Goal: Answer question/provide support: Share knowledge or assist other users

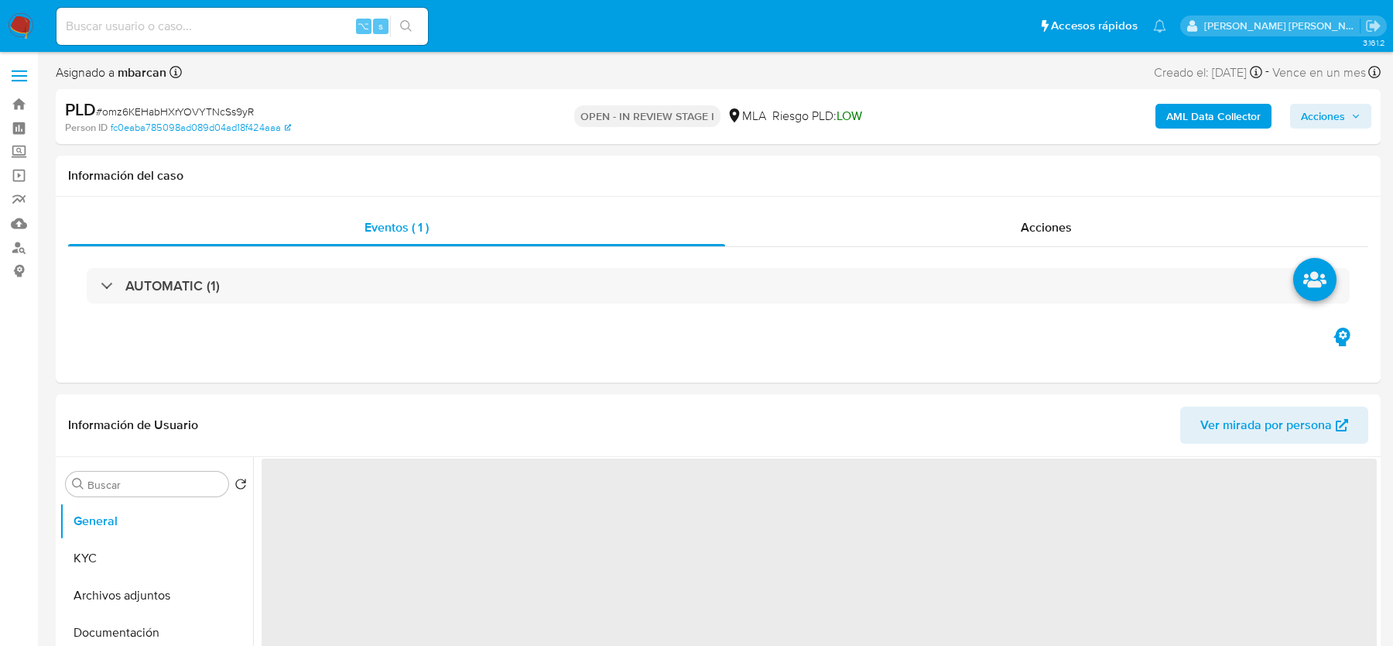
select select "10"
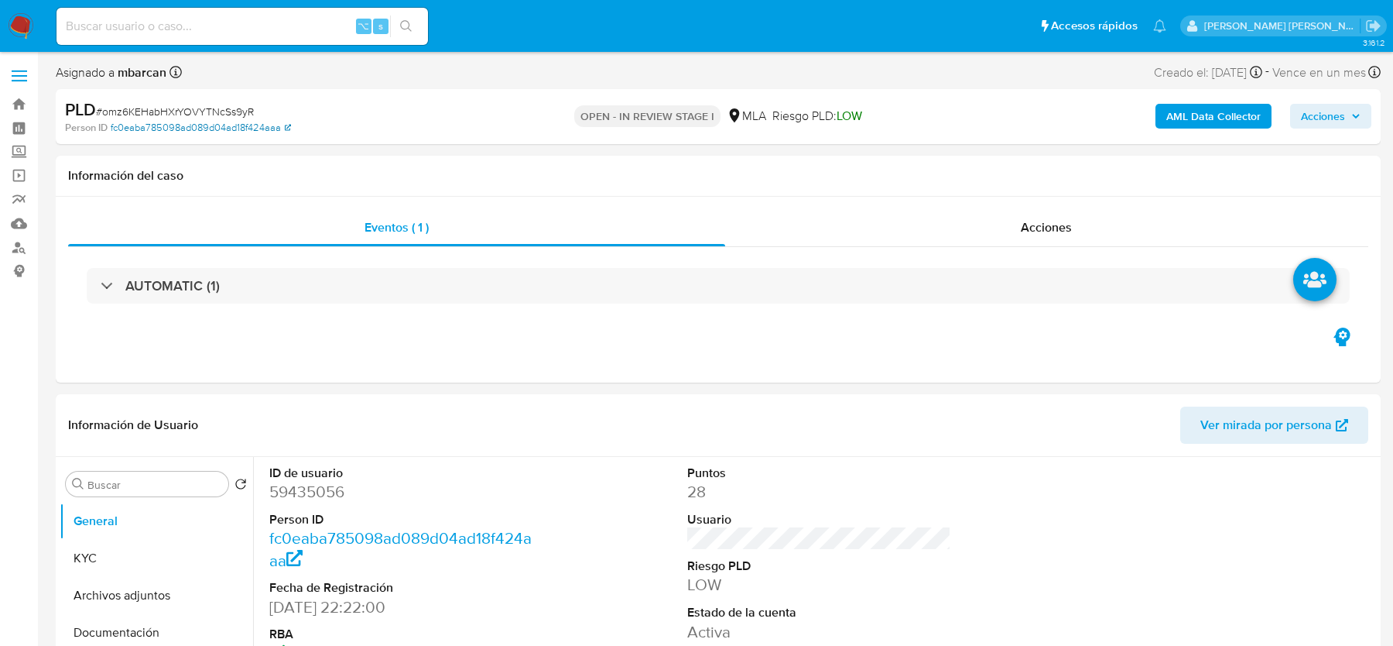
click at [142, 121] on link "fc0eaba785098ad089d04ad18f424aaa" at bounding box center [201, 128] width 180 height 14
click at [131, 109] on span "# omz6KEHabHXrYOVYTNcSs9yR" at bounding box center [175, 111] width 158 height 15
copy span "omz6KEHabHXrYOVYTNcSs9yR"
click at [12, 29] on img at bounding box center [21, 26] width 26 height 26
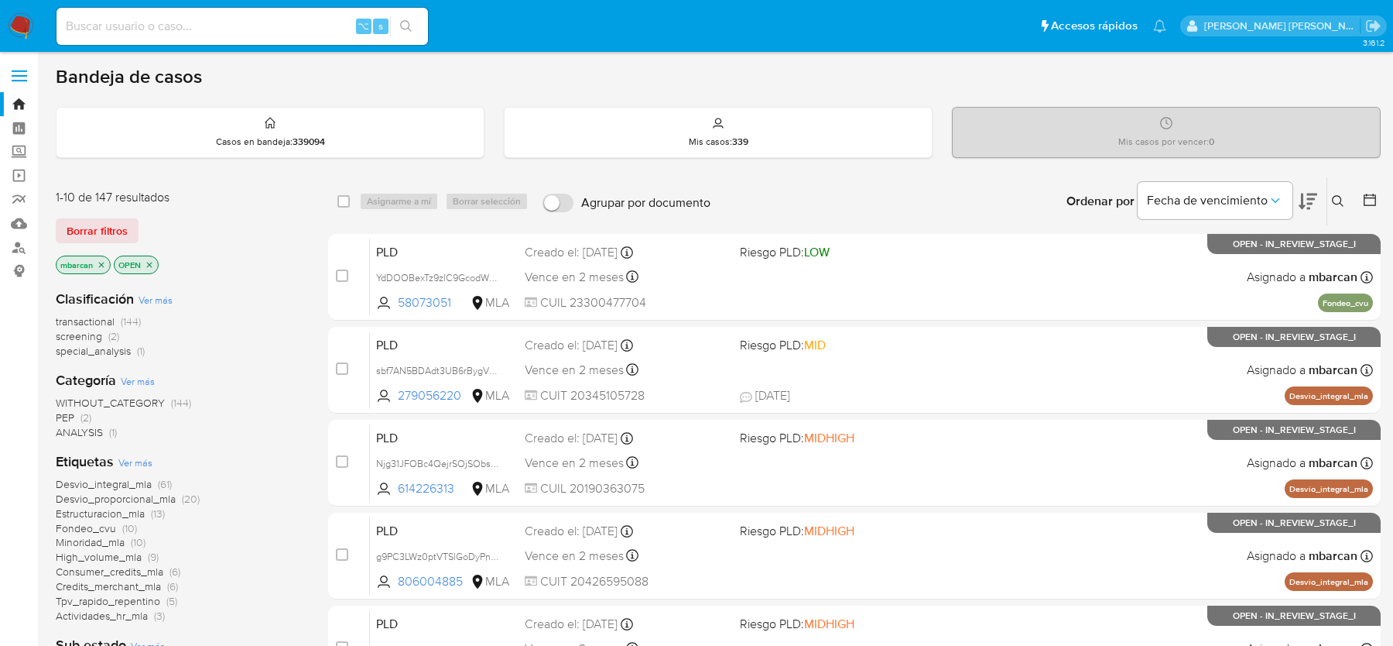
click at [142, 24] on input at bounding box center [243, 26] width 372 height 20
paste input "510897725"
type input "510897725"
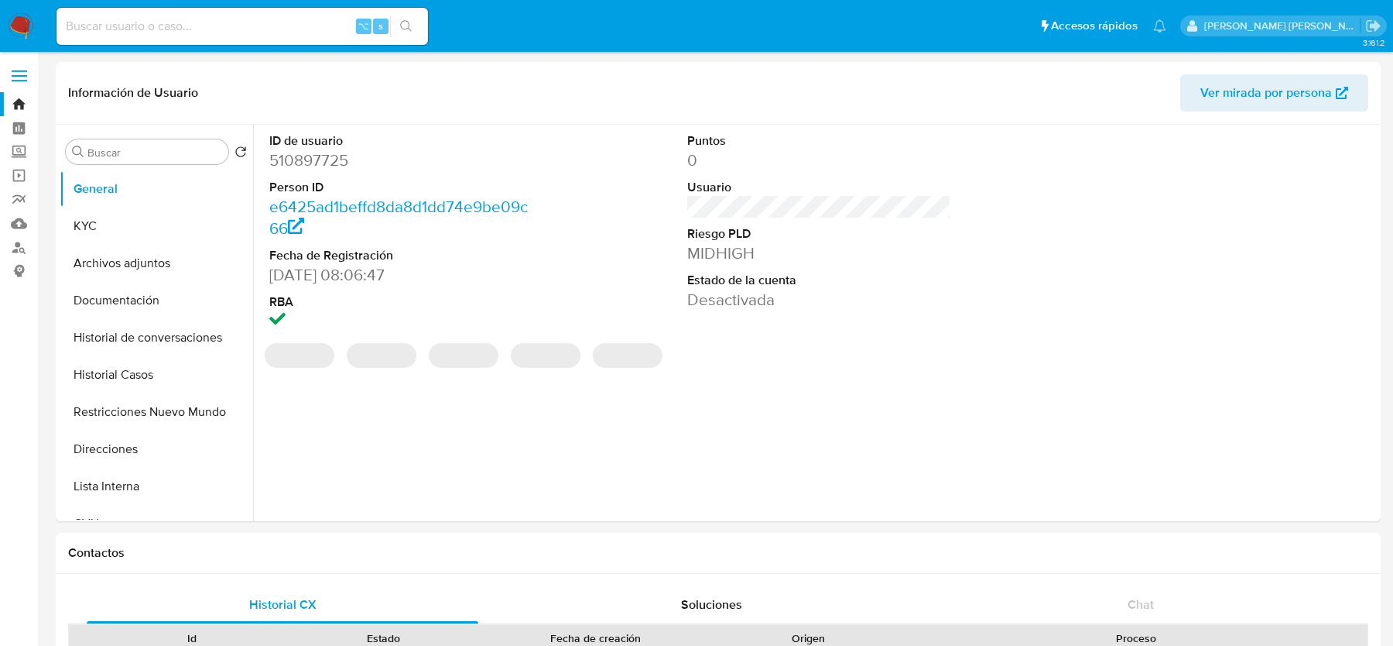
select select "10"
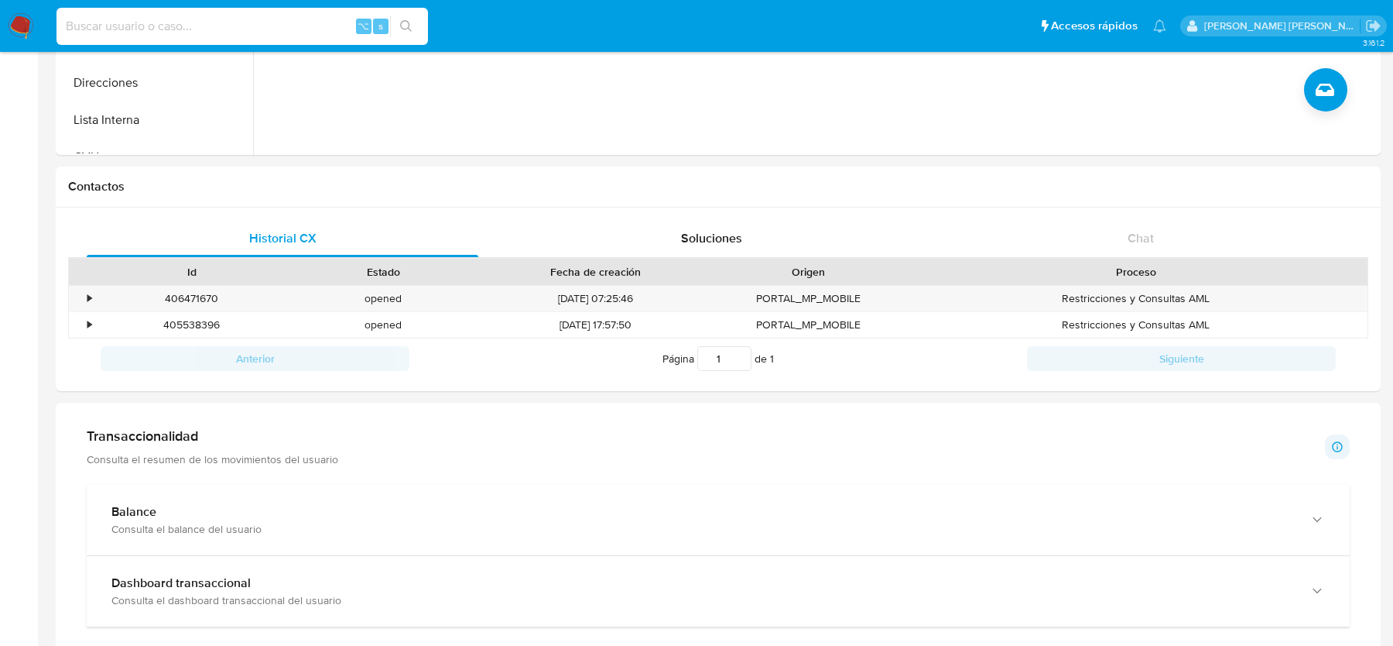
click at [154, 26] on input at bounding box center [243, 26] width 372 height 20
paste input "510897725"
type input "510897725"
click at [33, 41] on nav "Pausado Ver notificaciones 510897725 ⌥ s Accesos rápidos Presiona las siguiente…" at bounding box center [696, 26] width 1393 height 52
click at [21, 33] on img at bounding box center [21, 26] width 26 height 26
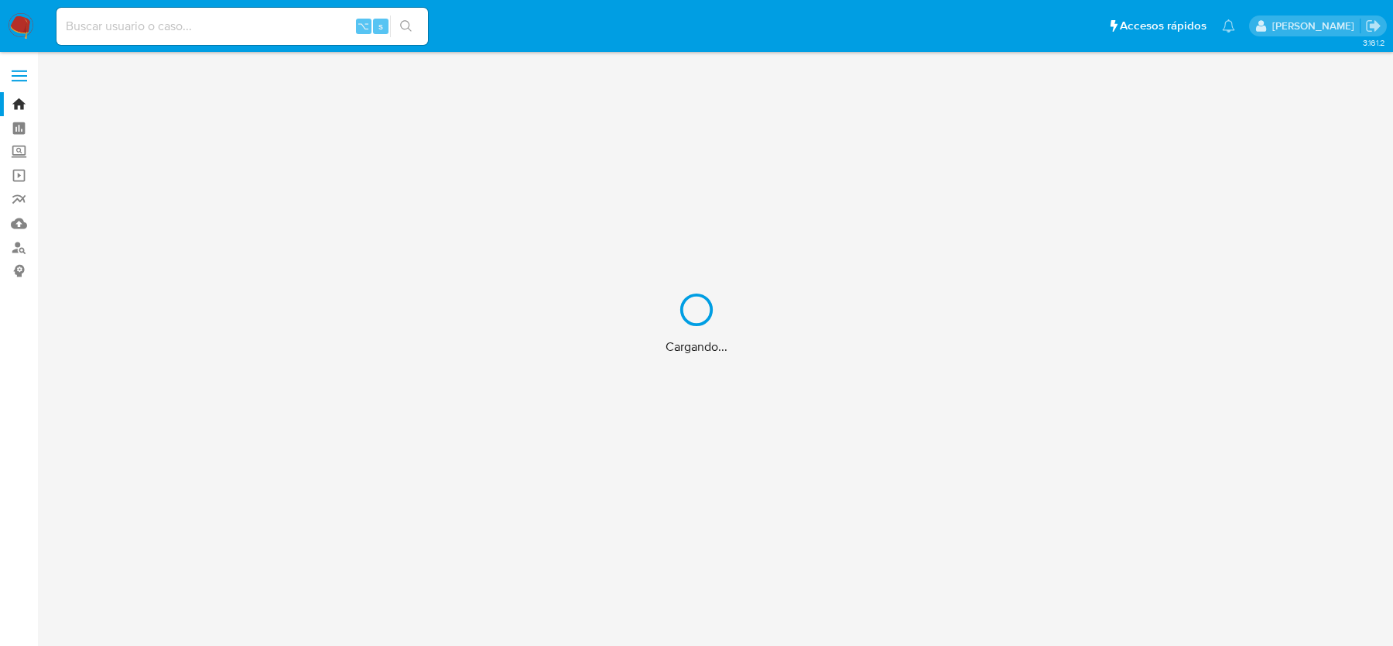
click at [153, 22] on div "Cargando..." at bounding box center [696, 323] width 1393 height 646
click at [132, 27] on div "Cargando..." at bounding box center [696, 323] width 1393 height 646
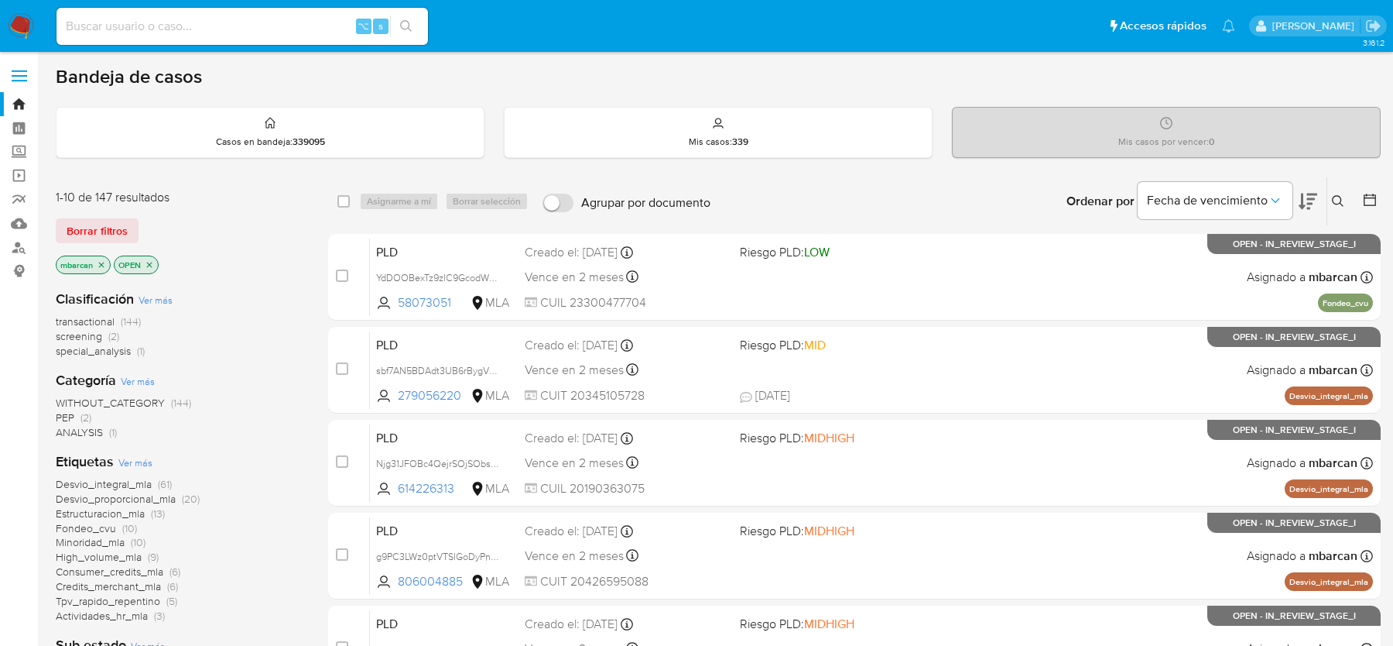
click at [112, 26] on input at bounding box center [243, 26] width 372 height 20
paste input "510897725"
type input "510897725"
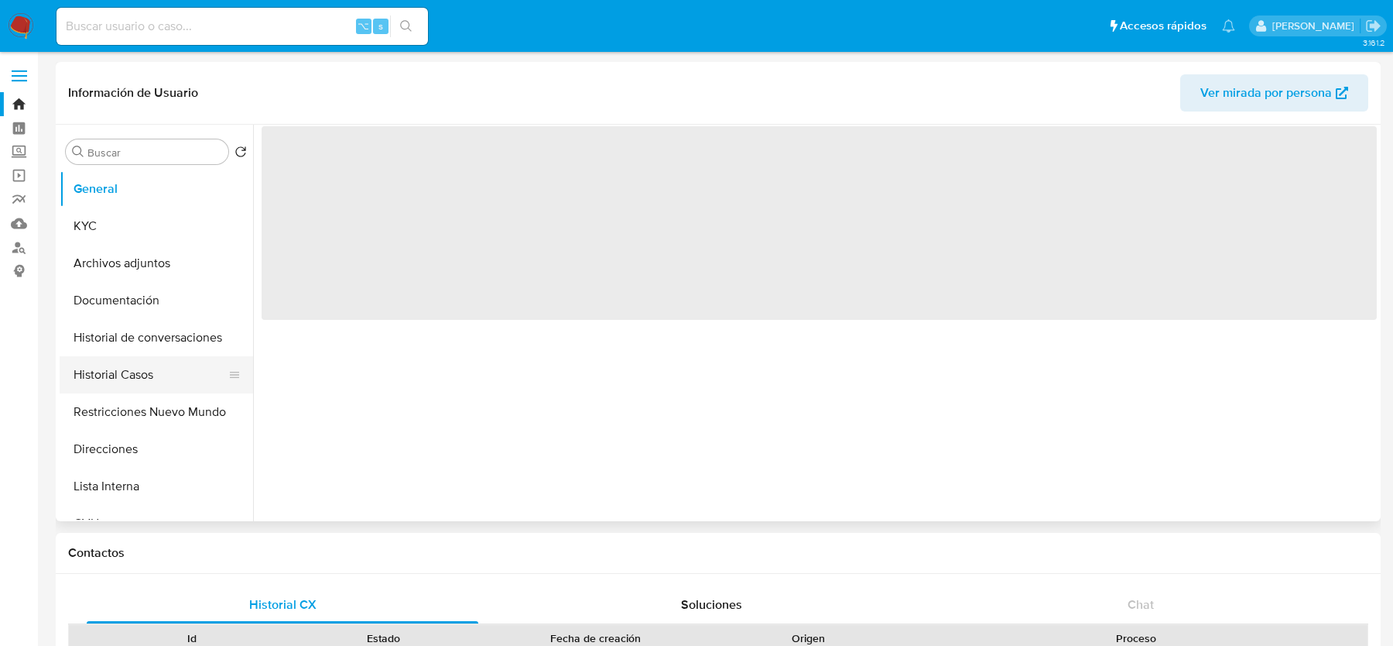
click at [95, 370] on button "Historial Casos" at bounding box center [150, 374] width 181 height 37
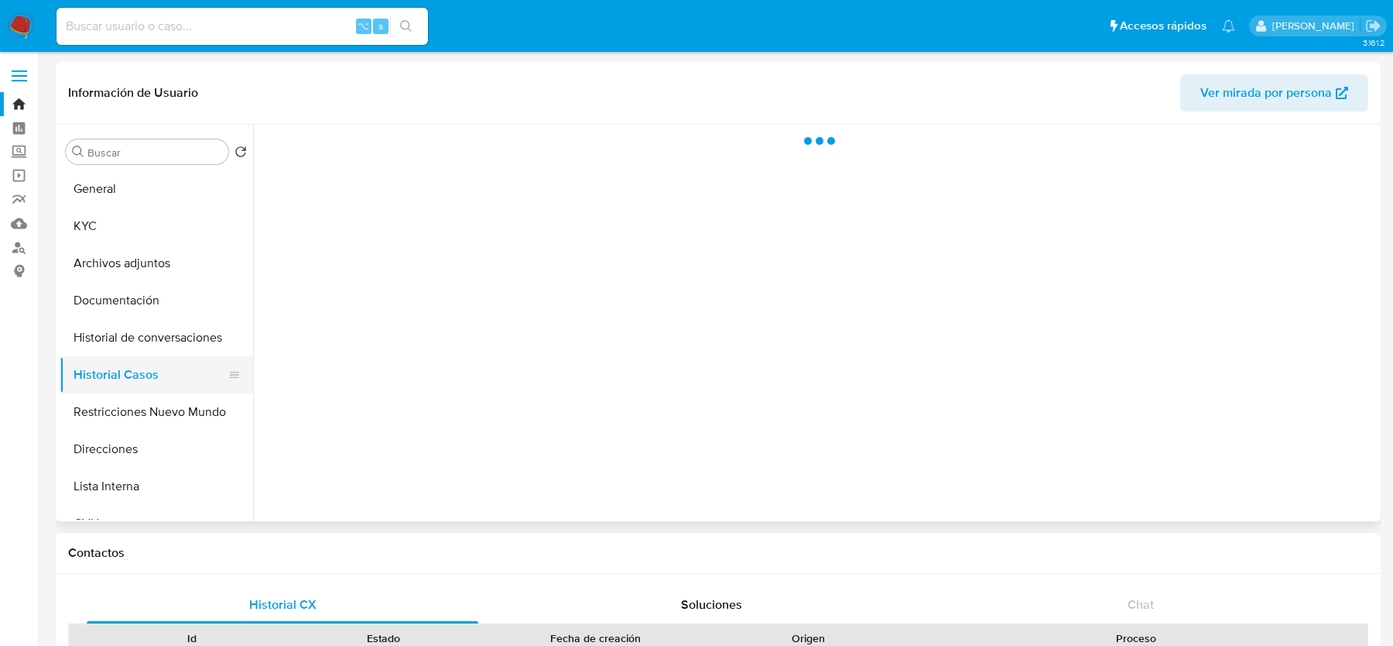
select select "10"
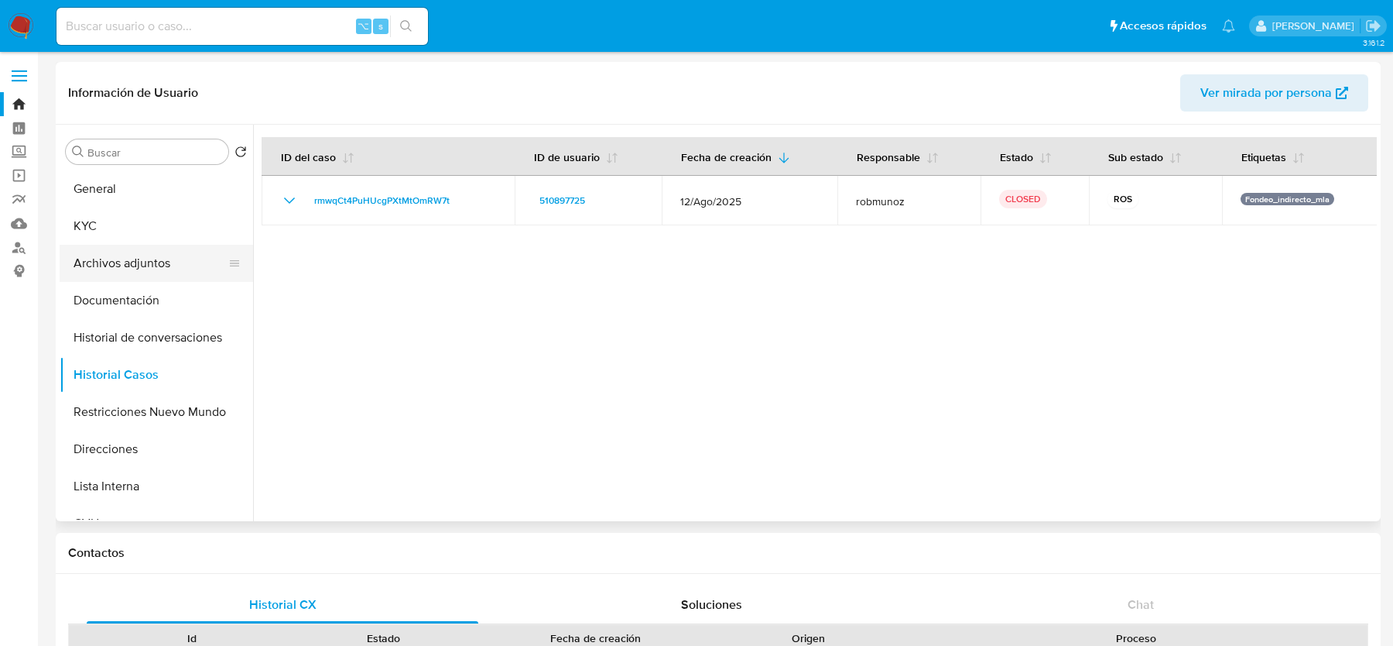
click at [122, 257] on button "Archivos adjuntos" at bounding box center [150, 263] width 181 height 37
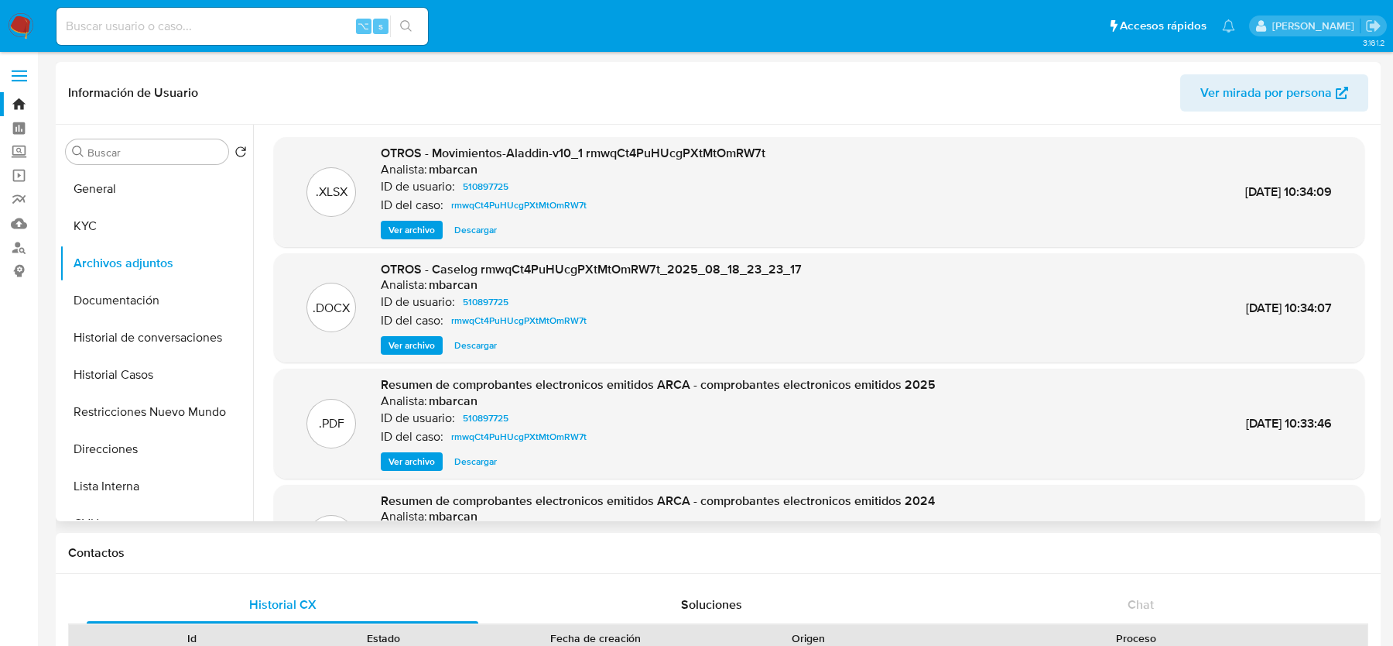
click at [416, 342] on span "Ver archivo" at bounding box center [412, 345] width 46 height 15
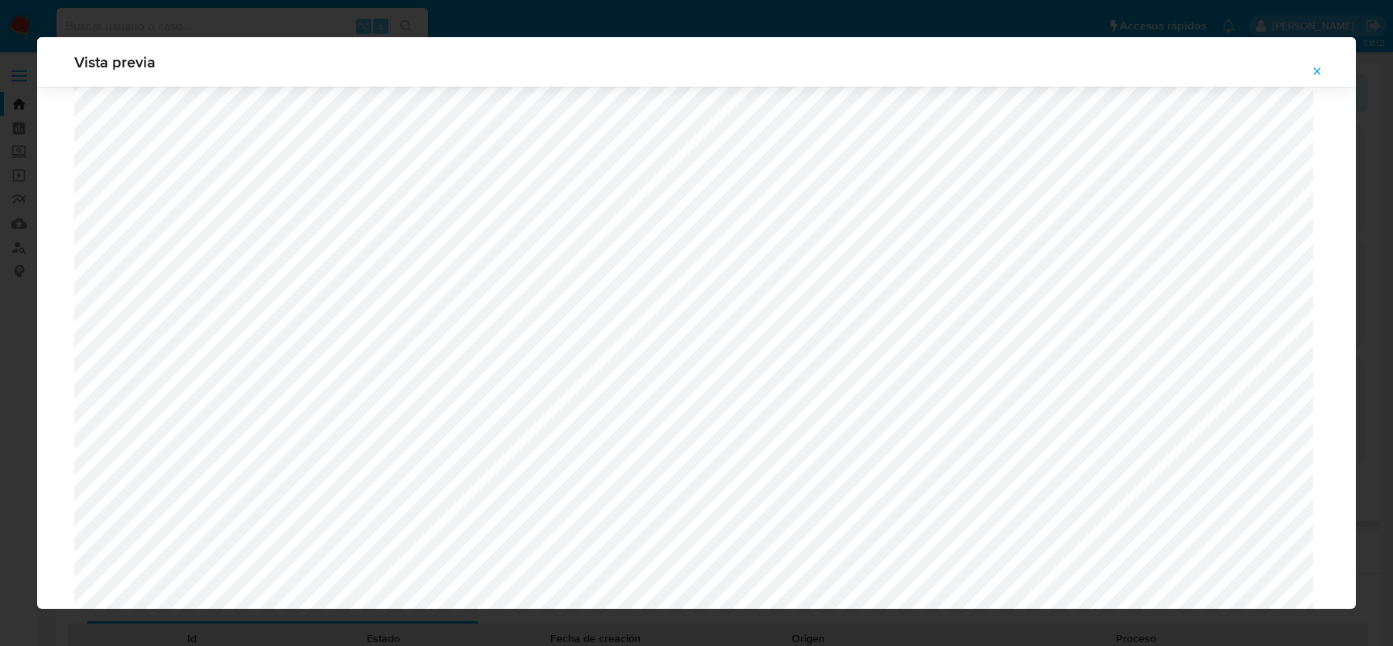
scroll to position [1365, 0]
click at [1319, 64] on span "Attachment preview" at bounding box center [1317, 71] width 12 height 22
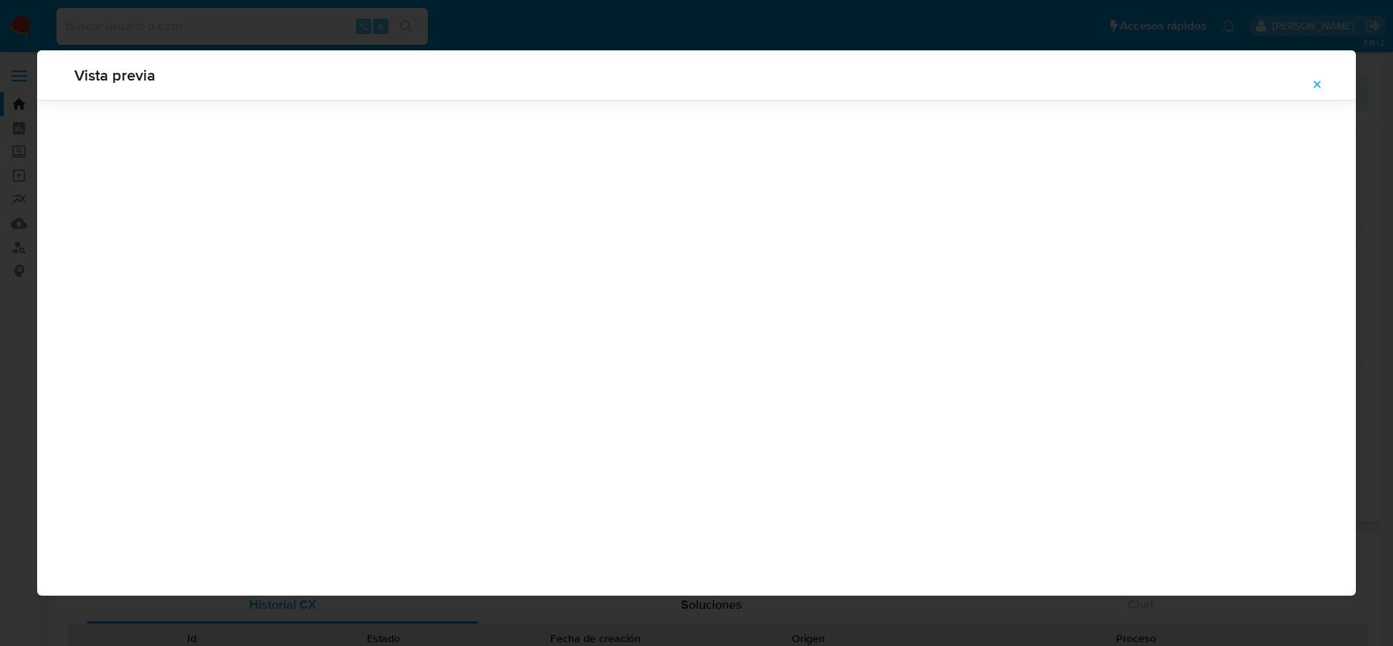
scroll to position [0, 0]
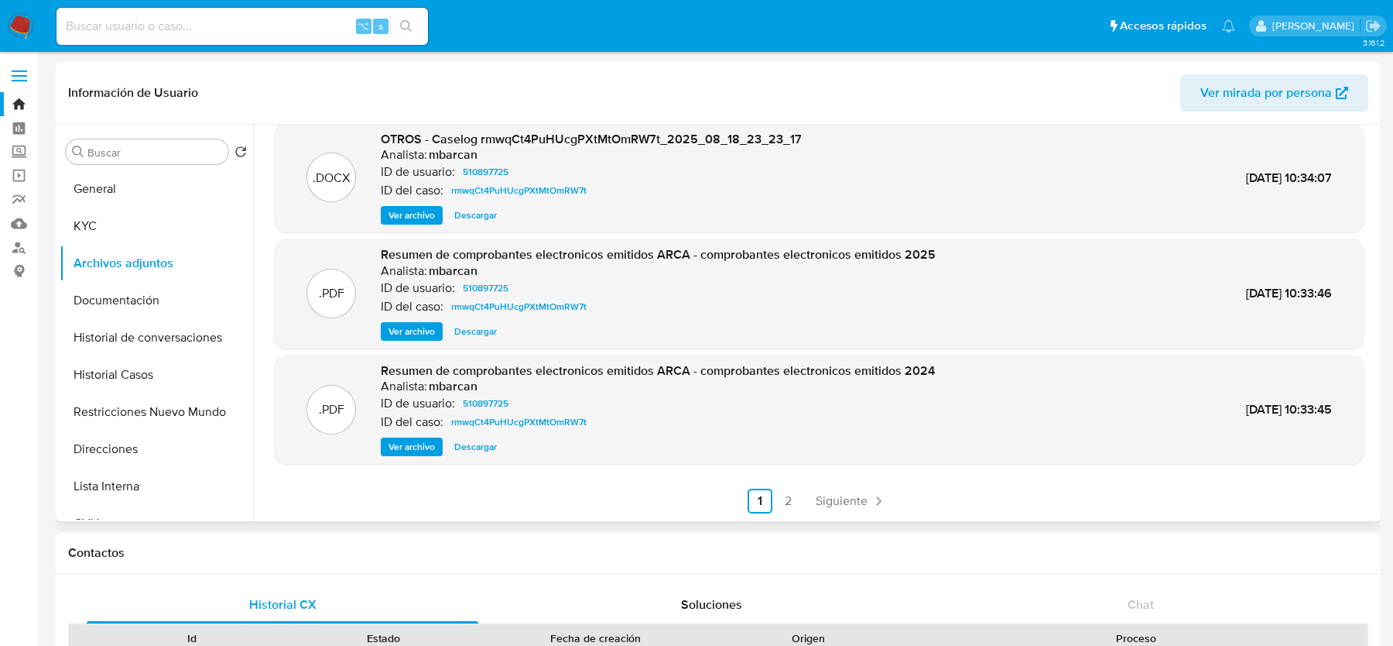
click at [210, 29] on input at bounding box center [243, 26] width 372 height 20
paste input "RPuPTuZl6YyZaIgKzm5VSbi8"
type input "RPuPTuZl6YyZaIgKzm5VSbi8"
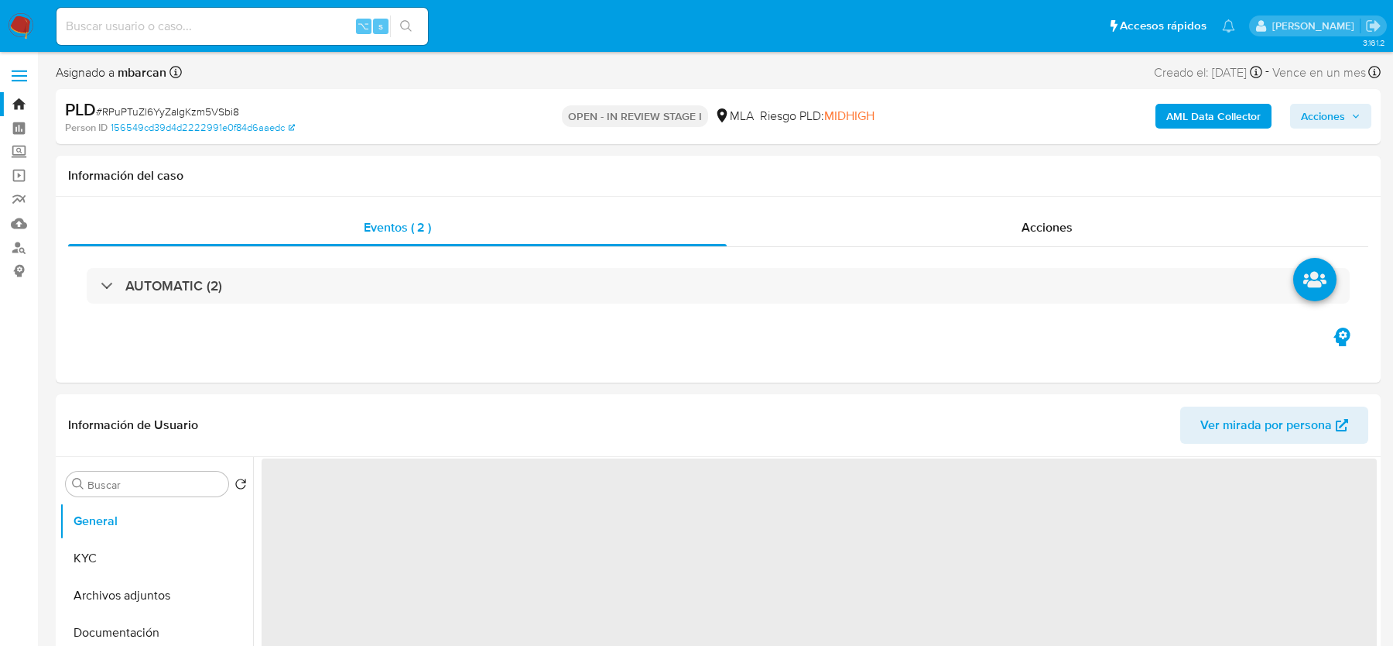
select select "10"
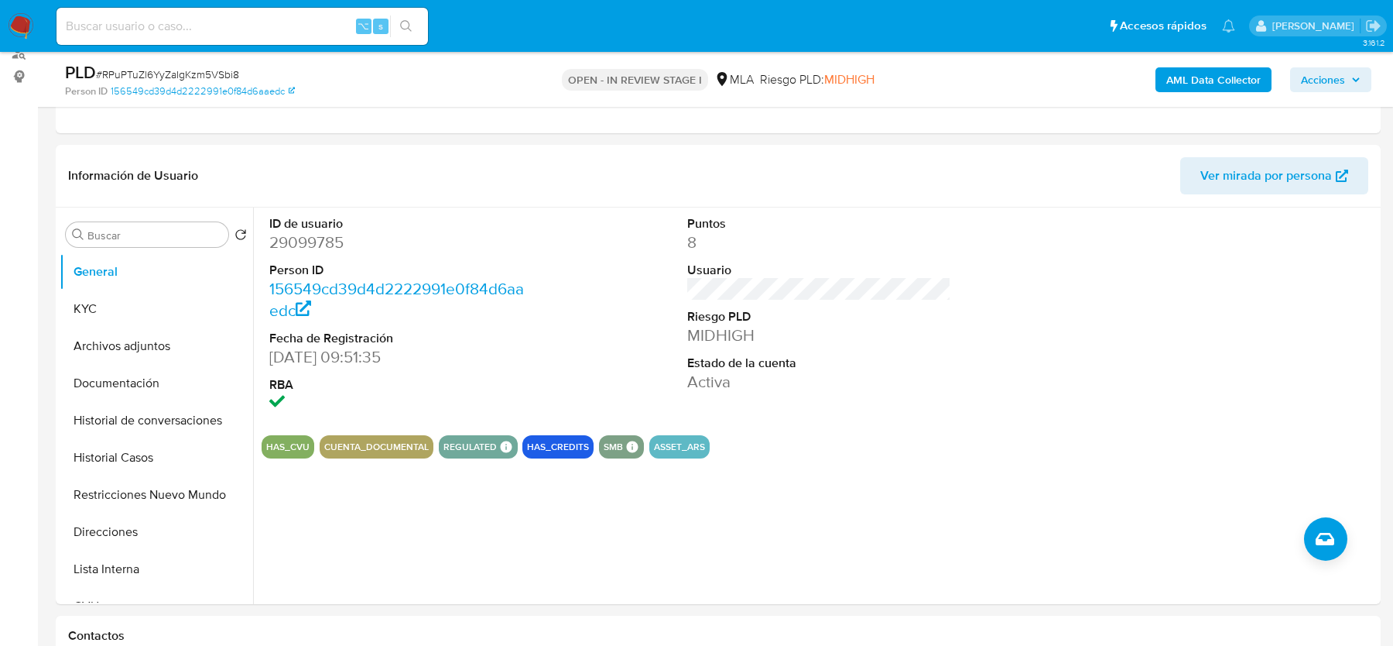
scroll to position [441, 0]
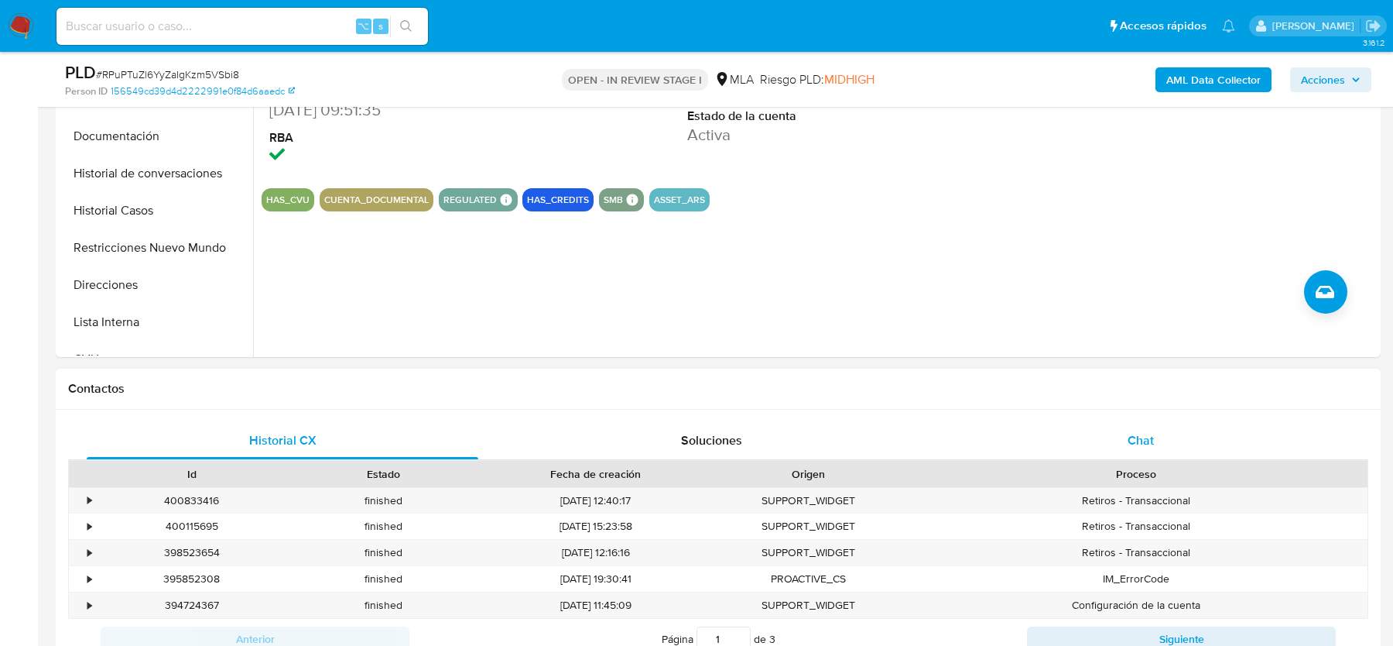
click at [1080, 440] on div "Chat" at bounding box center [1141, 440] width 392 height 37
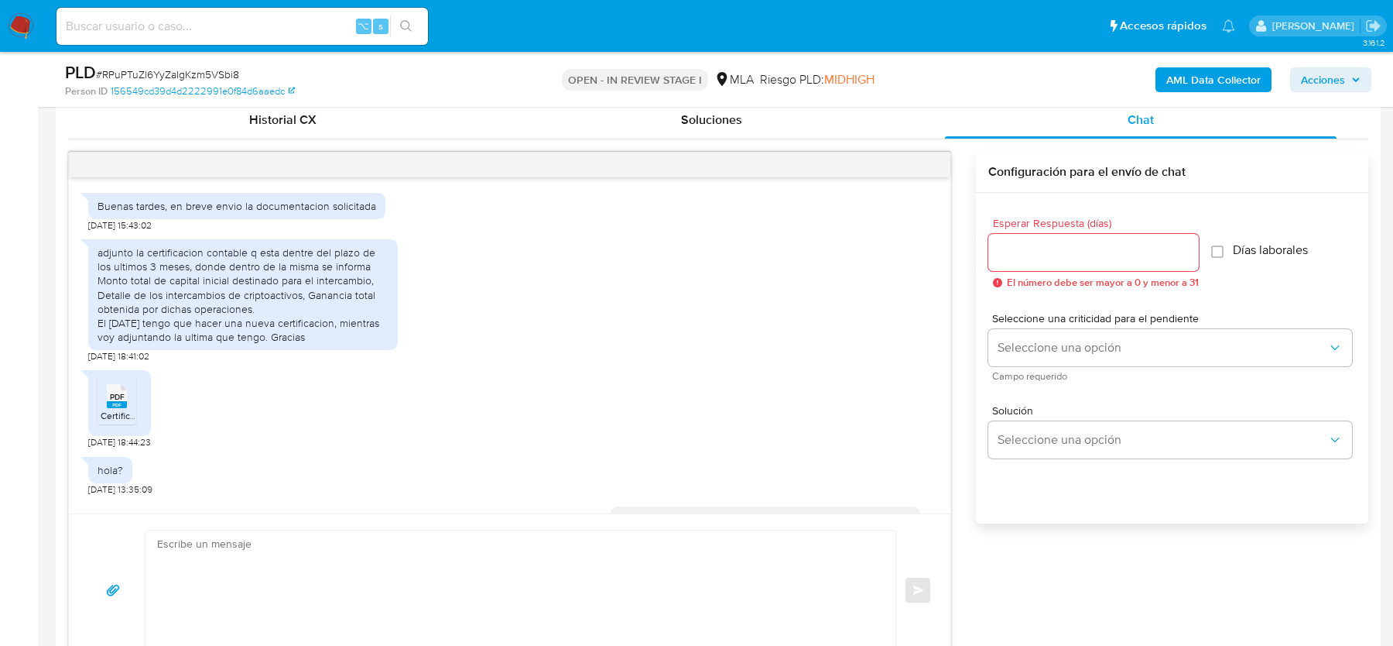
scroll to position [634, 0]
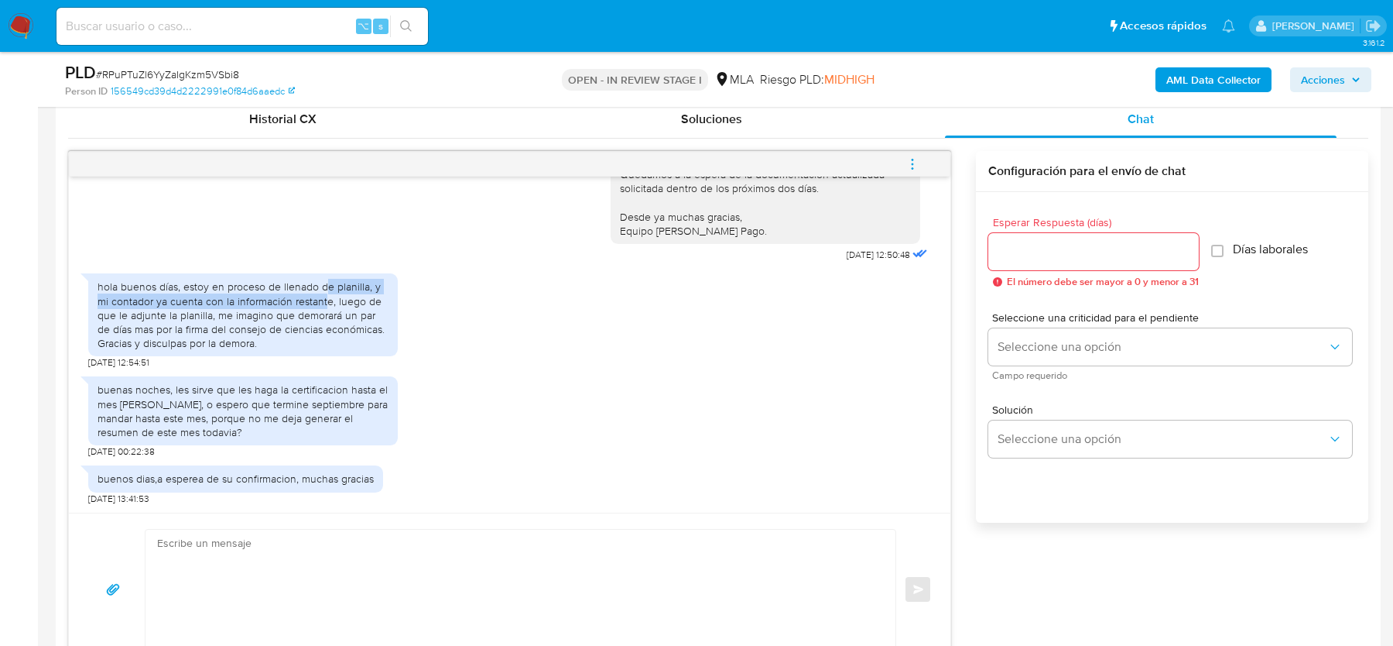
drag, startPoint x: 325, startPoint y: 288, endPoint x: 325, endPoint y: 303, distance: 15.5
click at [325, 303] on div "hola buenos días, estoy en proceso de llenado de planilla, y mi contador ya cue…" at bounding box center [243, 314] width 291 height 70
click at [353, 306] on div "hola buenos días, estoy en proceso de llenado de planilla, y mi contador ya cue…" at bounding box center [243, 314] width 291 height 70
drag, startPoint x: 318, startPoint y: 314, endPoint x: 318, endPoint y: 328, distance: 13.9
click at [318, 328] on div "hola buenos días, estoy en proceso de llenado de planilla, y mi contador ya cue…" at bounding box center [243, 314] width 291 height 70
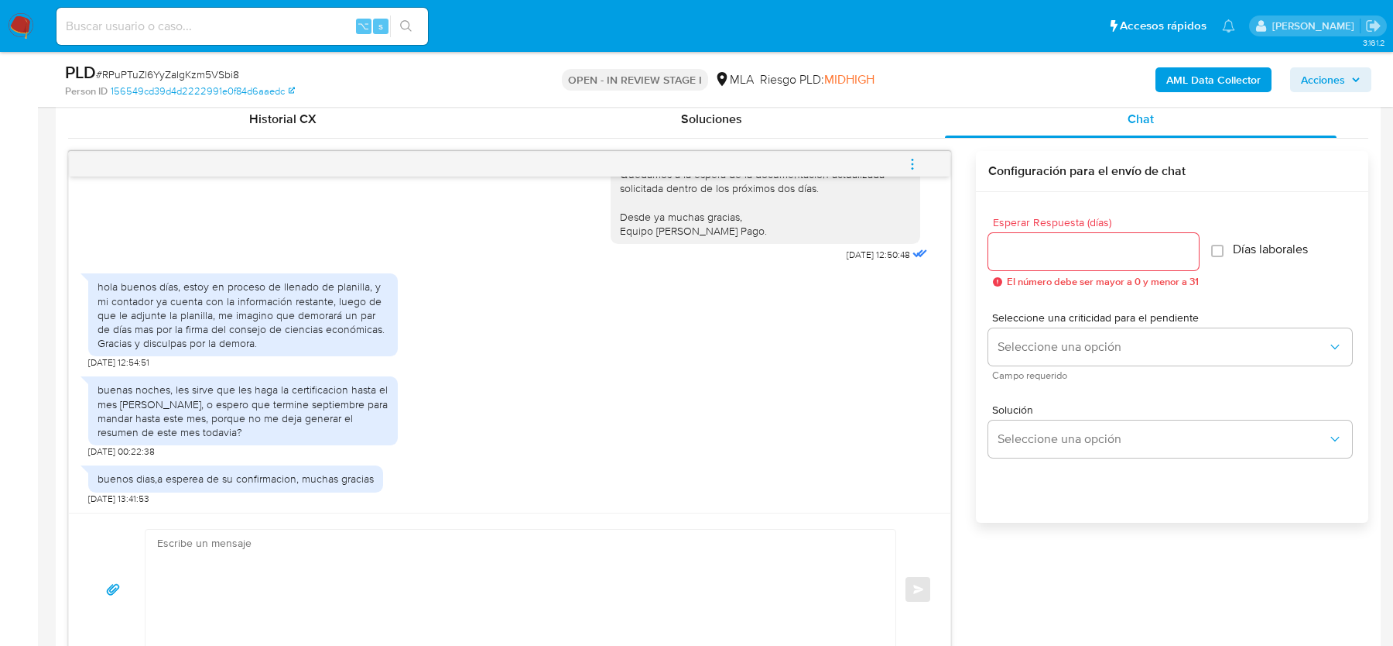
click at [316, 340] on div "hola buenos días, estoy en proceso de llenado de planilla, y mi contador ya cue…" at bounding box center [243, 314] width 291 height 70
drag, startPoint x: 231, startPoint y: 391, endPoint x: 231, endPoint y: 401, distance: 10.1
click at [231, 401] on div "buenas noches, les sirve que les haga la certificacion hasta el mes de agosto, …" at bounding box center [243, 410] width 291 height 57
drag, startPoint x: 228, startPoint y: 387, endPoint x: 228, endPoint y: 397, distance: 10.1
click at [228, 397] on div "buenas noches, les sirve que les haga la certificacion hasta el mes de agosto, …" at bounding box center [243, 410] width 291 height 57
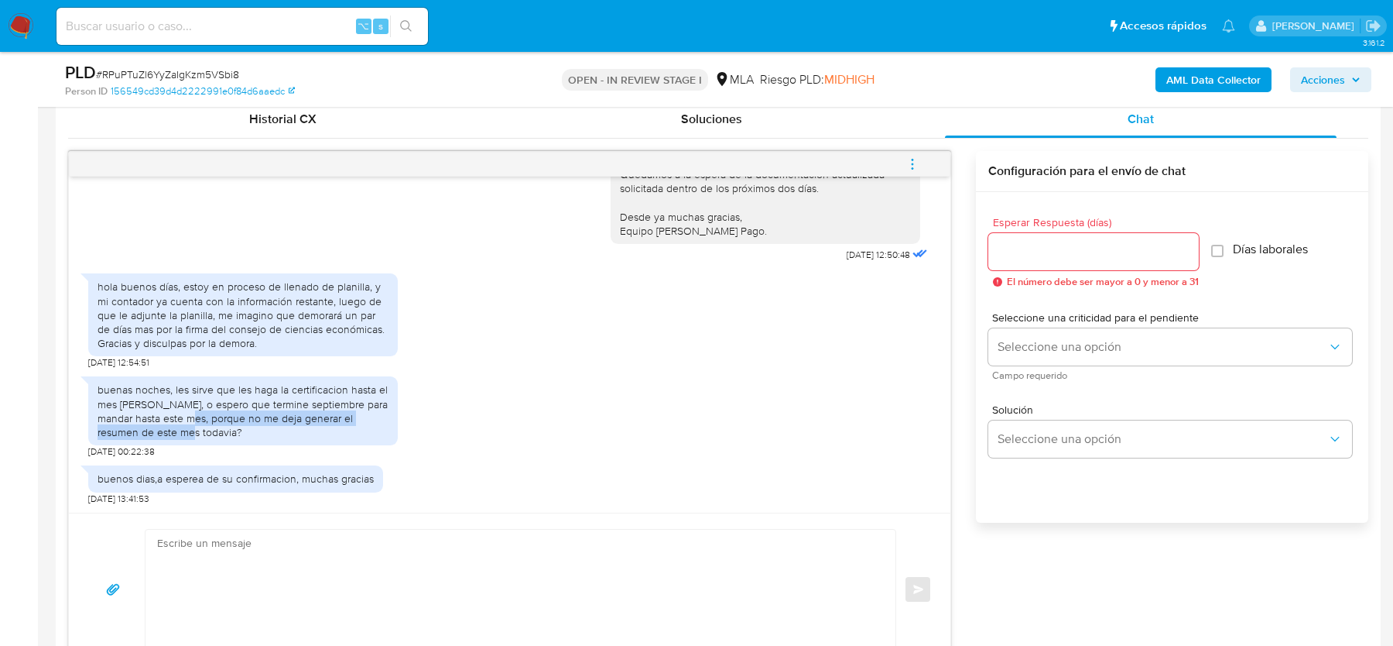
drag, startPoint x: 213, startPoint y: 417, endPoint x: 213, endPoint y: 426, distance: 8.5
click at [213, 426] on div "buenas noches, les sirve que les haga la certificacion hasta el mes de agosto, …" at bounding box center [243, 410] width 291 height 57
click at [271, 427] on div "buenas noches, les sirve que les haga la certificacion hasta el mes de agosto, …" at bounding box center [243, 410] width 291 height 57
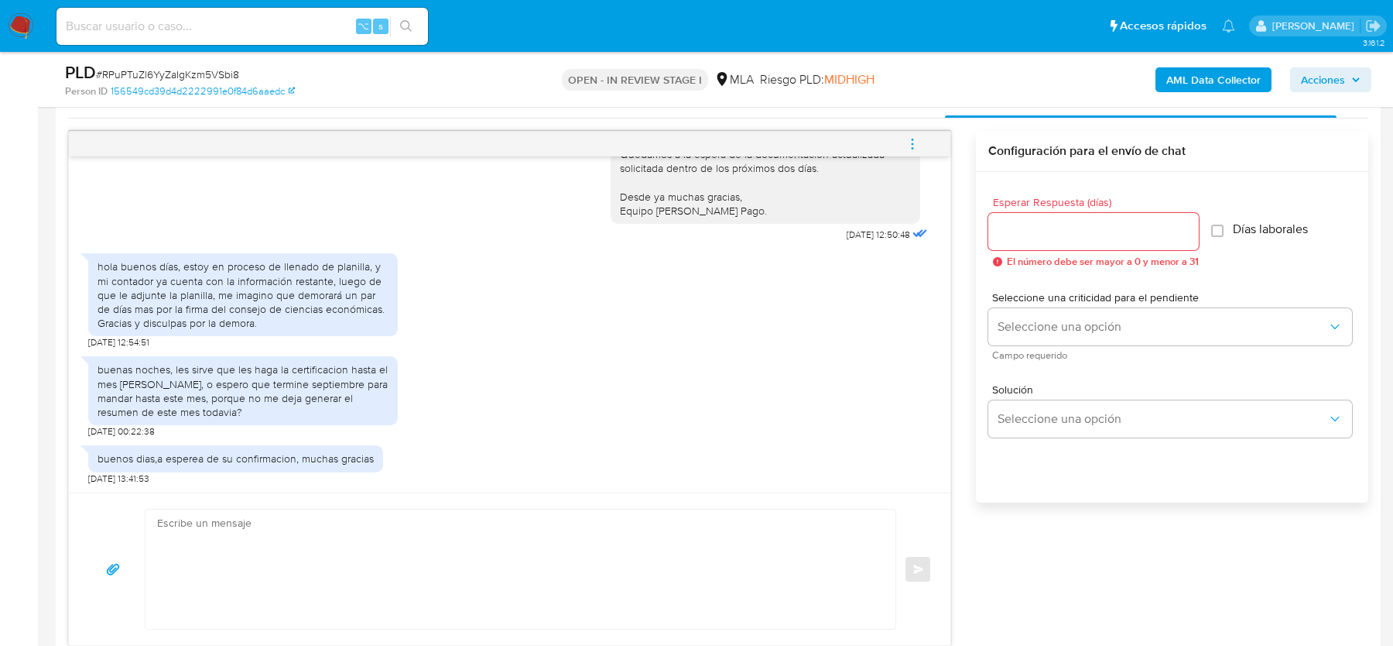
scroll to position [787, 0]
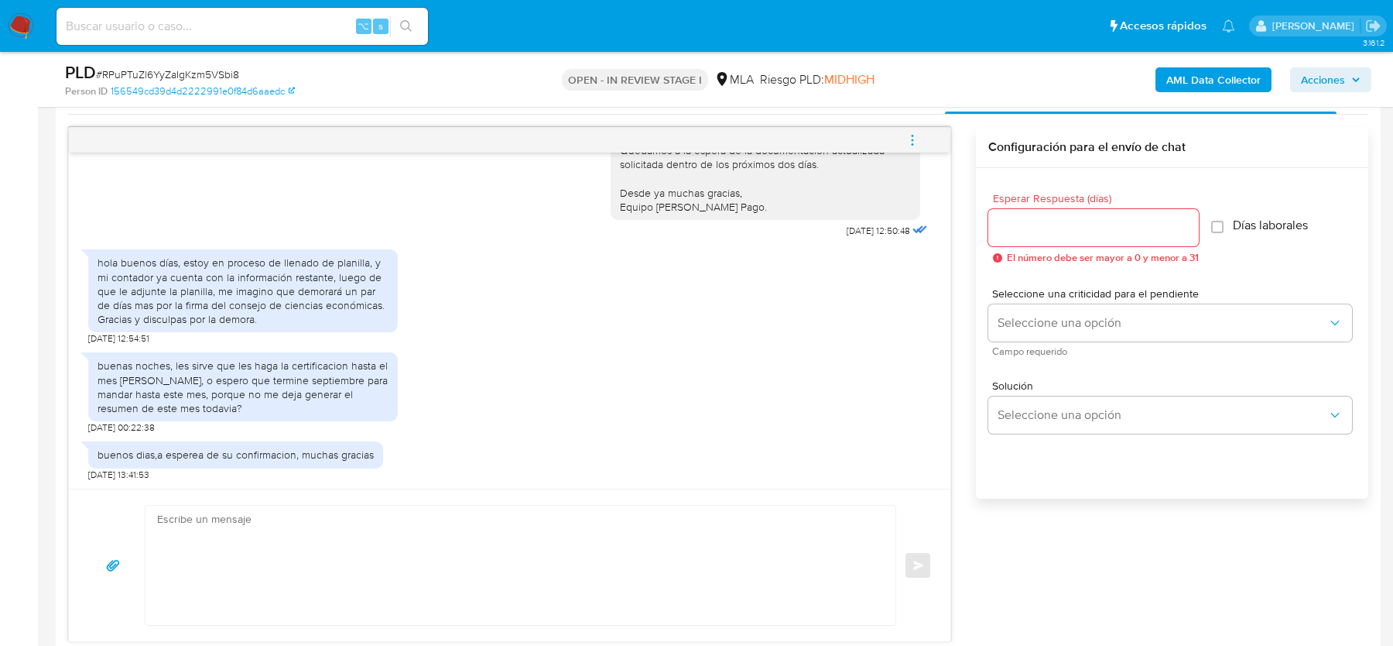
click at [161, 73] on span "# RPuPTuZl6YyZaIgKzm5VSbi8" at bounding box center [167, 74] width 143 height 15
copy span "RPuPTuZl6YyZaIgKzm5VSbi8"
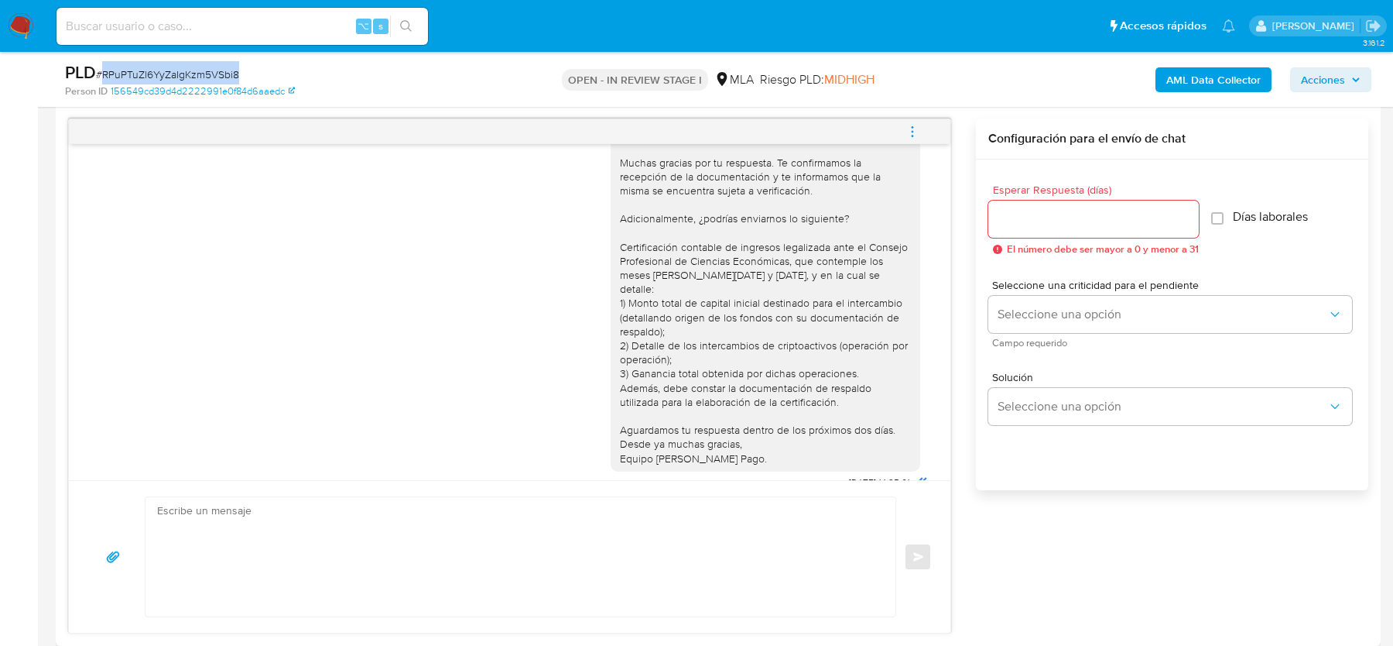
scroll to position [1345, 0]
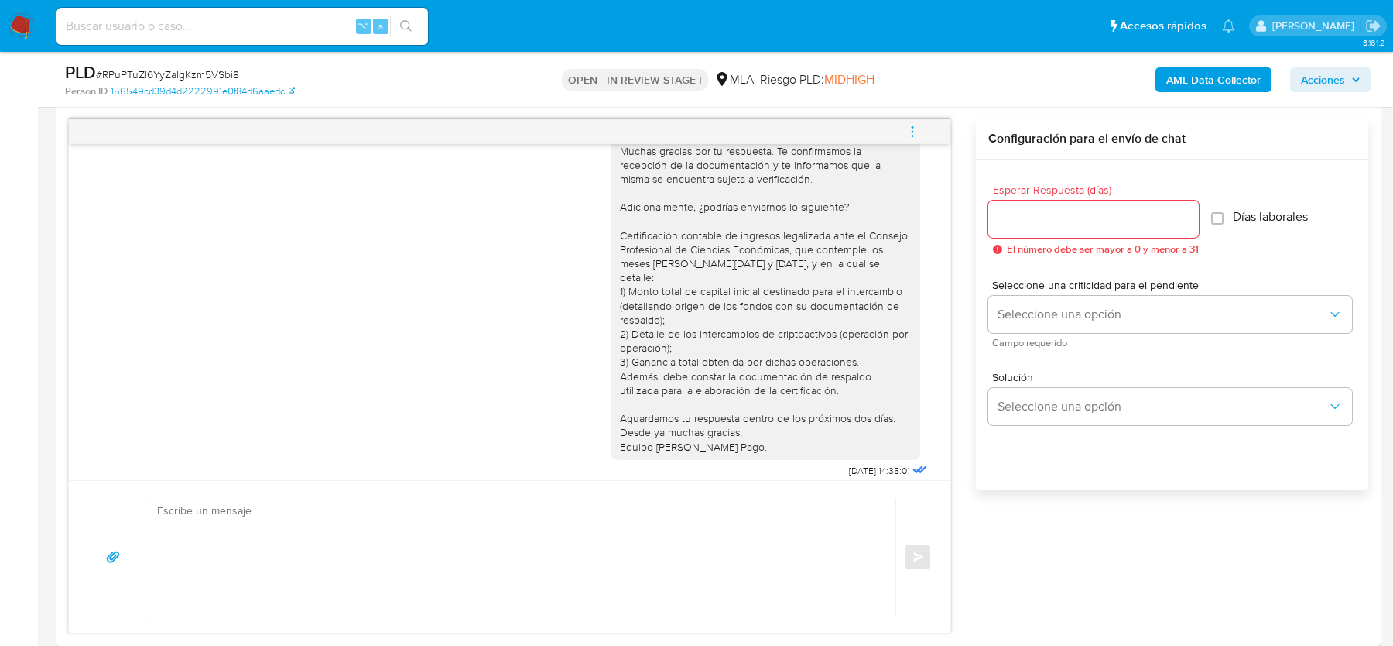
click at [822, 280] on div "Hola, Muchas gracias por tu respuesta. Te confirmamos la recepción de la docume…" at bounding box center [765, 284] width 291 height 338
drag, startPoint x: 795, startPoint y: 275, endPoint x: 795, endPoint y: 285, distance: 10.1
click at [795, 285] on div "Hola, Muchas gracias por tu respuesta. Te confirmamos la recepción de la docume…" at bounding box center [765, 284] width 291 height 338
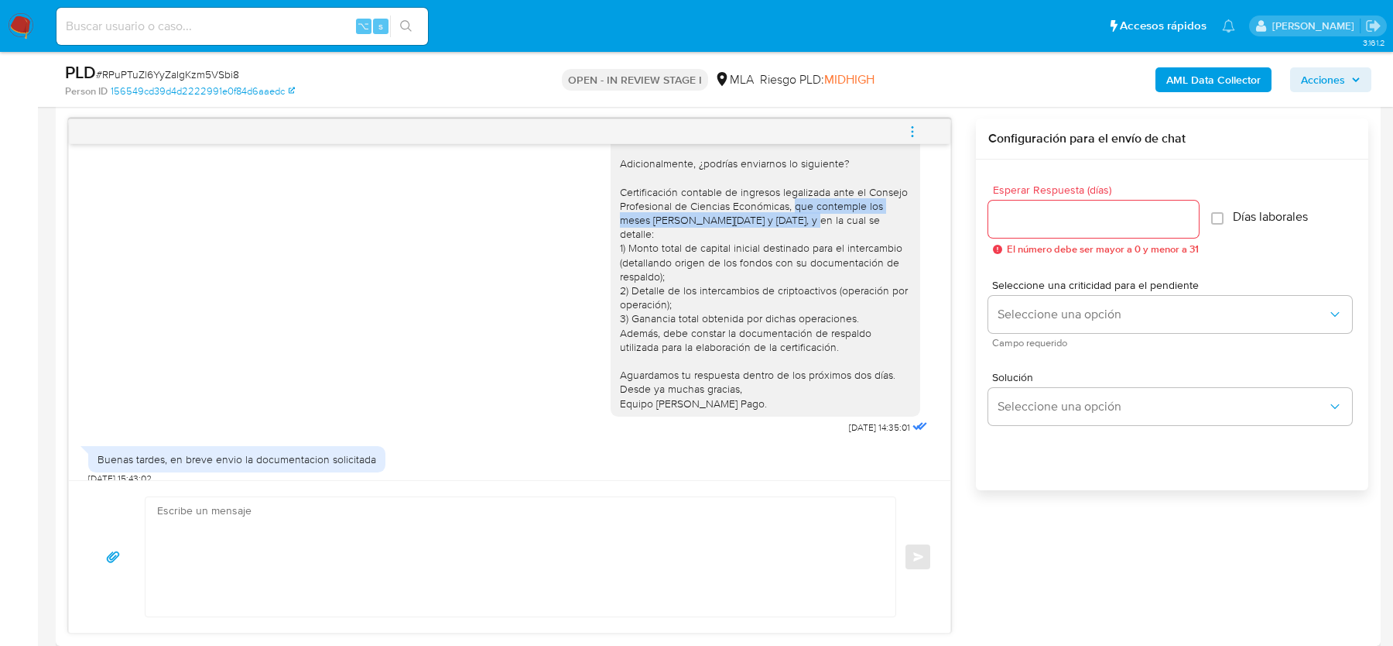
scroll to position [1413, 0]
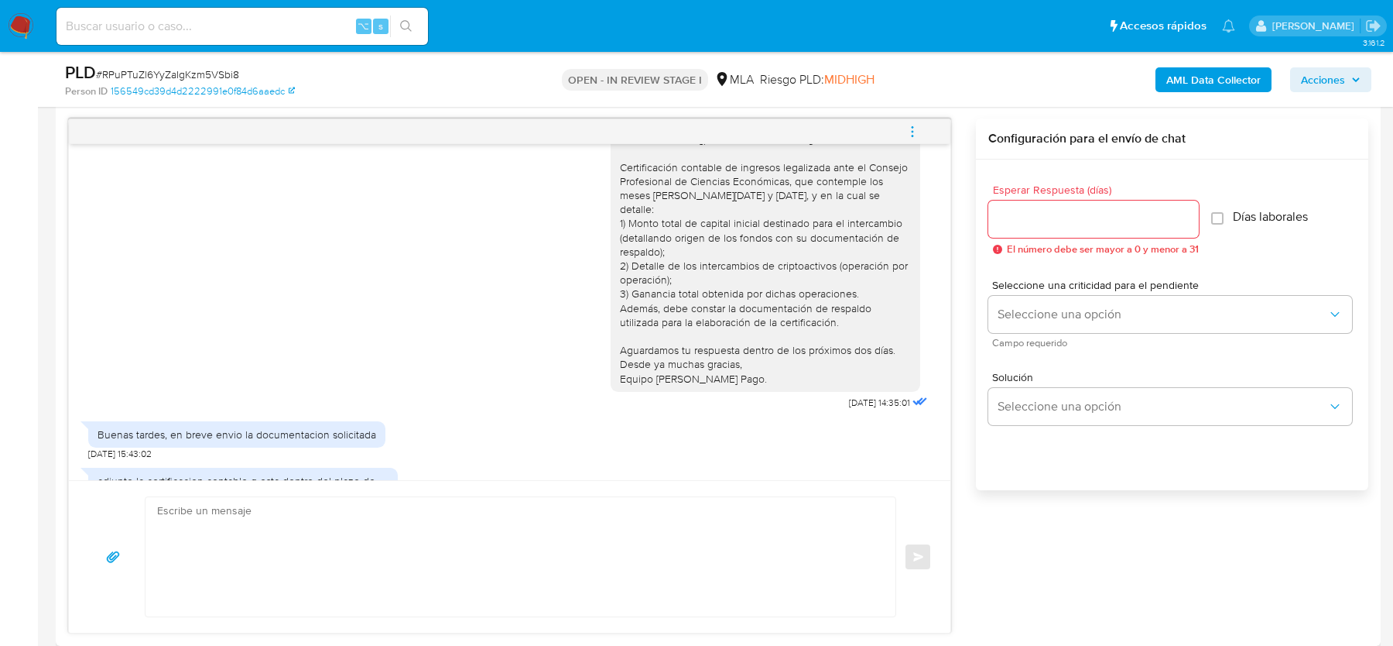
click at [732, 189] on div "Hola, Muchas gracias por tu respuesta. Te confirmamos la recepción de la docume…" at bounding box center [765, 216] width 291 height 338
drag, startPoint x: 662, startPoint y: 212, endPoint x: 848, endPoint y: 226, distance: 186.3
click at [848, 226] on div "Hola, Muchas gracias por tu respuesta. Te confirmamos la recepción de la docume…" at bounding box center [765, 216] width 291 height 338
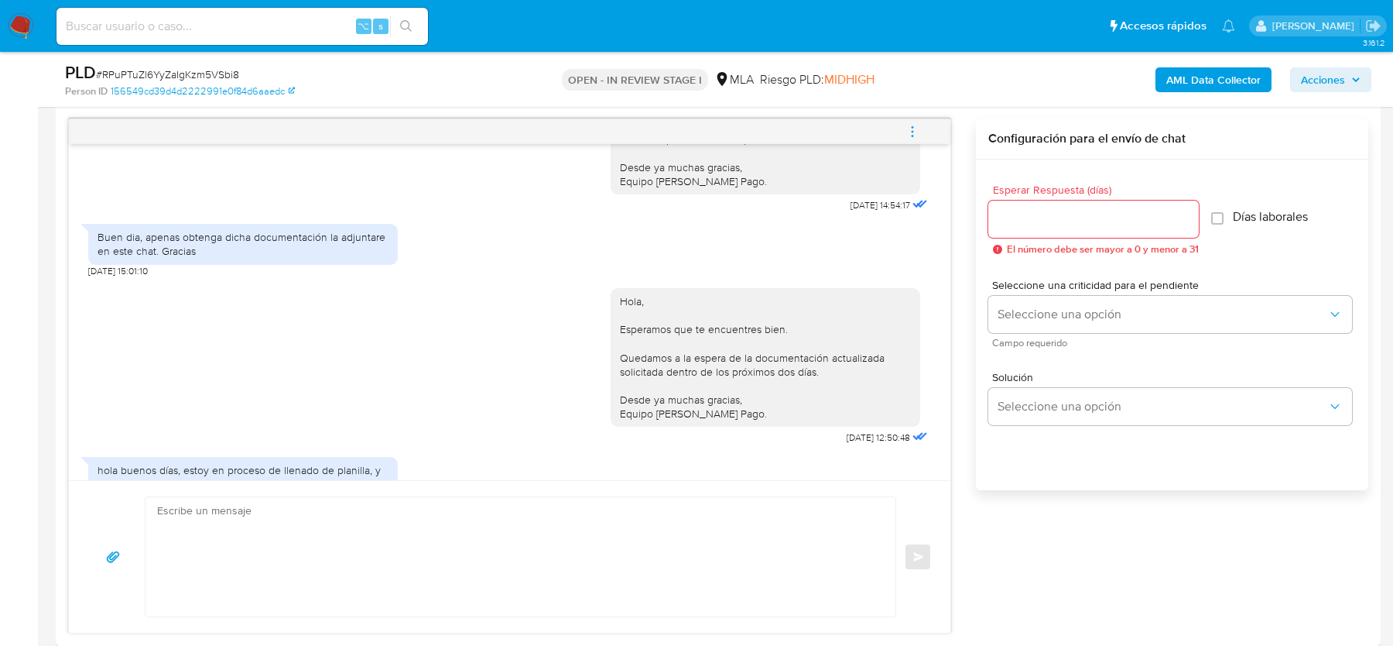
scroll to position [2098, 0]
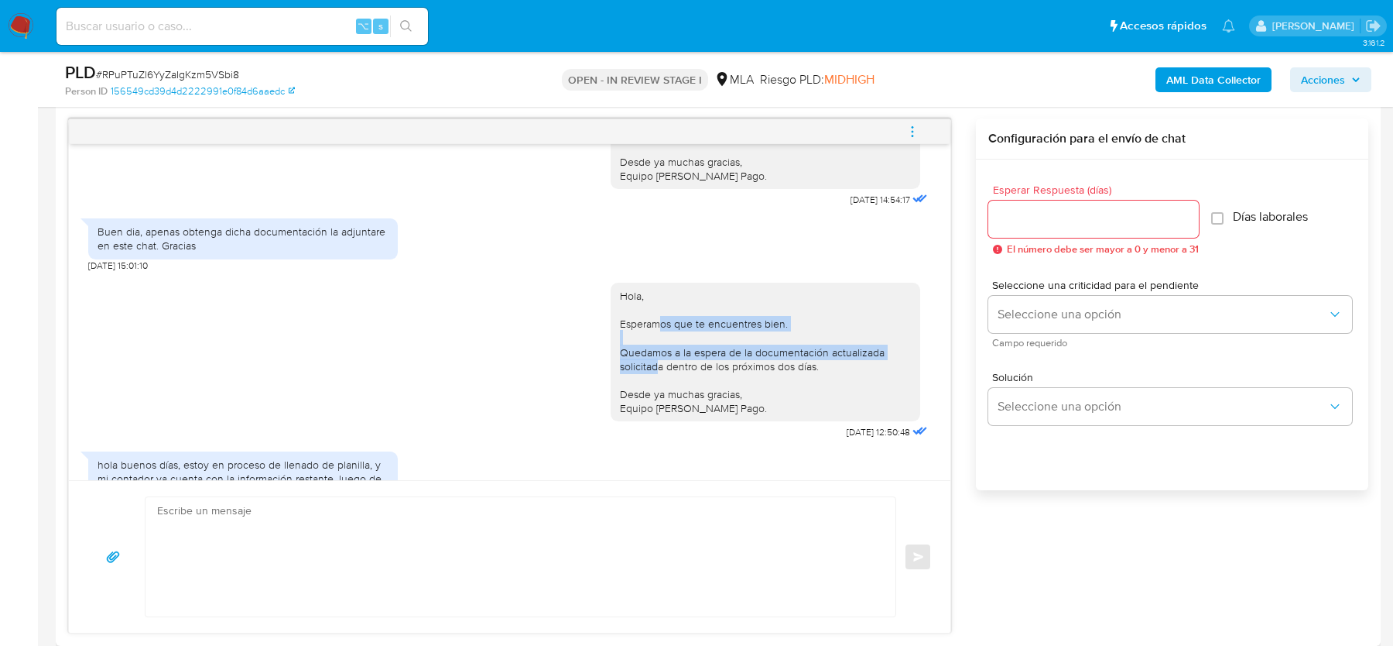
drag, startPoint x: 657, startPoint y: 336, endPoint x: 657, endPoint y: 377, distance: 41.0
click at [657, 377] on div "Hola, Esperamos que te encuentres bien. Quedamos a la espera de la documentació…" at bounding box center [765, 352] width 291 height 127
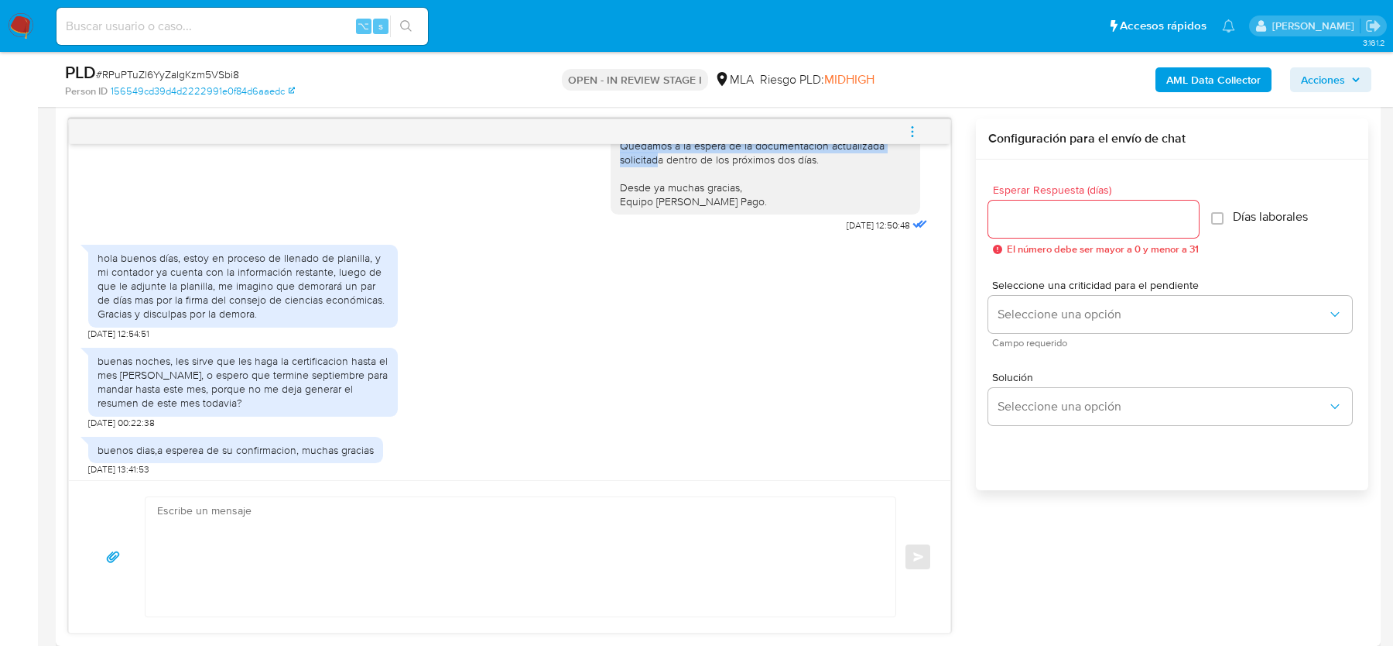
scroll to position [2324, 0]
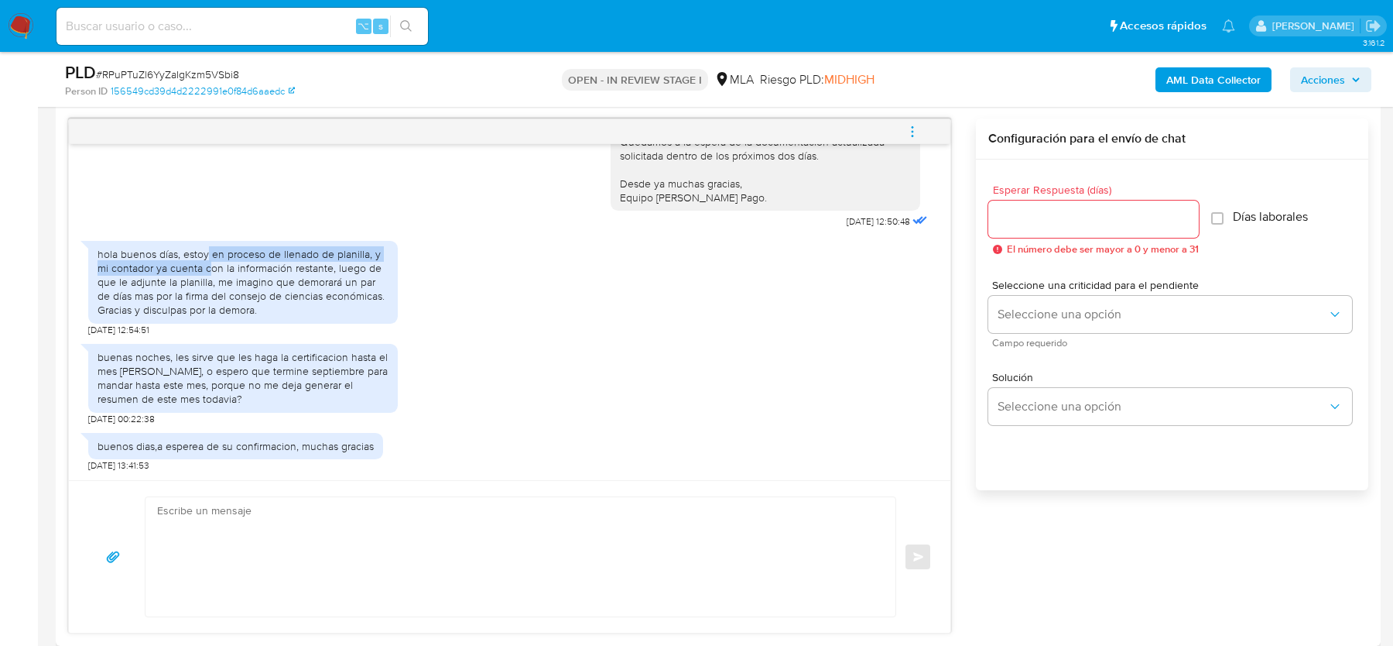
drag, startPoint x: 207, startPoint y: 252, endPoint x: 207, endPoint y: 264, distance: 11.6
click at [207, 264] on div "hola buenos días, estoy en proceso de llenado de planilla, y mi contador ya cue…" at bounding box center [243, 282] width 291 height 70
drag, startPoint x: 235, startPoint y: 266, endPoint x: 238, endPoint y: 280, distance: 14.9
click at [238, 280] on div "hola buenos días, estoy en proceso de llenado de planilla, y mi contador ya cue…" at bounding box center [243, 282] width 291 height 70
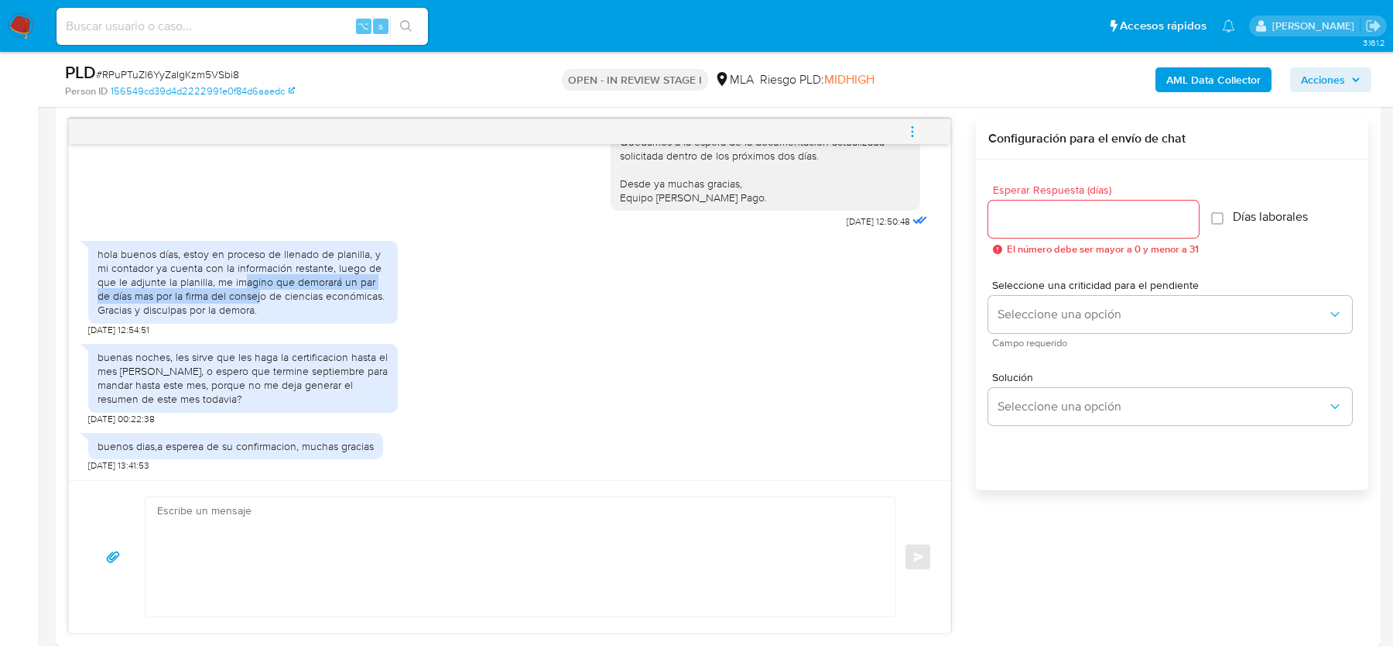
click at [246, 290] on div "hola buenos días, estoy en proceso de llenado de planilla, y mi contador ya cue…" at bounding box center [243, 282] width 291 height 70
drag, startPoint x: 259, startPoint y: 296, endPoint x: 259, endPoint y: 305, distance: 9.3
click at [259, 305] on div "hola buenos días, estoy en proceso de llenado de planilla, y mi contador ya cue…" at bounding box center [243, 282] width 291 height 70
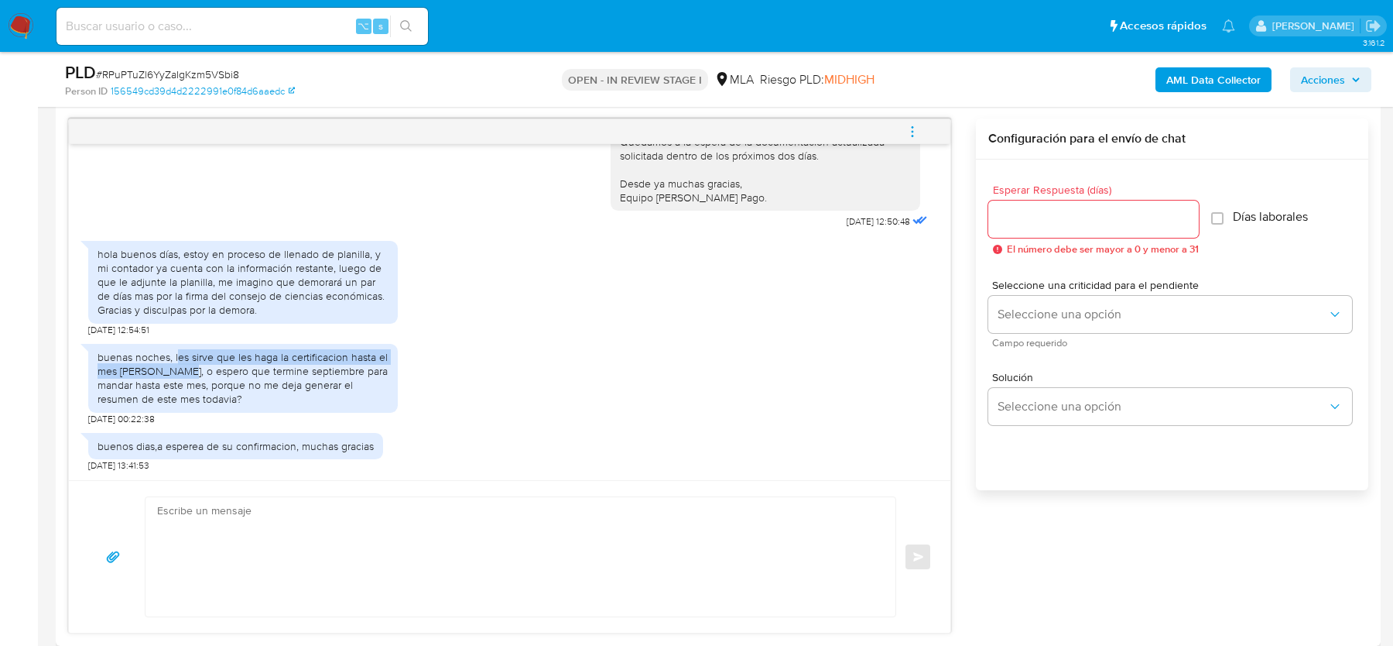
drag, startPoint x: 177, startPoint y: 357, endPoint x: 177, endPoint y: 372, distance: 14.7
click at [177, 372] on div "buenas noches, les sirve que les haga la certificacion hasta el mes de agosto, …" at bounding box center [243, 378] width 291 height 57
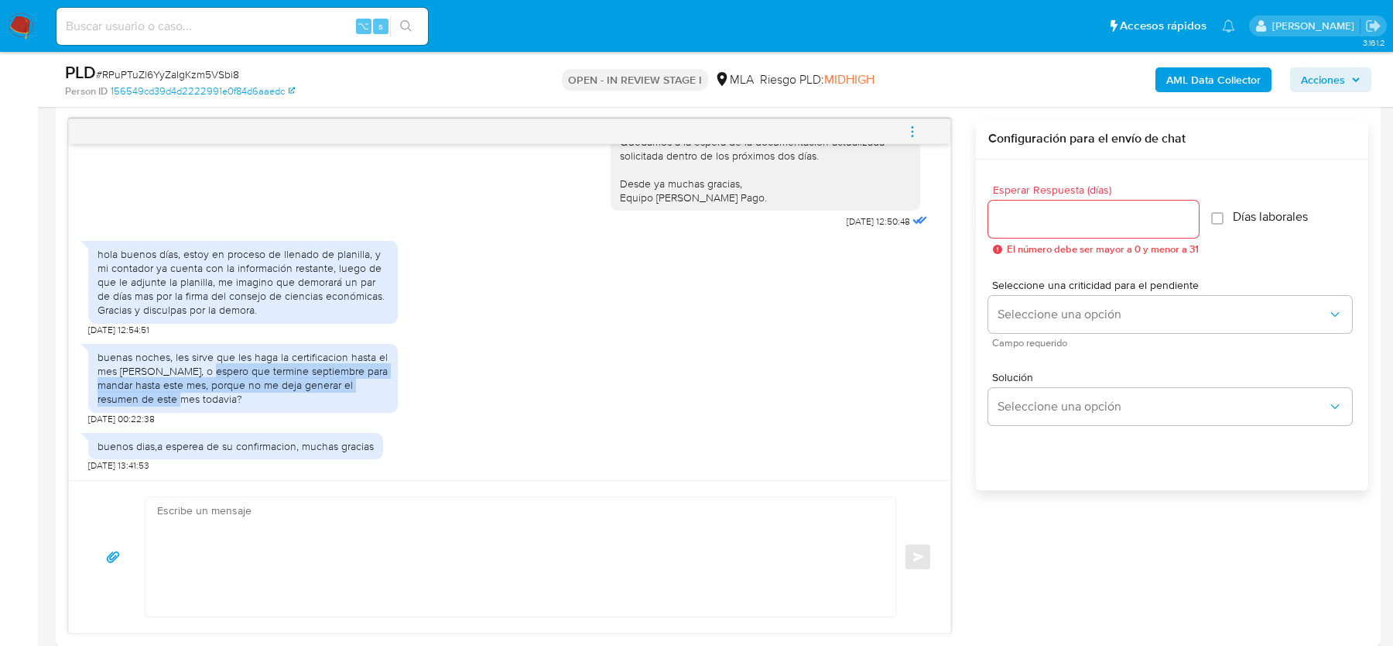
drag, startPoint x: 202, startPoint y: 373, endPoint x: 201, endPoint y: 392, distance: 19.4
click at [201, 393] on div "buenas noches, les sirve que les haga la certificacion hasta el mes de agosto, …" at bounding box center [243, 378] width 291 height 57
click at [242, 397] on div "buenas noches, les sirve que les haga la certificacion hasta el mes de agosto, …" at bounding box center [243, 378] width 291 height 57
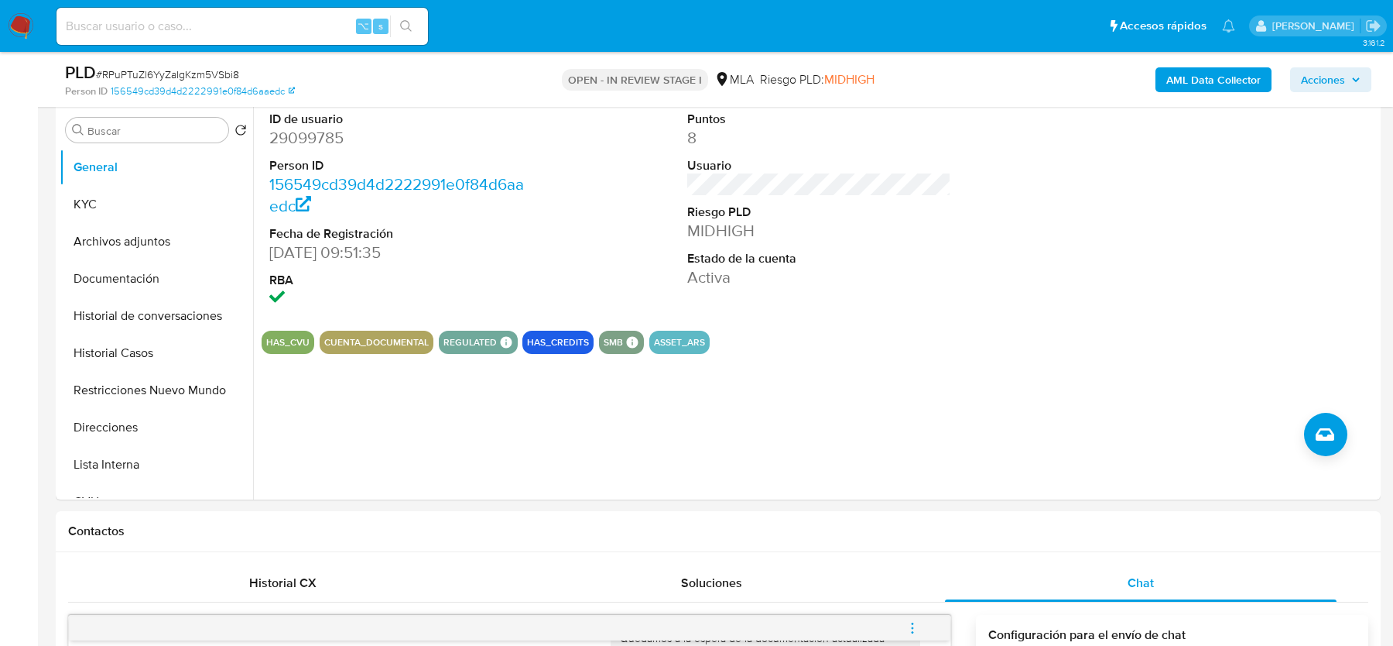
scroll to position [279, 0]
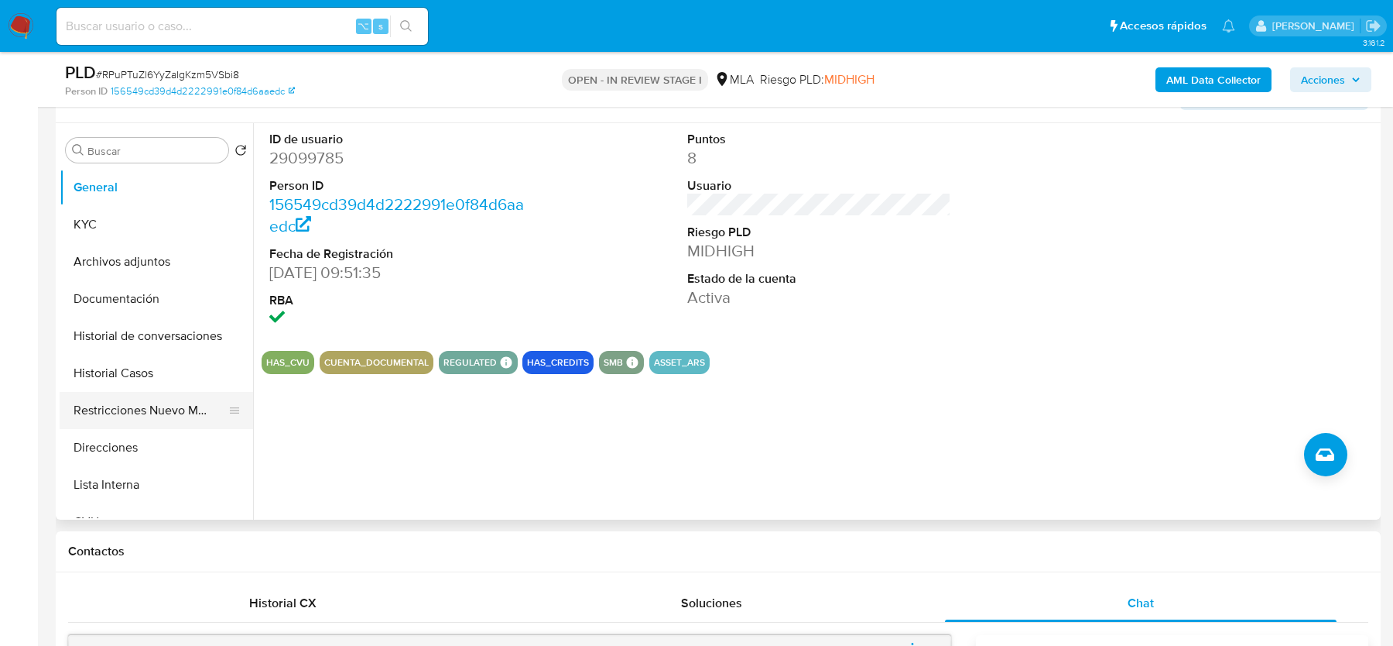
click at [105, 392] on button "Restricciones Nuevo Mundo" at bounding box center [150, 410] width 181 height 37
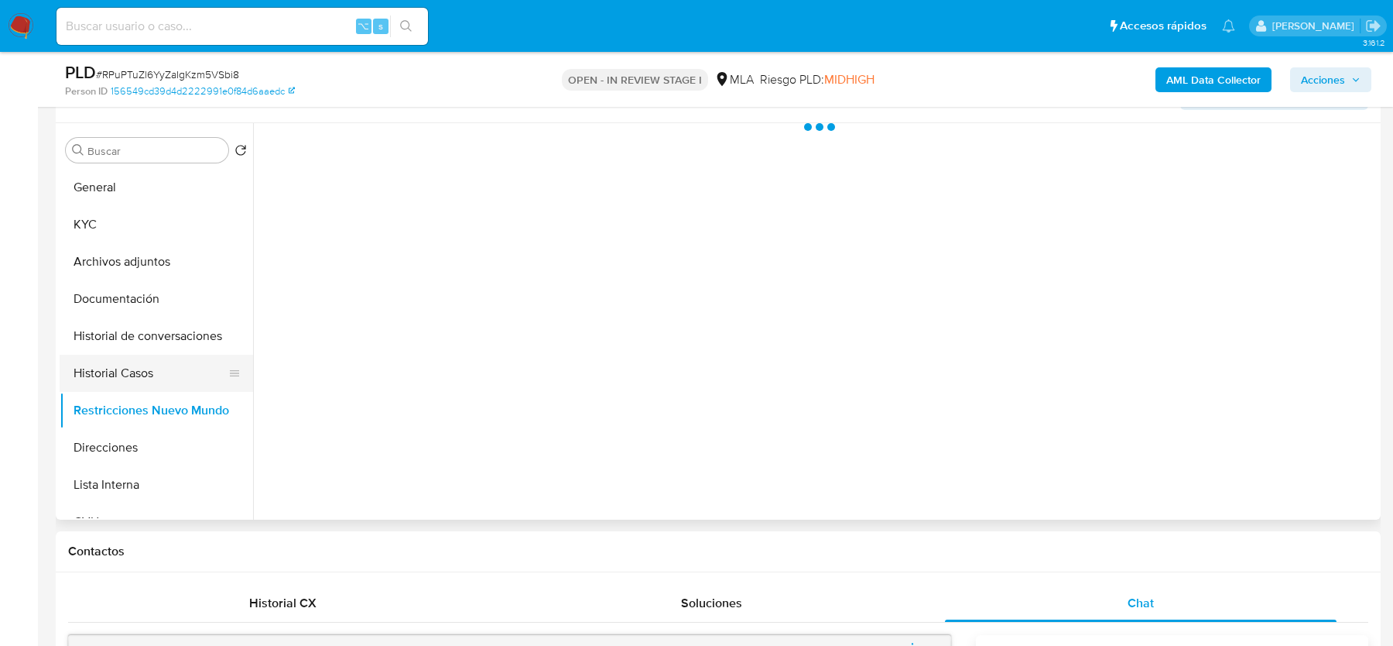
click at [107, 371] on button "Historial Casos" at bounding box center [150, 373] width 181 height 37
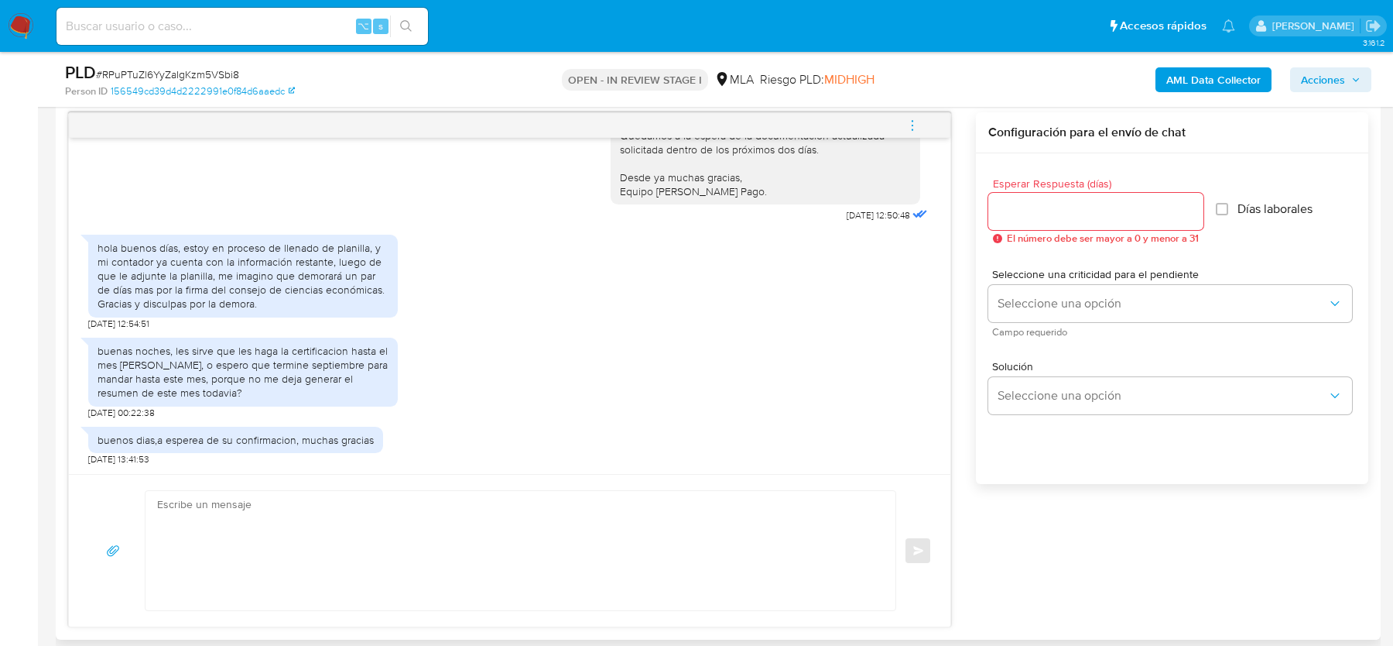
scroll to position [803, 0]
click at [283, 532] on textarea at bounding box center [516, 548] width 719 height 119
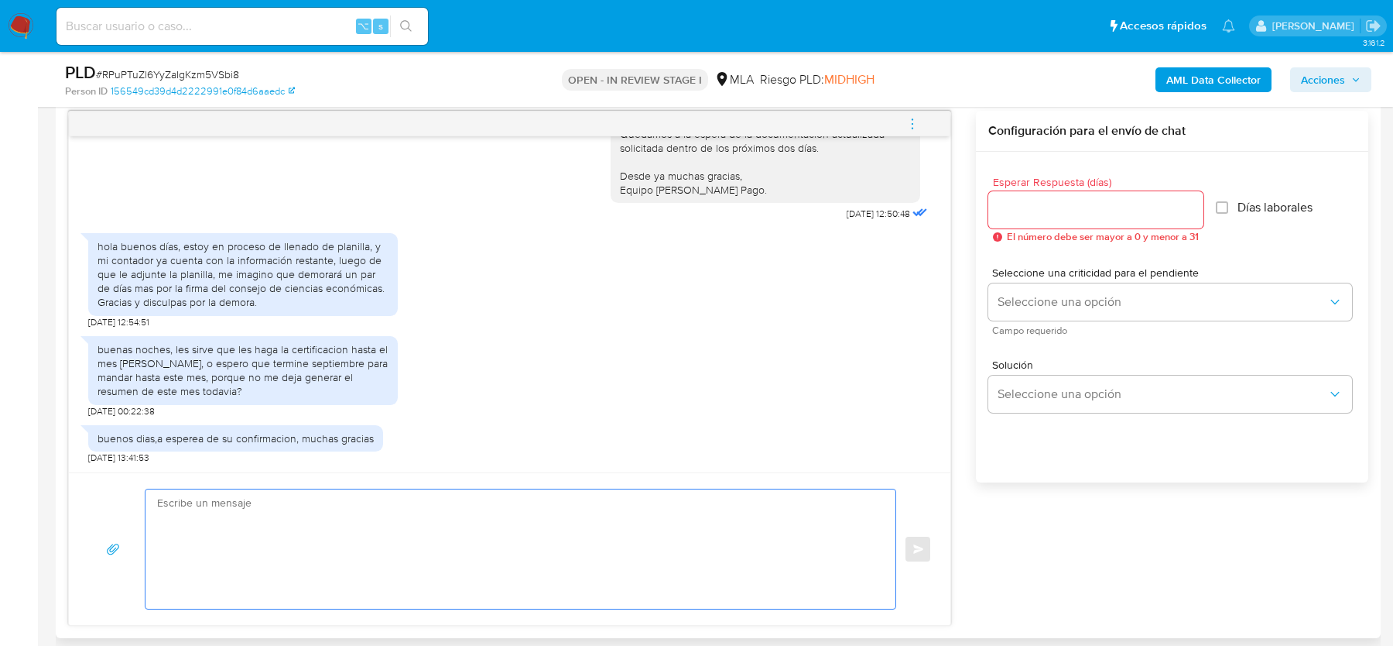
paste textarea "Hola, Muchas gracias por tu respuesta. Es suficiente con enviar la documentació…"
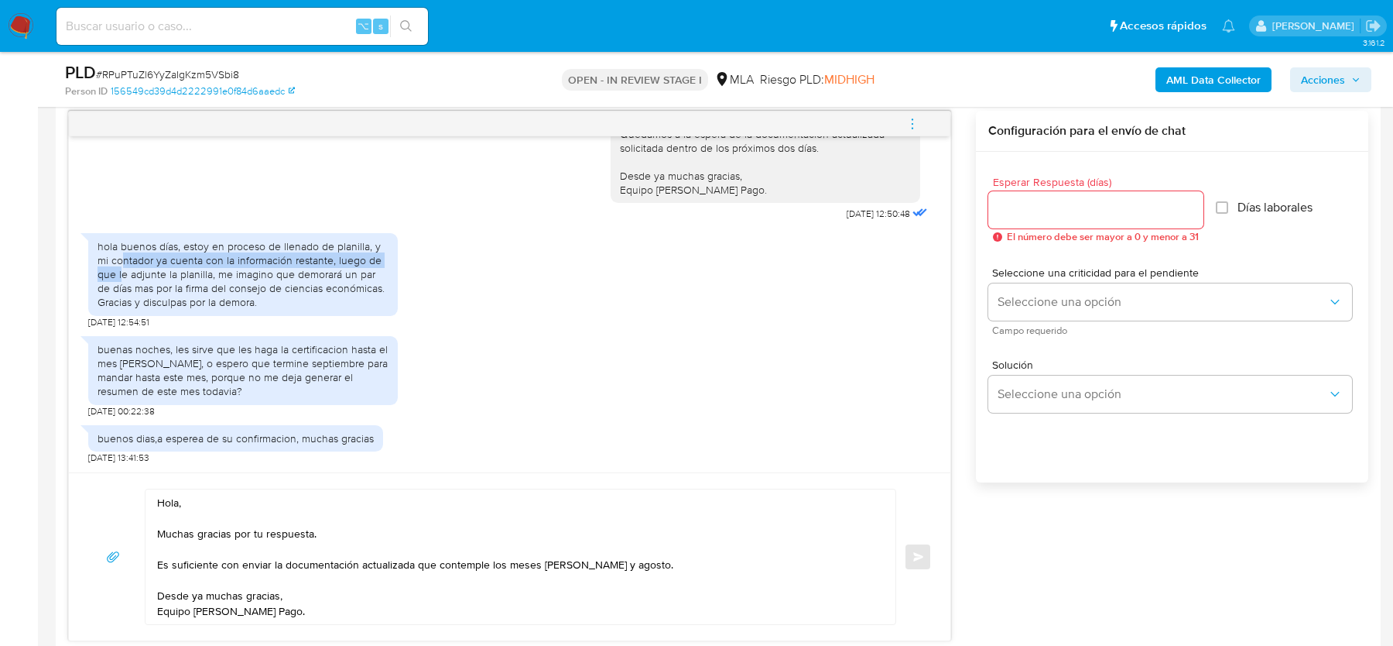
drag, startPoint x: 122, startPoint y: 259, endPoint x: 122, endPoint y: 273, distance: 13.9
click at [122, 273] on div "hola buenos días, estoy en proceso de llenado de planilla, y mi contador ya cue…" at bounding box center [243, 274] width 291 height 70
drag, startPoint x: 173, startPoint y: 272, endPoint x: 173, endPoint y: 282, distance: 10.1
click at [173, 282] on div "hola buenos días, estoy en proceso de llenado de planilla, y mi contador ya cue…" at bounding box center [243, 274] width 291 height 70
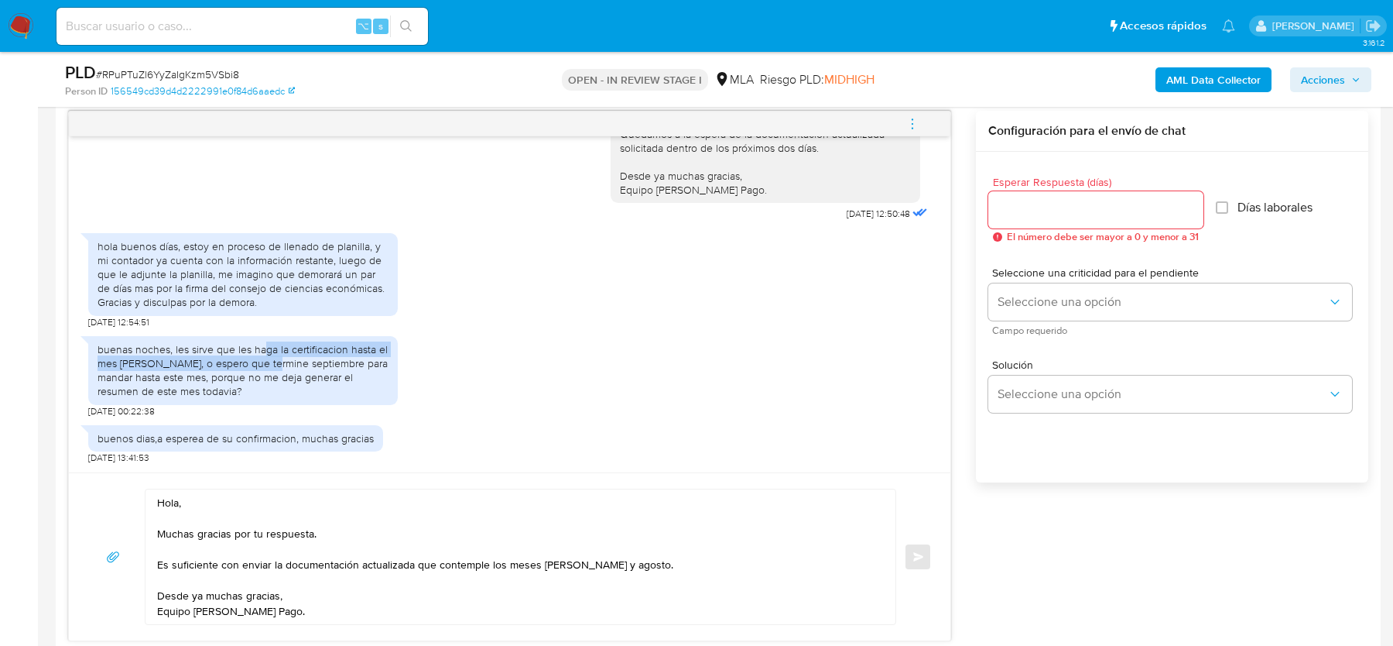
drag, startPoint x: 265, startPoint y: 347, endPoint x: 265, endPoint y: 360, distance: 13.2
click at [265, 360] on div "buenas noches, les sirve que les haga la certificacion hasta el mes de agosto, …" at bounding box center [243, 370] width 291 height 57
click at [299, 365] on div "buenas noches, les sirve que les haga la certificacion hasta el mes de agosto, …" at bounding box center [243, 370] width 291 height 57
drag, startPoint x: 249, startPoint y: 364, endPoint x: 249, endPoint y: 375, distance: 10.8
click at [249, 375] on div "buenas noches, les sirve que les haga la certificacion hasta el mes de agosto, …" at bounding box center [243, 370] width 291 height 57
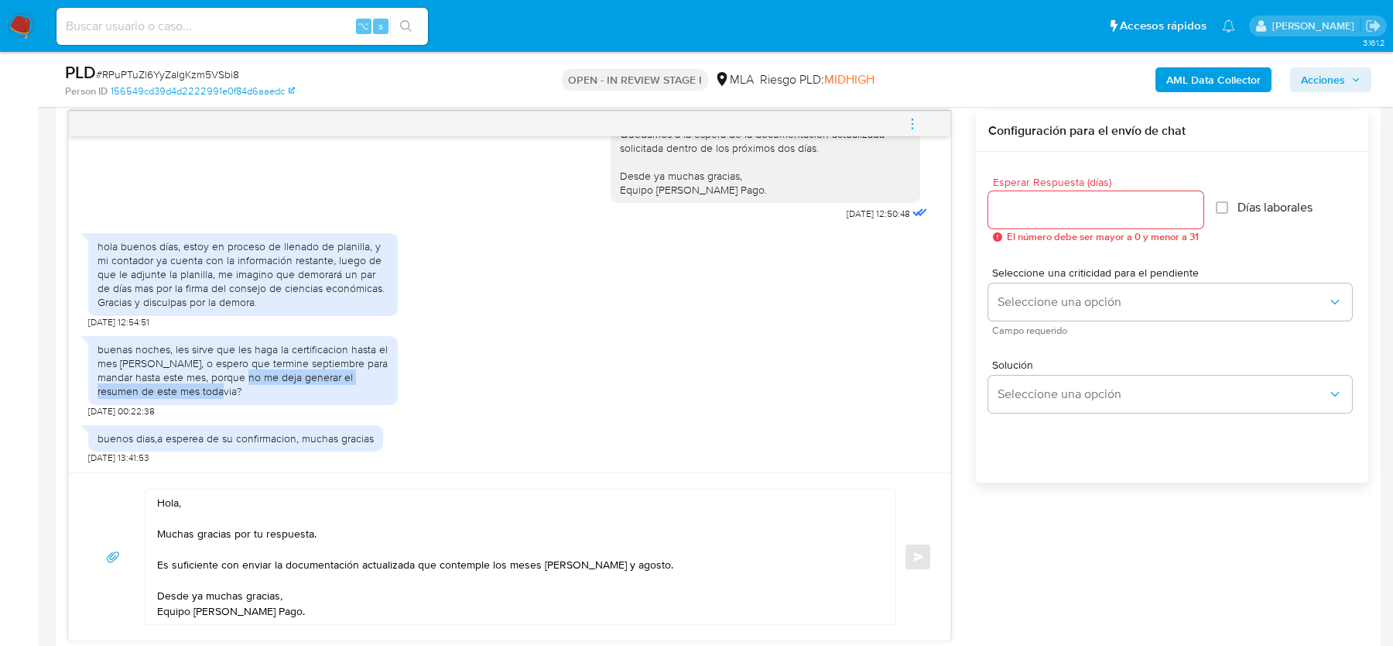
drag, startPoint x: 272, startPoint y: 377, endPoint x: 272, endPoint y: 386, distance: 8.5
click at [272, 386] on div "buenas noches, les sirve que les haga la certificacion hasta el mes de agosto, …" at bounding box center [243, 370] width 291 height 57
click at [250, 436] on div "buenos dias,a esperea de su confirmacion, muchas gracias" at bounding box center [236, 438] width 276 height 14
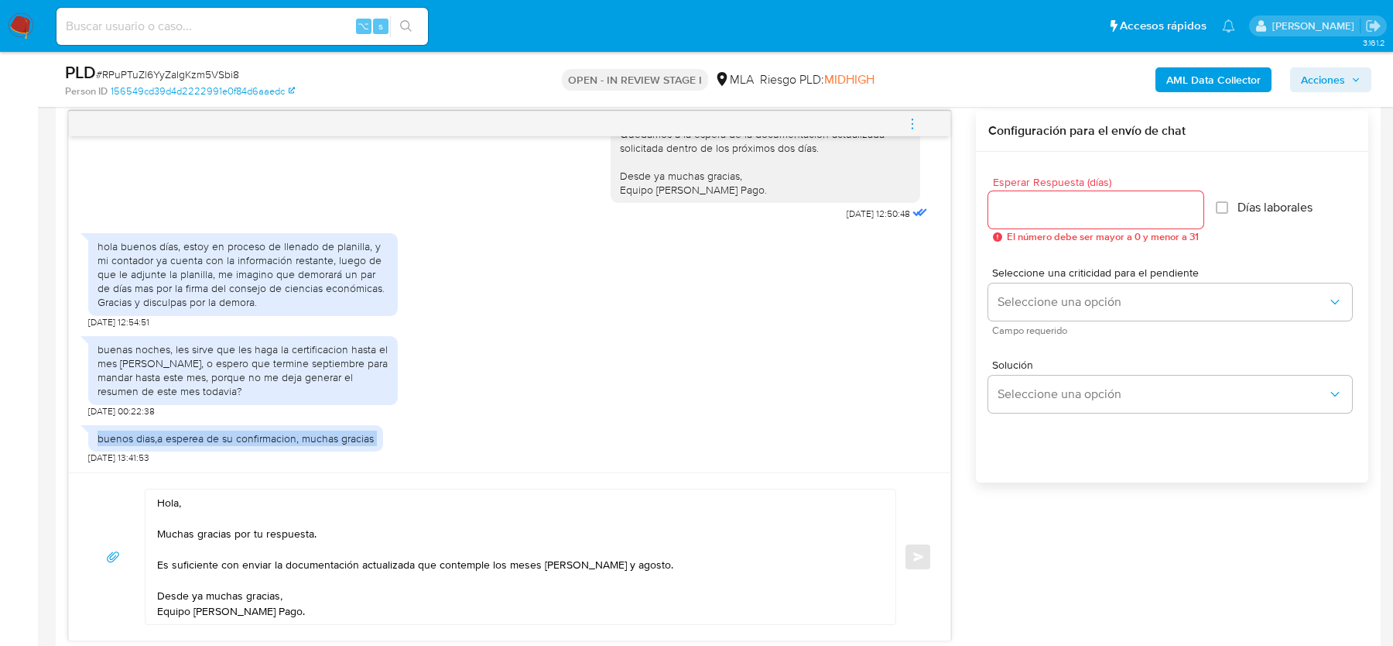
click at [250, 436] on div "buenos dias,a esperea de su confirmacion, muchas gracias" at bounding box center [236, 438] width 276 height 14
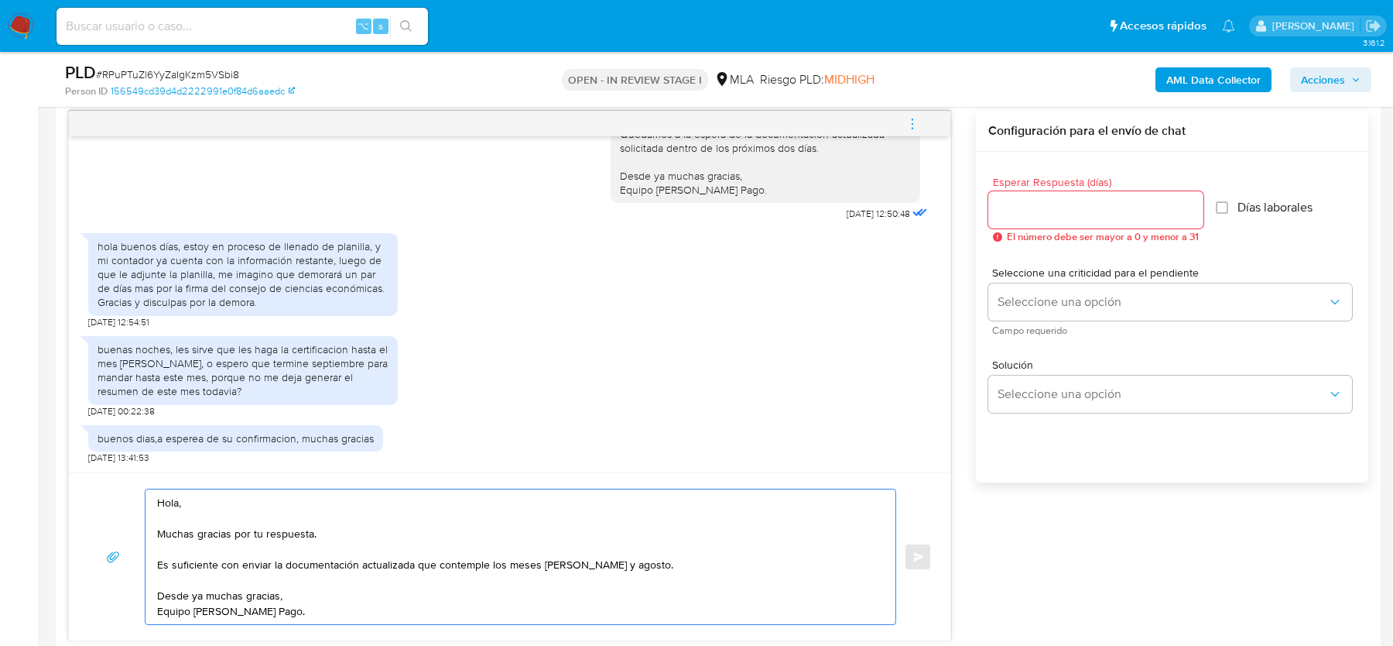
drag, startPoint x: 657, startPoint y: 565, endPoint x: 578, endPoint y: 565, distance: 79.0
click at [578, 565] on textarea "Hola, Muchas gracias por tu respuesta. Es suficiente con enviar la documentació…" at bounding box center [516, 556] width 719 height 135
drag, startPoint x: 416, startPoint y: 564, endPoint x: 668, endPoint y: 560, distance: 252.4
click at [668, 560] on textarea "Hola, Muchas gracias por tu respuesta. Es suficiente con enviar la documentació…" at bounding box center [516, 556] width 719 height 135
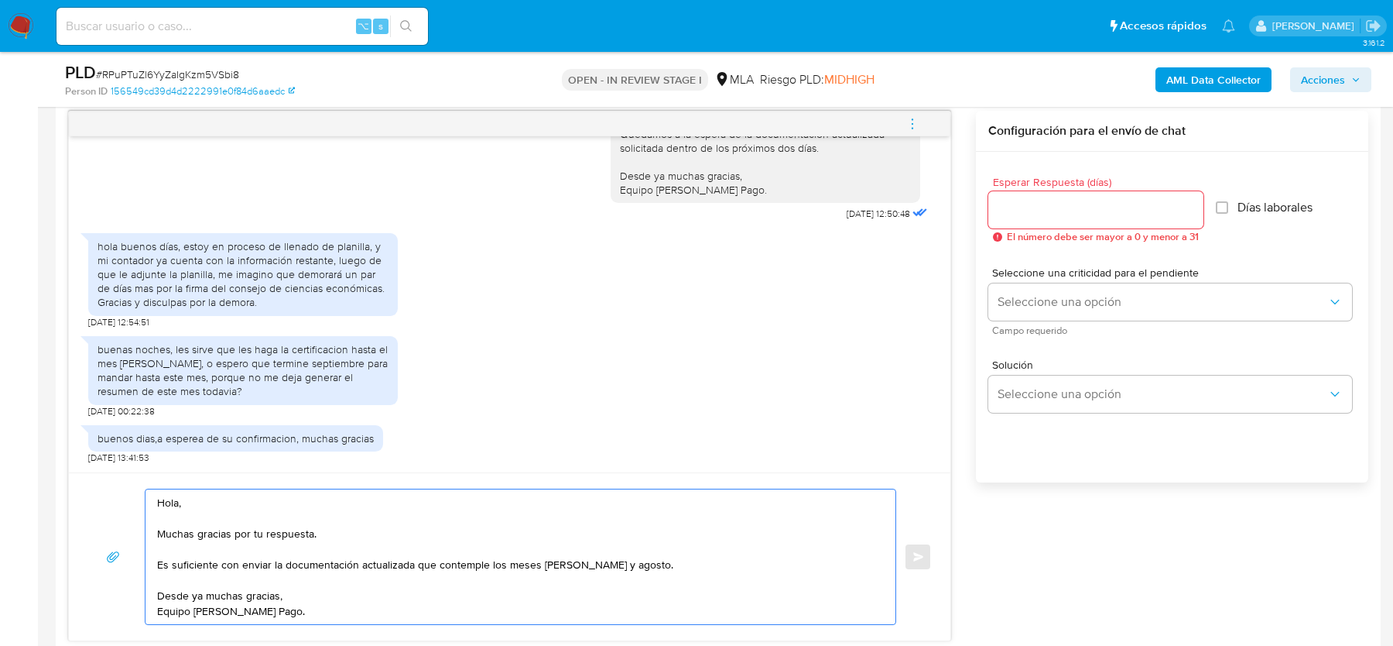
scroll to position [826, 0]
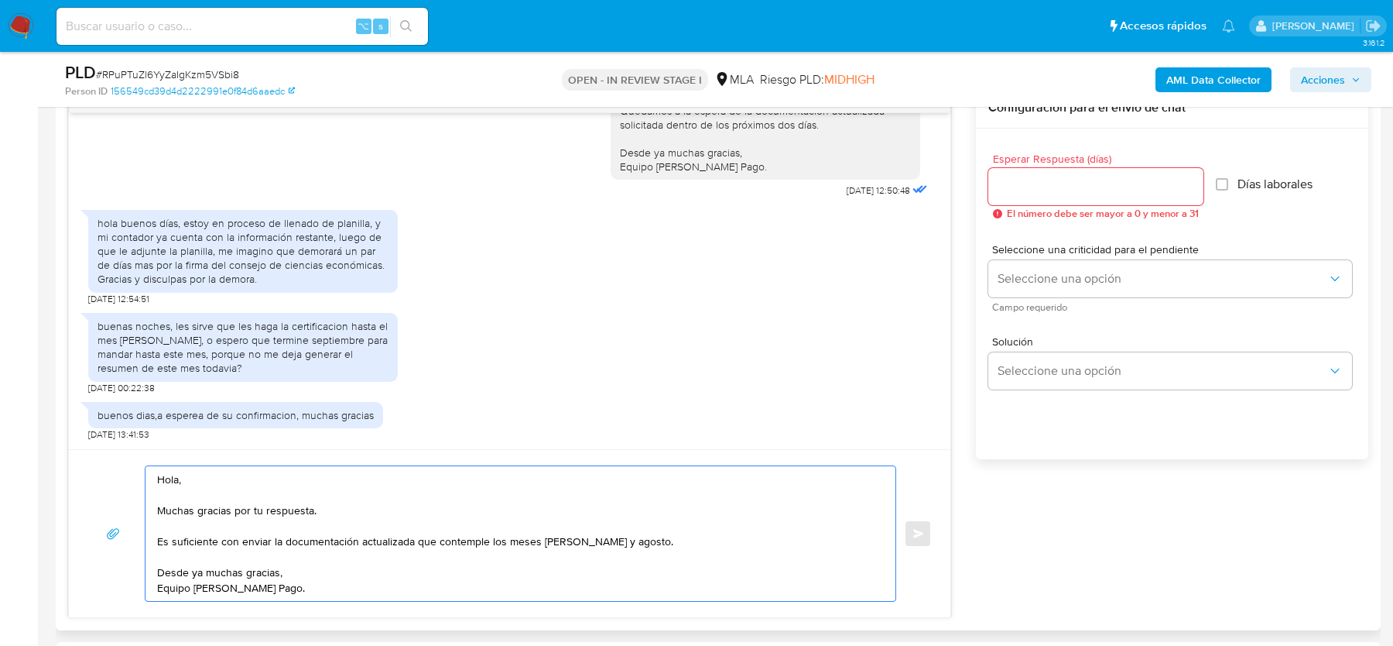
drag, startPoint x: 578, startPoint y: 537, endPoint x: 612, endPoint y: 537, distance: 33.3
click at [612, 537] on textarea "Hola, Muchas gracias por tu respuesta. Es suficiente con enviar la documentació…" at bounding box center [516, 533] width 719 height 135
click at [605, 563] on textarea "Hola, Muchas gracias por tu respuesta. Es suficiente con enviar la documentació…" at bounding box center [516, 533] width 719 height 135
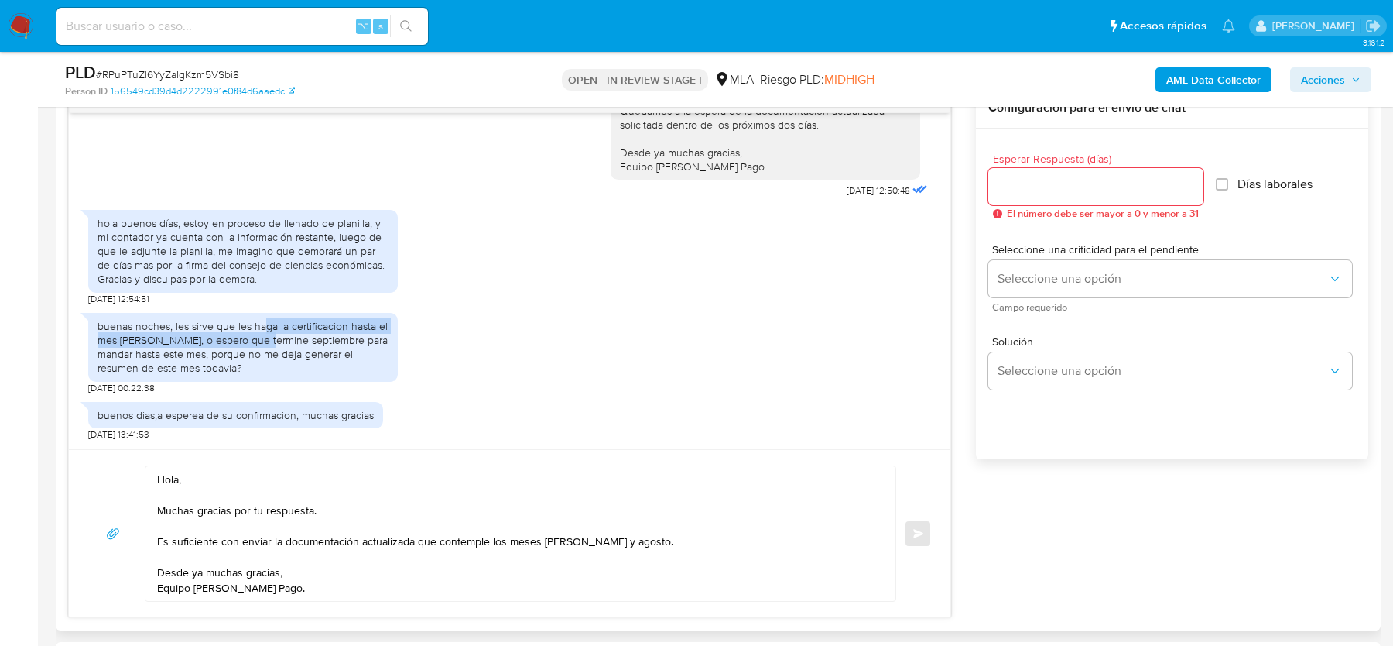
drag, startPoint x: 262, startPoint y: 325, endPoint x: 262, endPoint y: 337, distance: 11.6
click at [262, 337] on div "buenas noches, les sirve que les haga la certificacion hasta el mes de agosto, …" at bounding box center [243, 347] width 291 height 57
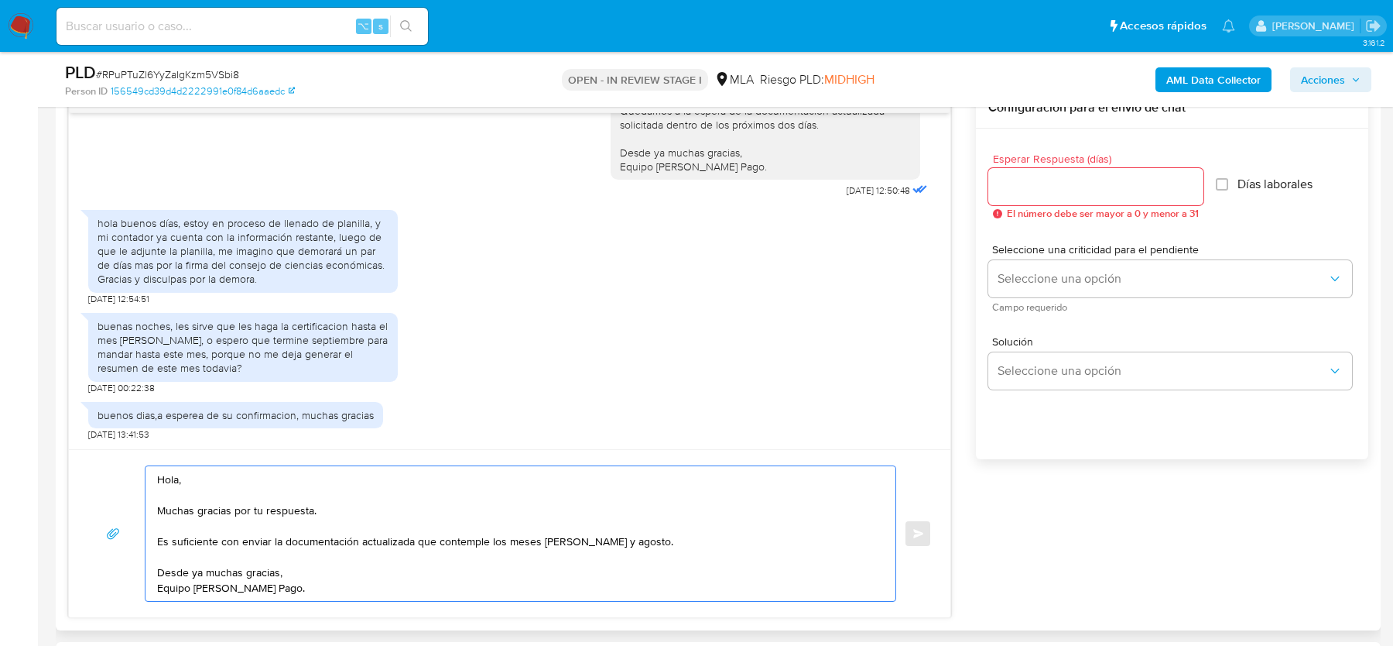
drag, startPoint x: 662, startPoint y: 538, endPoint x: 577, endPoint y: 539, distance: 85.2
click at [577, 539] on textarea "Hola, Muchas gracias por tu respuesta. Es suficiente con enviar la documentació…" at bounding box center [516, 533] width 719 height 135
click at [159, 512] on textarea "Hola, Muchas gracias por tu respuesta. Es suficiente con enviar la documentació…" at bounding box center [516, 533] width 719 height 135
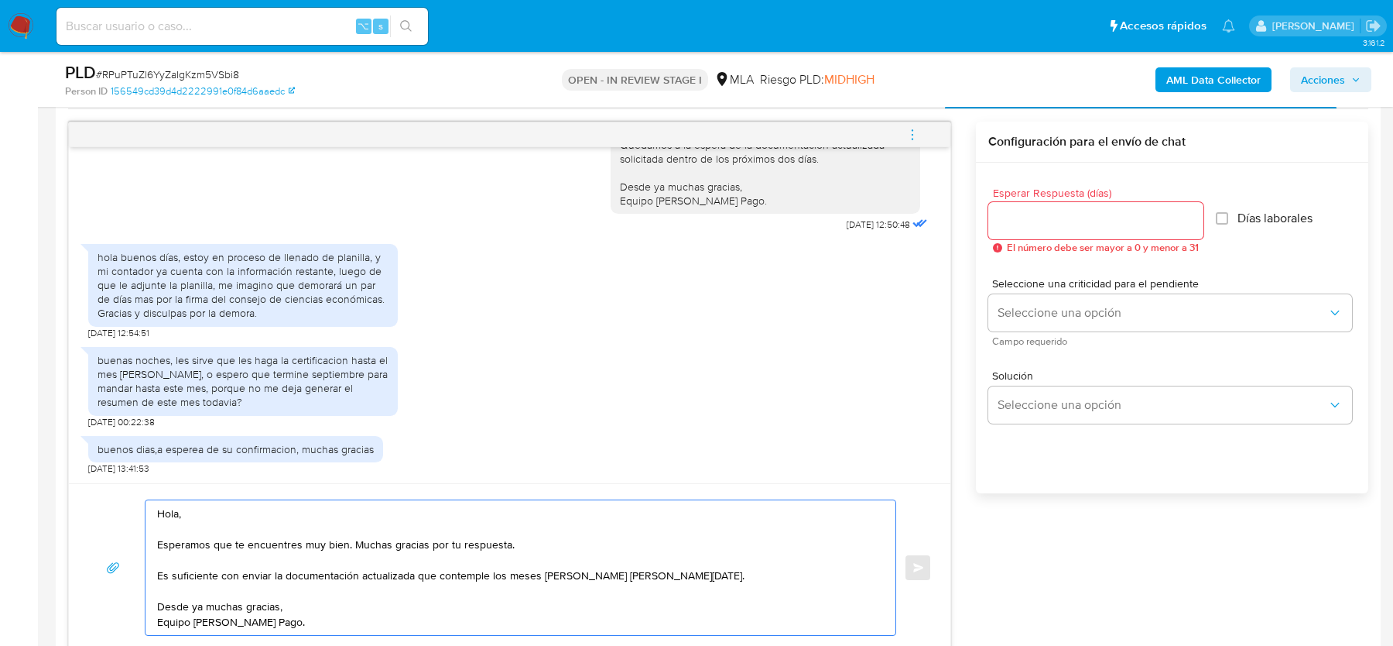
scroll to position [764, 0]
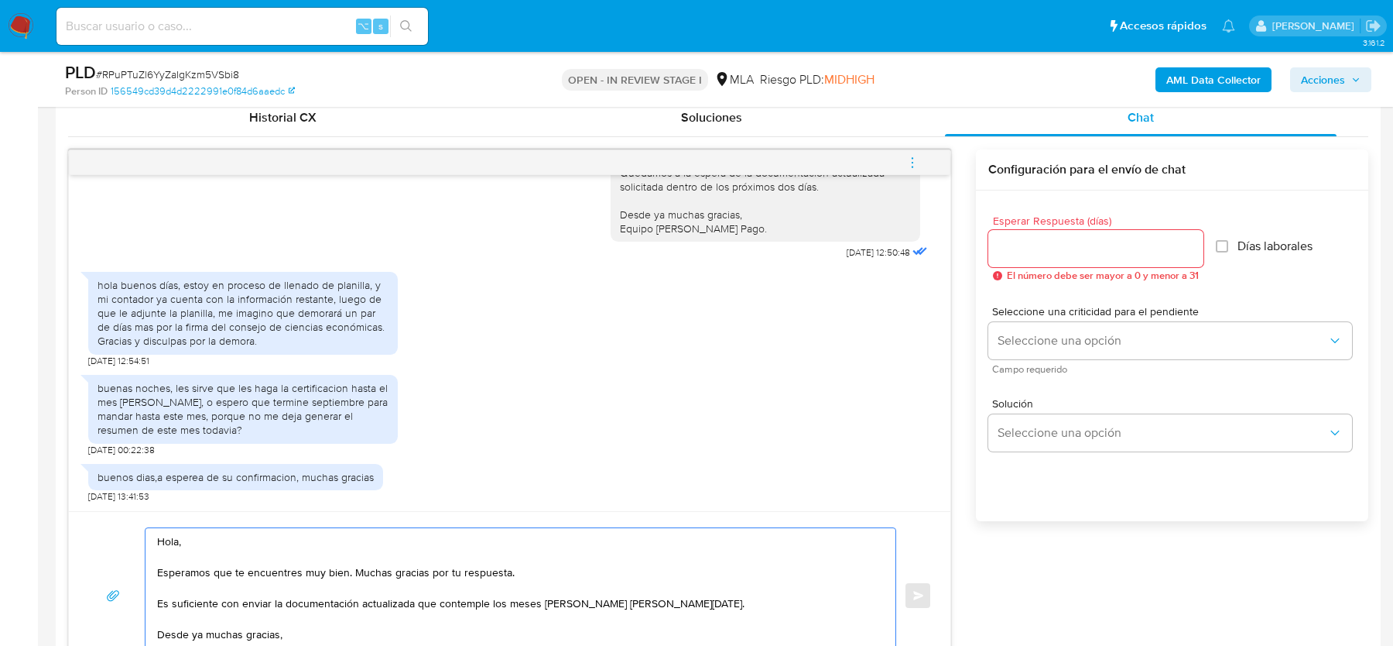
type textarea "Hola, Esperamos que te encuentres muy bien. Muchas gracias por tu respuesta. Es…"
click at [1070, 255] on input "Esperar Respuesta (días)" at bounding box center [1096, 248] width 215 height 20
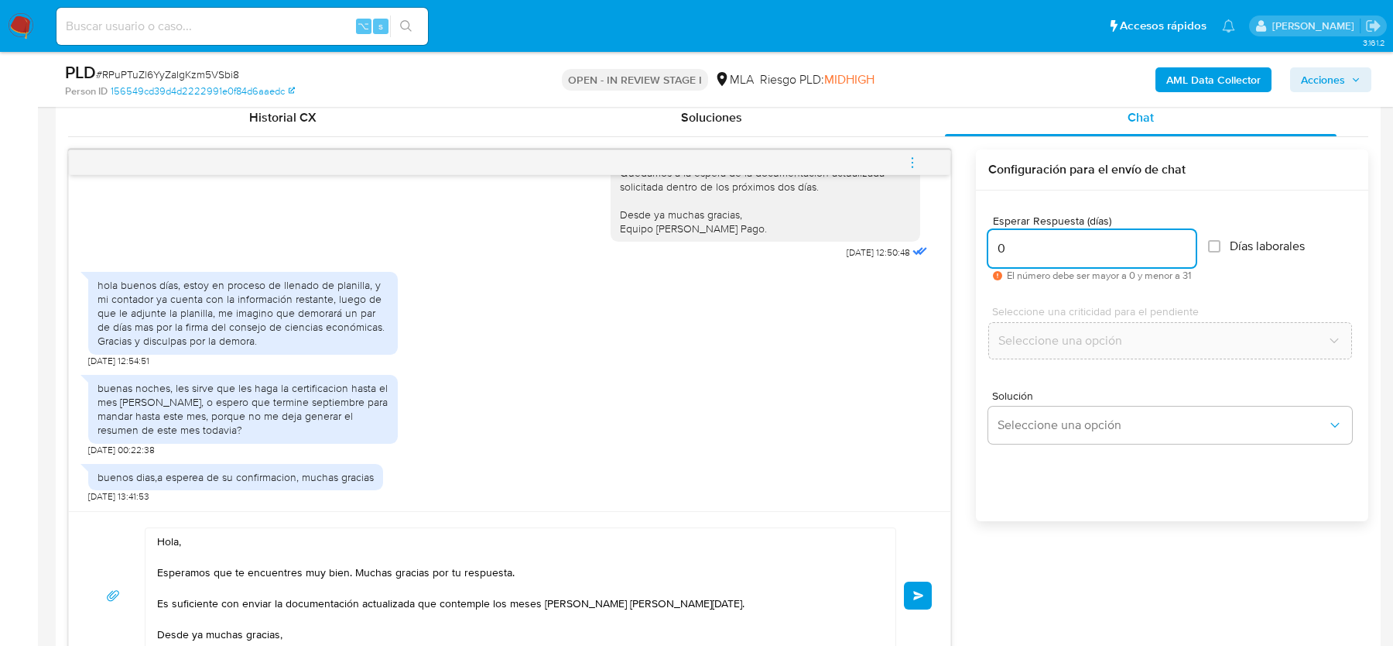
drag, startPoint x: 1008, startPoint y: 254, endPoint x: 996, endPoint y: 254, distance: 11.6
click at [996, 254] on input "0" at bounding box center [1092, 248] width 207 height 20
type input "1"
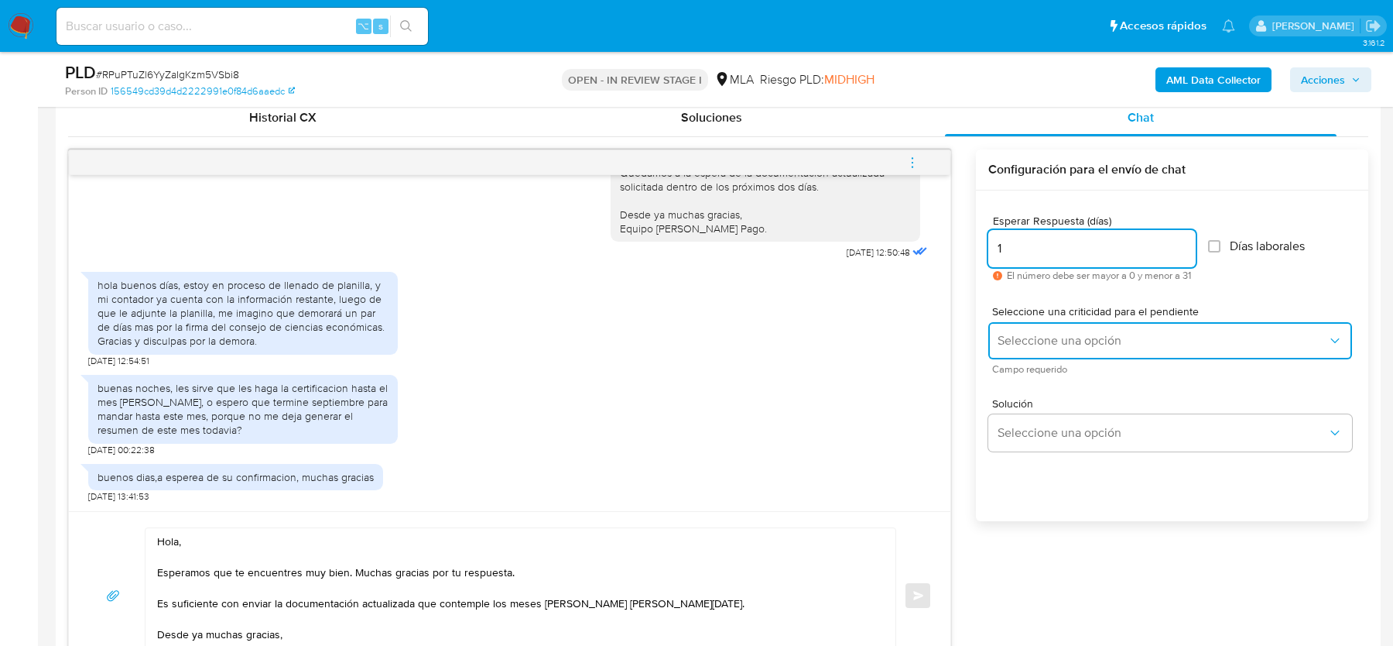
click at [1018, 348] on button "Seleccione una opción" at bounding box center [1171, 340] width 364 height 37
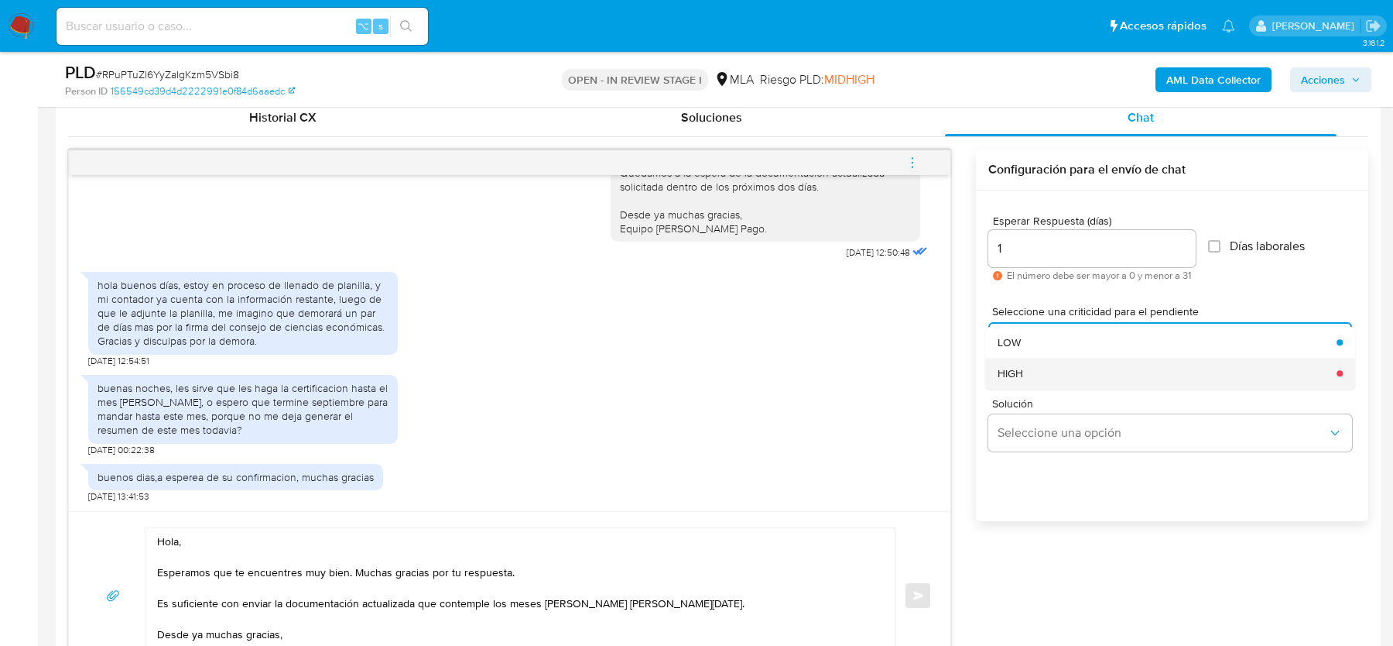
click at [1015, 362] on div "HIGH" at bounding box center [1163, 373] width 330 height 31
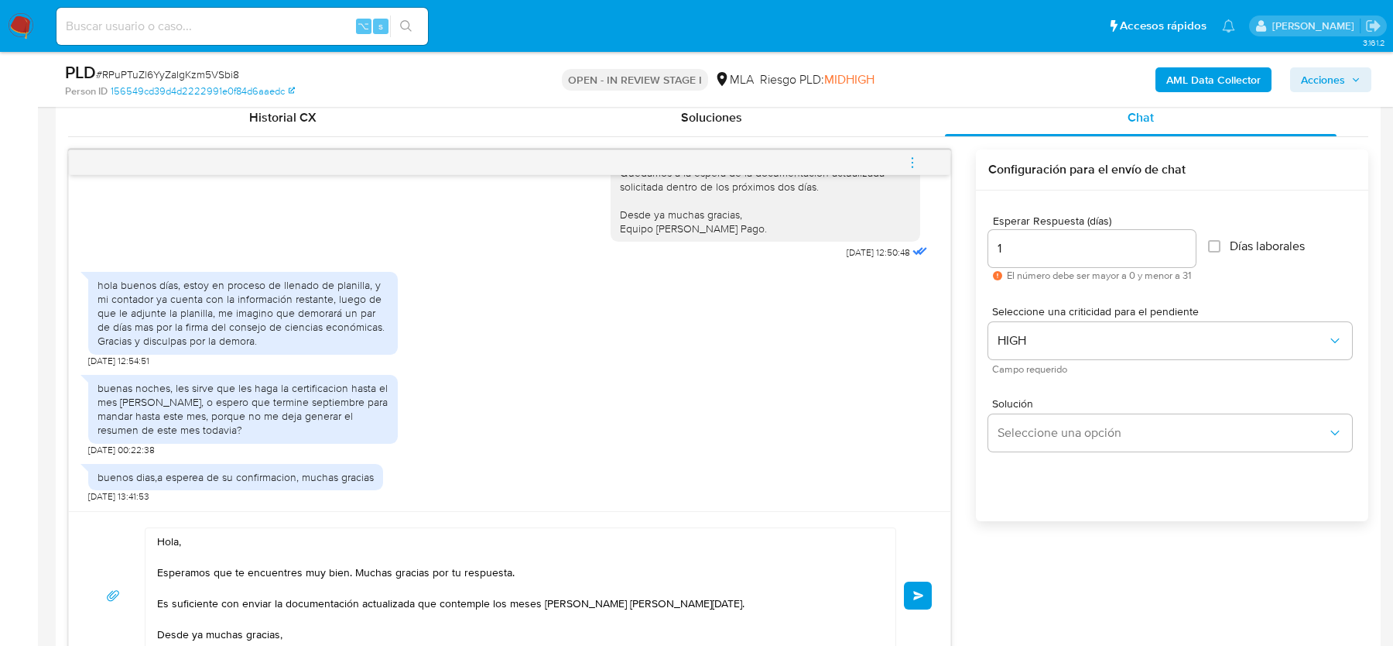
click at [911, 588] on button "Enviar" at bounding box center [918, 595] width 28 height 28
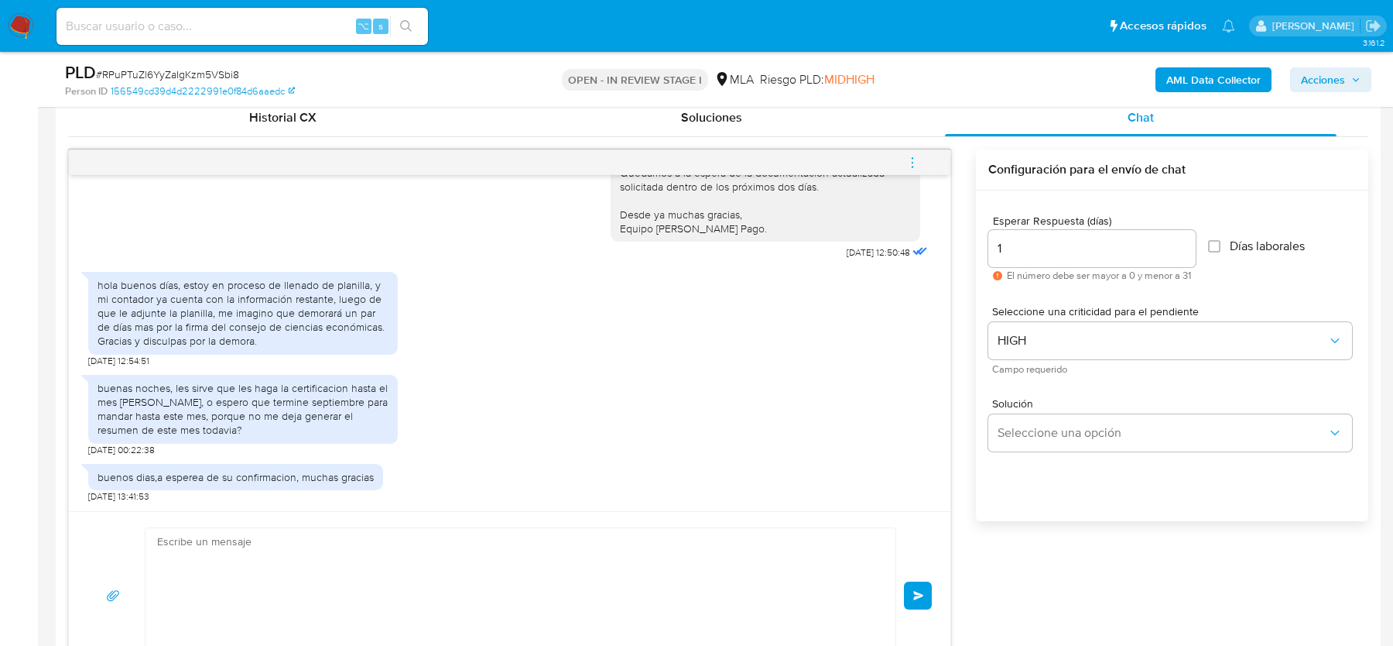
scroll to position [2511, 0]
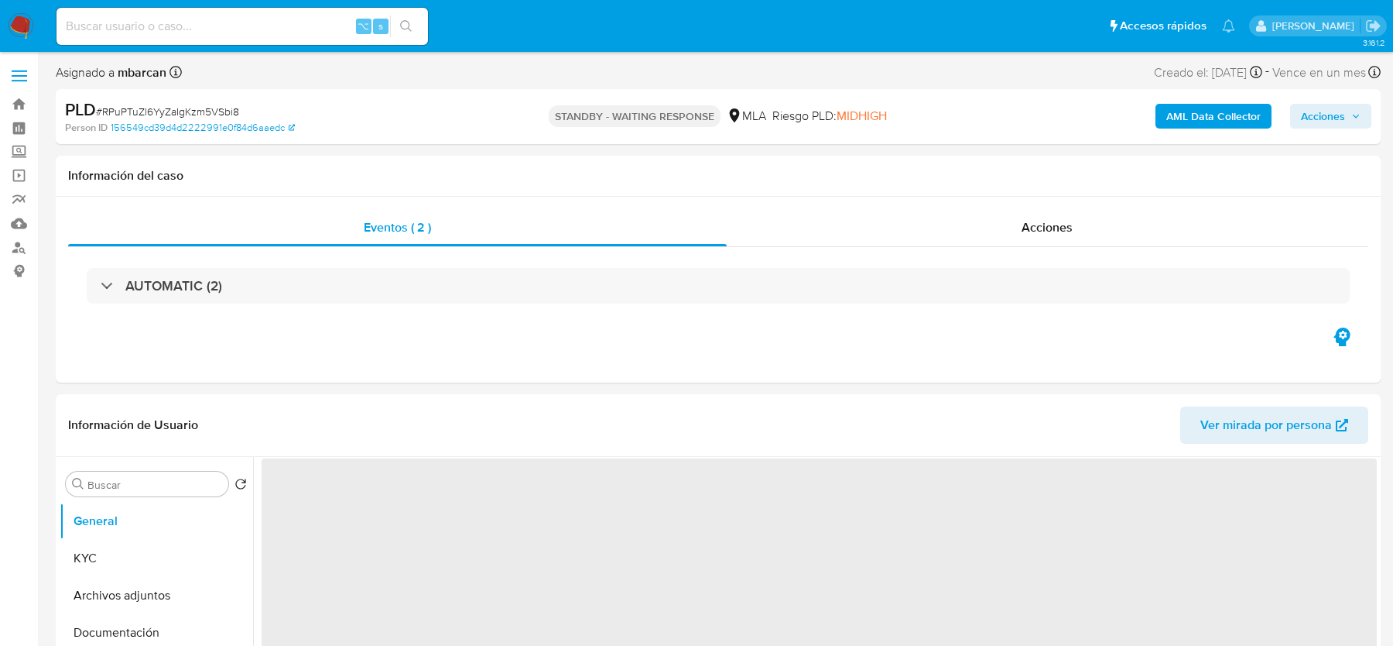
select select "10"
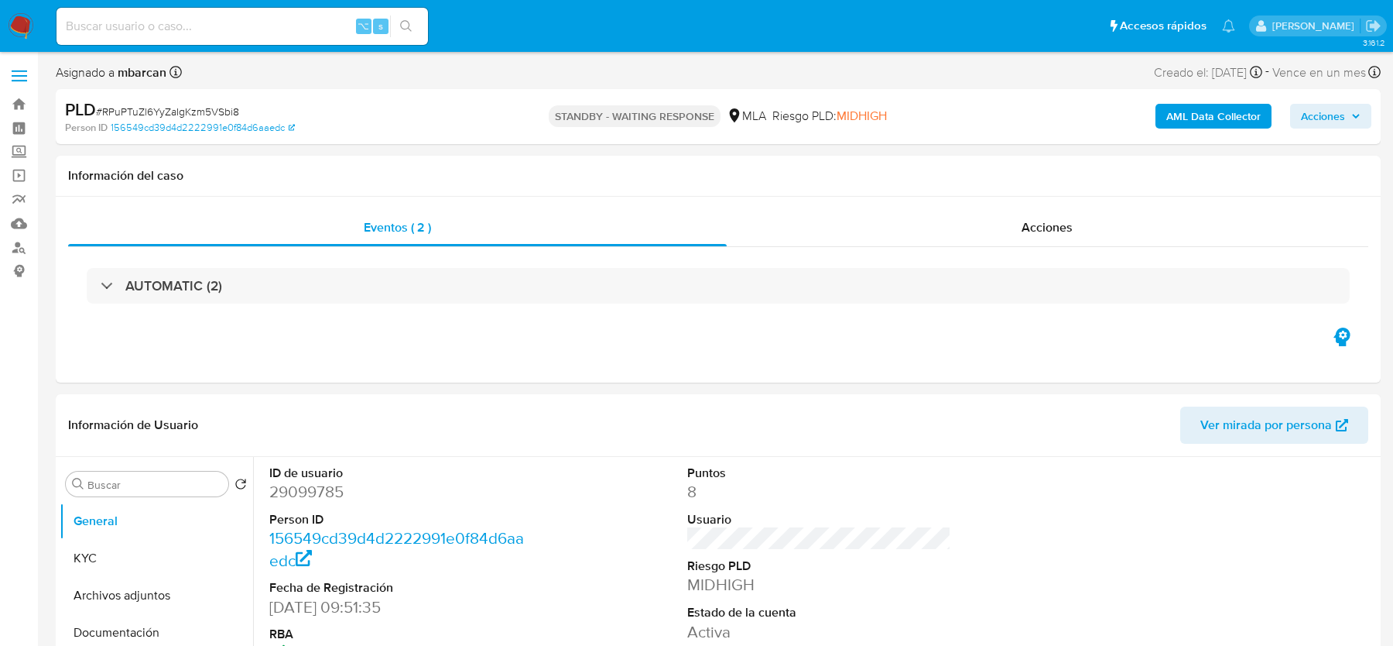
click at [107, 19] on input at bounding box center [243, 26] width 372 height 20
paste input "ZE2PxkZ1vev6Xox4iNwCt7Fi"
type input "ZE2PxkZ1vev6Xox4iNwCt7Fi"
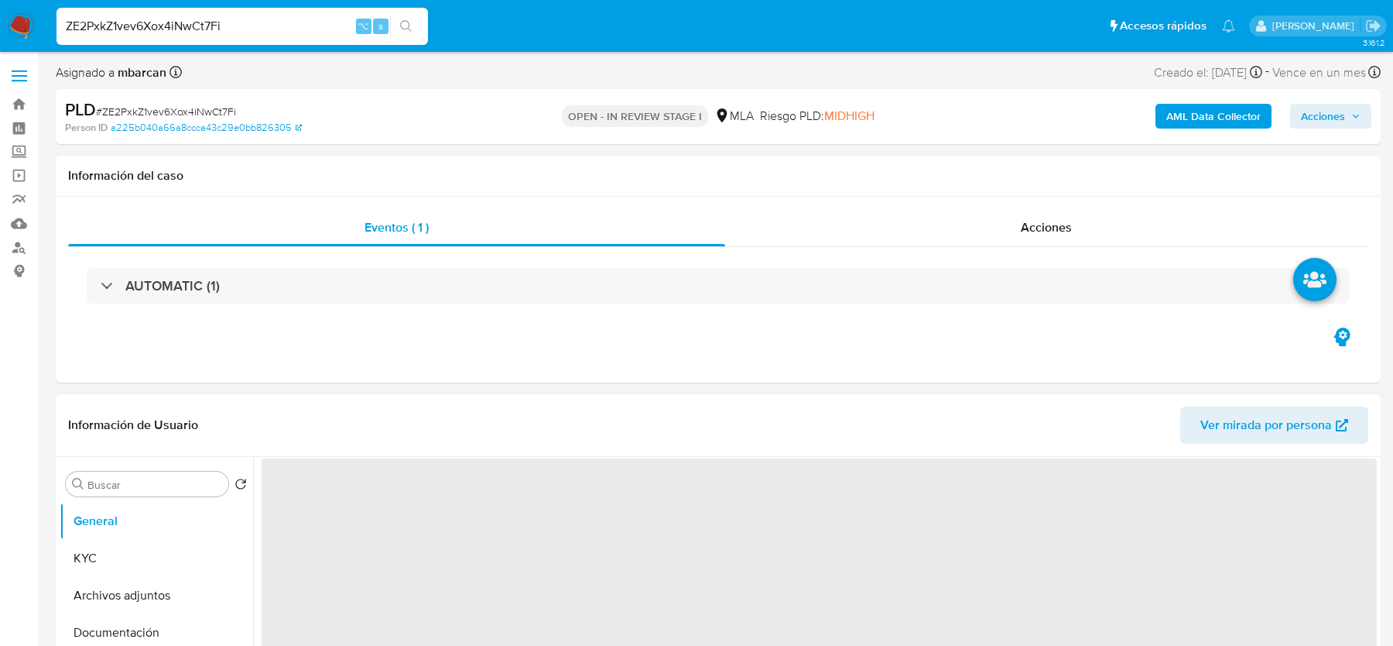
select select "10"
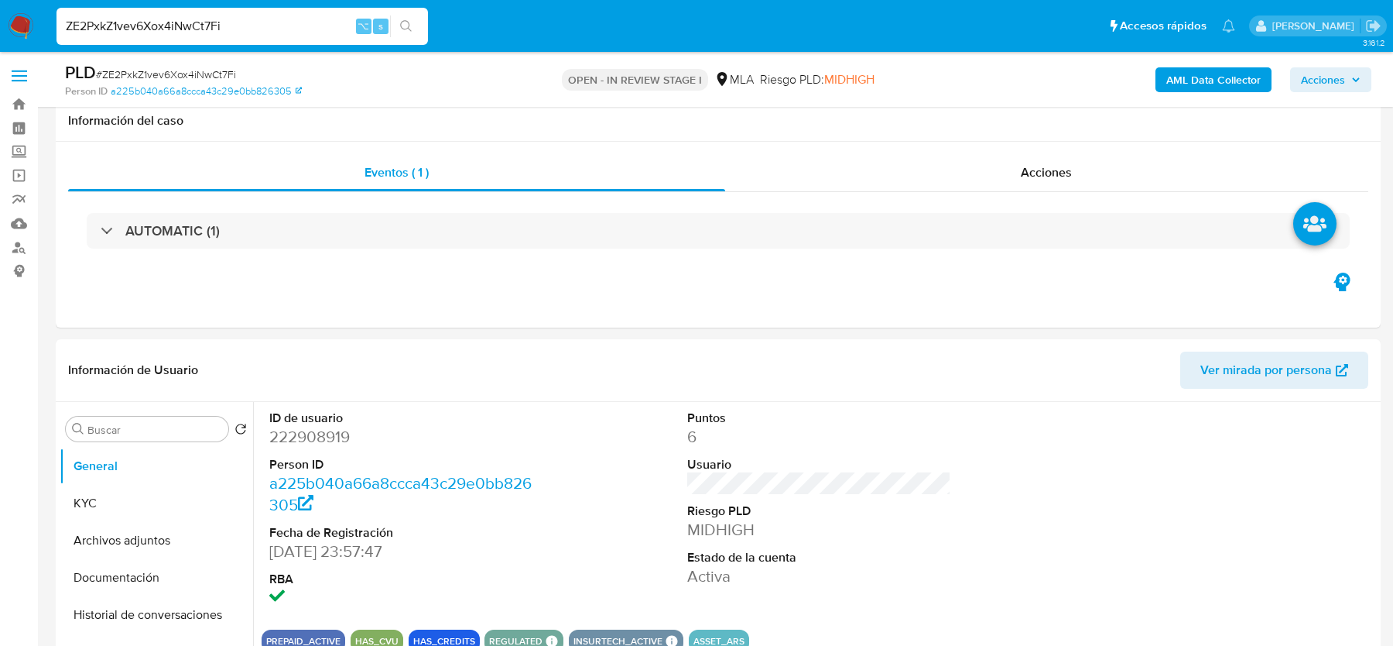
scroll to position [352, 0]
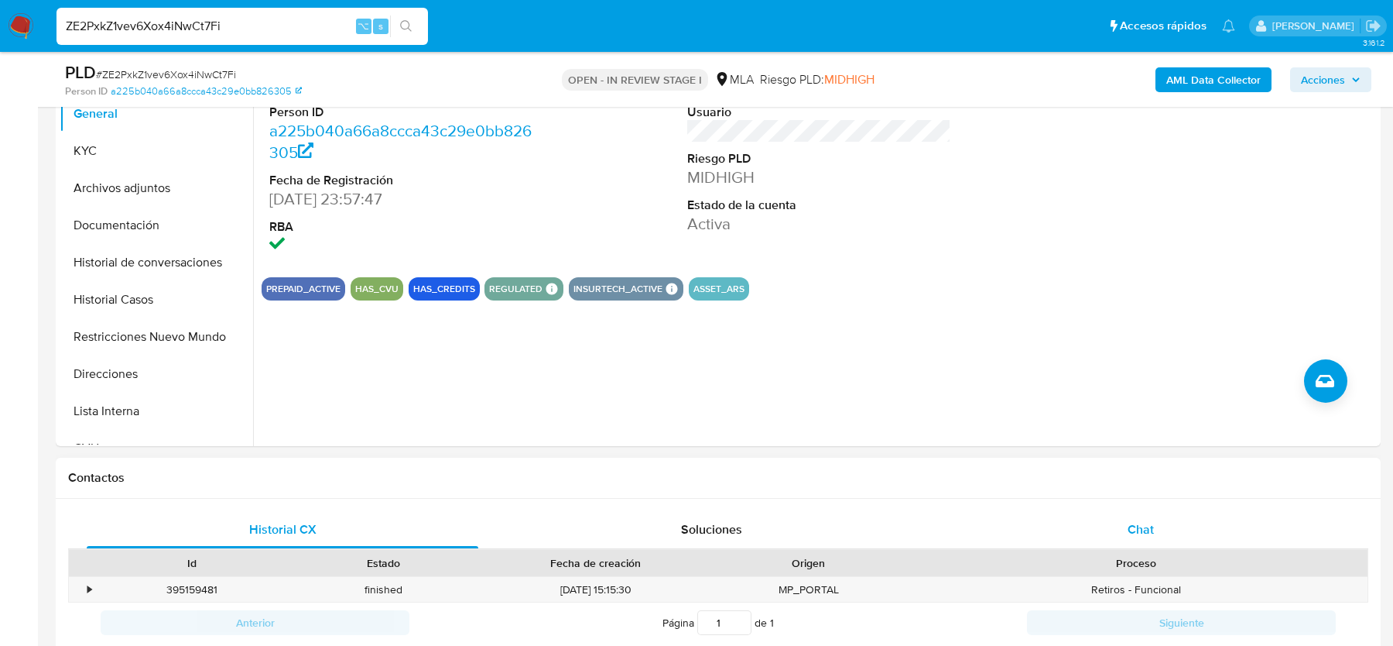
click at [1164, 533] on div "Chat" at bounding box center [1141, 529] width 392 height 37
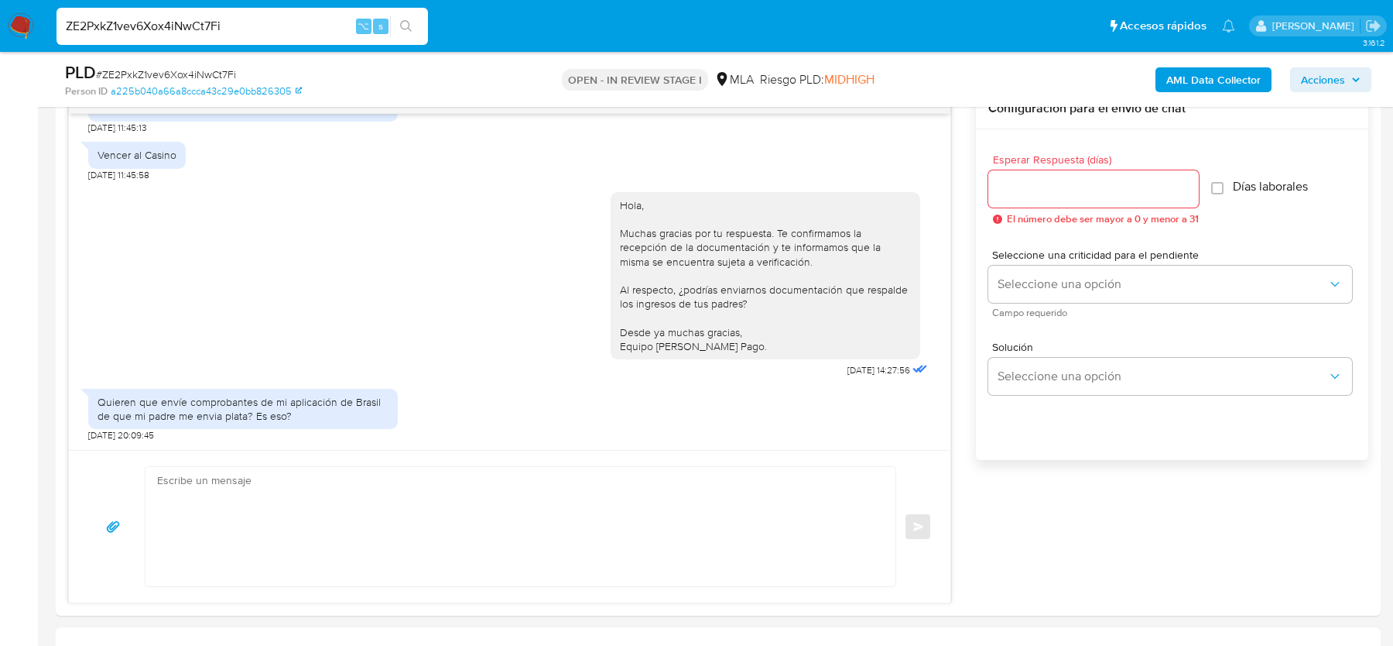
scroll to position [814, 0]
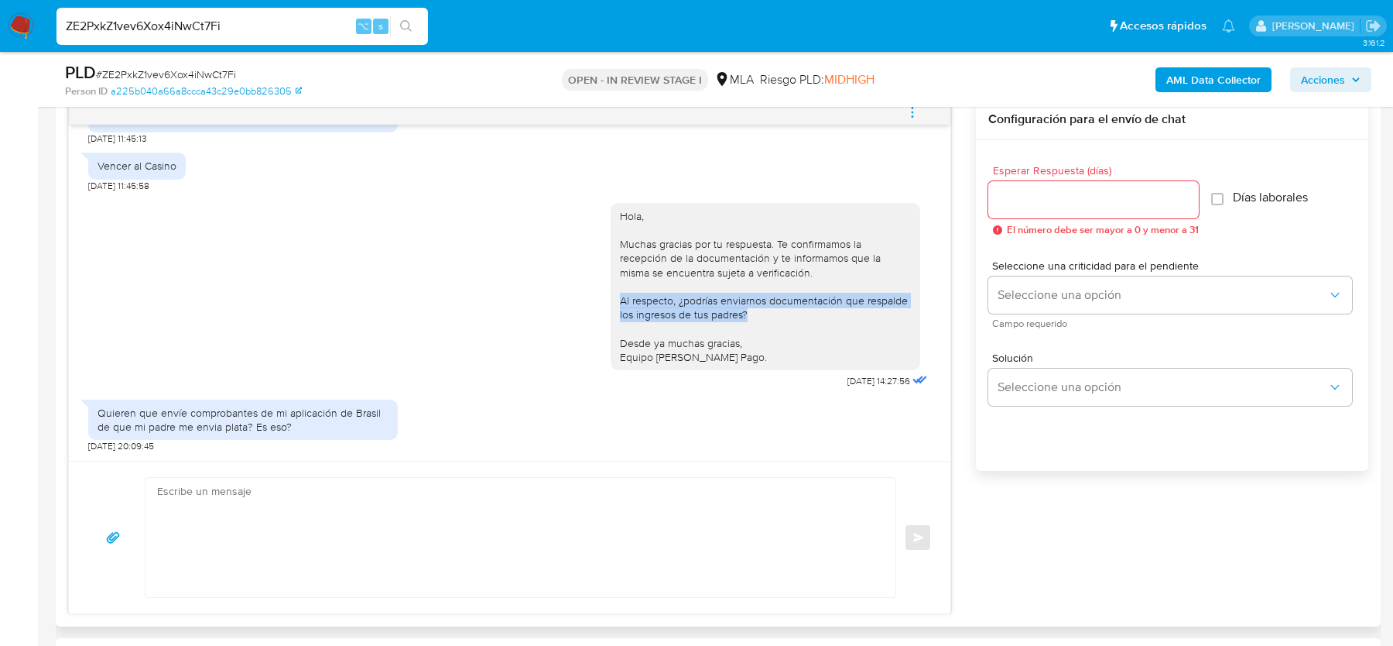
drag, startPoint x: 752, startPoint y: 317, endPoint x: 616, endPoint y: 302, distance: 136.3
click at [616, 302] on div "Hola, Muchas gracias por tu respuesta. Te confirmamos la recepción de la docume…" at bounding box center [766, 286] width 310 height 167
click at [645, 302] on div "Hola, Muchas gracias por tu respuesta. Te confirmamos la recepción de la docume…" at bounding box center [765, 286] width 291 height 155
drag, startPoint x: 626, startPoint y: 299, endPoint x: 780, endPoint y: 310, distance: 153.7
click at [780, 310] on div "Hola, Muchas gracias por tu respuesta. Te confirmamos la recepción de la docume…" at bounding box center [765, 286] width 291 height 155
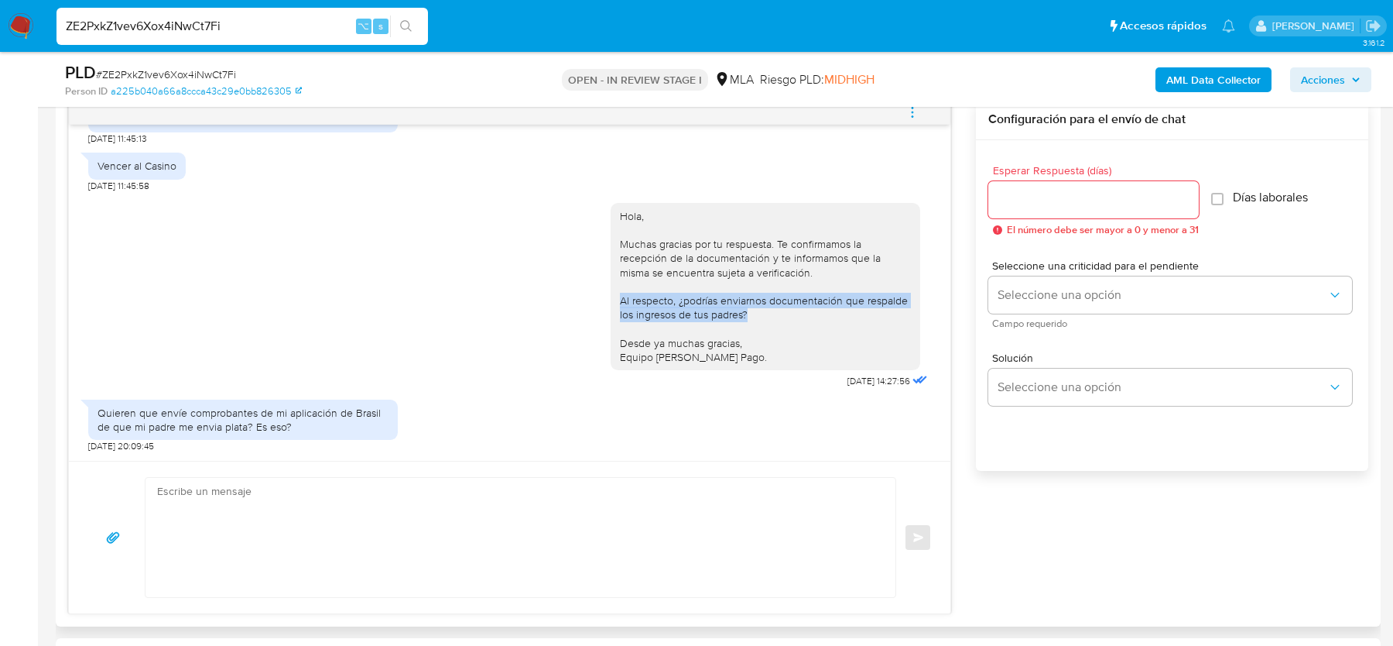
click at [780, 310] on div "Hola, Muchas gracias por tu respuesta. Te confirmamos la recepción de la docume…" at bounding box center [765, 286] width 291 height 155
drag, startPoint x: 773, startPoint y: 310, endPoint x: 680, endPoint y: 298, distance: 93.6
click at [680, 298] on div "Hola, Muchas gracias por tu respuesta. Te confirmamos la recepción de la docume…" at bounding box center [765, 286] width 291 height 155
click at [680, 299] on div "Hola, Muchas gracias por tu respuesta. Te confirmamos la recepción de la docume…" at bounding box center [765, 286] width 291 height 155
click at [337, 516] on textarea at bounding box center [516, 537] width 719 height 119
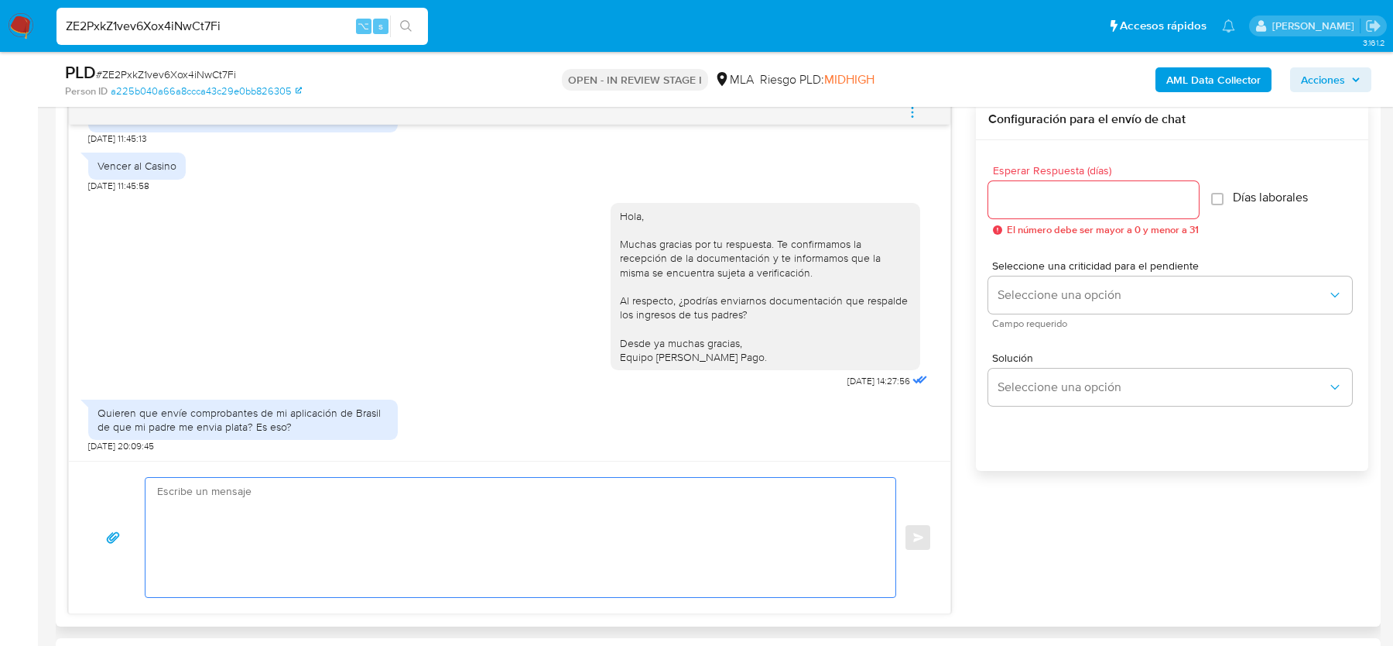
paste textarea "Hola, Muchas gracias por tu respuesta. En esta oportunidad, te solicitamos docu…"
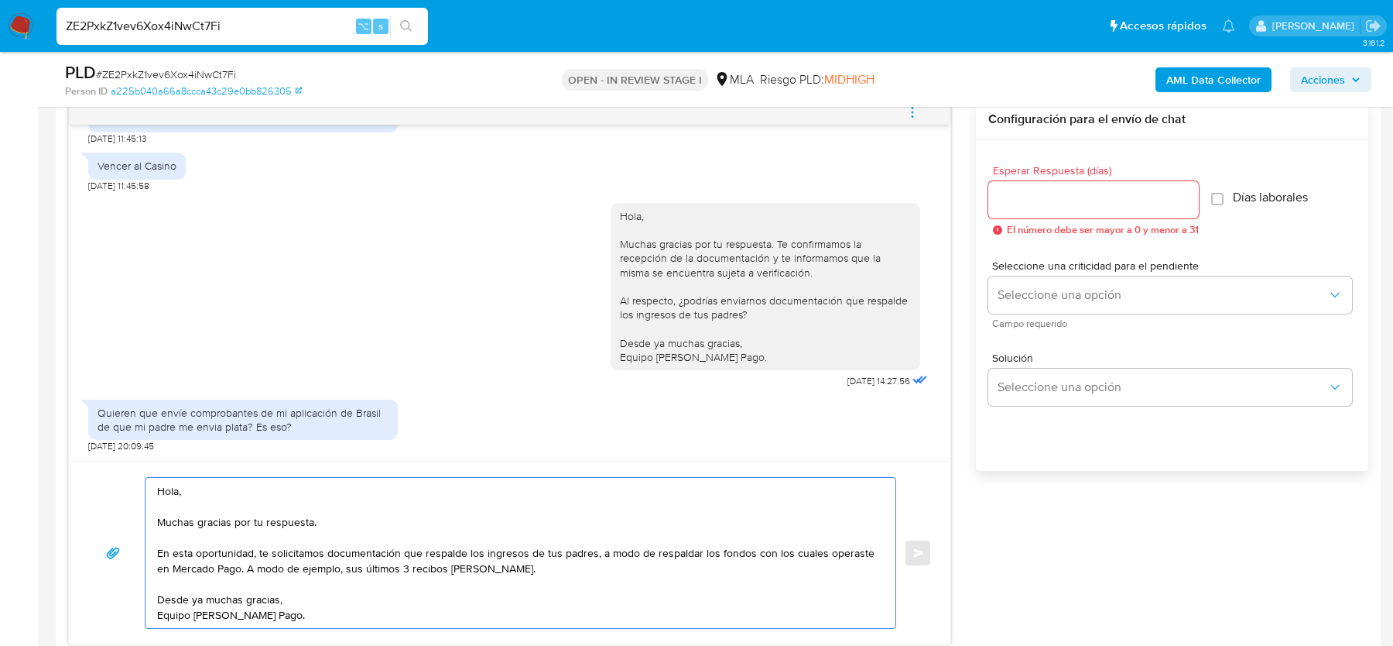
scroll to position [846, 0]
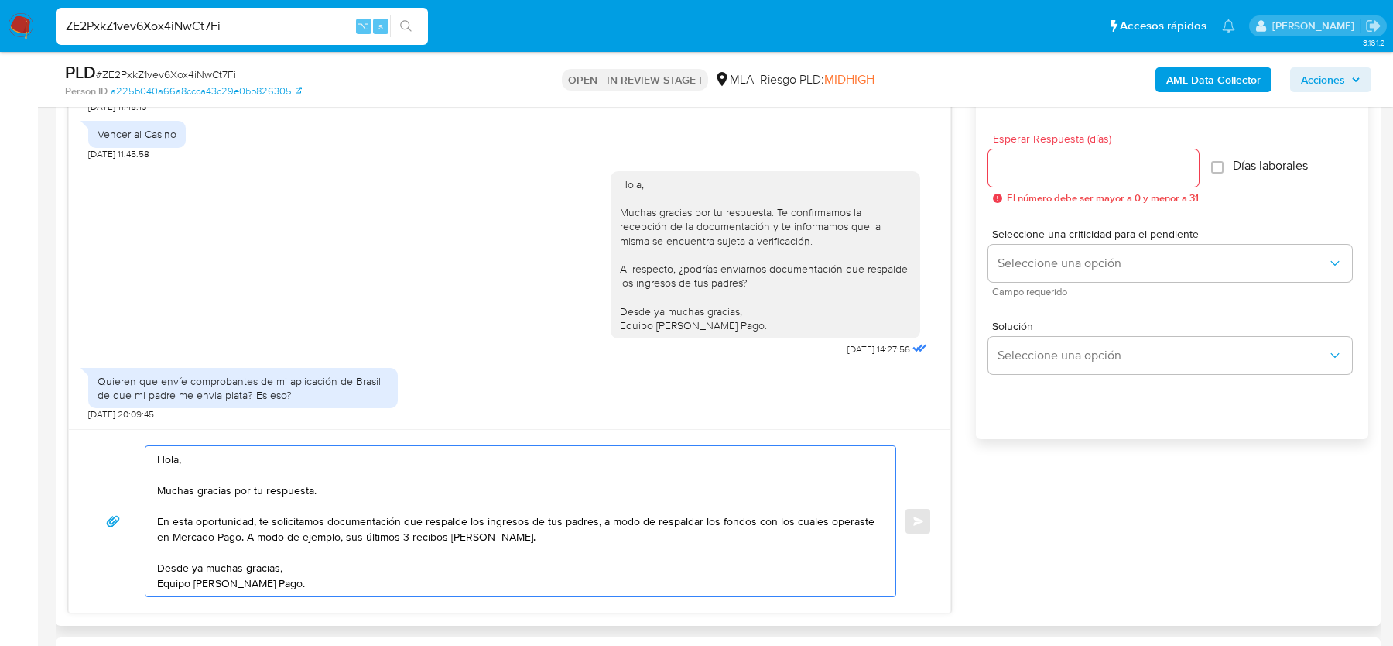
drag, startPoint x: 607, startPoint y: 522, endPoint x: 607, endPoint y: 535, distance: 13.2
click at [607, 535] on textarea "Hola, Muchas gracias por tu respuesta. En esta oportunidad, te solicitamos docu…" at bounding box center [516, 521] width 719 height 150
type textarea "Hola, Muchas gracias por tu respuesta. En esta oportunidad, te solicitamos docu…"
click at [1095, 174] on input "Esperar Respuesta (días)" at bounding box center [1094, 168] width 211 height 20
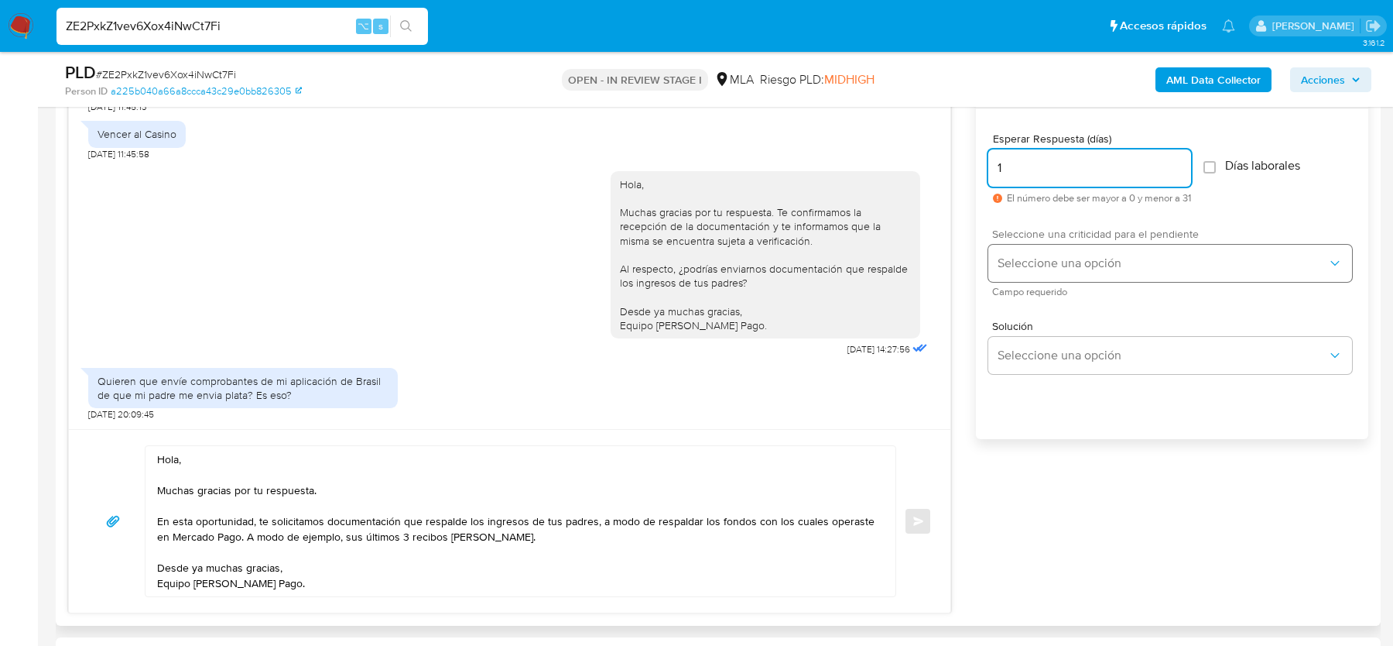
type input "1"
click at [1012, 274] on button "Seleccione una opción" at bounding box center [1171, 263] width 364 height 37
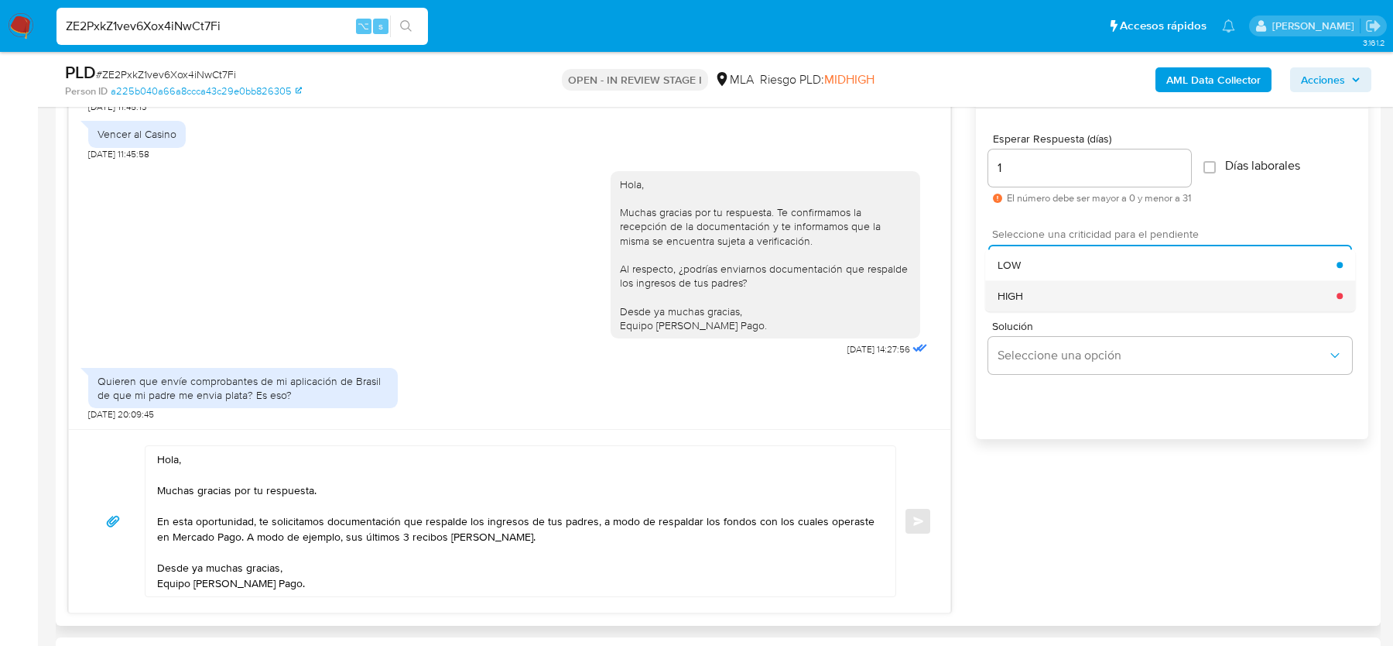
click at [1013, 301] on span "HIGH" at bounding box center [1011, 296] width 26 height 14
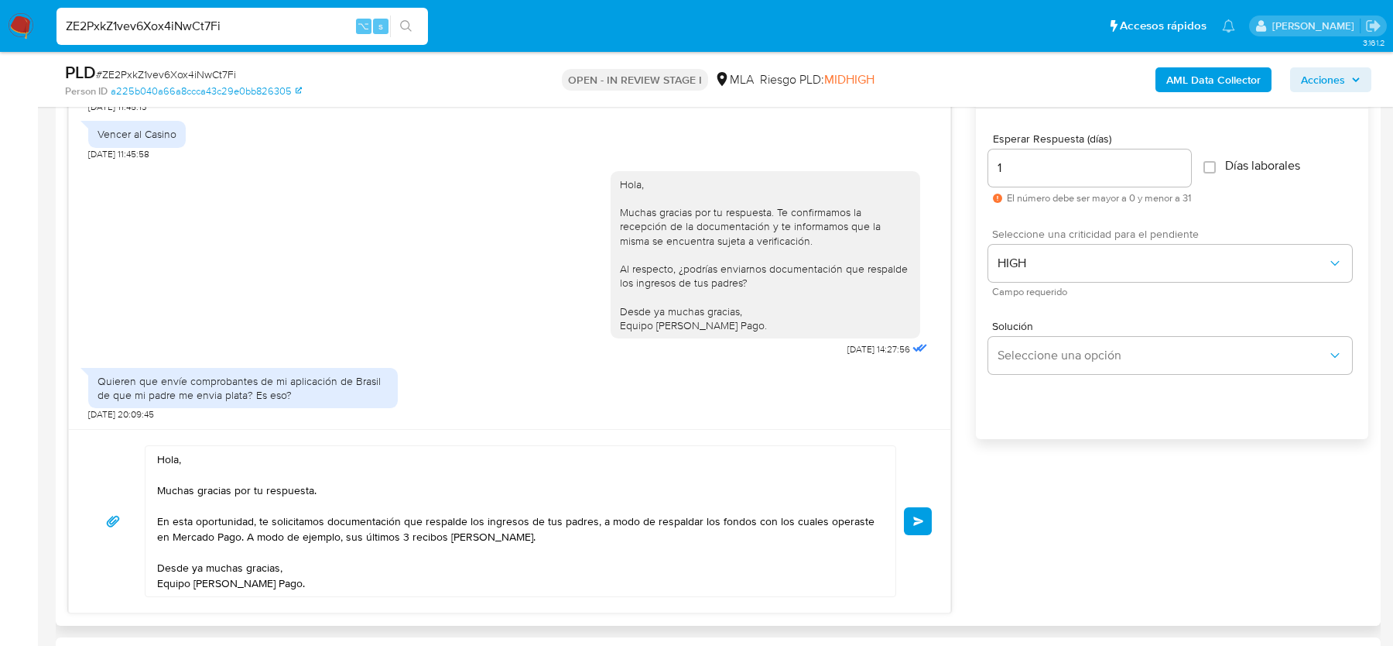
click at [934, 519] on div "Hola, Muchas gracias por tu respuesta. En esta oportunidad, te solicitamos docu…" at bounding box center [510, 520] width 882 height 183
click at [907, 519] on button "Enviar" at bounding box center [918, 521] width 28 height 28
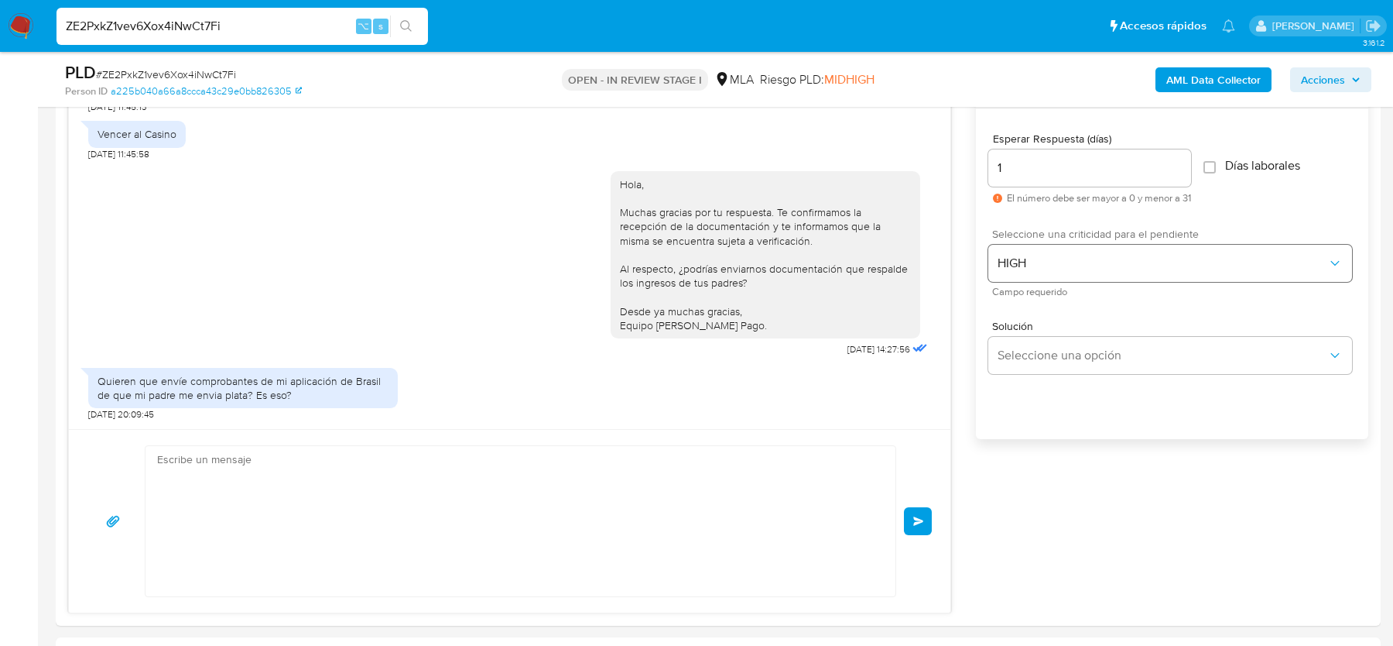
scroll to position [2420, 0]
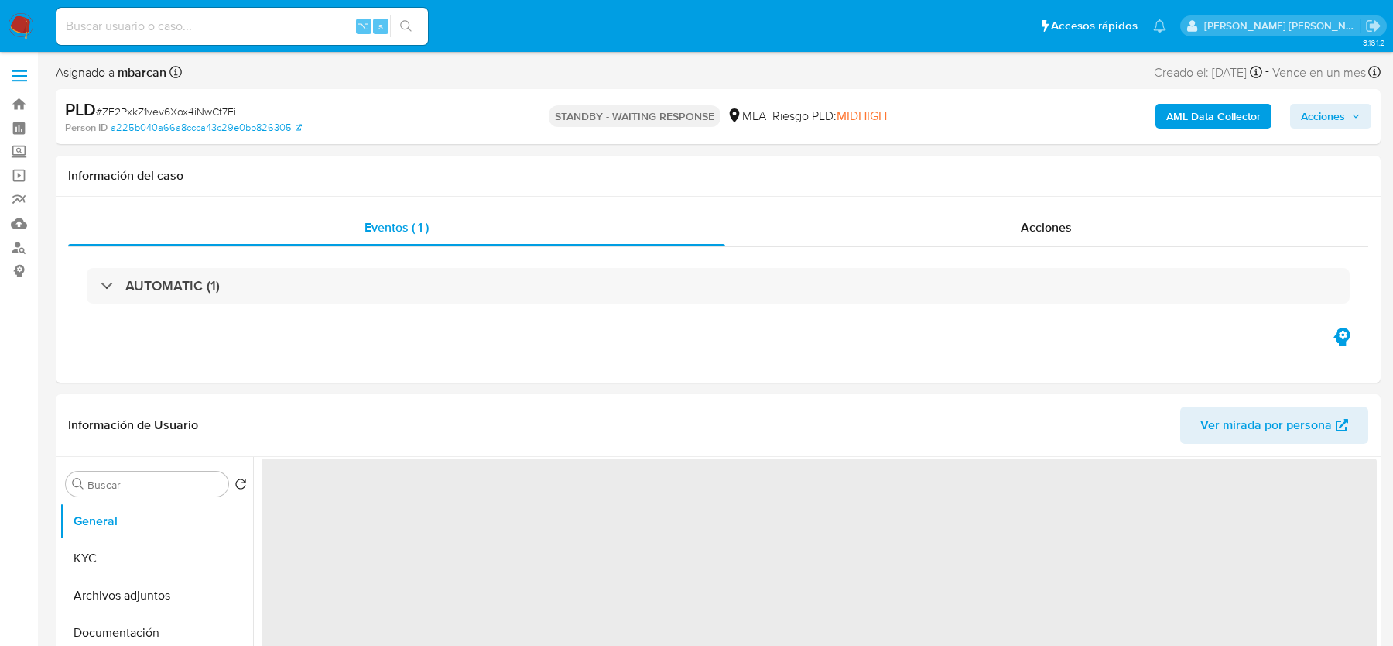
select select "10"
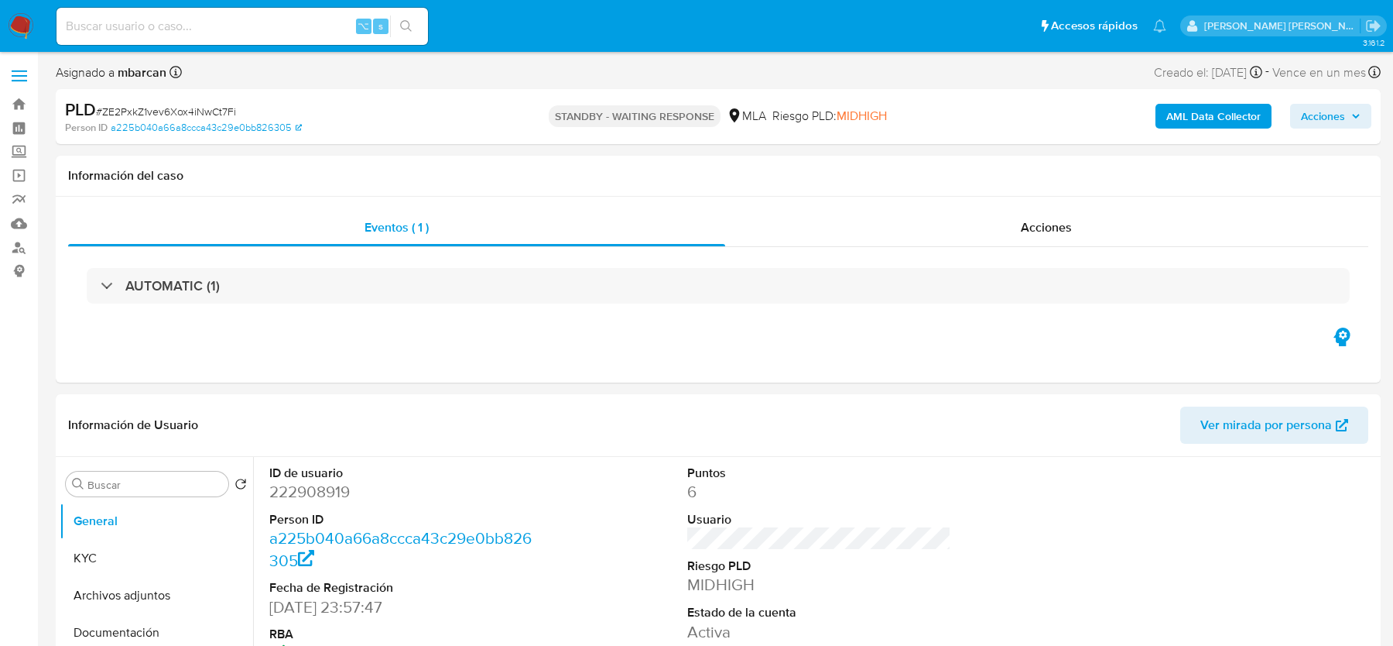
click at [169, 17] on input at bounding box center [243, 26] width 372 height 20
paste input "YSUBzmBUJEhM25RHNdF4PZjX"
type input "YSUBzmBUJEhM25RHNdF4PZjX"
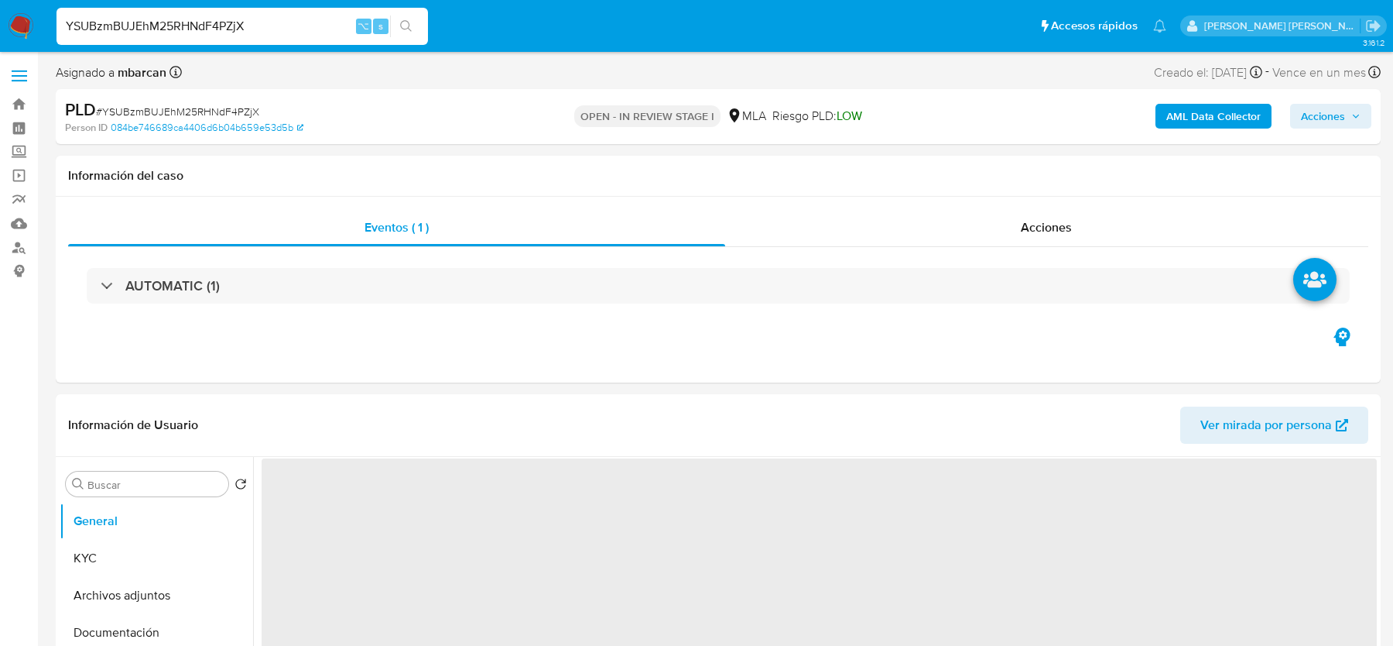
select select "10"
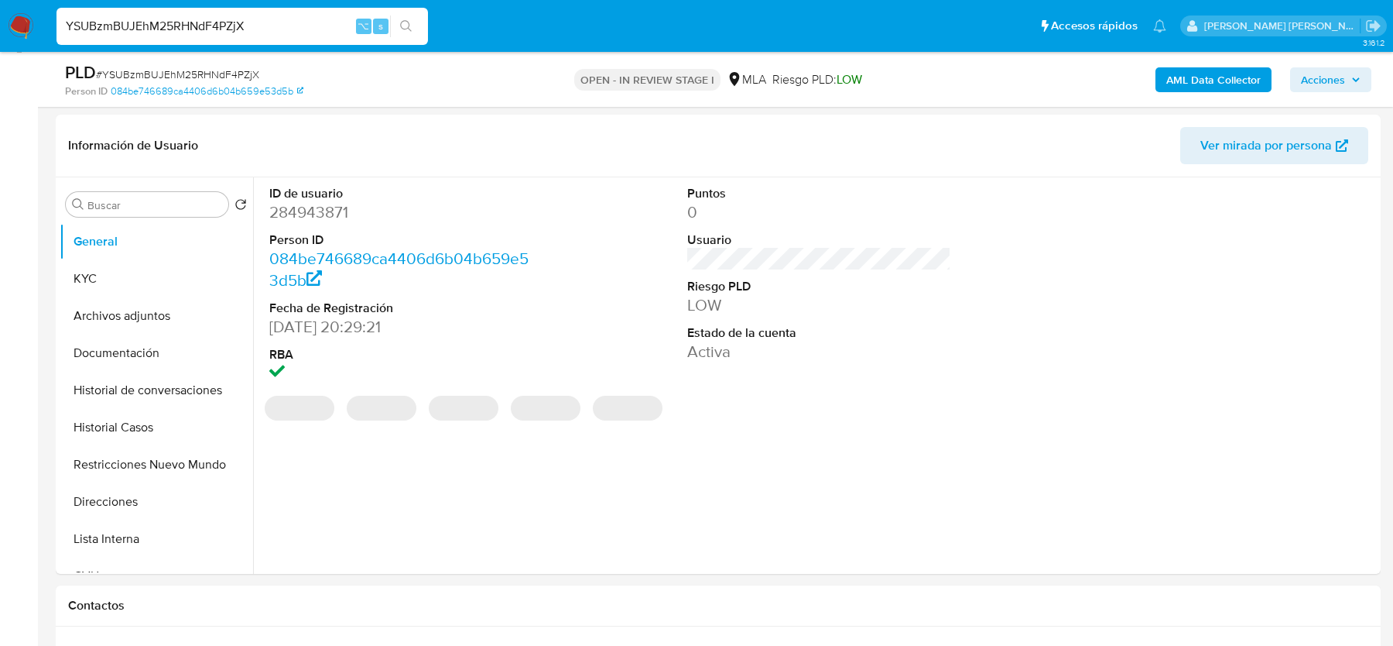
scroll to position [512, 0]
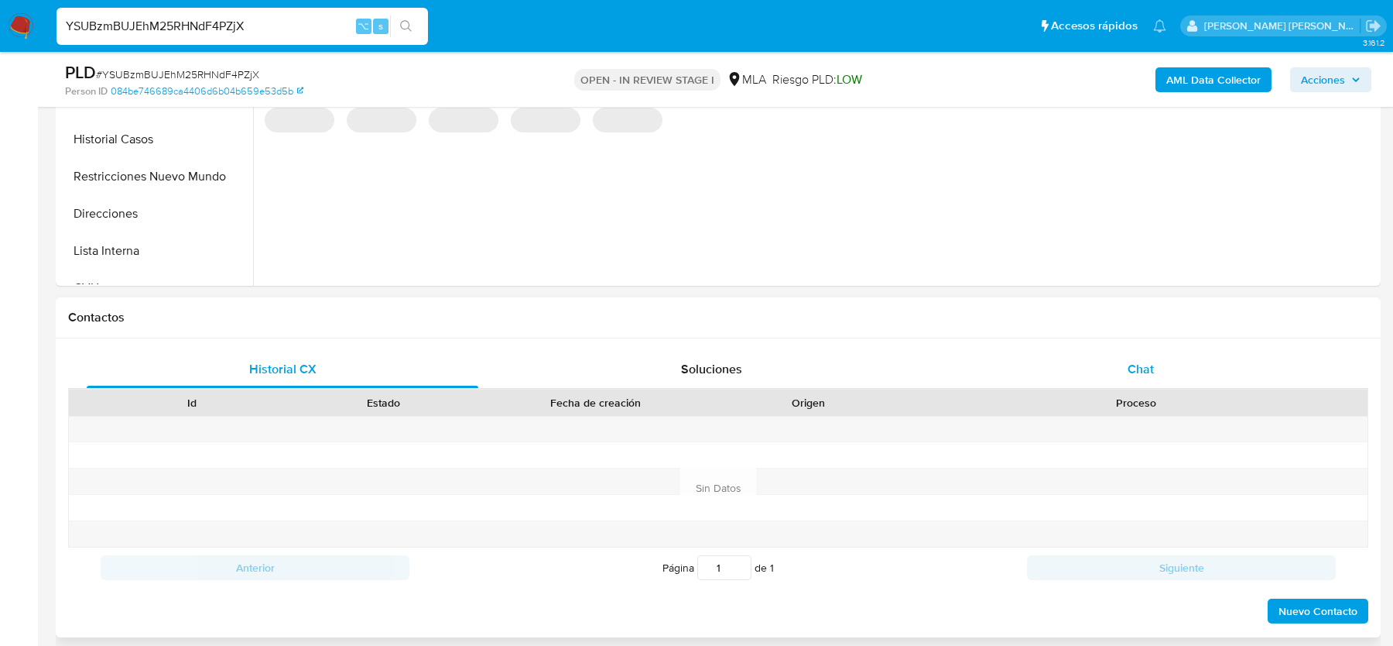
click at [1152, 368] on span "Chat" at bounding box center [1141, 369] width 26 height 18
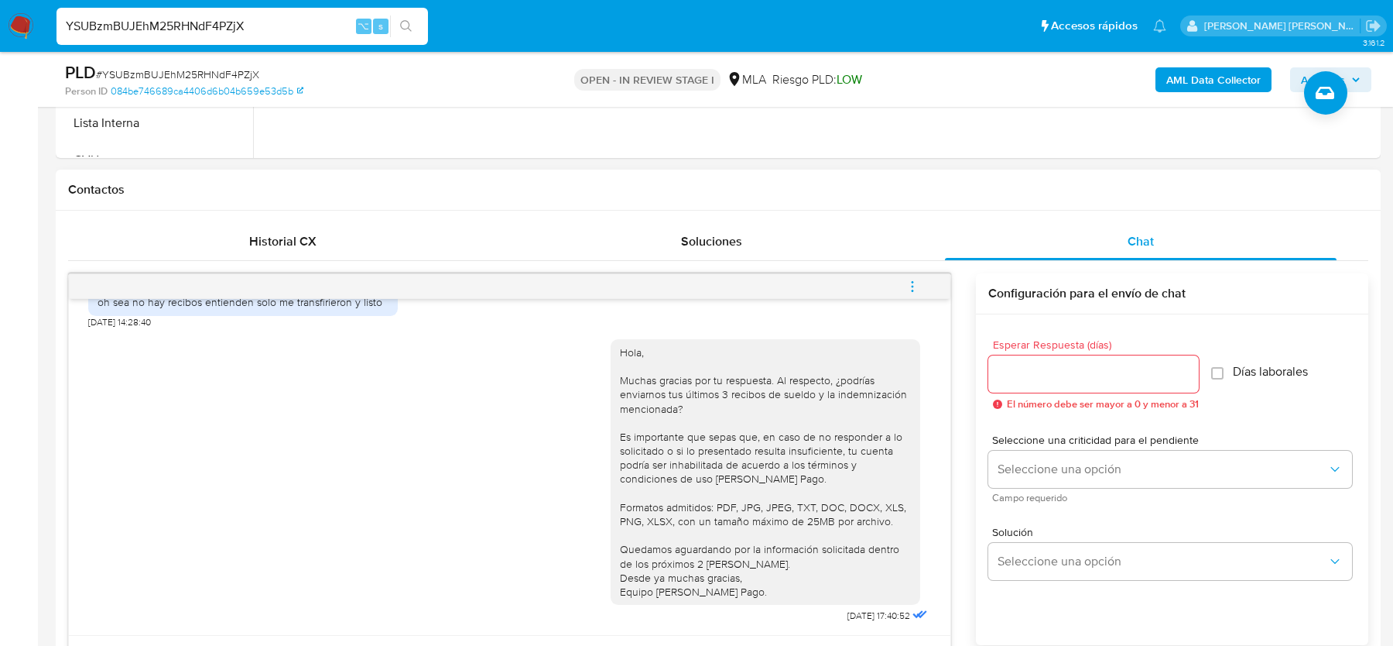
scroll to position [303, 0]
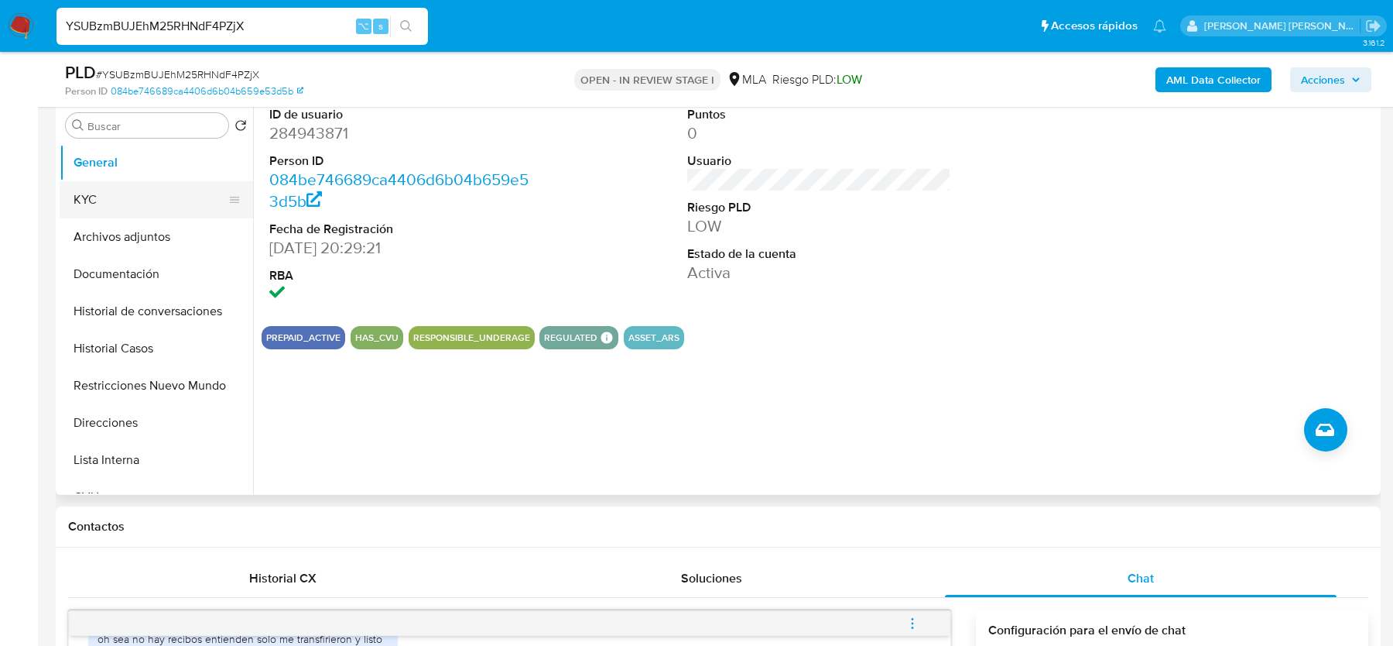
click at [142, 193] on button "KYC" at bounding box center [150, 199] width 181 height 37
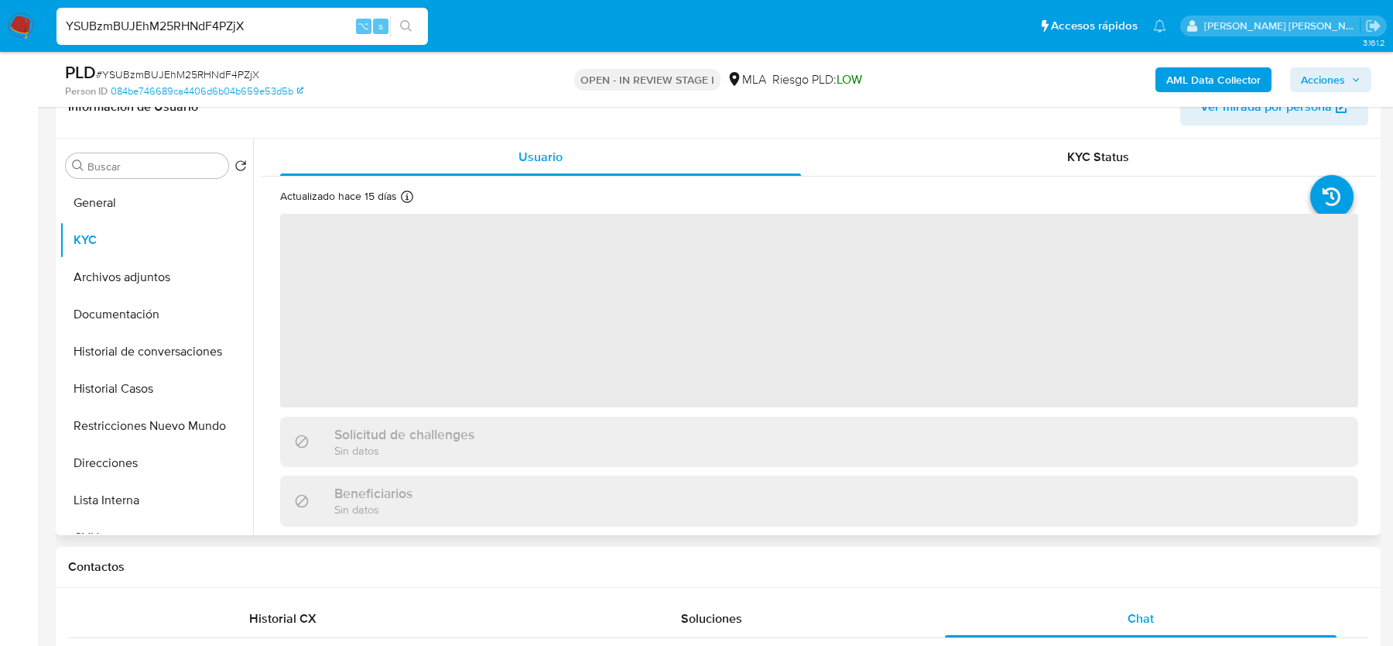
scroll to position [253, 0]
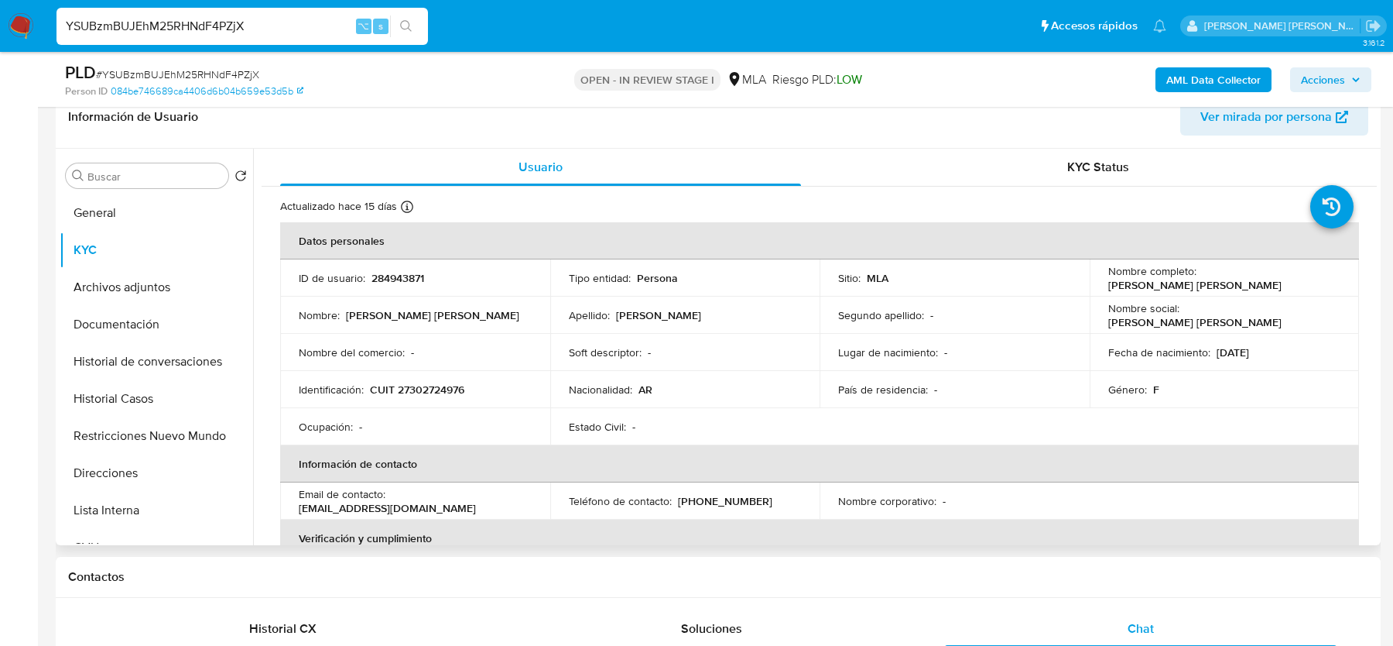
click at [450, 386] on p "CUIT 27302724976" at bounding box center [417, 389] width 94 height 14
copy p "27302724976"
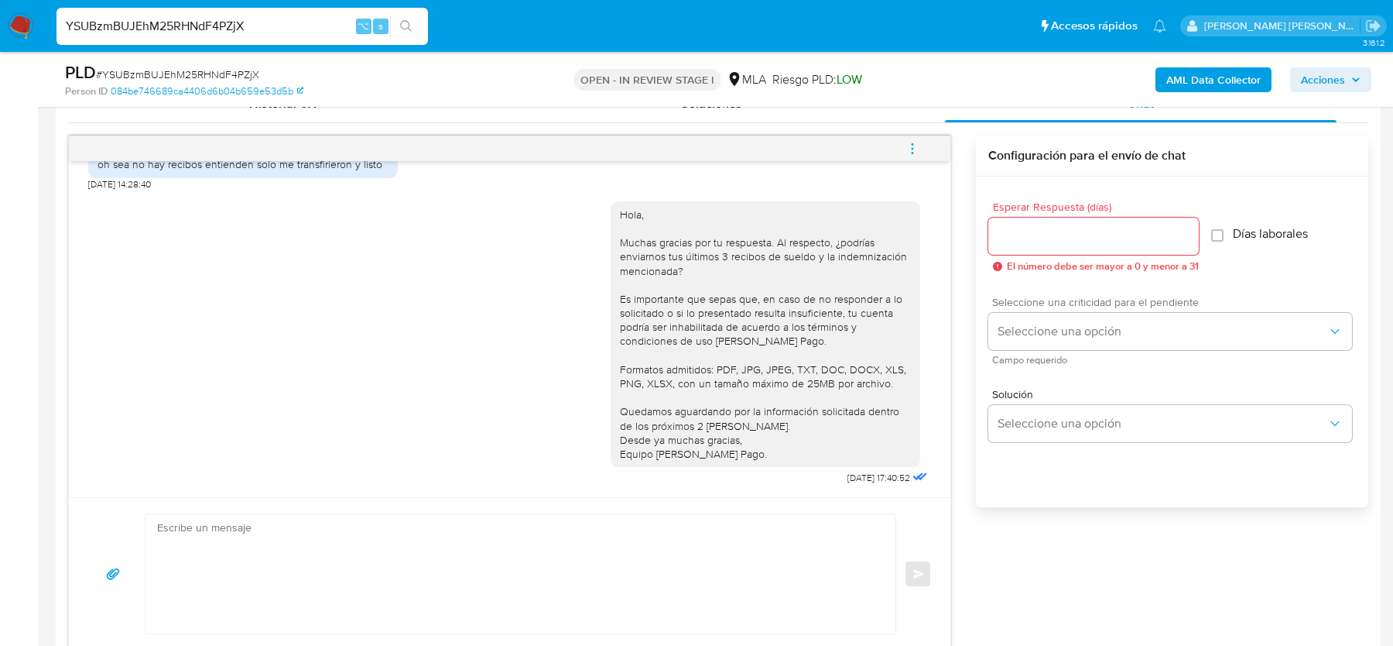
scroll to position [787, 0]
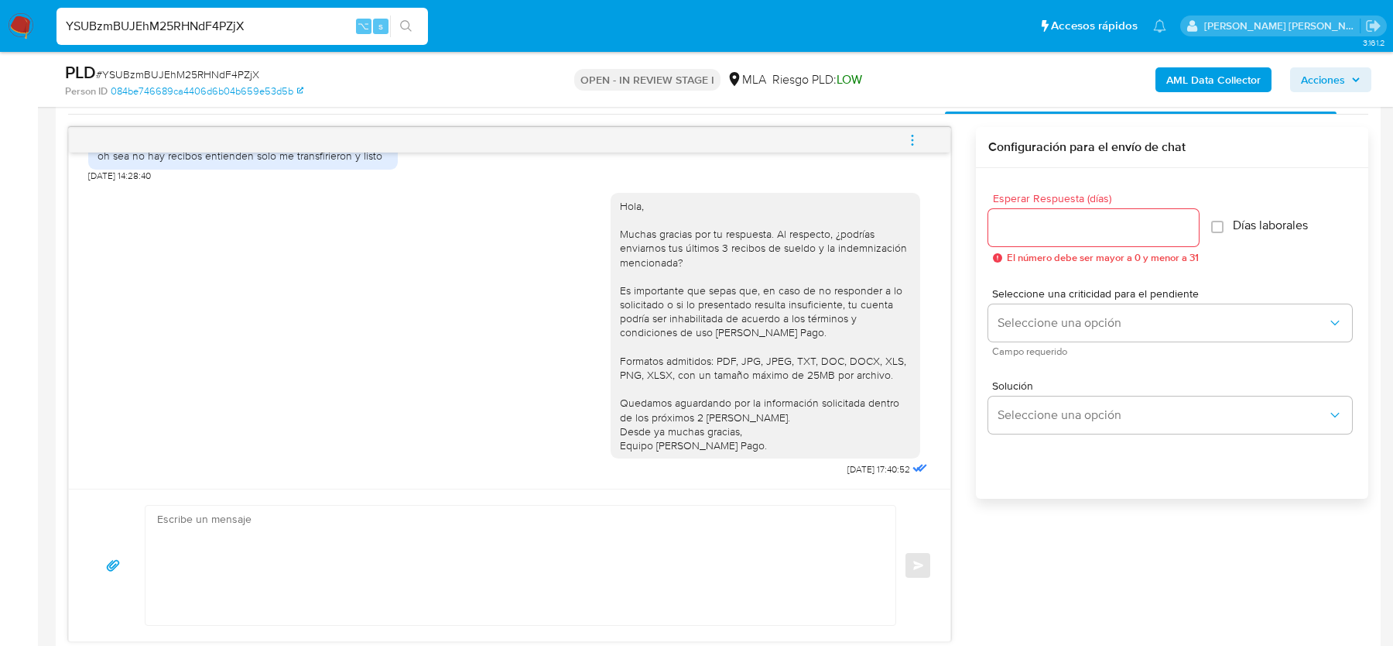
click at [910, 140] on icon "menu-action" at bounding box center [913, 140] width 14 height 14
click at [560, 122] on div at bounding box center [696, 323] width 1393 height 646
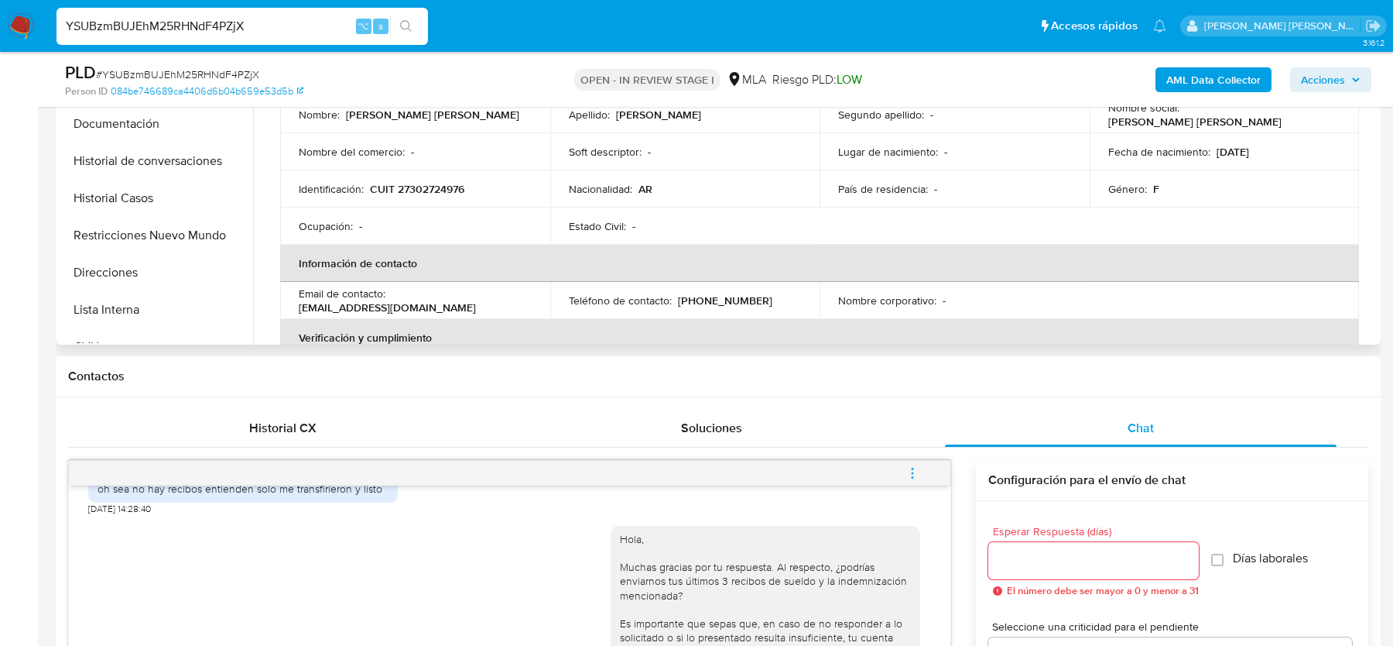
scroll to position [442, 0]
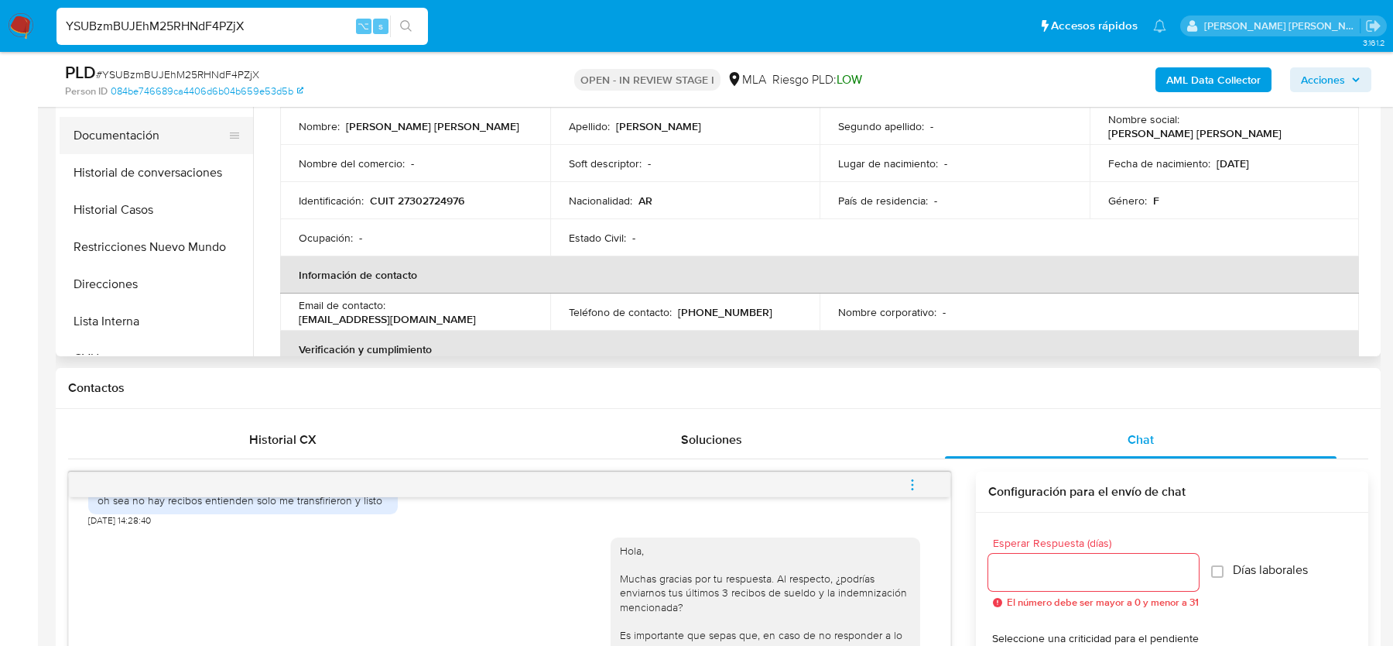
click at [166, 119] on button "Documentación" at bounding box center [150, 135] width 181 height 37
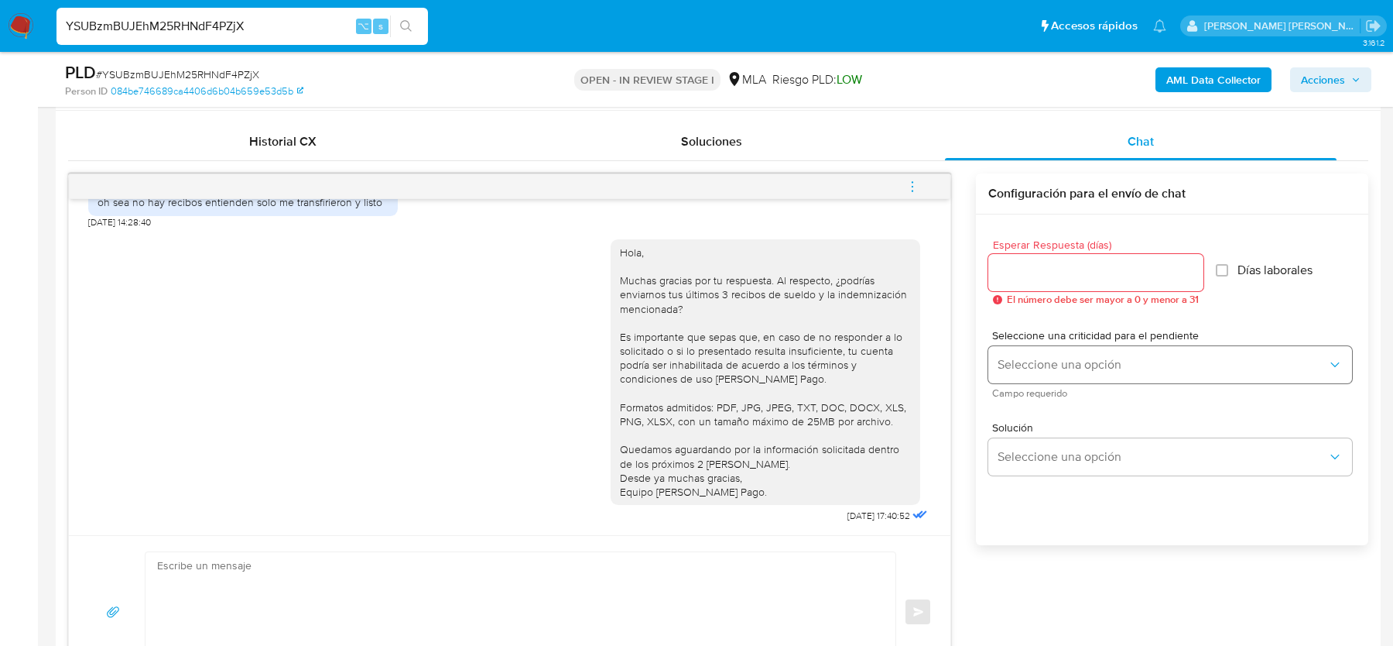
scroll to position [742, 0]
click at [916, 185] on icon "menu-action" at bounding box center [913, 185] width 14 height 14
click at [752, 152] on li "Cerrar conversación" at bounding box center [808, 153] width 159 height 28
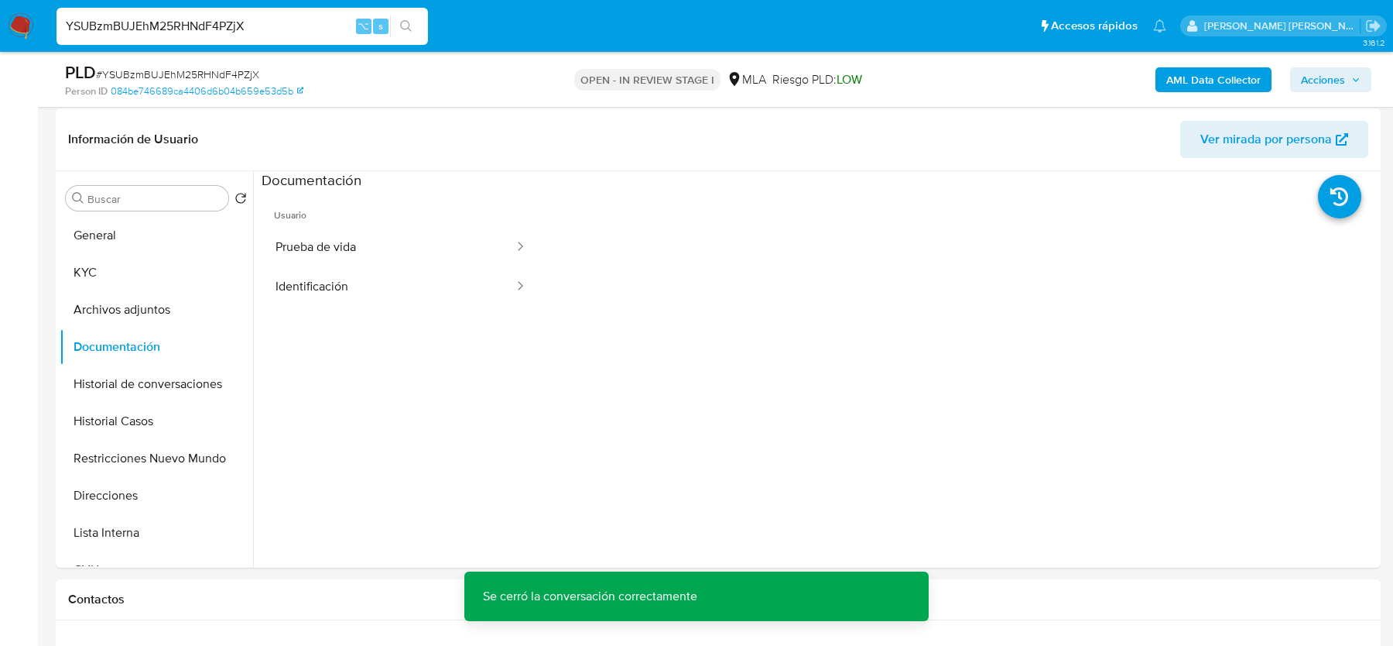
scroll to position [190, 0]
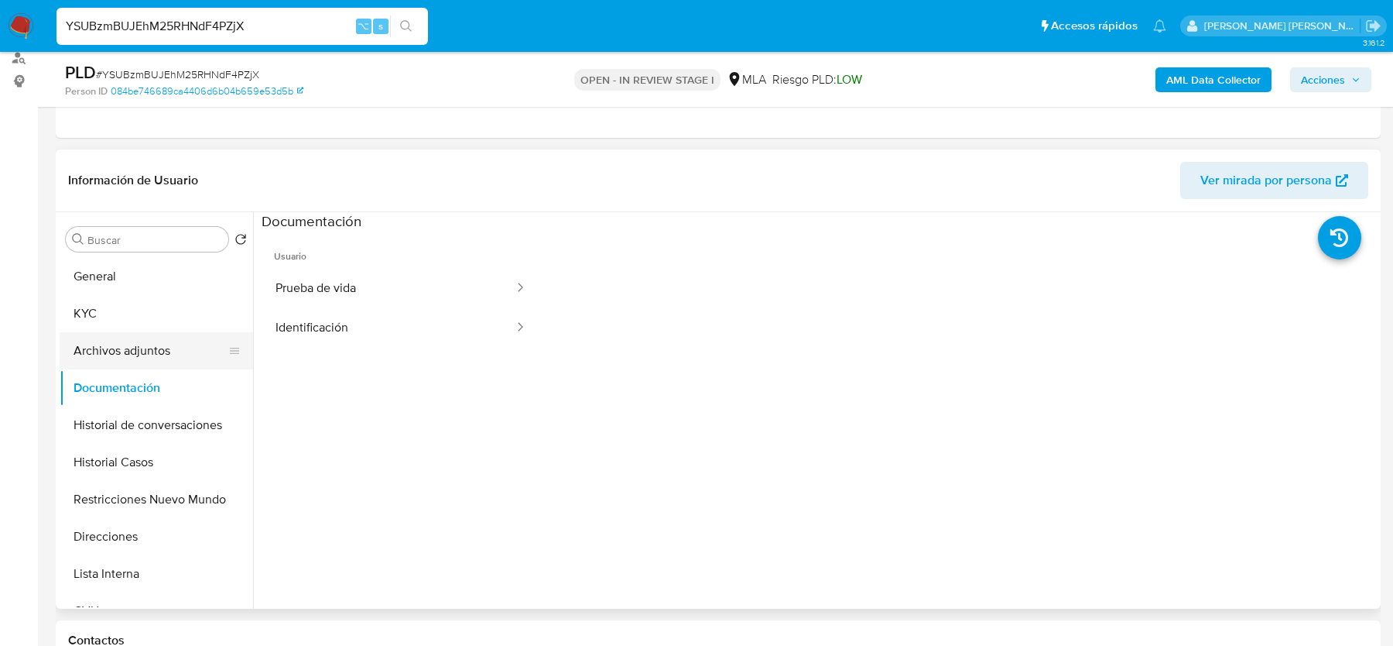
click at [129, 358] on button "Archivos adjuntos" at bounding box center [150, 350] width 181 height 37
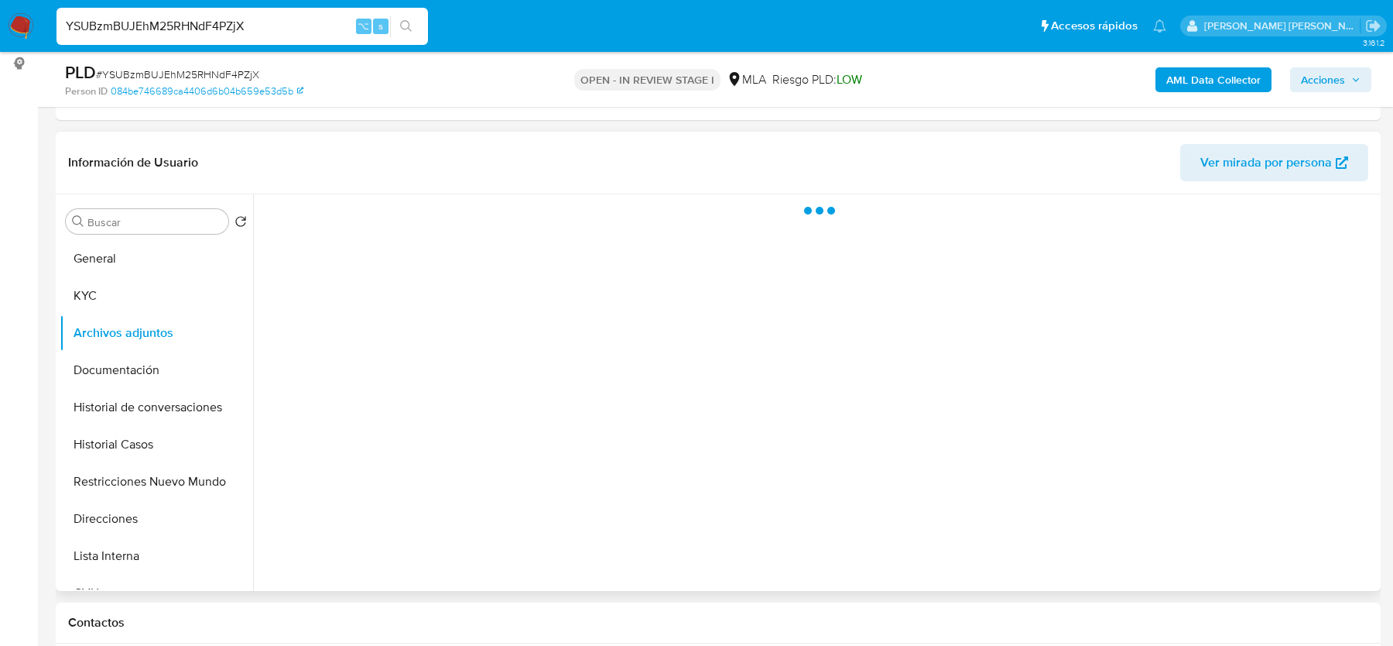
scroll to position [221, 0]
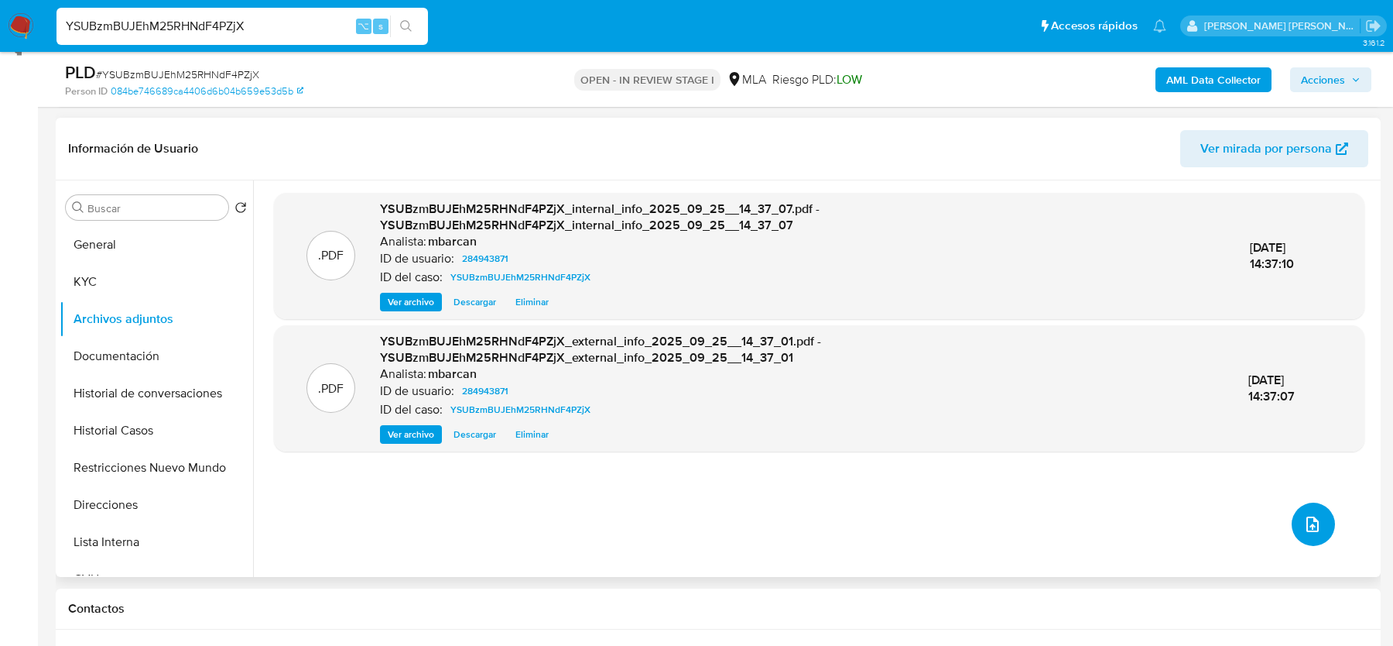
click at [1304, 520] on icon "upload-file" at bounding box center [1313, 524] width 19 height 19
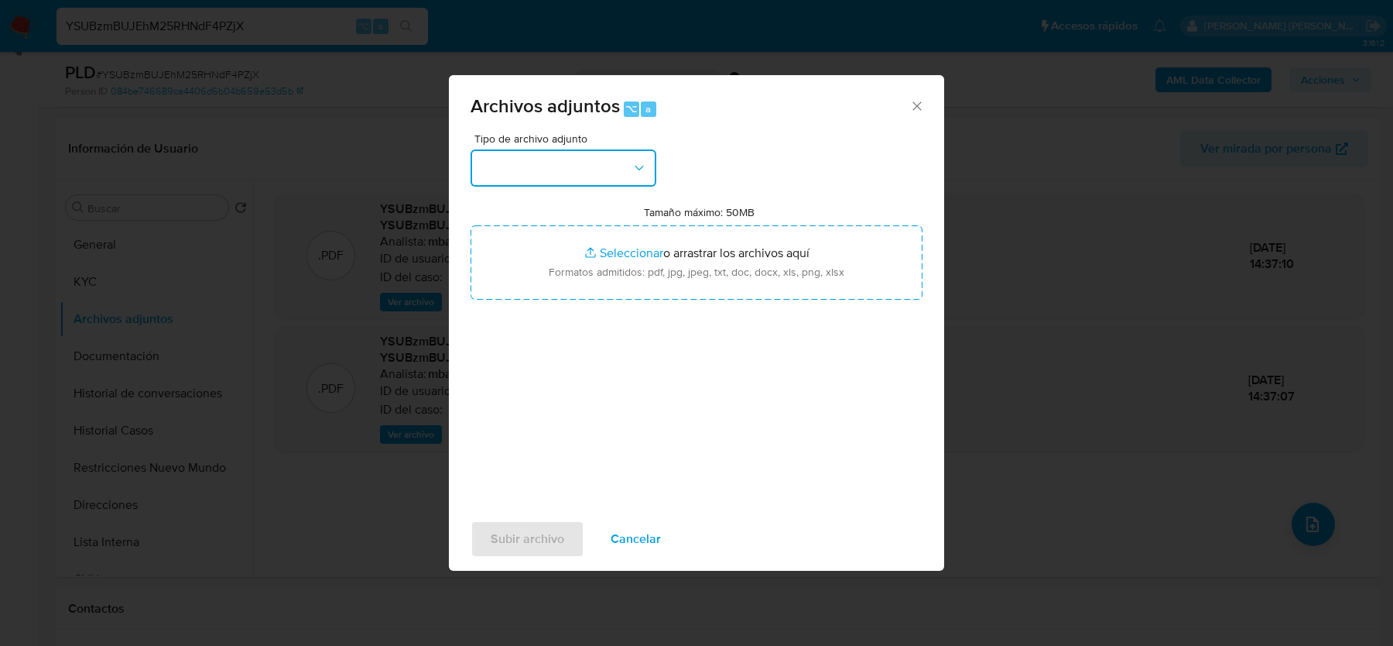
click at [641, 168] on icon "button" at bounding box center [639, 167] width 15 height 15
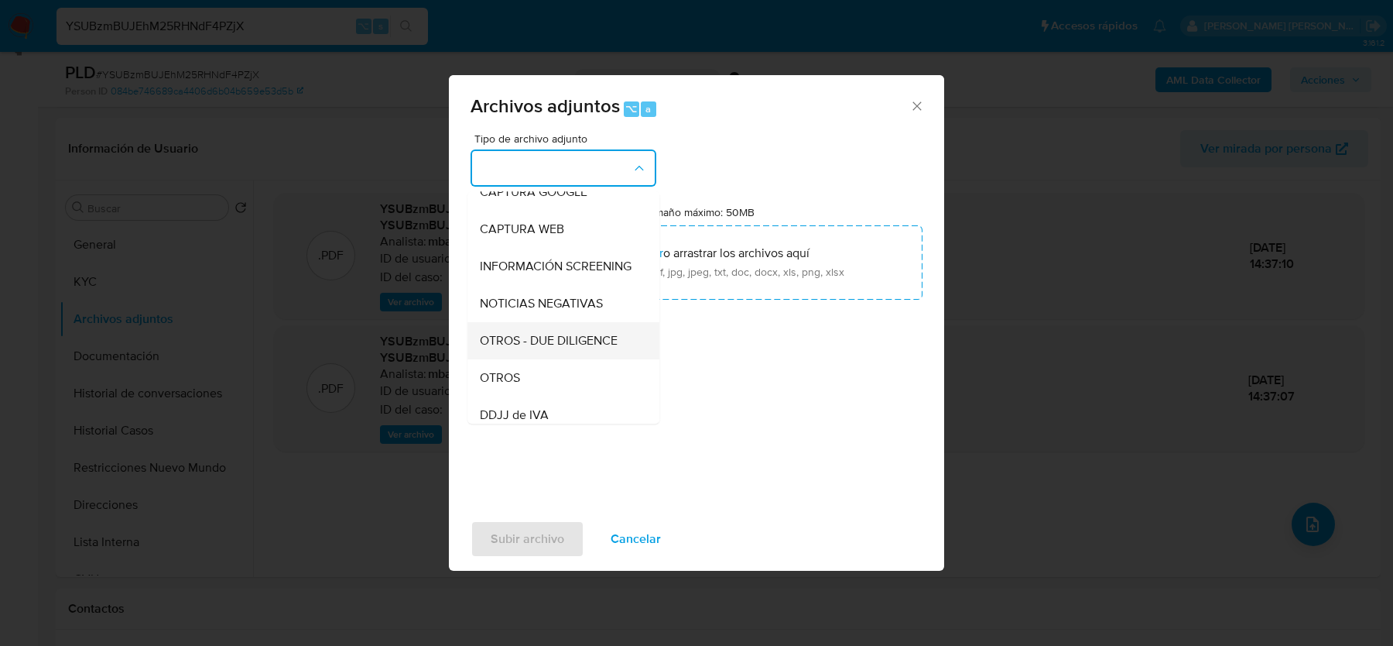
scroll to position [164, 0]
click at [516, 326] on div "OTROS" at bounding box center [559, 342] width 158 height 37
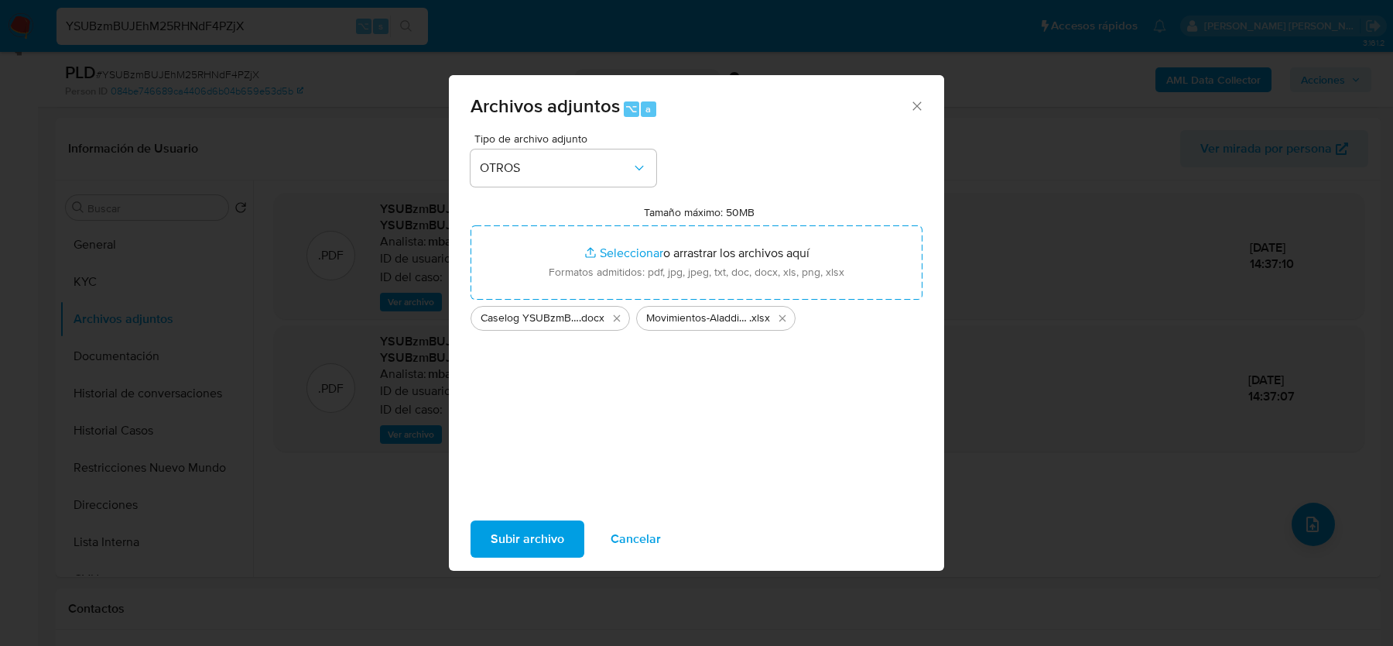
click at [533, 545] on span "Subir archivo" at bounding box center [528, 539] width 74 height 34
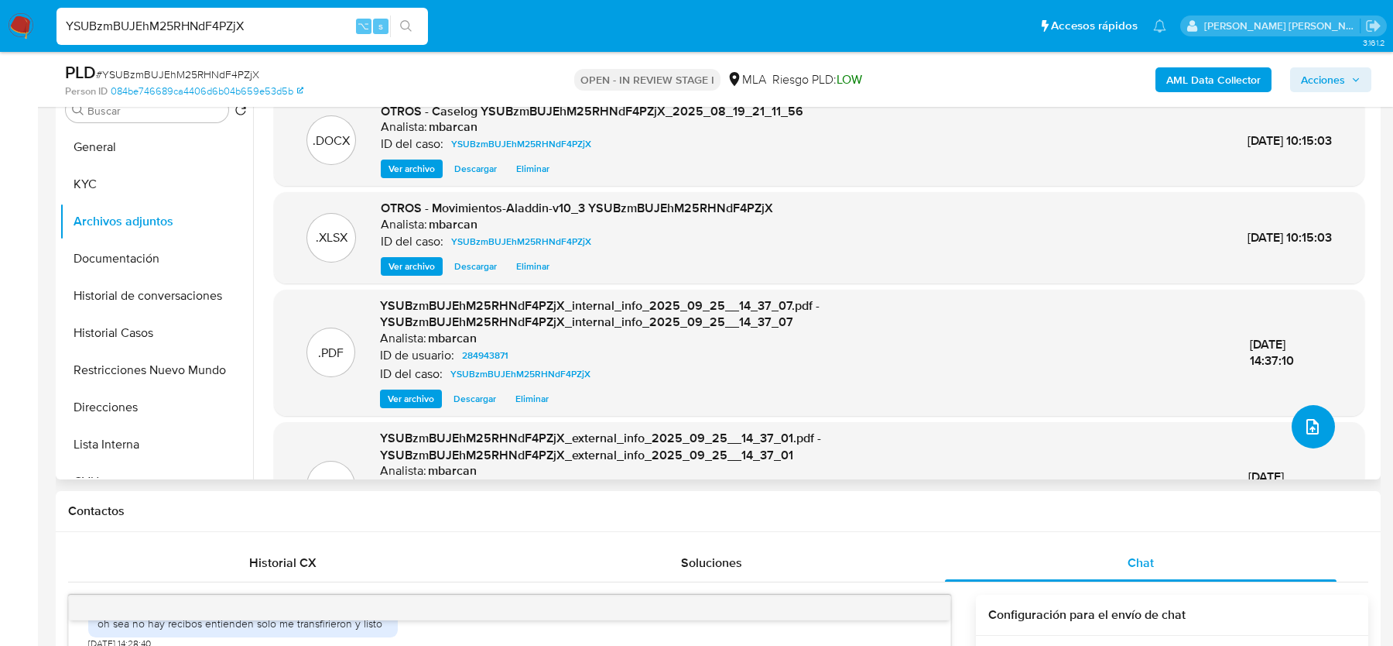
scroll to position [194, 0]
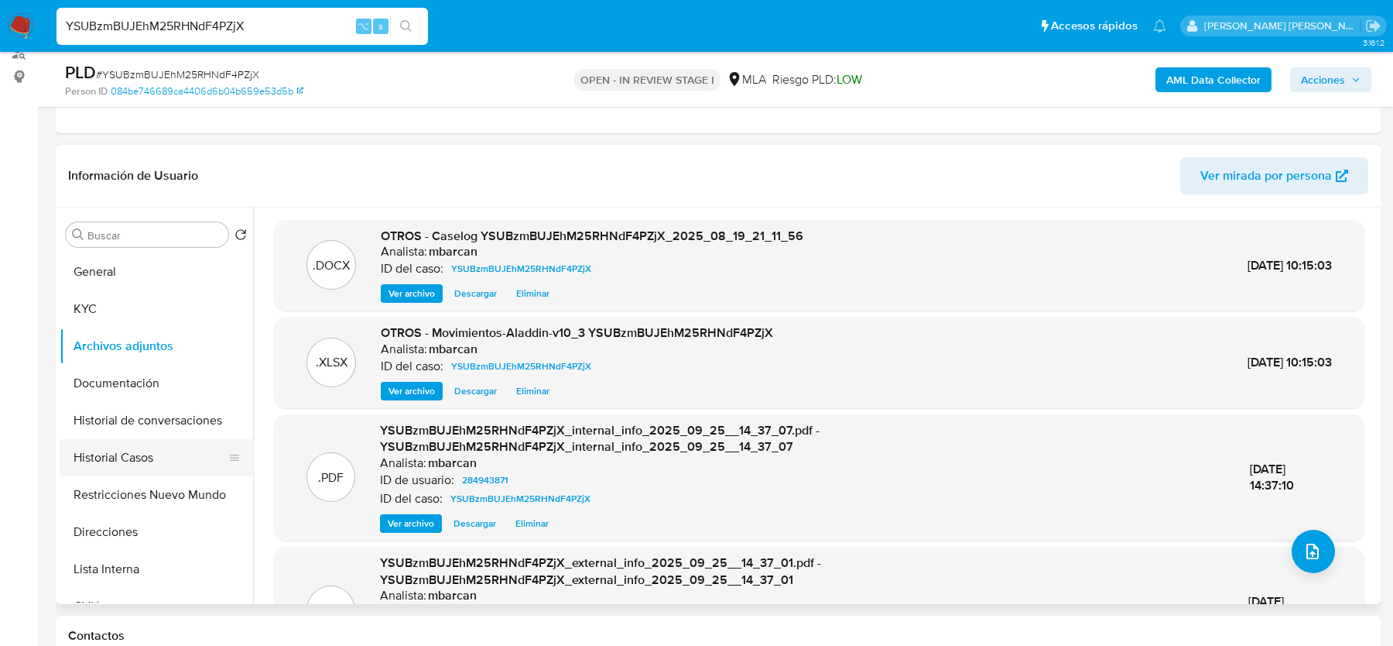
click at [112, 470] on button "Historial Casos" at bounding box center [150, 457] width 181 height 37
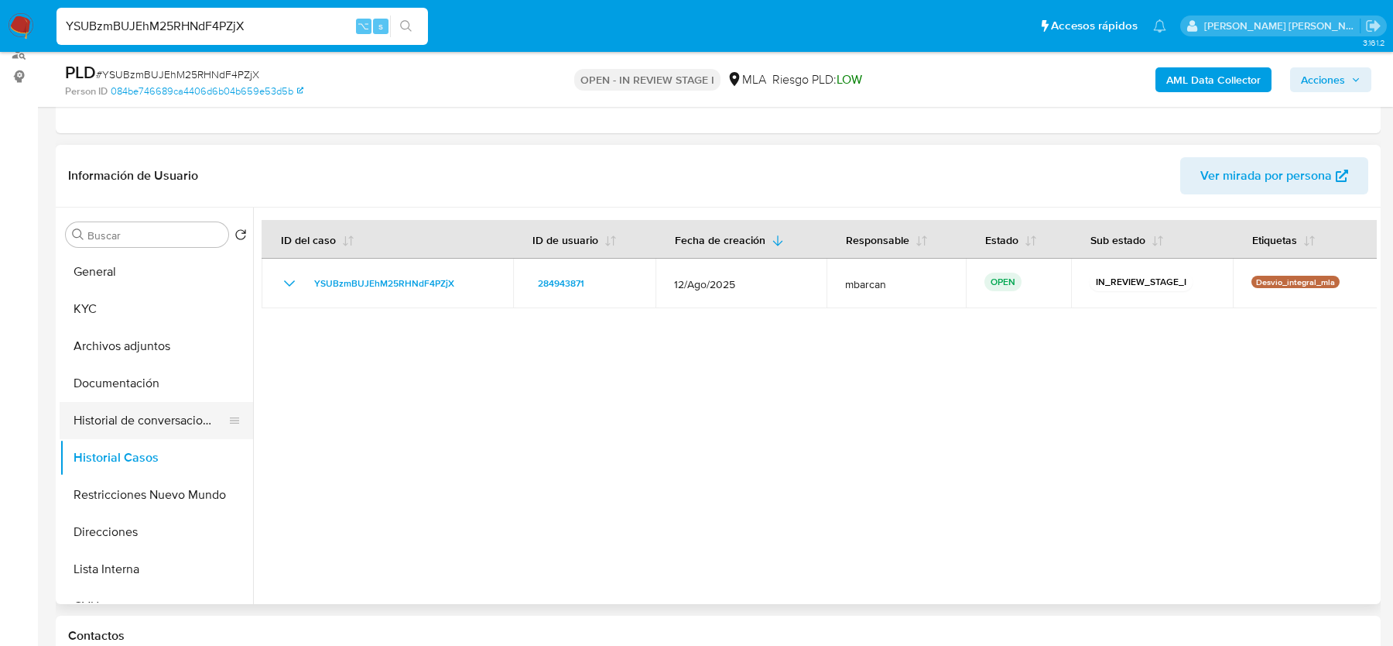
click at [120, 415] on button "Historial de conversaciones" at bounding box center [150, 420] width 181 height 37
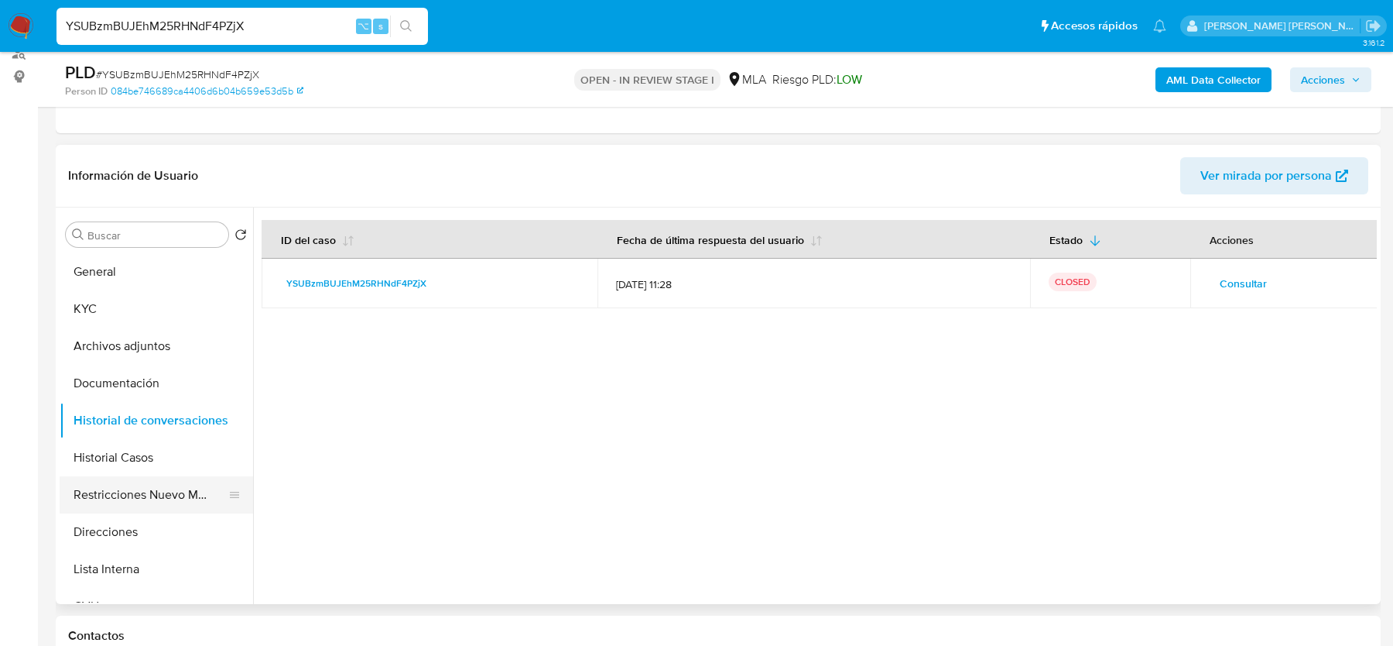
click at [142, 486] on button "Restricciones Nuevo Mundo" at bounding box center [150, 494] width 181 height 37
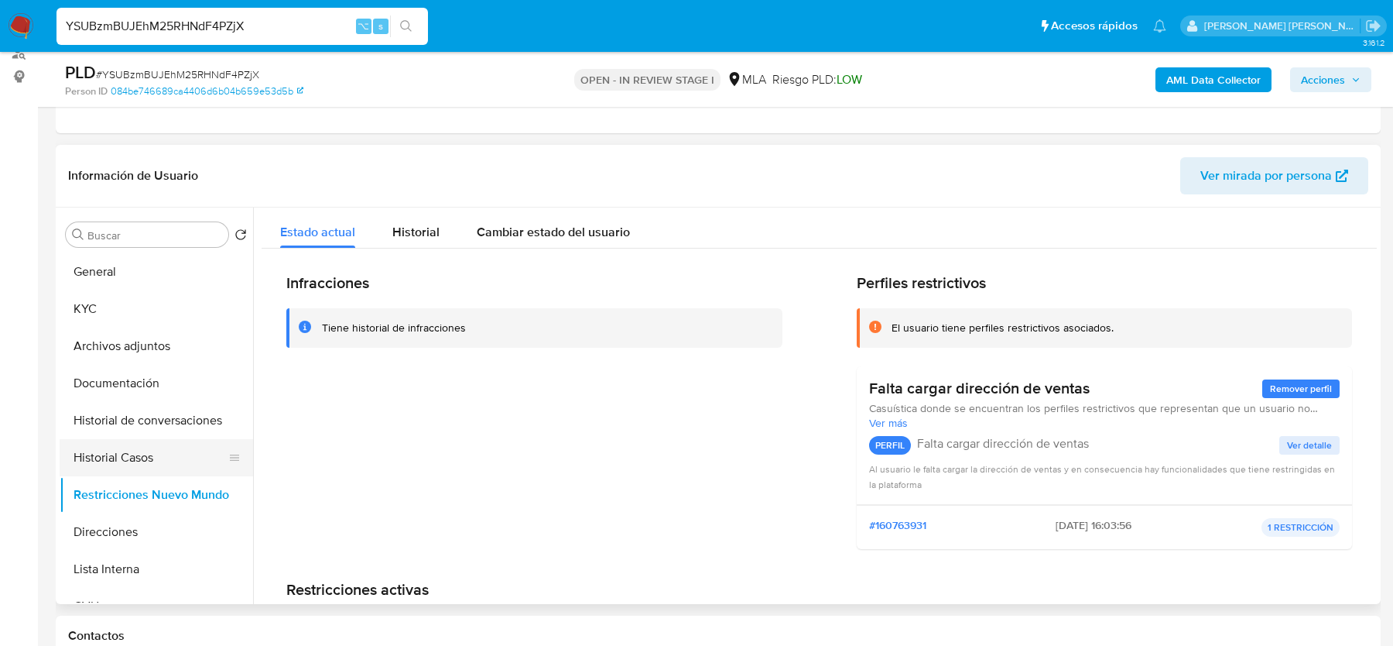
click at [119, 449] on button "Historial Casos" at bounding box center [150, 457] width 181 height 37
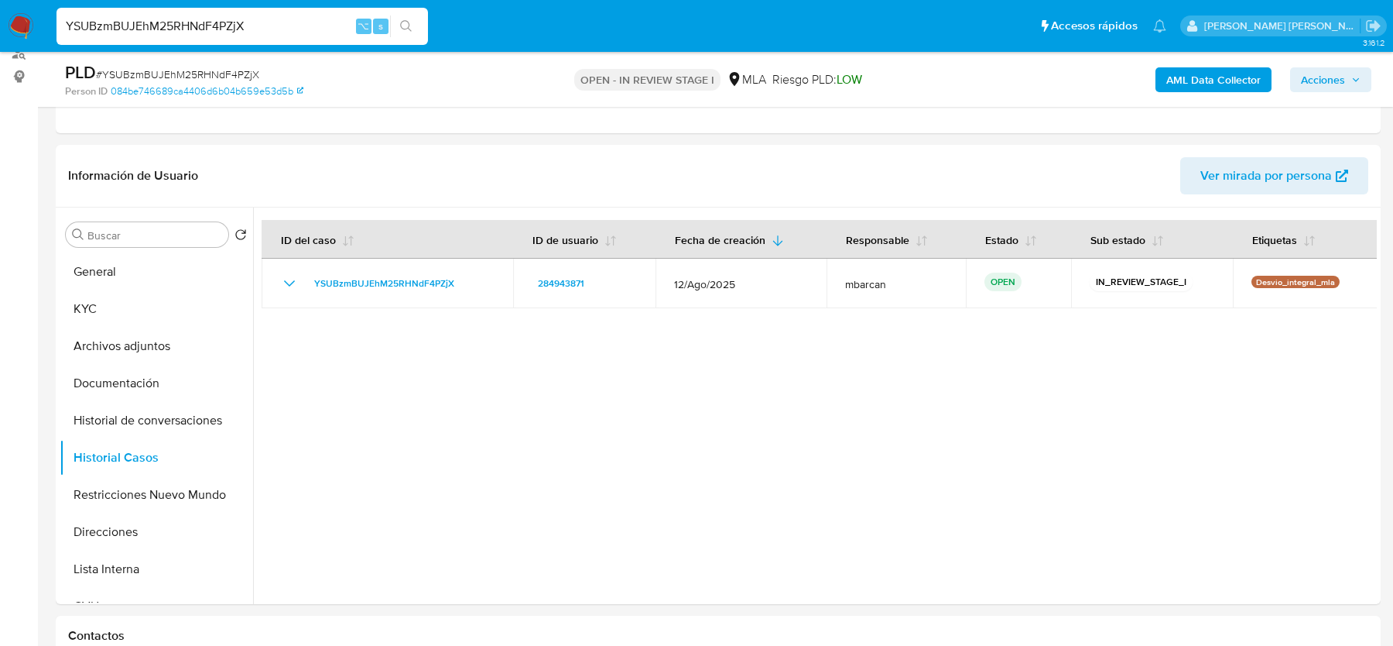
click at [1328, 73] on span "Acciones" at bounding box center [1323, 79] width 44 height 25
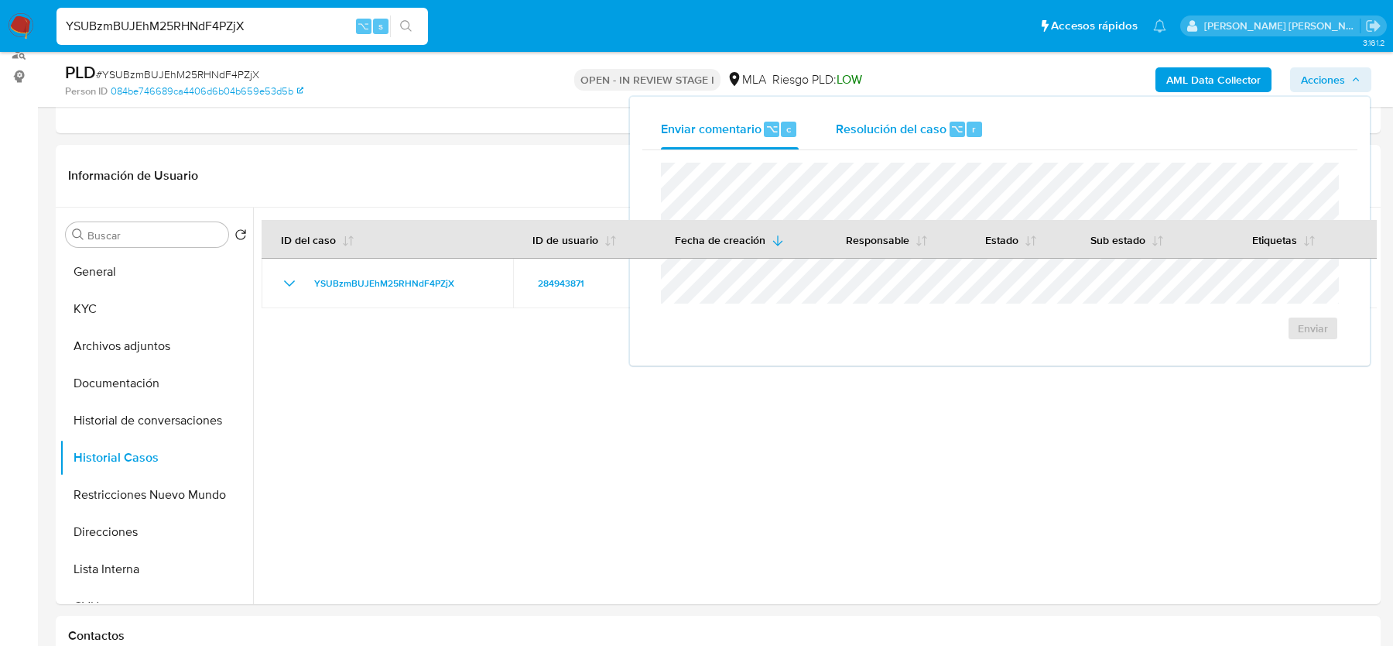
click at [876, 134] on span "Resolución del caso" at bounding box center [891, 128] width 111 height 18
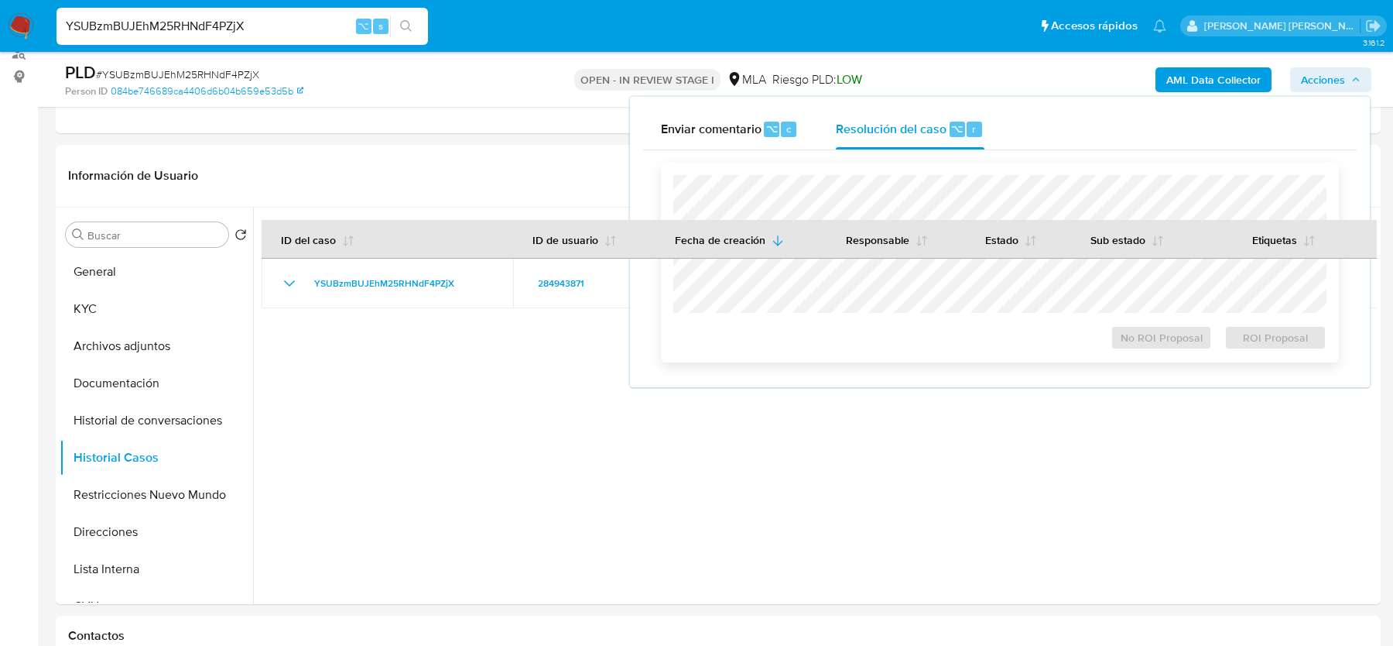
scroll to position [0, 0]
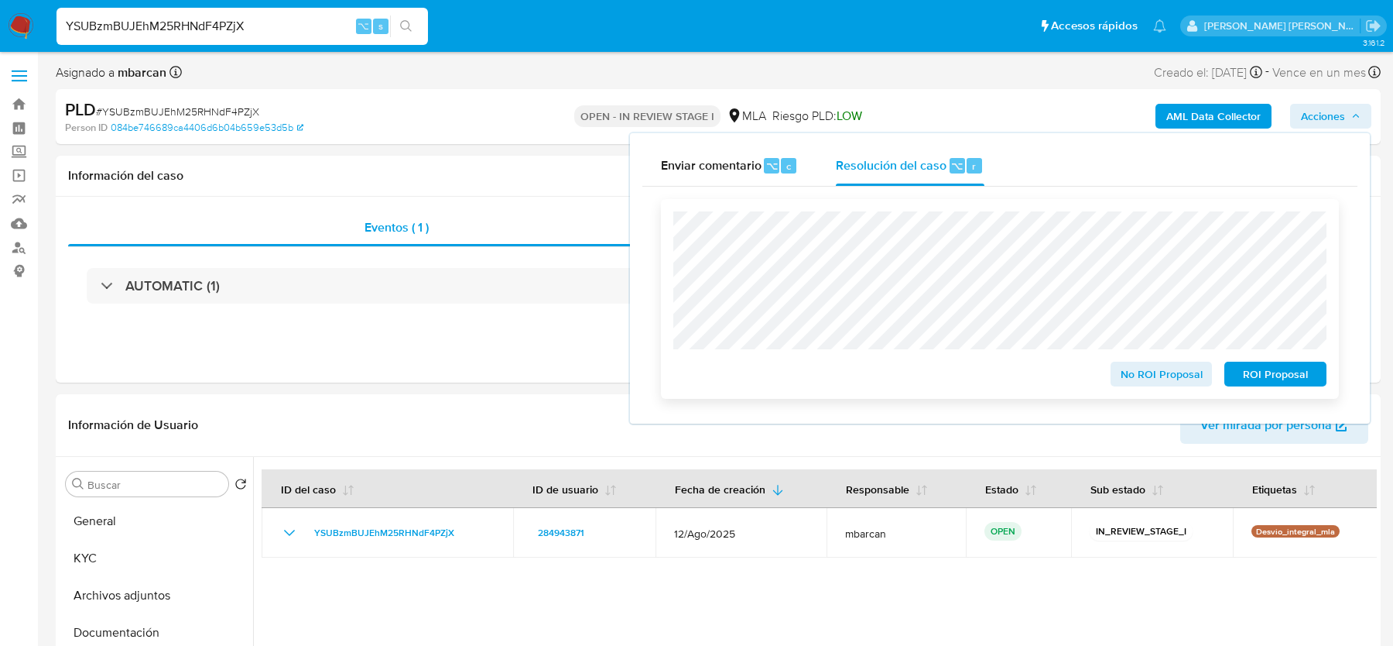
click at [1149, 378] on span "No ROI Proposal" at bounding box center [1162, 374] width 81 height 22
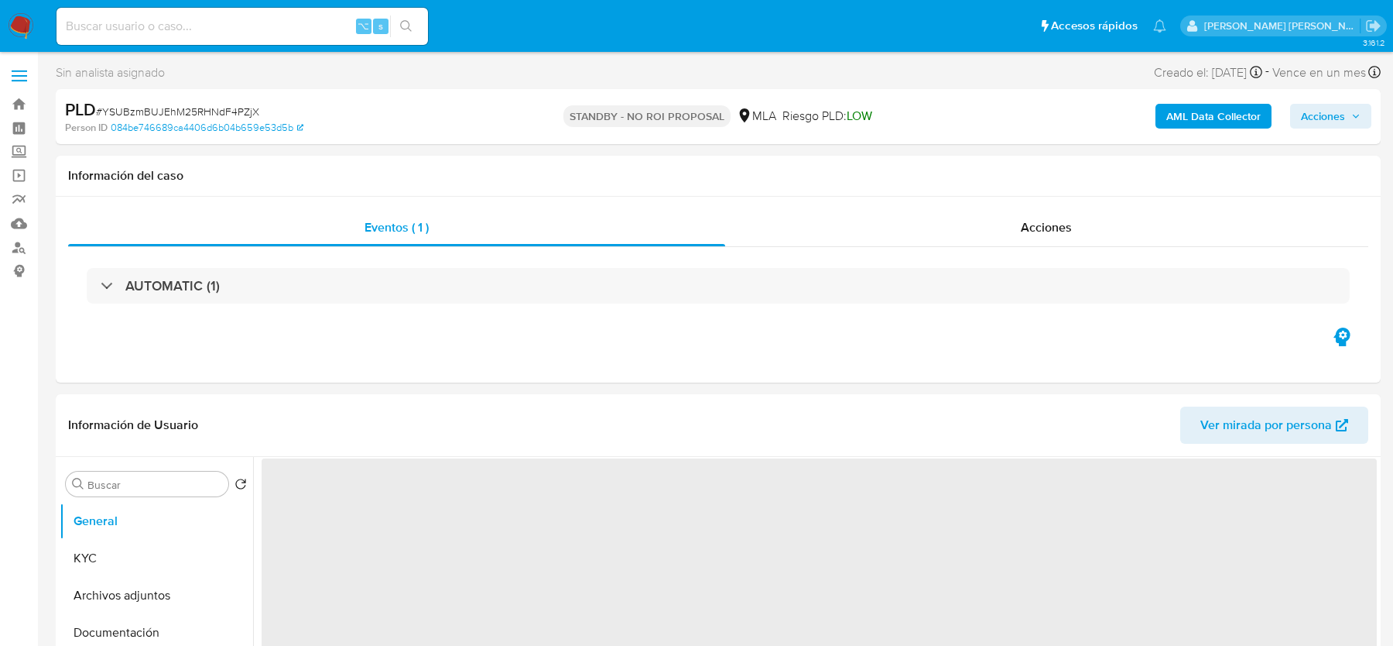
select select "10"
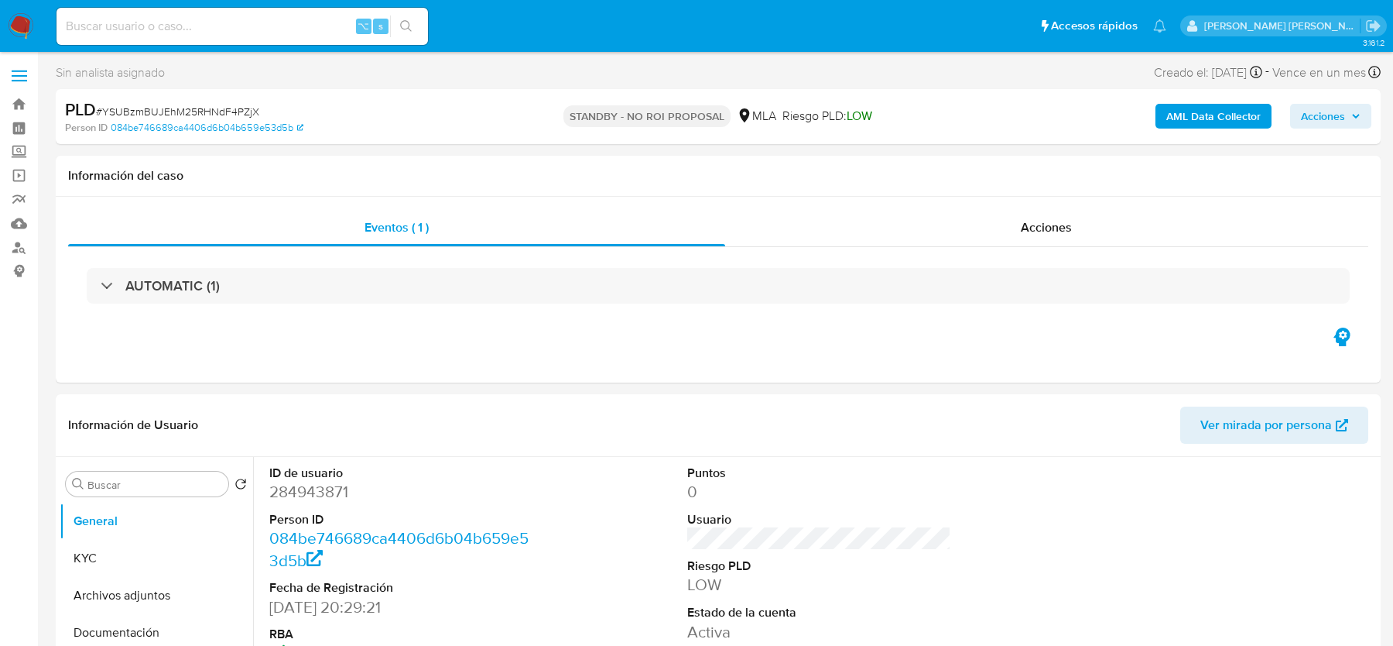
click at [129, 29] on input at bounding box center [243, 26] width 372 height 20
paste input "KF8jyL8V2h3nBcQ6k8oitNMe"
type input "KF8jyL8V2h3nBcQ6k8oitNMe"
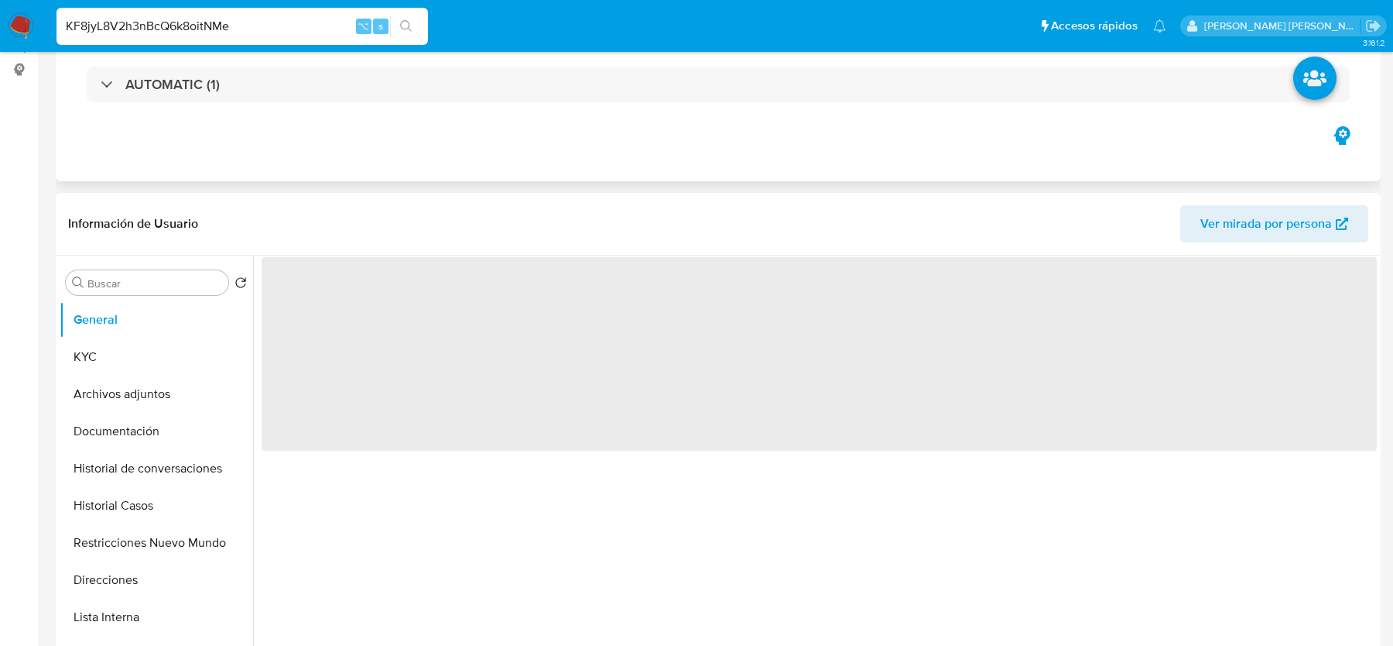
select select "10"
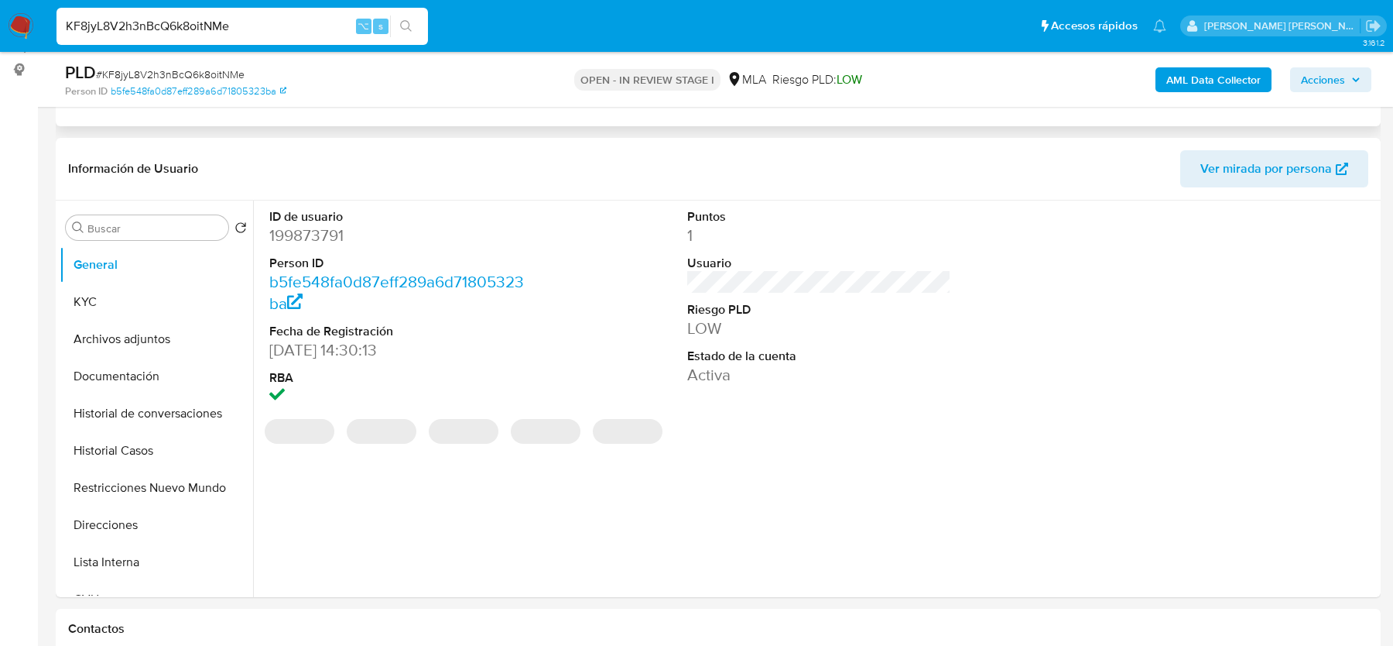
scroll to position [338, 0]
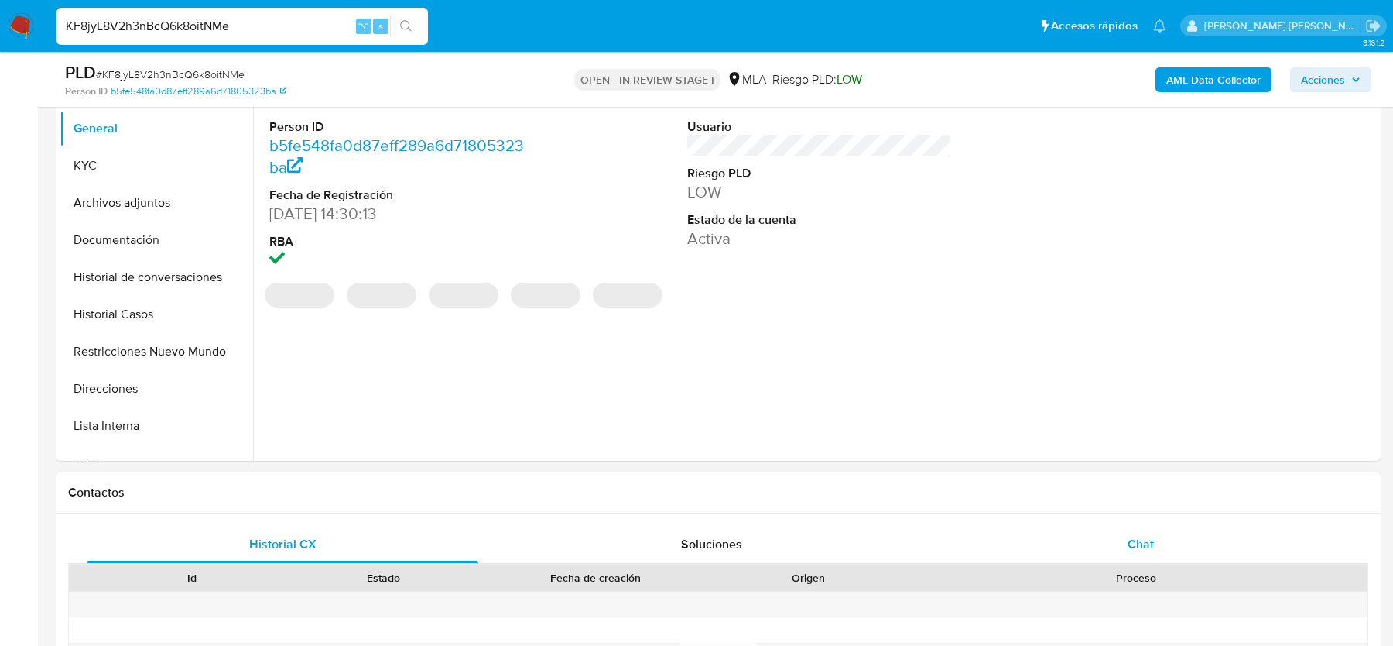
click at [1134, 551] on span "Chat" at bounding box center [1141, 544] width 26 height 18
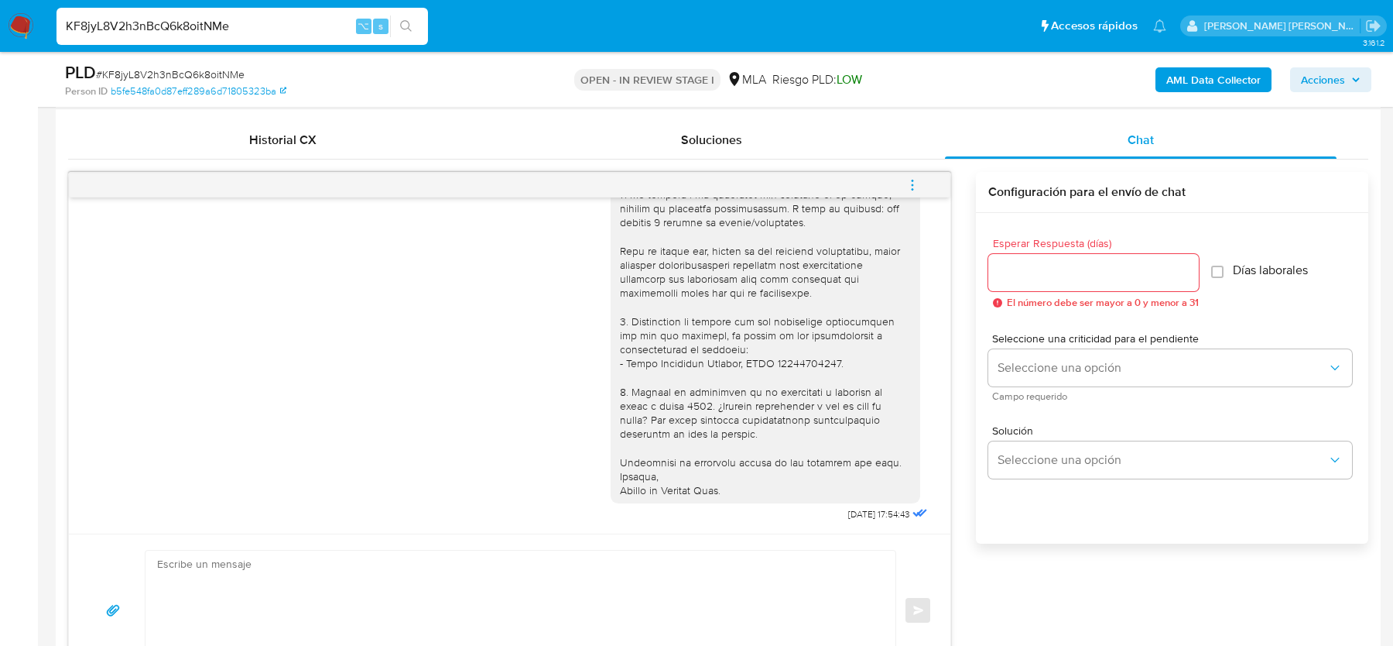
scroll to position [796, 0]
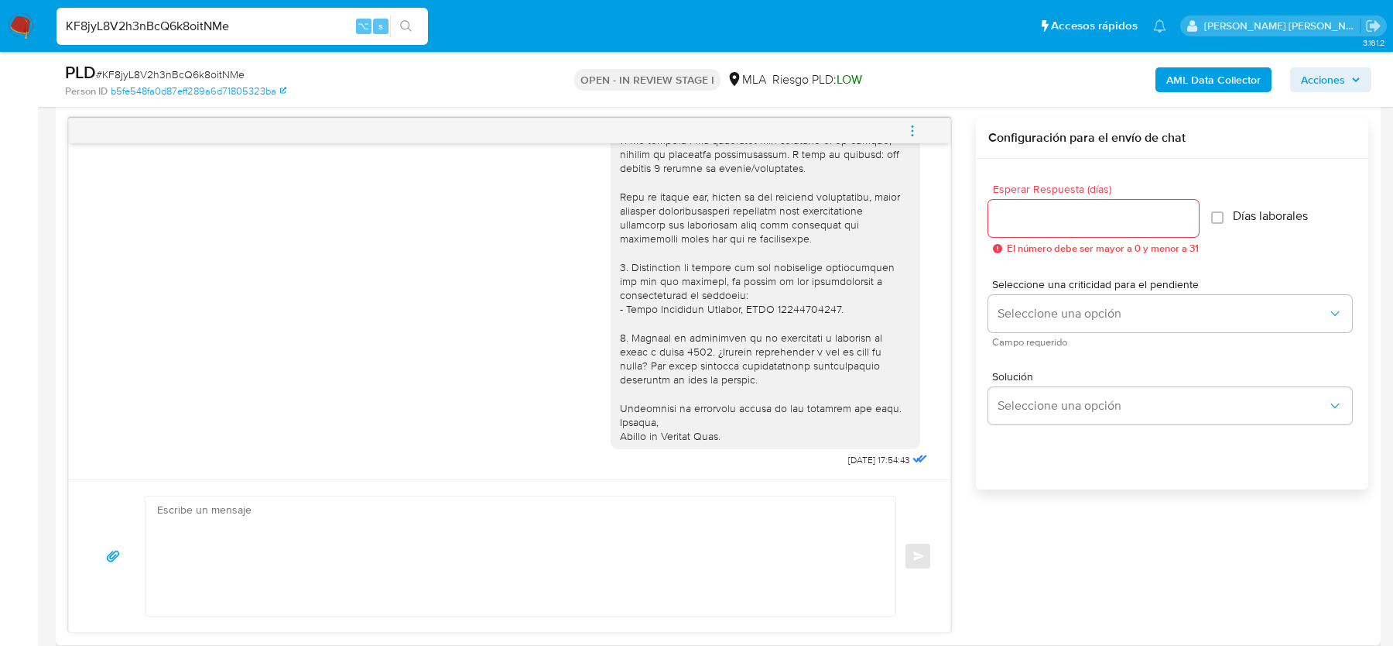
click at [912, 129] on icon "menu-action" at bounding box center [913, 130] width 2 height 2
click at [756, 102] on li "Cerrar conversación" at bounding box center [808, 99] width 159 height 28
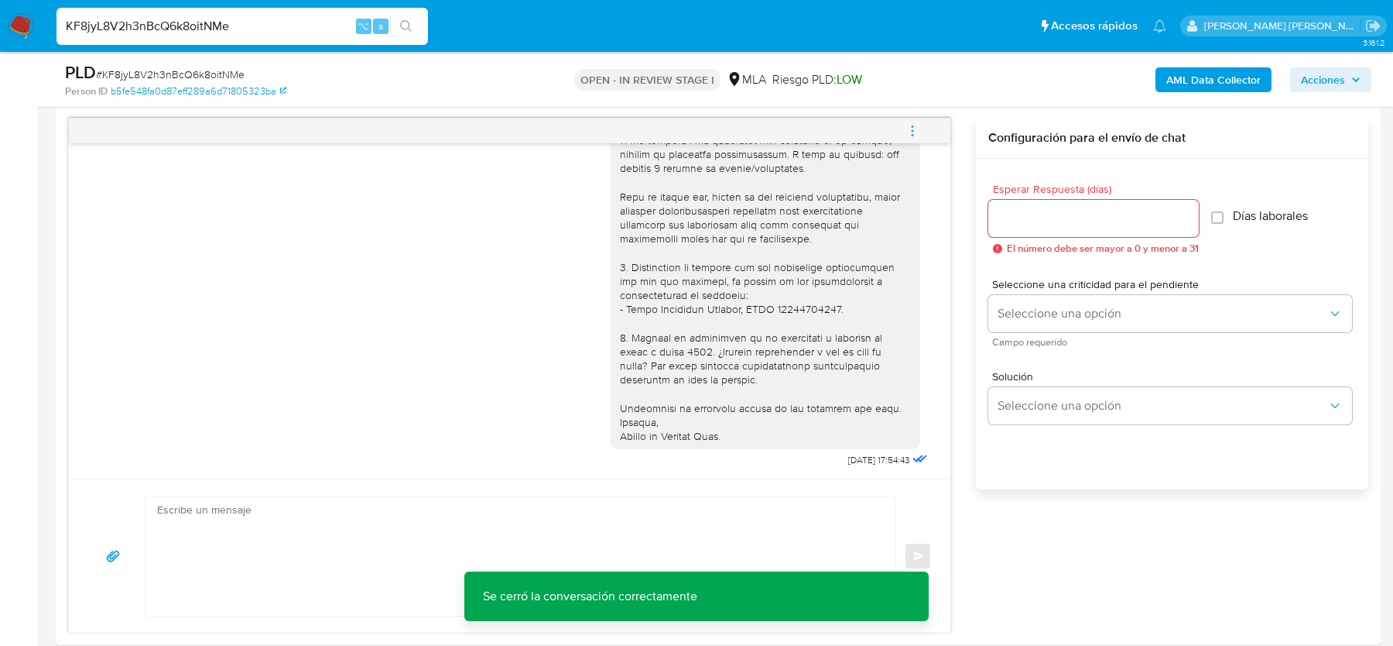
click at [169, 70] on span "# KF8jyL8V2h3nBcQ6k8oitNMe" at bounding box center [170, 74] width 149 height 15
copy span "KF8jyL8V2h3nBcQ6k8oitNMe"
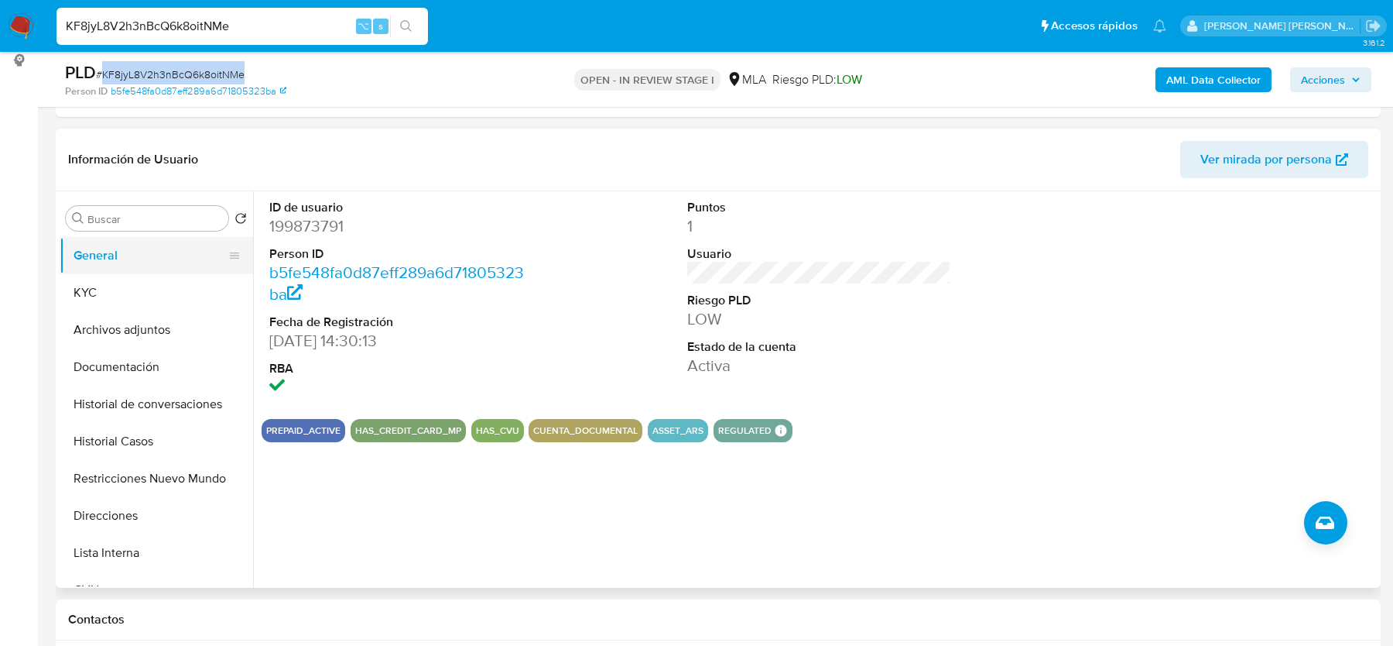
scroll to position [163, 0]
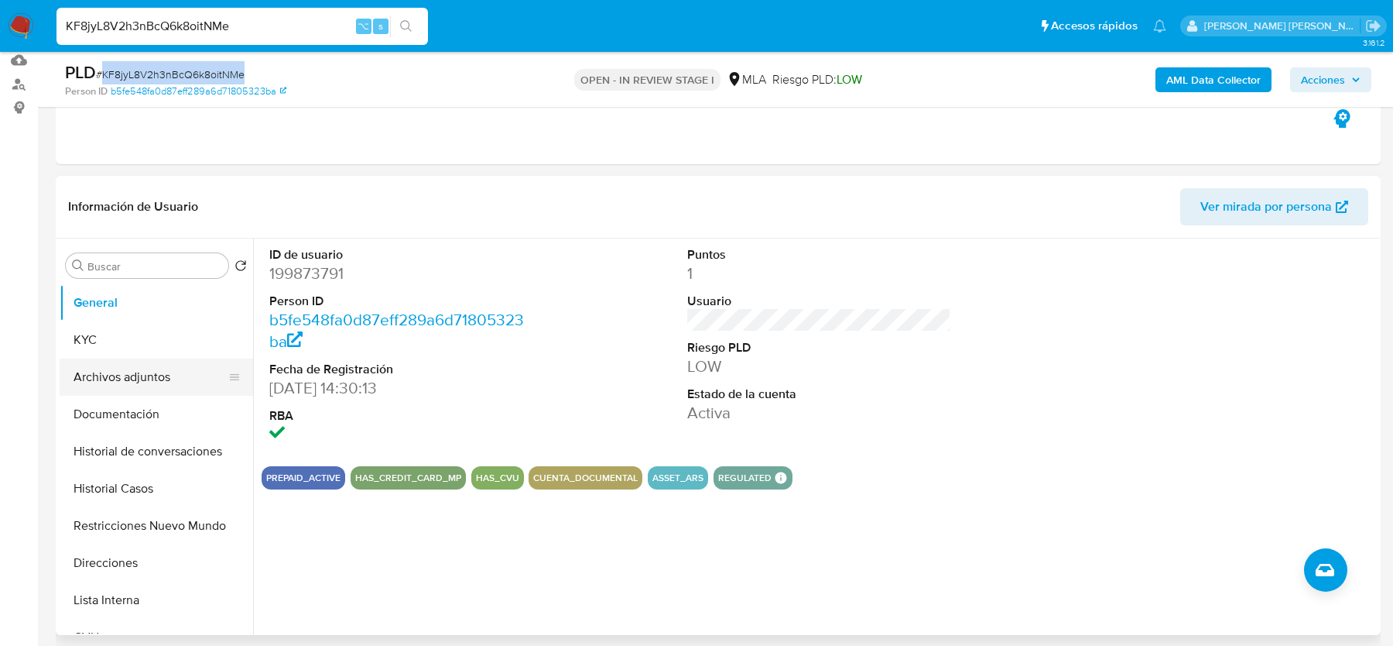
click at [135, 372] on button "Archivos adjuntos" at bounding box center [150, 376] width 181 height 37
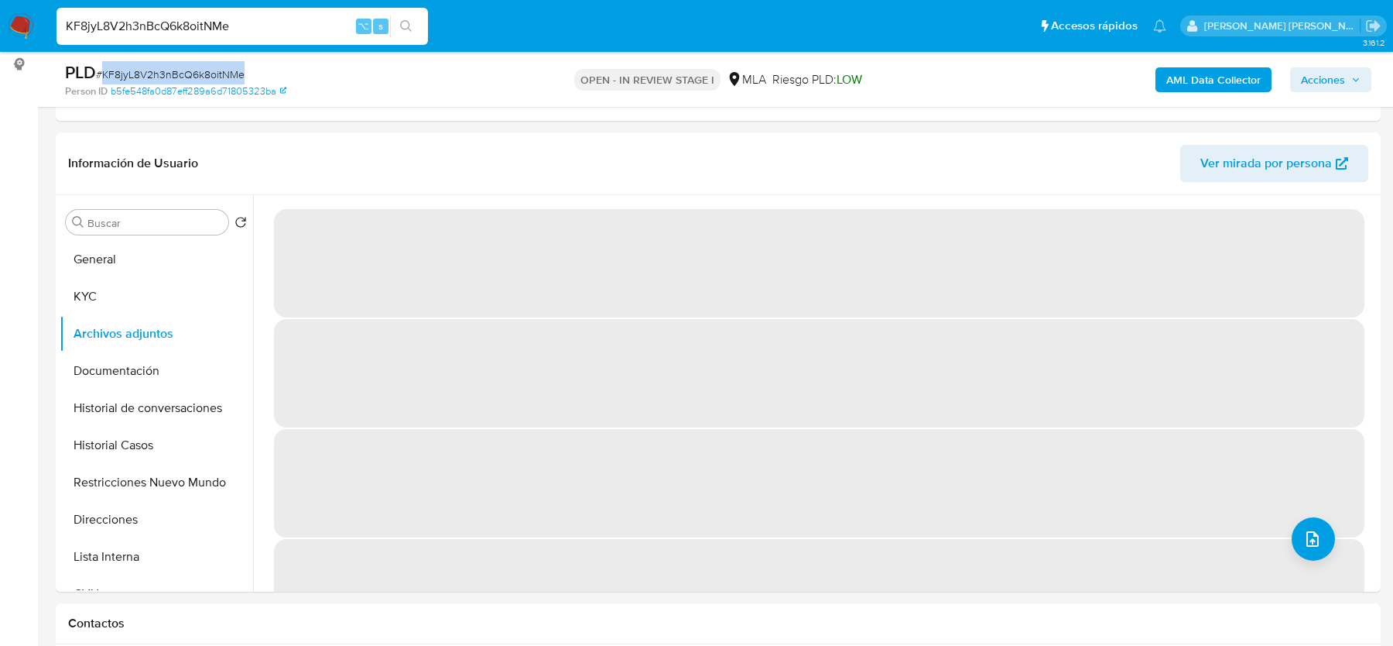
scroll to position [226, 0]
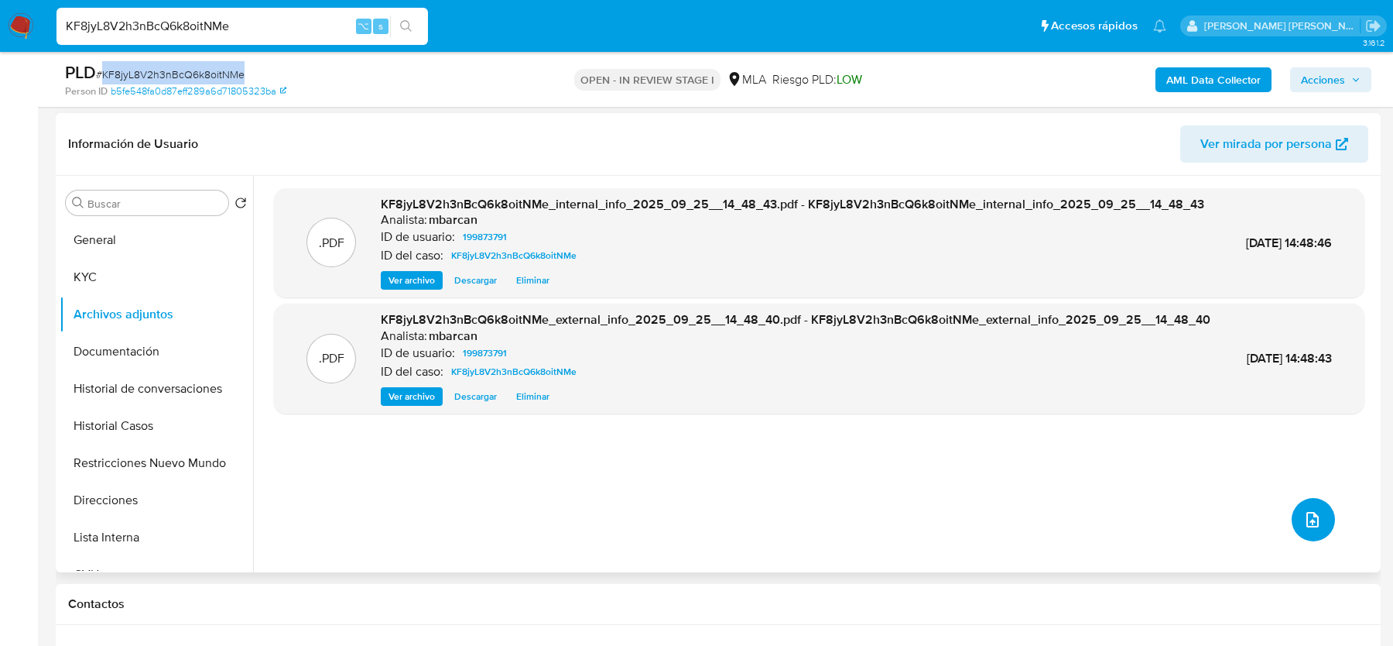
click at [1304, 512] on icon "upload-file" at bounding box center [1313, 519] width 19 height 19
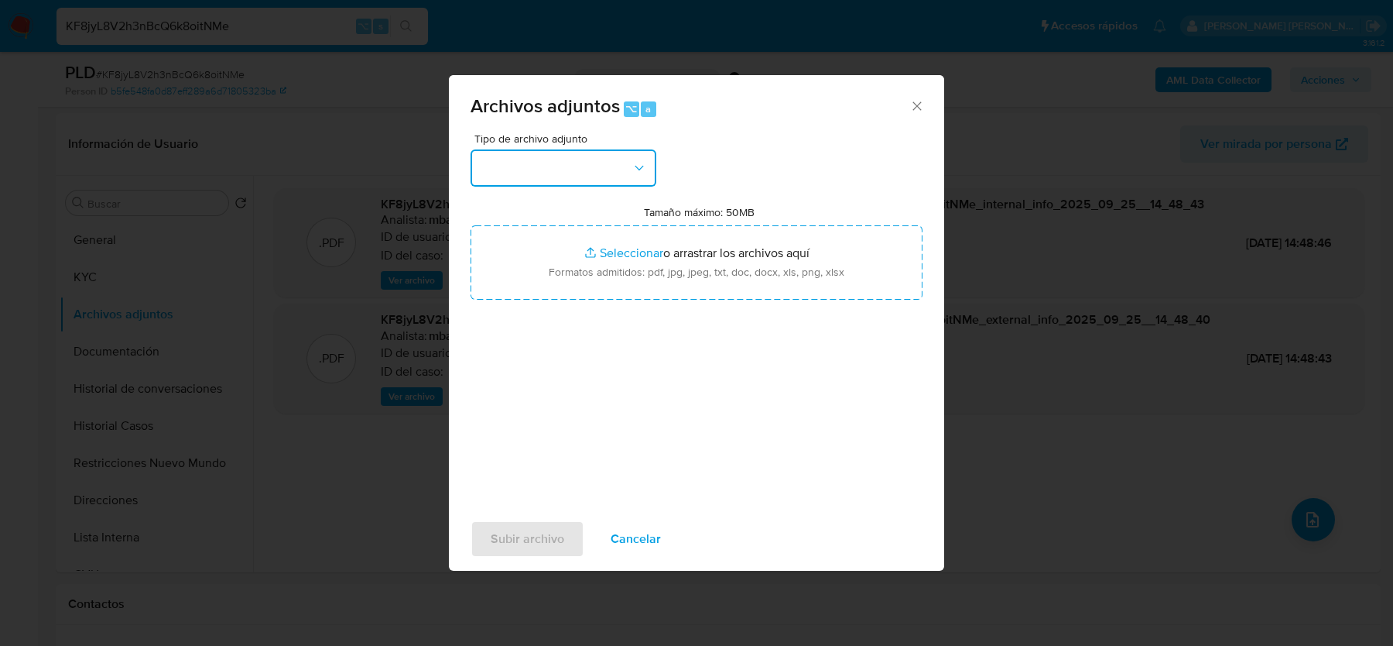
click at [626, 172] on button "button" at bounding box center [564, 167] width 186 height 37
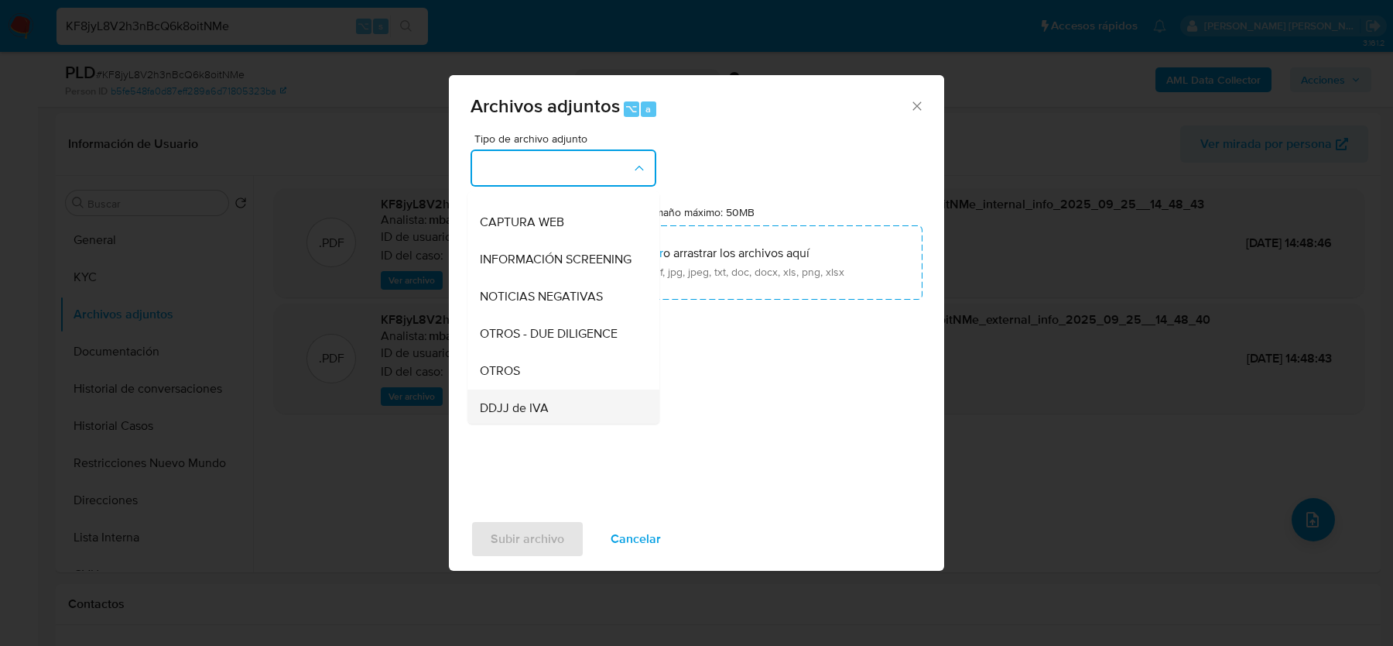
scroll to position [159, 0]
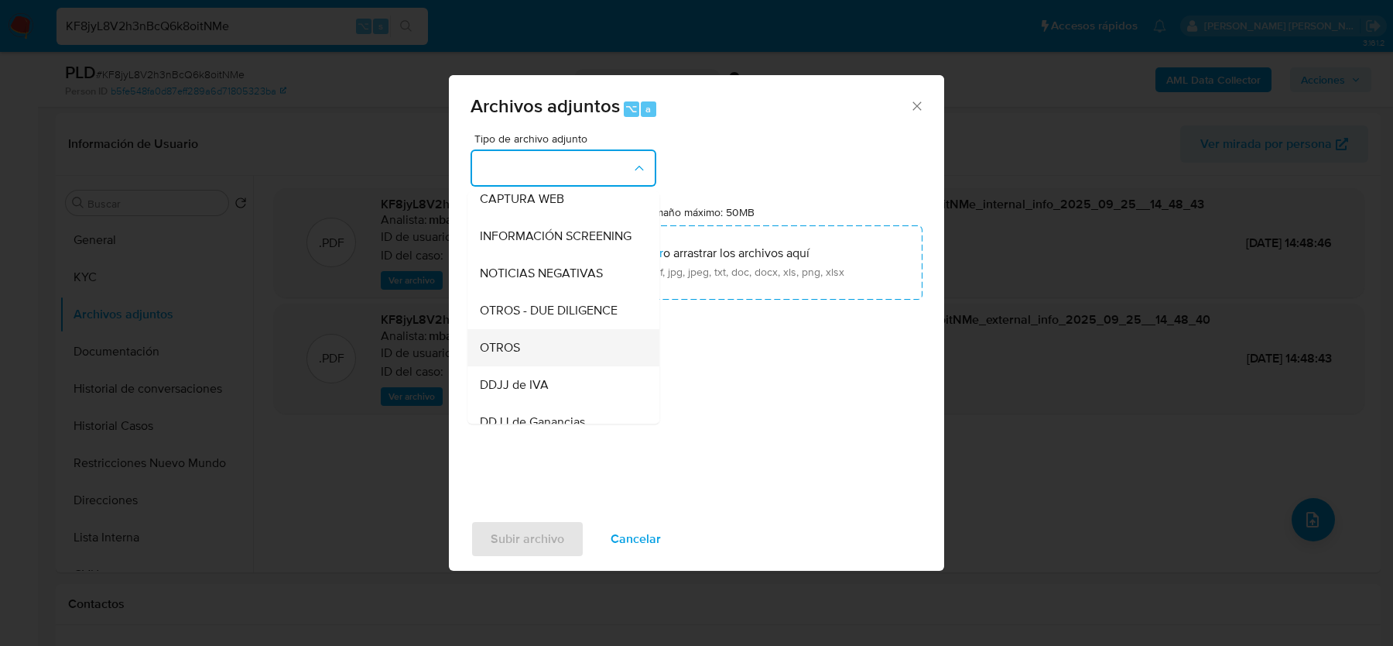
click at [522, 344] on div "OTROS" at bounding box center [559, 347] width 158 height 37
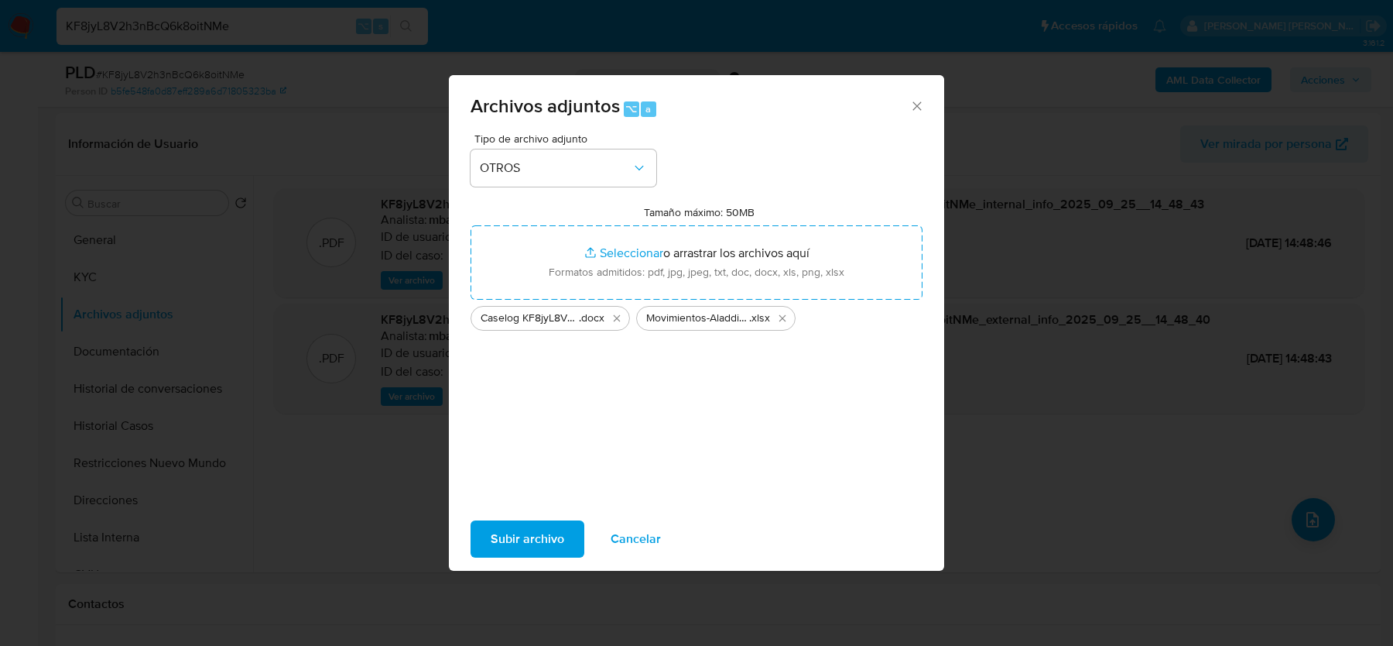
click at [540, 530] on span "Subir archivo" at bounding box center [528, 539] width 74 height 34
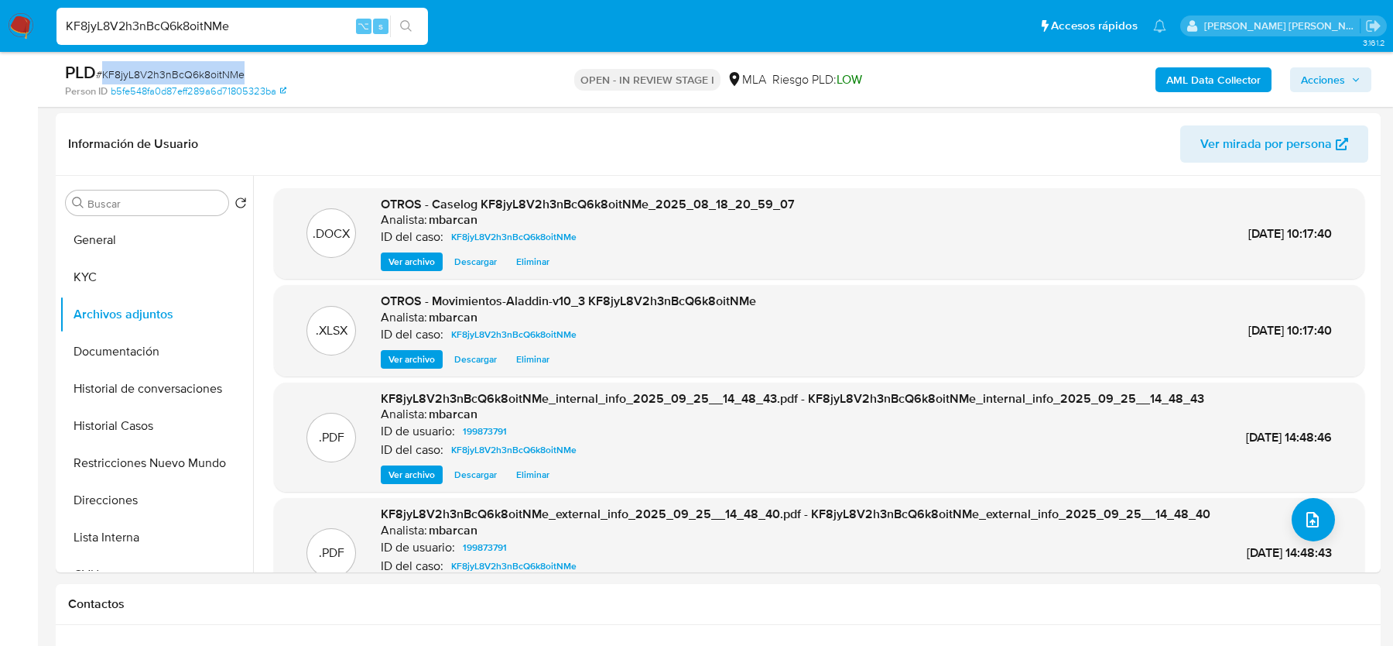
click at [1320, 75] on span "Acciones" at bounding box center [1323, 79] width 44 height 25
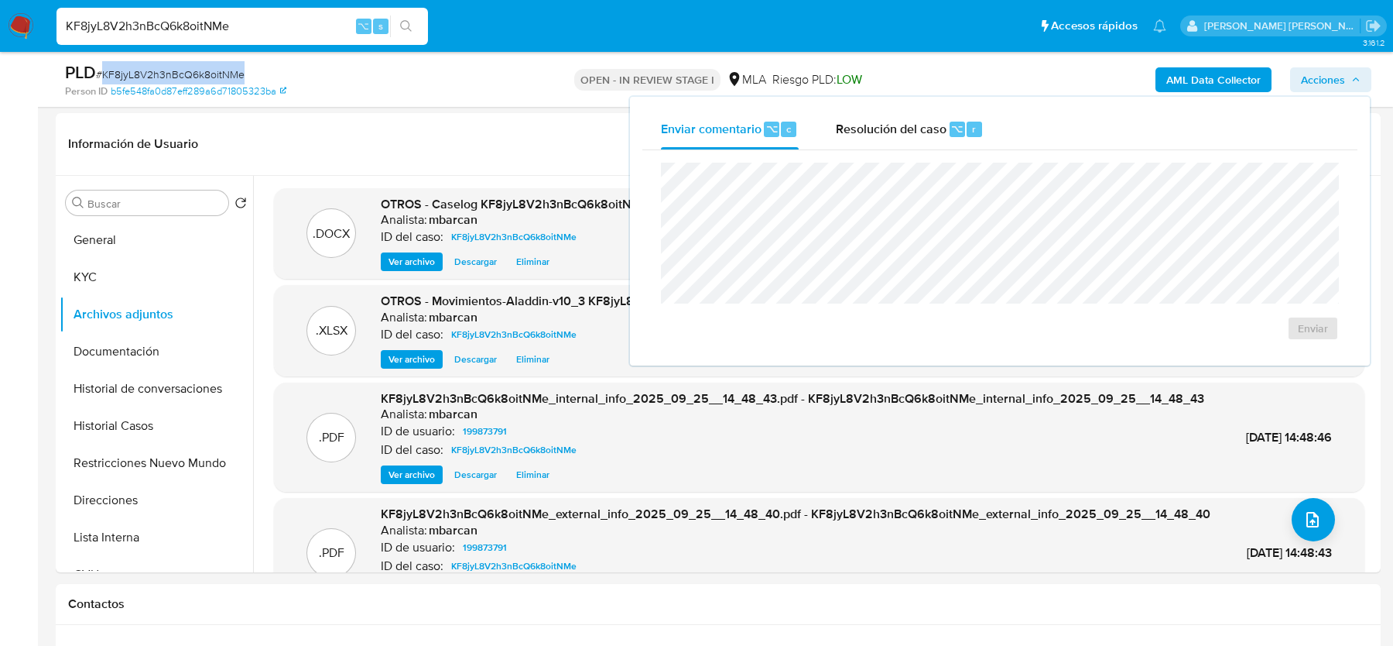
drag, startPoint x: 965, startPoint y: 117, endPoint x: 952, endPoint y: 154, distance: 39.2
click at [965, 117] on div "Resolución del caso ⌥ r" at bounding box center [910, 129] width 148 height 40
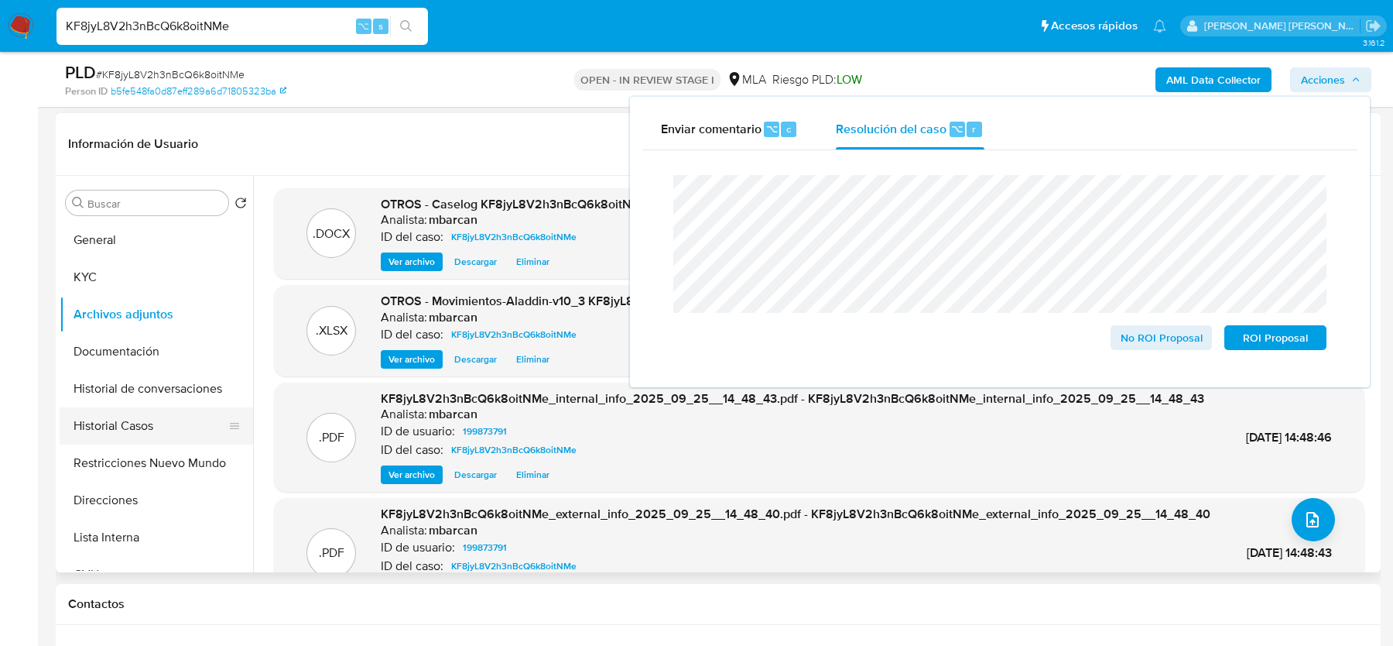
click at [105, 436] on button "Historial Casos" at bounding box center [150, 425] width 181 height 37
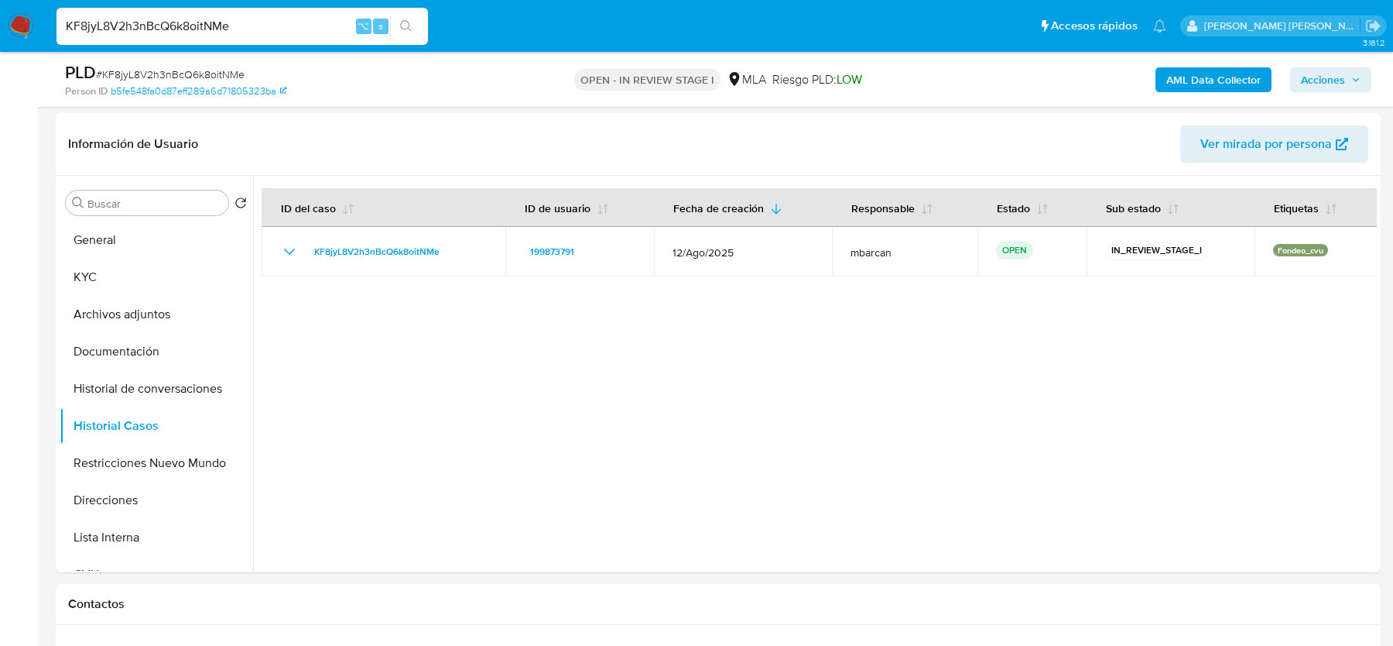
click at [1310, 83] on span "Acciones" at bounding box center [1323, 79] width 44 height 25
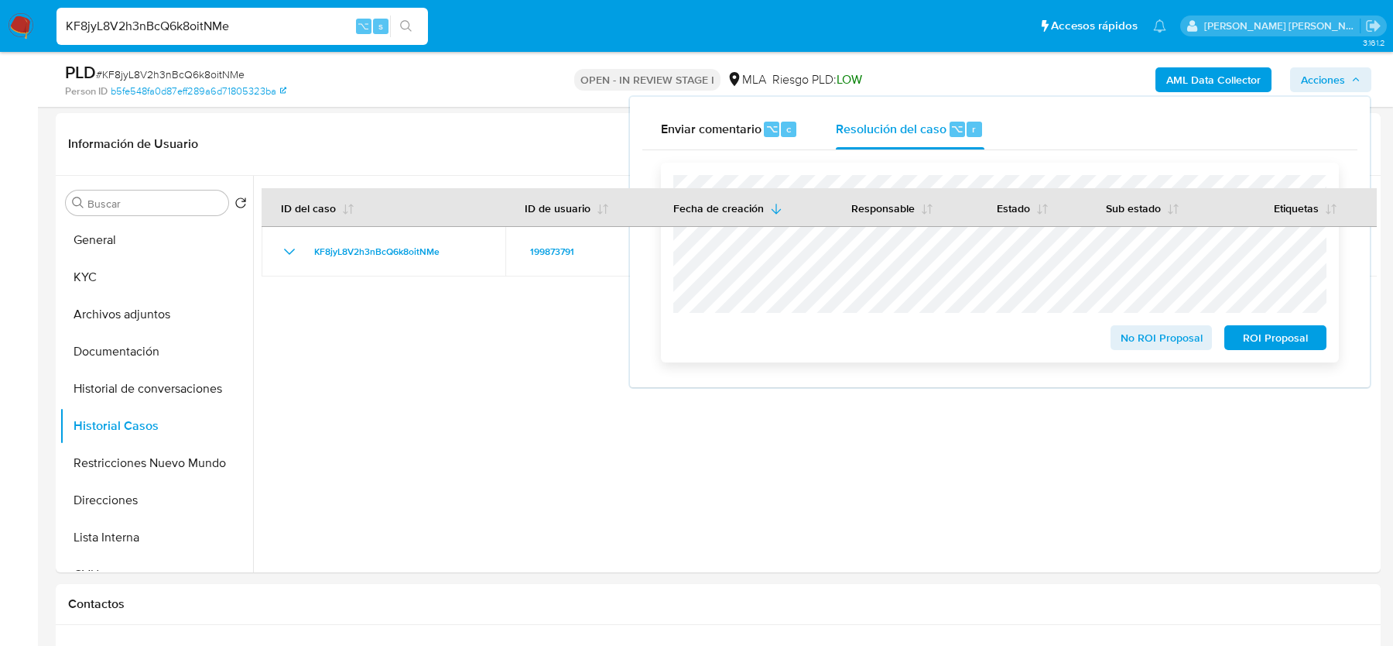
scroll to position [0, 0]
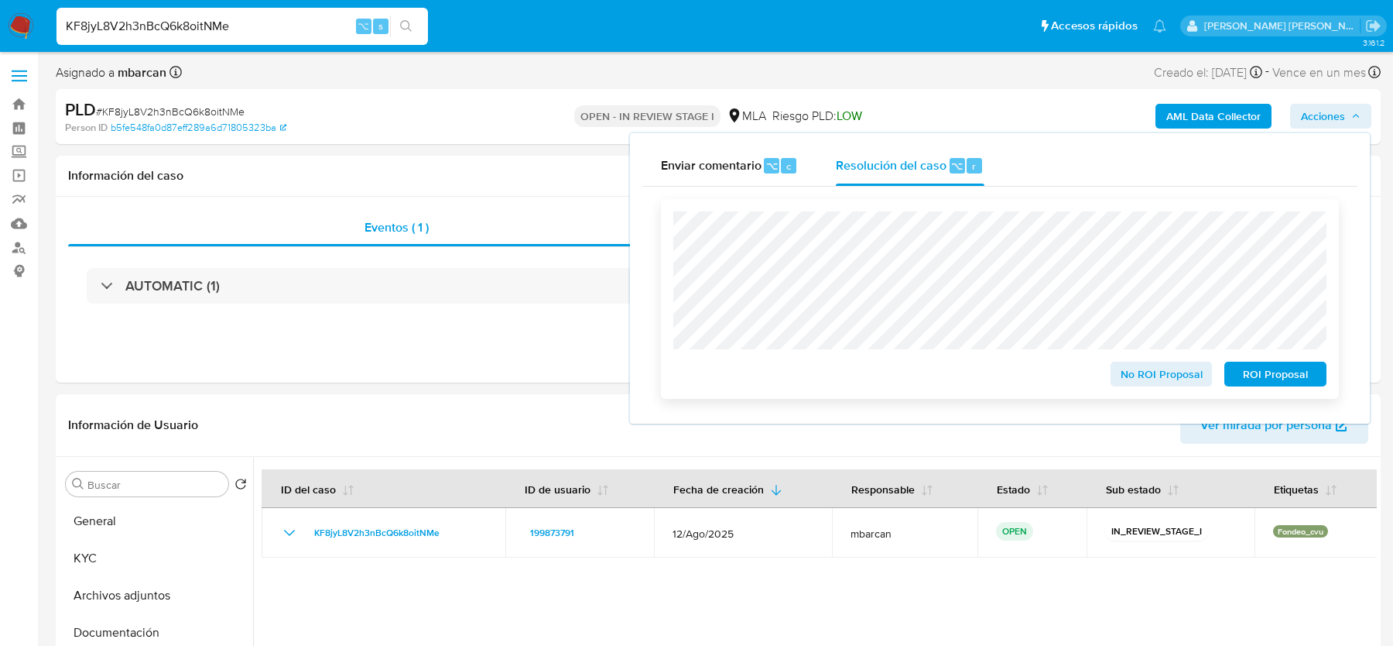
click at [1147, 382] on span "No ROI Proposal" at bounding box center [1162, 374] width 81 height 22
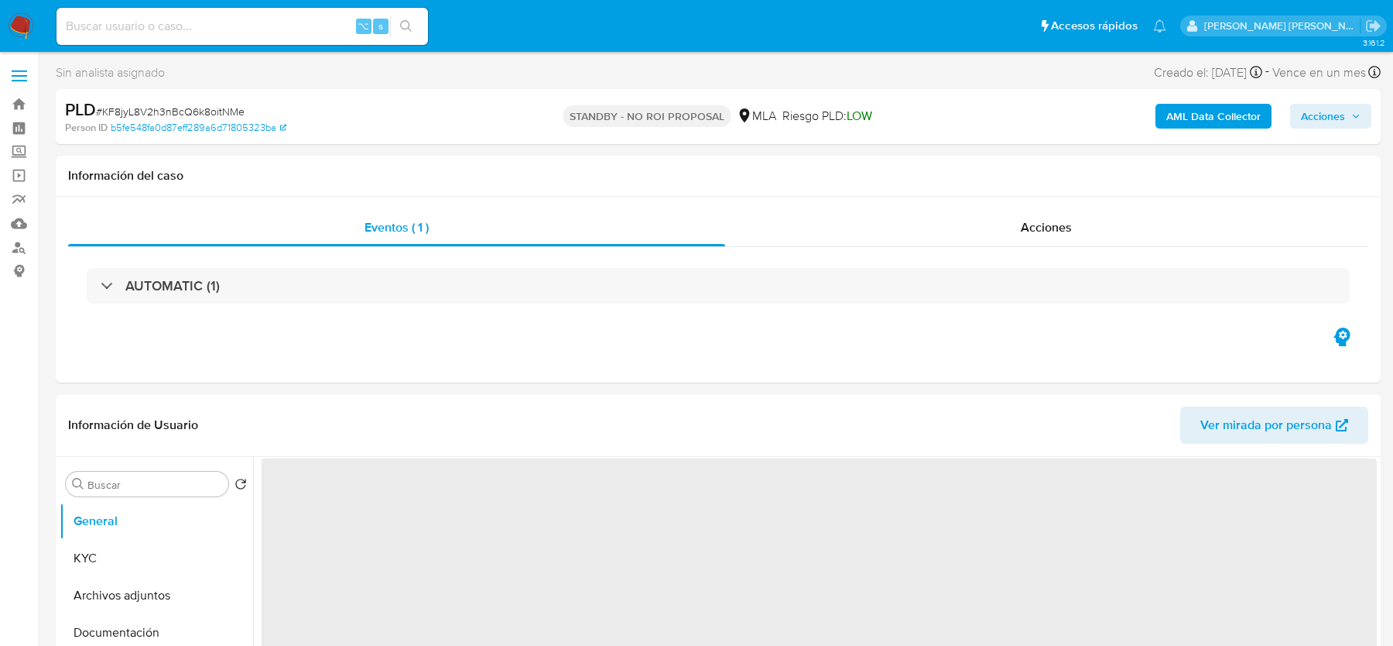
select select "10"
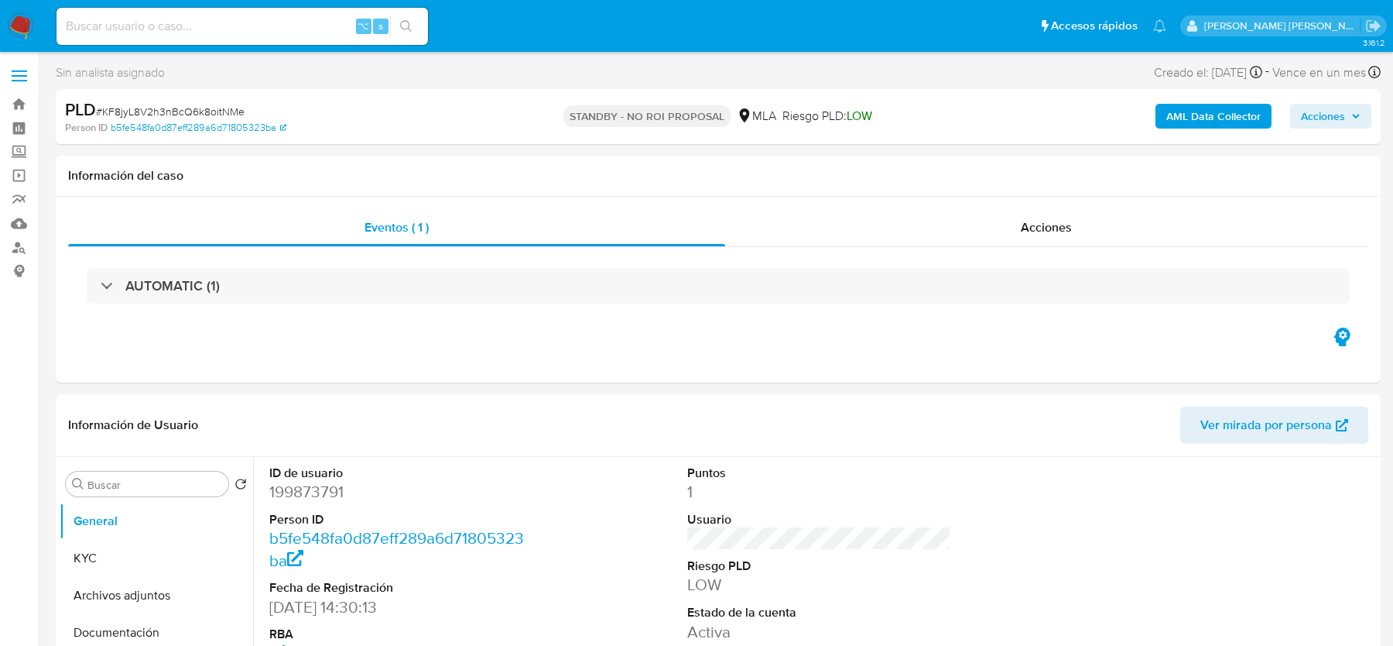
click at [134, 109] on span "# KF8jyL8V2h3nBcQ6k8oitNMe" at bounding box center [170, 111] width 149 height 15
copy span "KF8jyL8V2h3nBcQ6k8oitNMe"
click at [197, 29] on input at bounding box center [243, 26] width 372 height 20
paste input "0KVMaA6bTM1E8P3KpcnyAqTs"
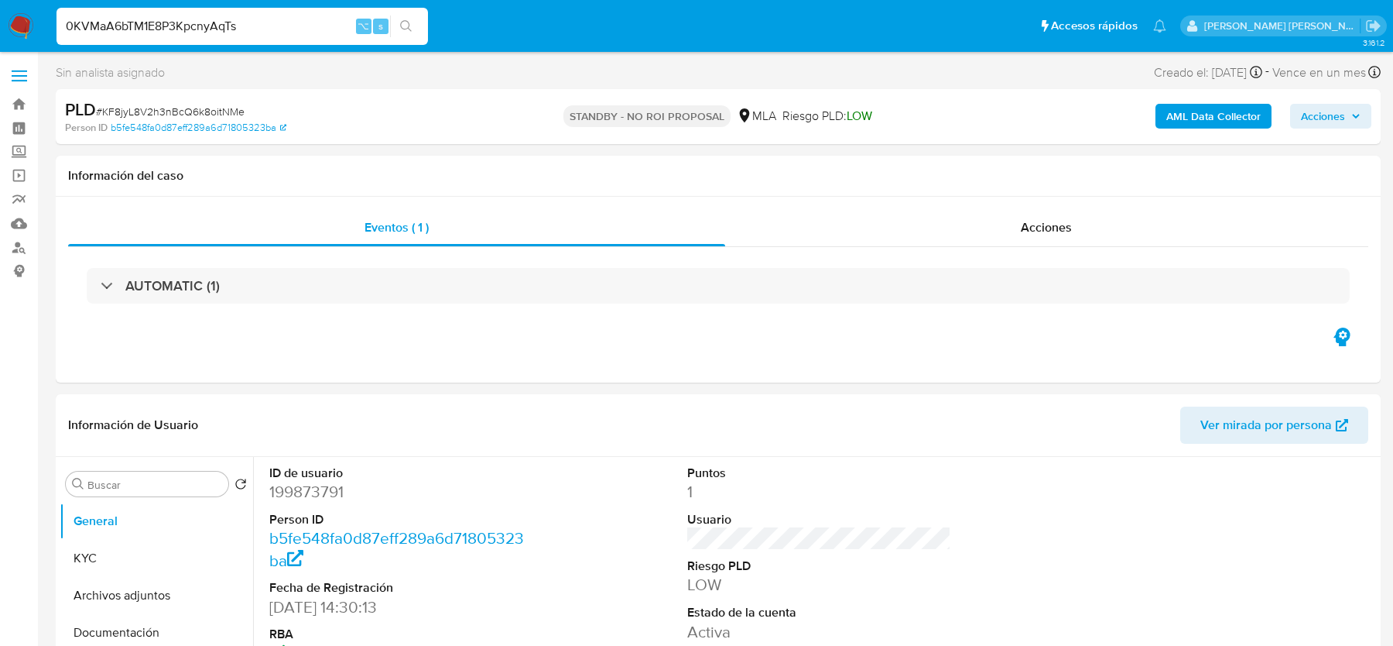
type input "0KVMaA6bTM1E8P3KpcnyAqTs"
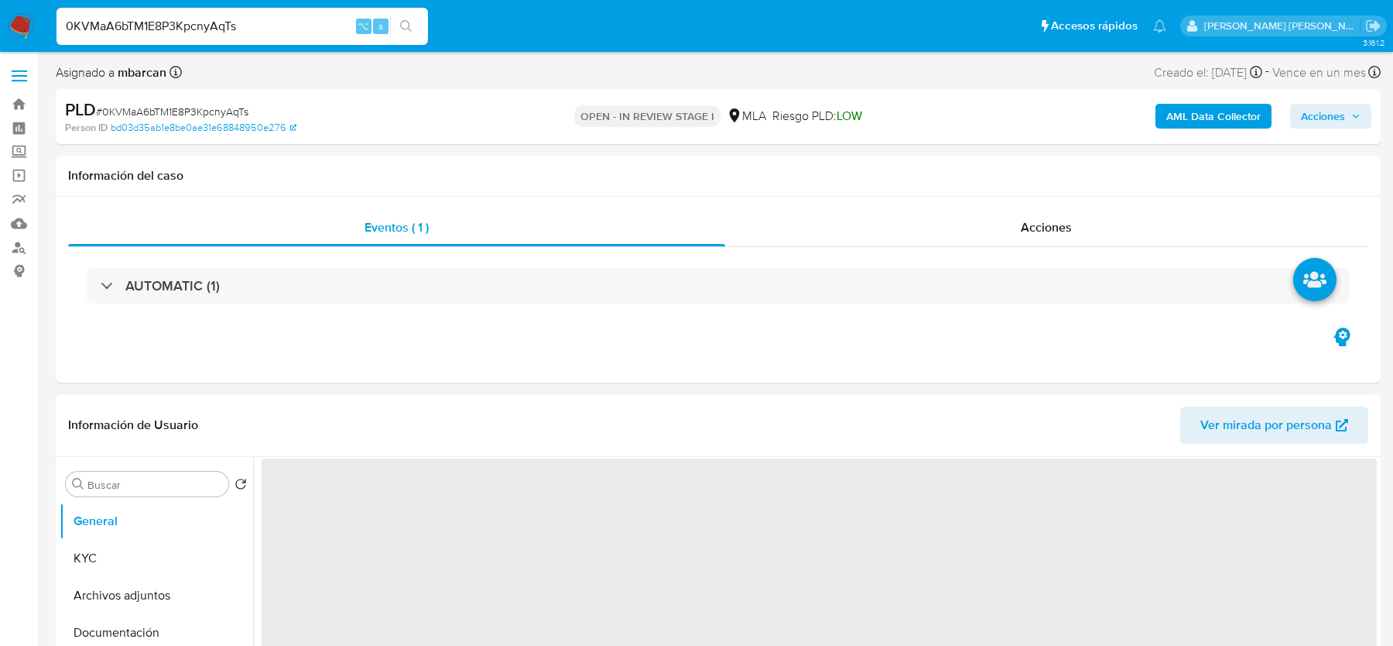
select select "10"
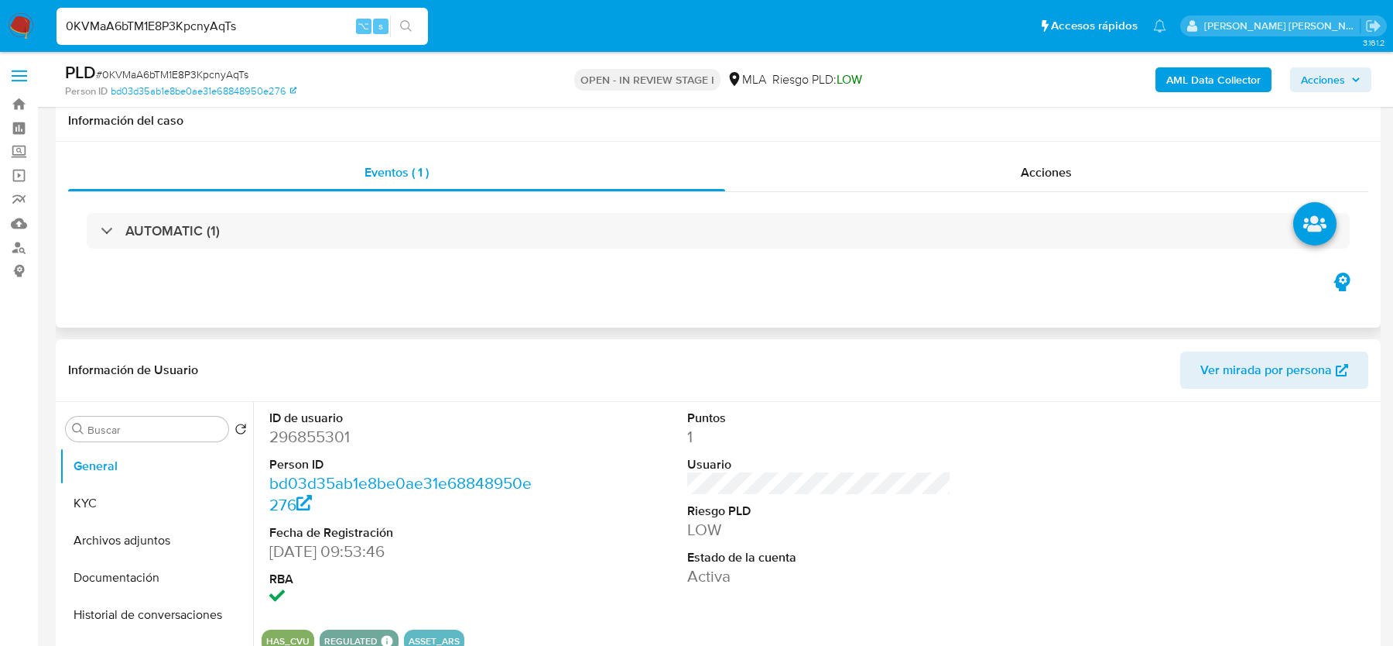
scroll to position [252, 0]
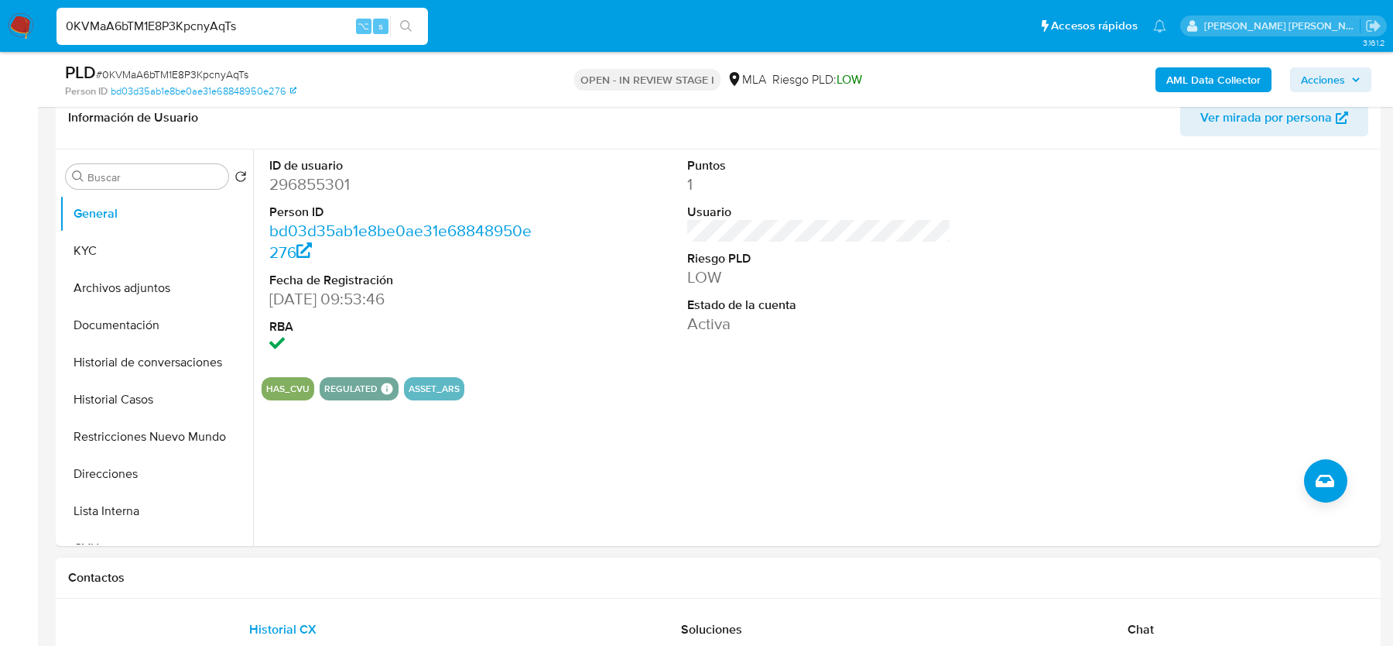
click at [1130, 633] on span "Chat" at bounding box center [1141, 629] width 26 height 18
click at [1130, 614] on div "Chat" at bounding box center [1141, 629] width 392 height 37
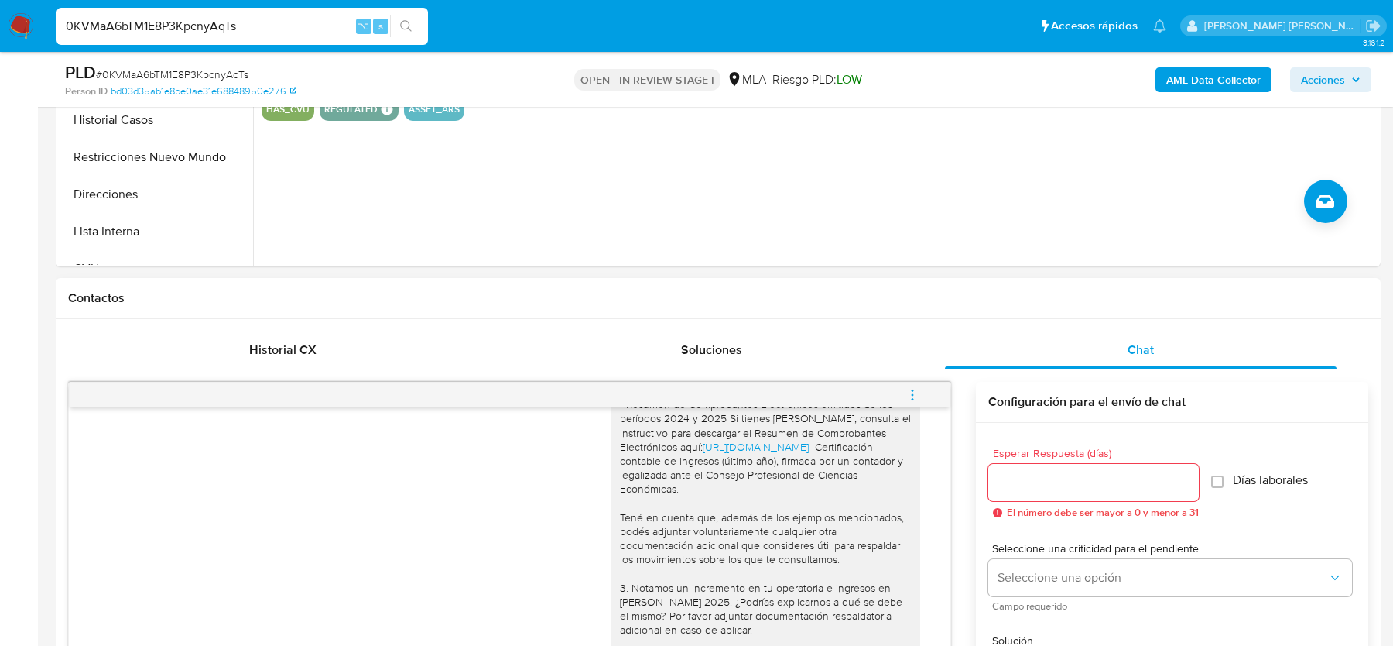
scroll to position [413, 0]
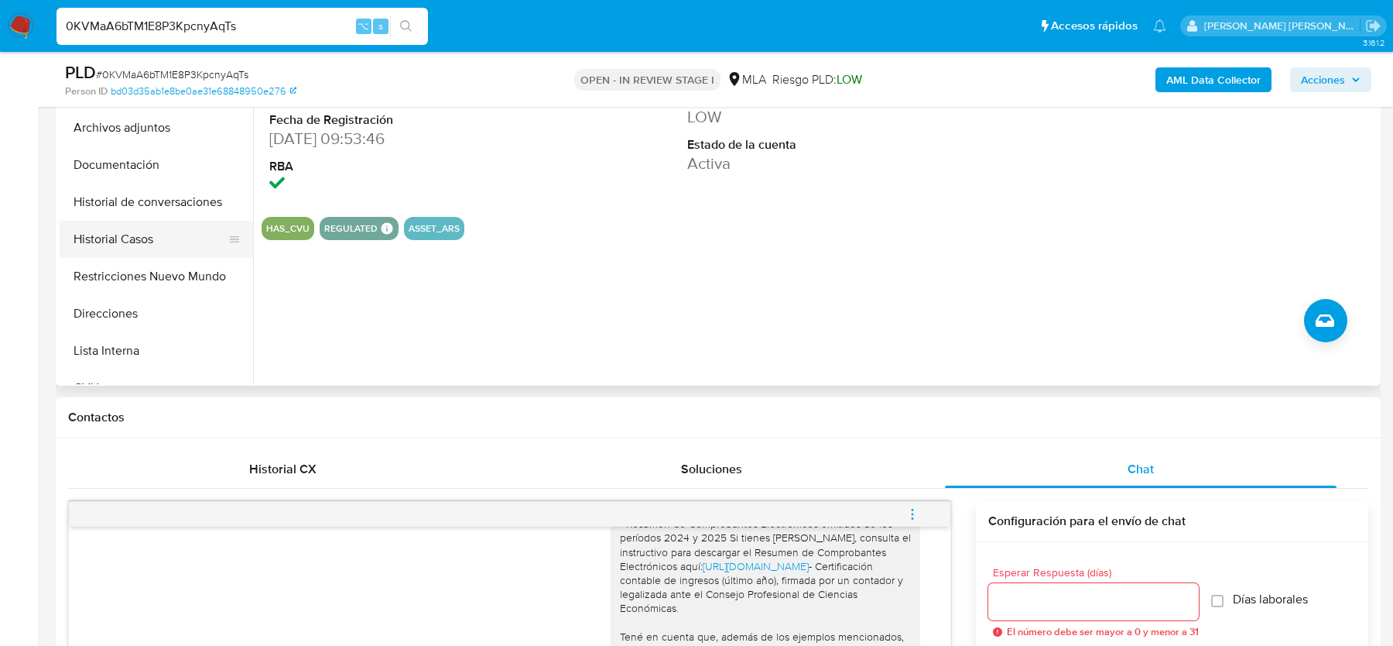
click at [141, 235] on button "Historial Casos" at bounding box center [150, 239] width 181 height 37
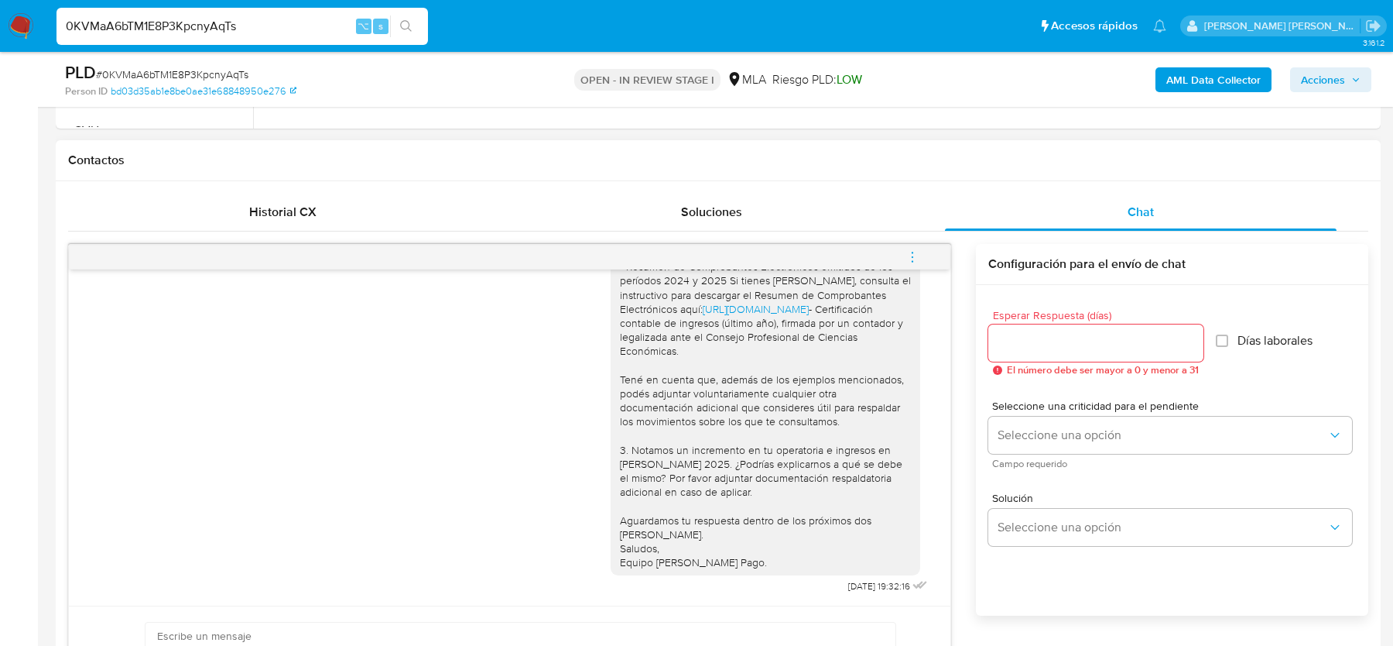
scroll to position [745, 0]
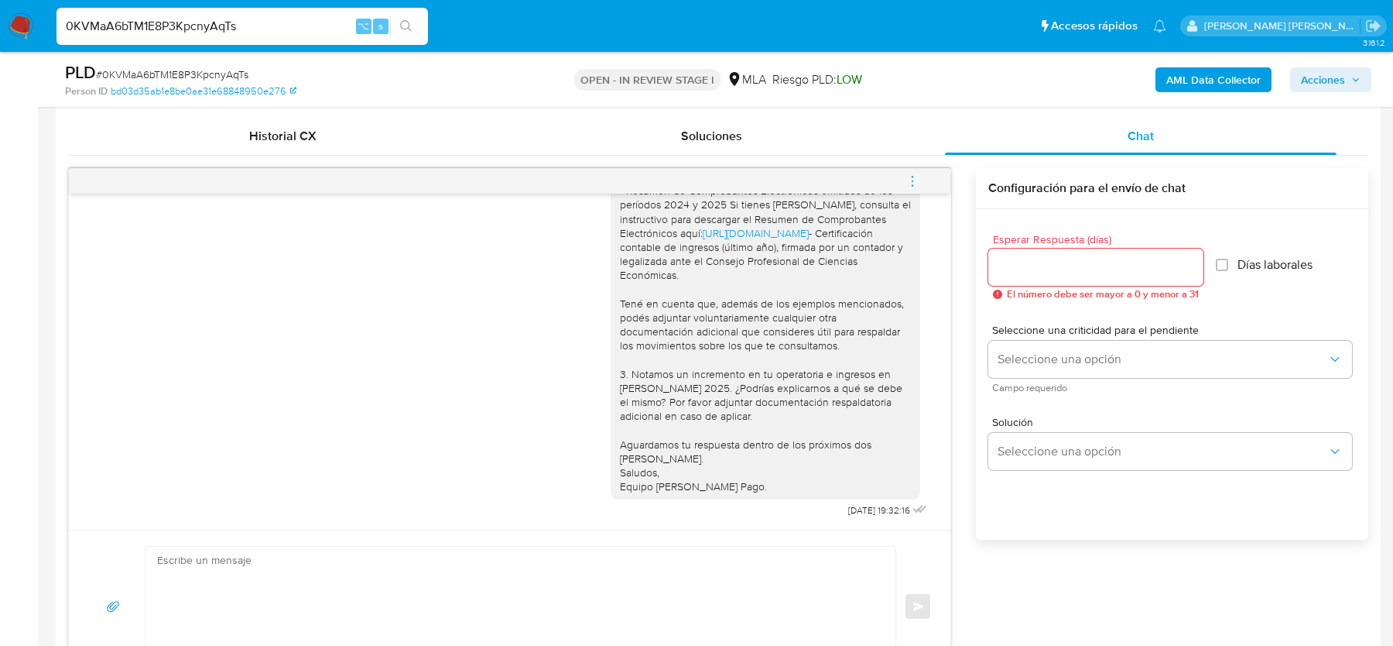
click at [915, 181] on icon "menu-action" at bounding box center [913, 181] width 14 height 14
click at [810, 153] on li "Cerrar conversación" at bounding box center [808, 149] width 159 height 28
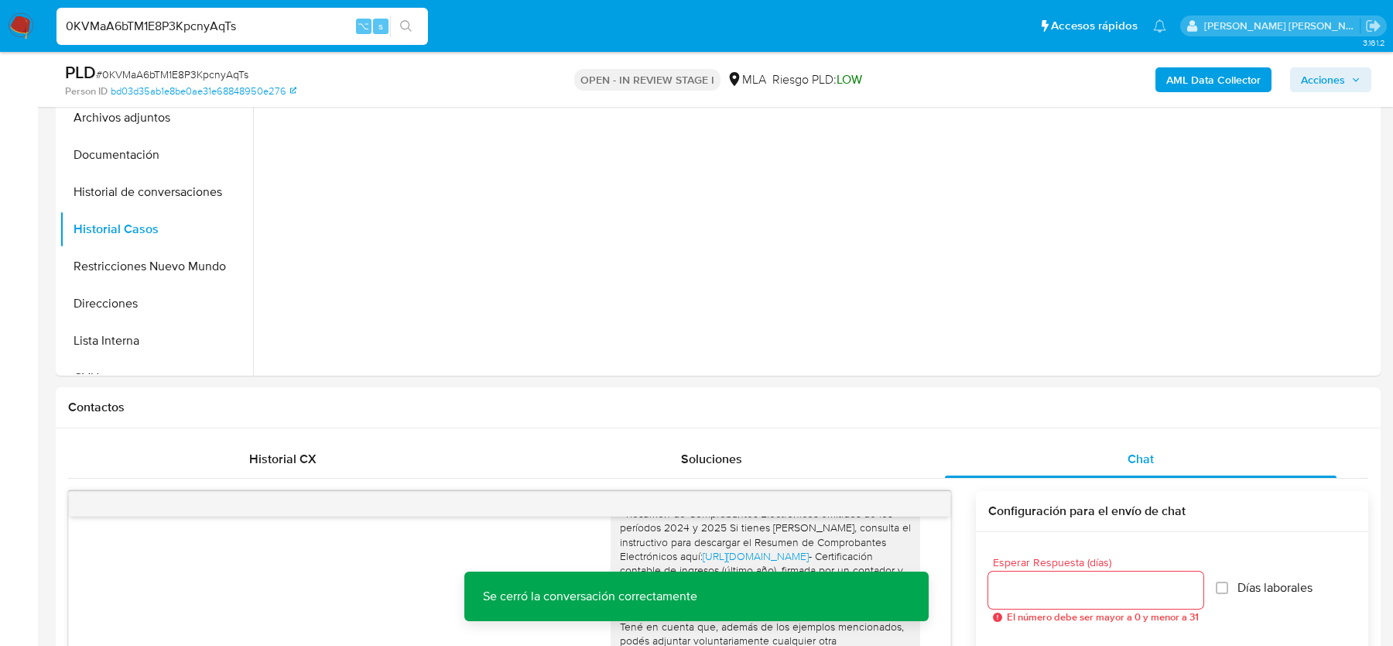
scroll to position [257, 0]
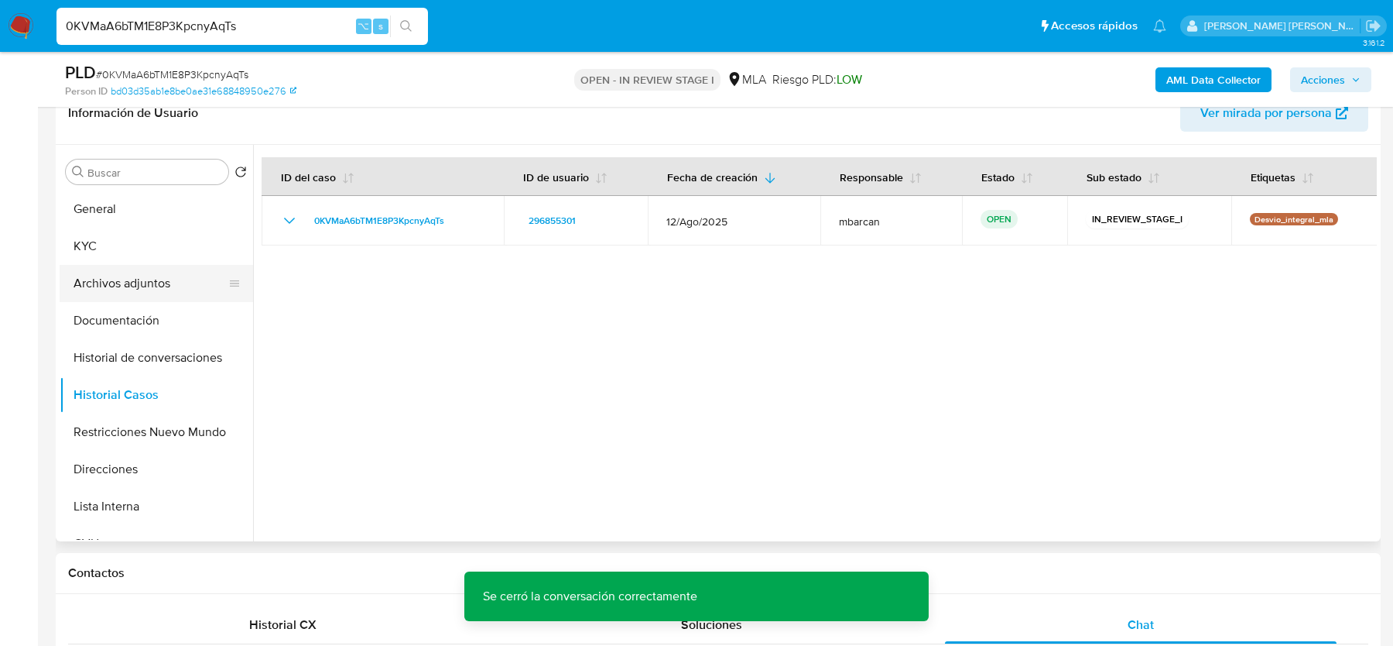
click at [170, 289] on button "Archivos adjuntos" at bounding box center [150, 283] width 181 height 37
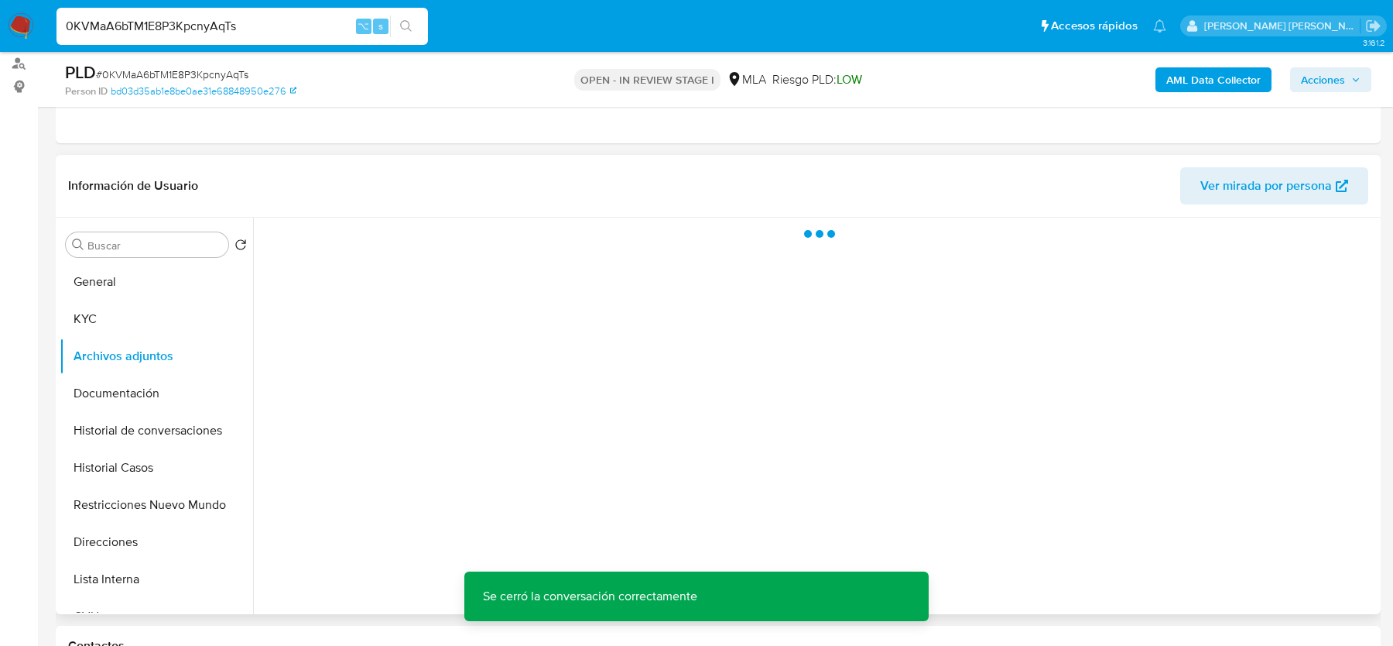
scroll to position [183, 0]
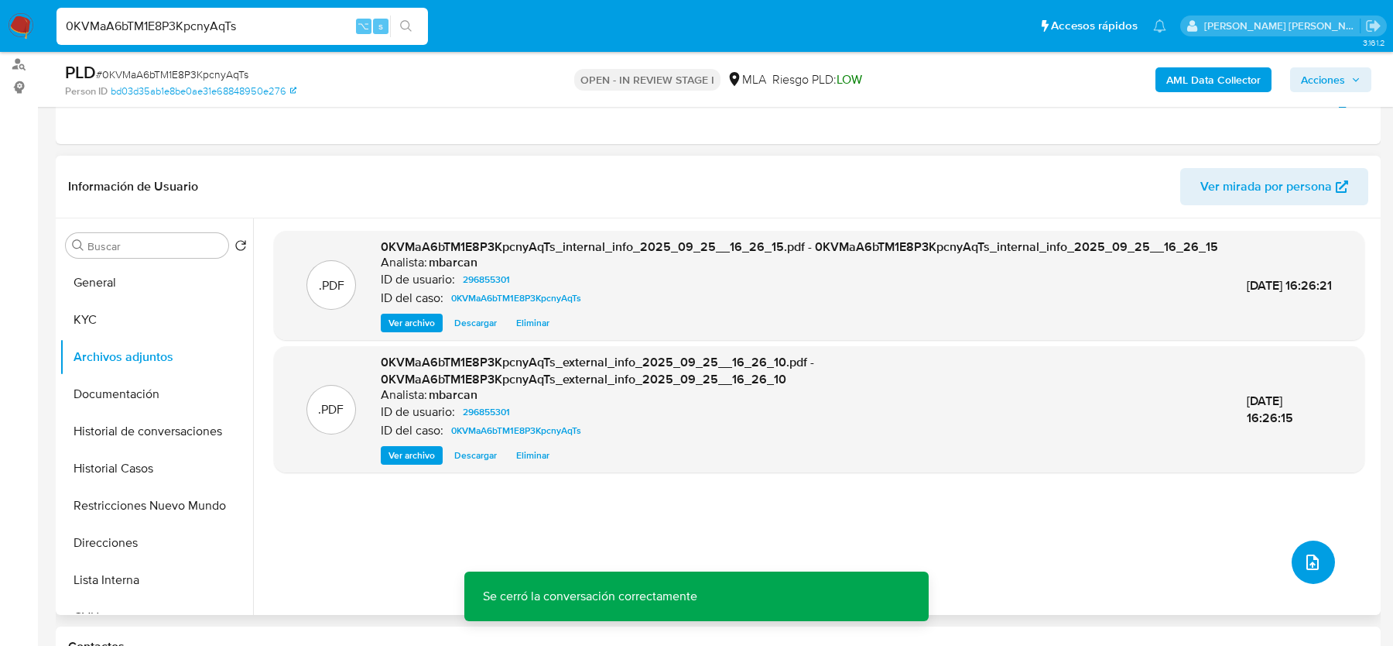
click at [1318, 566] on button "upload-file" at bounding box center [1313, 561] width 43 height 43
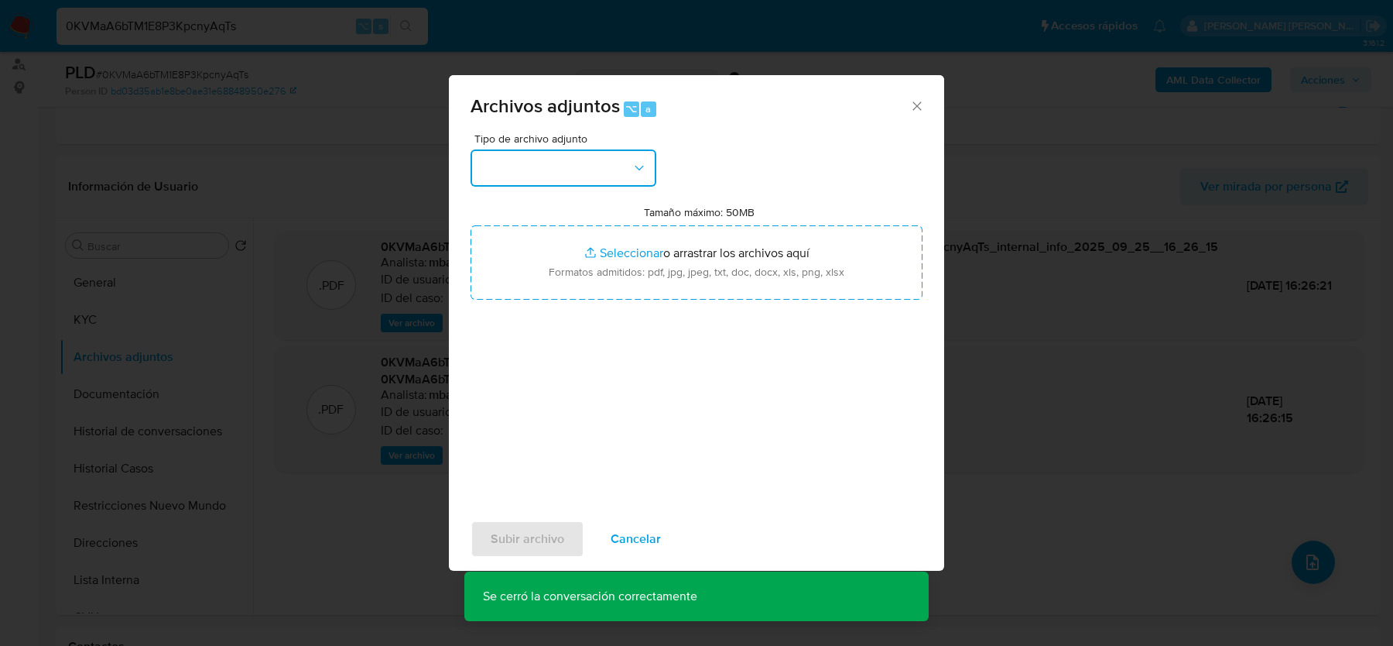
click at [607, 177] on button "button" at bounding box center [564, 167] width 186 height 37
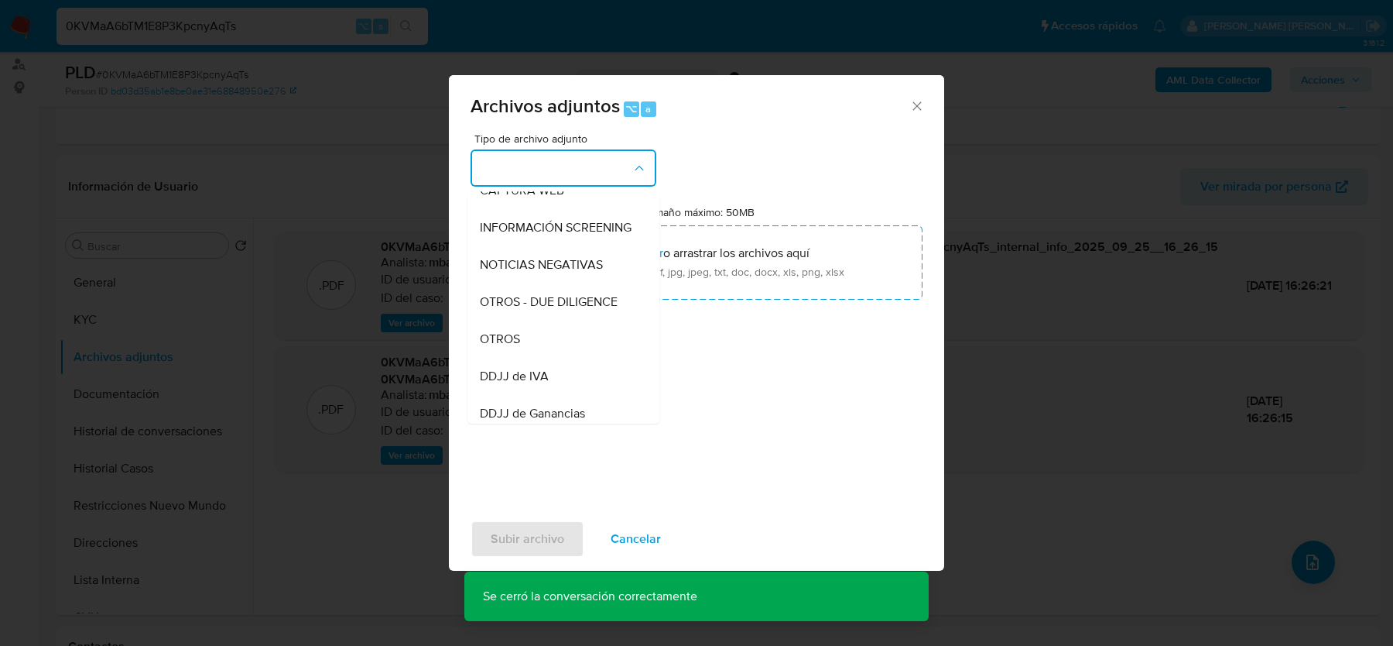
scroll to position [178, 0]
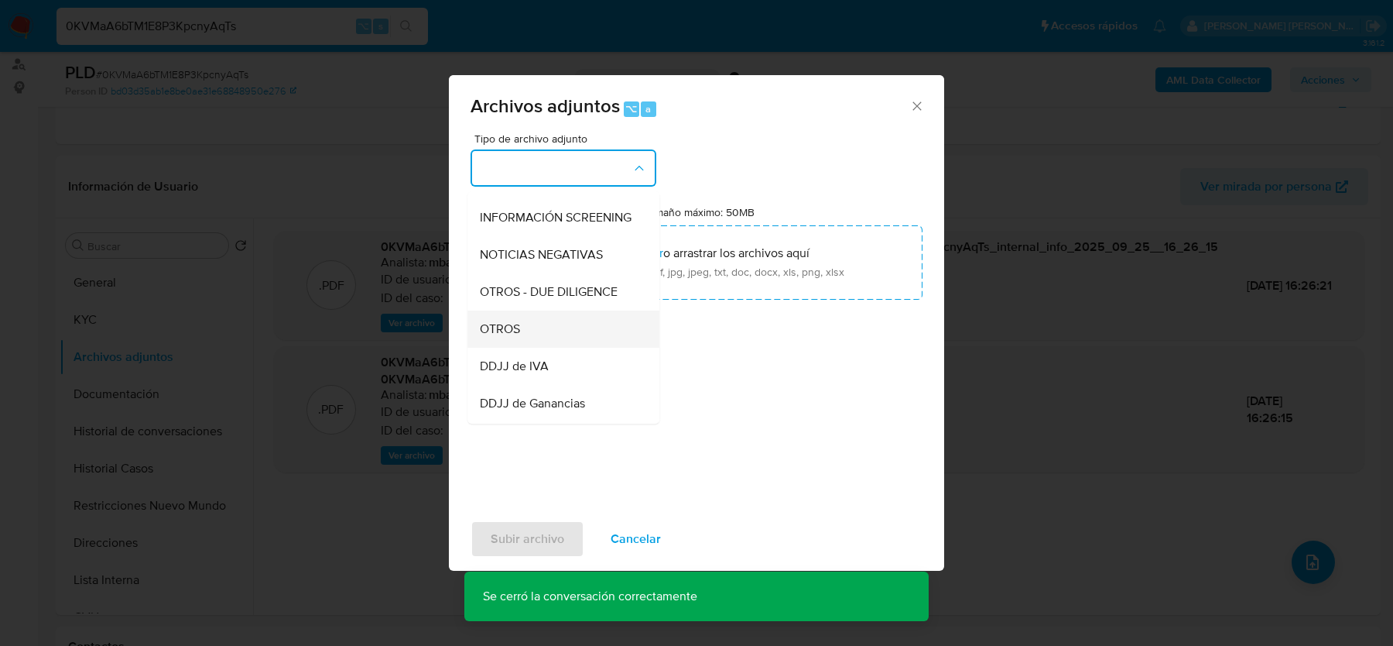
click at [533, 335] on div "OTROS" at bounding box center [559, 328] width 158 height 37
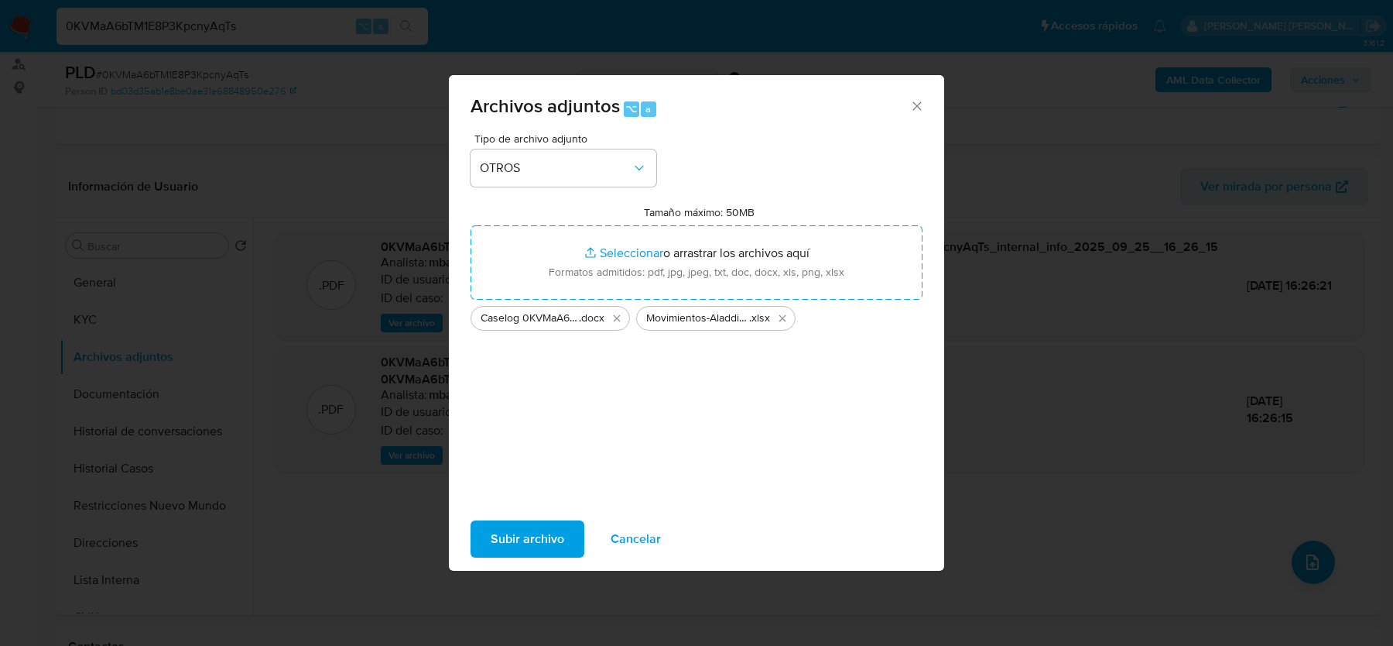
click at [506, 543] on span "Subir archivo" at bounding box center [528, 539] width 74 height 34
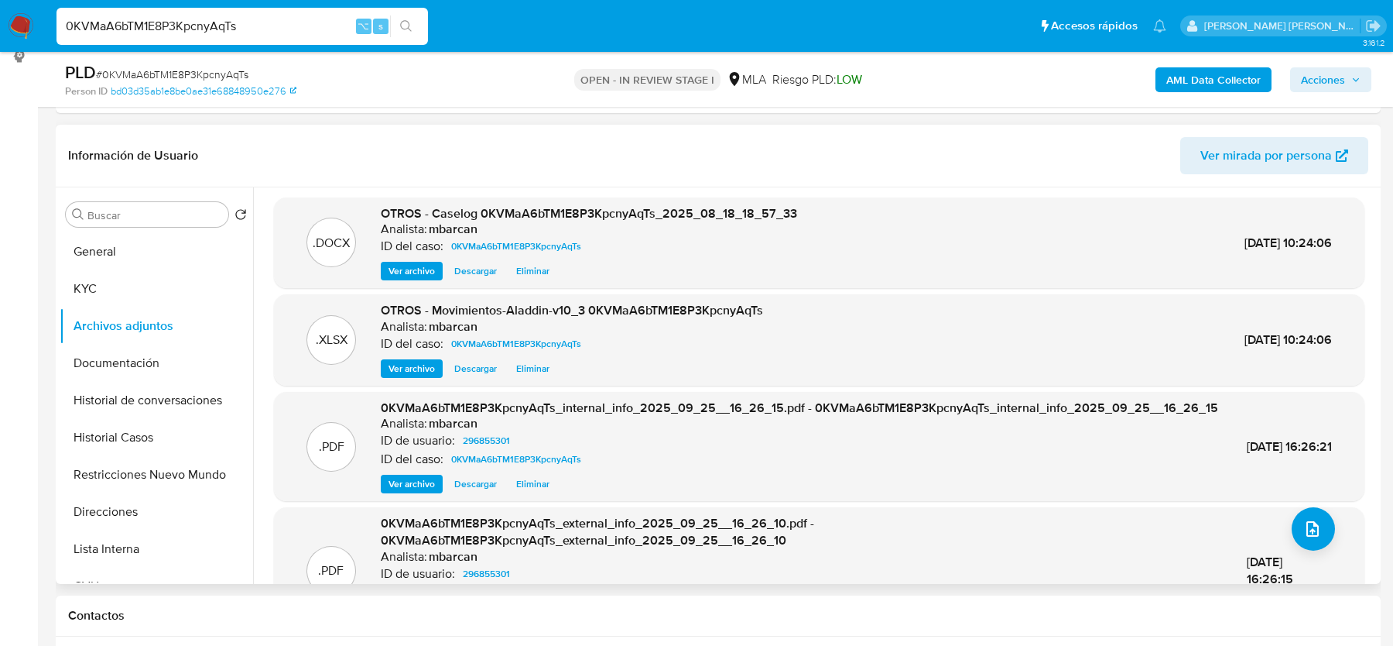
scroll to position [0, 0]
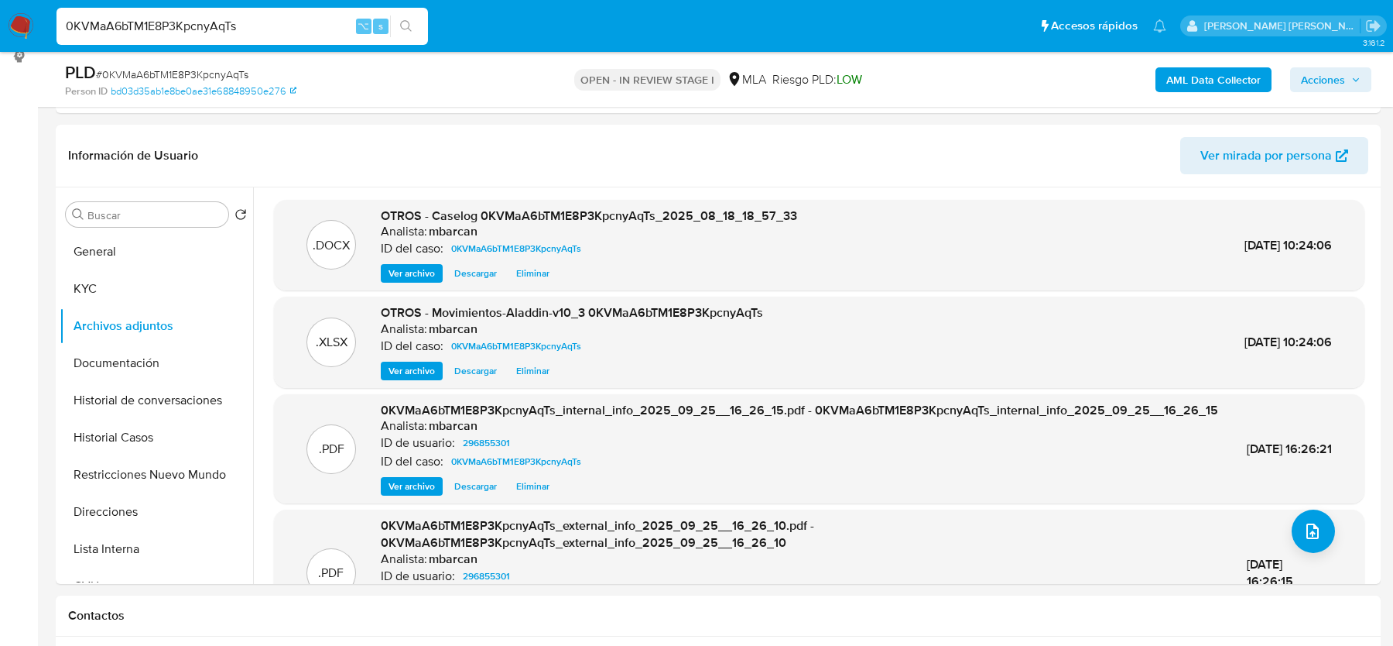
click at [1337, 80] on span "Acciones" at bounding box center [1323, 79] width 44 height 25
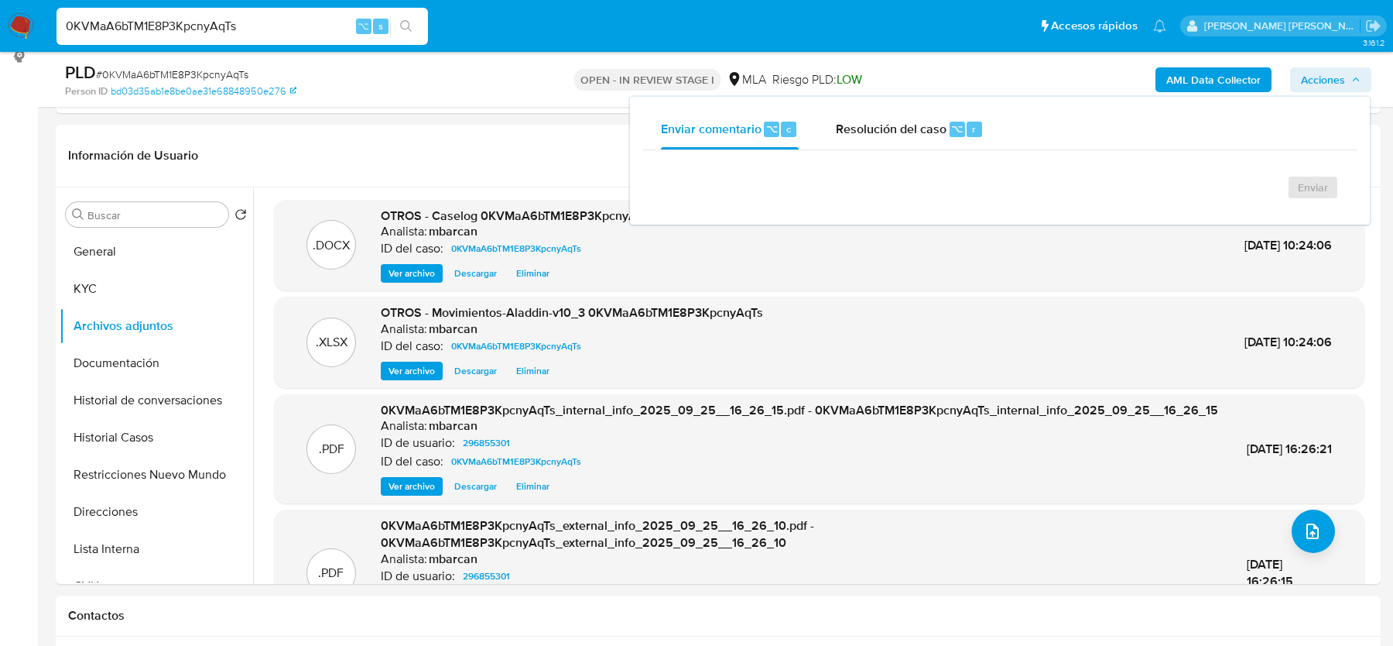
click at [1337, 80] on span "Acciones" at bounding box center [1323, 79] width 44 height 25
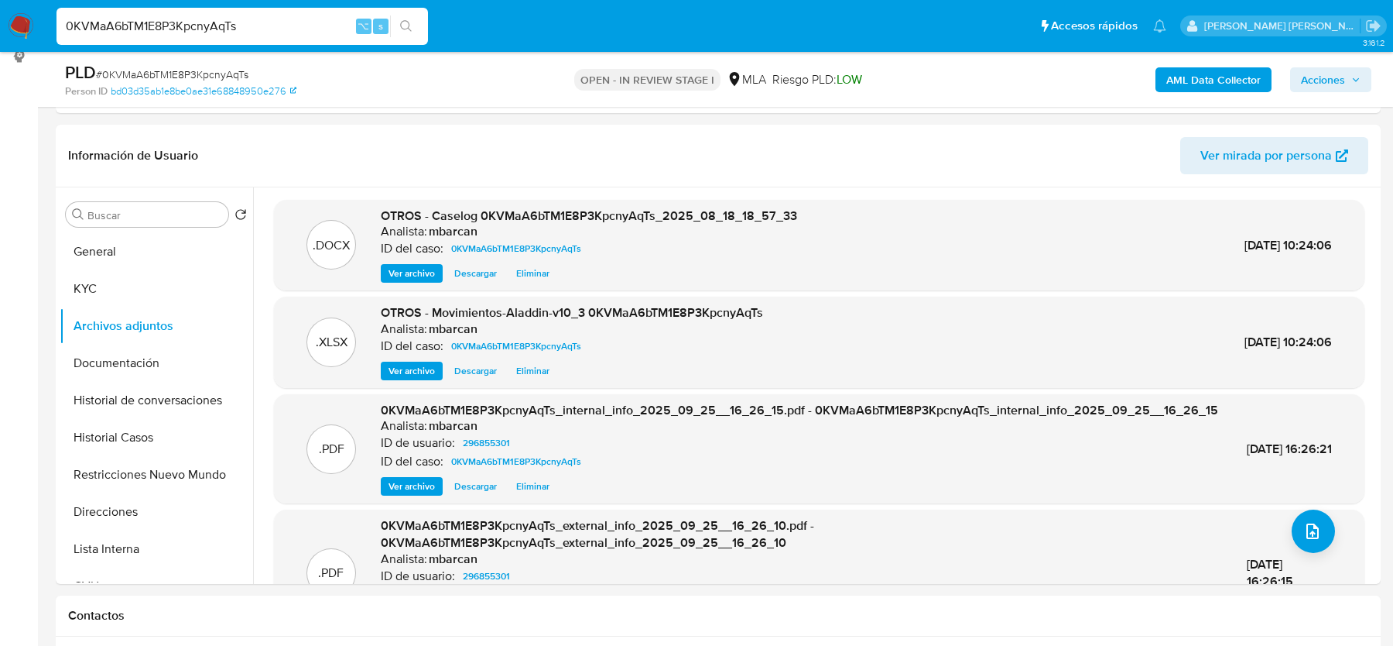
click at [1326, 81] on span "Acciones" at bounding box center [1323, 79] width 44 height 25
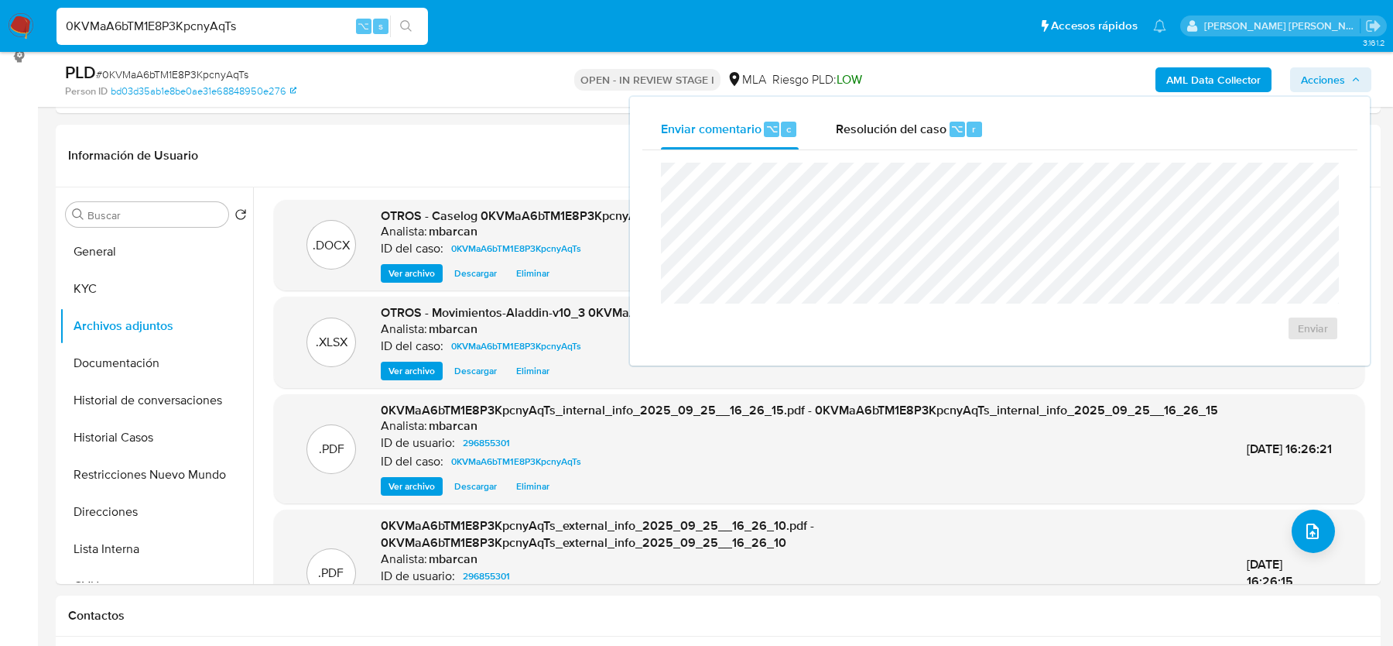
click at [863, 156] on div "Enviar" at bounding box center [1000, 251] width 715 height 203
click at [867, 136] on span "Resolución del caso" at bounding box center [891, 128] width 111 height 18
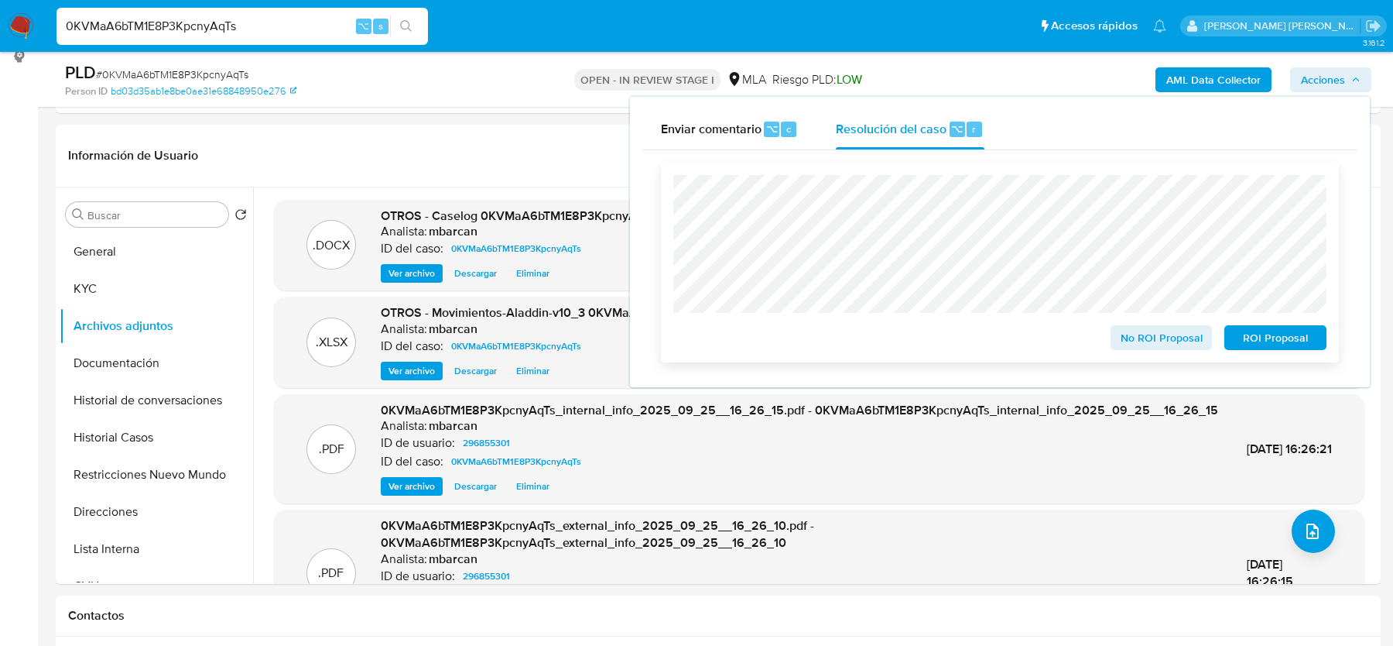
click at [1129, 338] on span "No ROI Proposal" at bounding box center [1162, 338] width 81 height 22
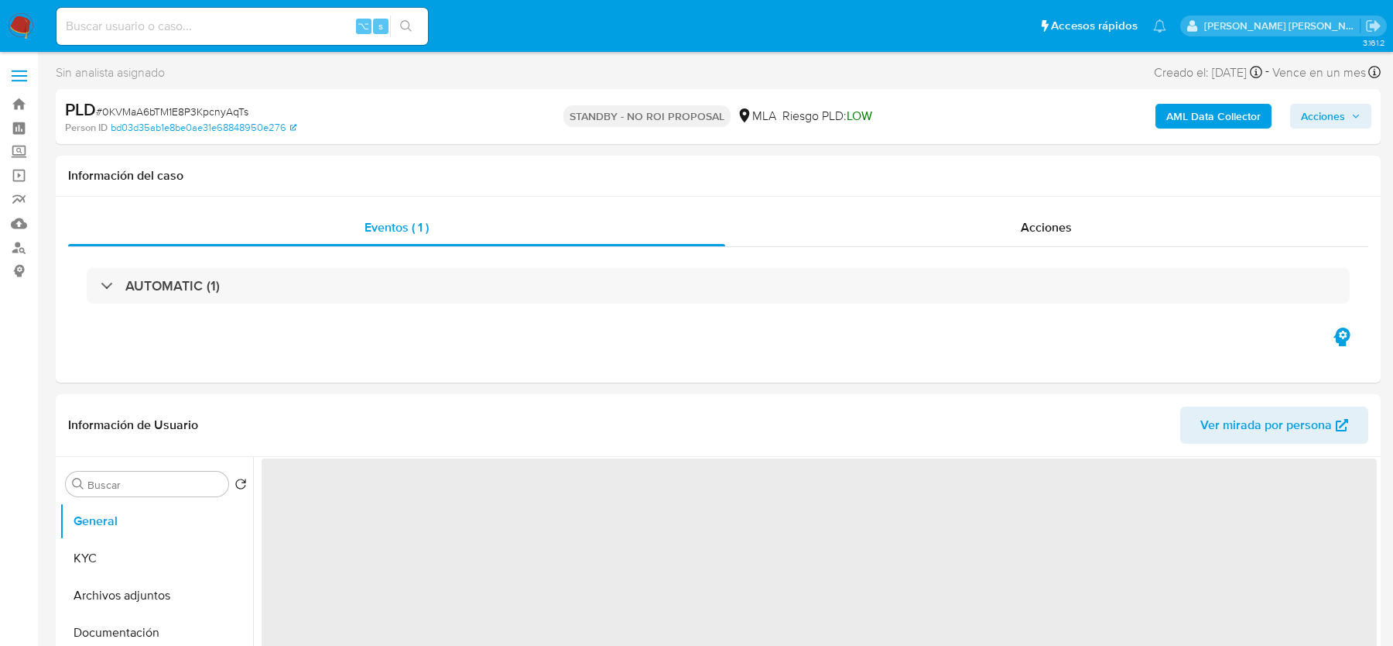
select select "10"
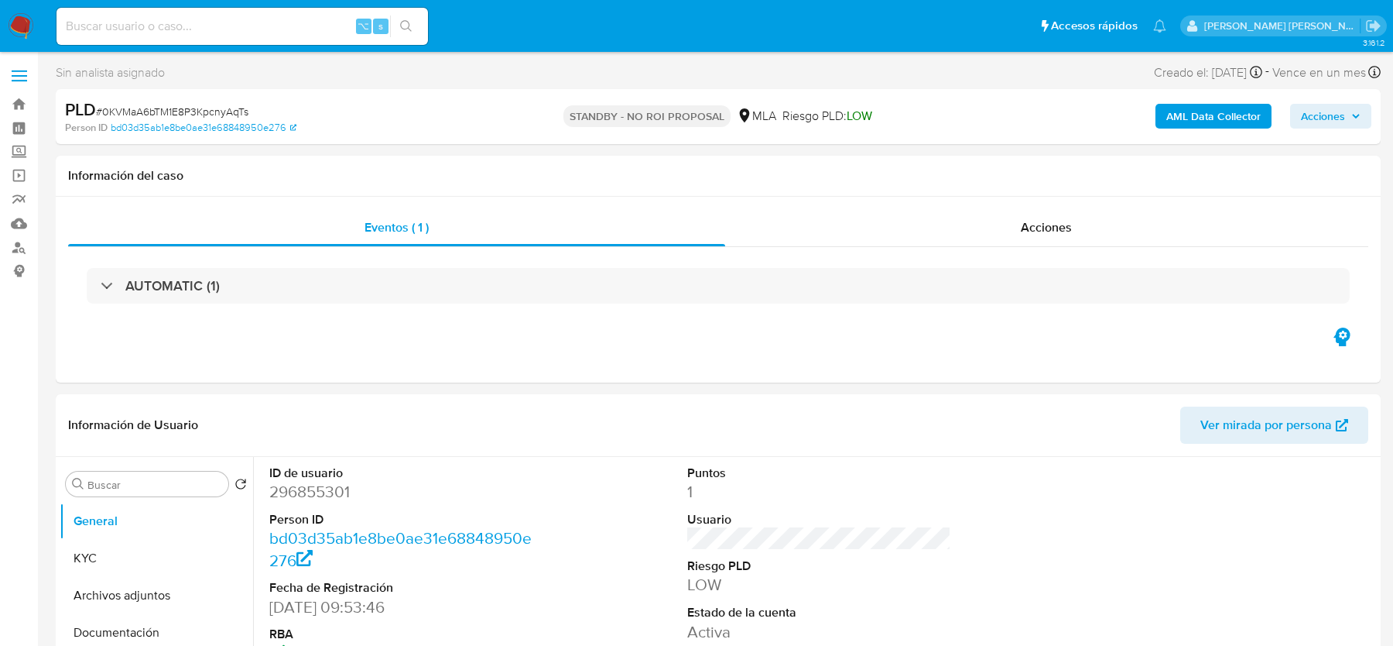
click at [22, 29] on img at bounding box center [21, 26] width 26 height 26
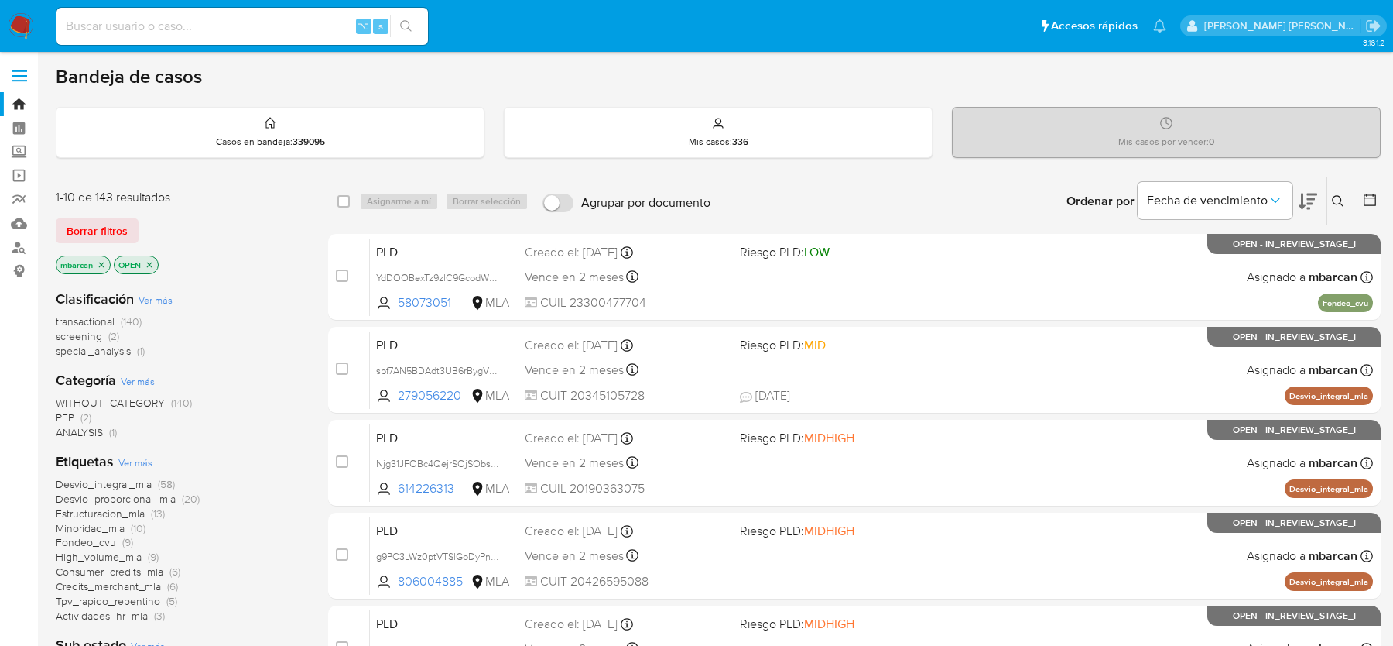
click at [278, 33] on input at bounding box center [243, 26] width 372 height 20
paste input "2VqM3BFMTeiDsuHQMqYJr85d"
type input "2VqM3BFMTeiDsuHQMqYJr85d"
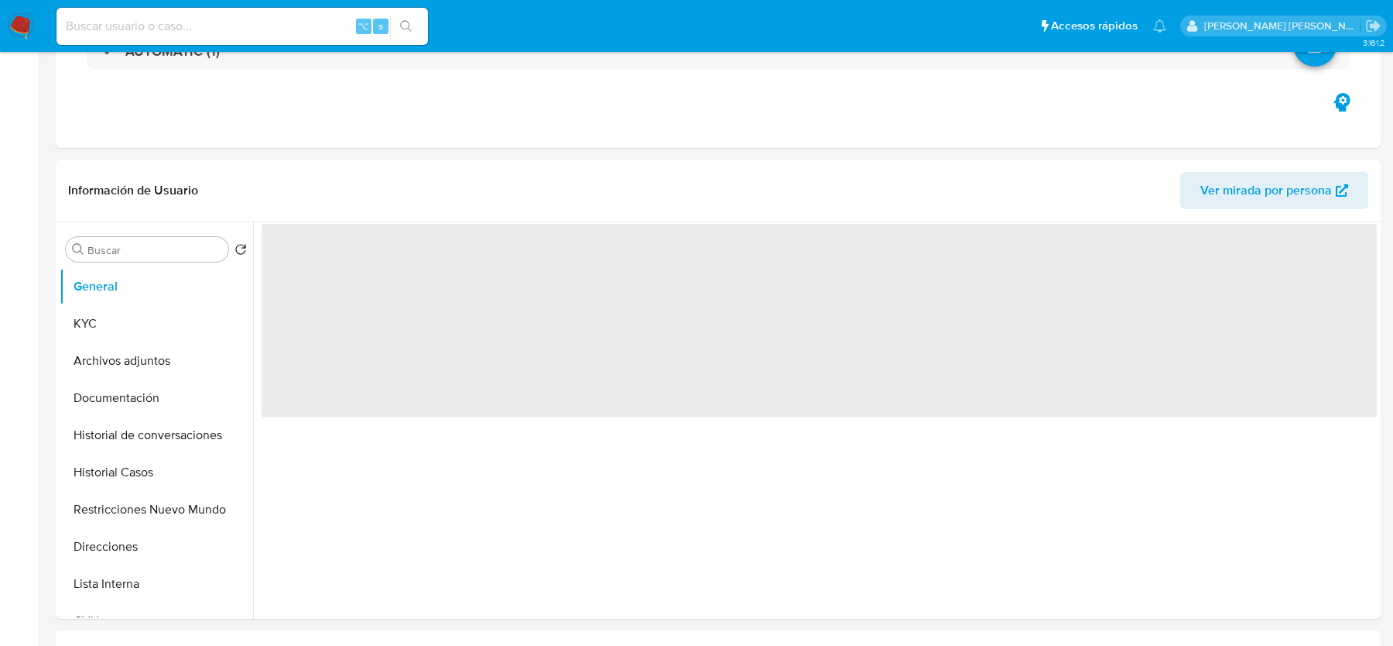
select select "10"
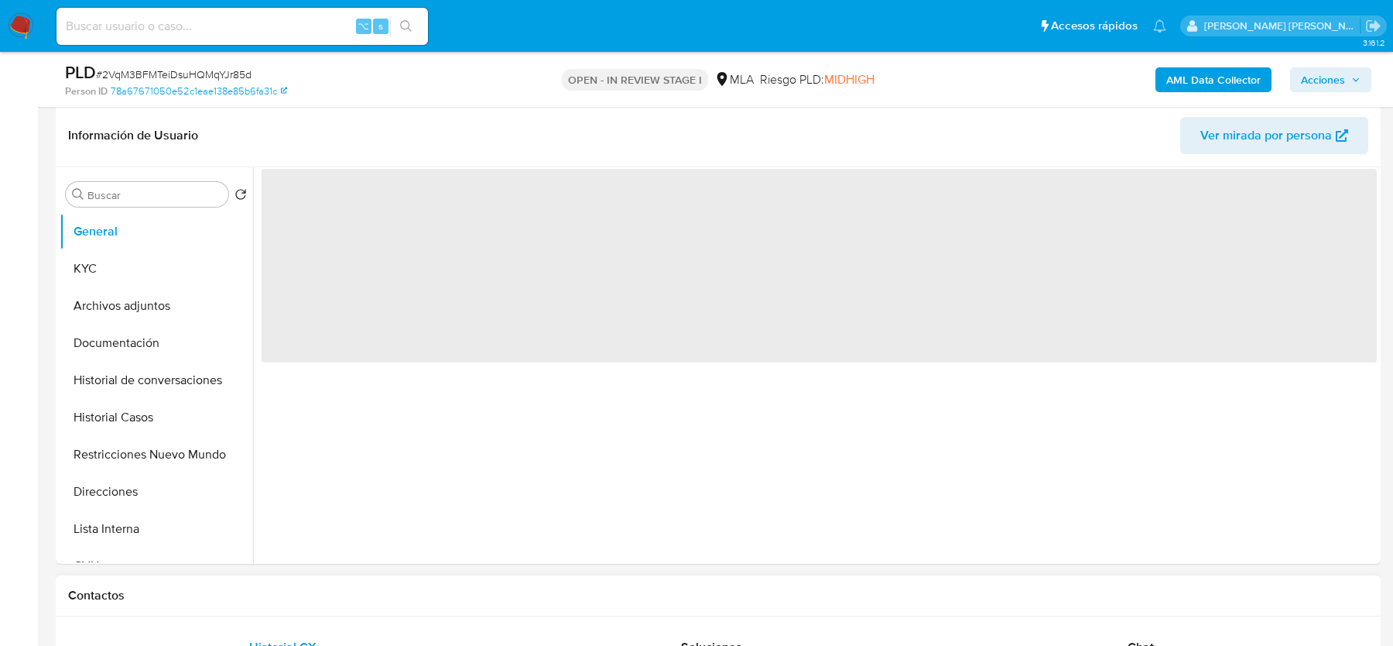
scroll to position [604, 0]
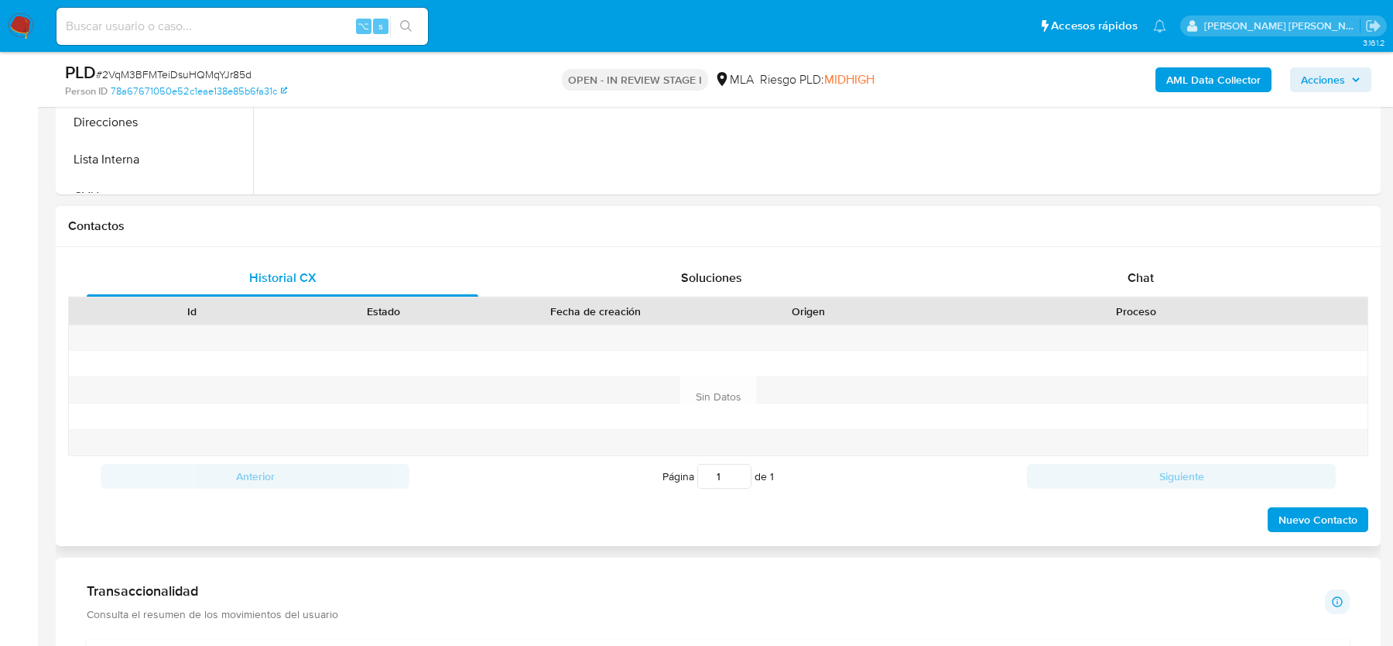
click at [1140, 299] on div "Proceso" at bounding box center [1136, 311] width 464 height 26
click at [1139, 292] on div "Chat" at bounding box center [1141, 277] width 392 height 37
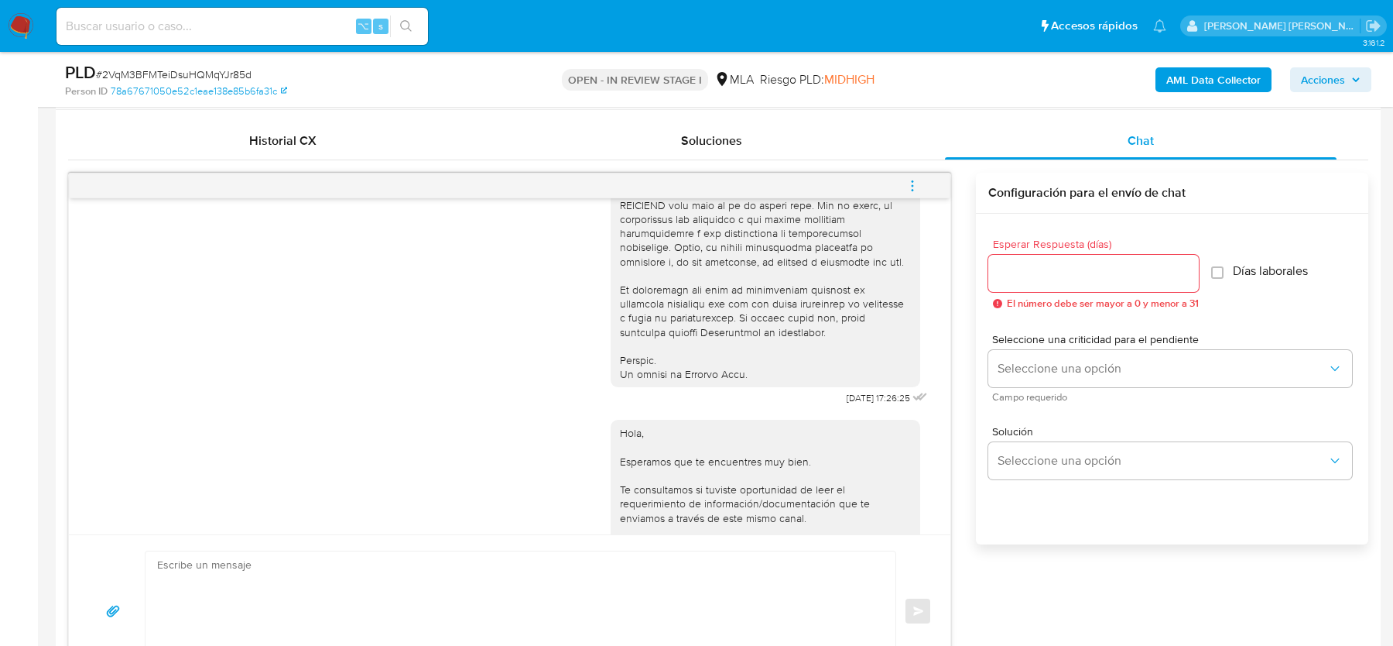
scroll to position [1506, 0]
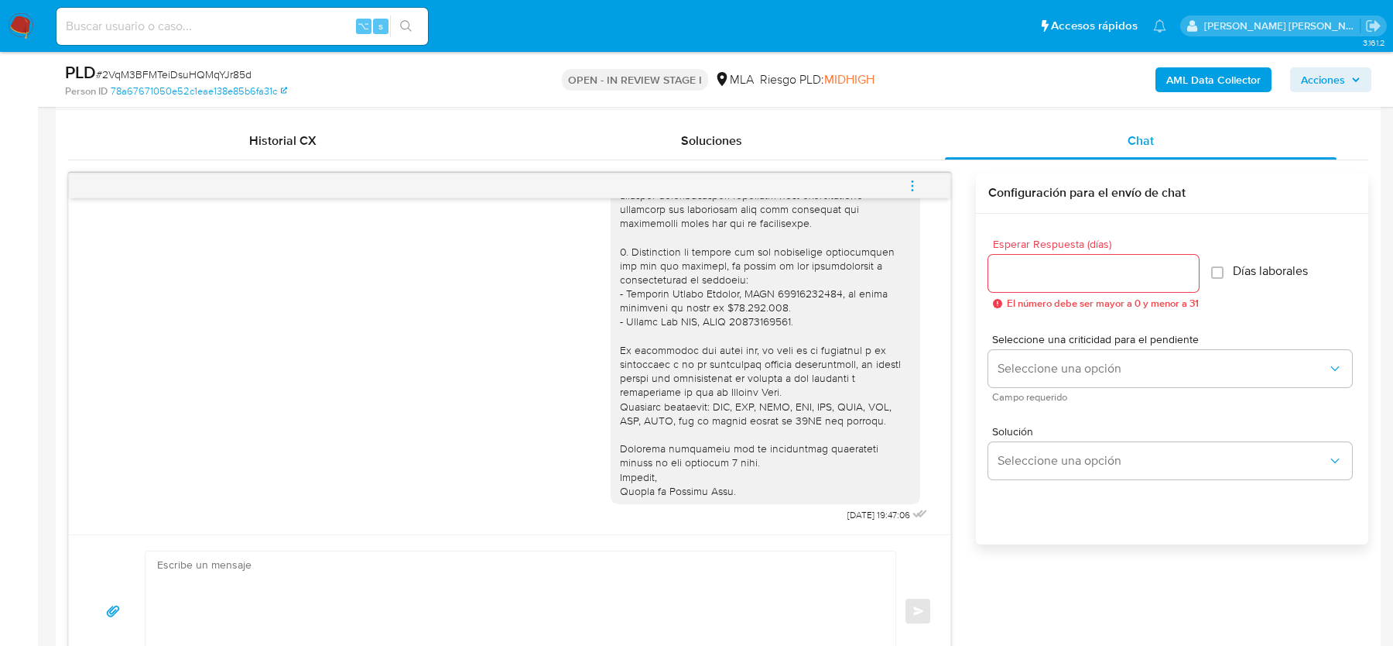
click at [163, 70] on span "# 2VqM3BFMTeiDsuHQMqYJr85d" at bounding box center [174, 74] width 156 height 15
copy span "2VqM3BFMTeiDsuHQMqYJr85d"
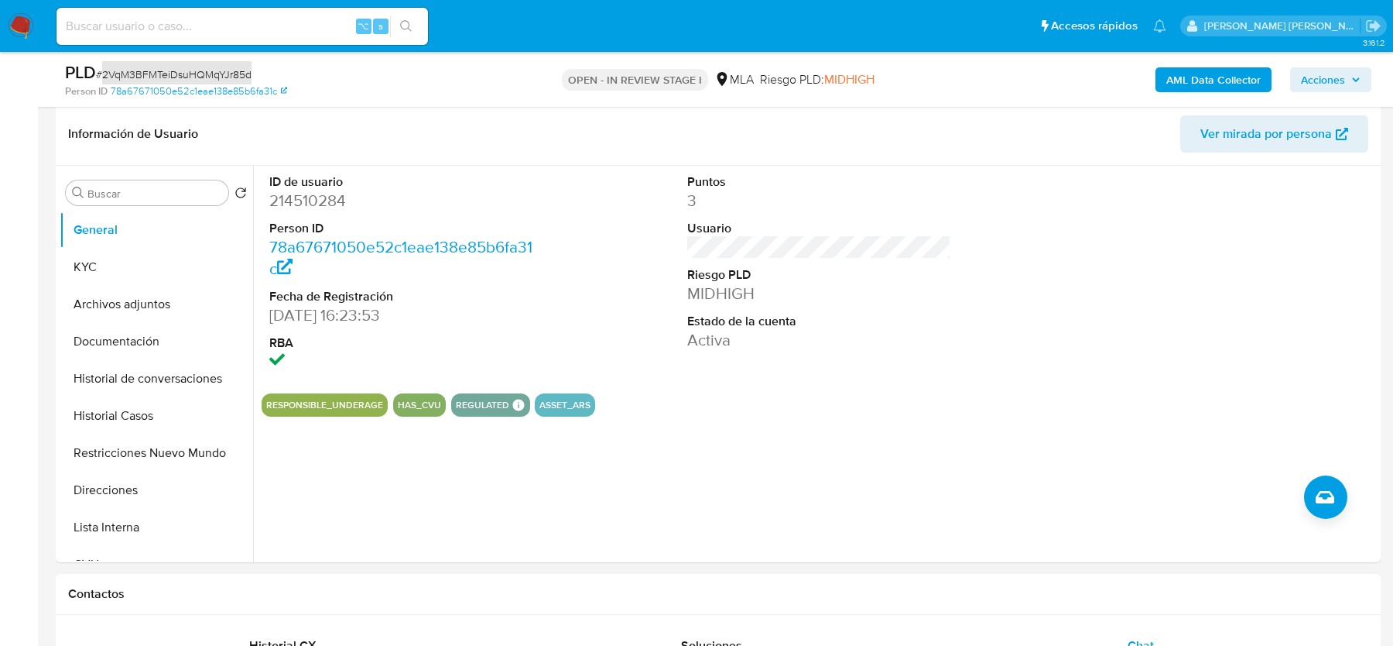
scroll to position [120, 0]
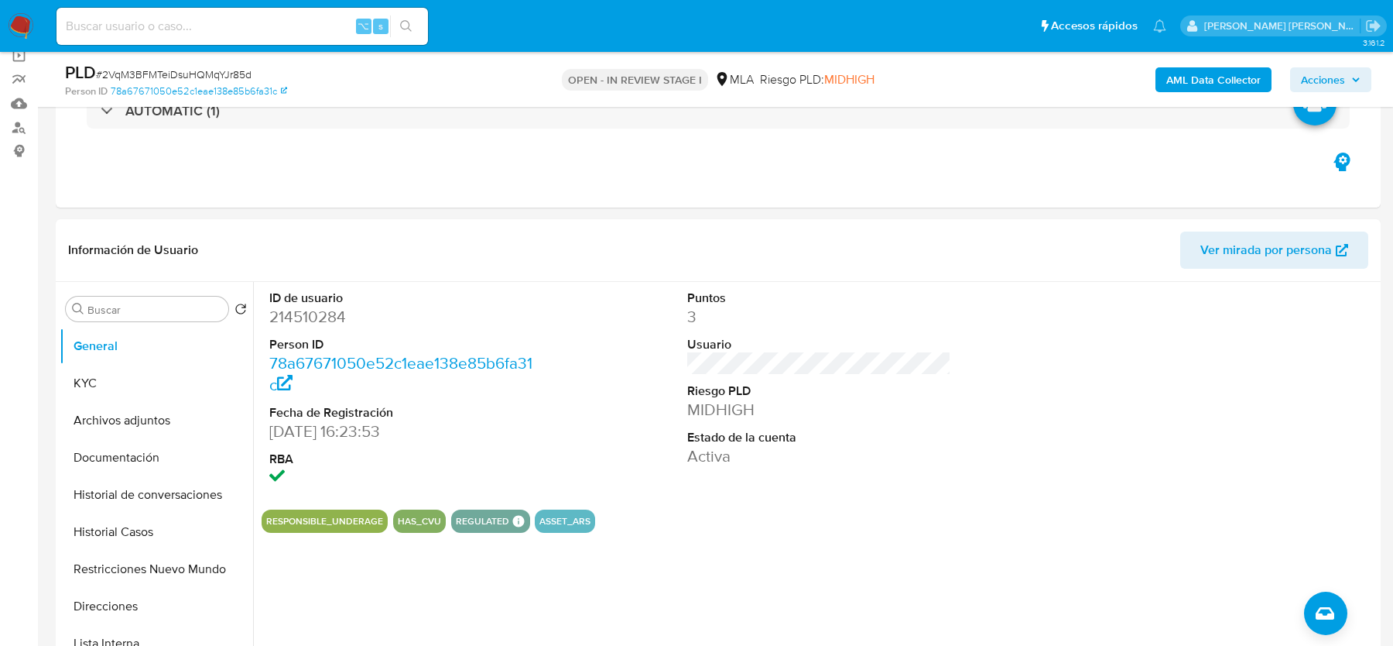
click at [175, 74] on span "# 2VqM3BFMTeiDsuHQMqYJr85d" at bounding box center [174, 74] width 156 height 15
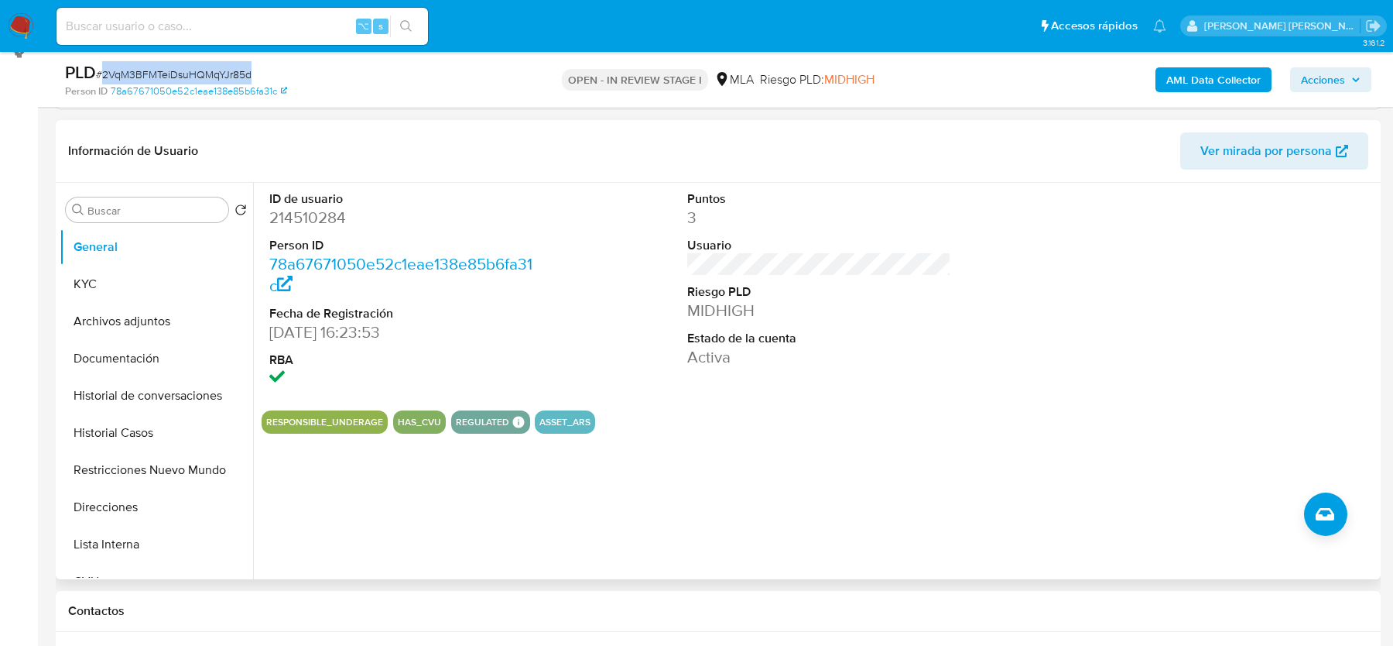
scroll to position [267, 0]
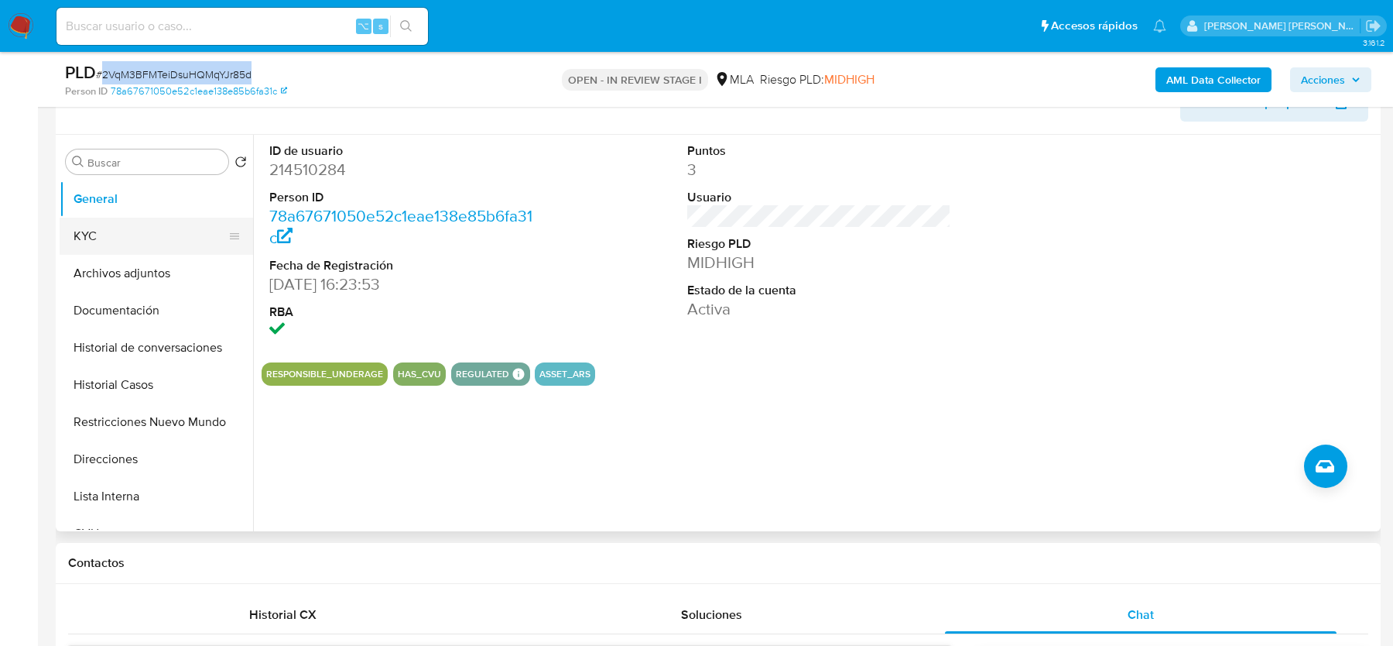
click at [115, 222] on button "KYC" at bounding box center [150, 236] width 181 height 37
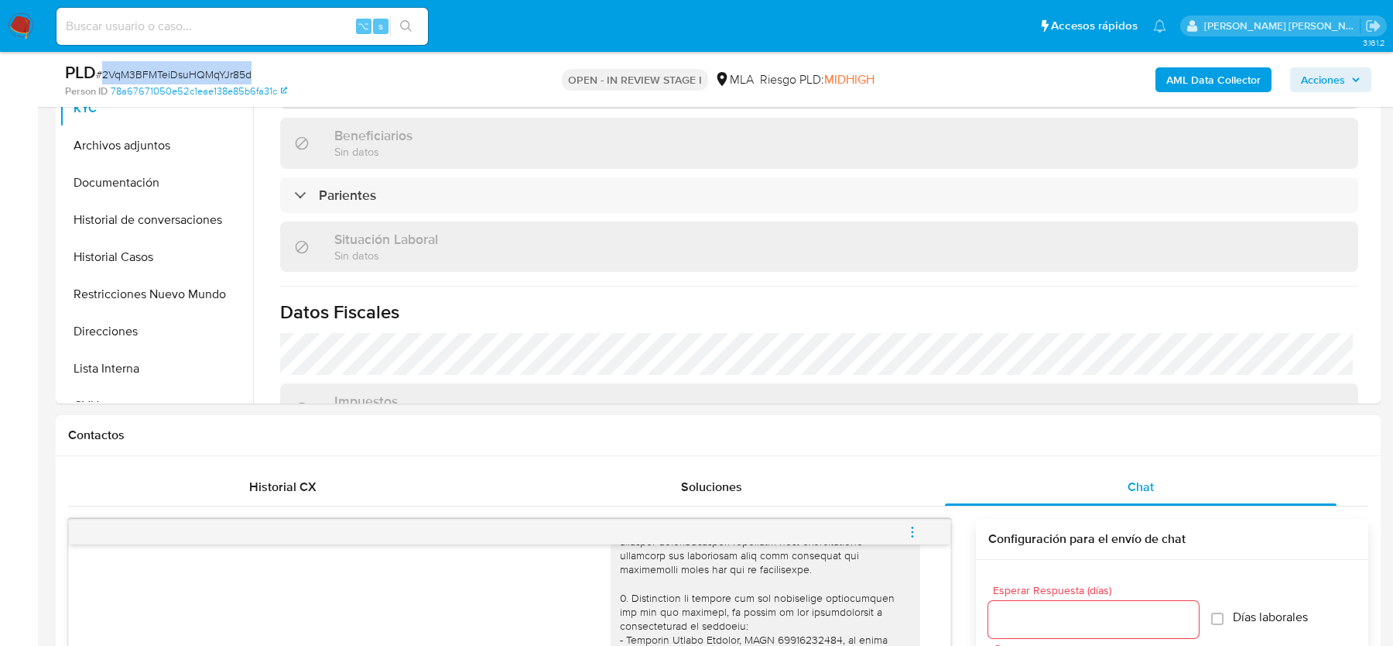
scroll to position [804, 0]
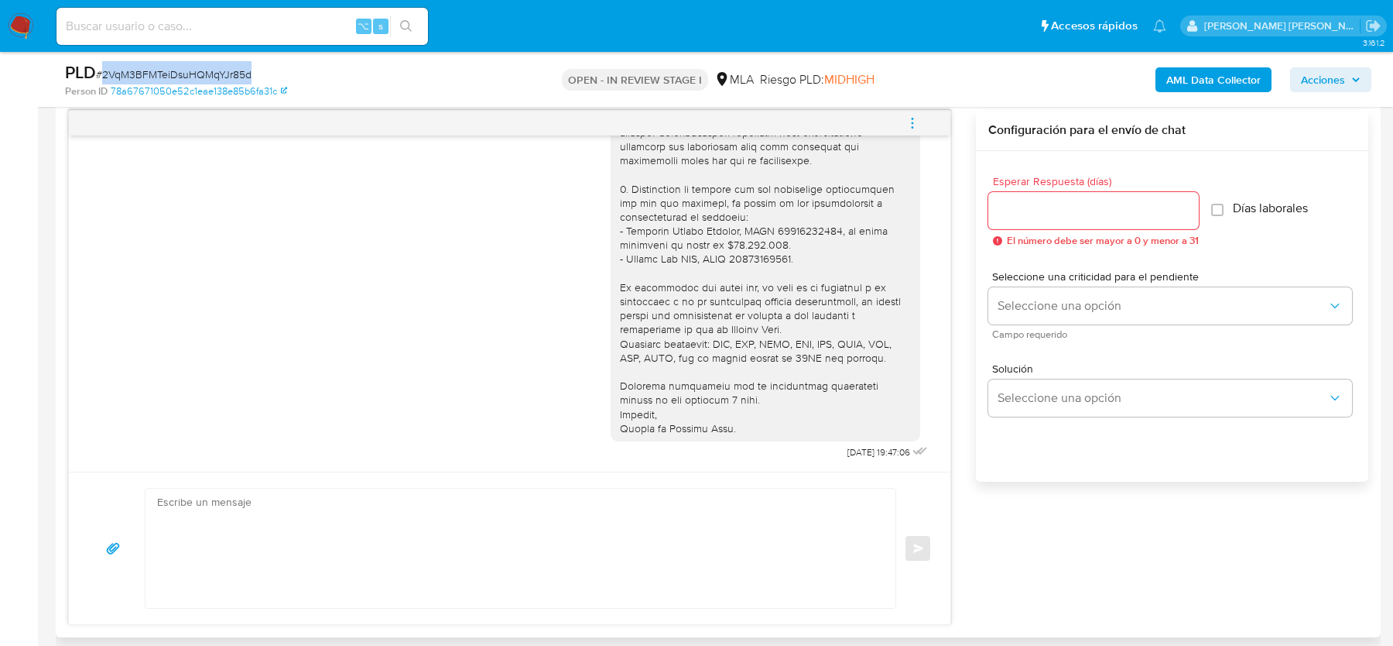
click at [905, 123] on button "menu-action" at bounding box center [912, 123] width 51 height 37
click at [753, 91] on li "Cerrar conversación" at bounding box center [808, 91] width 159 height 28
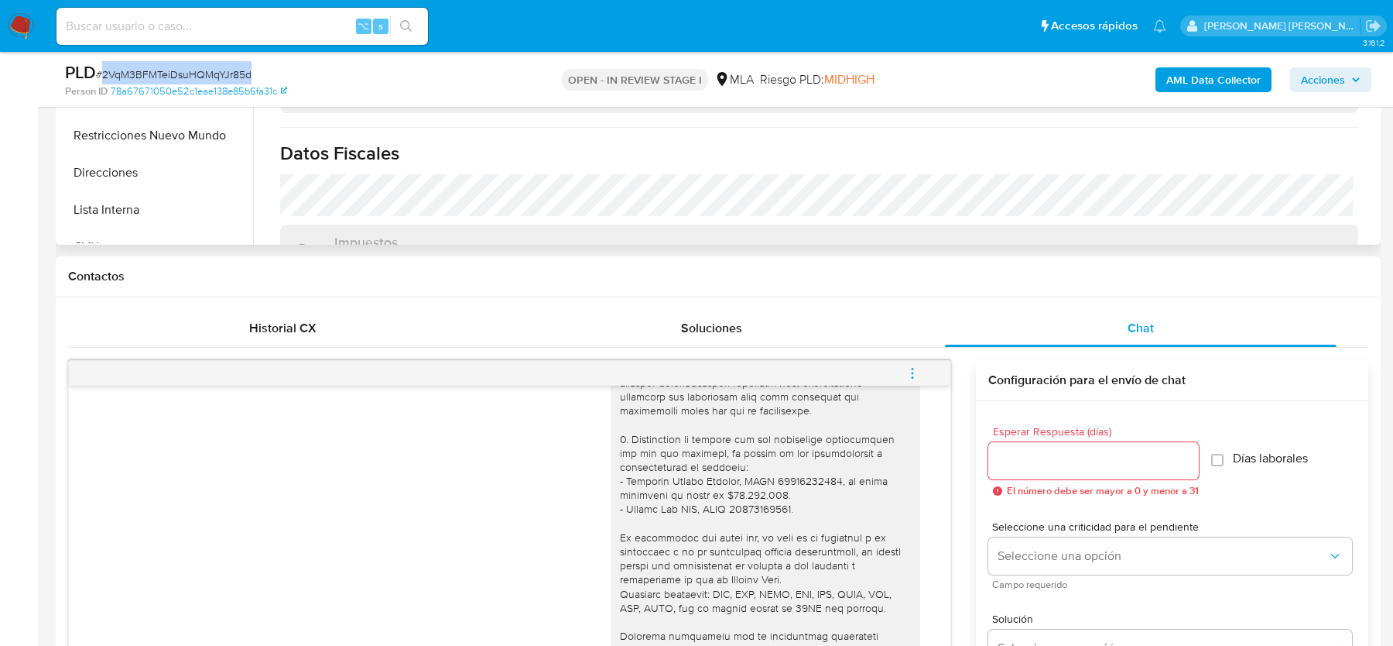
scroll to position [260, 0]
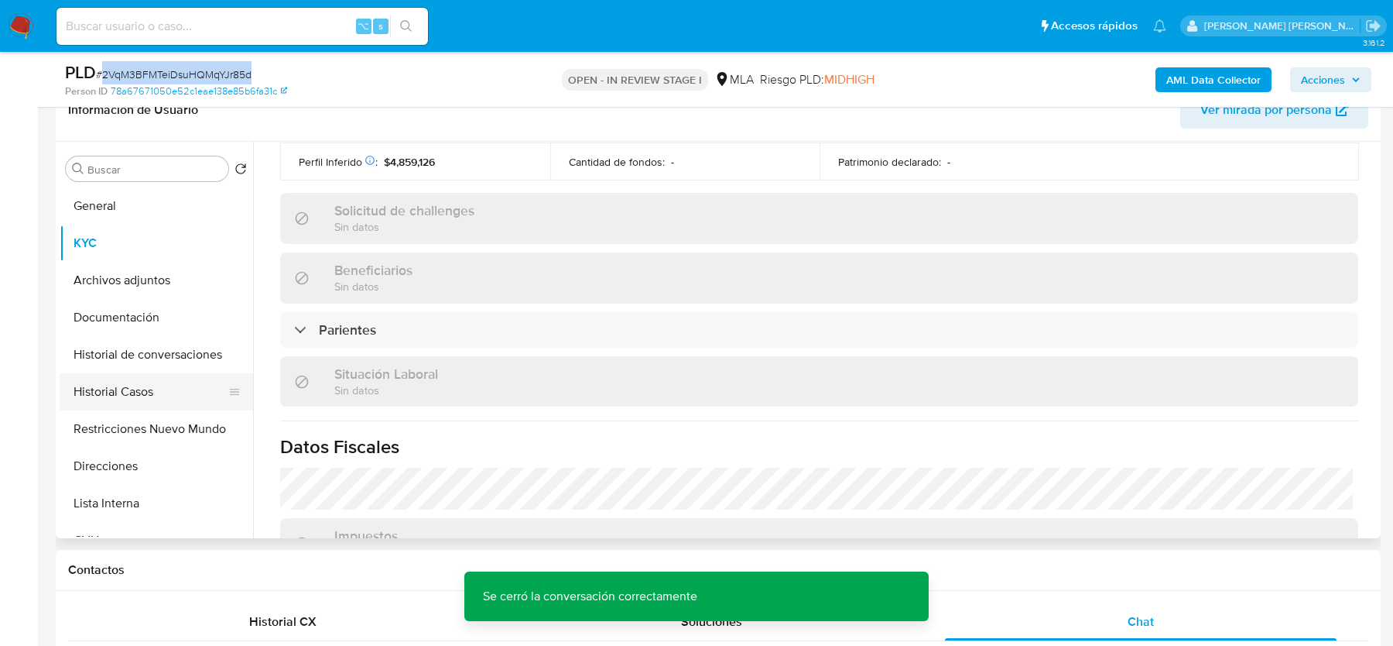
click at [122, 381] on button "Historial Casos" at bounding box center [150, 391] width 181 height 37
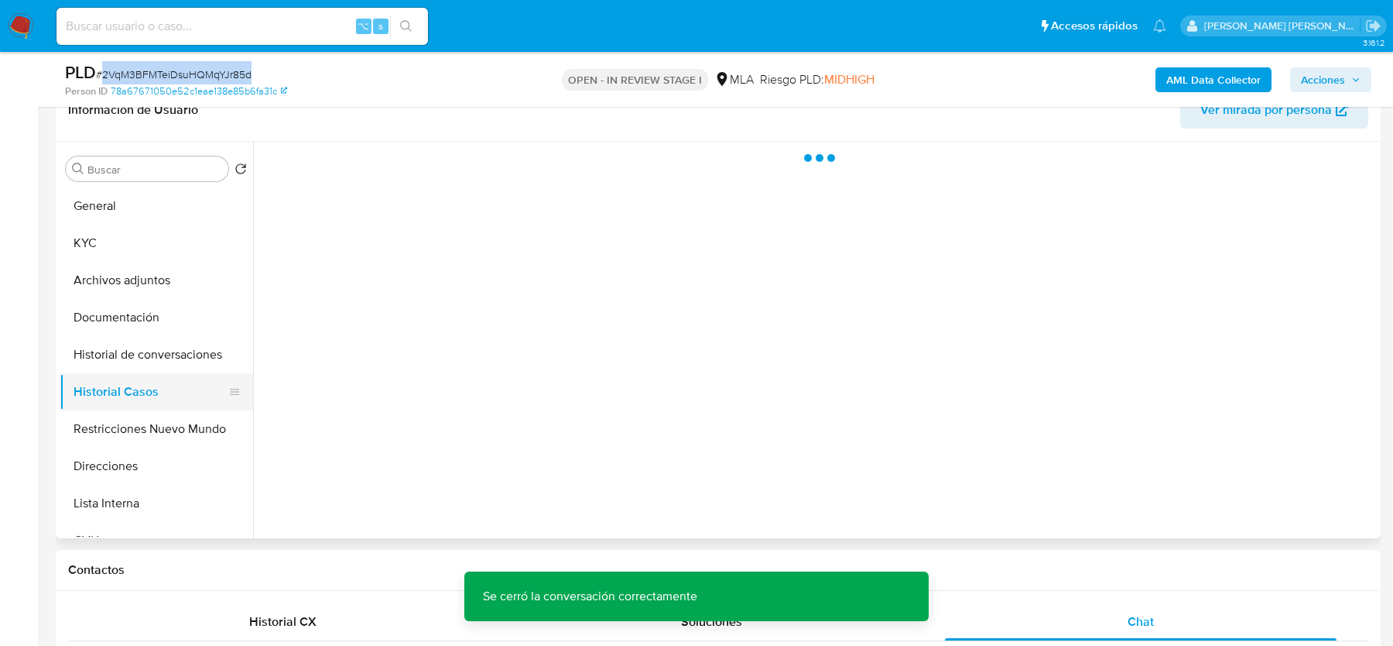
scroll to position [0, 0]
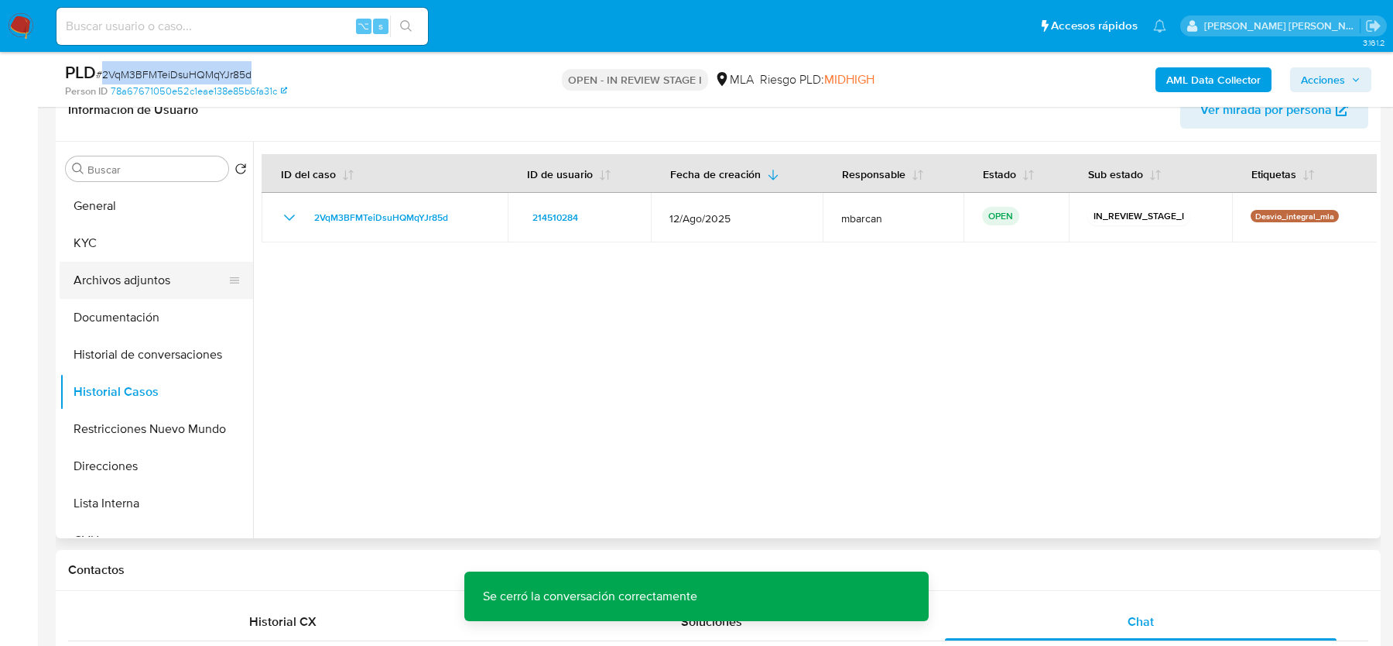
click at [121, 273] on button "Archivos adjuntos" at bounding box center [150, 280] width 181 height 37
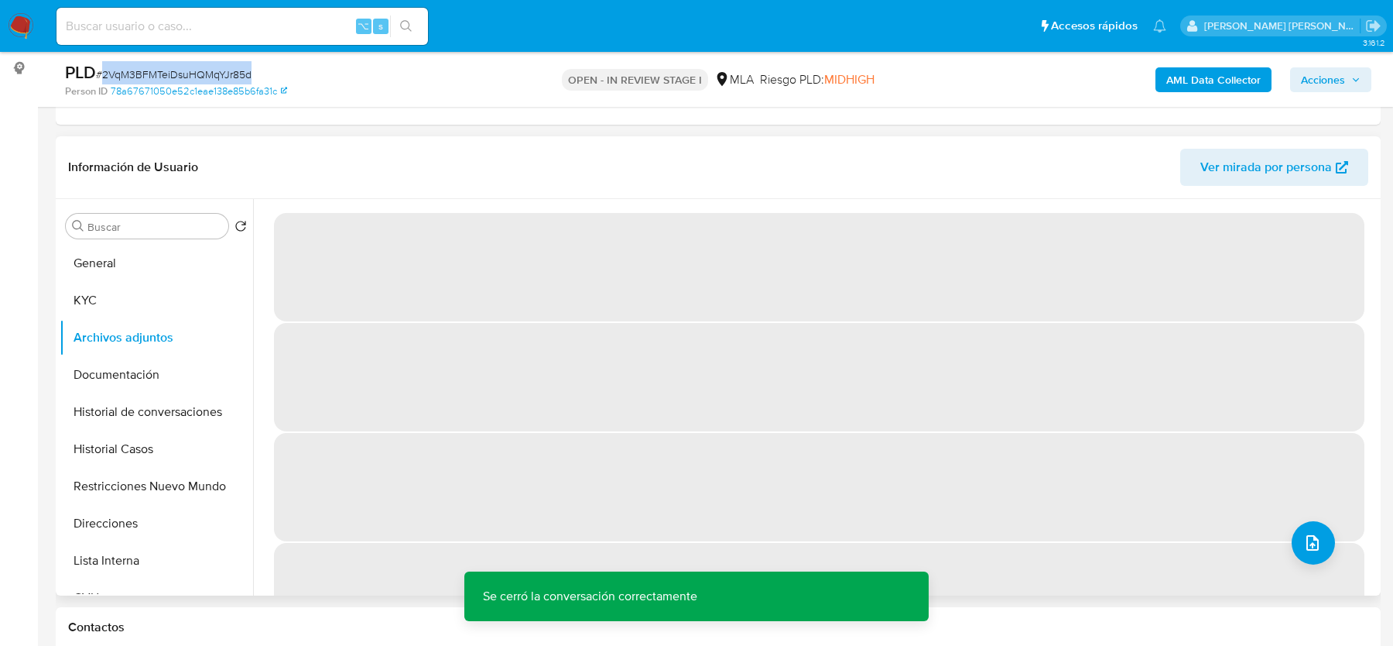
scroll to position [248, 0]
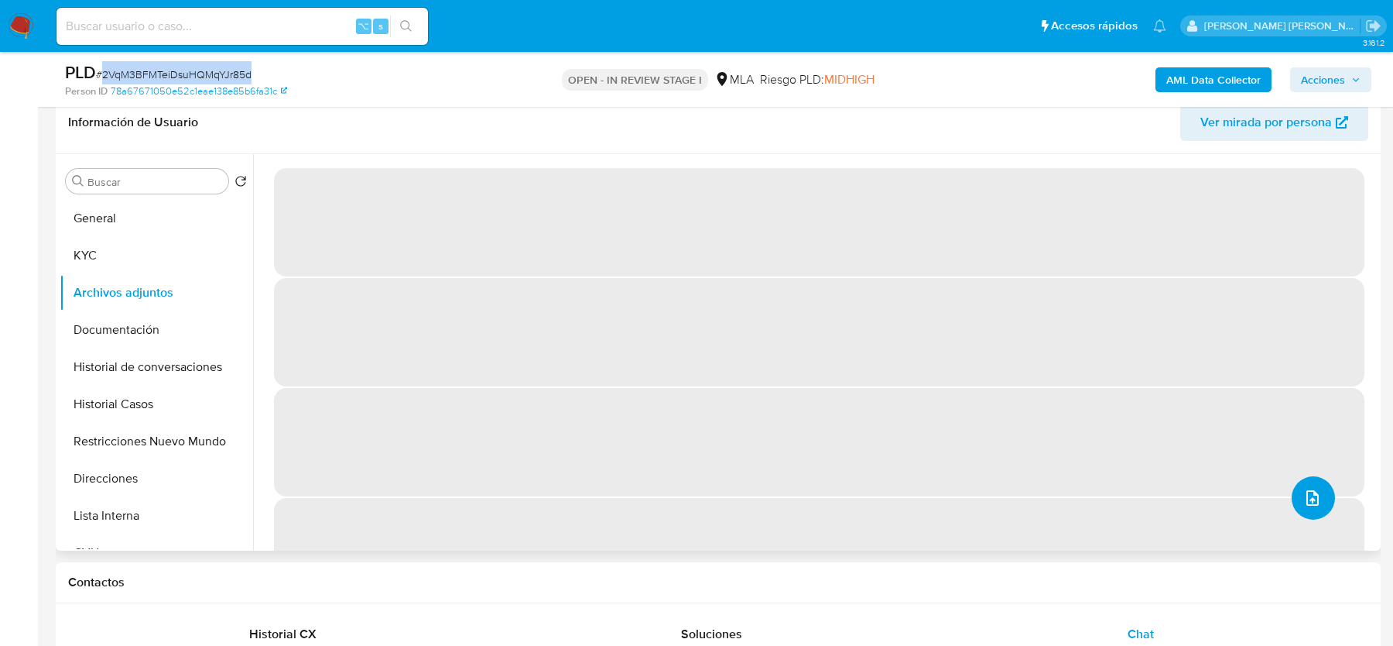
click at [1308, 502] on icon "upload-file" at bounding box center [1313, 497] width 19 height 19
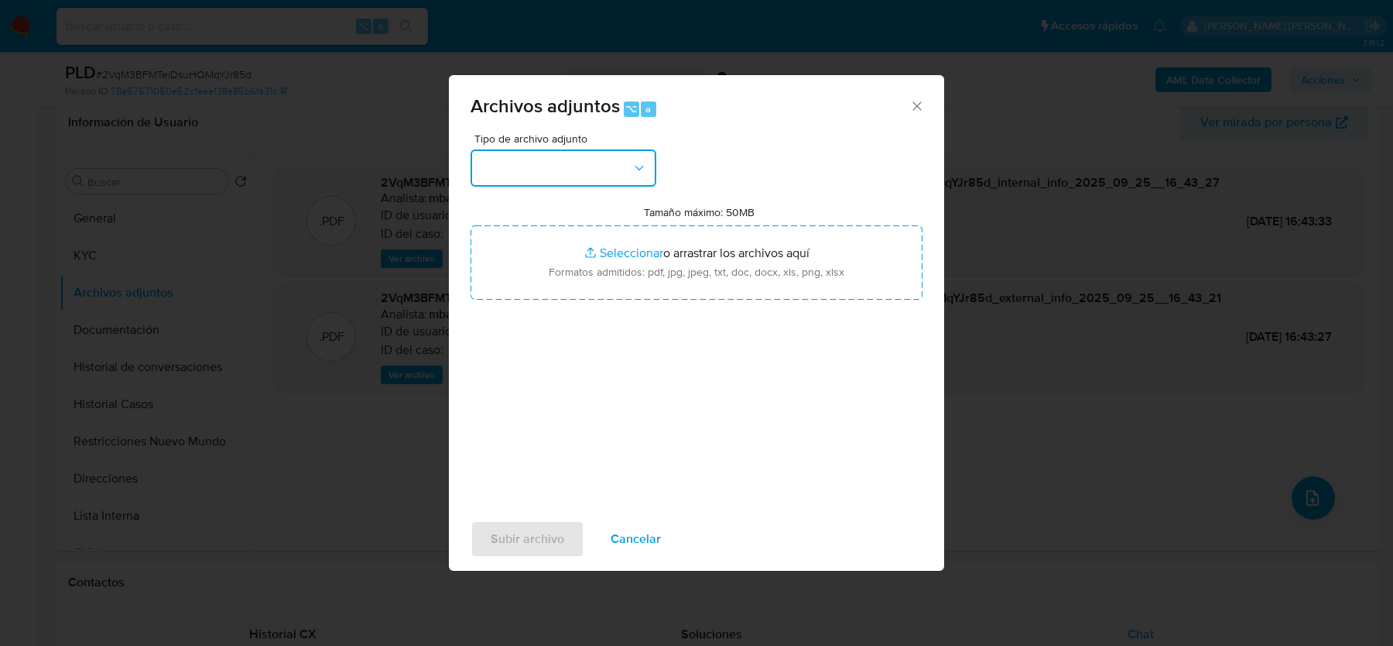
click at [605, 175] on button "button" at bounding box center [564, 167] width 186 height 37
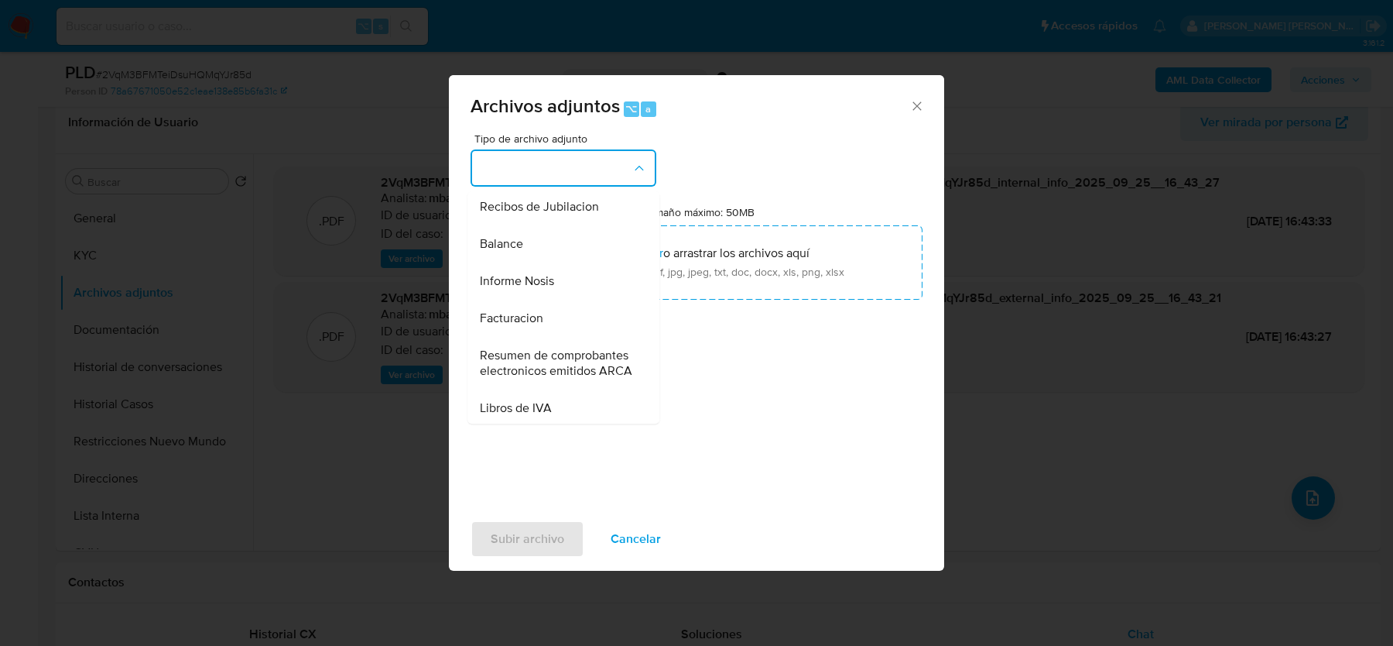
scroll to position [517, 0]
click at [557, 291] on div "Informe Nosis" at bounding box center [559, 287] width 158 height 37
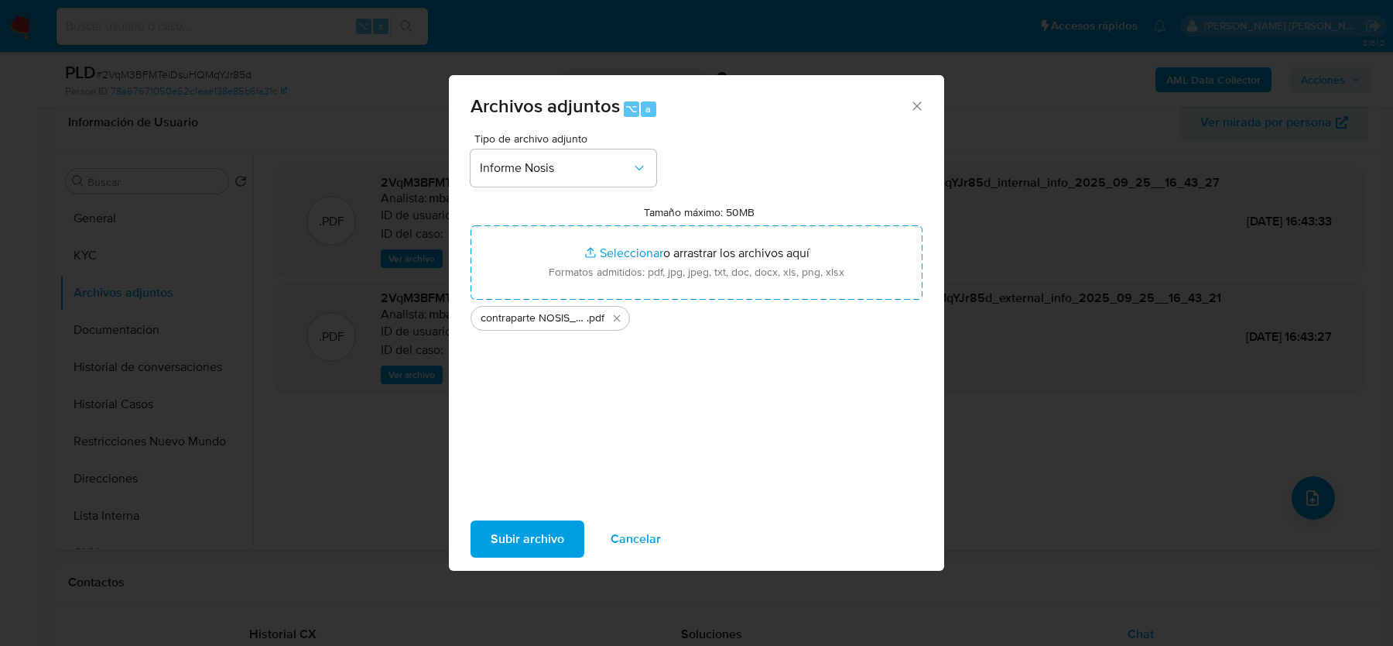
click at [496, 533] on span "Subir archivo" at bounding box center [528, 539] width 74 height 34
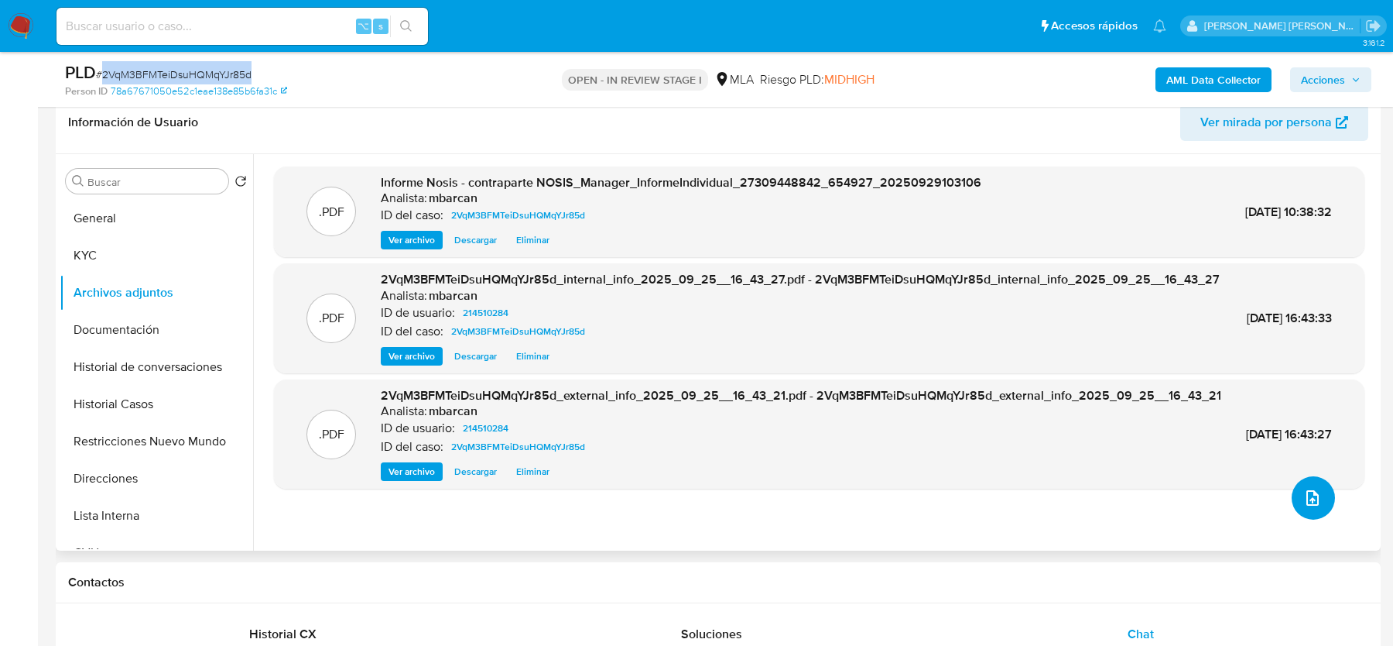
click at [1304, 494] on icon "upload-file" at bounding box center [1313, 497] width 19 height 19
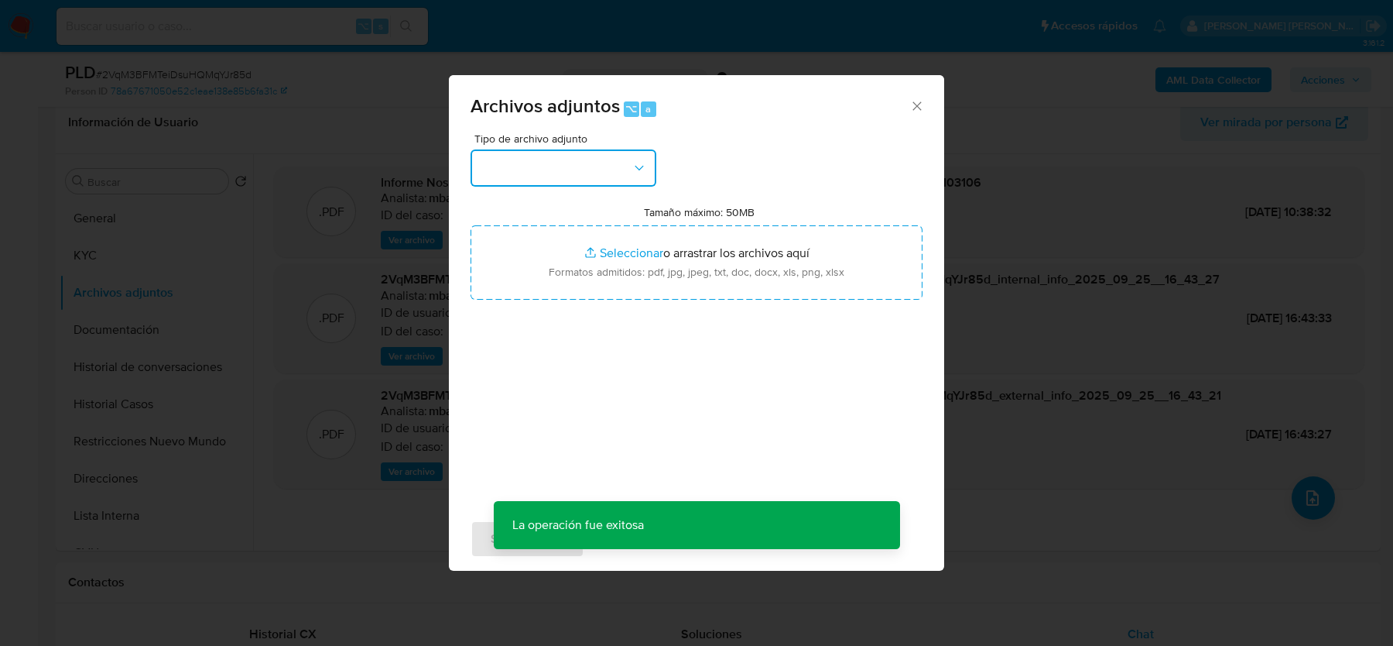
click at [622, 165] on button "button" at bounding box center [564, 167] width 186 height 37
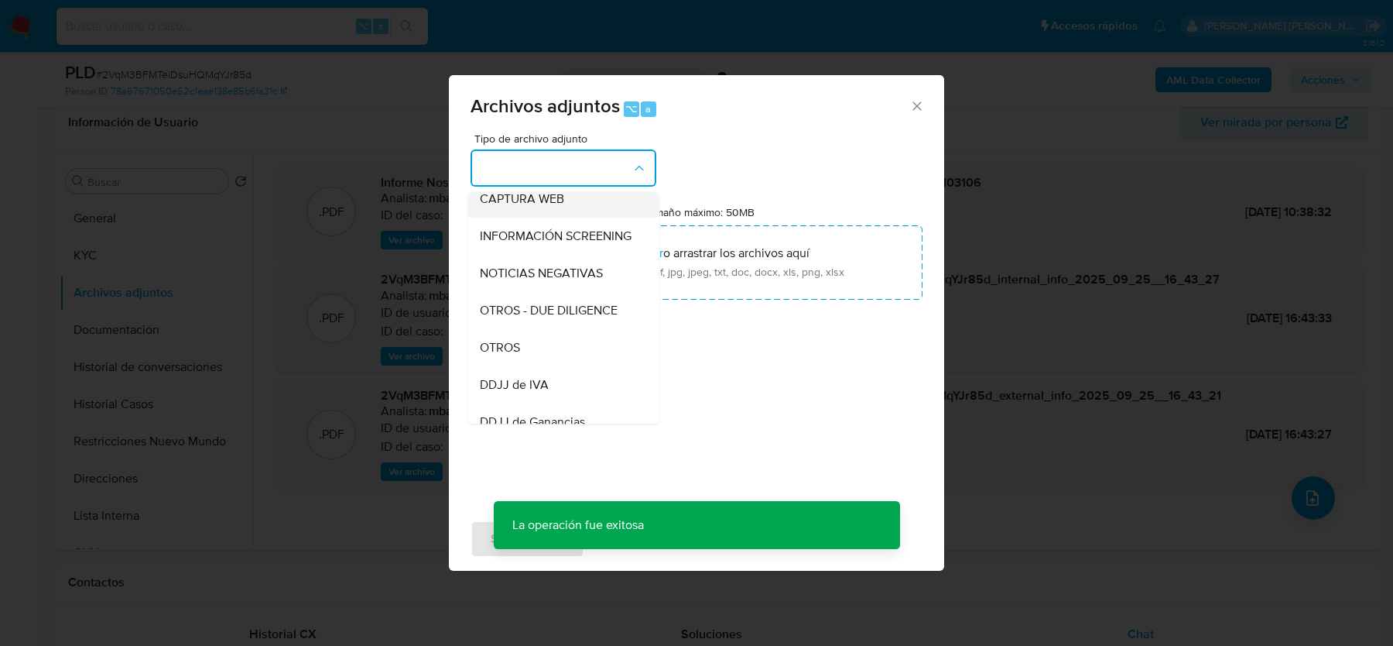
scroll to position [163, 0]
click at [612, 342] on div "OTROS" at bounding box center [559, 344] width 158 height 37
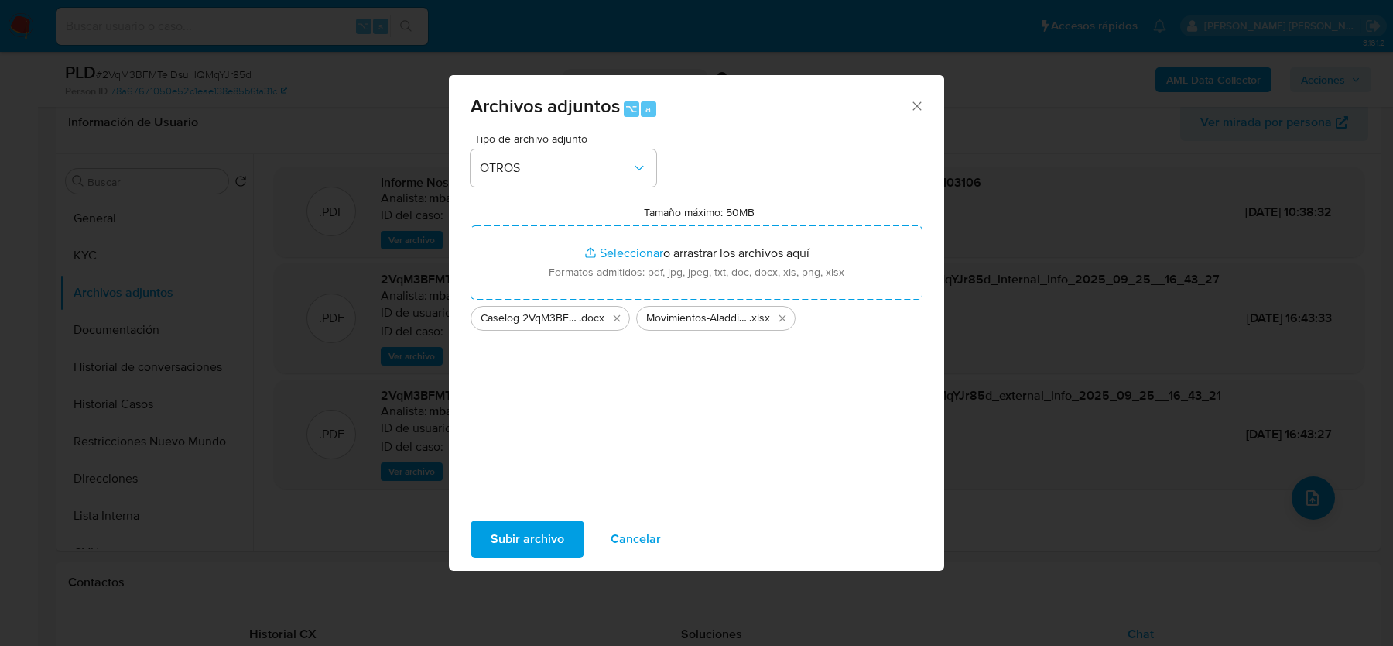
click at [516, 547] on span "Subir archivo" at bounding box center [528, 539] width 74 height 34
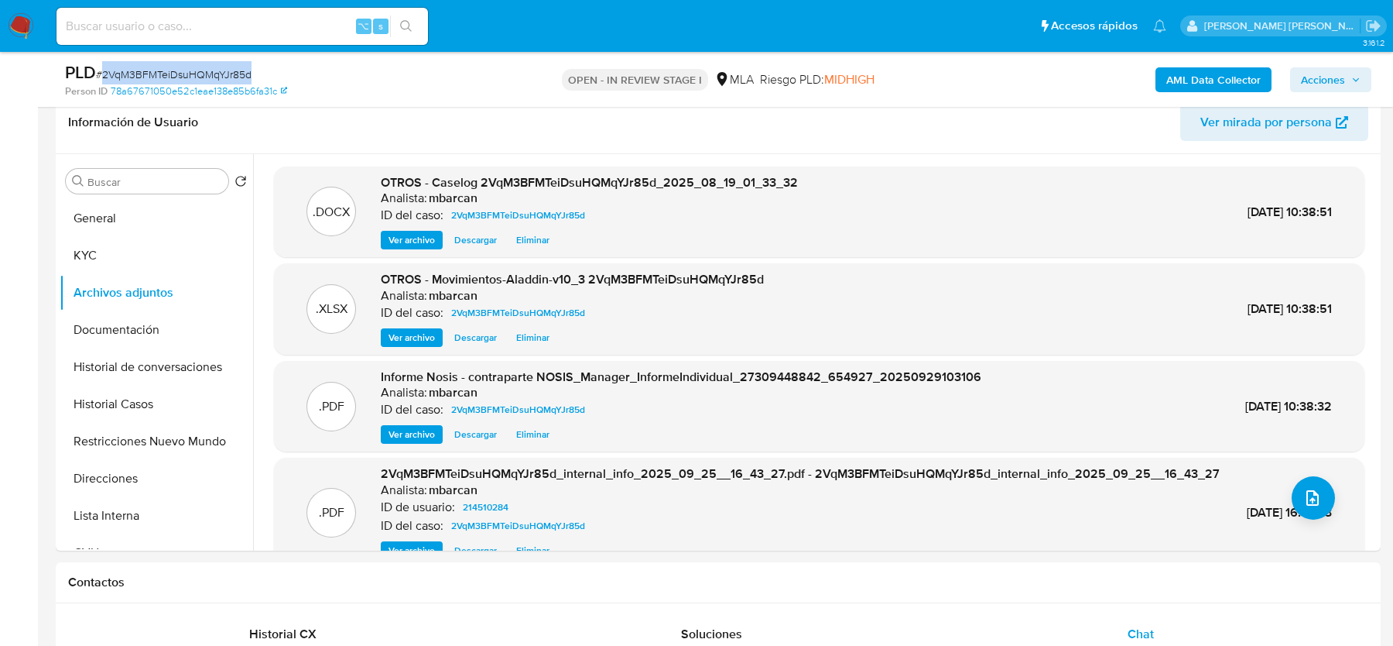
click at [1350, 84] on span "Acciones" at bounding box center [1331, 80] width 60 height 22
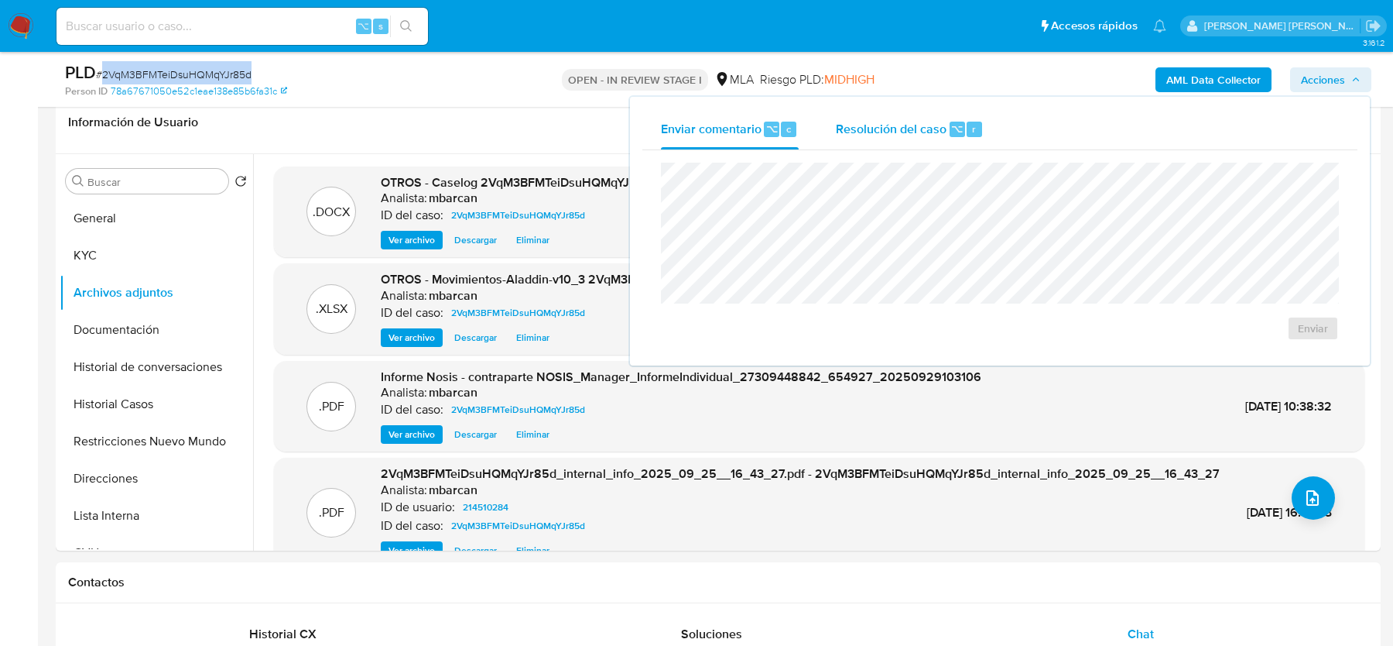
click at [912, 139] on div "Resolución del caso ⌥ r" at bounding box center [910, 129] width 148 height 40
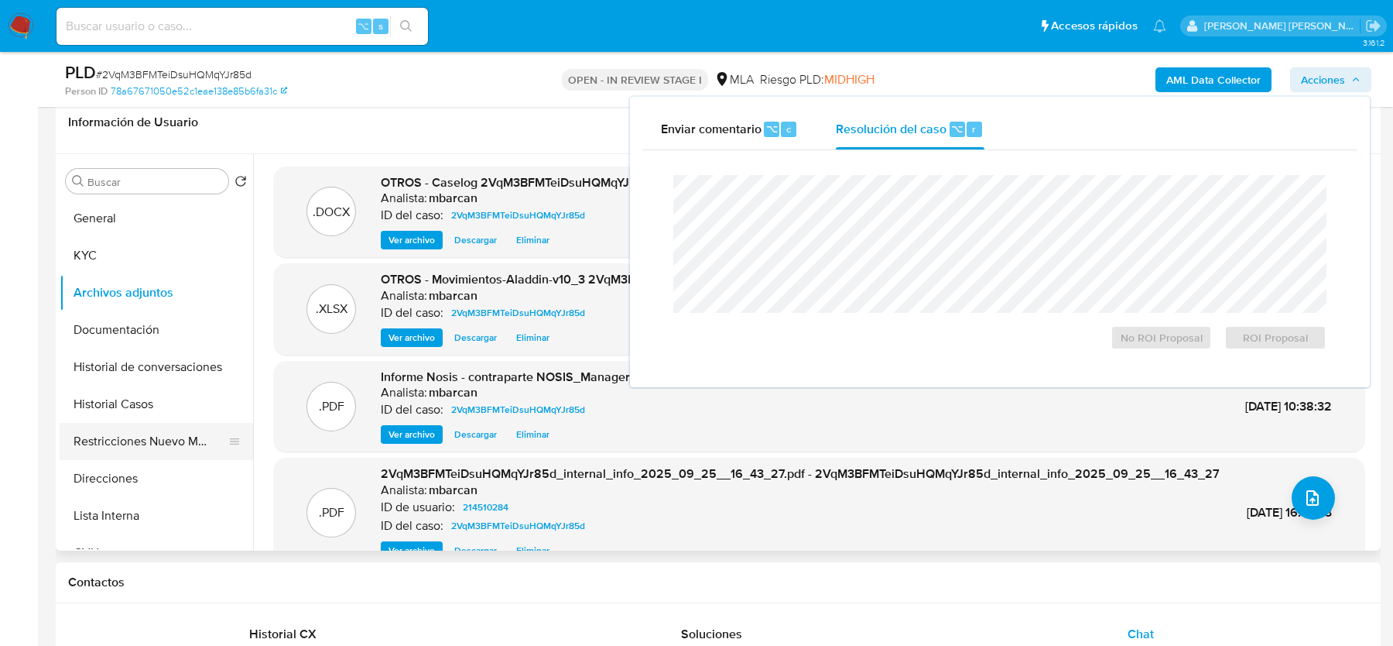
click at [170, 434] on button "Restricciones Nuevo Mundo" at bounding box center [150, 441] width 181 height 37
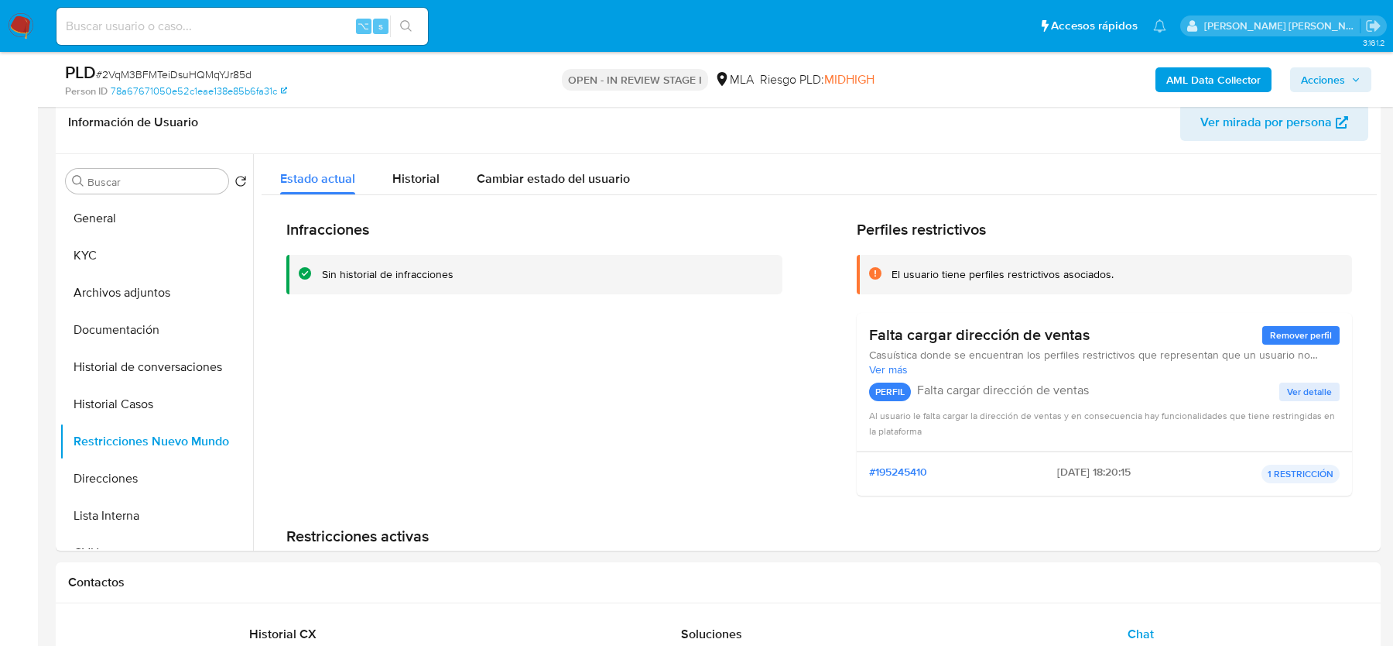
click at [1323, 74] on span "Acciones" at bounding box center [1323, 79] width 44 height 25
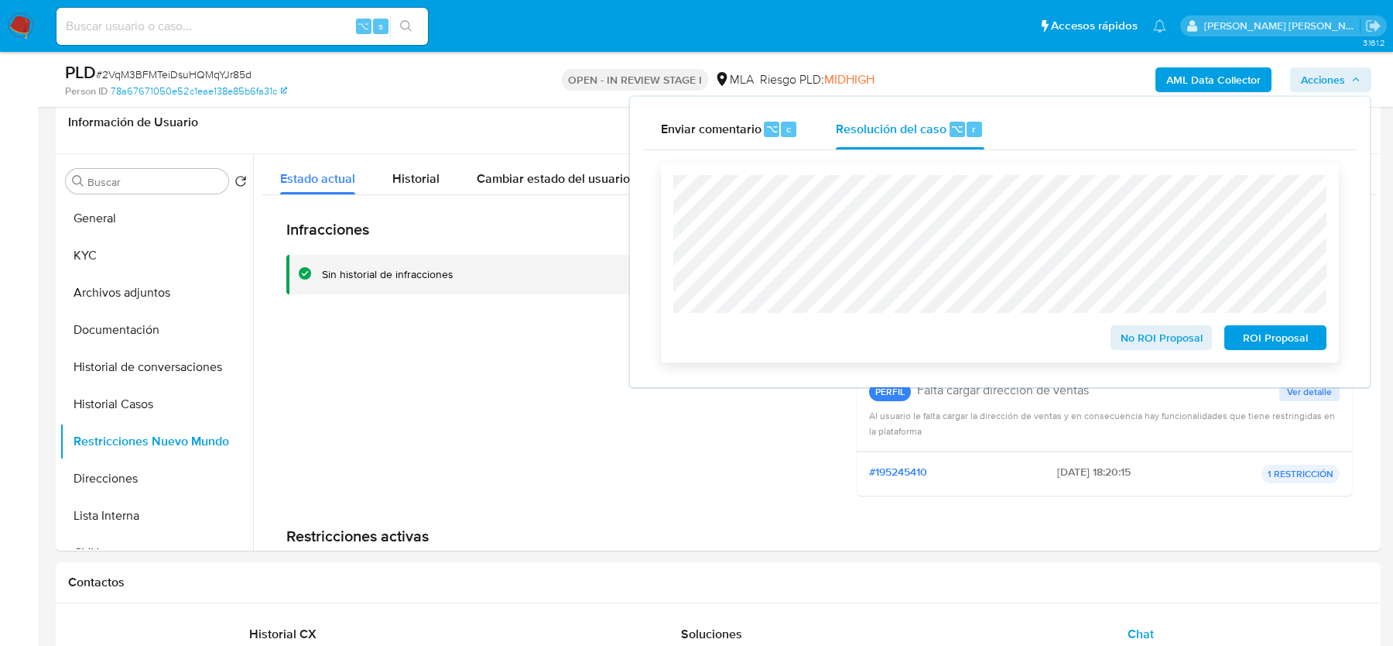
click at [1155, 336] on span "No ROI Proposal" at bounding box center [1162, 338] width 81 height 22
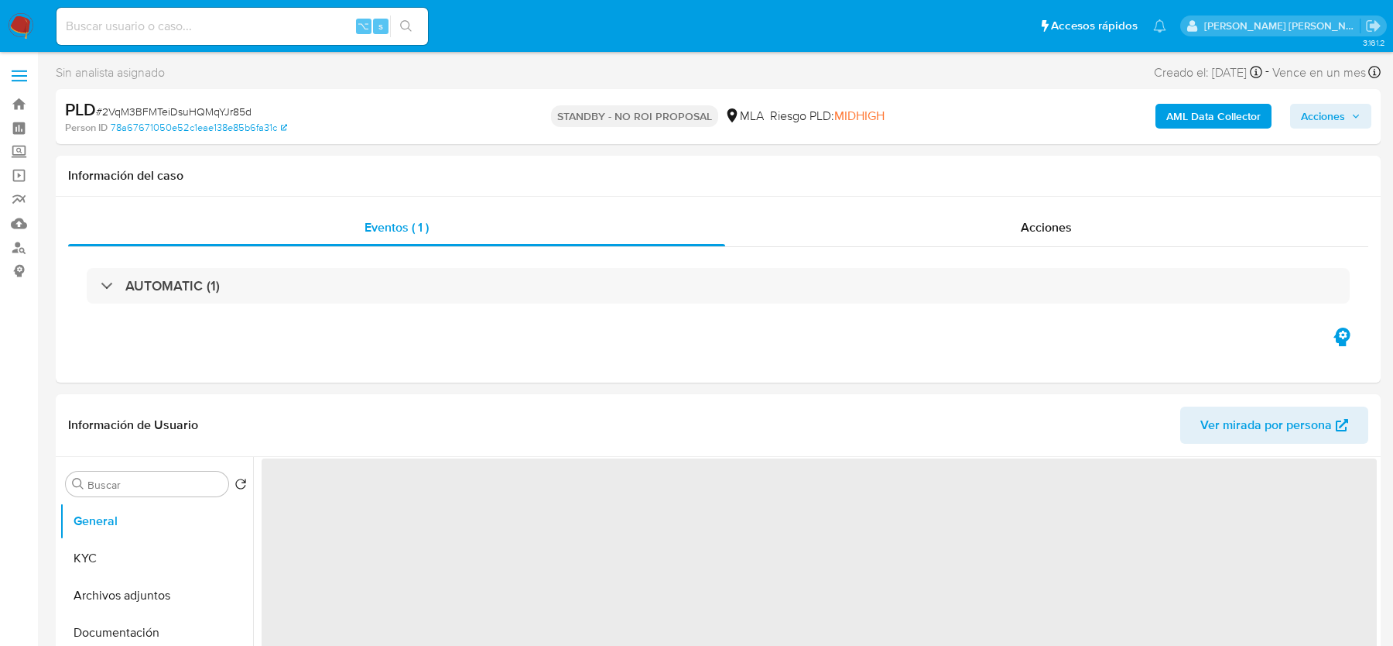
select select "10"
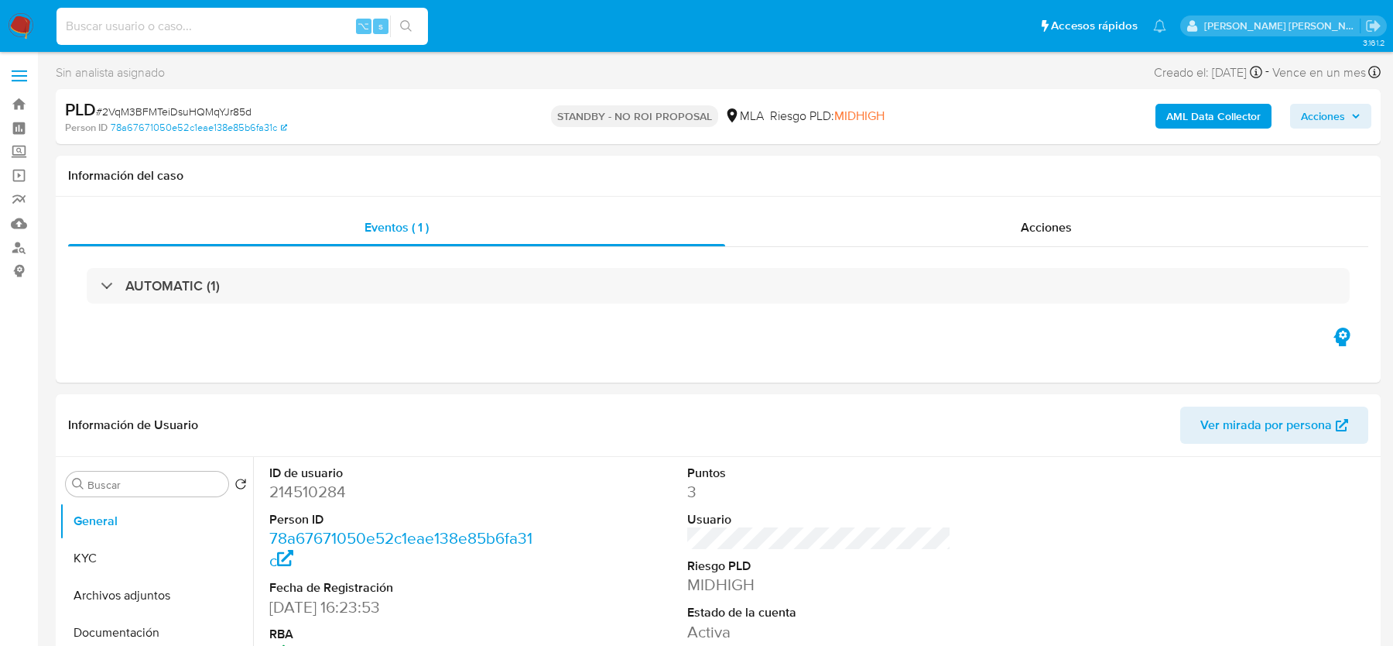
click at [266, 20] on input at bounding box center [243, 26] width 372 height 20
paste input "Tje6Y5t270bVPykES0qTpuzZ"
type input "Tje6Y5t270bVPykES0qTpuzZ"
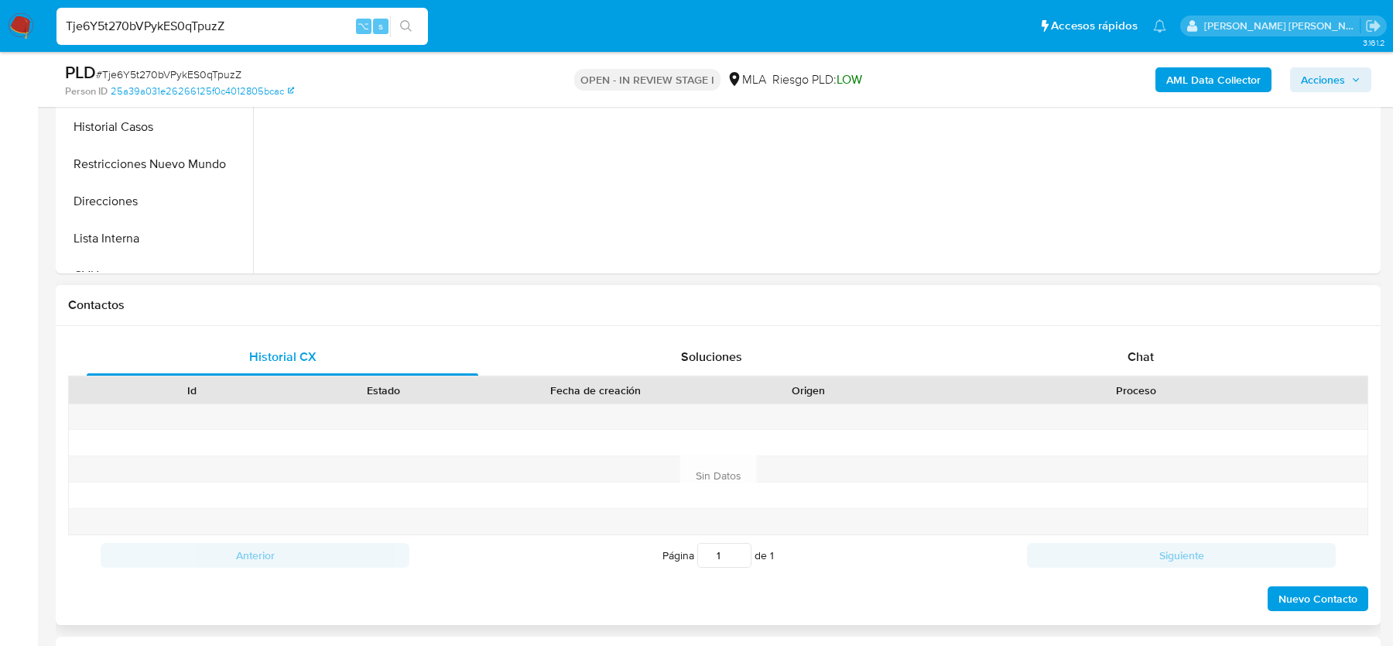
select select "10"
click at [1154, 357] on div "Chat" at bounding box center [1141, 356] width 392 height 37
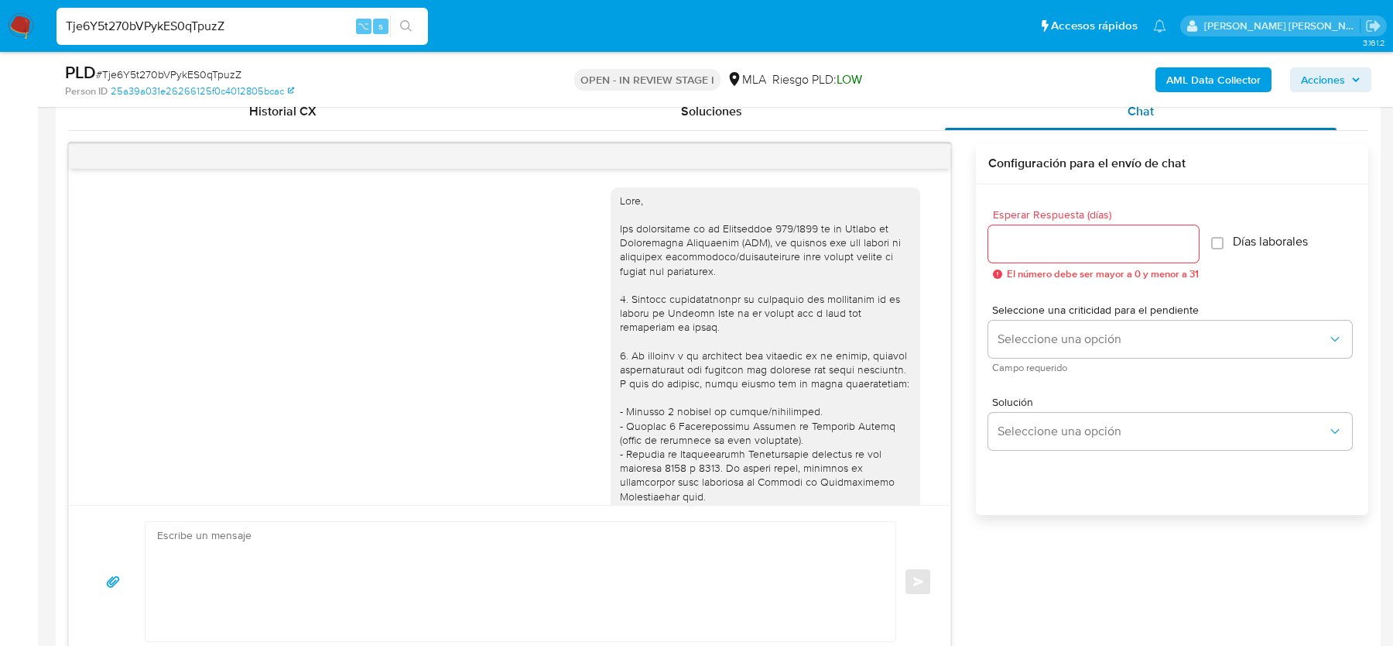
scroll to position [1572, 0]
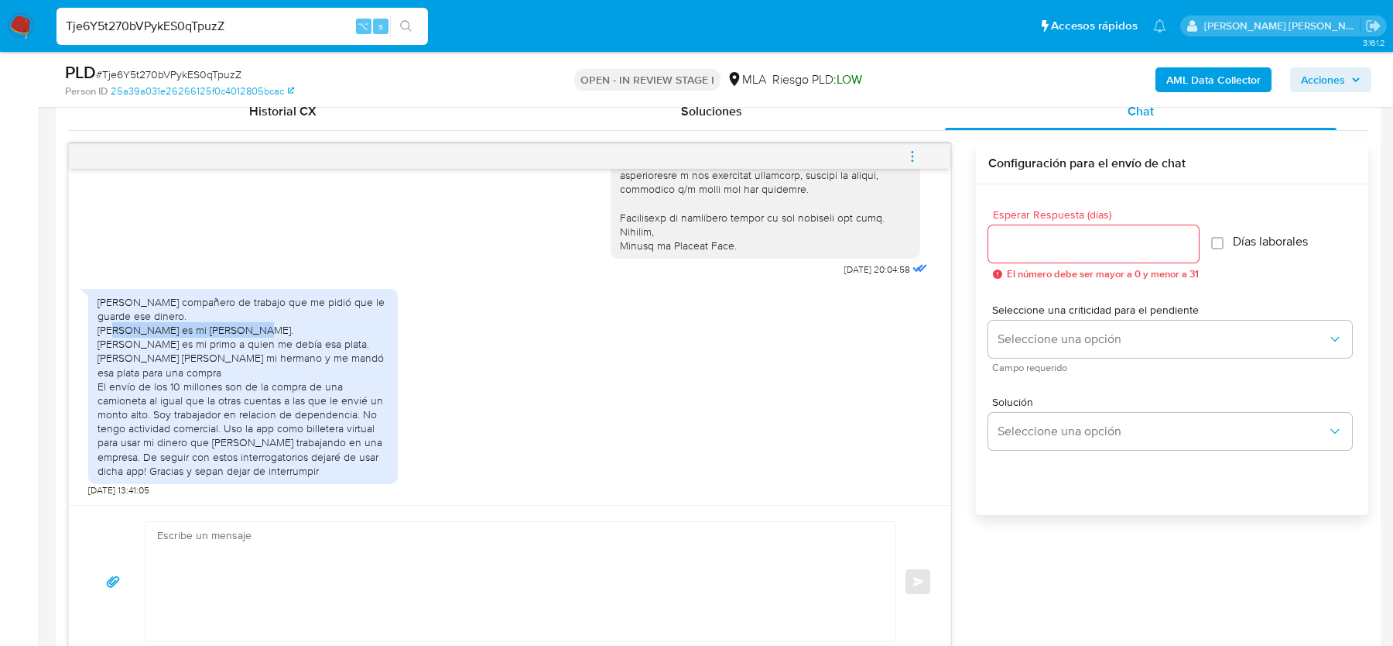
drag, startPoint x: 115, startPoint y: 330, endPoint x: 249, endPoint y: 330, distance: 134.7
click at [249, 330] on div "[PERSON_NAME] compañero de trabajo que me pidió que le guarde ese dinero. [PERS…" at bounding box center [243, 386] width 291 height 183
click at [211, 355] on div "[PERSON_NAME] compañero de trabajo que me pidió que le guarde ese dinero. [PERS…" at bounding box center [243, 386] width 291 height 183
click at [211, 355] on div "Gustavo Urra compañero de trabajo que me pidió que le guarde ese dinero. Giulia…" at bounding box center [243, 386] width 291 height 183
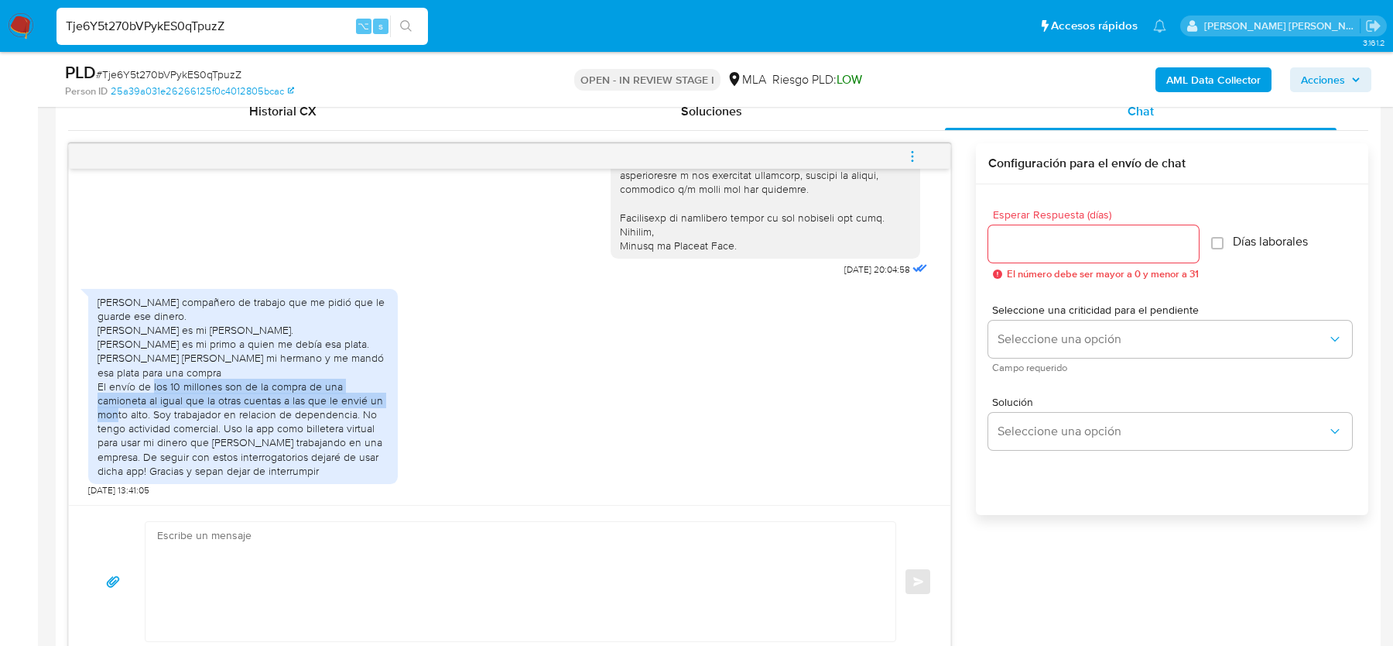
drag, startPoint x: 187, startPoint y: 385, endPoint x: 148, endPoint y: 417, distance: 51.1
click at [148, 417] on div "Gustavo Urra compañero de trabajo que me pidió que le guarde ese dinero. Giulia…" at bounding box center [243, 386] width 291 height 183
click at [31, 20] on img at bounding box center [21, 26] width 26 height 26
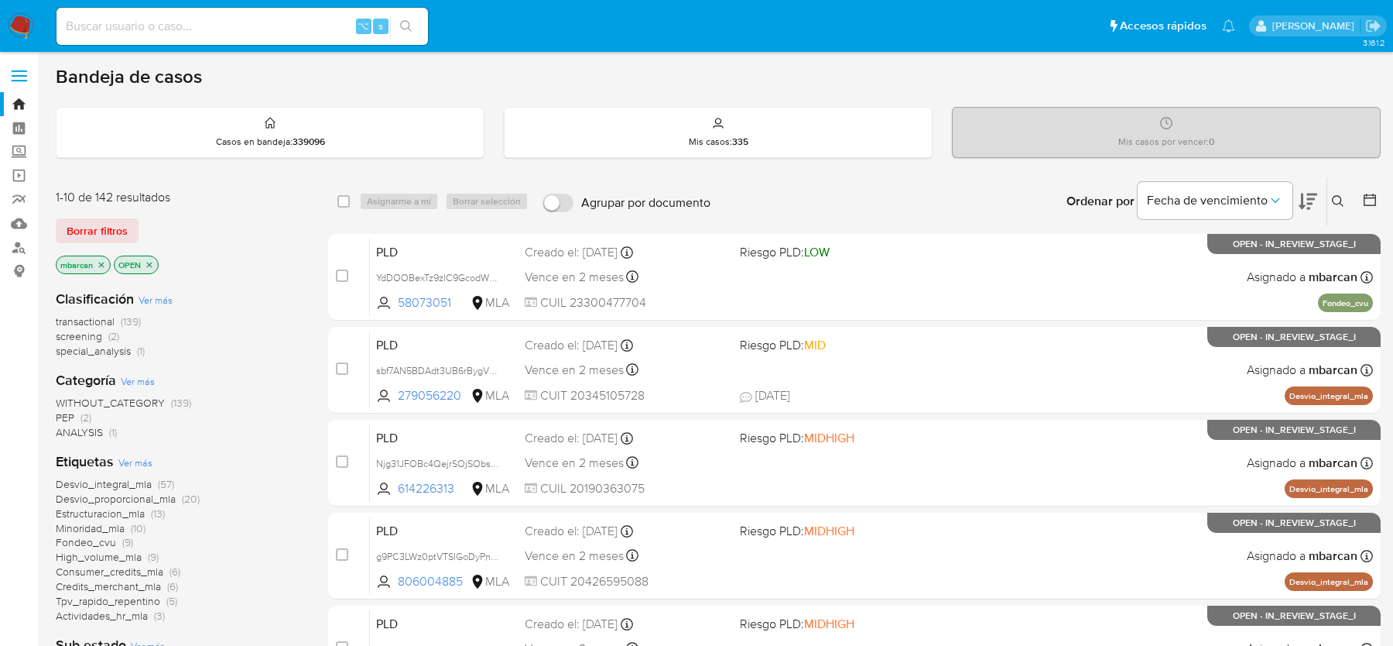
click at [1329, 199] on button at bounding box center [1341, 201] width 26 height 19
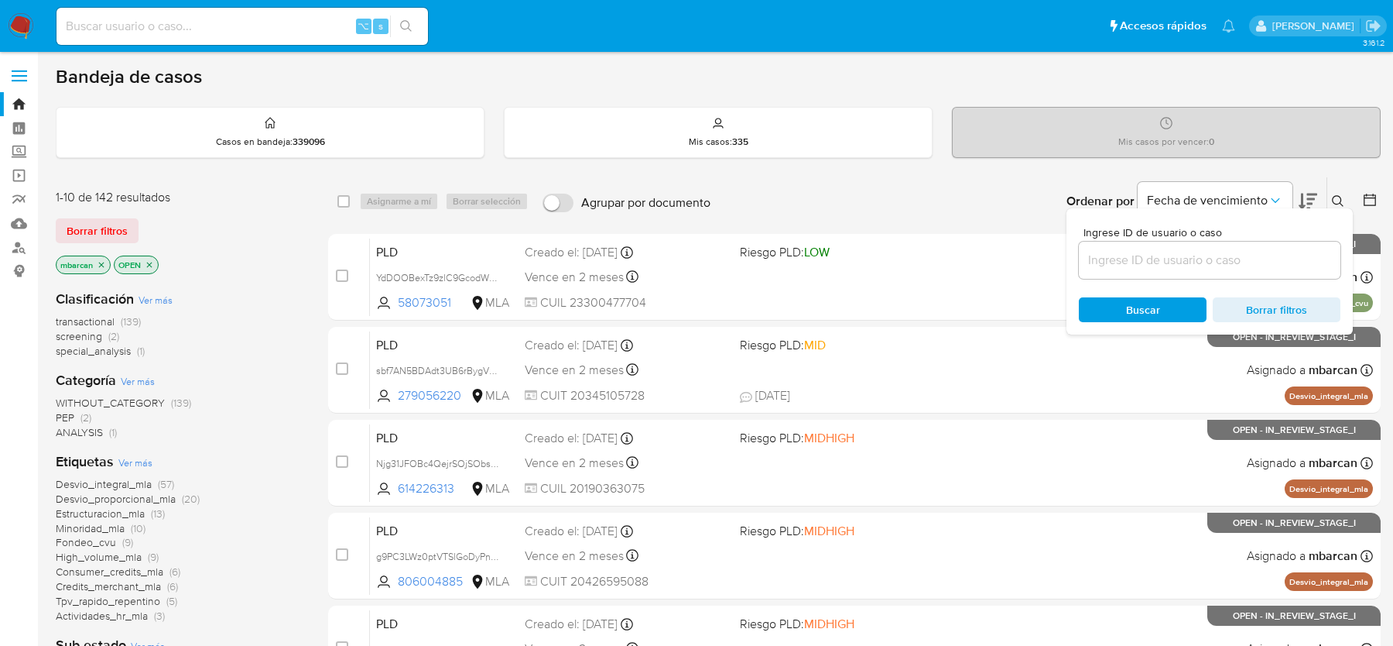
click at [1261, 244] on div at bounding box center [1210, 260] width 262 height 37
click at [1260, 257] on input at bounding box center [1210, 260] width 262 height 20
paste input "RVLkI5Jag5HRNY4Xpnilqpkl"
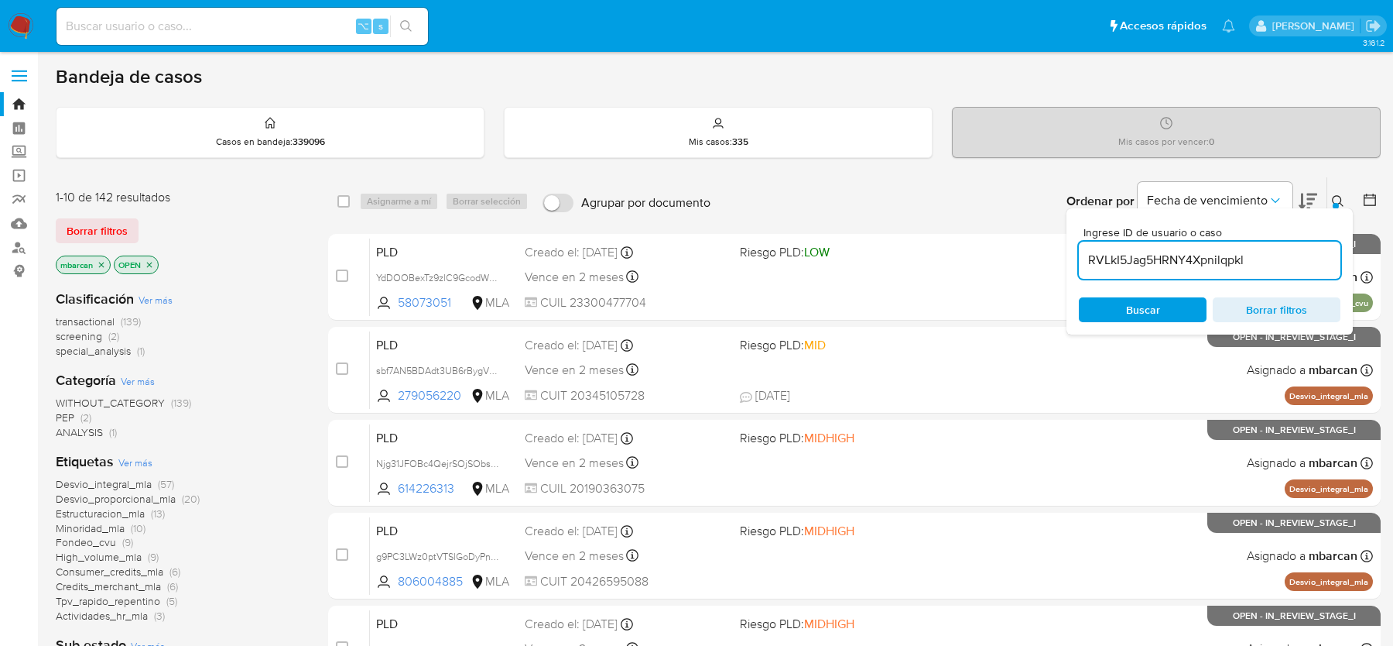
type input "RVLkI5Jag5HRNY4Xpnilqpkl"
click at [1338, 197] on icon at bounding box center [1338, 201] width 12 height 12
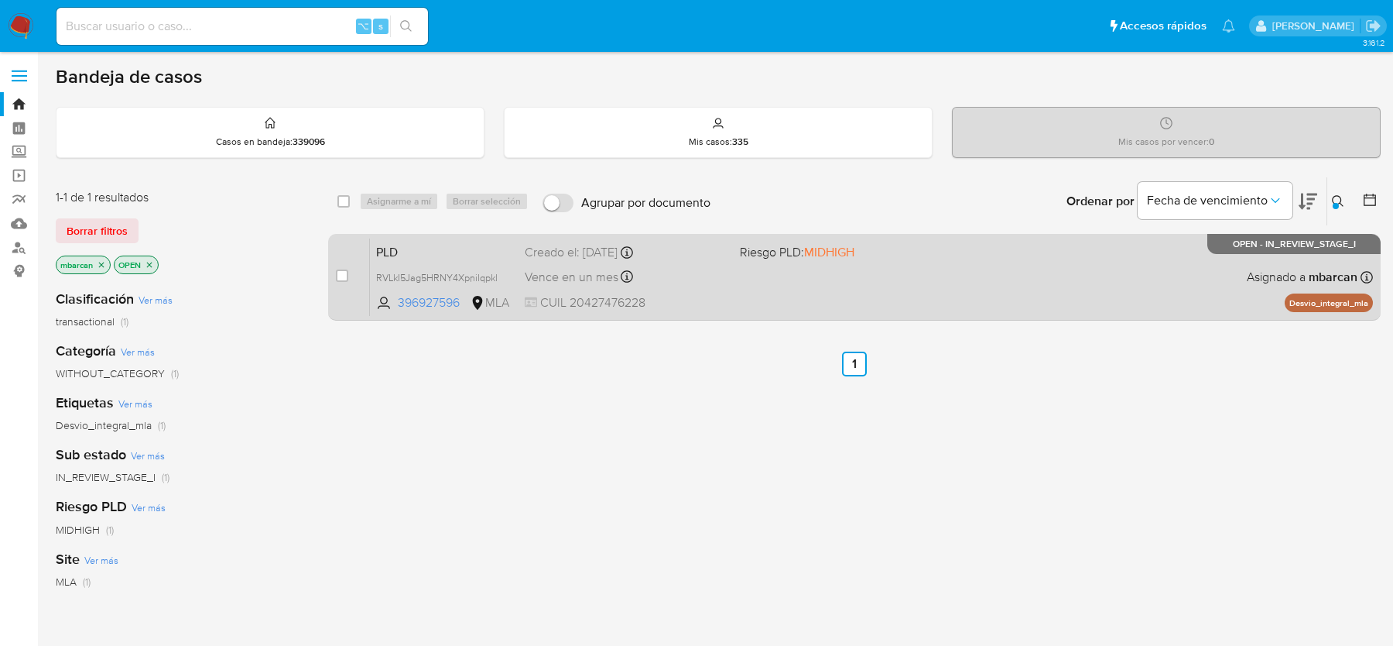
click at [459, 235] on div "case-item-checkbox No es posible asignar el caso PLD RVLkI5Jag5HRNY4Xpnilqpkl 3…" at bounding box center [854, 277] width 1053 height 87
click at [456, 242] on span "PLD" at bounding box center [444, 251] width 136 height 20
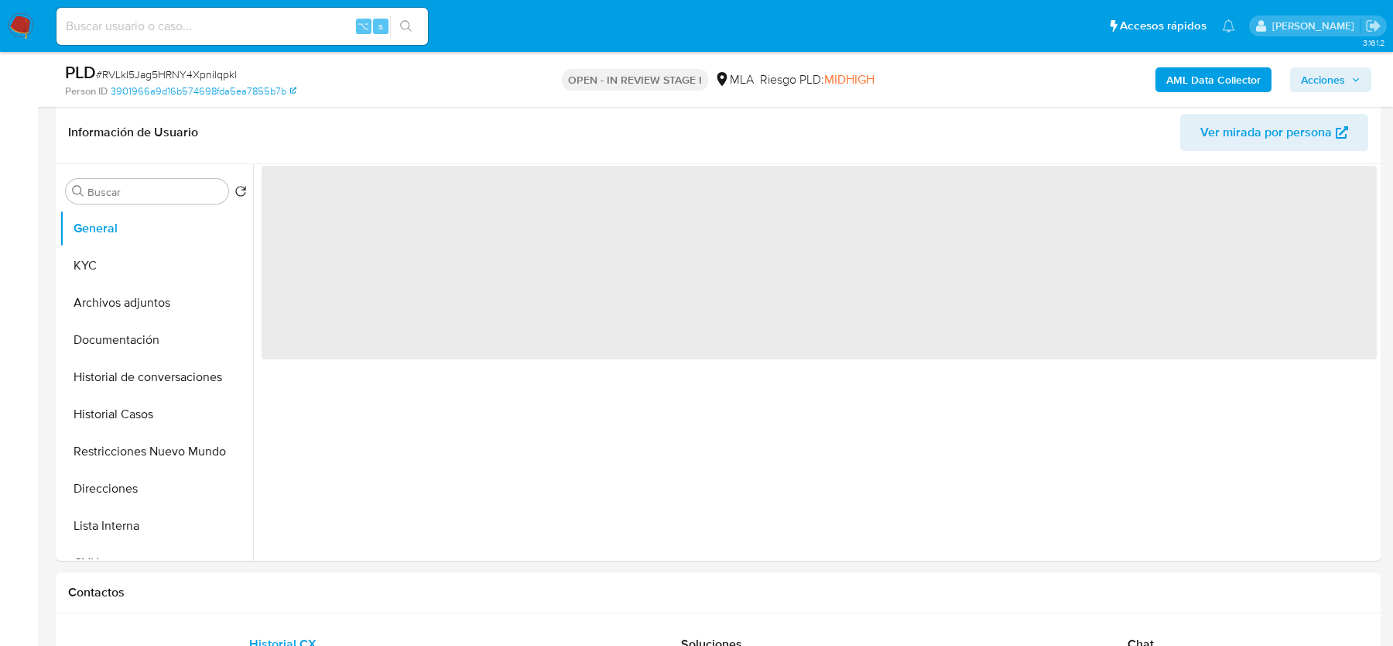
scroll to position [412, 0]
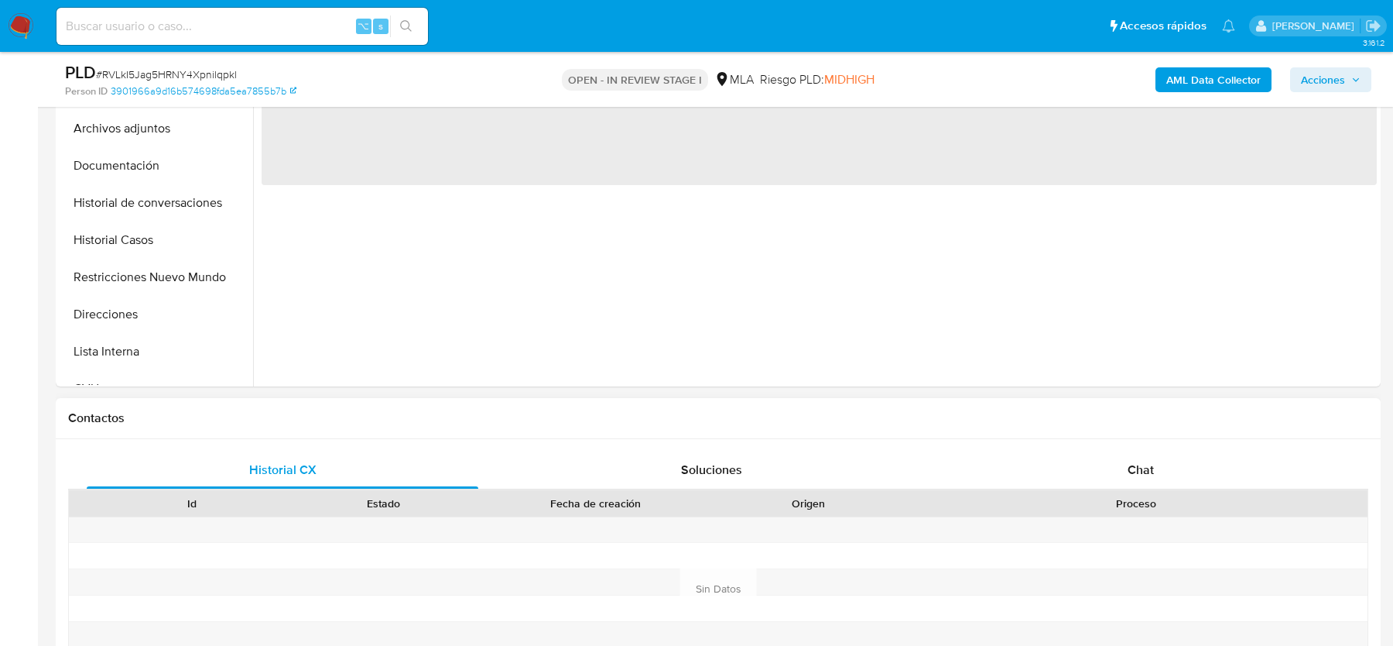
click at [1152, 514] on div "Id Estado Fecha de creación Origen Proceso" at bounding box center [718, 568] width 1301 height 159
select select "10"
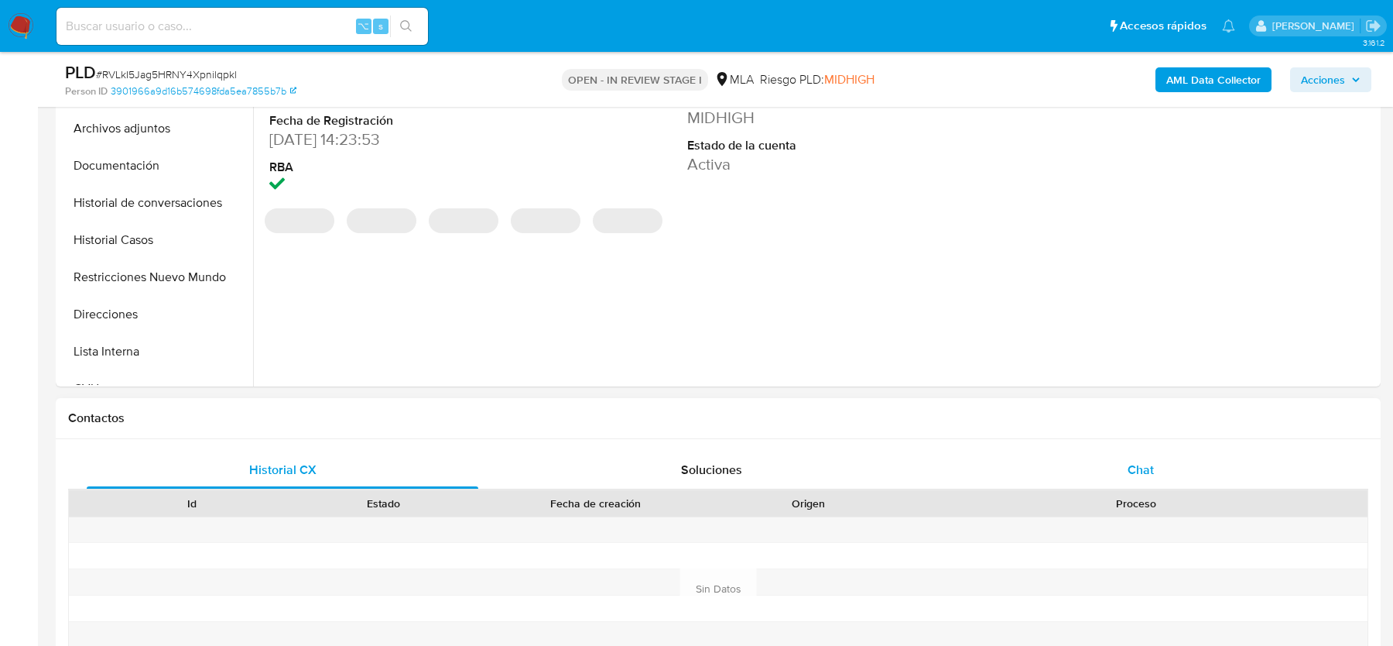
click at [1144, 461] on span "Chat" at bounding box center [1141, 470] width 26 height 18
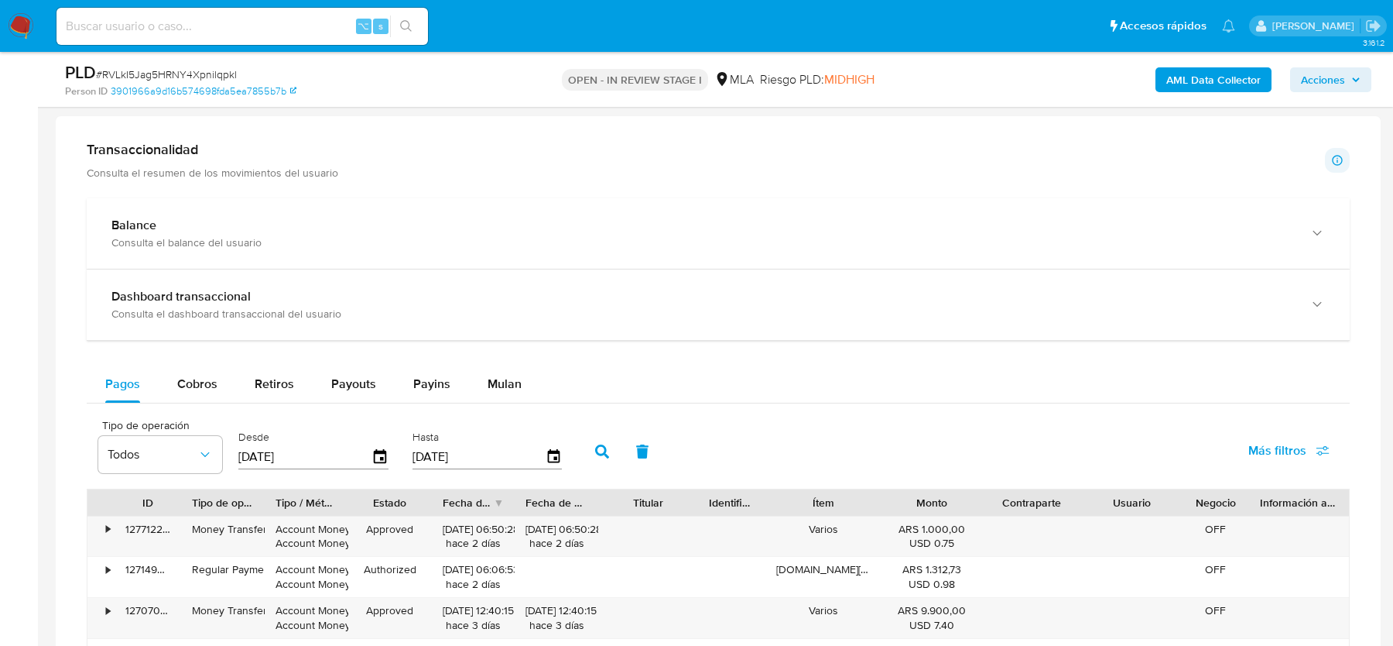
scroll to position [1370, 0]
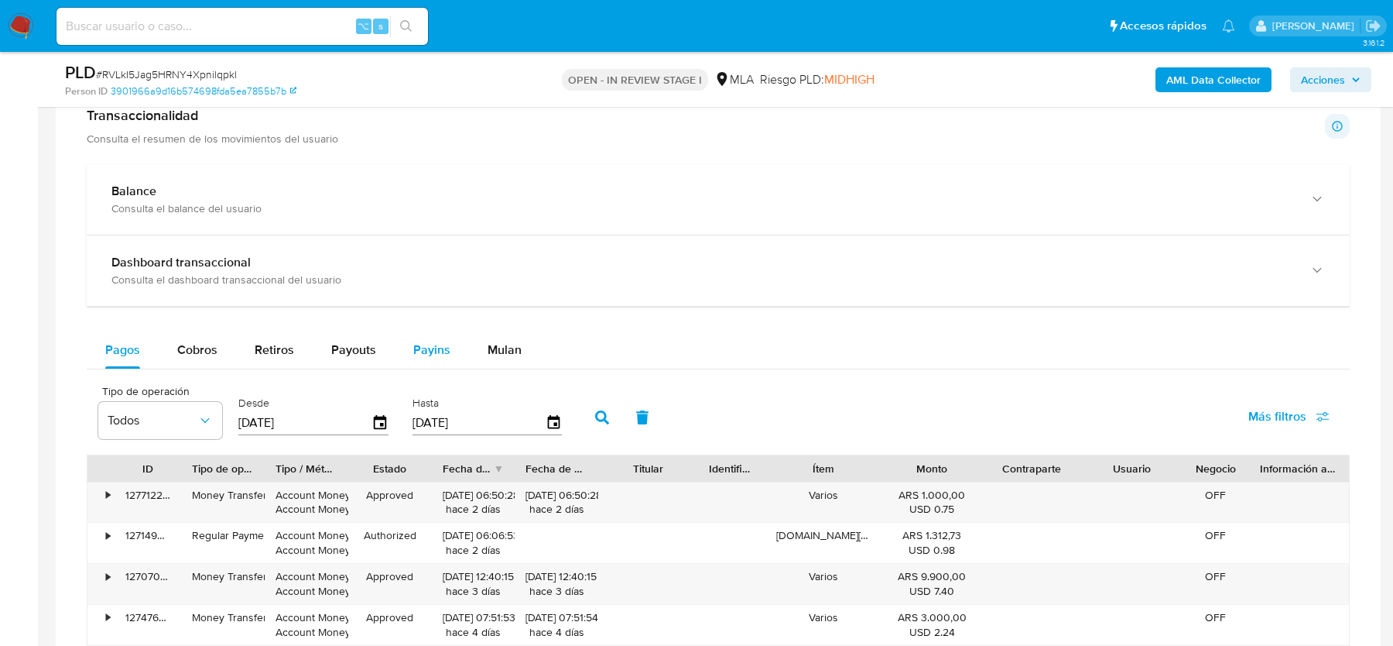
click at [443, 346] on span "Payins" at bounding box center [431, 350] width 37 height 18
select select "10"
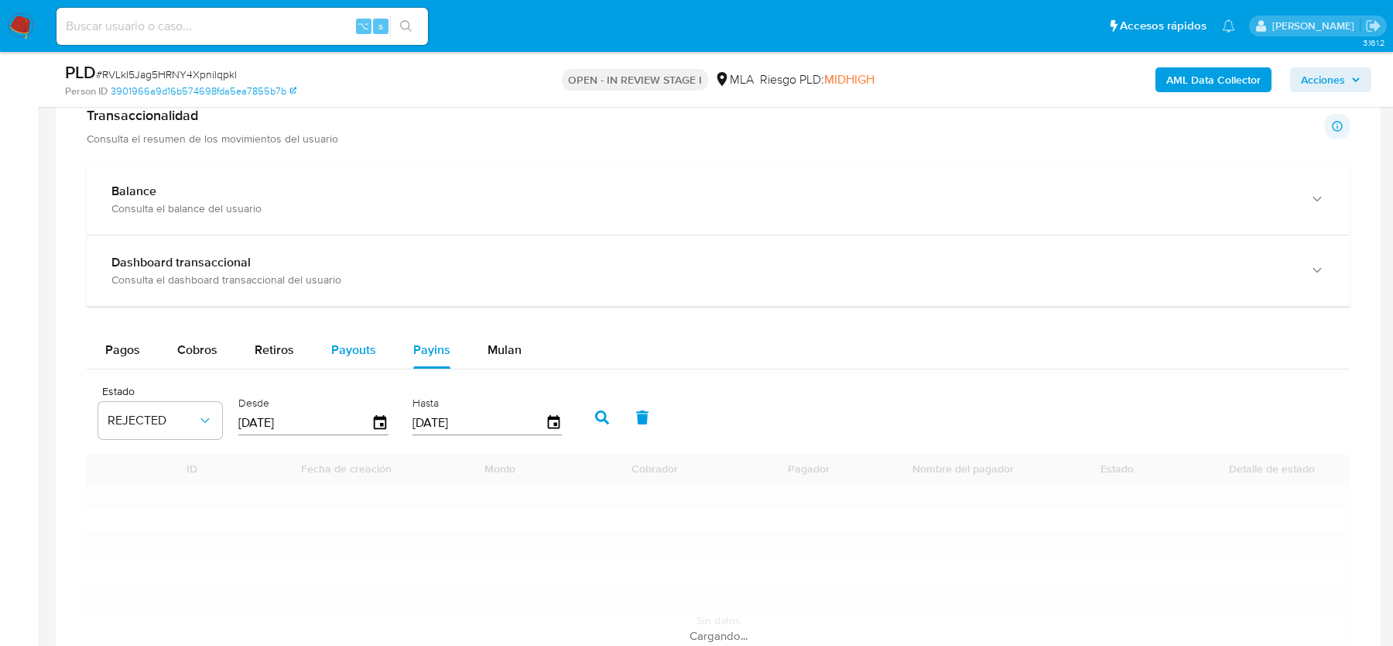
click at [349, 354] on span "Payouts" at bounding box center [353, 350] width 45 height 18
select select "10"
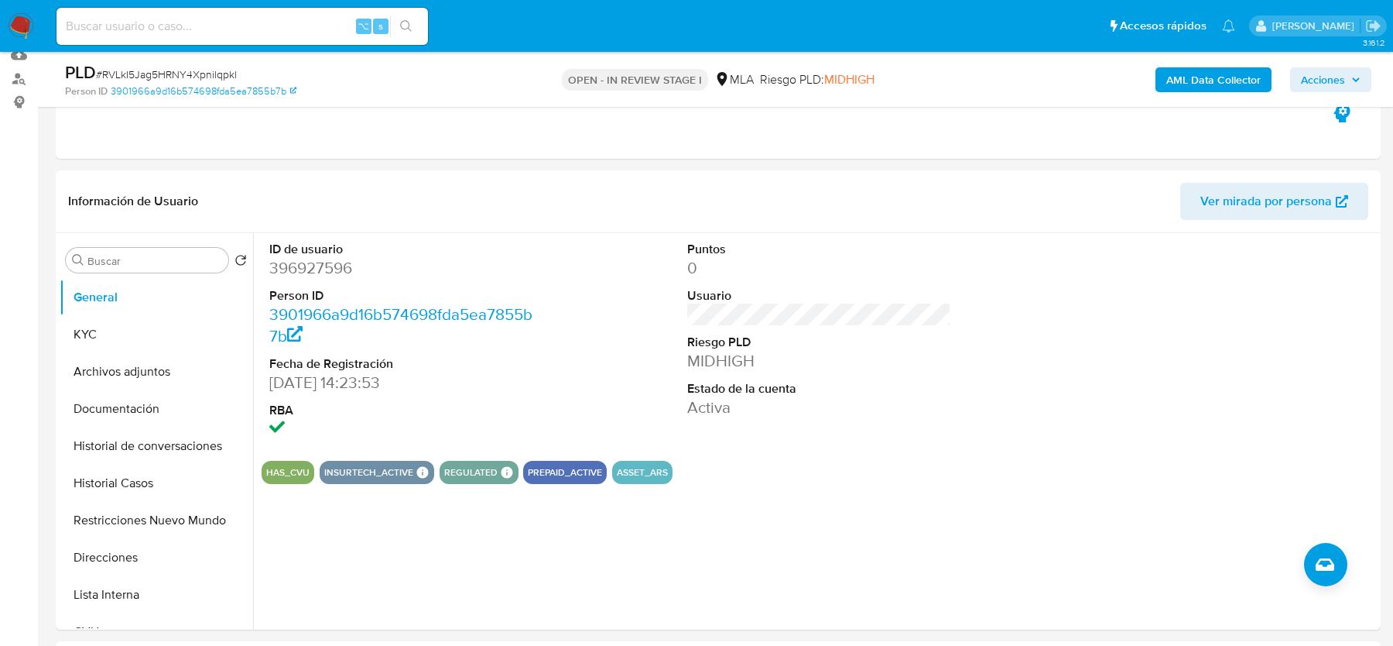
scroll to position [70, 0]
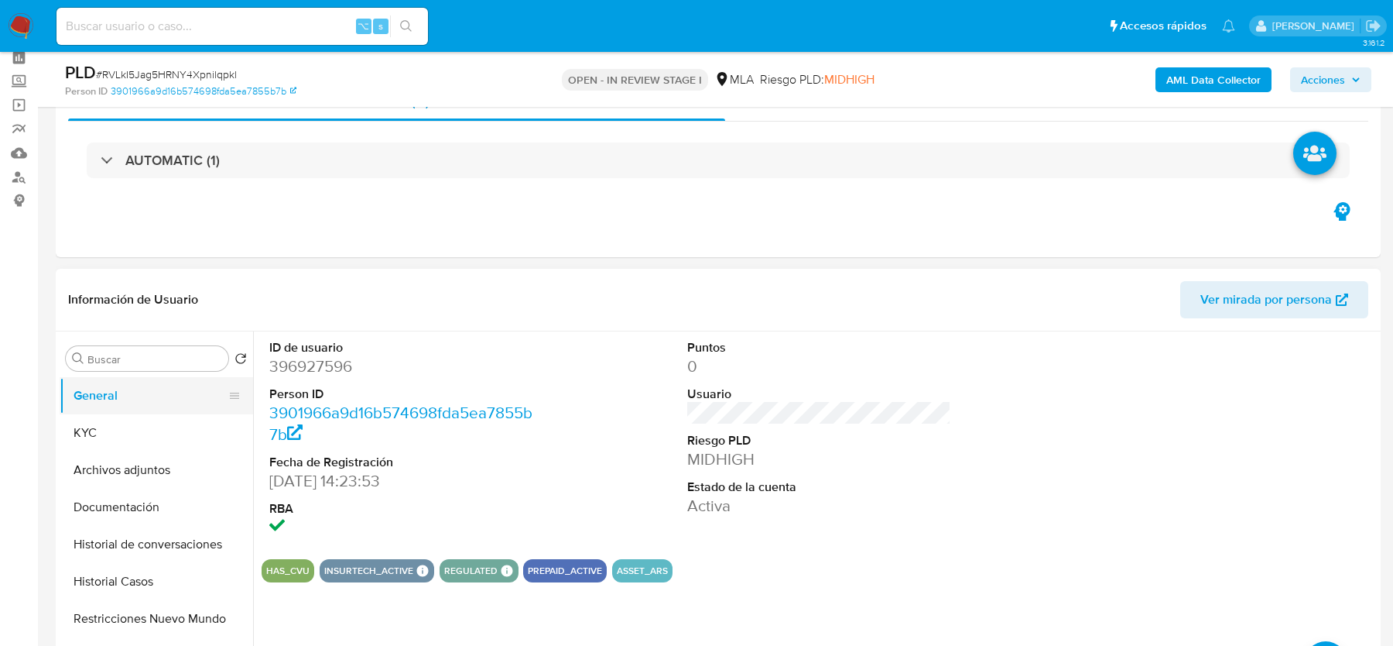
click at [123, 412] on button "General" at bounding box center [150, 395] width 181 height 37
click at [127, 425] on button "KYC" at bounding box center [150, 432] width 181 height 37
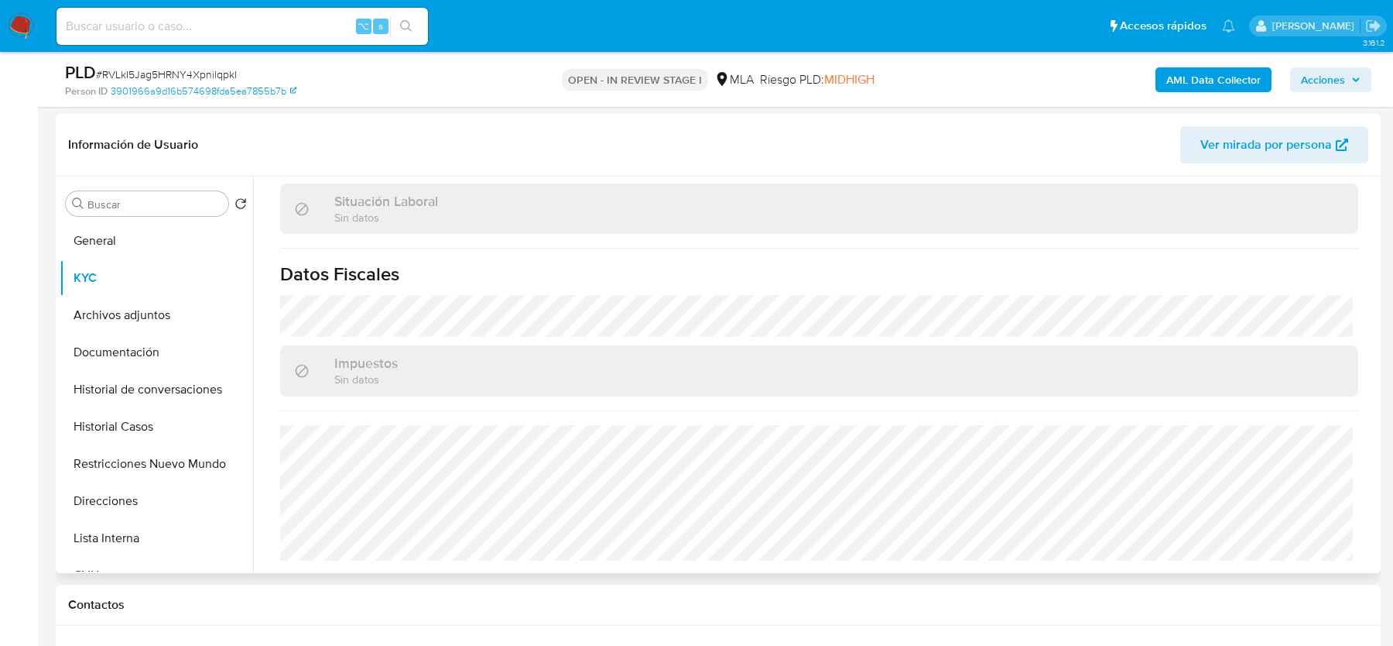
scroll to position [242, 0]
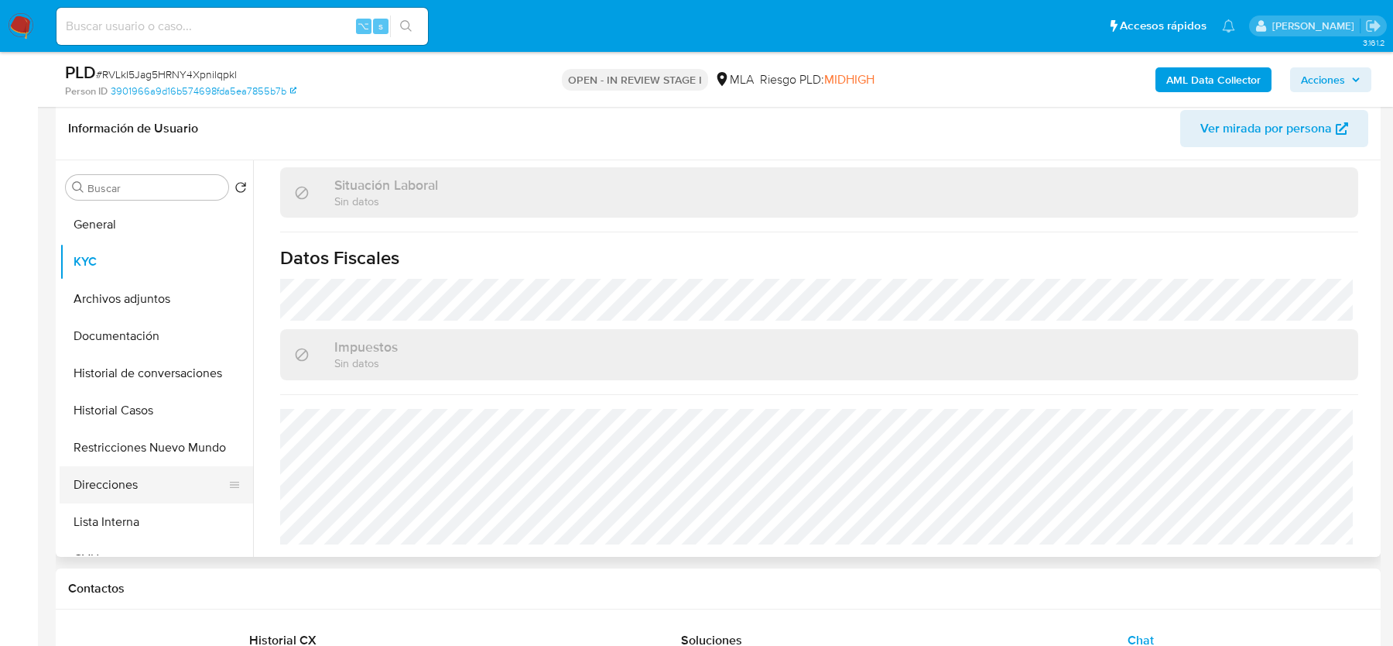
click at [113, 485] on button "Direcciones" at bounding box center [150, 484] width 181 height 37
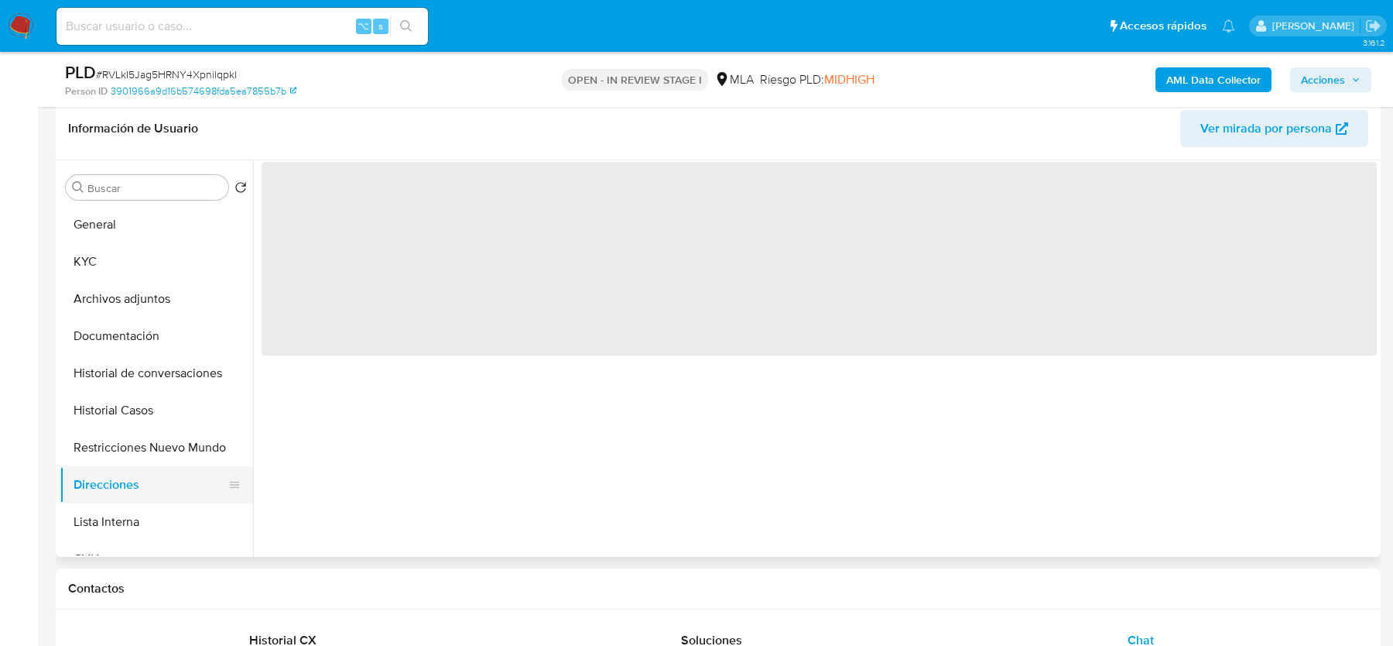
scroll to position [0, 0]
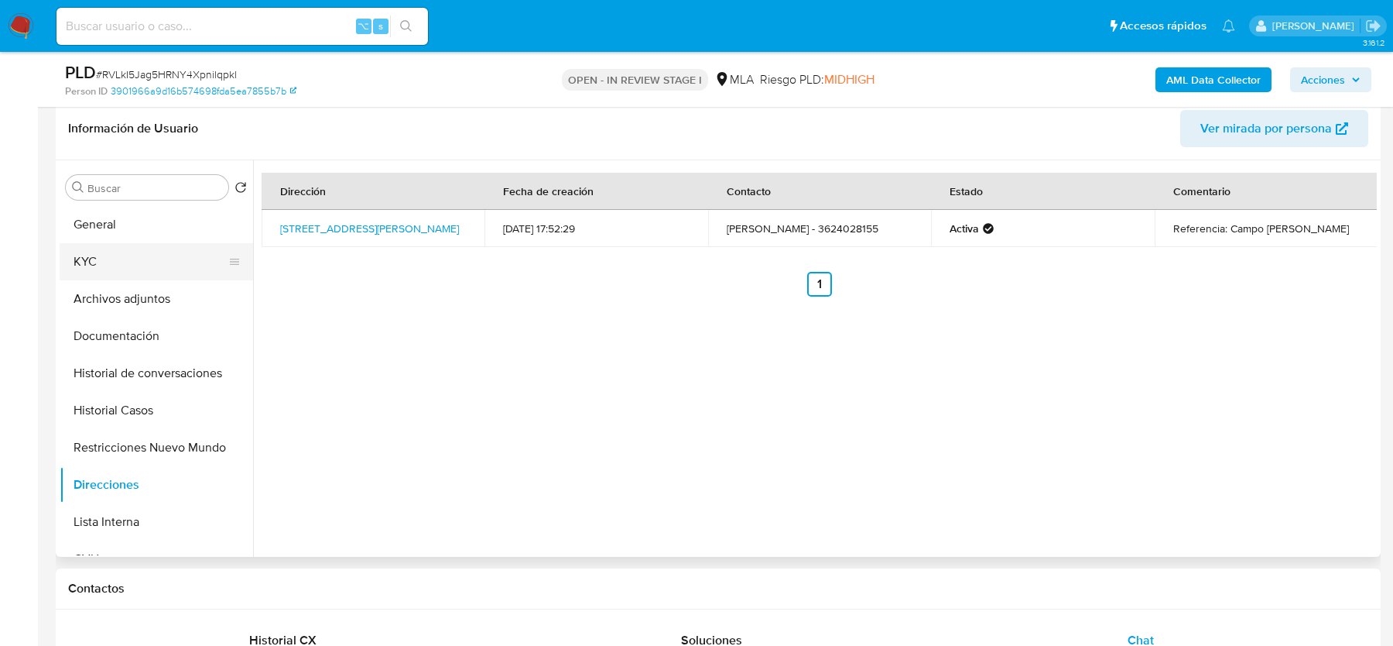
click at [109, 248] on button "KYC" at bounding box center [150, 261] width 181 height 37
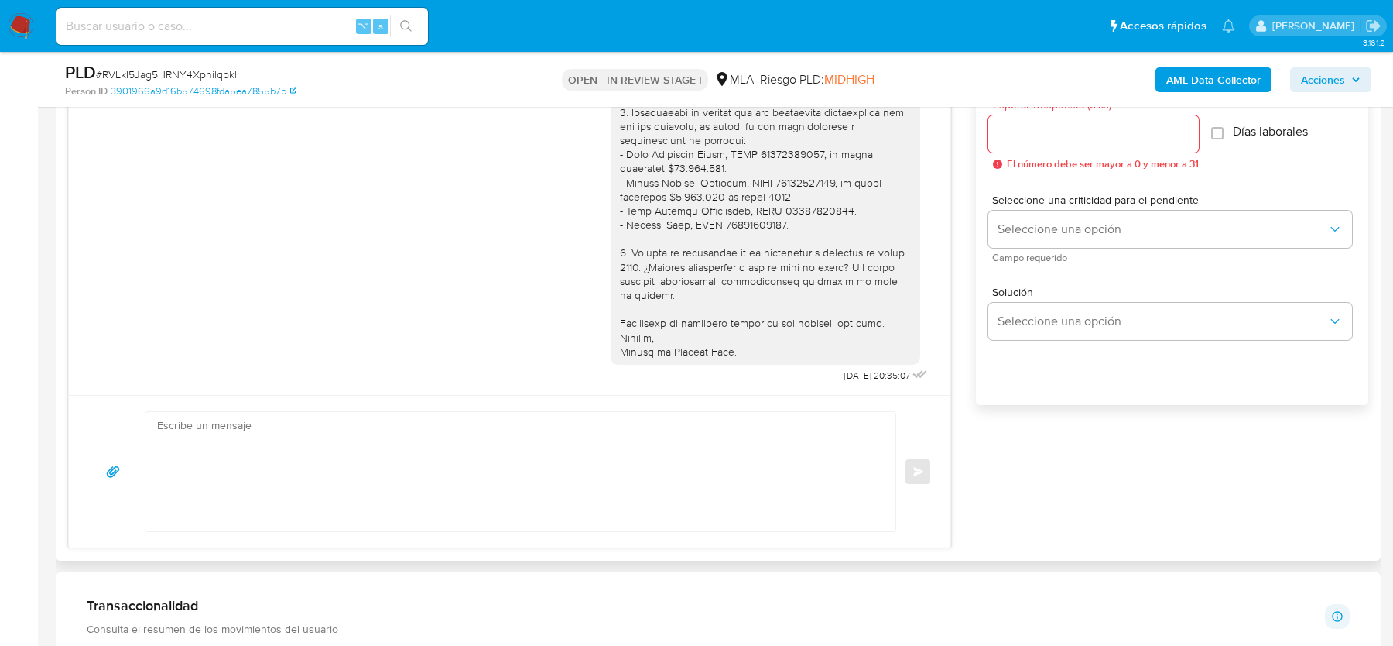
scroll to position [2360, 0]
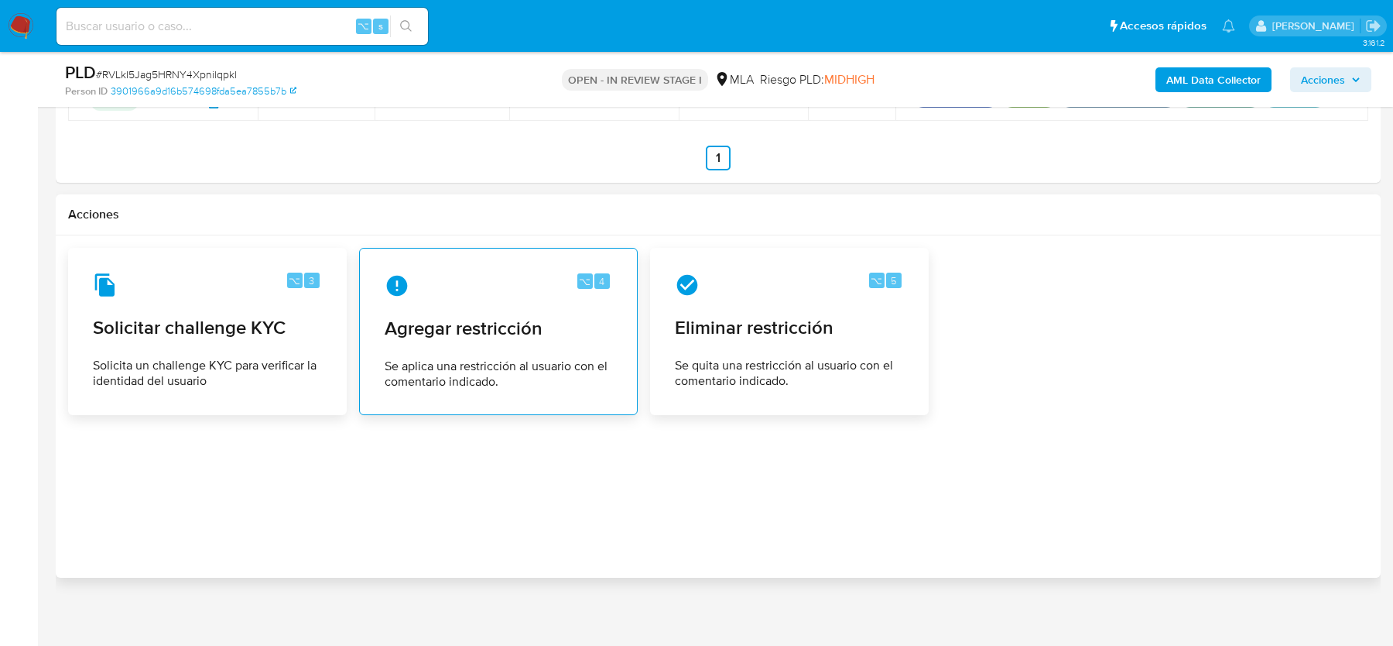
click at [523, 300] on div "⌥ 4 Agregar restricción Se aplica una restricción al usuario con el comentario …" at bounding box center [498, 331] width 252 height 141
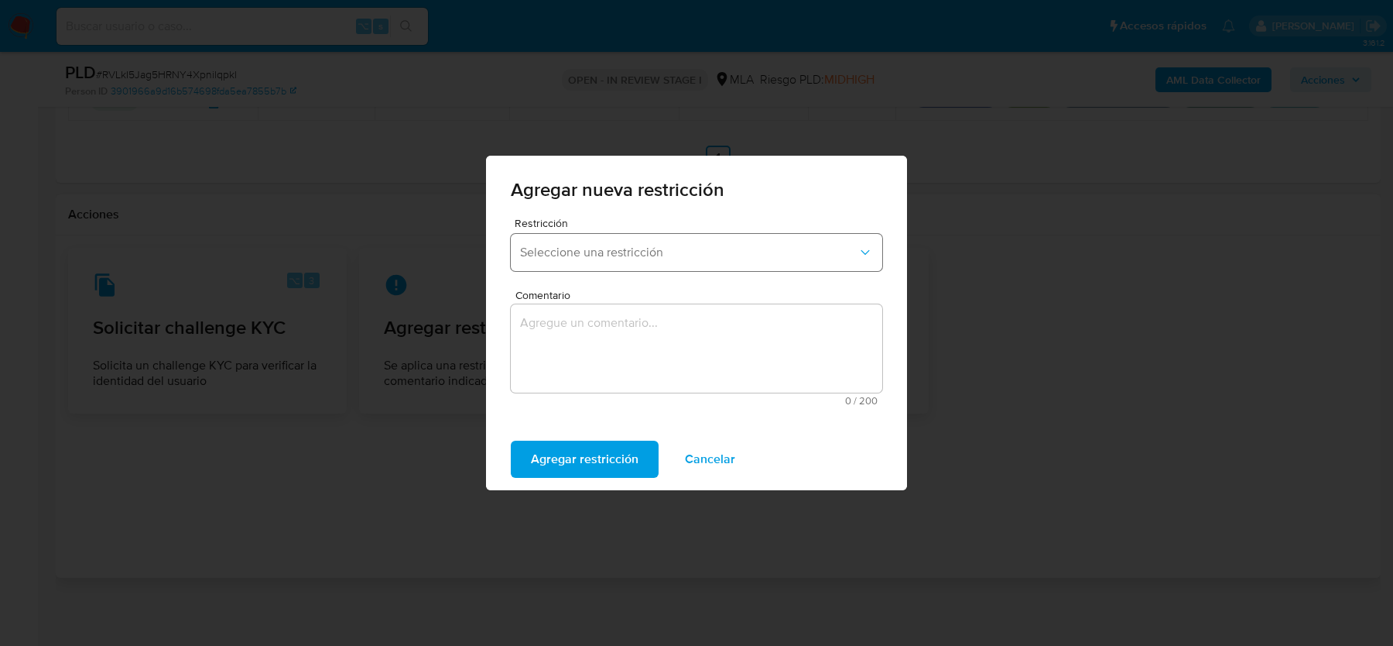
click at [610, 259] on span "Seleccione una restricción" at bounding box center [689, 252] width 338 height 15
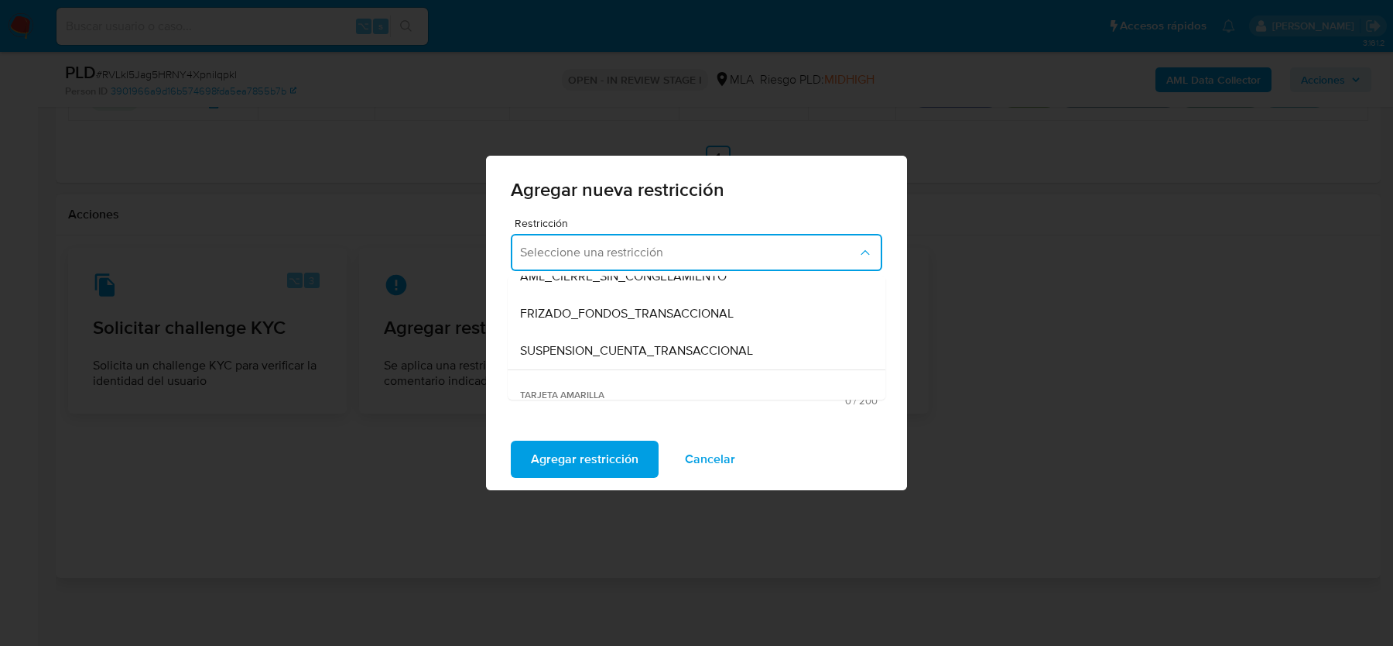
scroll to position [182, 0]
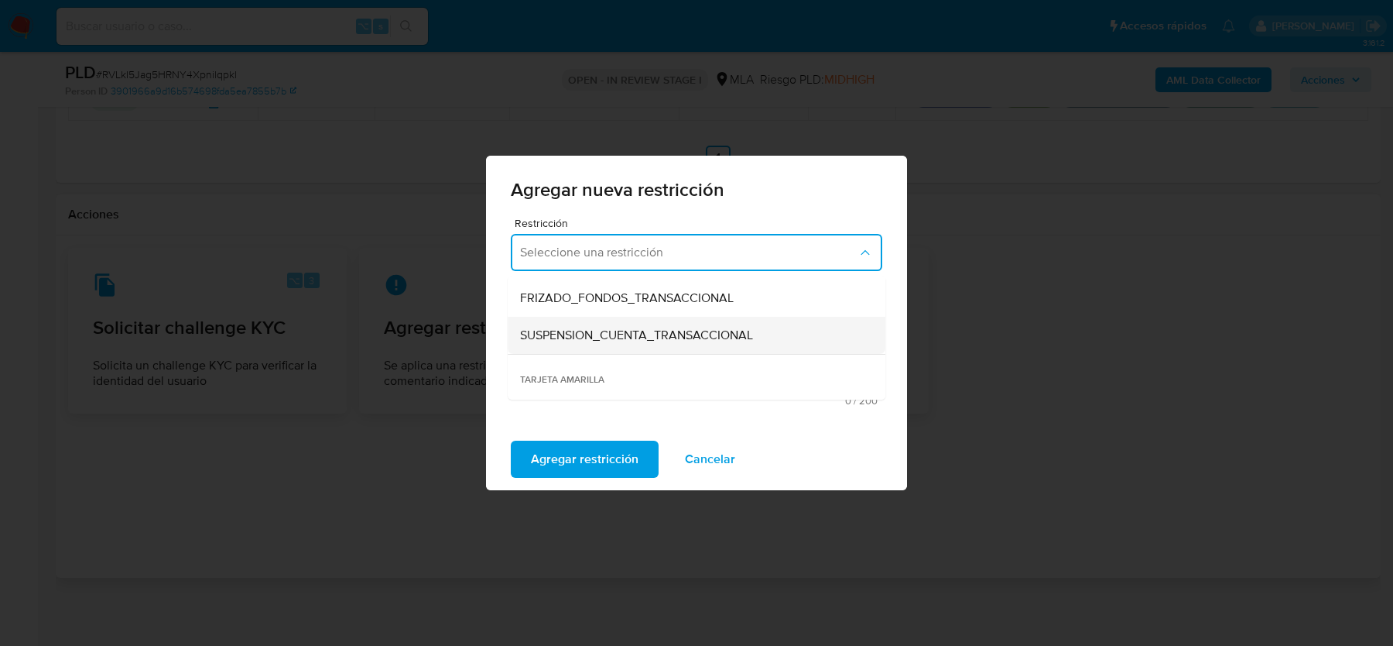
click at [604, 338] on span "SUSPENSION_CUENTA_TRANSACCIONAL" at bounding box center [636, 334] width 233 height 15
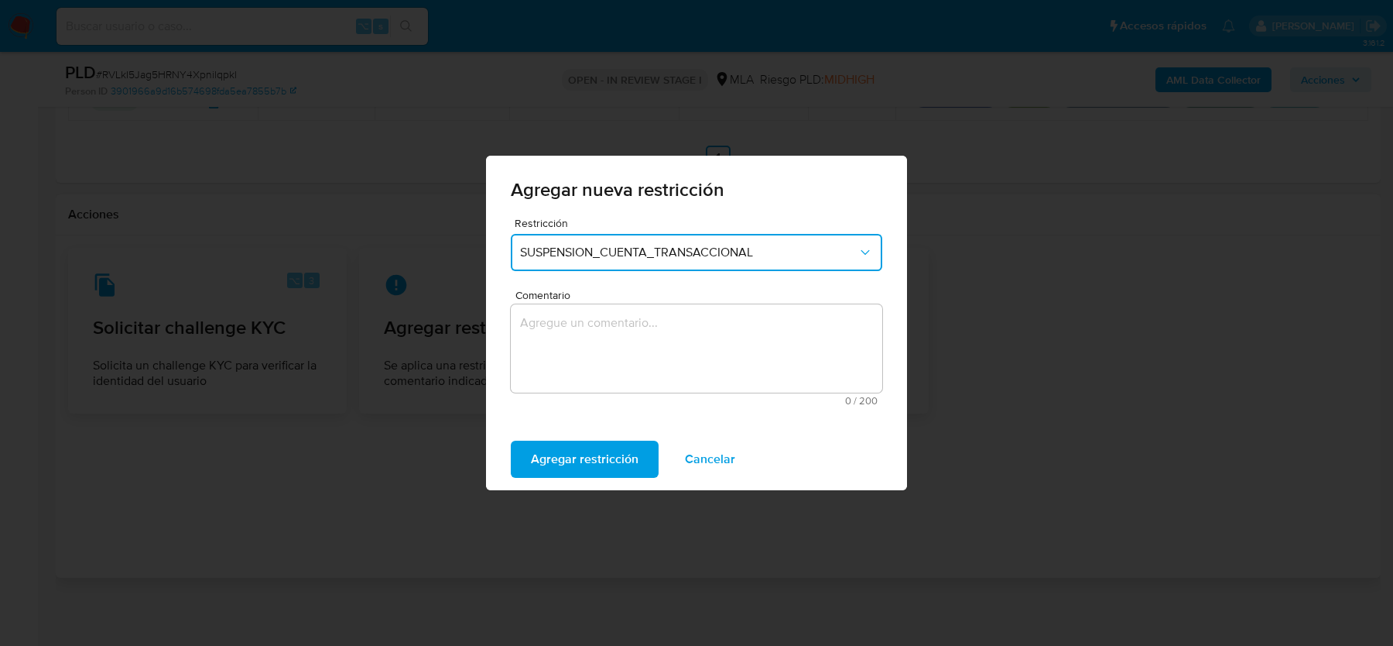
click at [604, 338] on textarea "Comentario" at bounding box center [697, 348] width 372 height 88
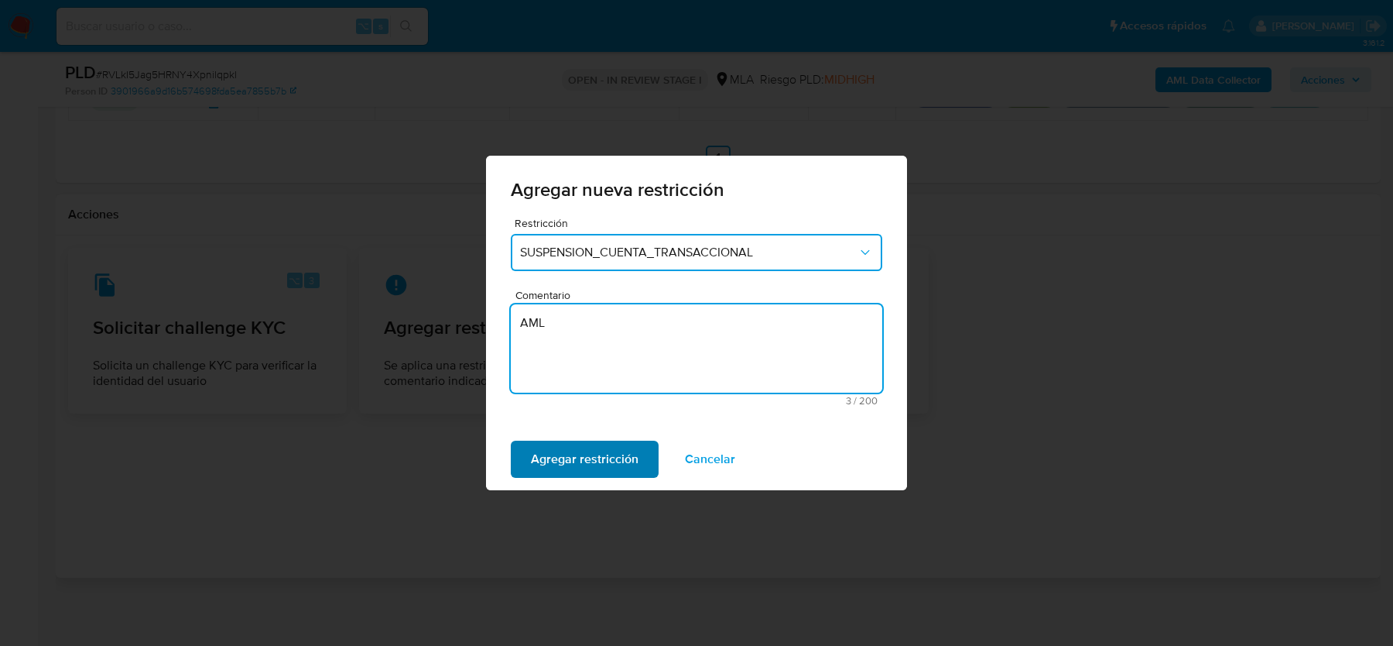
type textarea "AML"
click at [569, 455] on span "Agregar restricción" at bounding box center [585, 459] width 108 height 34
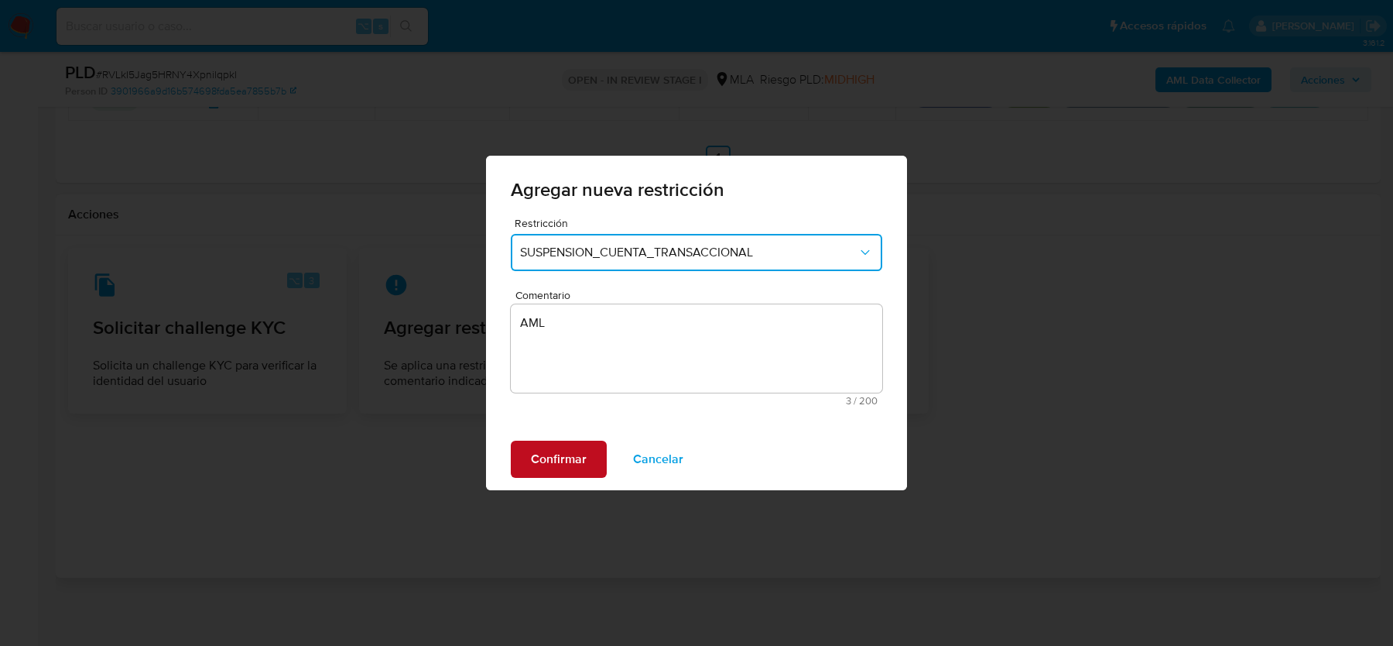
click at [557, 451] on span "Confirmar" at bounding box center [559, 459] width 56 height 34
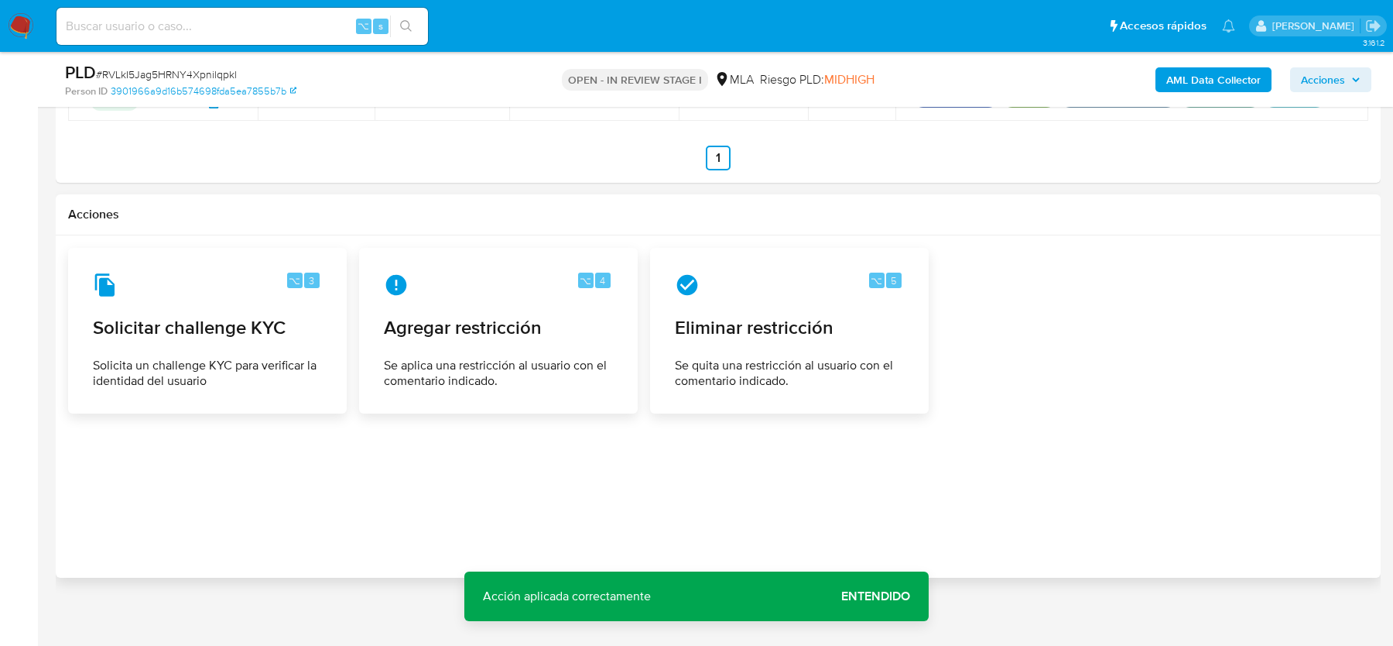
click at [855, 596] on span "Entendido" at bounding box center [875, 596] width 69 height 0
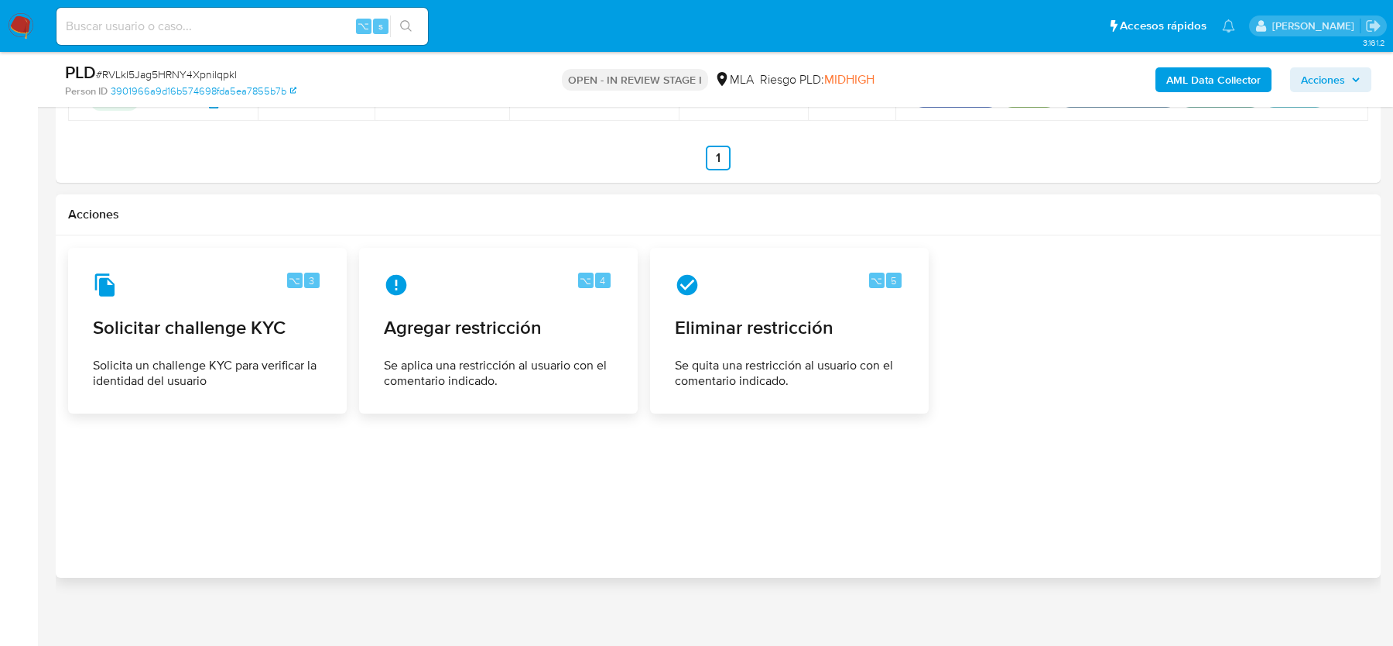
click at [152, 22] on input at bounding box center [243, 26] width 372 height 20
paste input "2bm5lDYYCQ7ZivSb1F6pXZqW"
type input "2bm5lDYYCQ7ZivSb1F6pXZqW"
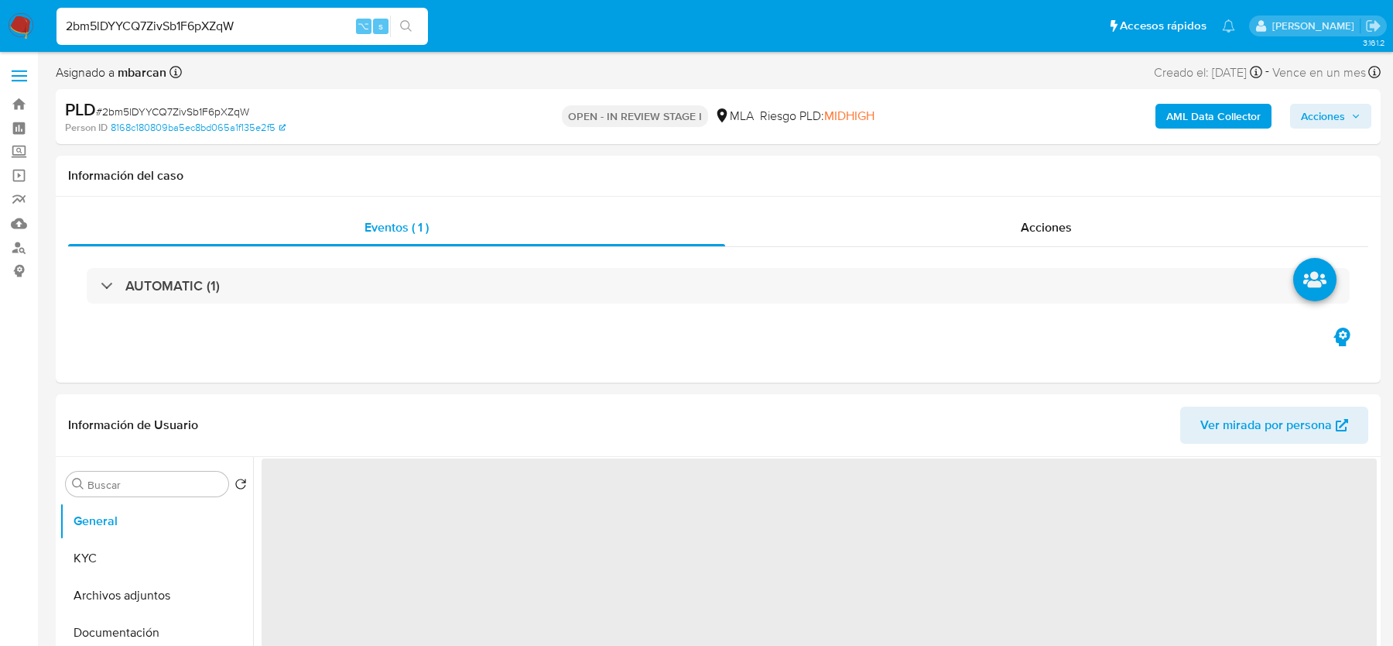
select select "10"
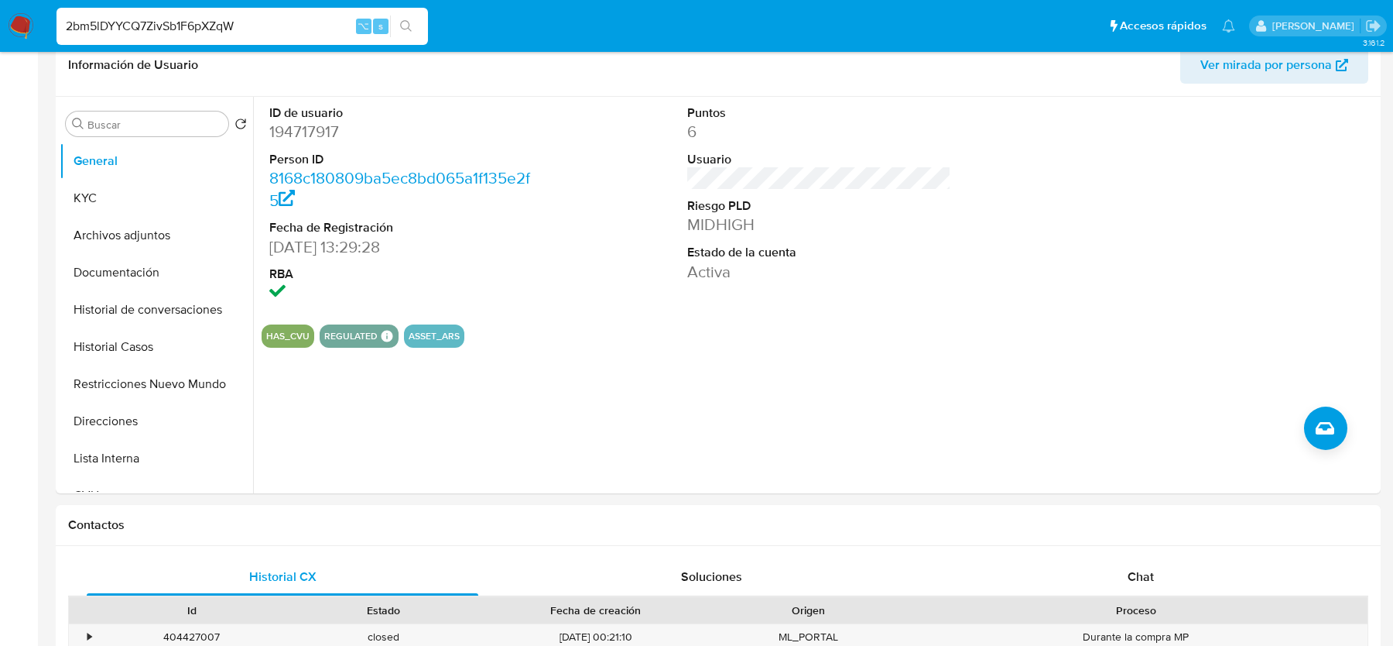
scroll to position [624, 0]
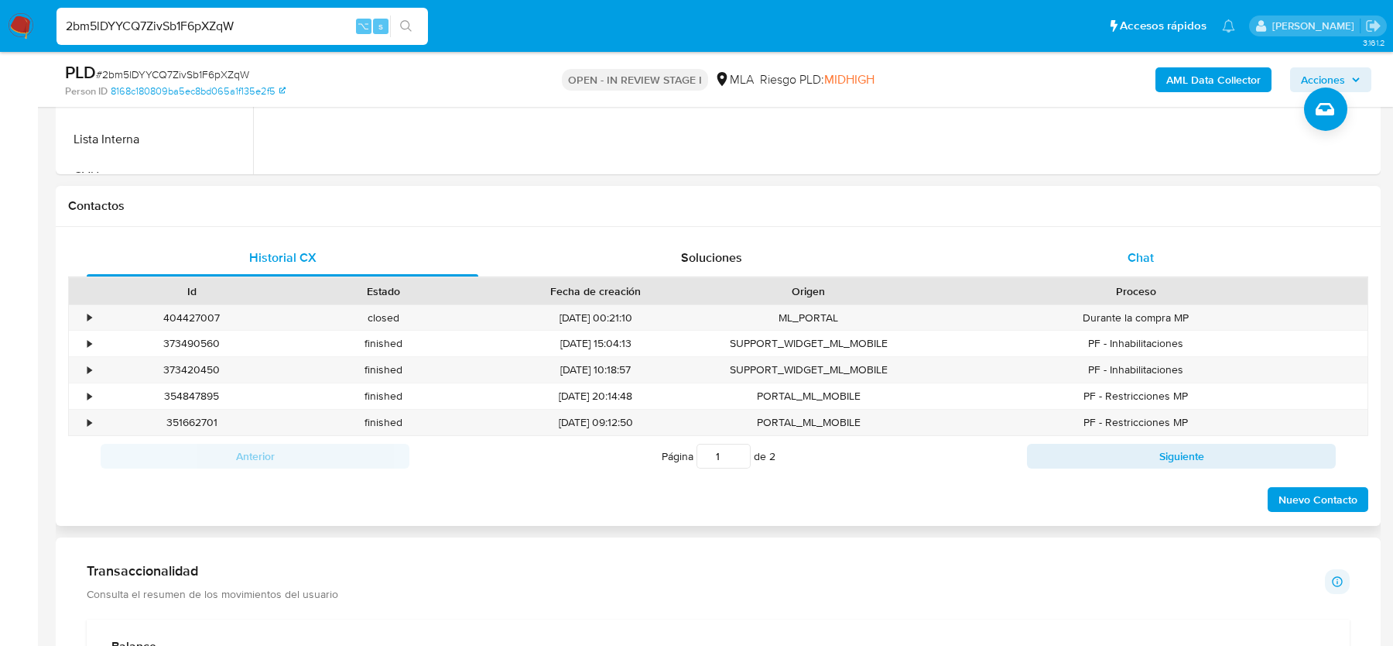
click at [1130, 265] on span "Chat" at bounding box center [1141, 257] width 26 height 18
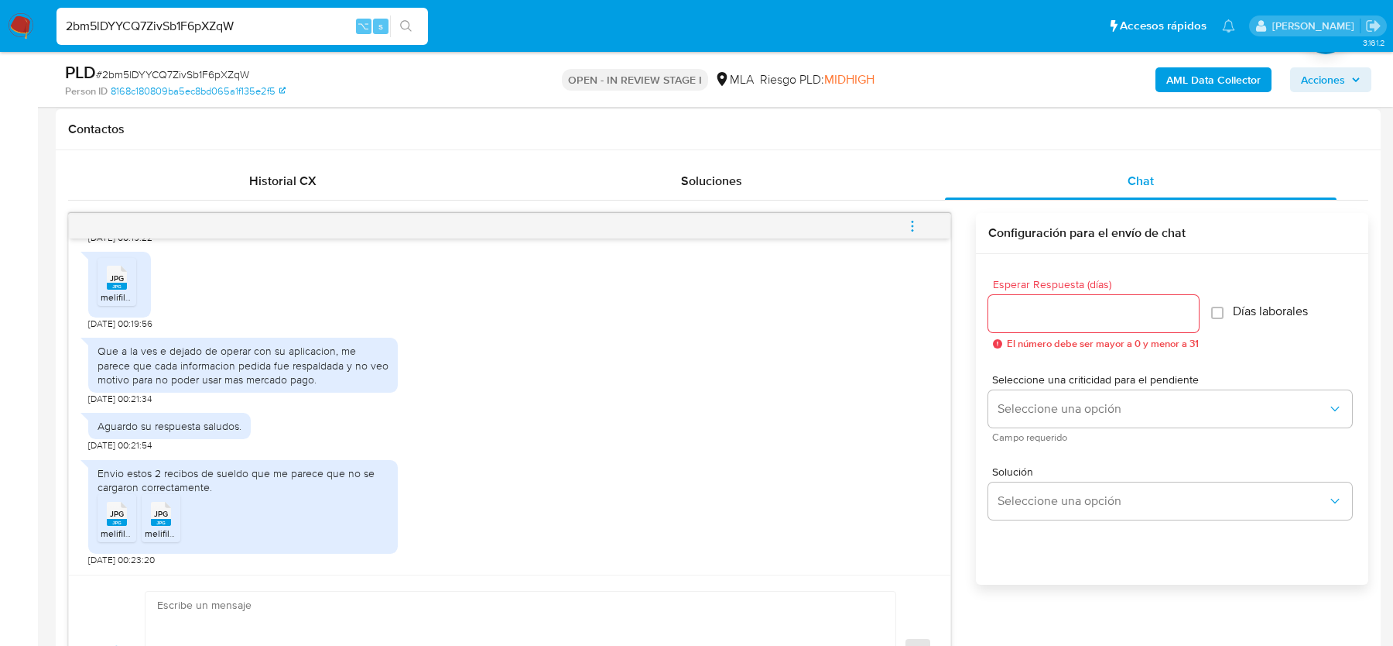
scroll to position [709, 0]
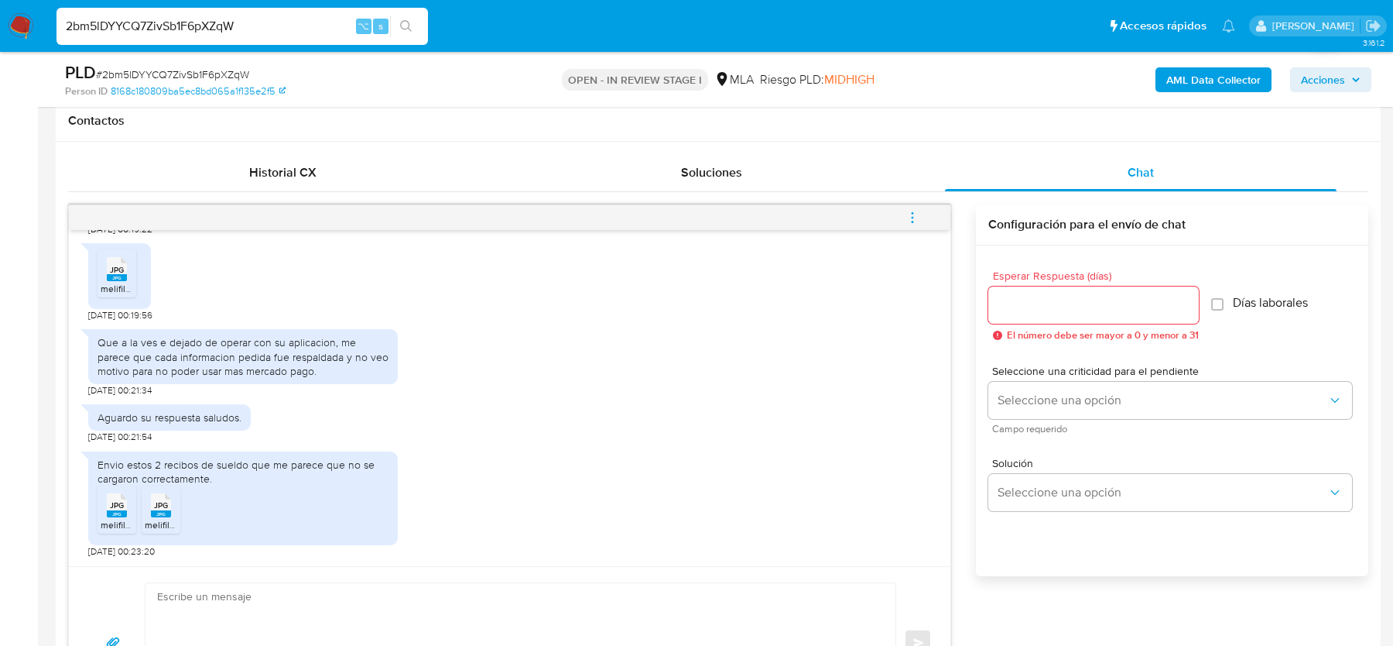
click at [206, 69] on span "# 2bm5lDYYCQ7ZivSb1F6pXZqW" at bounding box center [172, 74] width 153 height 15
copy span "2bm5lDYYCQ7ZivSb1F6pXZqW"
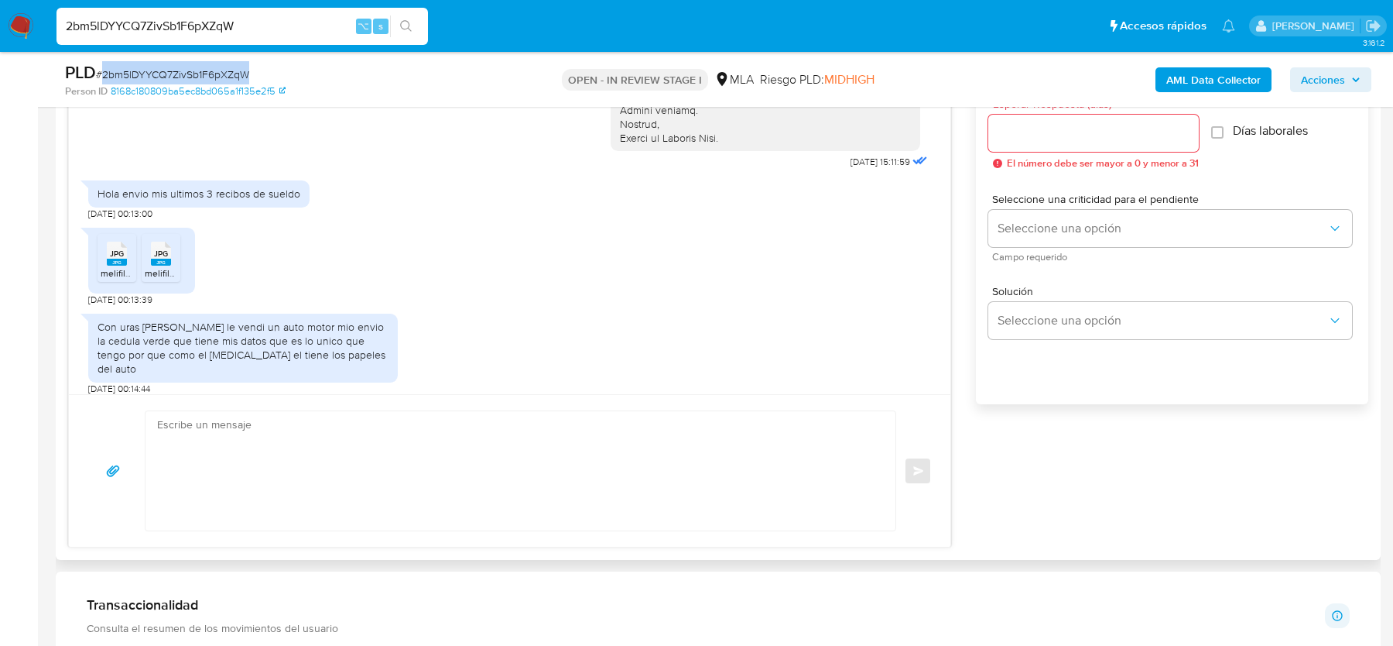
scroll to position [1526, 0]
click at [108, 265] on icon at bounding box center [117, 253] width 20 height 24
click at [155, 258] on span "JPG" at bounding box center [161, 253] width 14 height 10
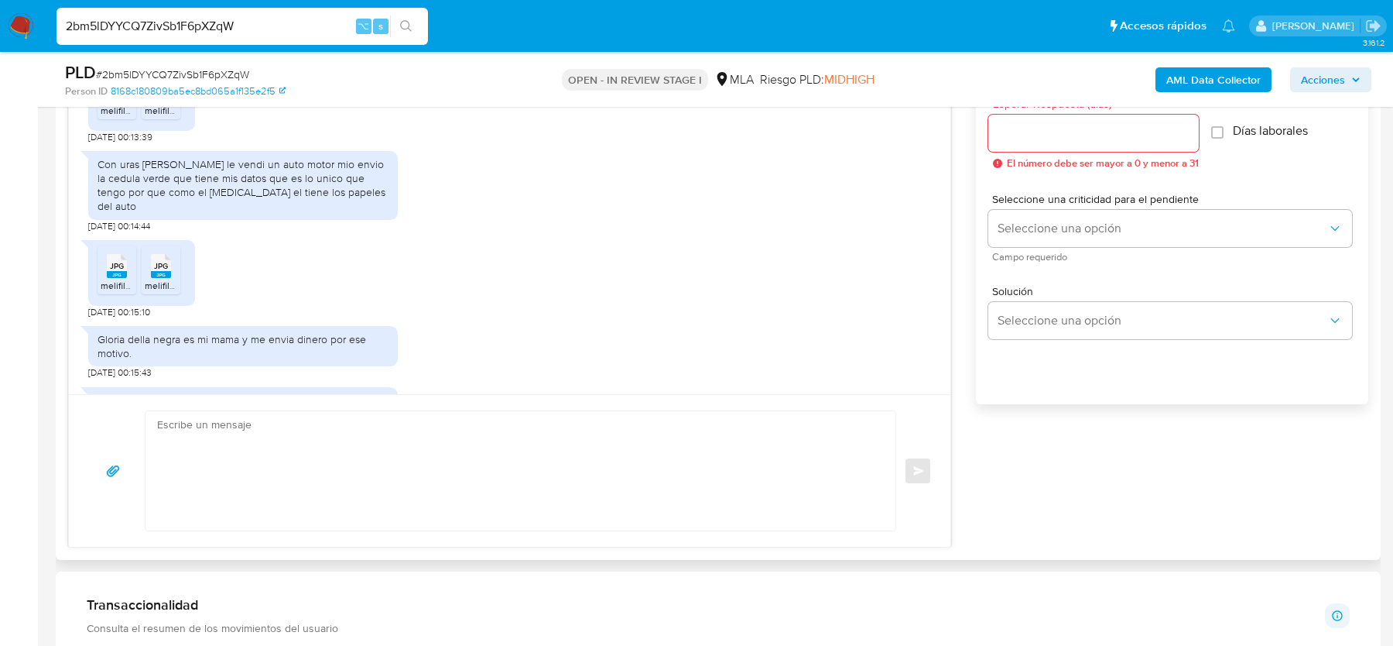
scroll to position [1689, 0]
drag, startPoint x: 351, startPoint y: 204, endPoint x: 351, endPoint y: 214, distance: 9.3
click at [351, 212] on div "Con uras bautista le vendi un auto motor mio envio la cedula verde que tiene mi…" at bounding box center [243, 184] width 291 height 57
click at [118, 276] on rect at bounding box center [117, 272] width 20 height 7
click at [163, 276] on rect at bounding box center [161, 272] width 20 height 7
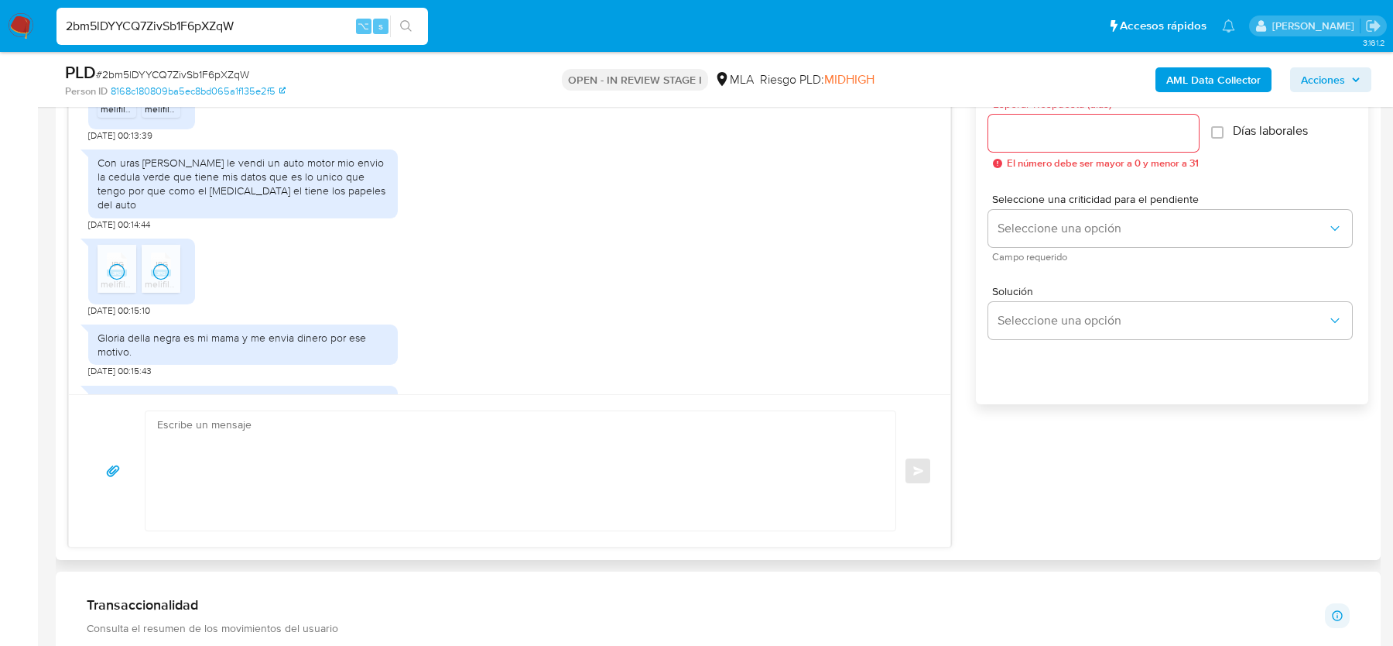
scroll to position [1746, 0]
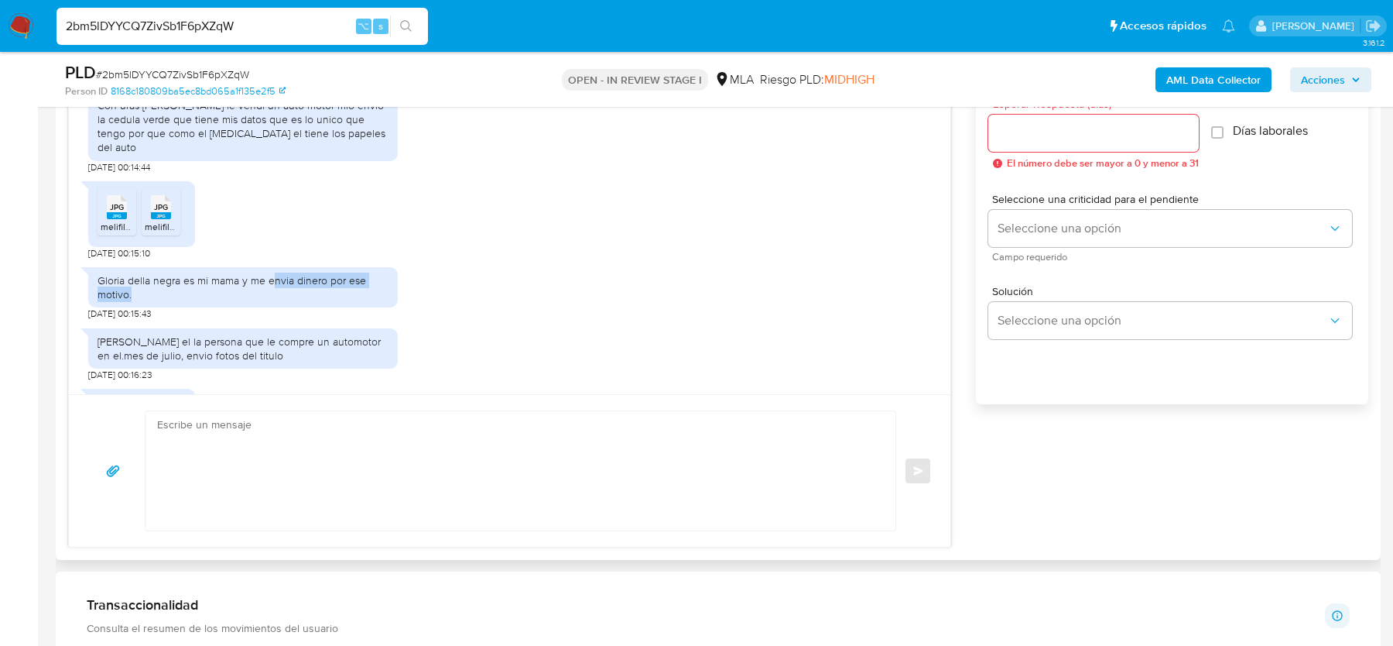
drag, startPoint x: 272, startPoint y: 296, endPoint x: 272, endPoint y: 305, distance: 9.3
click at [272, 301] on div "Gloria della negra es mi mama y me envia dinero por ese motivo." at bounding box center [243, 287] width 291 height 28
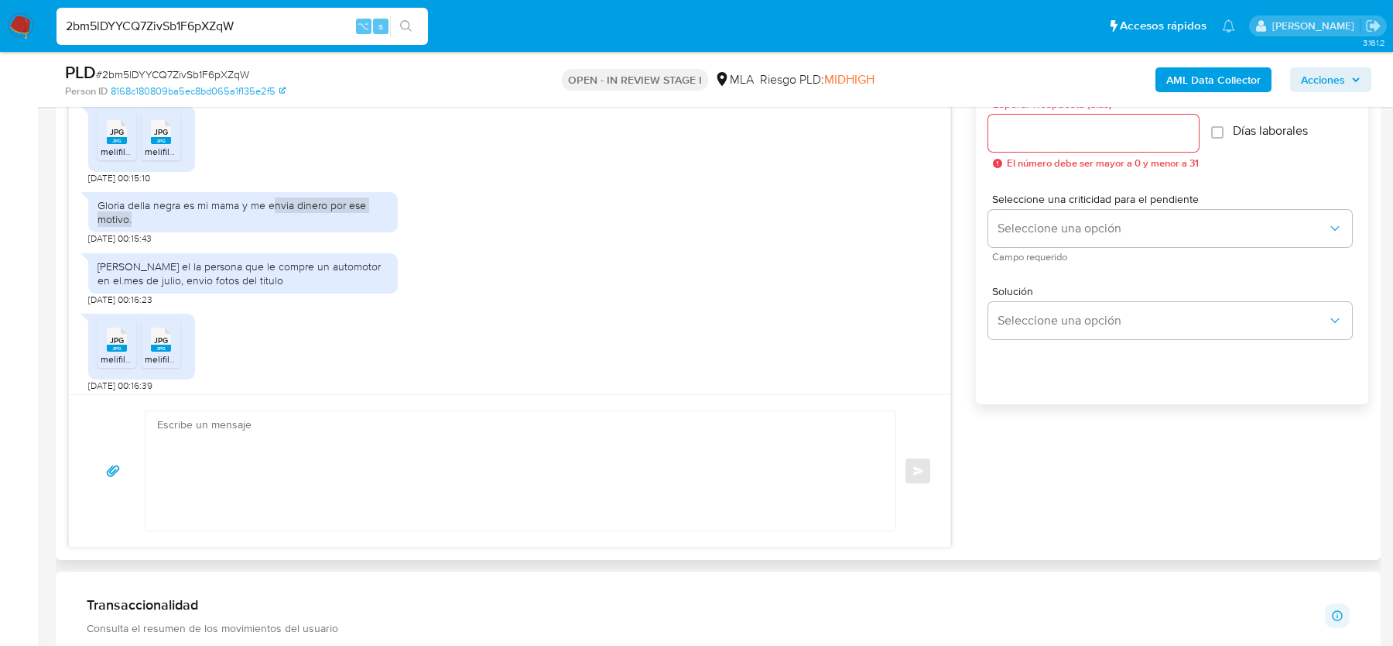
scroll to position [1899, 0]
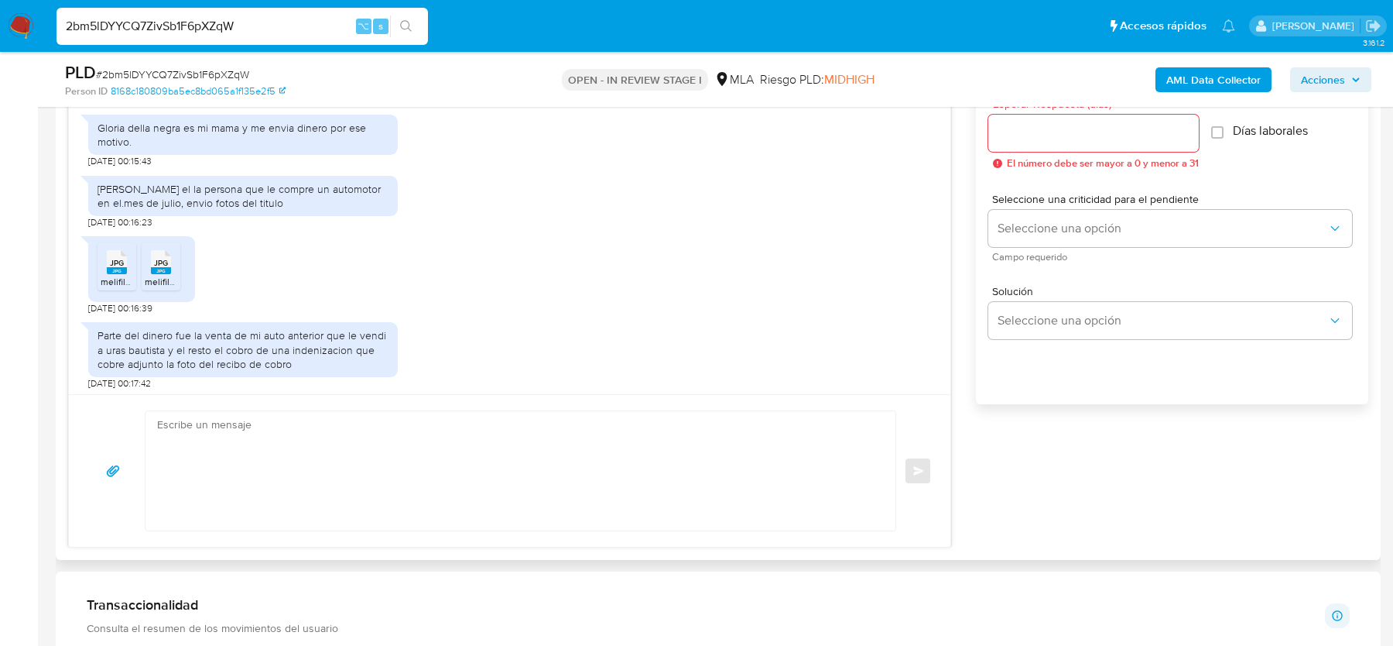
click at [108, 274] on rect at bounding box center [117, 270] width 20 height 7
click at [163, 274] on rect at bounding box center [161, 270] width 20 height 7
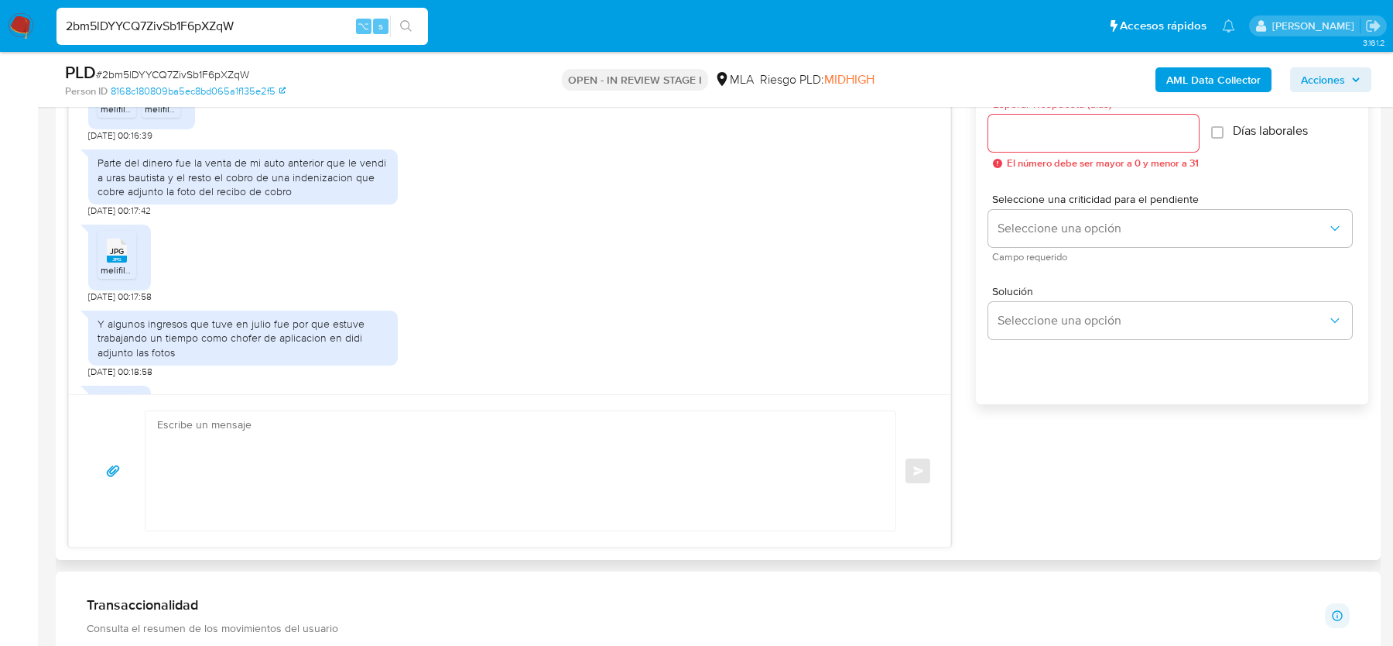
scroll to position [2079, 0]
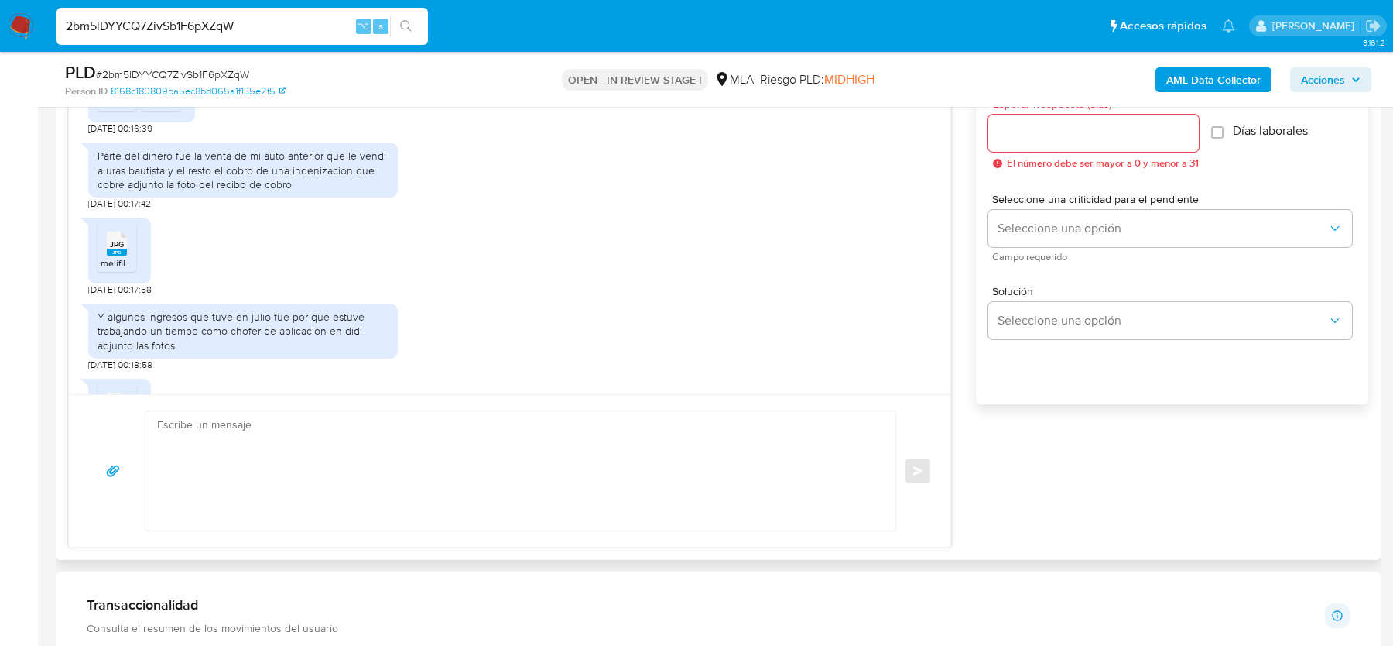
click at [114, 249] on span "JPG" at bounding box center [117, 244] width 14 height 10
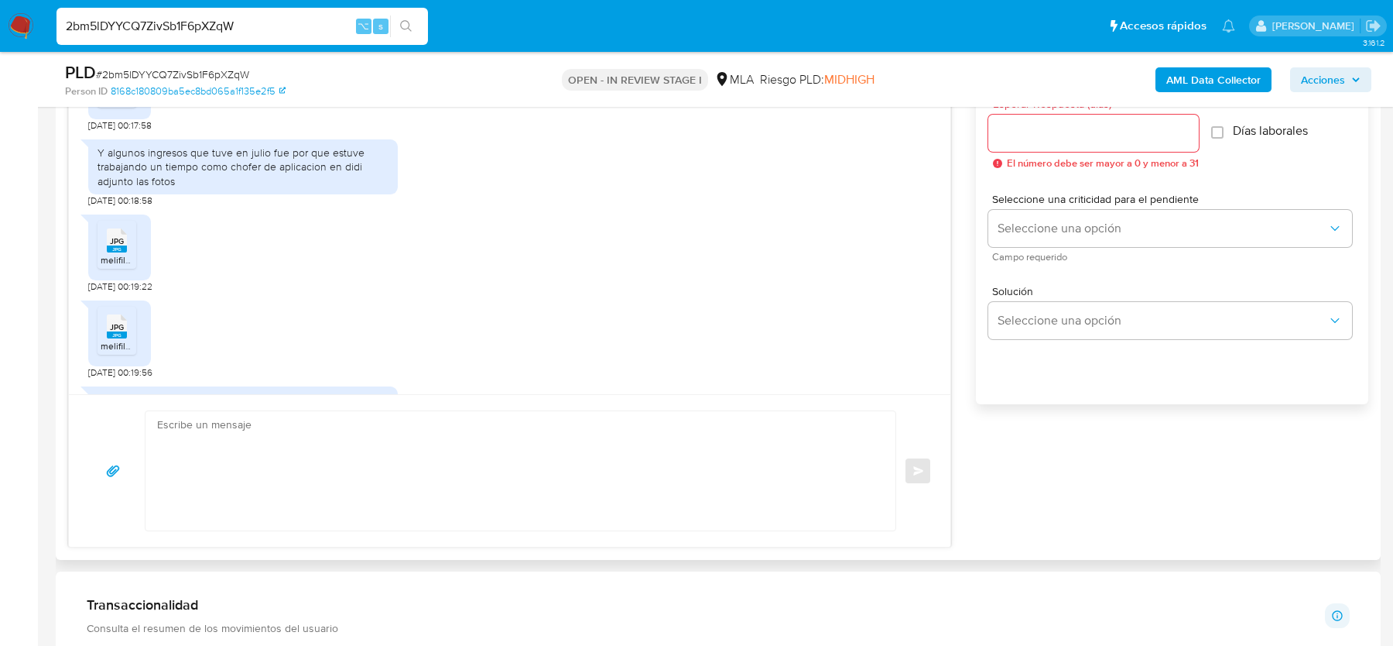
scroll to position [2250, 0]
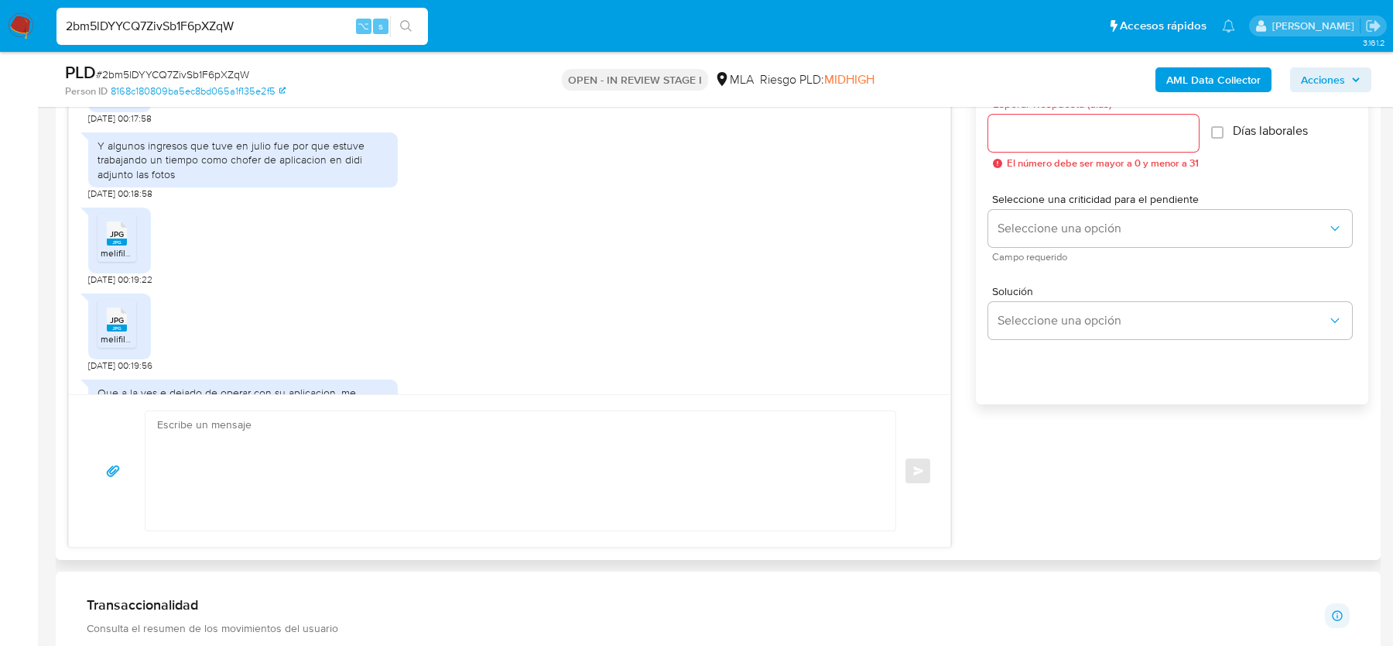
click at [121, 259] on span "melifile4545251358489844633.jpg" at bounding box center [174, 252] width 146 height 13
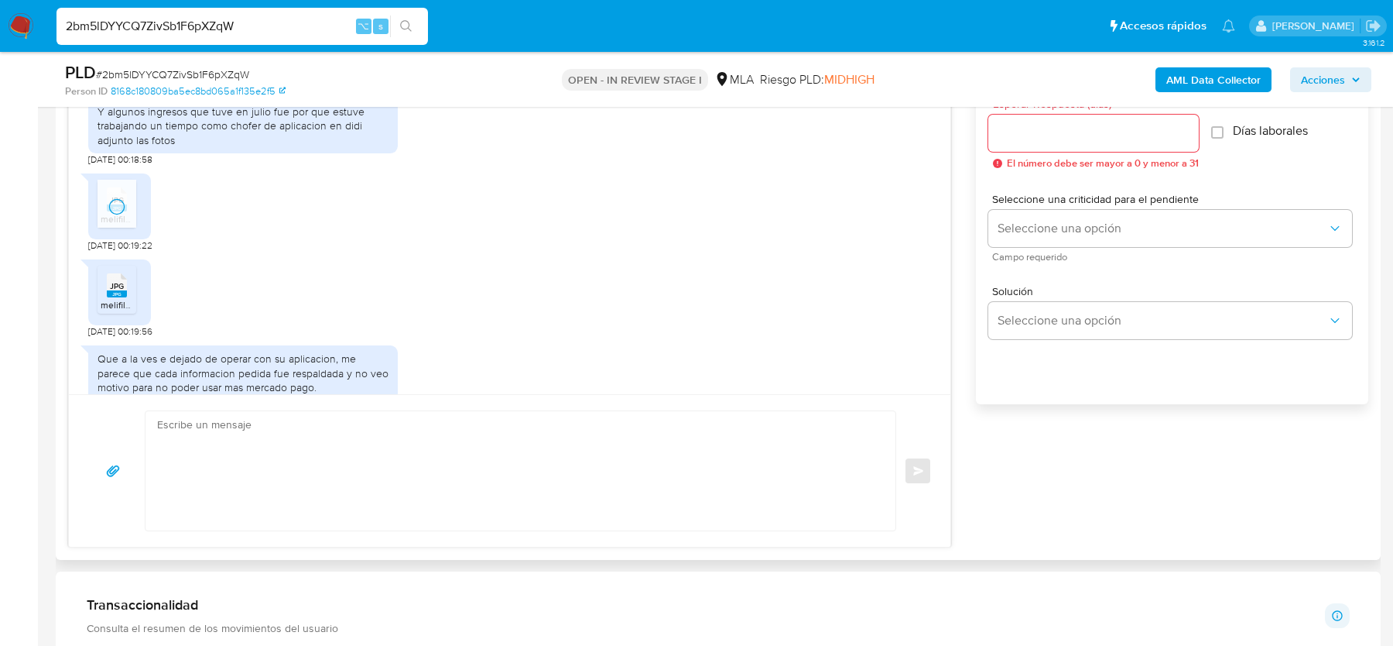
click at [121, 311] on span "melifile6929070008150613086.jpg" at bounding box center [172, 304] width 143 height 13
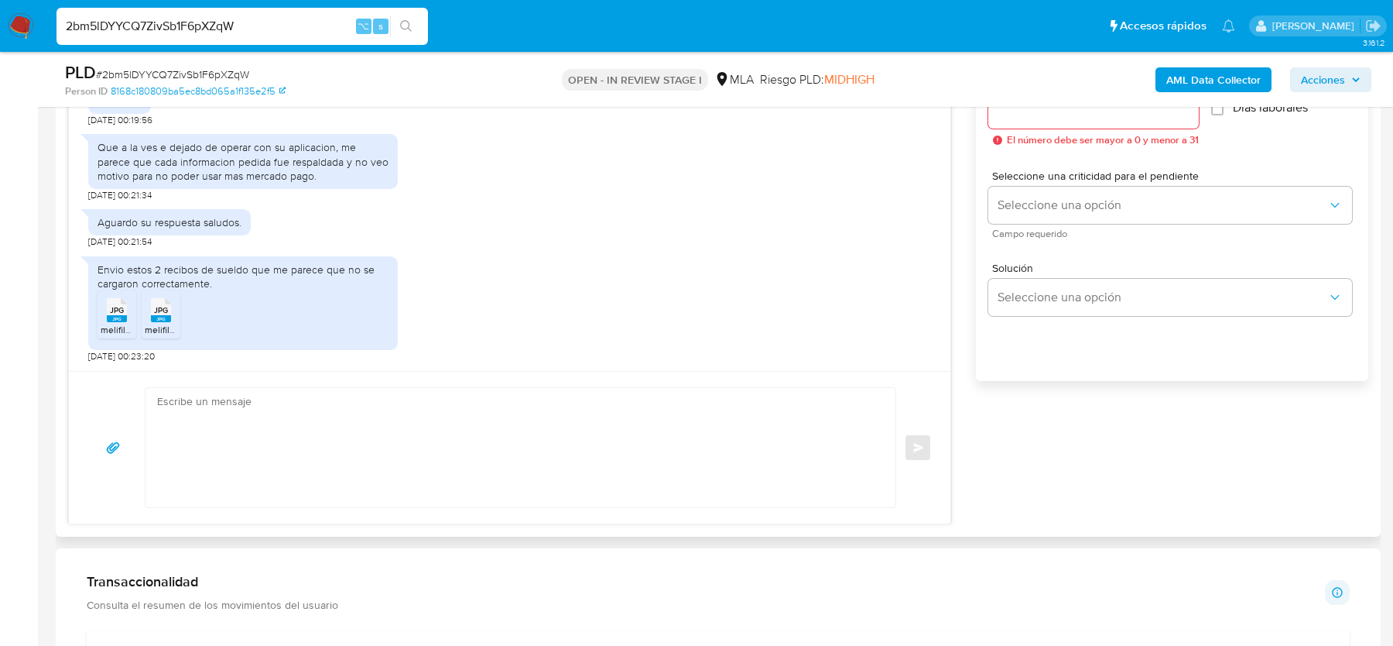
scroll to position [910, 0]
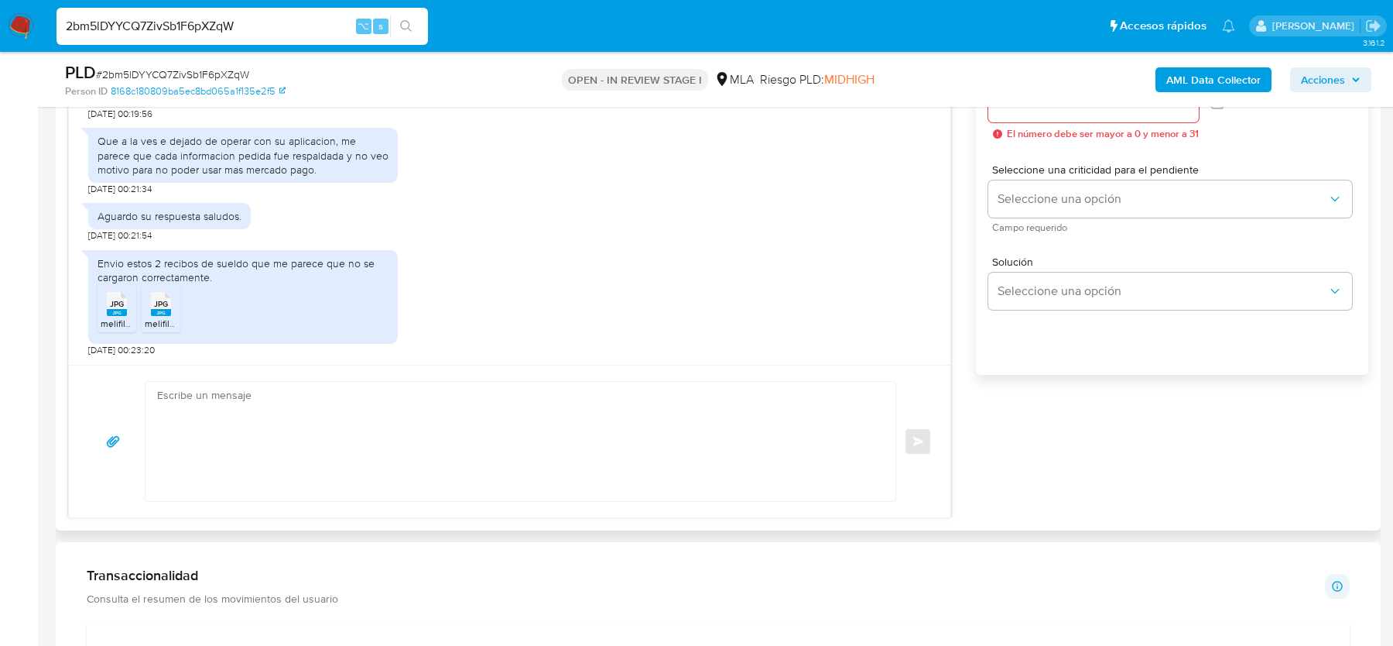
click at [118, 314] on icon "JPG" at bounding box center [117, 303] width 20 height 27
click at [159, 314] on icon "JPG" at bounding box center [161, 303] width 20 height 27
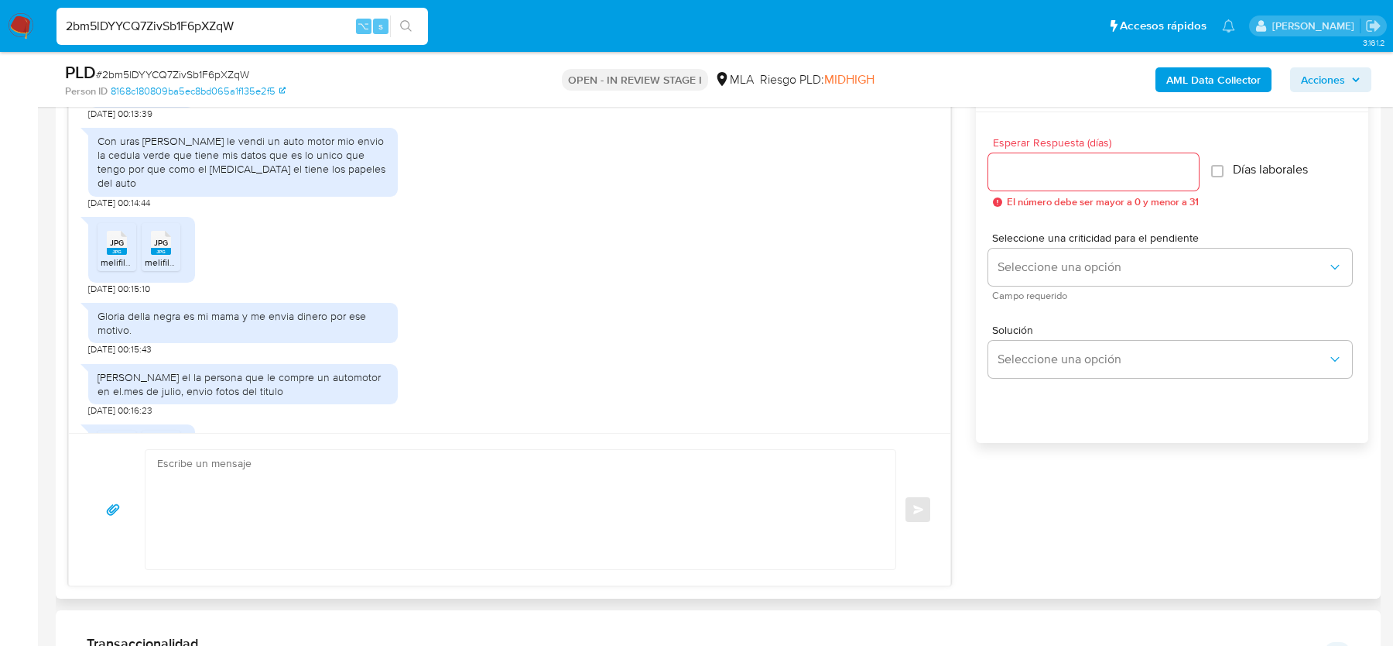
scroll to position [1753, 0]
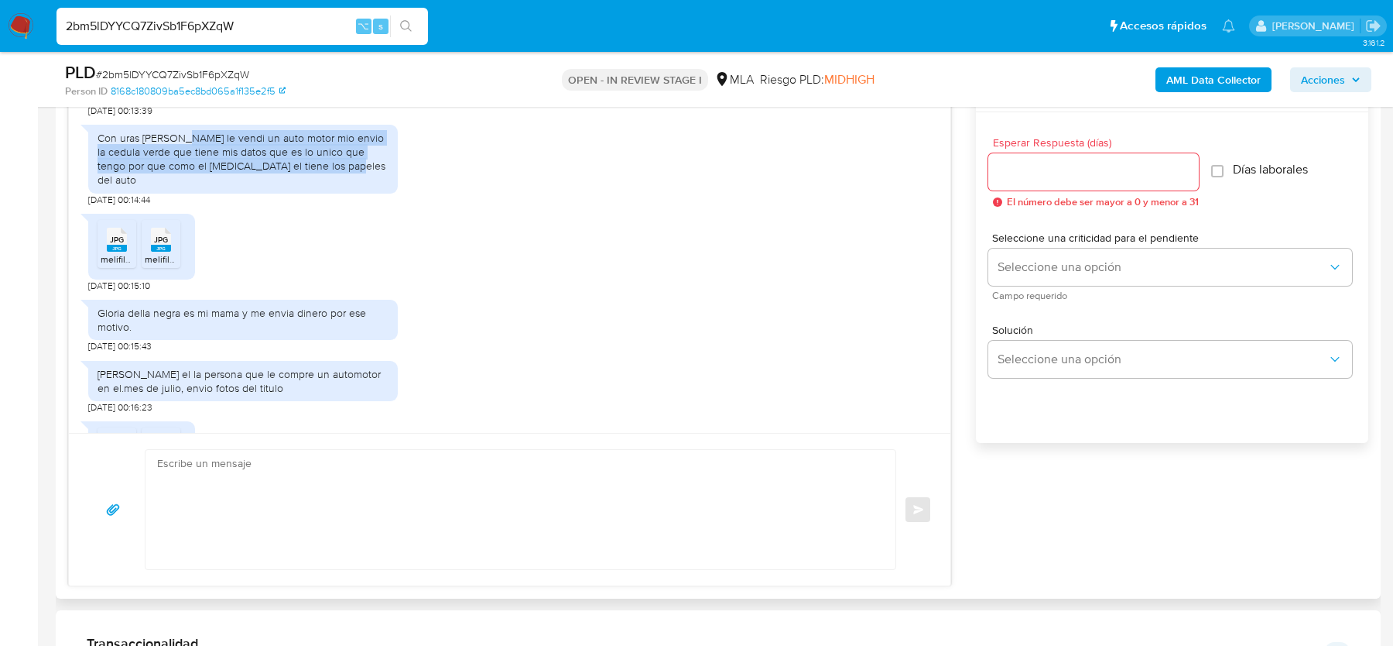
drag, startPoint x: 180, startPoint y: 163, endPoint x: 317, endPoint y: 194, distance: 141.2
click at [317, 187] on div "Con uras bautista le vendi un auto motor mio envio la cedula verde que tiene mi…" at bounding box center [243, 159] width 291 height 57
drag, startPoint x: 96, startPoint y: 165, endPoint x: 329, endPoint y: 195, distance: 235.0
click at [329, 194] on div "Con uras bautista le vendi un auto motor mio envio la cedula verde que tiene mi…" at bounding box center [243, 159] width 310 height 69
copy div "Con uras bautista le vendi un auto motor mio envio la cedula verde que tiene mi…"
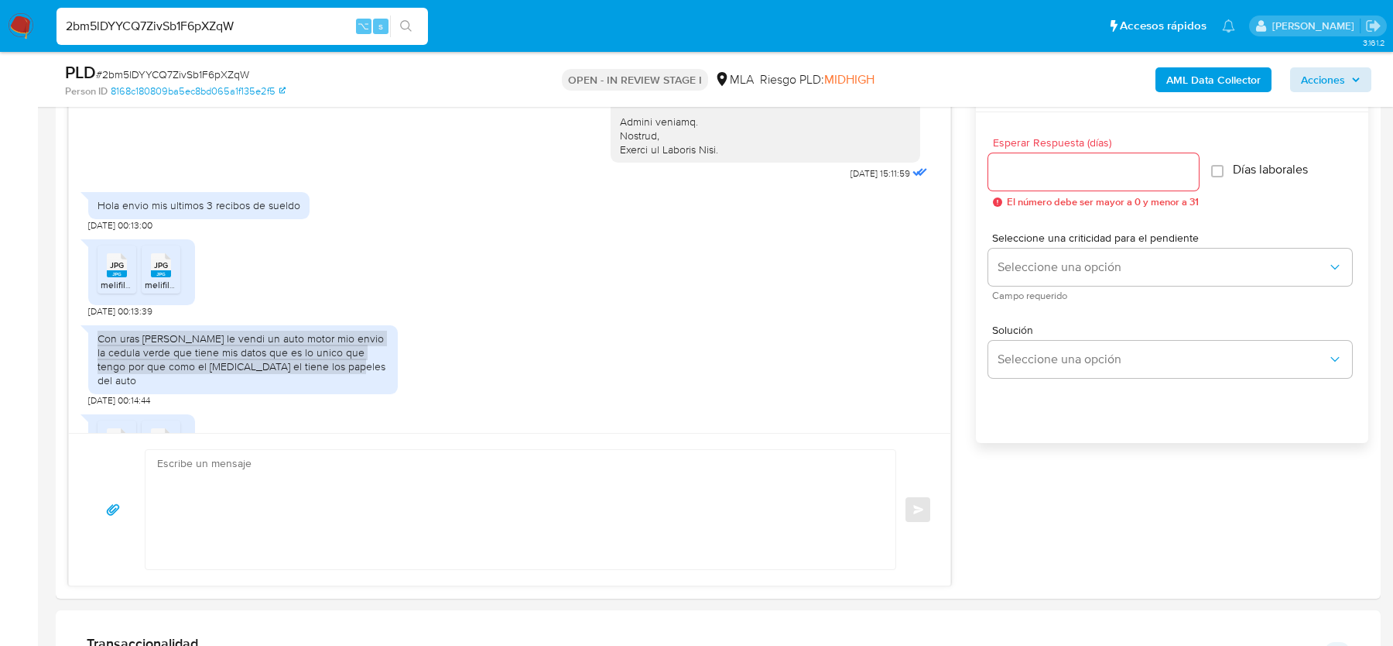
scroll to position [1564, 0]
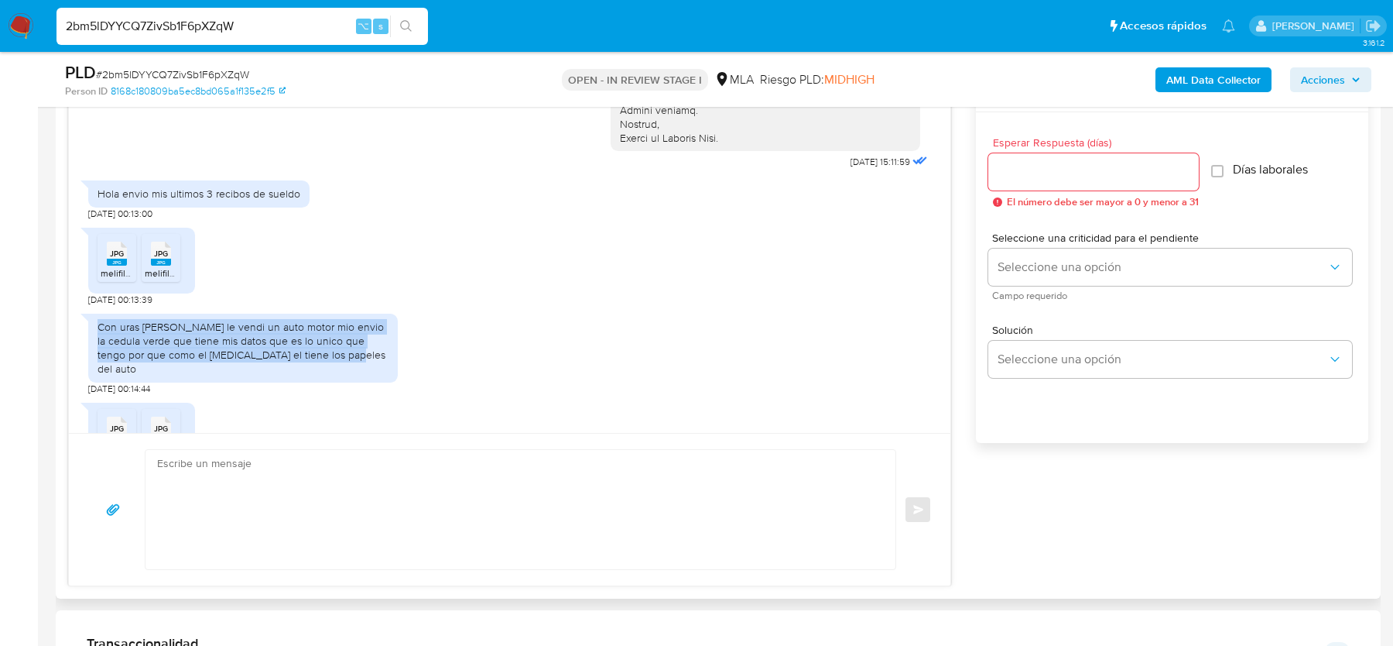
copy div "Con uras bautista le vendi un auto motor mio envio la cedula verde que tiene mi…"
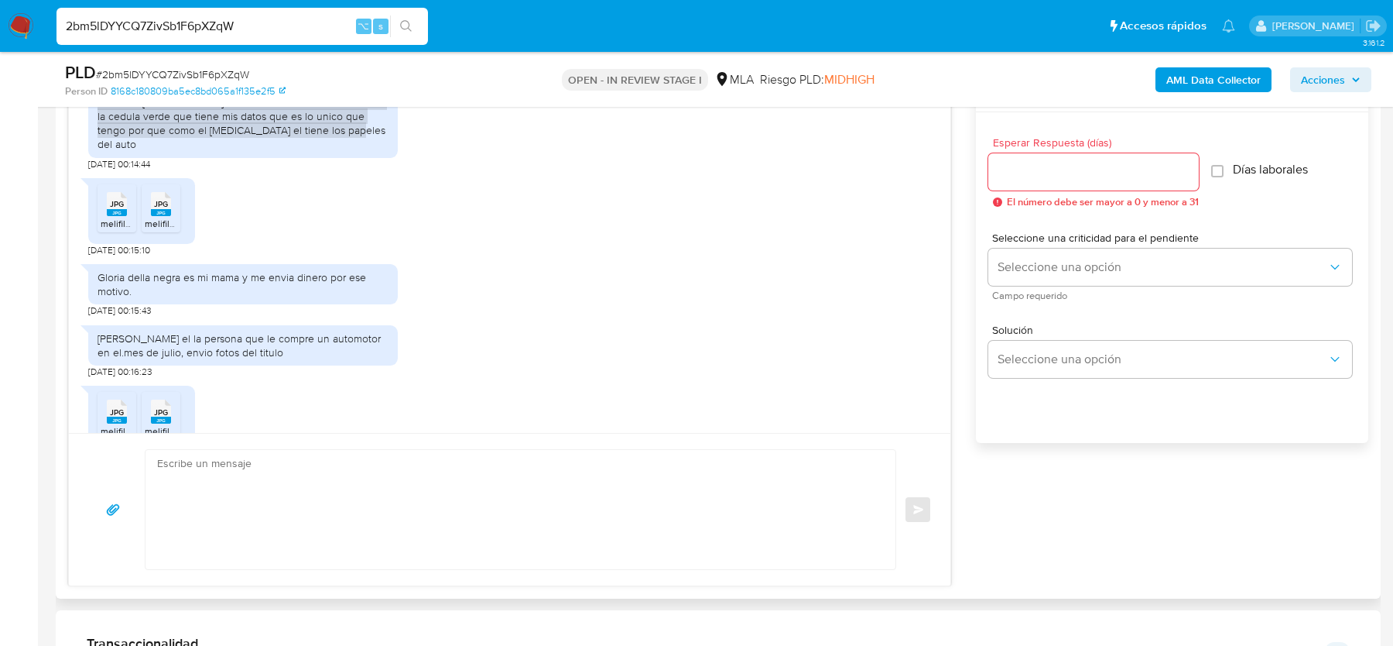
scroll to position [1811, 0]
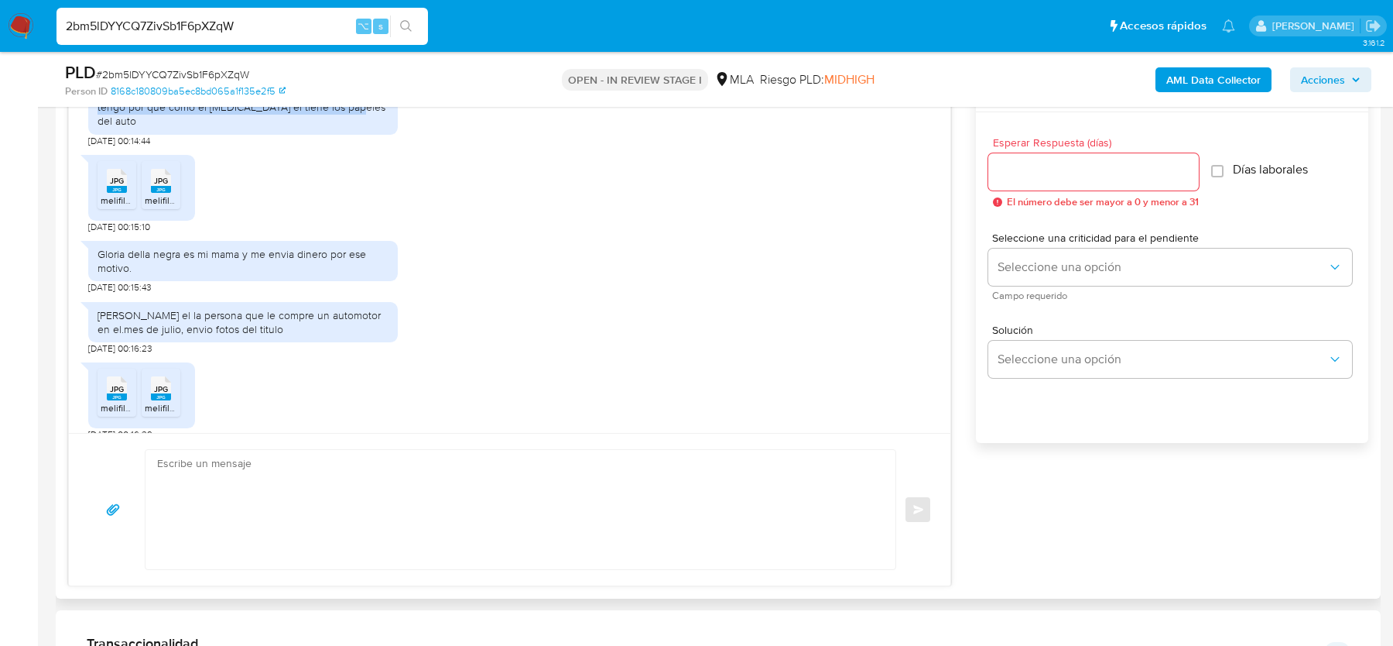
click at [153, 267] on div "Gloria della negra es mi mama y me envia dinero por ese motivo." at bounding box center [243, 261] width 291 height 28
copy div "Gloria della negra es mi mama y me envia dinero por ese motivo."
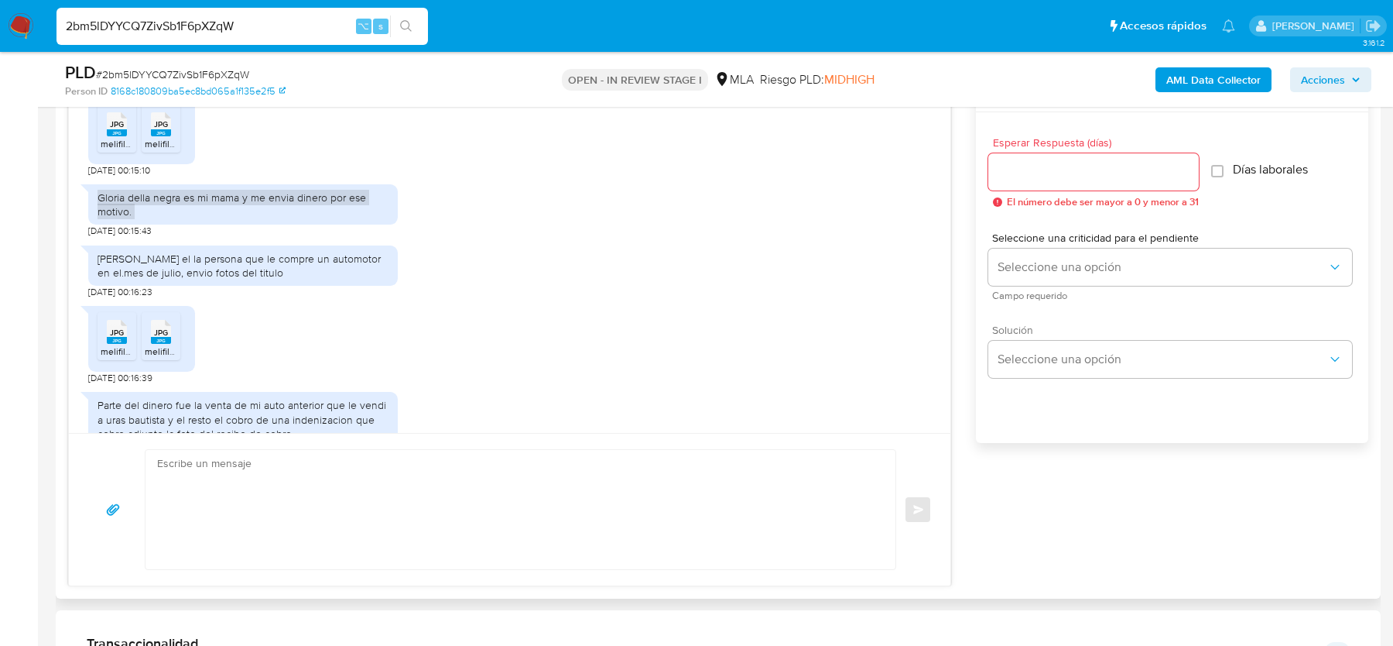
scroll to position [1886, 0]
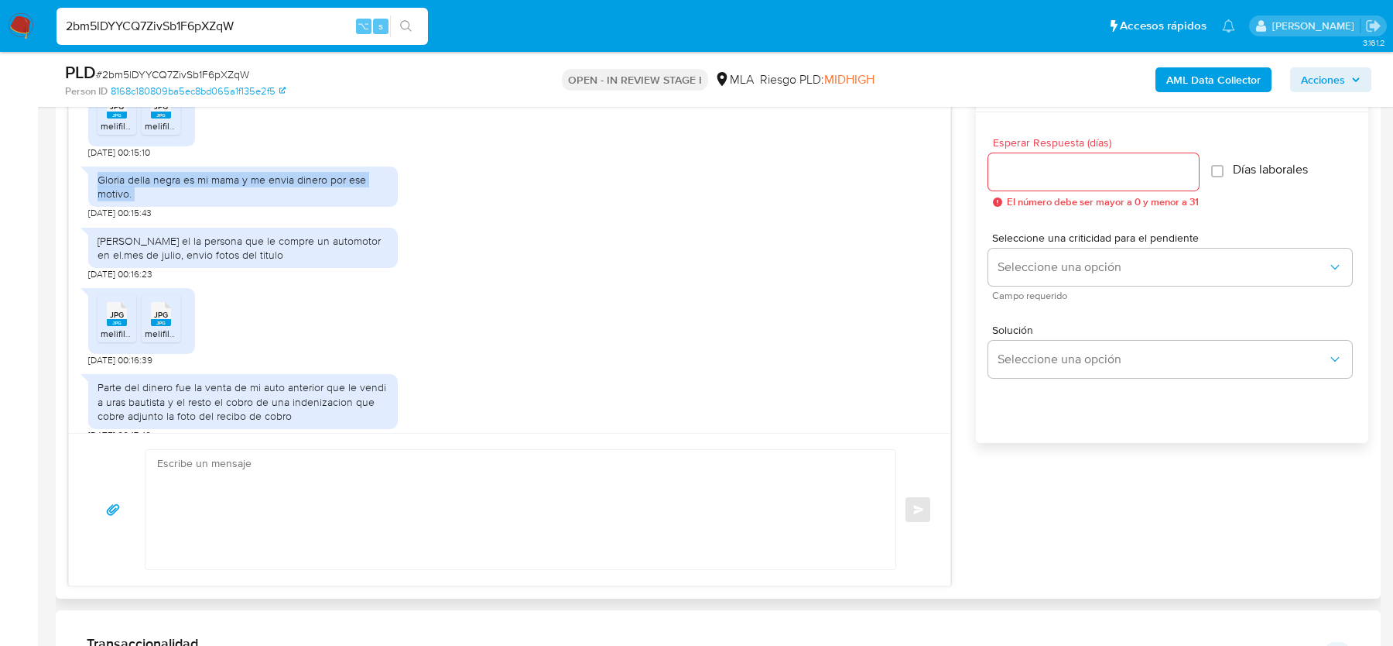
click at [191, 258] on div "Janet allievi el la persona que le compre un automotor en el.mes de julio, envi…" at bounding box center [243, 248] width 291 height 28
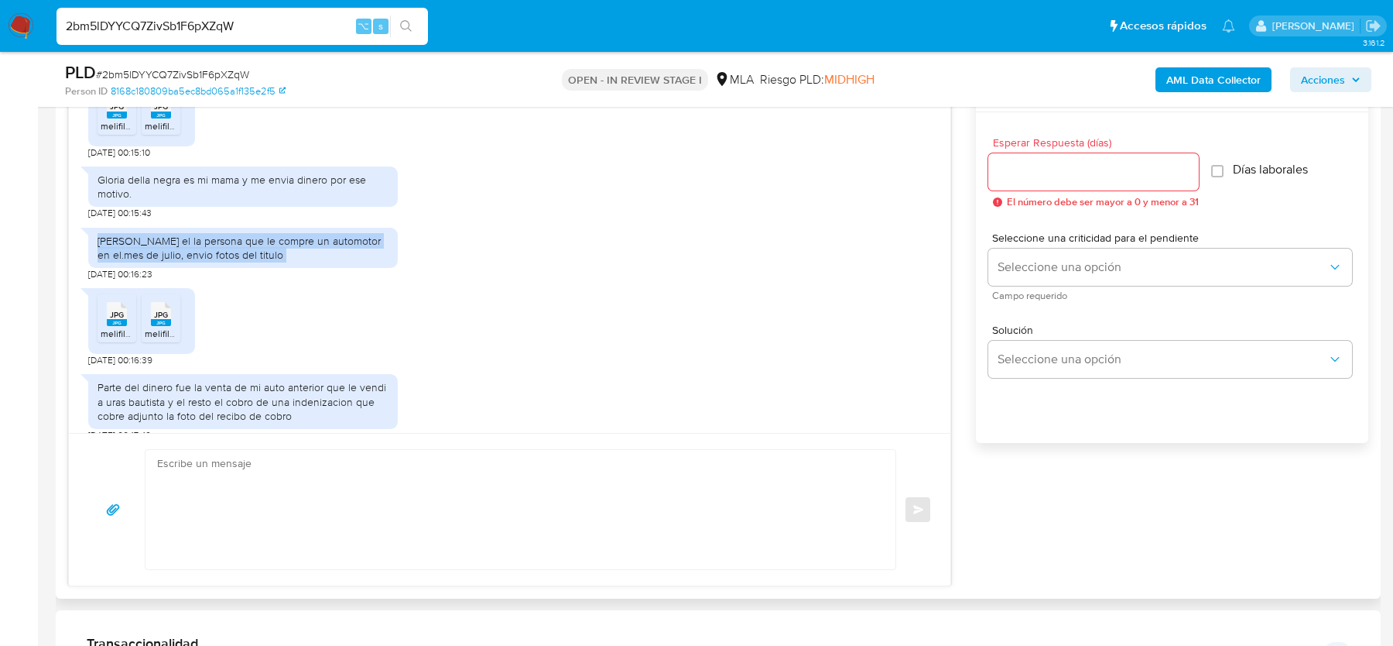
click at [191, 258] on div "Janet allievi el la persona que le compre un automotor en el.mes de julio, envi…" at bounding box center [243, 248] width 291 height 28
copy div "Janet allievi el la persona que le compre un automotor en el.mes de julio, envi…"
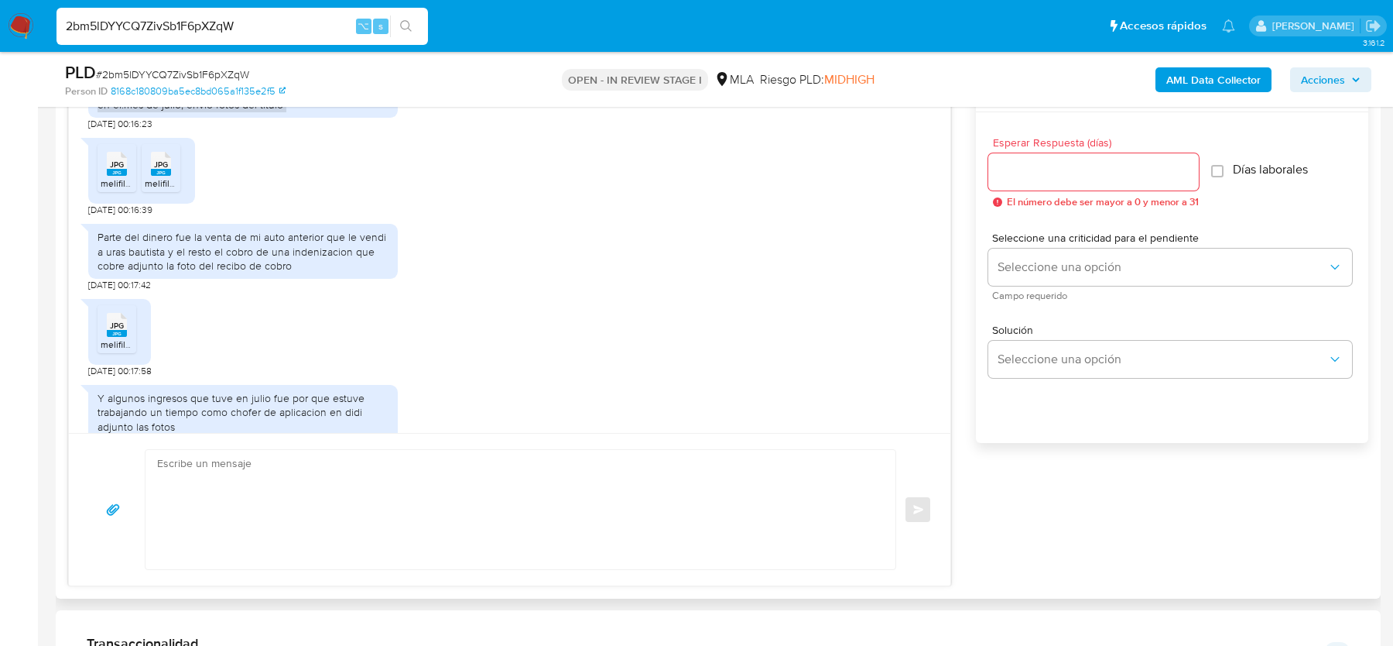
scroll to position [2037, 0]
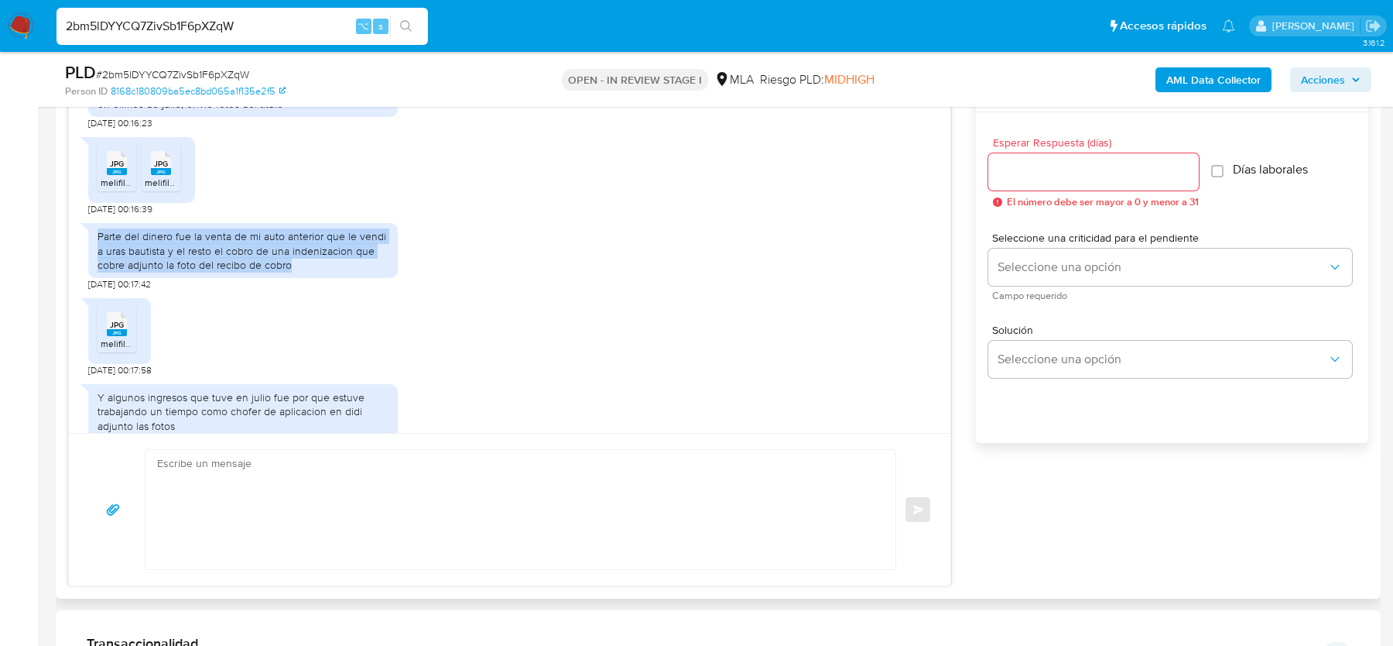
drag, startPoint x: 96, startPoint y: 250, endPoint x: 365, endPoint y: 279, distance: 270.1
click at [365, 278] on div "Parte del dinero fue la venta de mi auto anterior que le vendi a uras bautista …" at bounding box center [243, 250] width 310 height 55
copy div "Parte del dinero fue la venta de mi auto anterior que le vendi a uras bautista …"
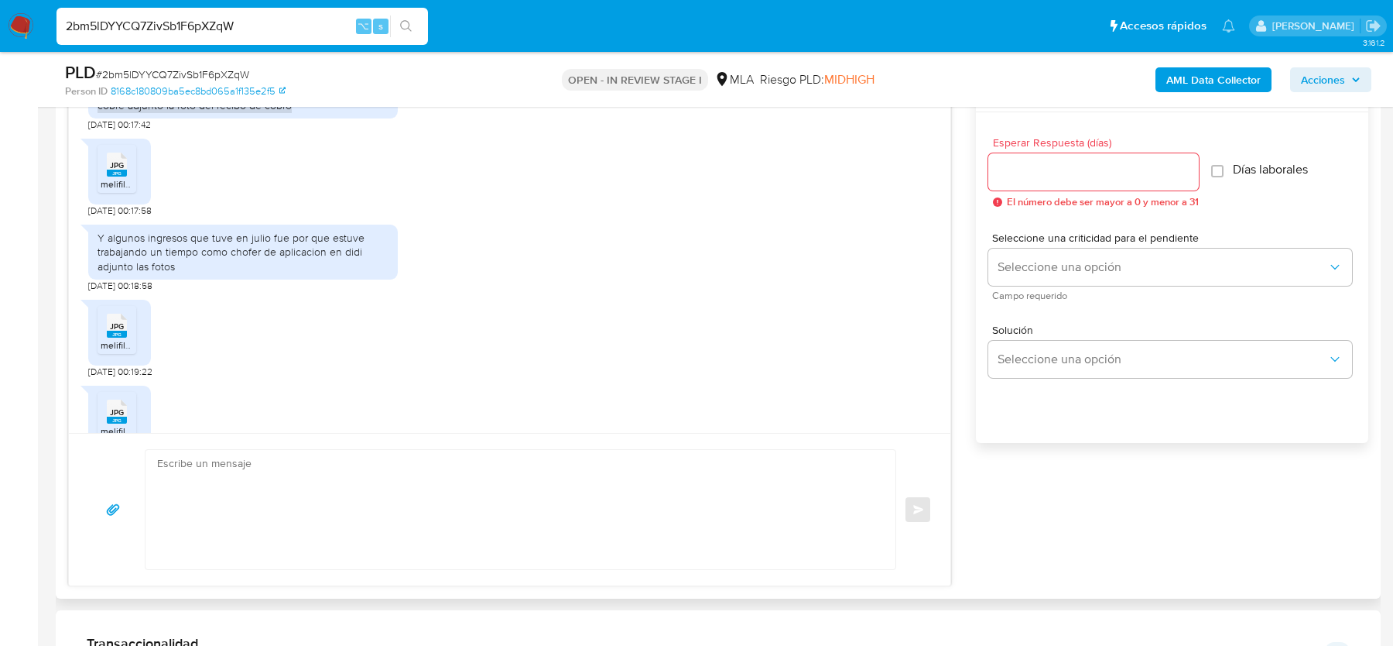
scroll to position [2207, 0]
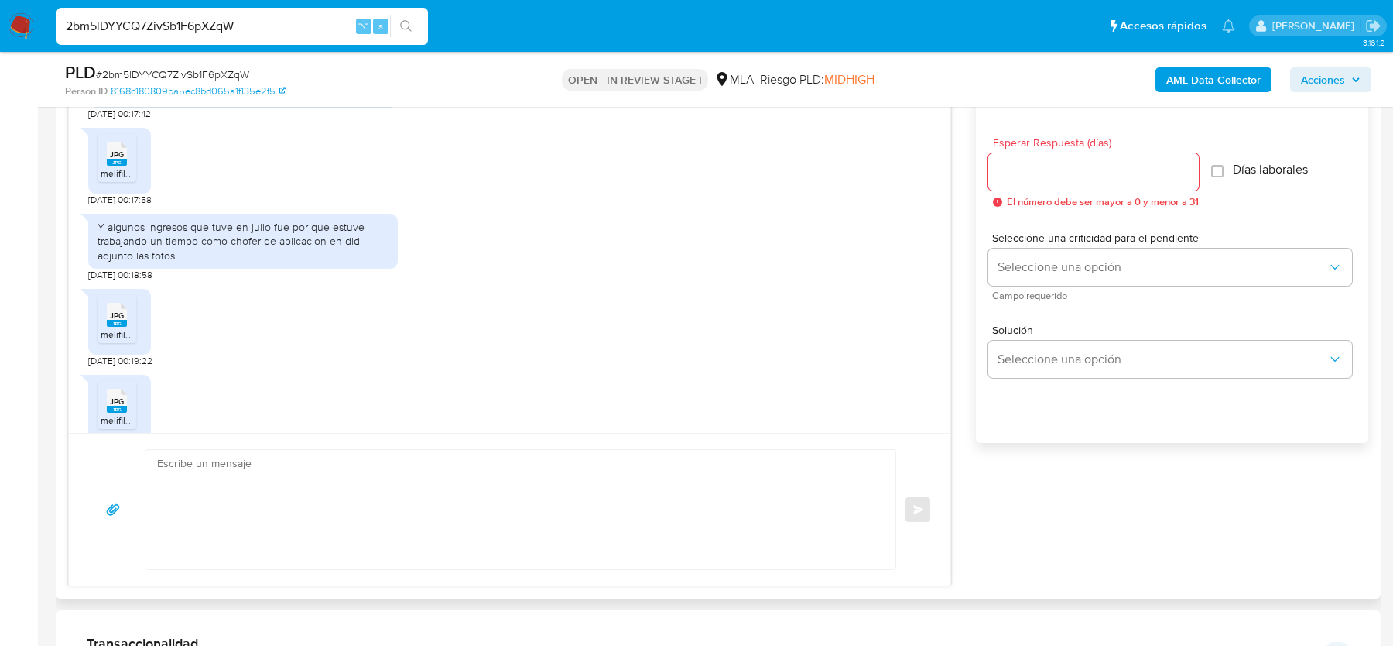
click at [248, 249] on div "Y algunos ingresos que tuve en julio fue por que estuve trabajando un tiempo co…" at bounding box center [243, 241] width 291 height 43
copy div "Y algunos ingresos que tuve en julio fue por que estuve trabajando un tiempo co…"
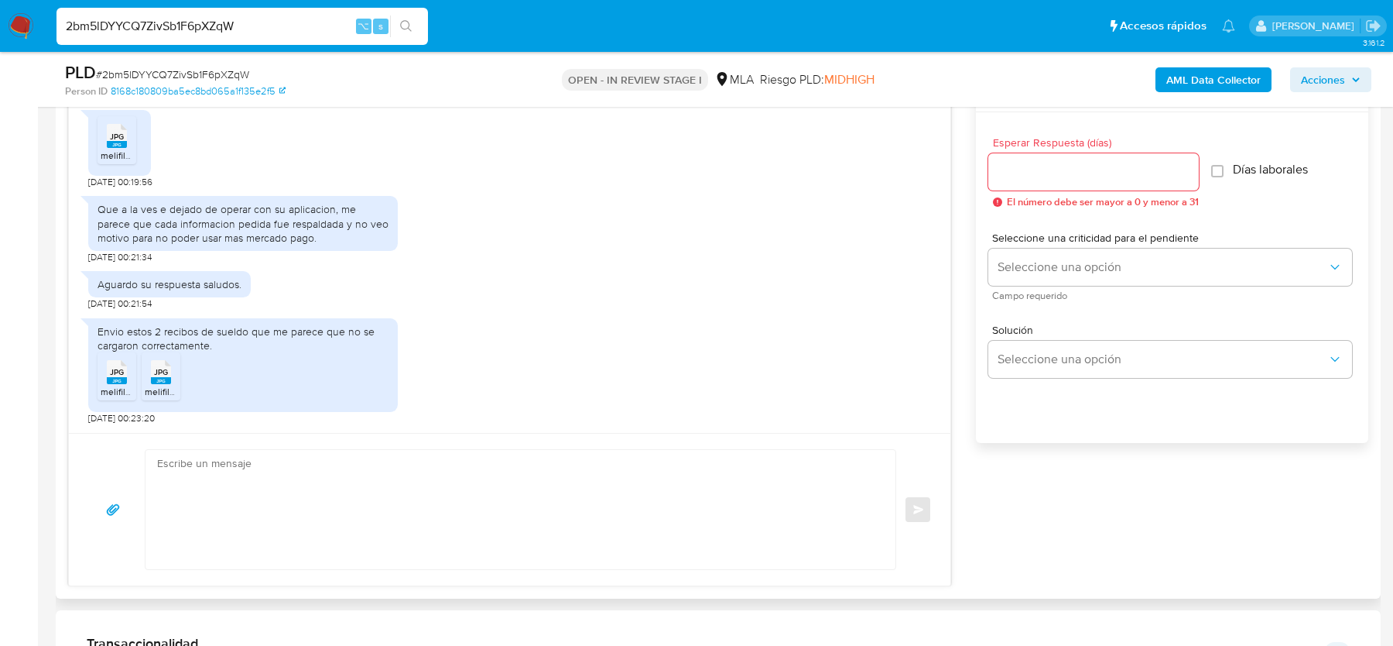
scroll to position [2481, 0]
click at [187, 216] on div "Que a la ves e dejado de operar con su aplicacion, me parece que cada informaci…" at bounding box center [243, 223] width 291 height 43
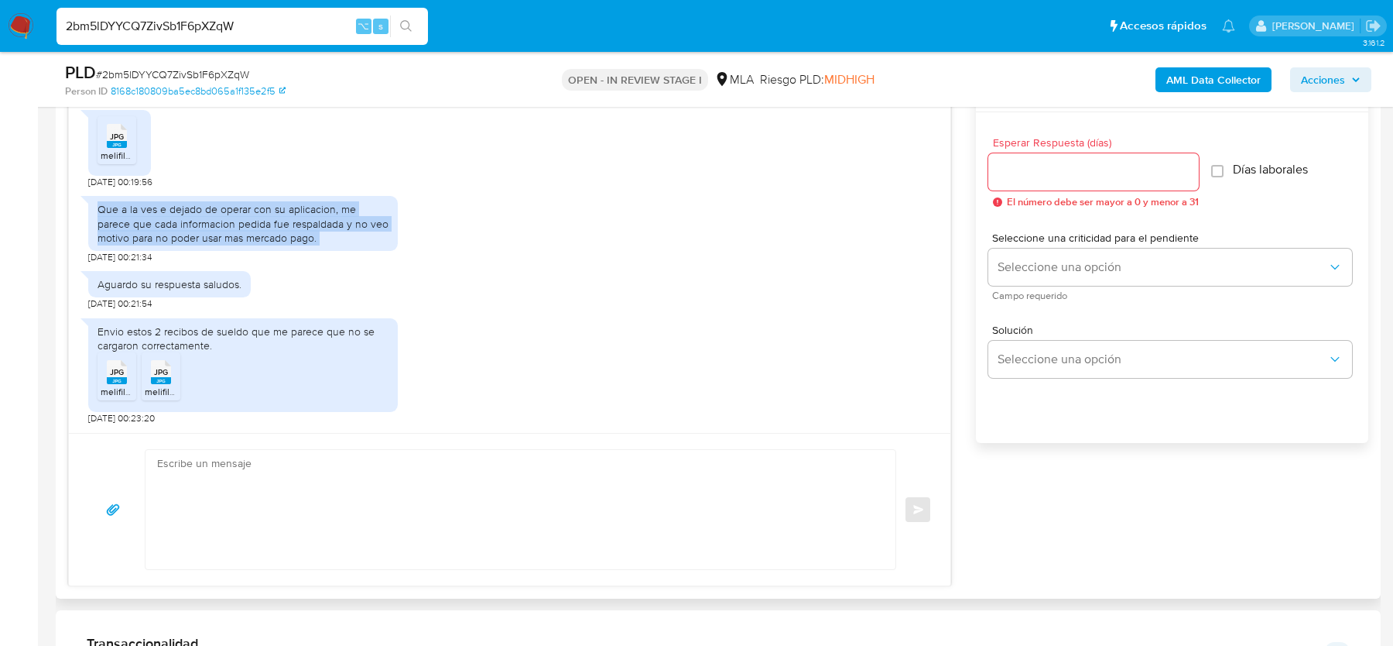
click at [187, 216] on div "Que a la ves e dejado de operar con su aplicacion, me parece que cada informaci…" at bounding box center [243, 223] width 291 height 43
copy div "Que a la ves e dejado de operar con su aplicacion, me parece que cada informaci…"
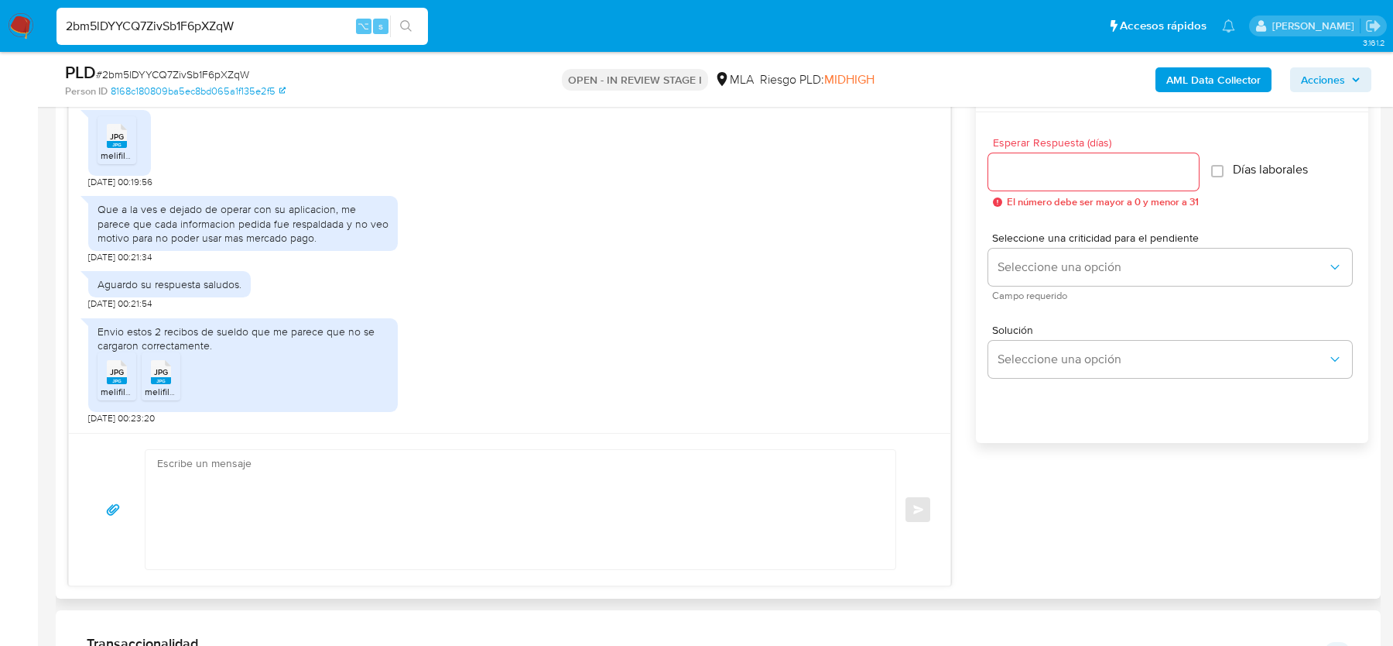
click at [304, 357] on ul "JPG JPG melifile8014136286862749711.jpg JPG JPG melifile4452418696988770450.jpg" at bounding box center [243, 378] width 291 height 53
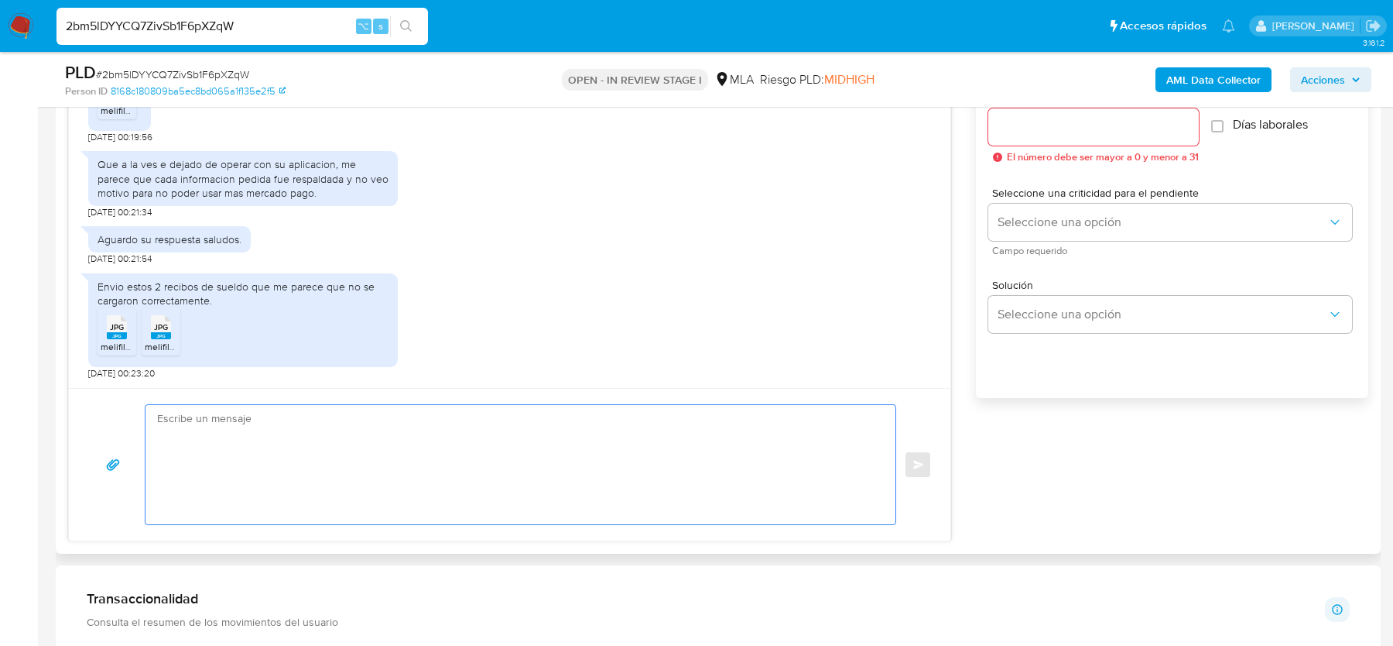
click at [401, 480] on textarea at bounding box center [516, 464] width 719 height 119
paste textarea "Hola, ¡Muchas gracias por tu respuesta! Confirmamos la recepción de la document…"
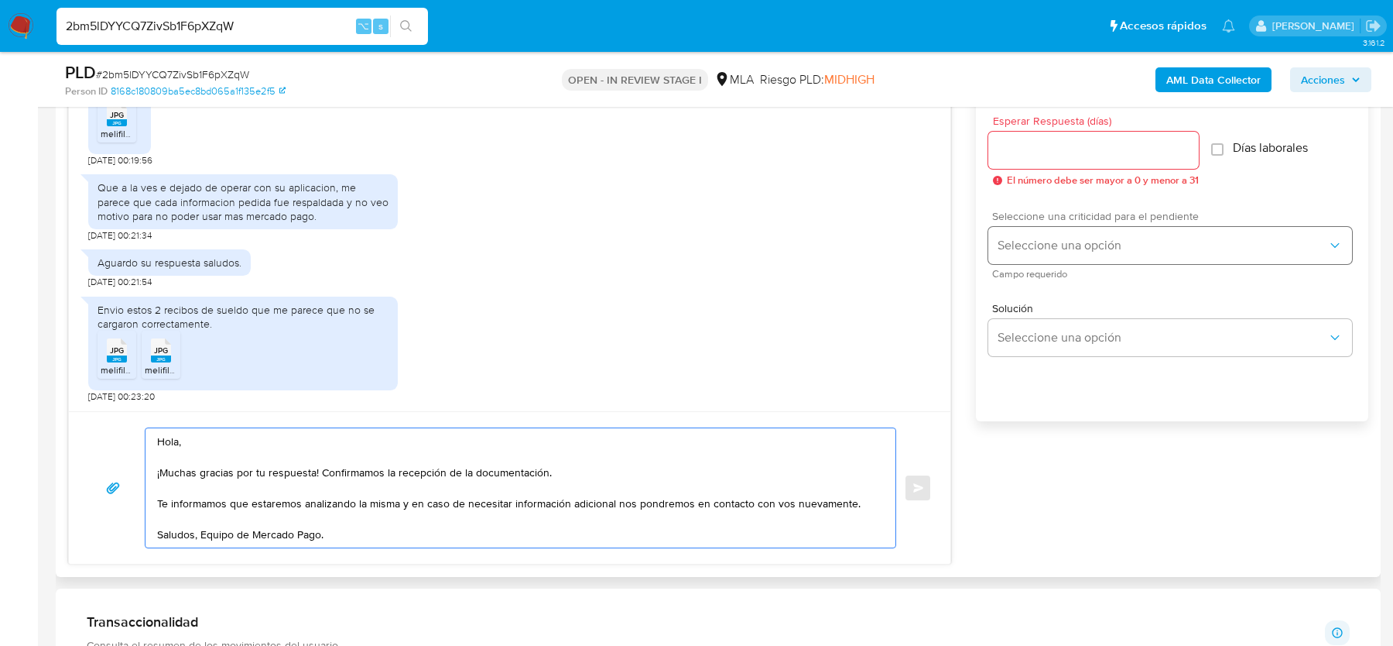
scroll to position [849, 0]
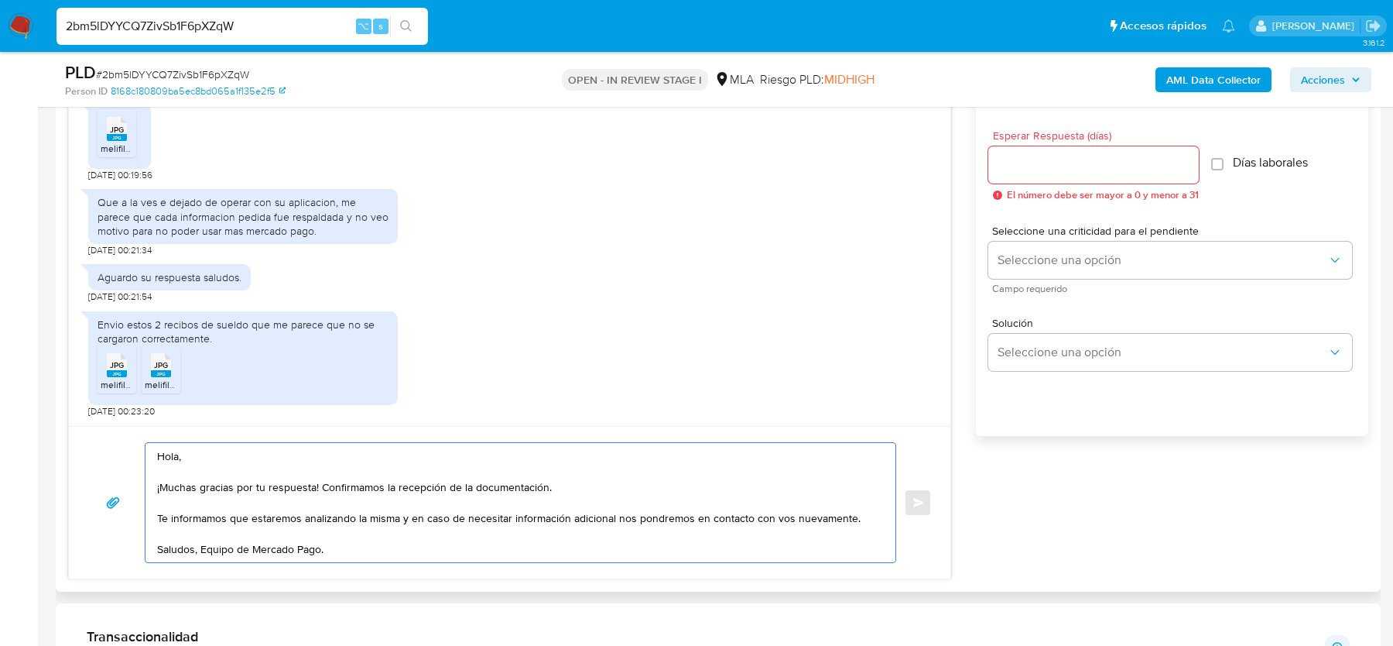
type textarea "Hola, ¡Muchas gracias por tu respuesta! Confirmamos la recepción de la document…"
click at [1065, 166] on input "Esperar Respuesta (días)" at bounding box center [1094, 165] width 211 height 20
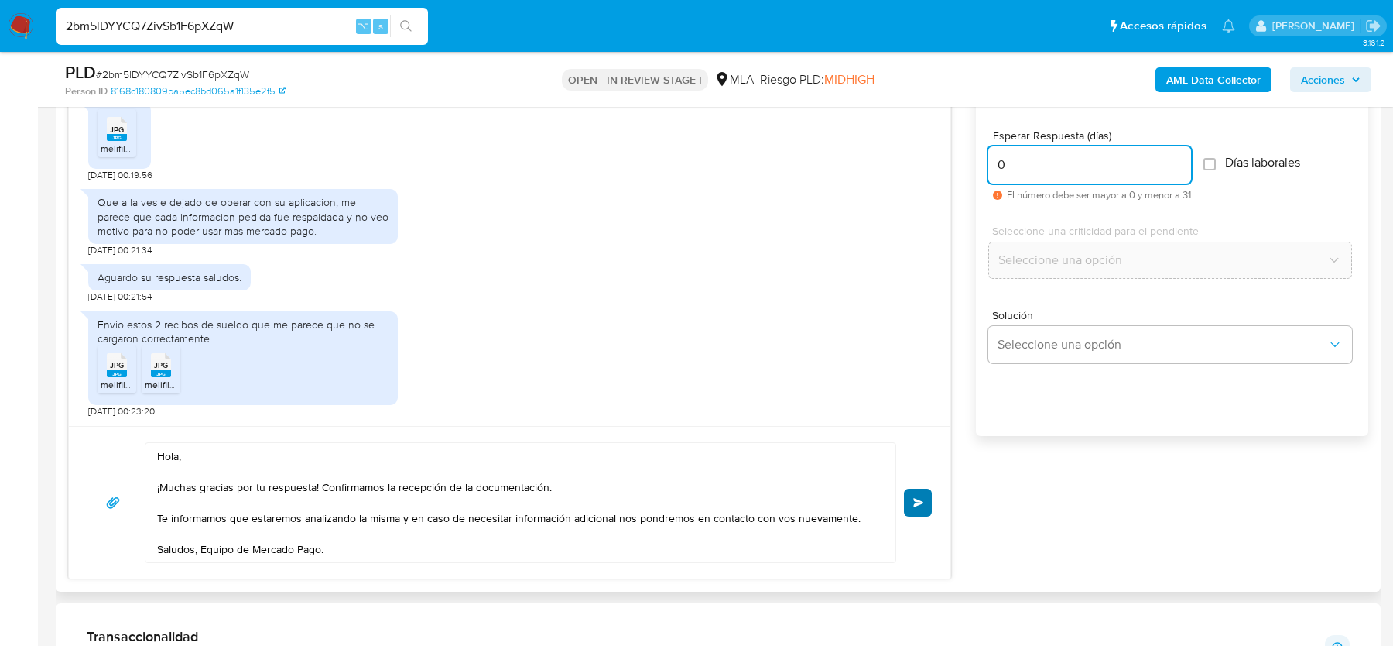
type input "0"
click at [920, 490] on button "Enviar" at bounding box center [918, 502] width 28 height 28
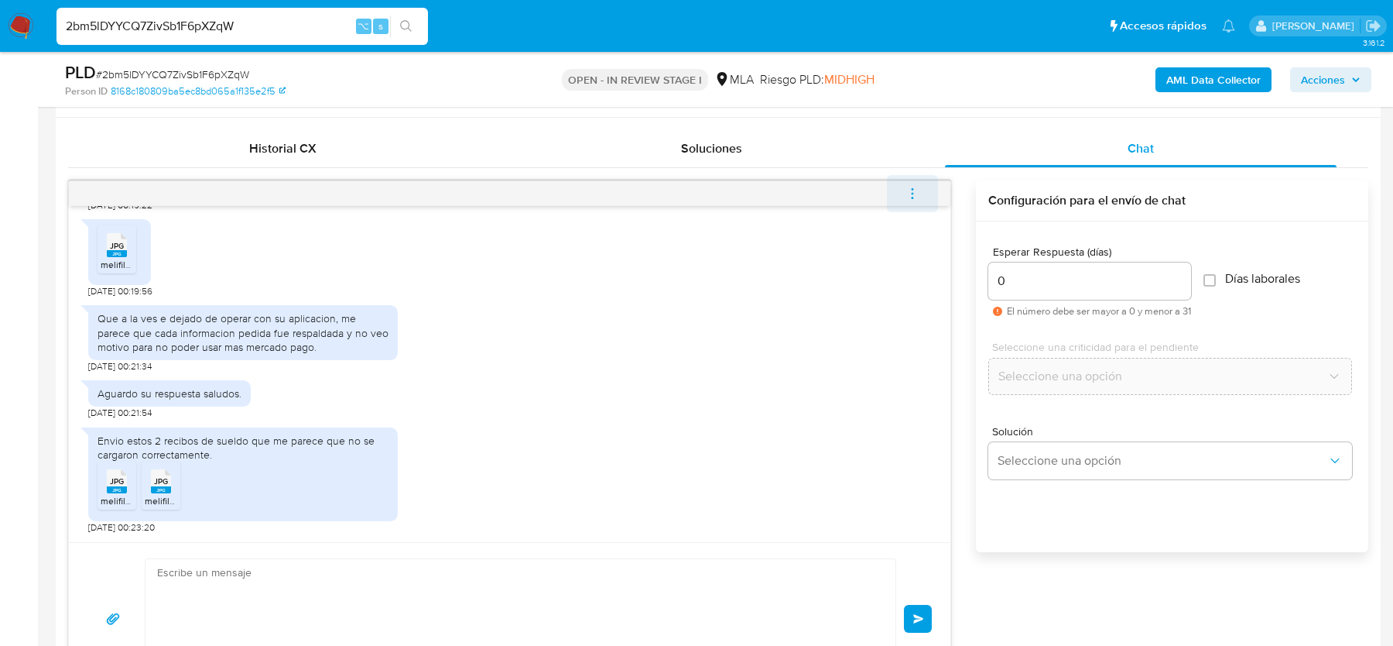
scroll to position [2673, 0]
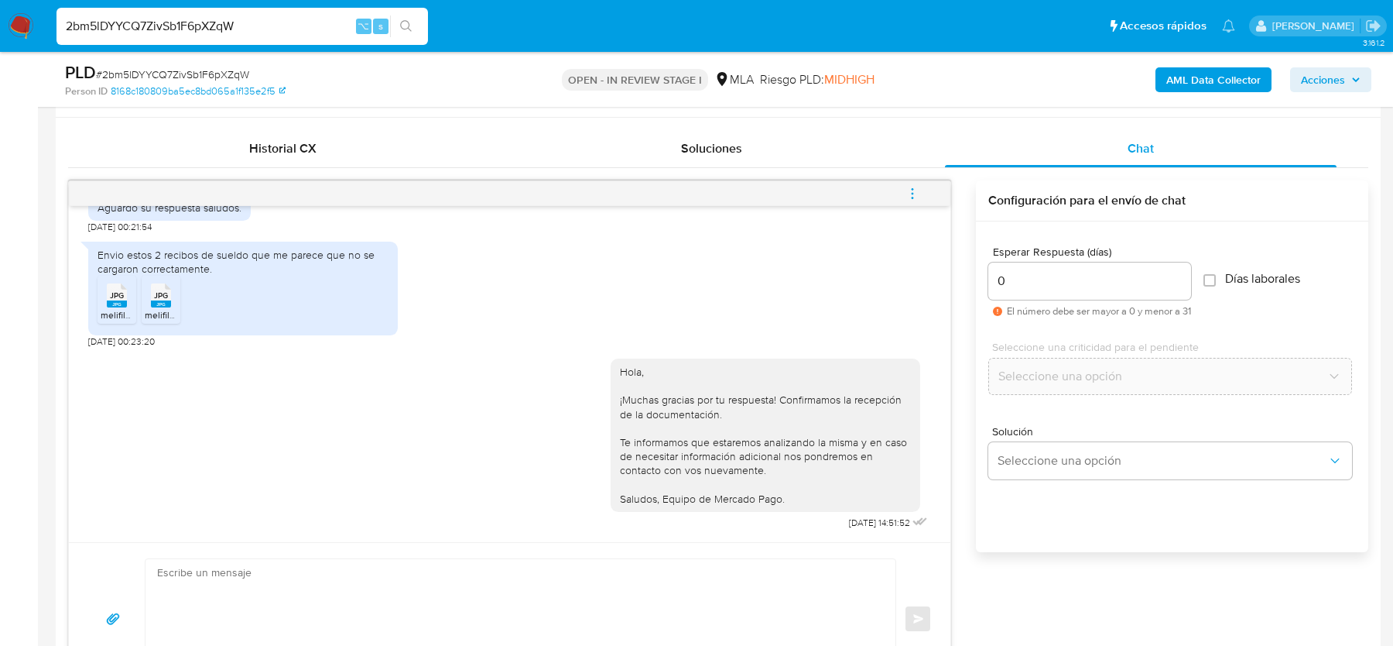
click at [910, 193] on icon "menu-action" at bounding box center [913, 194] width 14 height 14
click at [691, 194] on li "Cerrar conversación" at bounding box center [698, 194] width 114 height 19
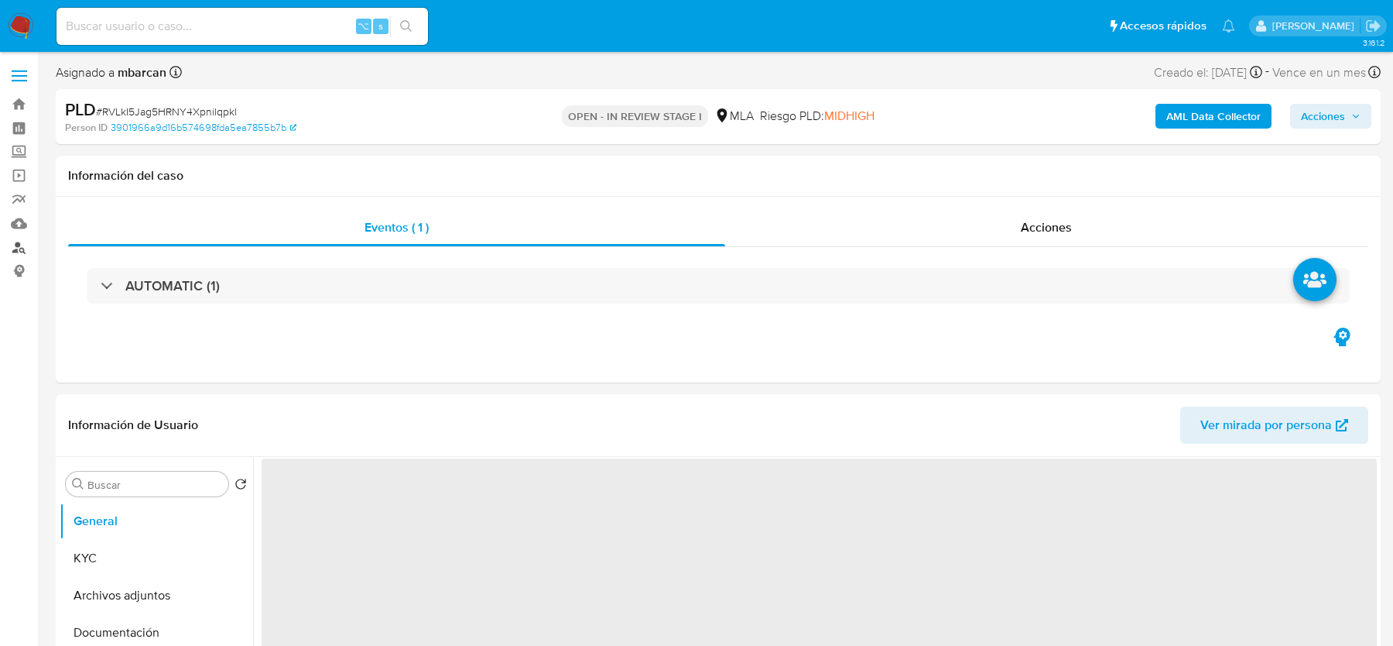
click at [18, 256] on link "Buscador de personas" at bounding box center [92, 247] width 184 height 24
select select "10"
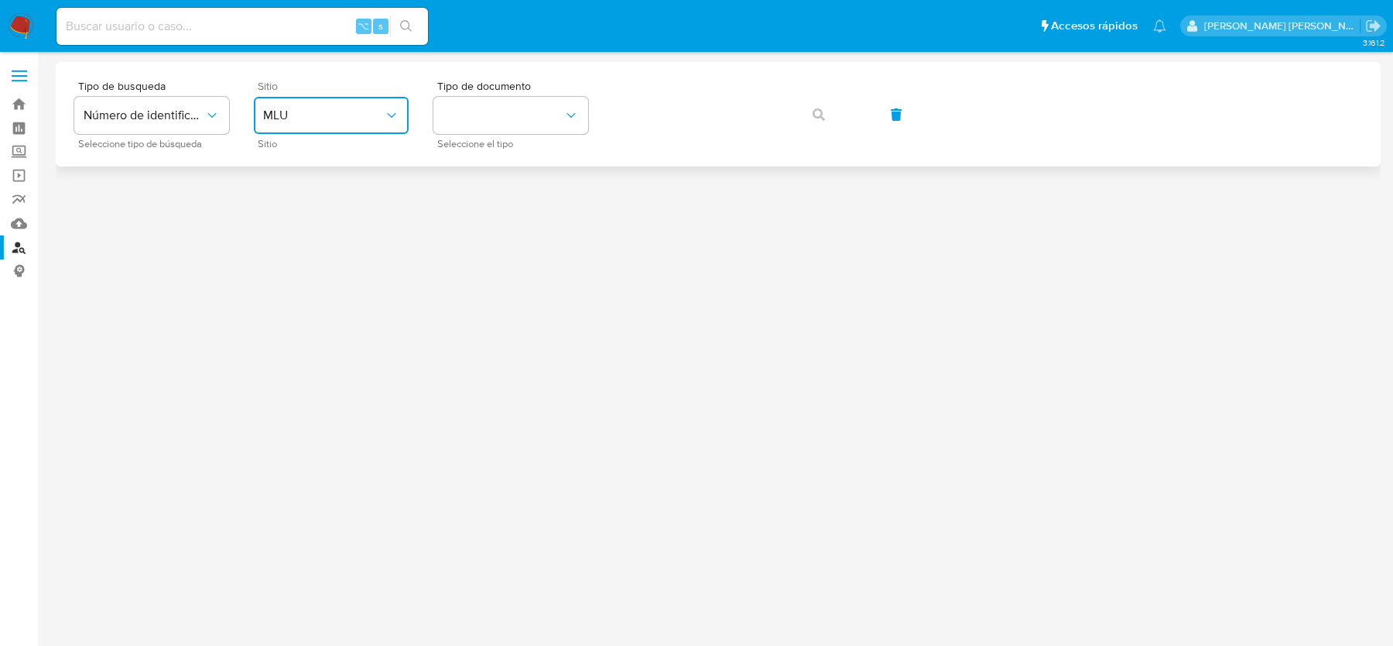
click at [320, 110] on span "MLU" at bounding box center [323, 115] width 121 height 15
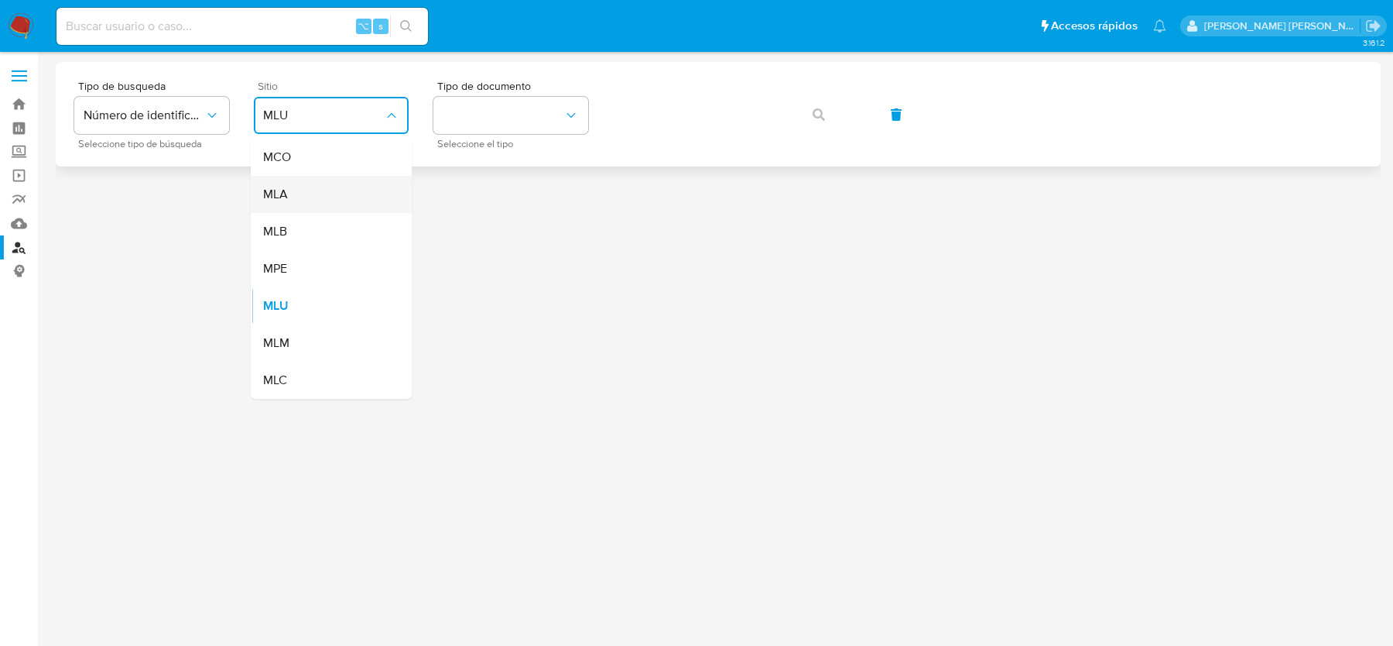
click at [296, 188] on div "MLA" at bounding box center [326, 194] width 127 height 37
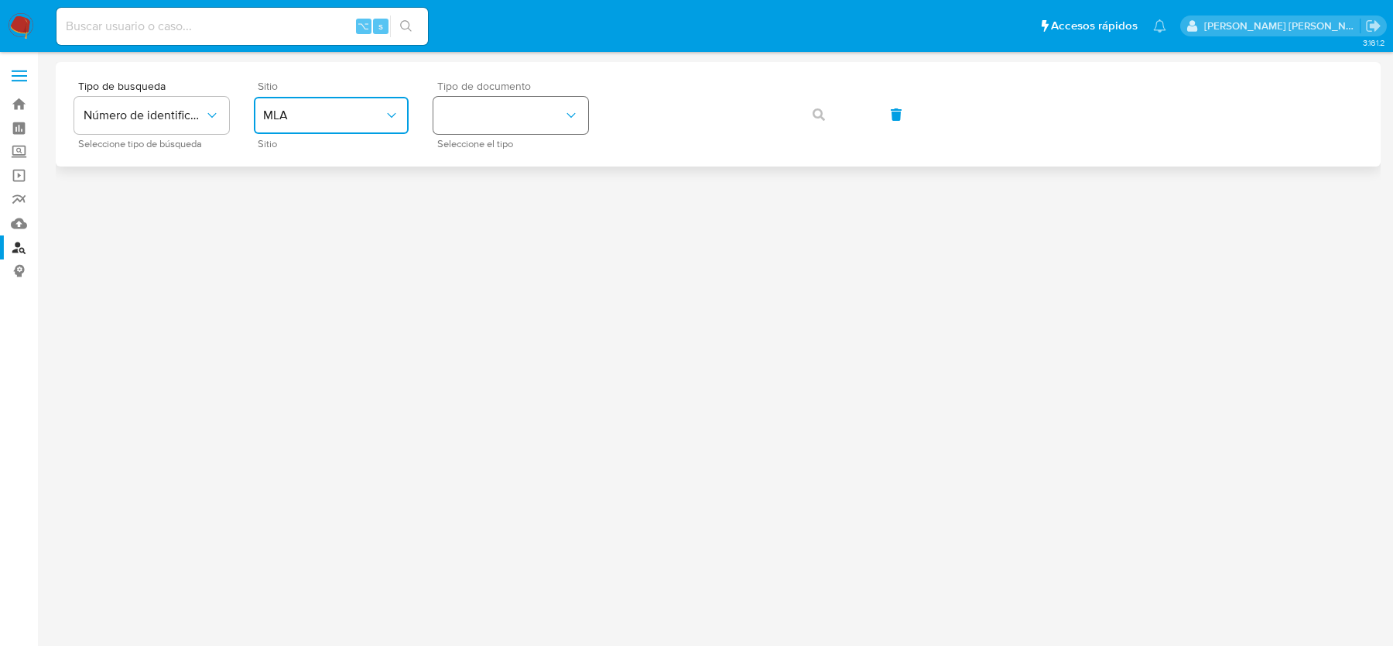
click at [525, 122] on button "identificationType" at bounding box center [511, 115] width 155 height 37
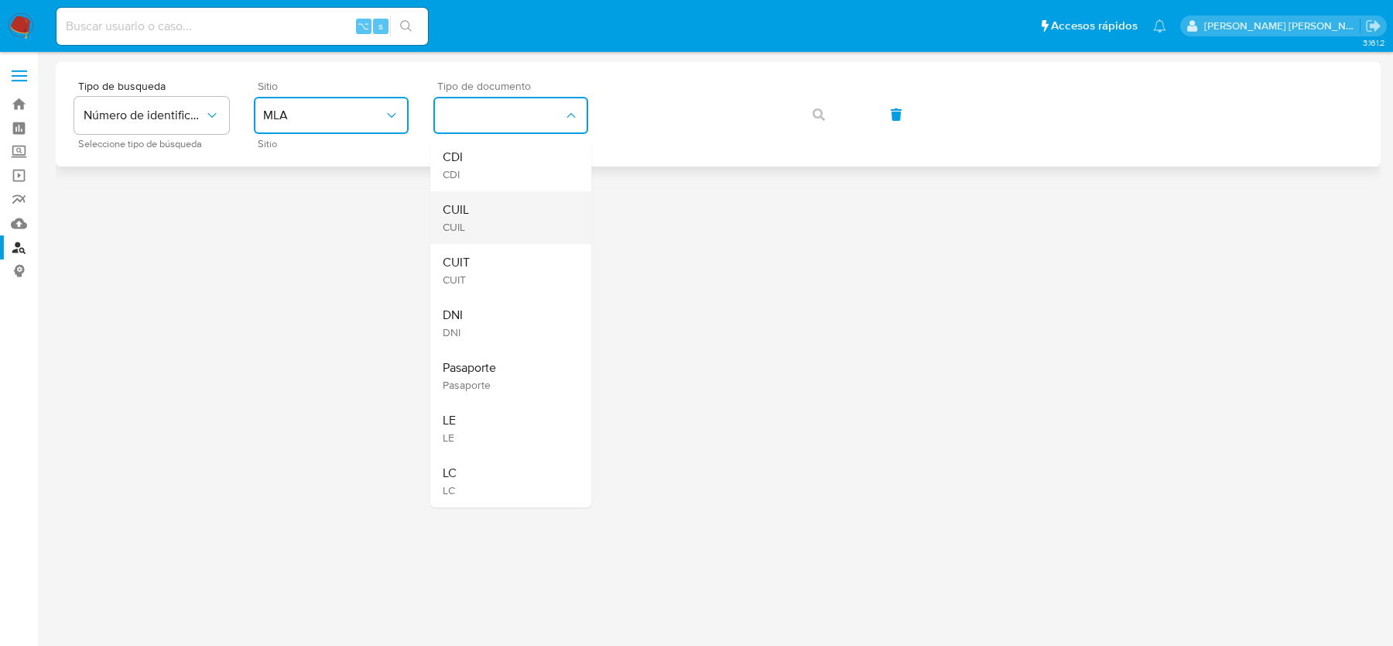
click at [503, 213] on div "CUIL CUIL" at bounding box center [506, 217] width 127 height 53
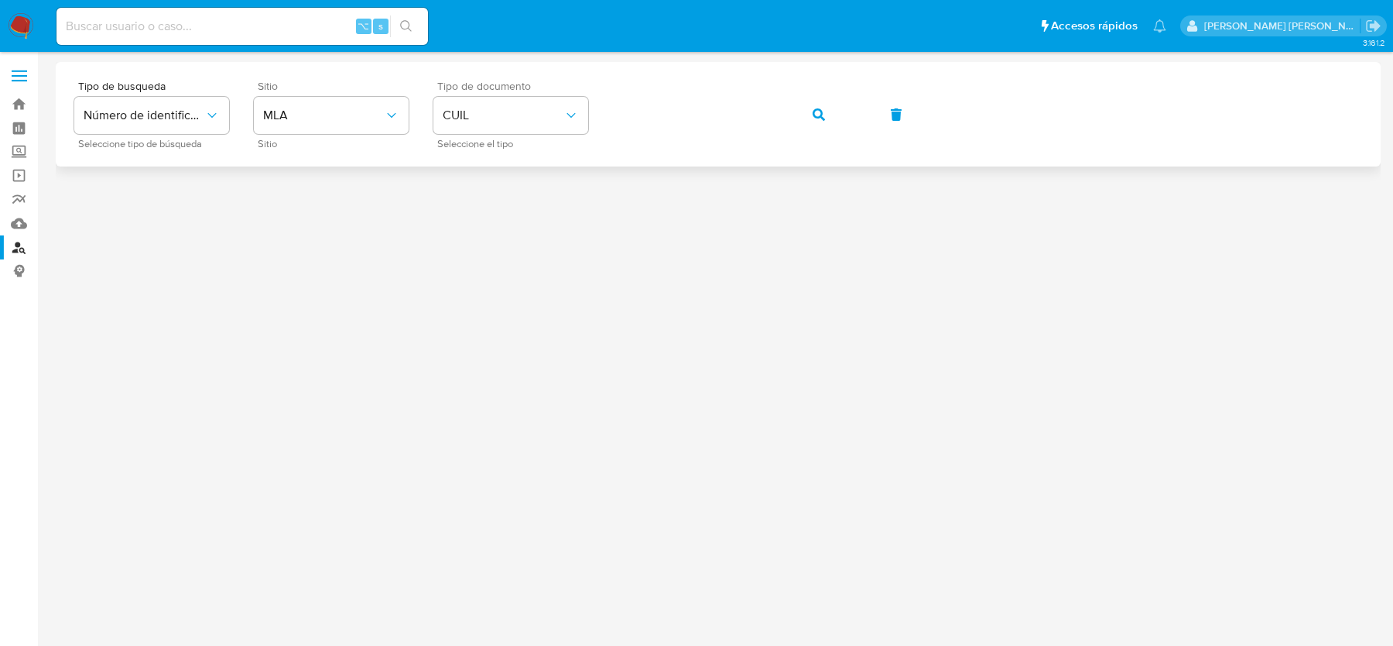
click at [788, 113] on div "Tipo de busqueda Número de identificación Seleccione tipo de búsqueda Sitio MLA…" at bounding box center [718, 114] width 1288 height 67
click at [821, 113] on icon "button" at bounding box center [819, 114] width 12 height 12
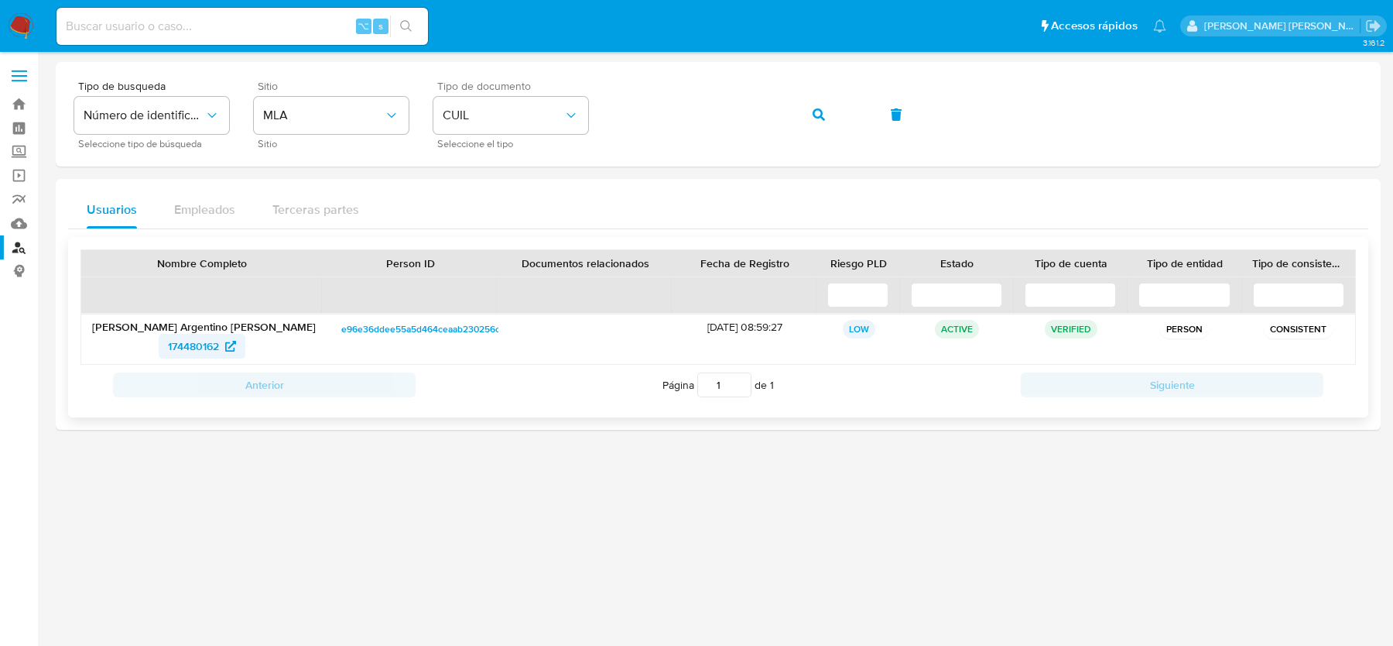
click at [187, 341] on span "174480162" at bounding box center [193, 346] width 51 height 25
click at [821, 127] on span "button" at bounding box center [819, 115] width 12 height 34
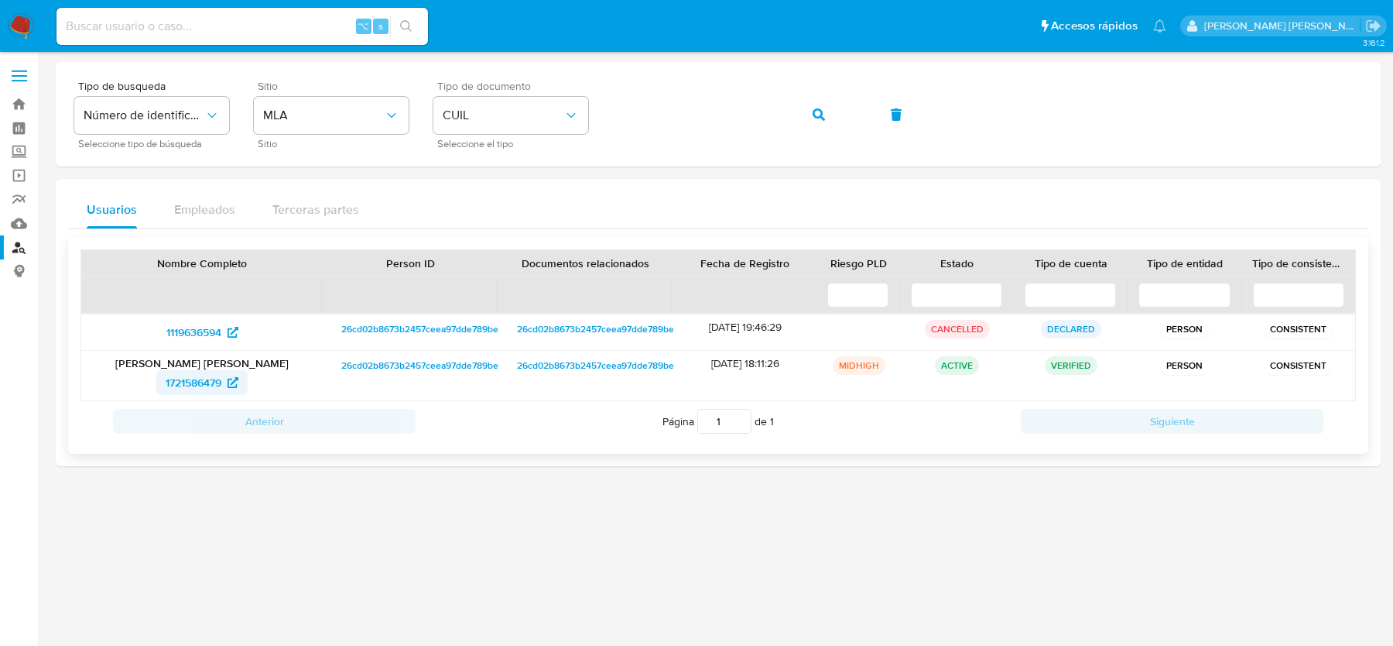
click at [201, 380] on span "1721586479" at bounding box center [194, 382] width 56 height 25
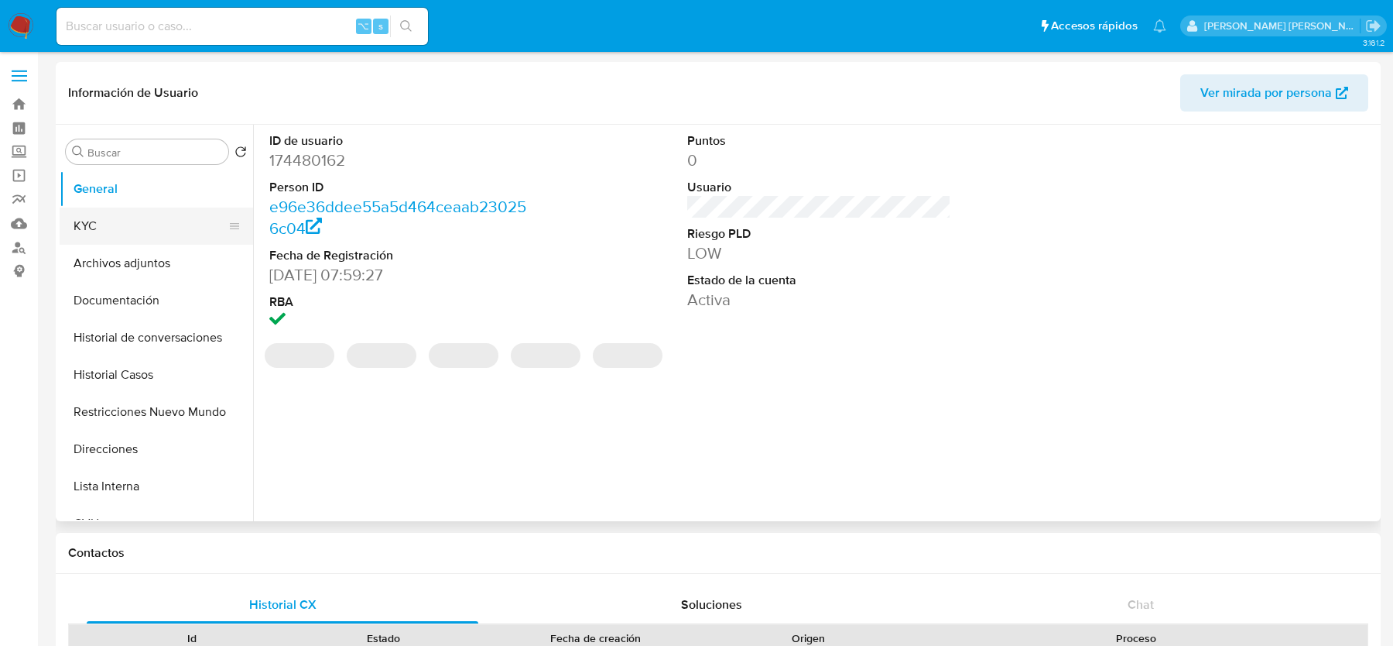
select select "10"
click at [105, 230] on button "KYC" at bounding box center [150, 225] width 181 height 37
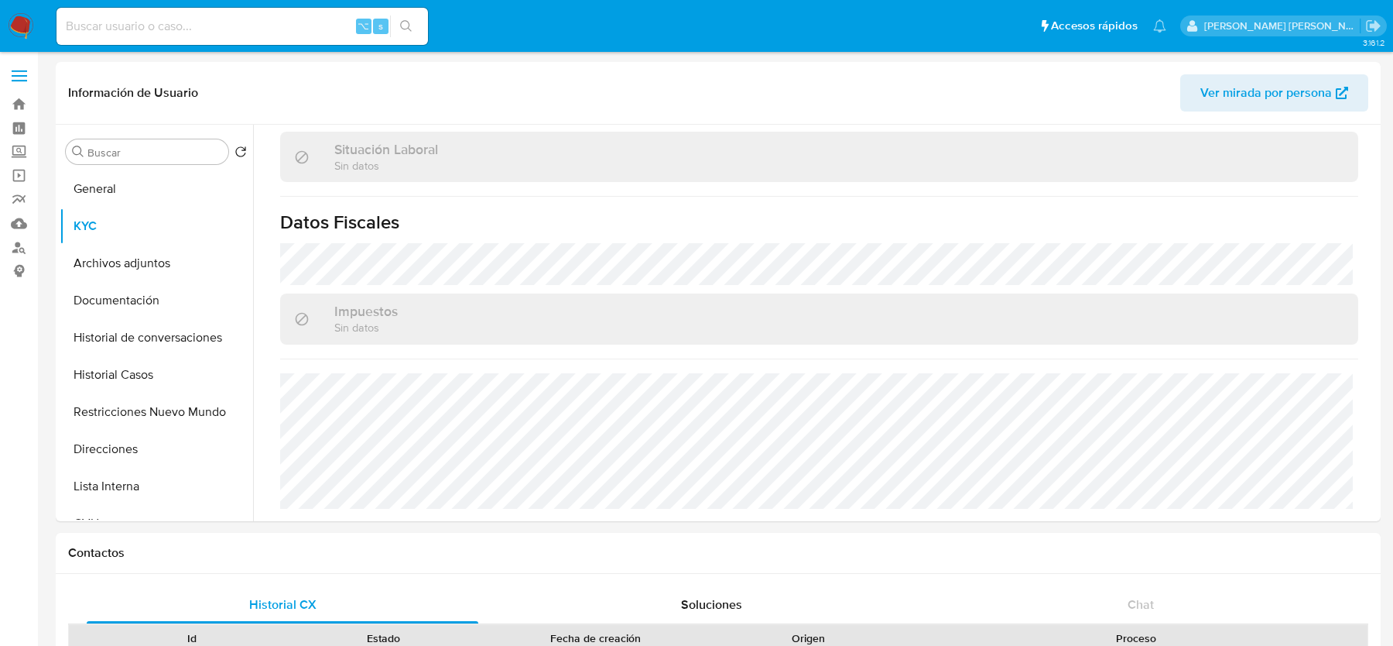
scroll to position [814, 0]
click at [149, 451] on button "Direcciones" at bounding box center [150, 448] width 181 height 37
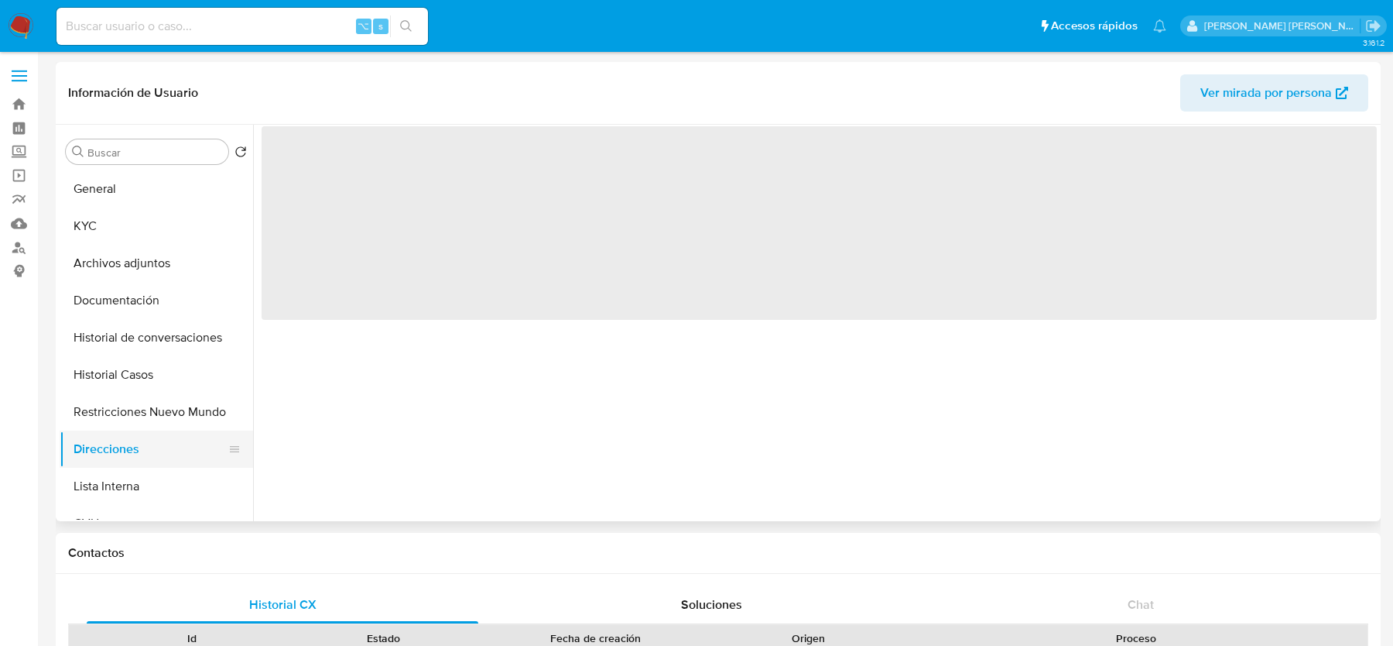
scroll to position [0, 0]
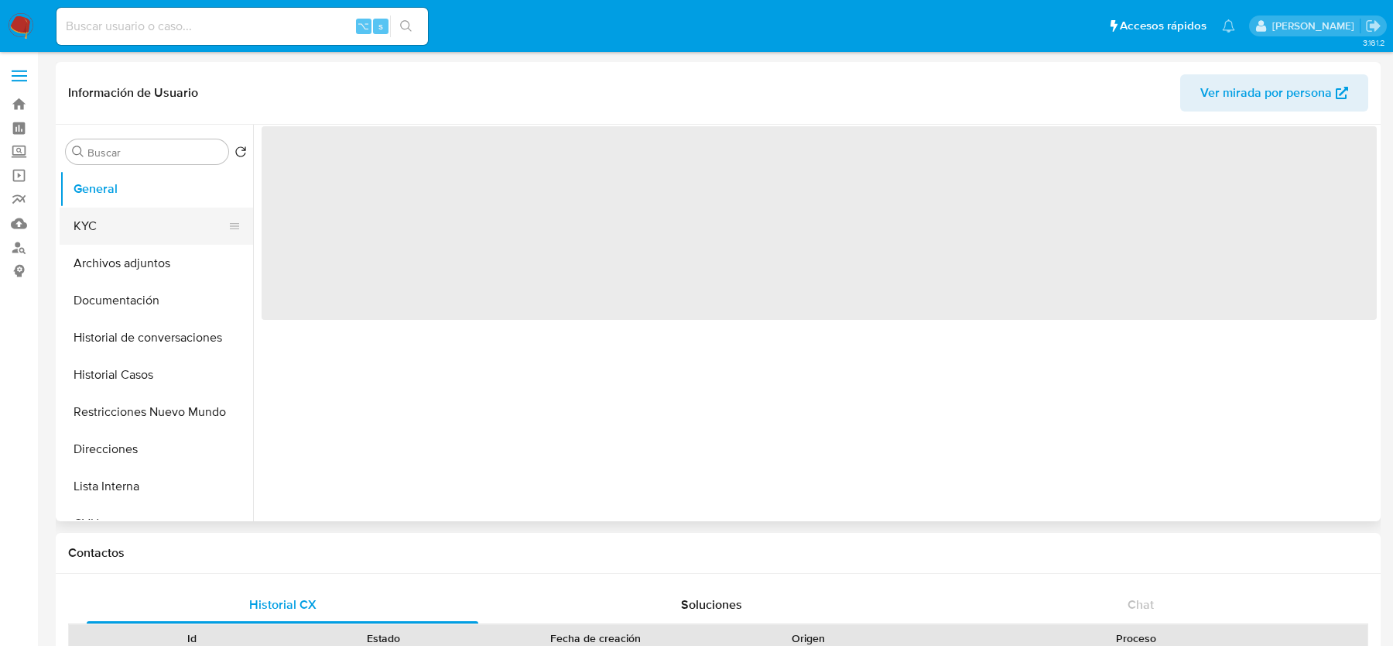
click at [150, 214] on button "KYC" at bounding box center [150, 225] width 181 height 37
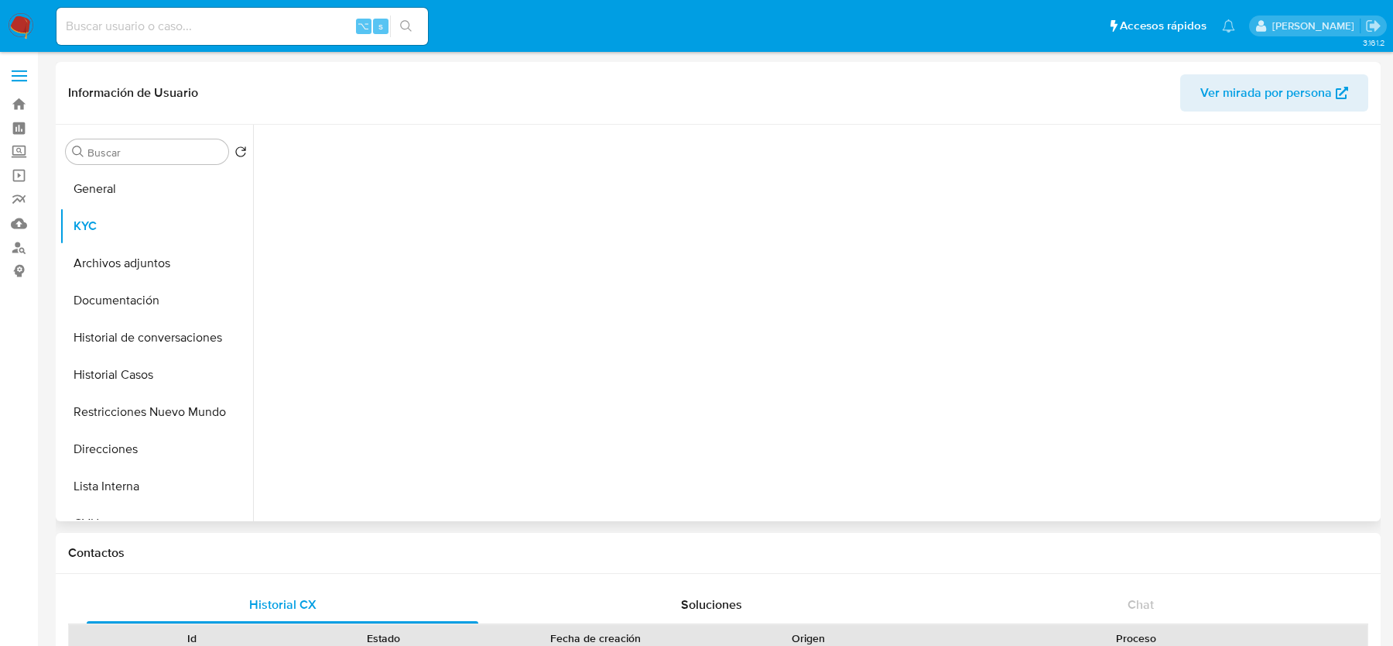
select select "10"
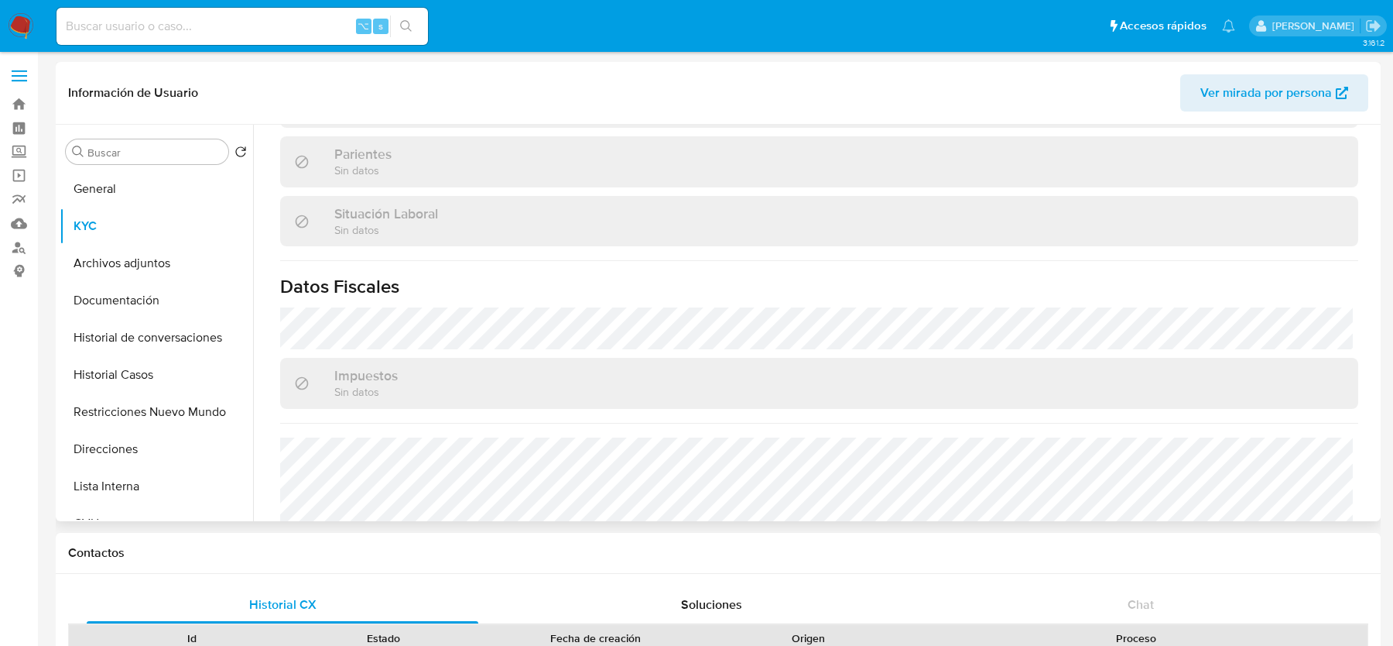
scroll to position [814, 0]
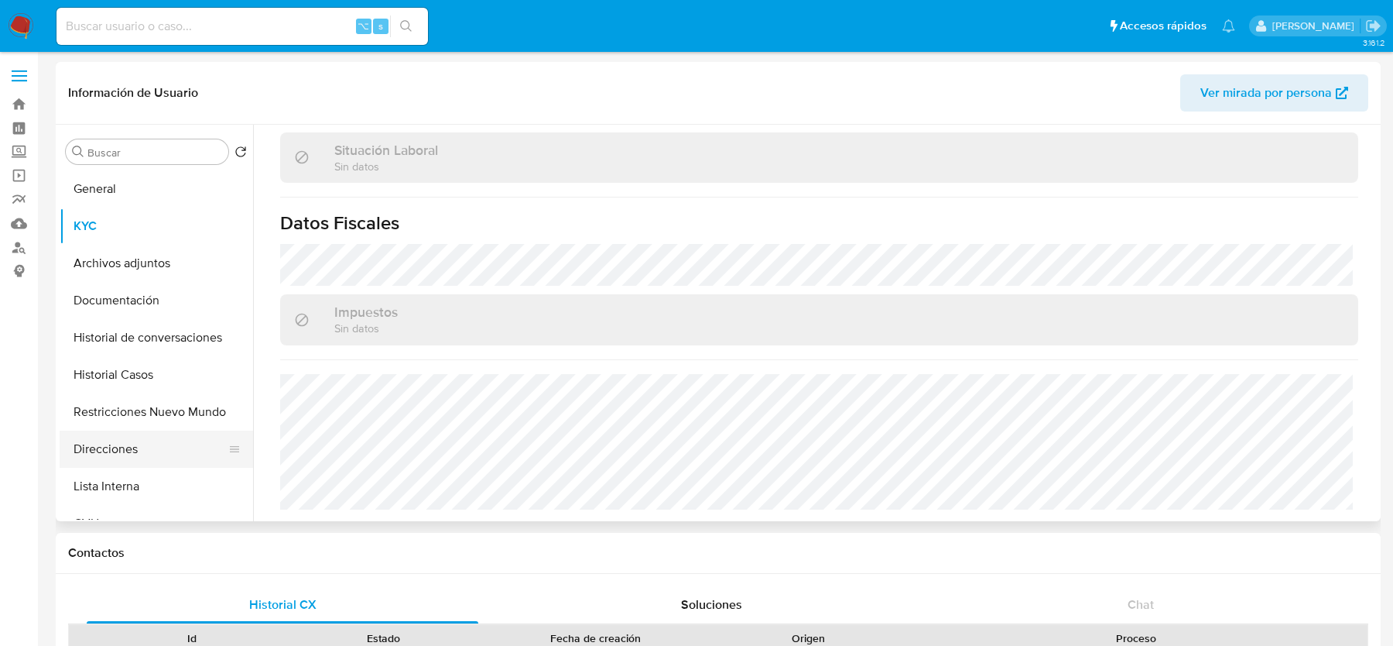
click at [125, 434] on button "Direcciones" at bounding box center [150, 448] width 181 height 37
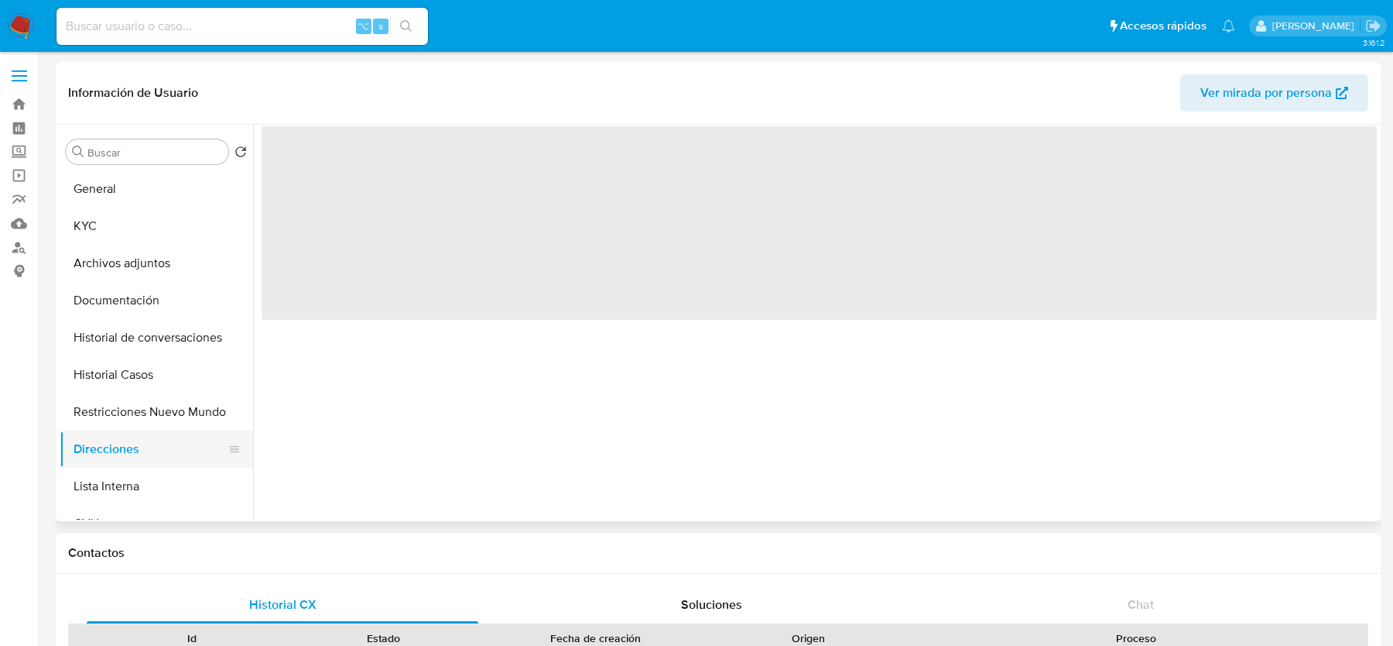
scroll to position [0, 0]
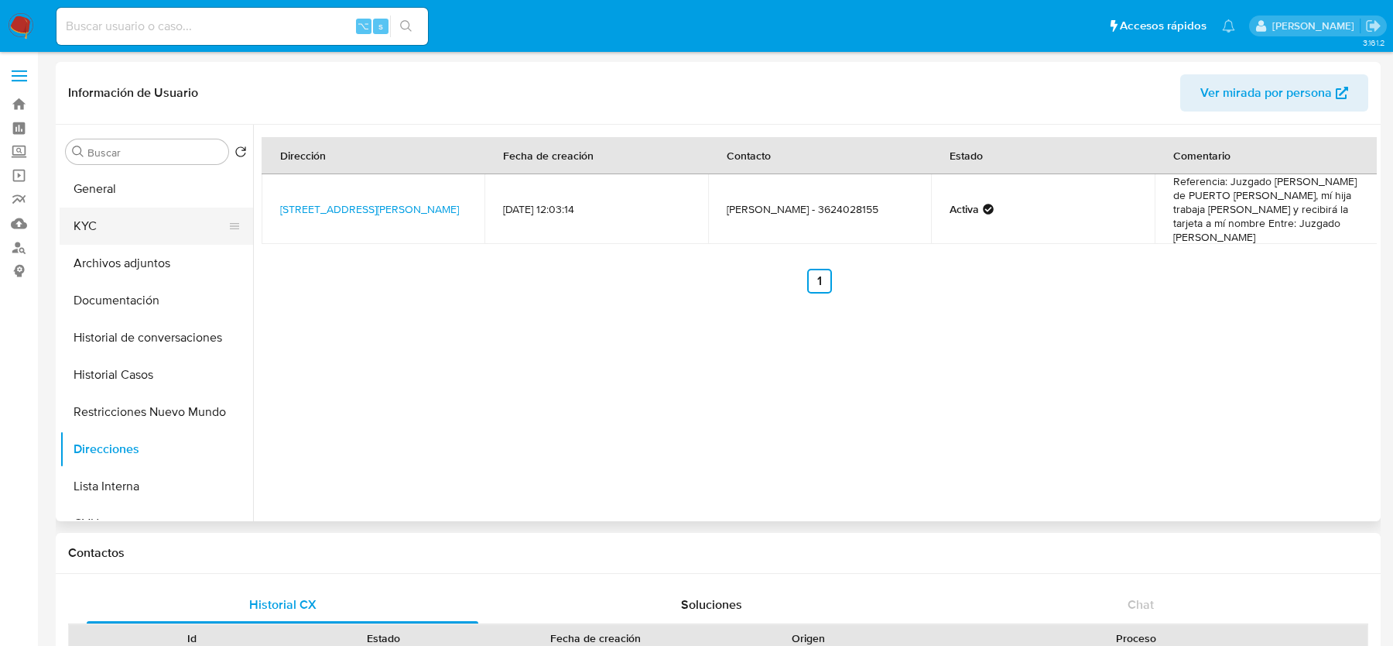
click at [142, 235] on button "KYC" at bounding box center [150, 225] width 181 height 37
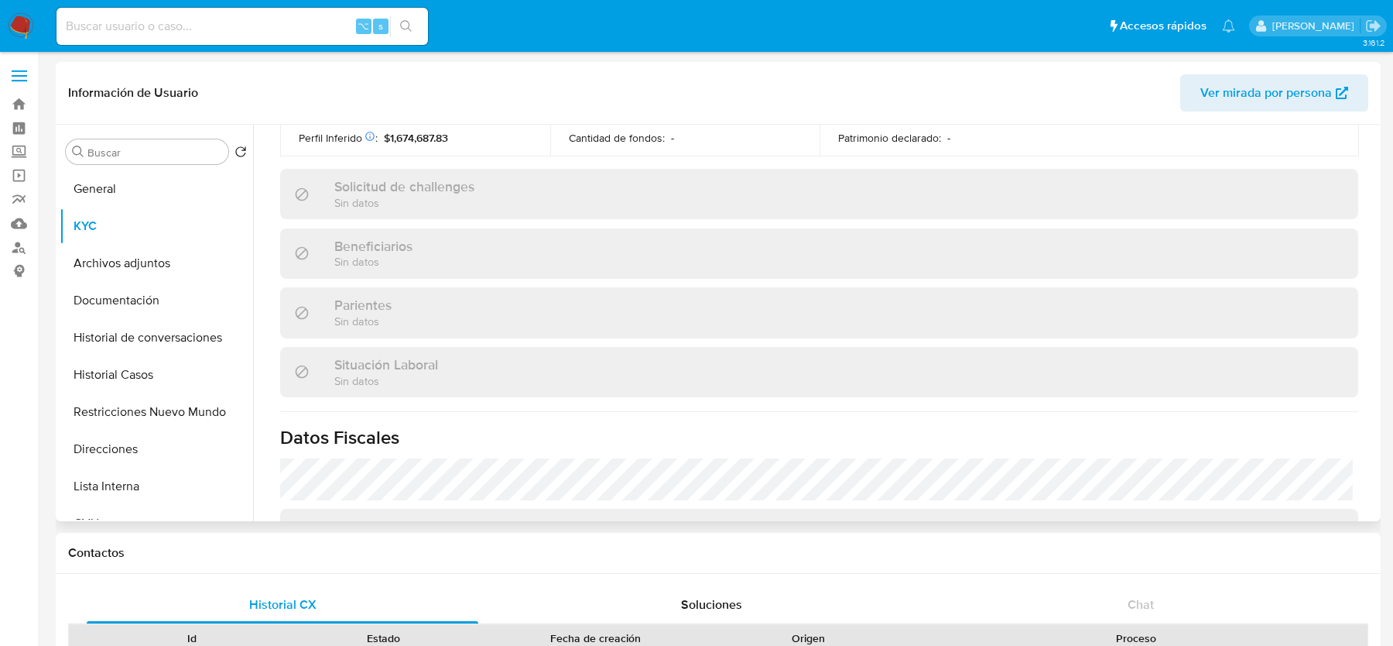
scroll to position [814, 0]
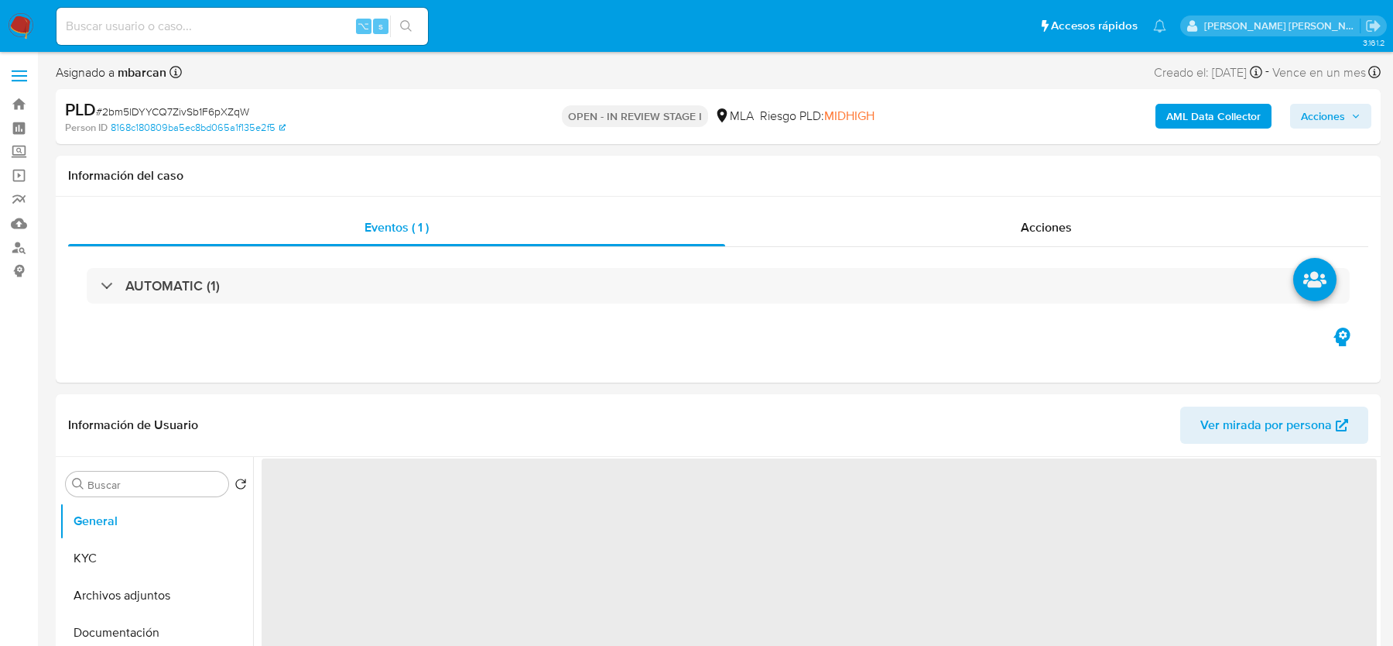
select select "10"
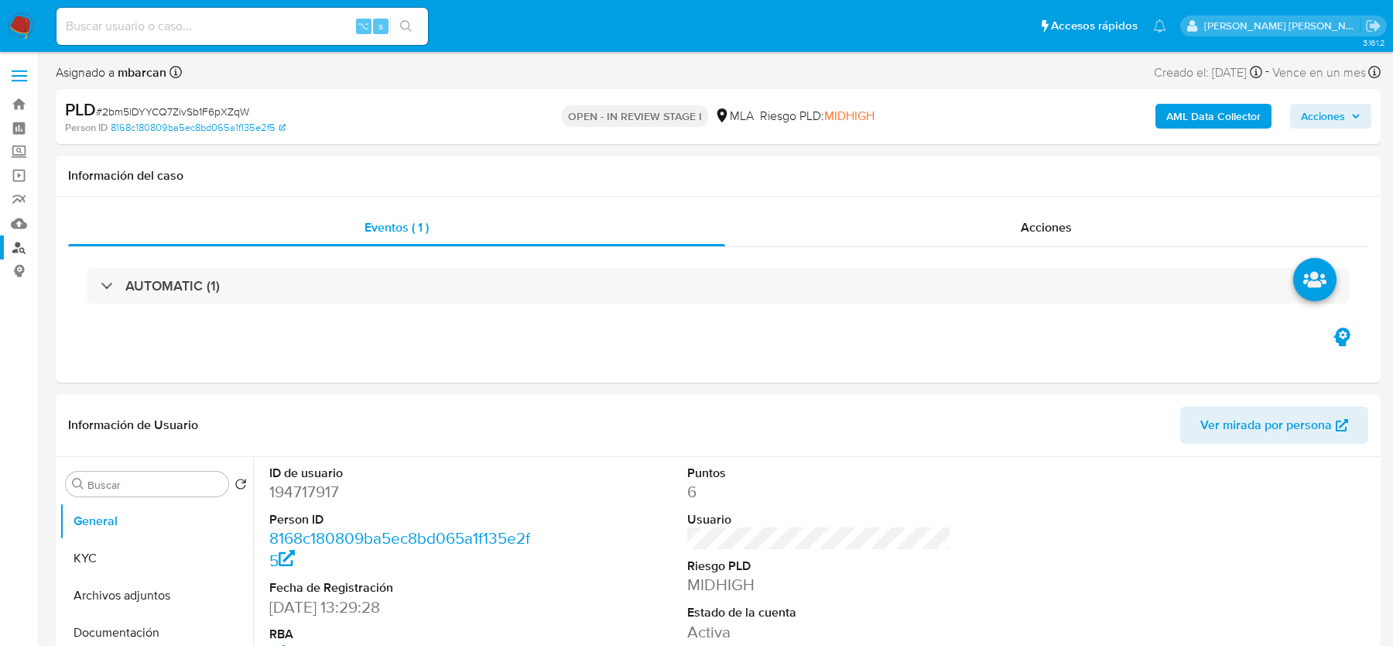
click at [15, 247] on link "Buscador de personas" at bounding box center [92, 247] width 184 height 24
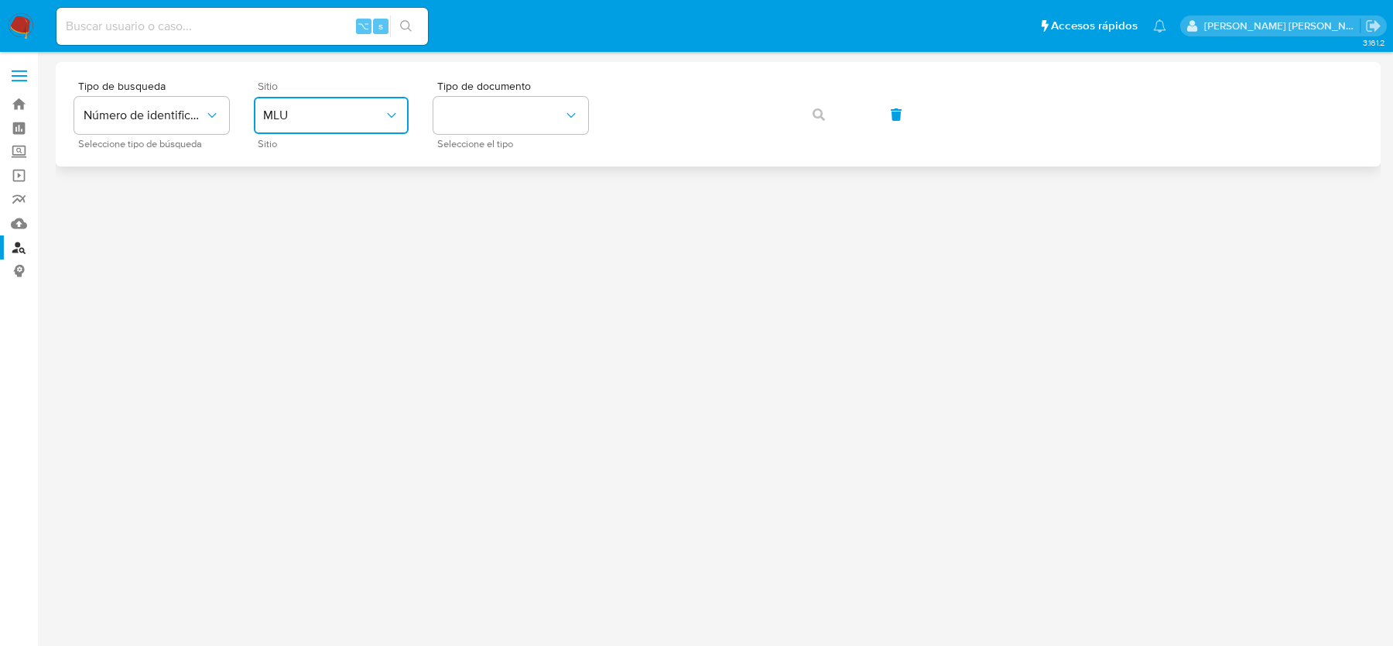
click at [350, 106] on button "MLU" at bounding box center [331, 115] width 155 height 37
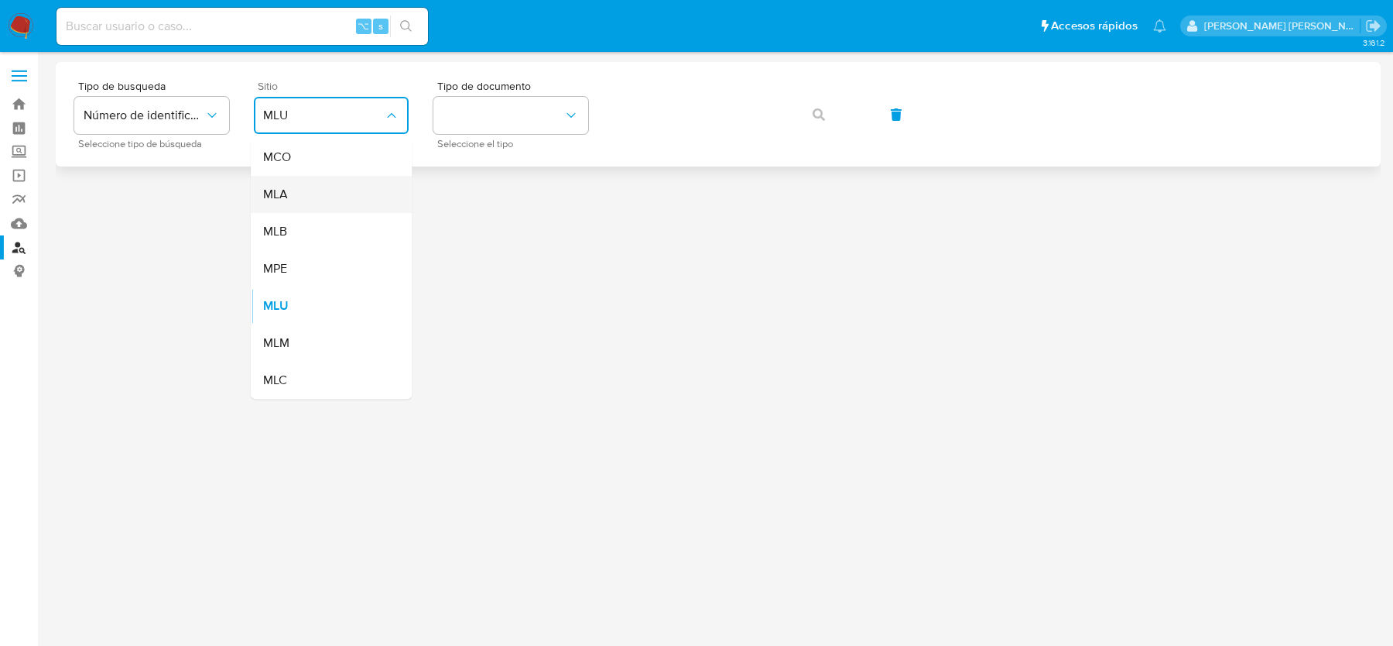
click at [326, 197] on div "MLA" at bounding box center [326, 194] width 127 height 37
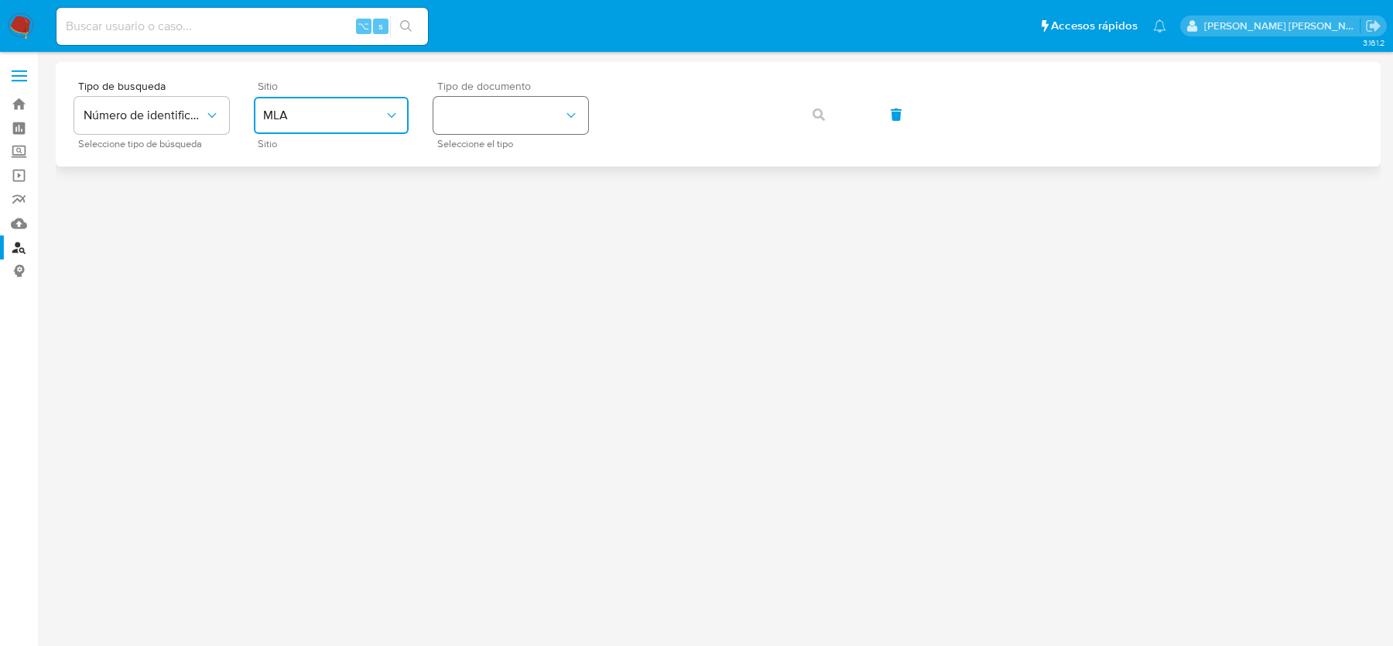
click at [483, 108] on button "identificationType" at bounding box center [511, 115] width 155 height 37
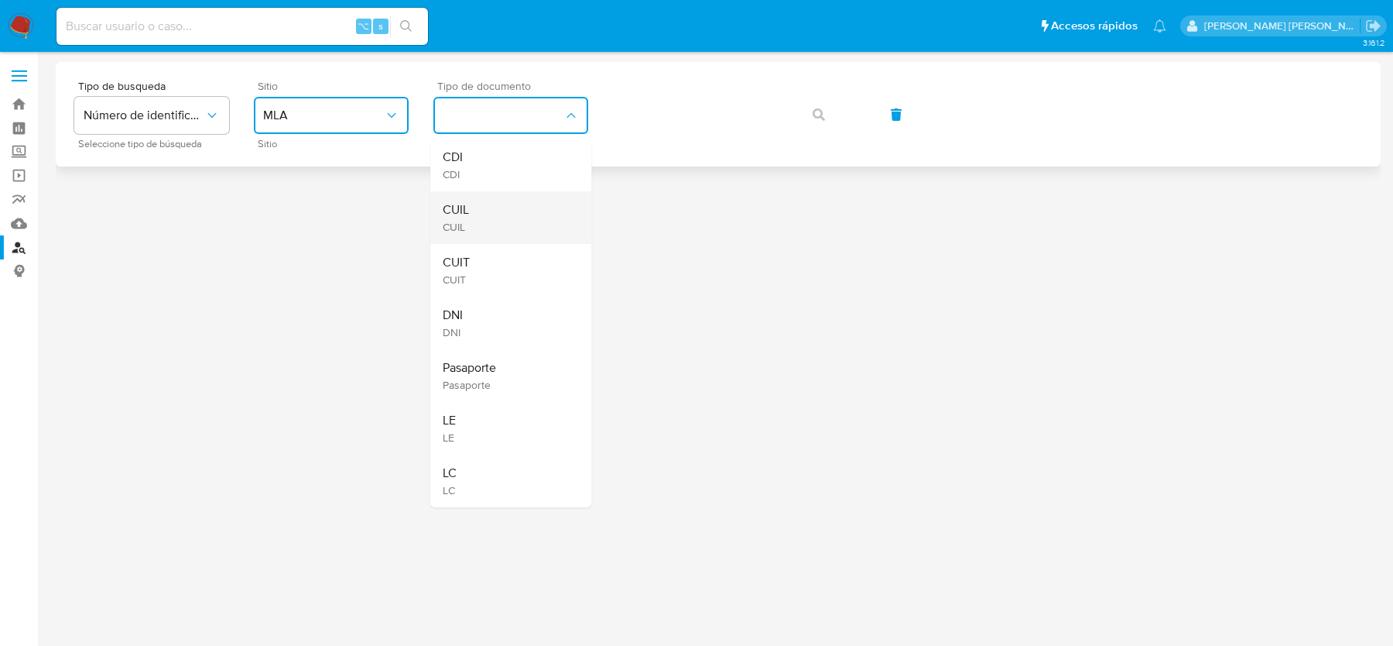
click at [483, 235] on div "CUIL CUIL" at bounding box center [506, 217] width 127 height 53
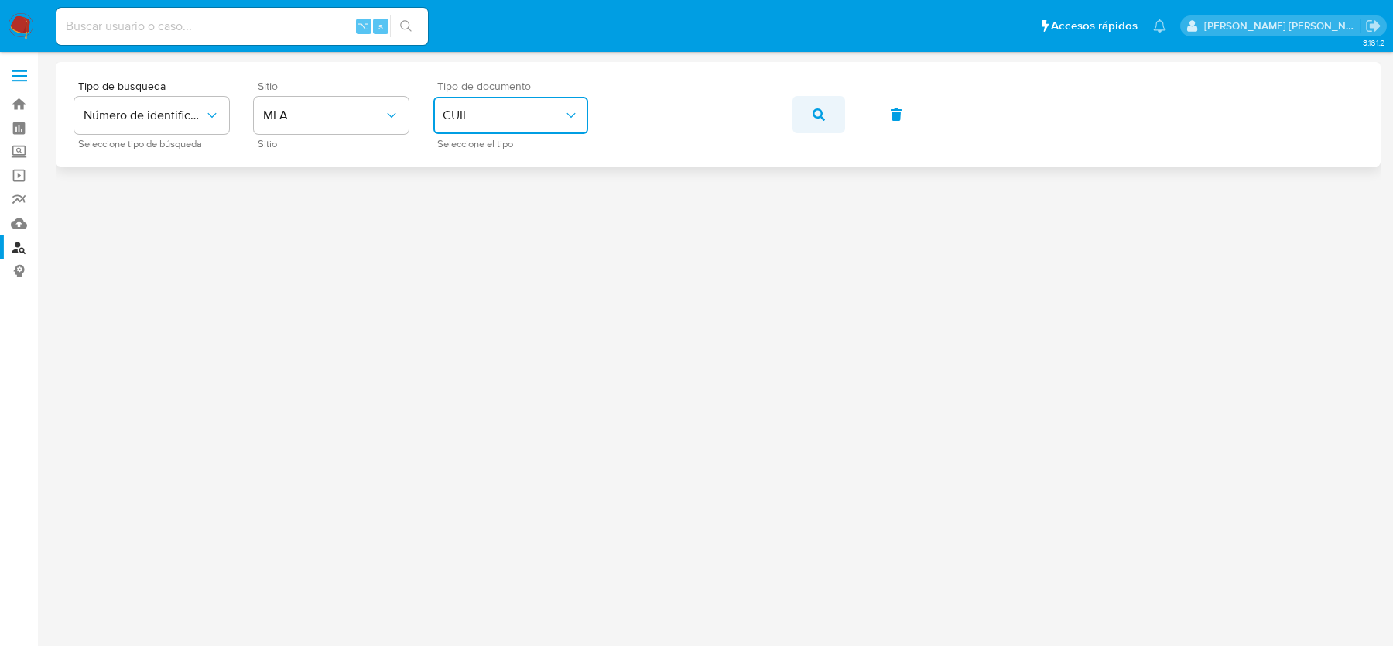
click at [809, 115] on button "button" at bounding box center [819, 114] width 53 height 37
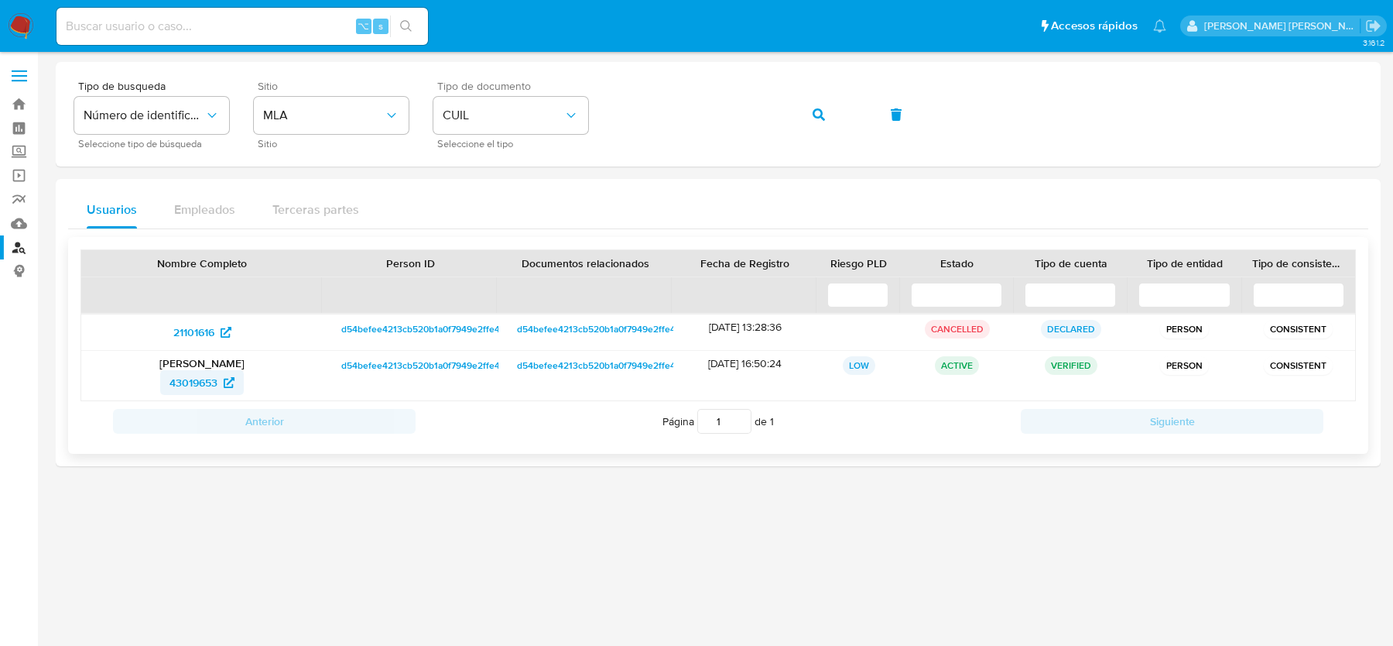
click at [200, 378] on span "43019653" at bounding box center [194, 382] width 48 height 25
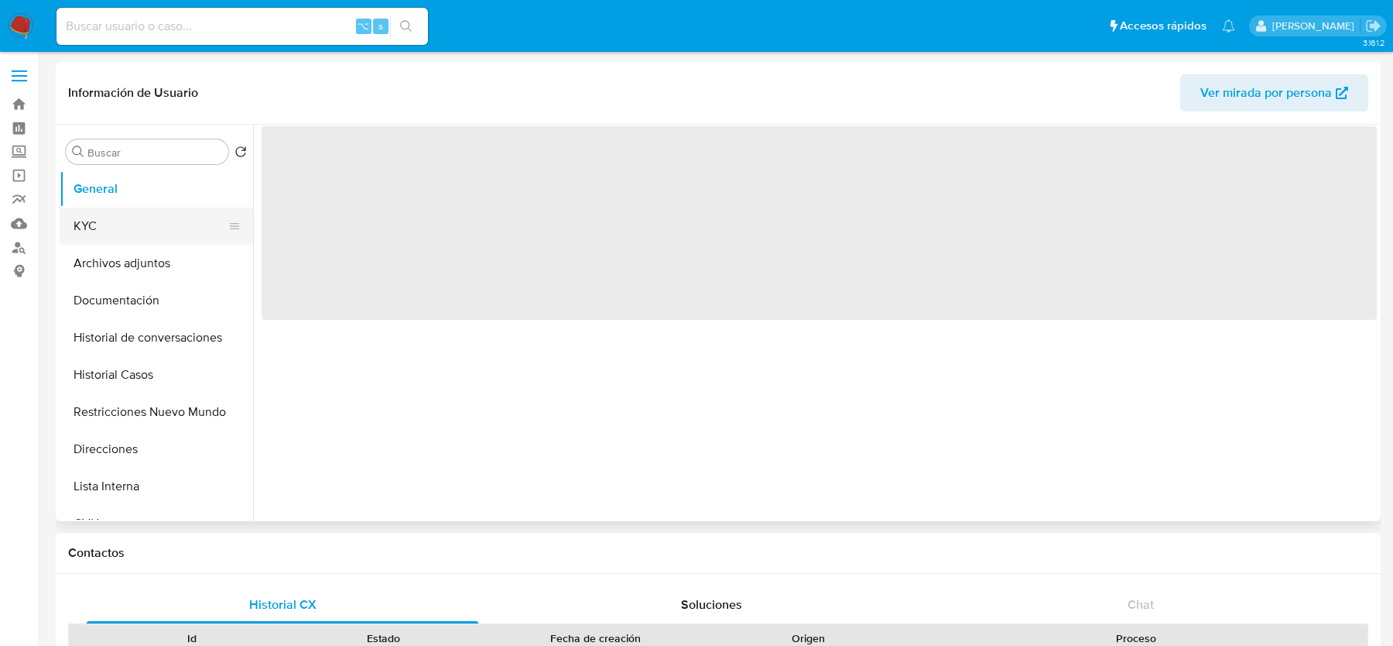
select select "10"
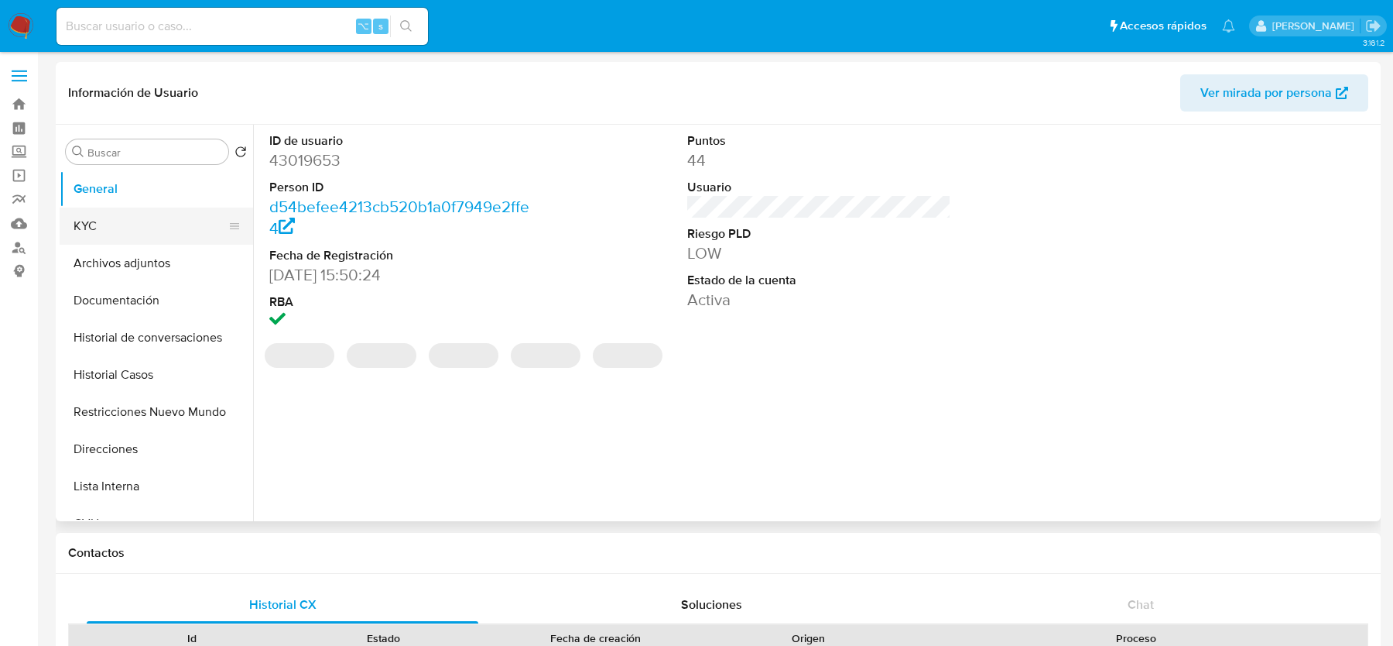
click at [125, 212] on button "KYC" at bounding box center [150, 225] width 181 height 37
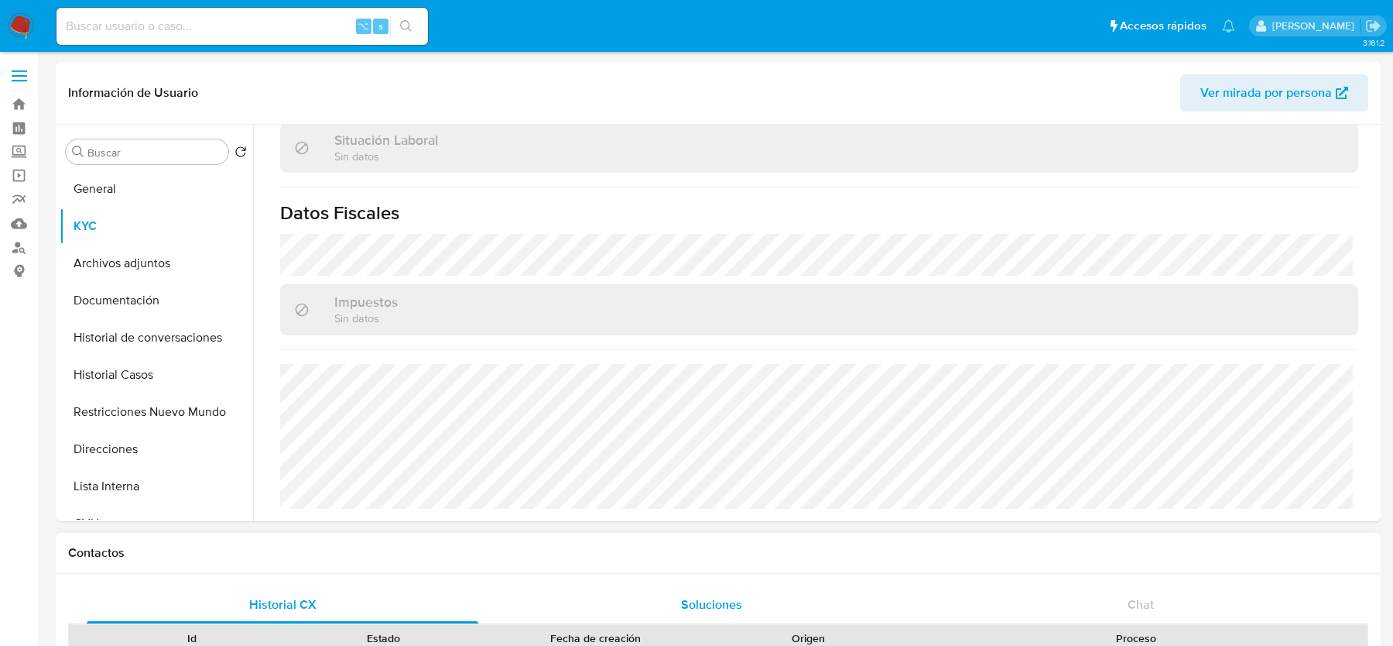
scroll to position [824, 0]
click at [117, 444] on button "Direcciones" at bounding box center [150, 448] width 181 height 37
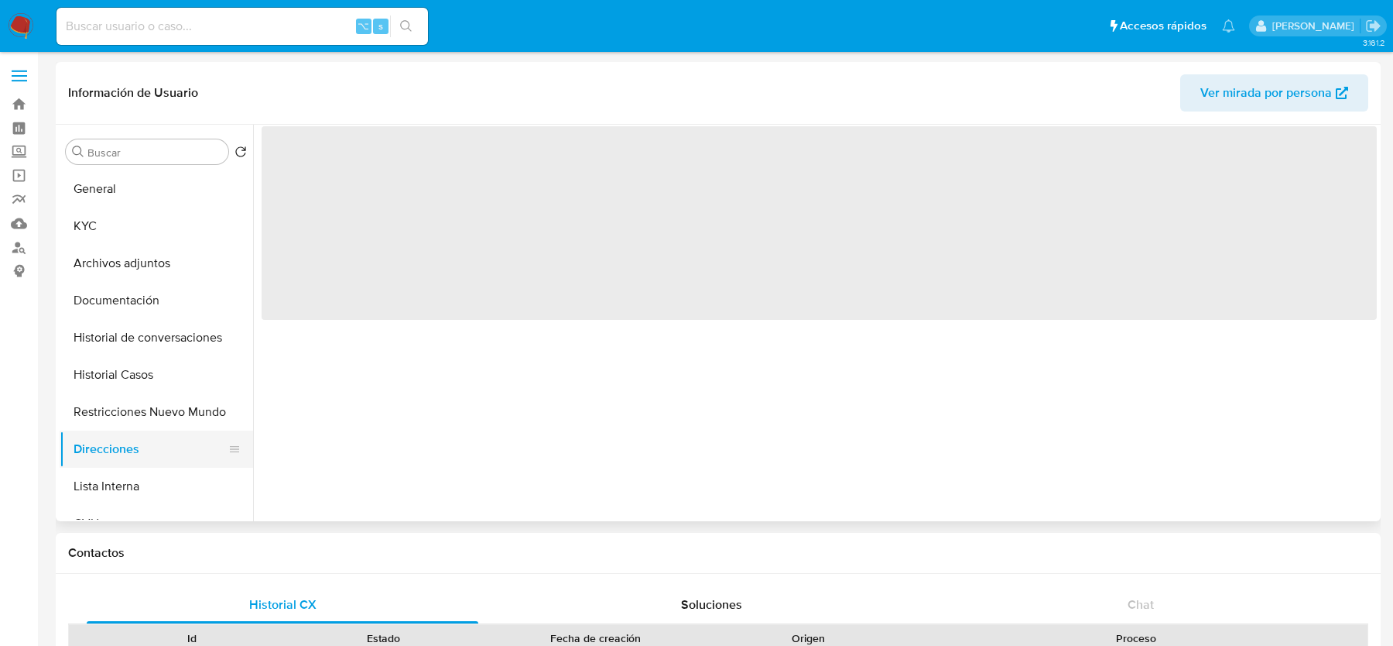
scroll to position [0, 0]
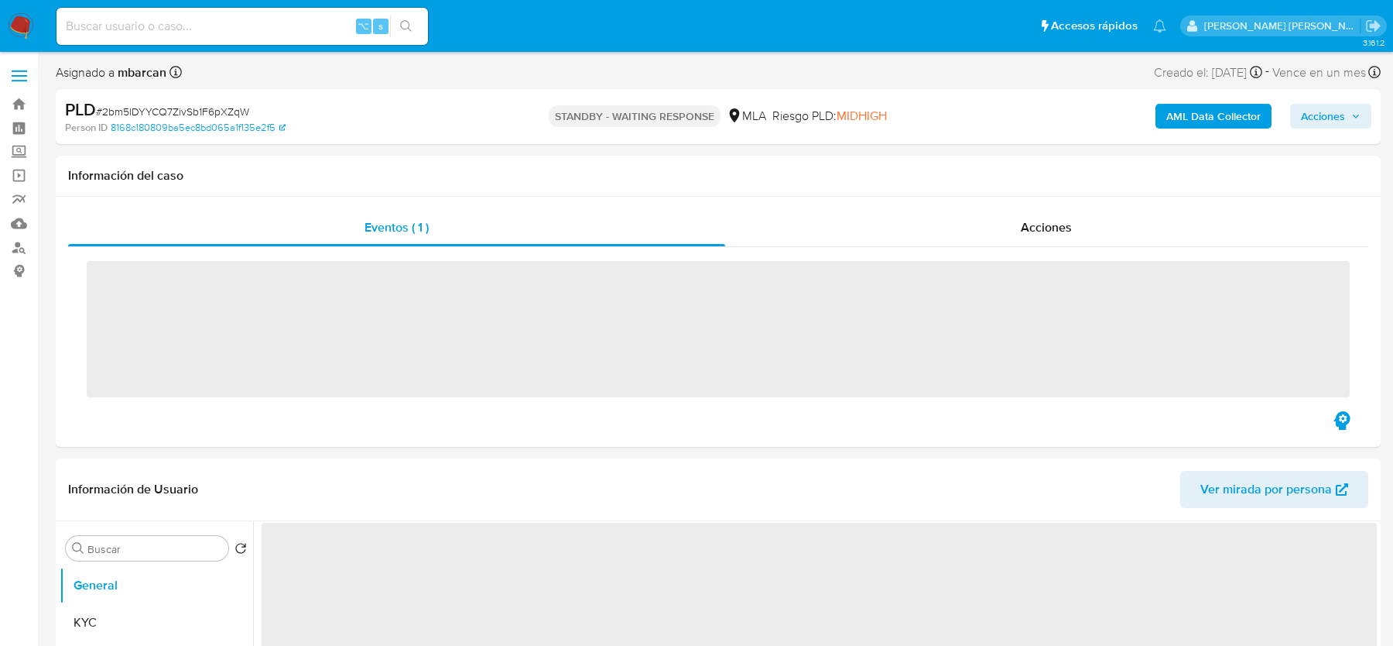
select select "10"
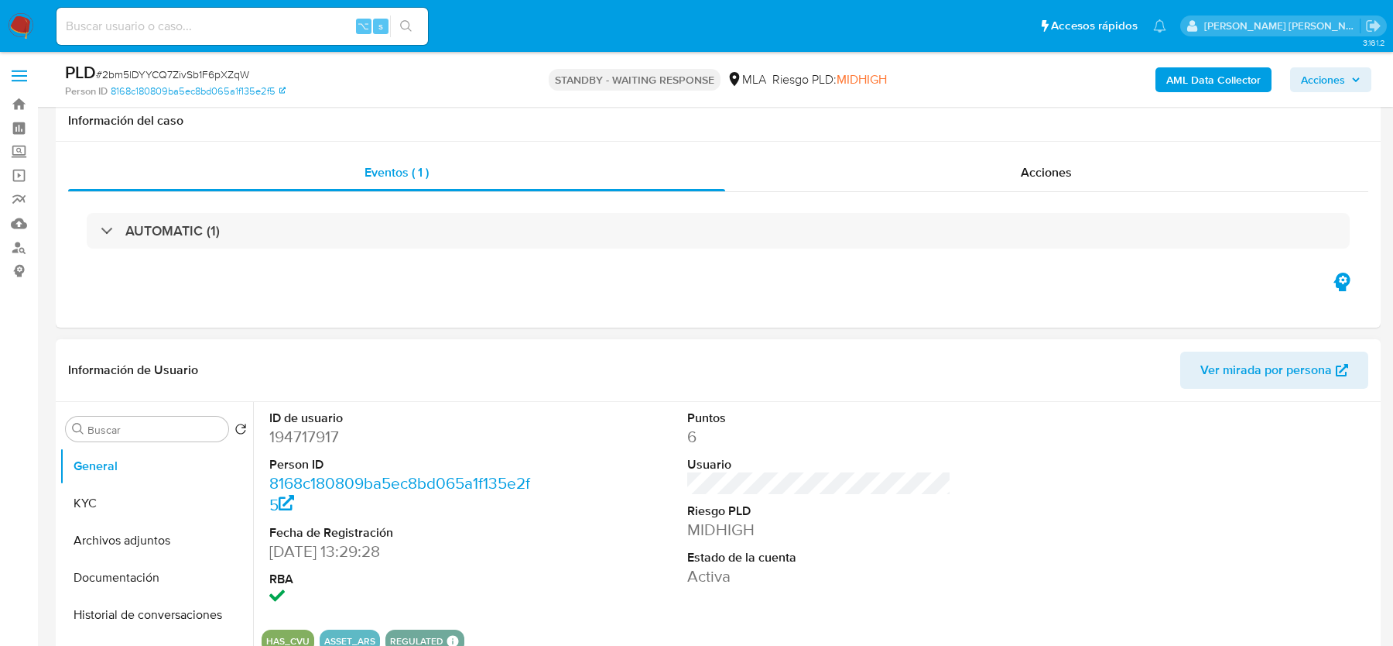
scroll to position [80, 0]
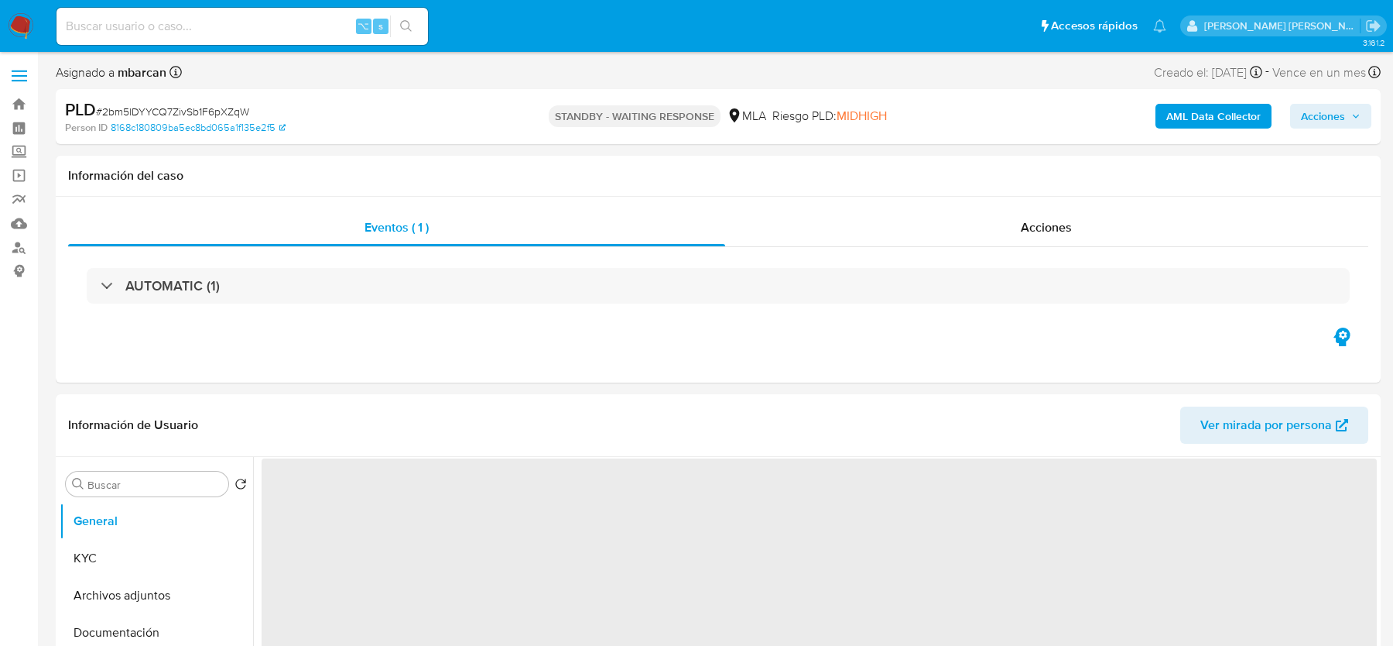
select select "10"
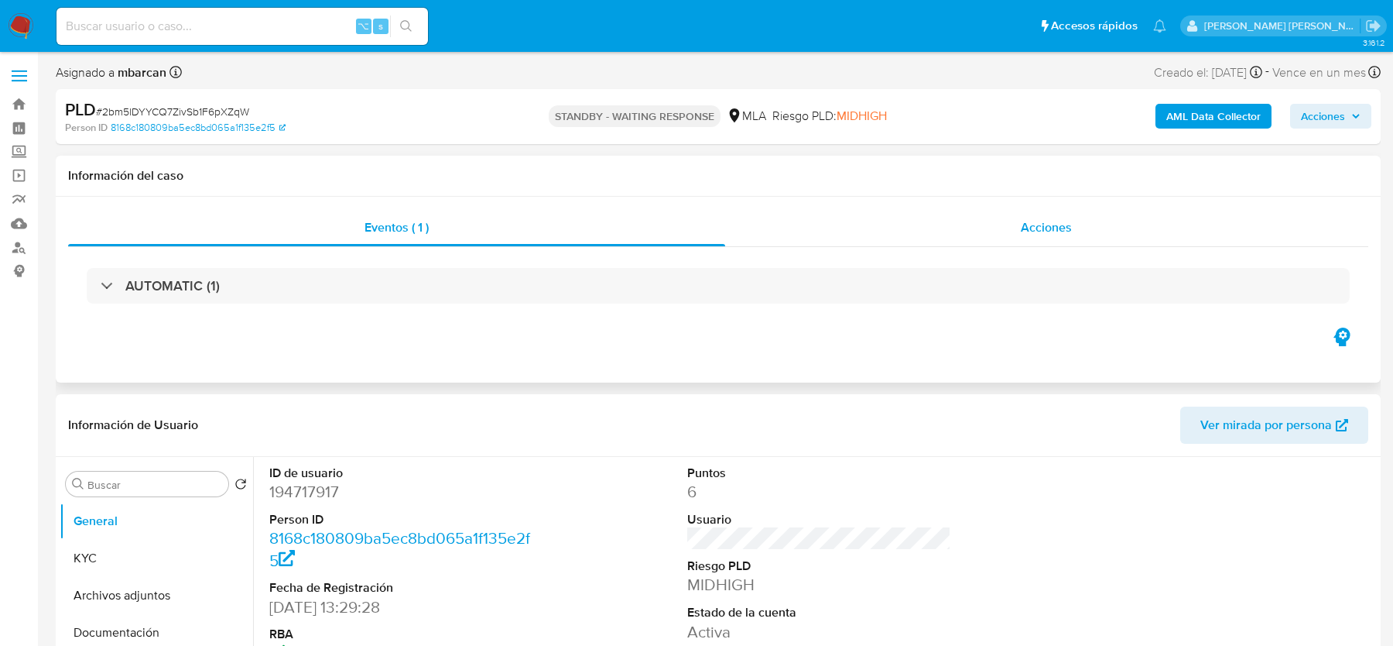
click at [1075, 228] on div "Acciones" at bounding box center [1047, 227] width 644 height 37
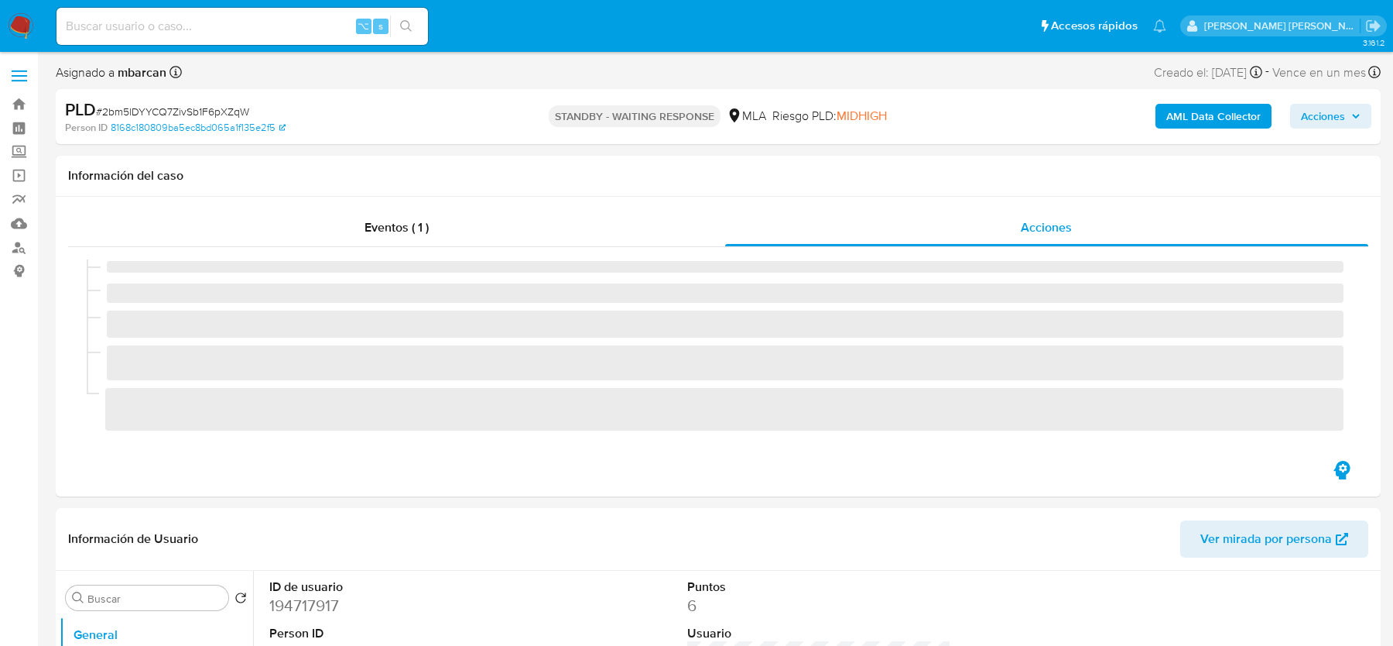
click at [168, 111] on span "# 2bm5lDYYCQ7ZivSb1F6pXZqW" at bounding box center [172, 111] width 153 height 15
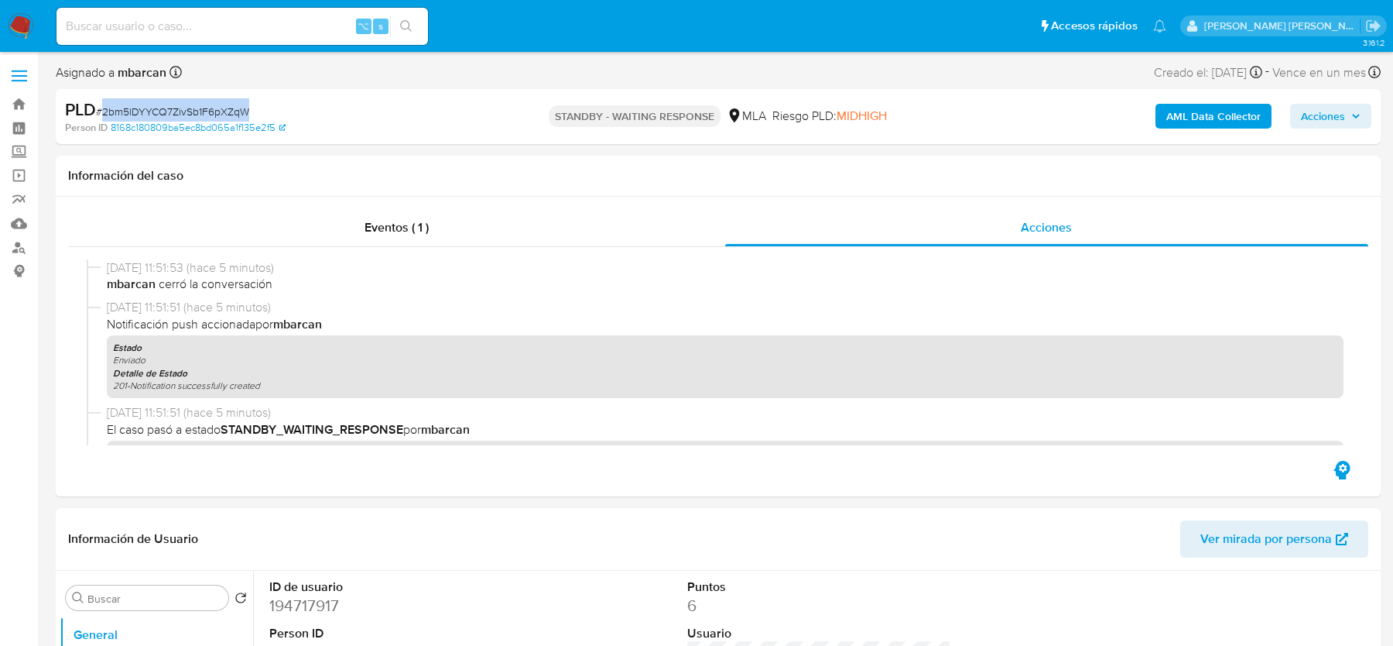
copy span "2bm5lDYYCQ7ZivSb1F6pXZqW"
click at [21, 31] on img at bounding box center [21, 26] width 26 height 26
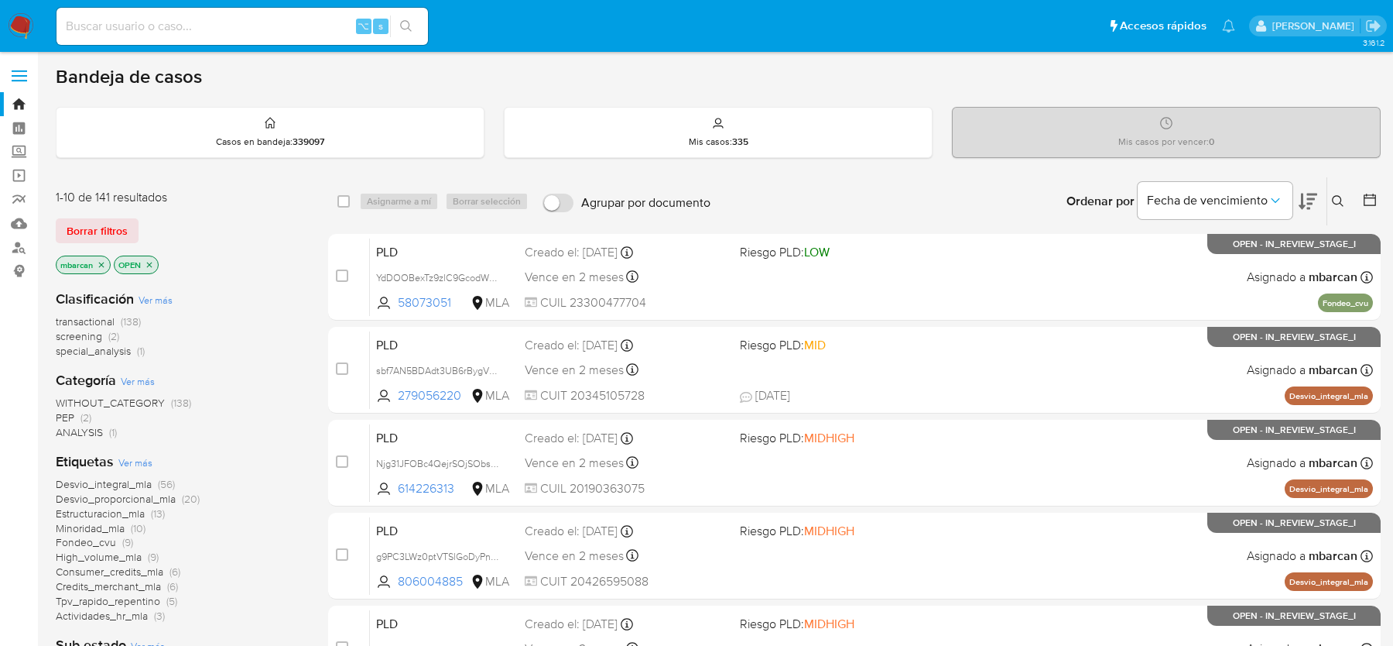
click at [1348, 216] on div "Ingrese ID de usuario o caso Buscar Borrar filtros" at bounding box center [1340, 201] width 26 height 48
click at [1336, 196] on icon at bounding box center [1338, 201] width 12 height 12
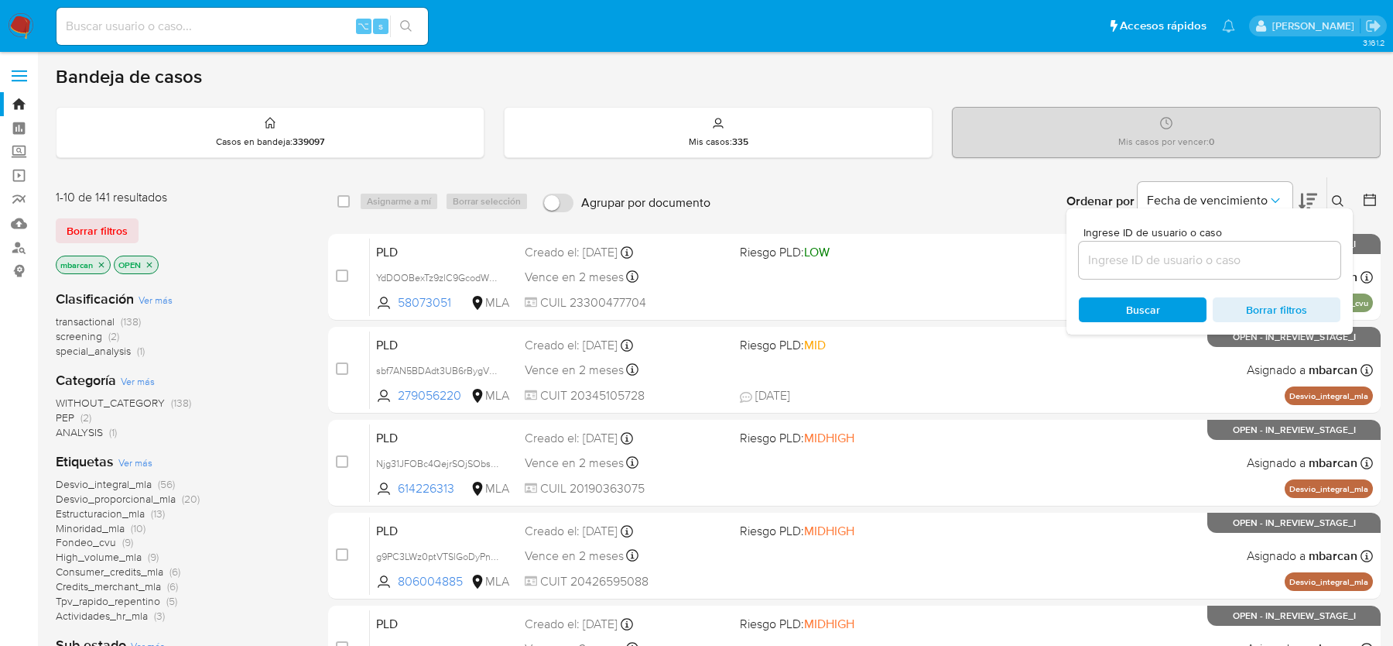
click at [1184, 271] on div at bounding box center [1210, 260] width 262 height 37
click at [1194, 260] on input at bounding box center [1210, 260] width 262 height 20
paste input "2bm5lDYYCQ7ZivSb1F6pXZqW"
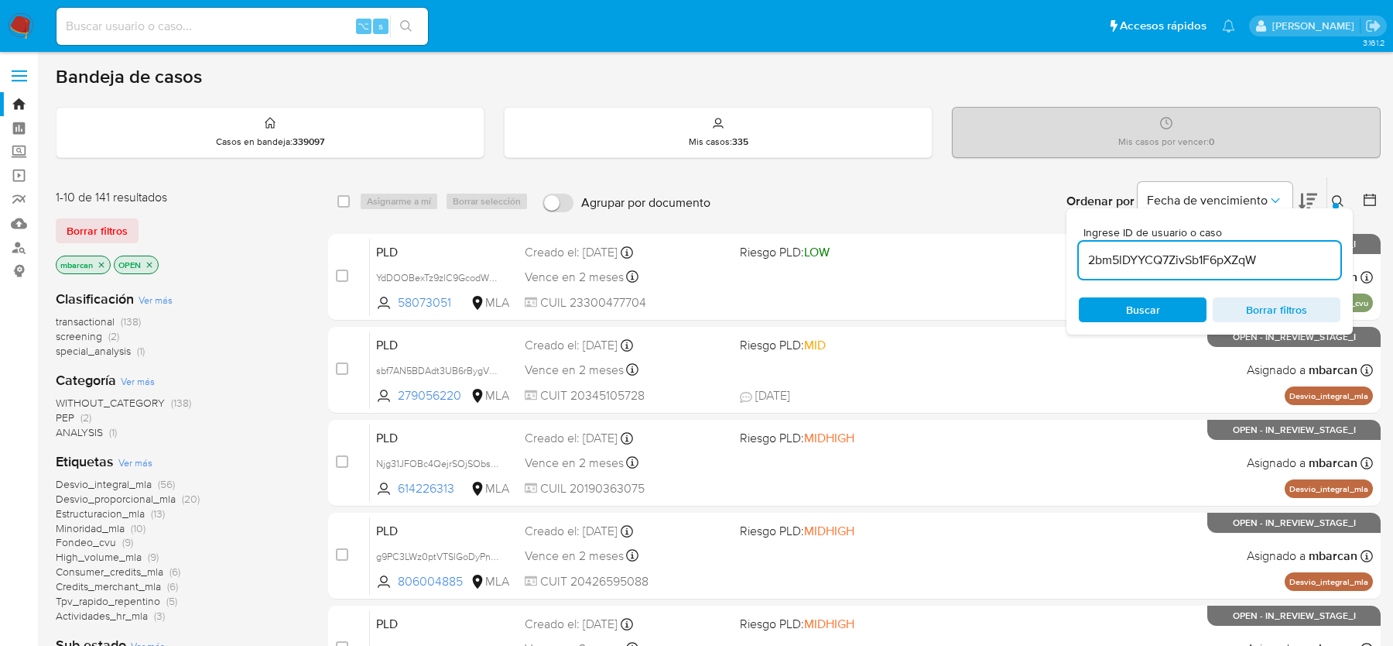
type input "2bm5lDYYCQ7ZivSb1F6pXZqW"
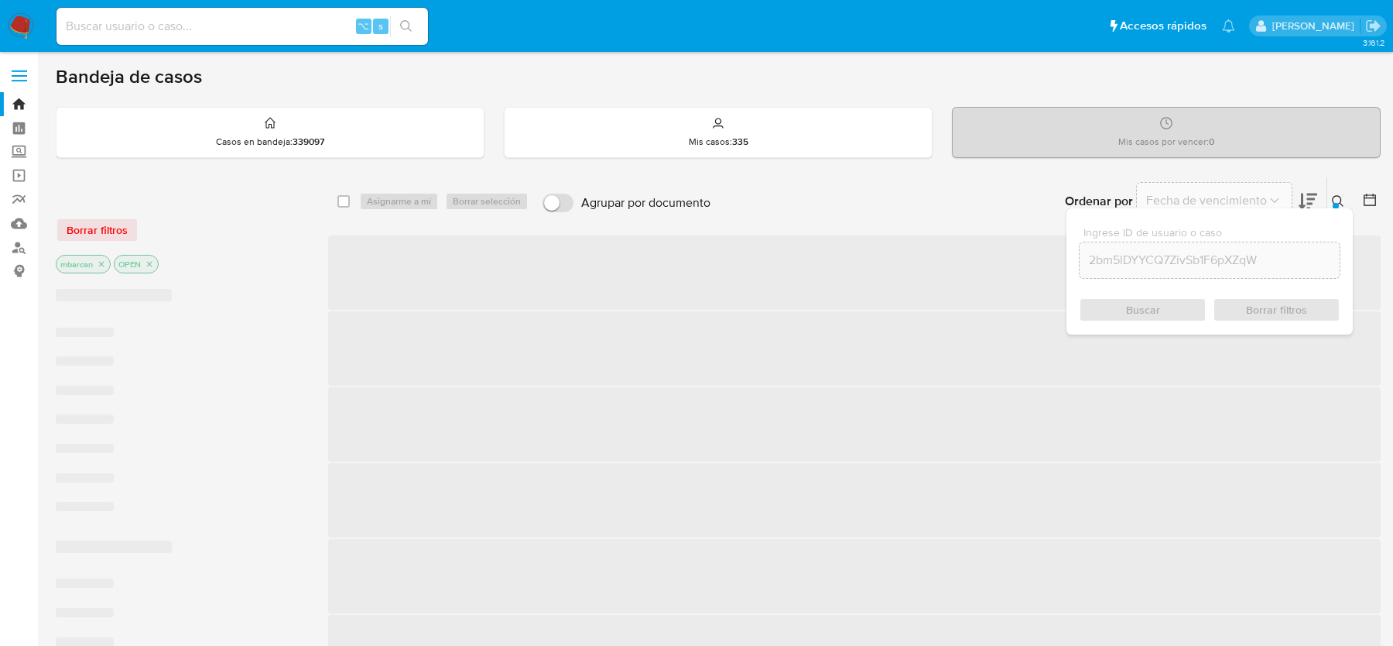
click at [1337, 192] on button at bounding box center [1341, 201] width 26 height 19
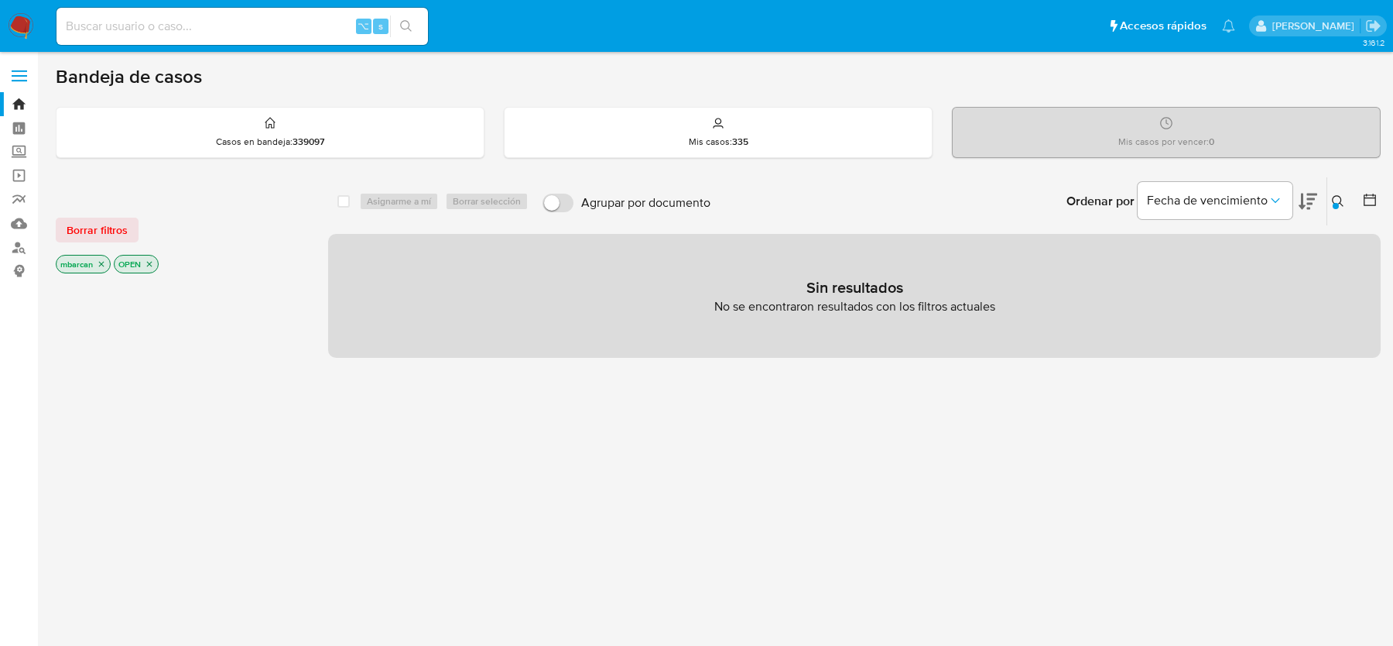
click at [153, 260] on icon "close-filter" at bounding box center [149, 263] width 9 height 9
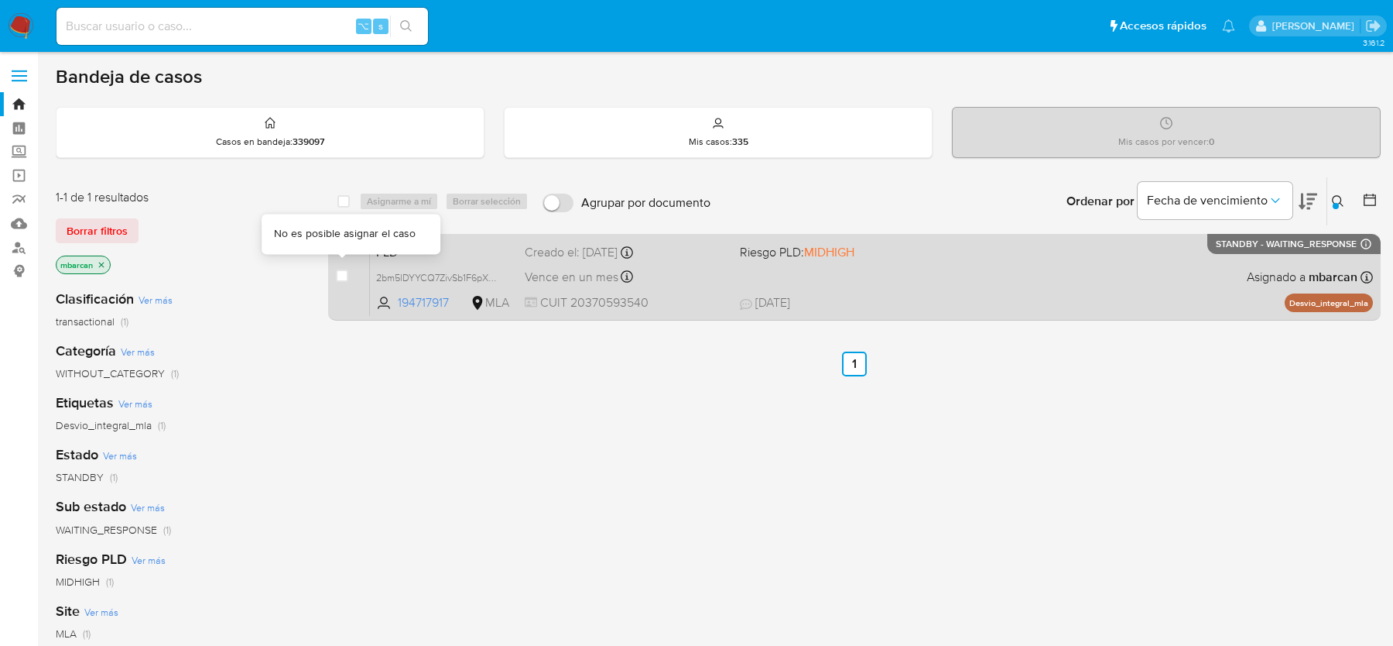
click at [340, 268] on div "case-item-checkbox" at bounding box center [342, 275] width 12 height 15
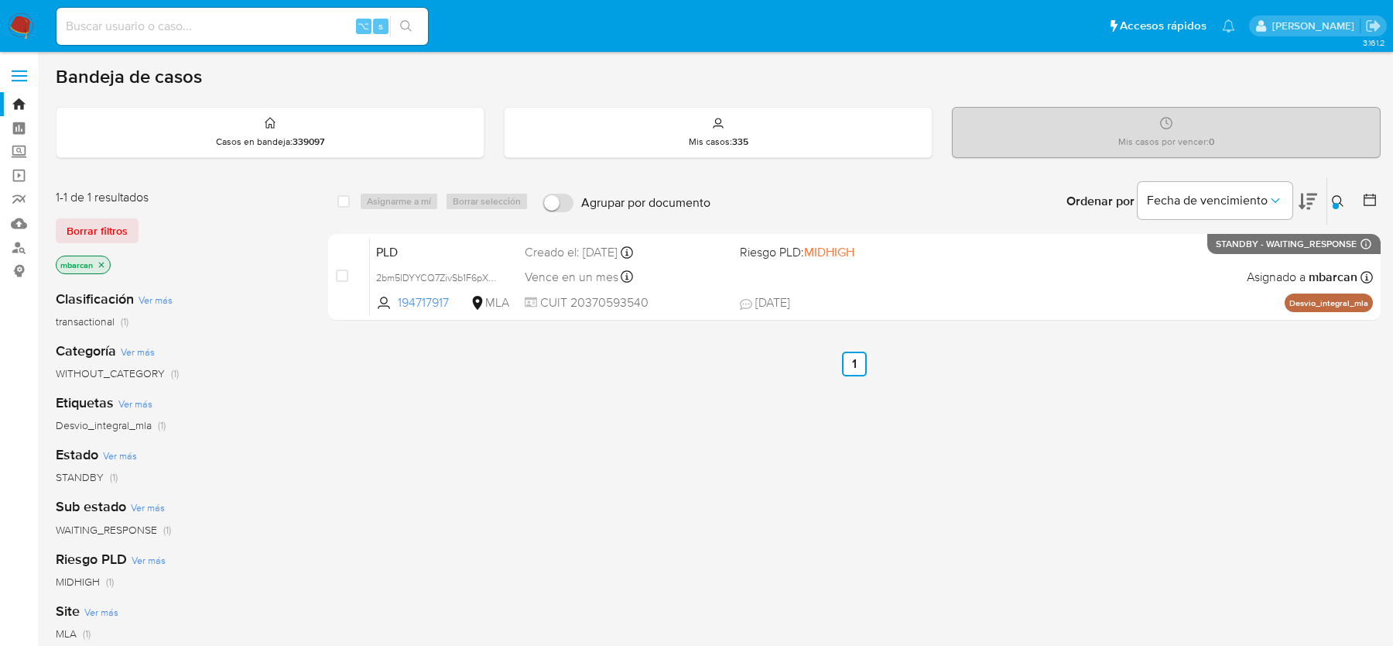
click at [27, 30] on img at bounding box center [21, 26] width 26 height 26
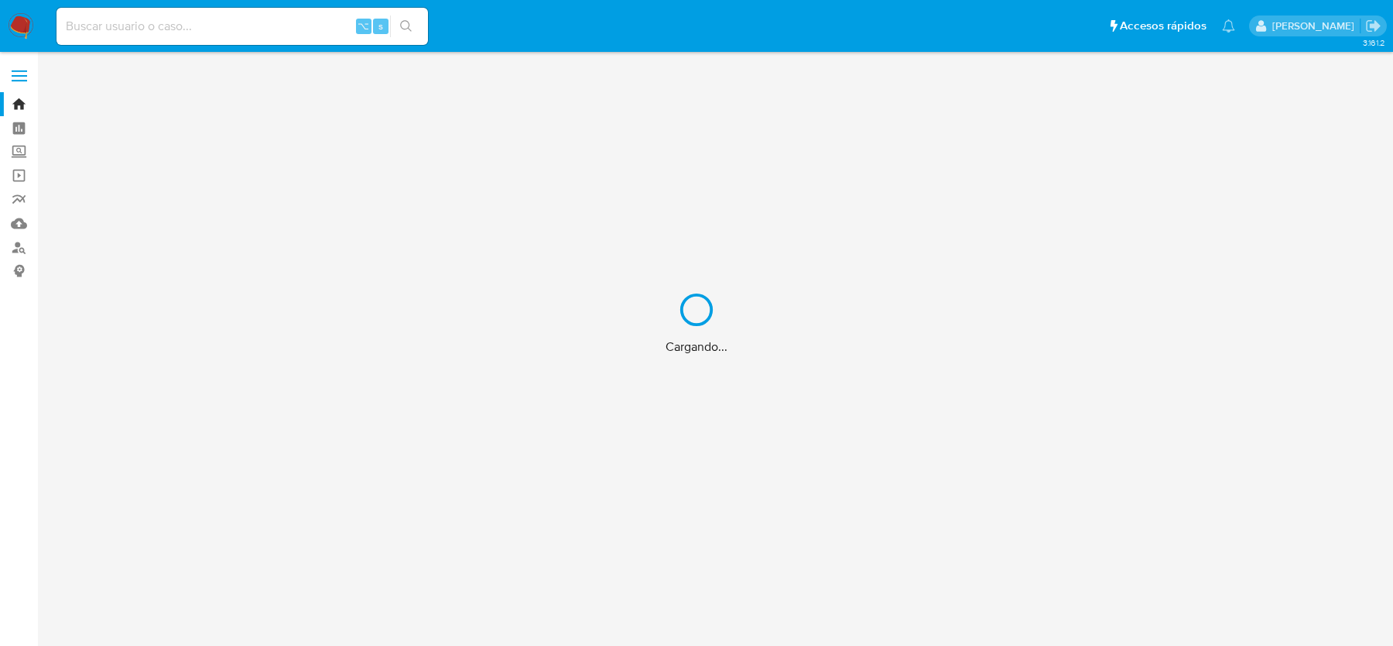
click at [178, 36] on div "Cargando..." at bounding box center [696, 323] width 1393 height 646
click at [173, 32] on div "Cargando..." at bounding box center [696, 323] width 1393 height 646
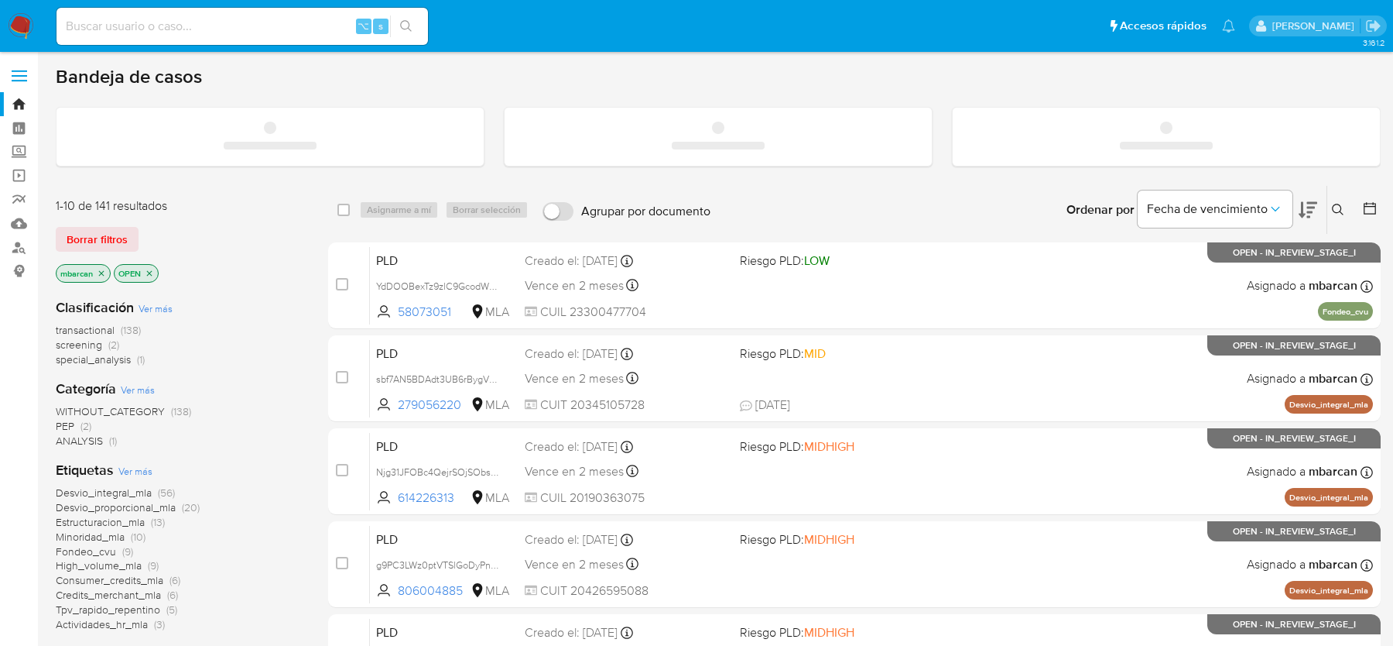
click at [165, 28] on input at bounding box center [243, 26] width 372 height 20
paste input "2bm5lDYYCQ7ZivSb1F6pXZqW"
type input "2bm5lDYYCQ7ZivSb1F6pXZqW"
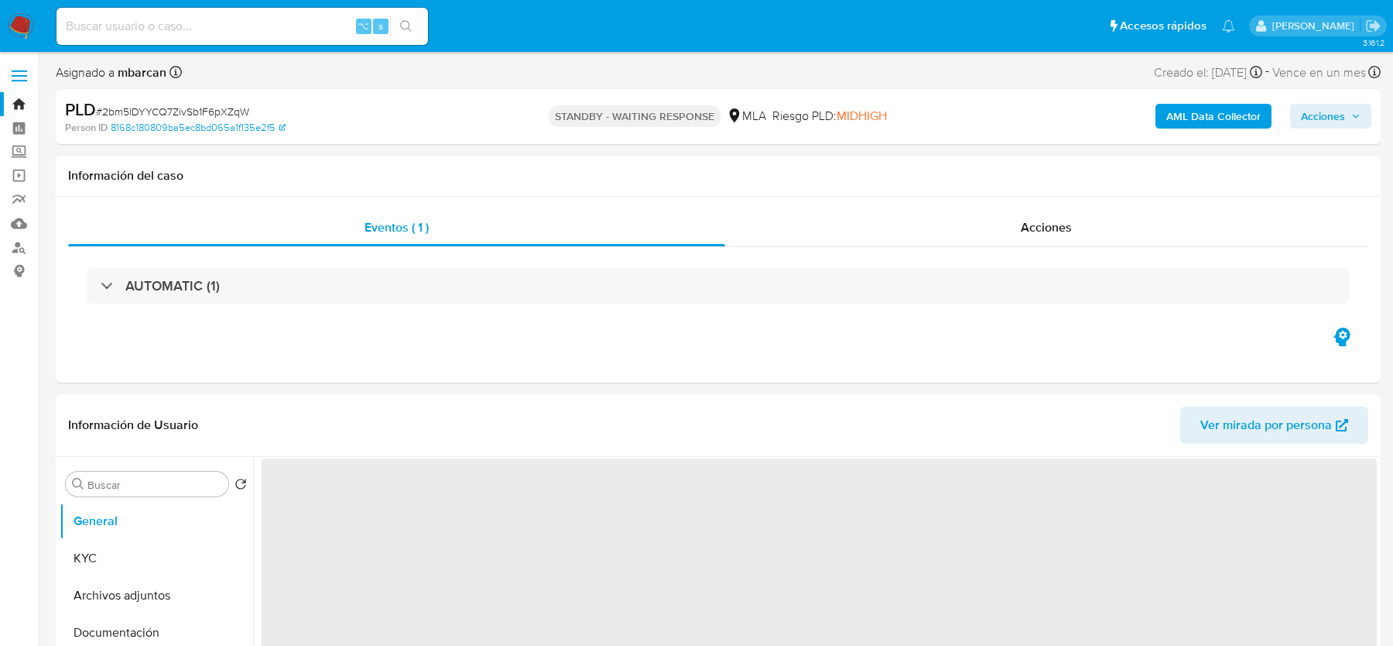
select select "10"
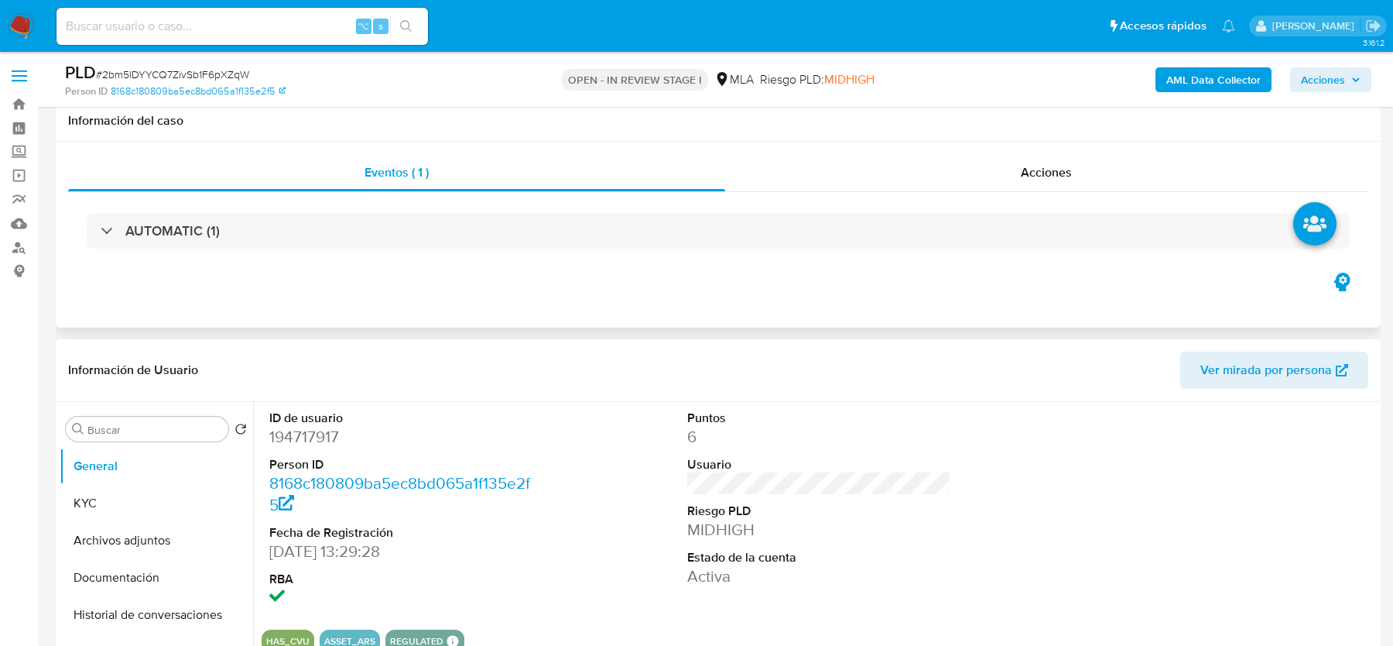
scroll to position [187, 0]
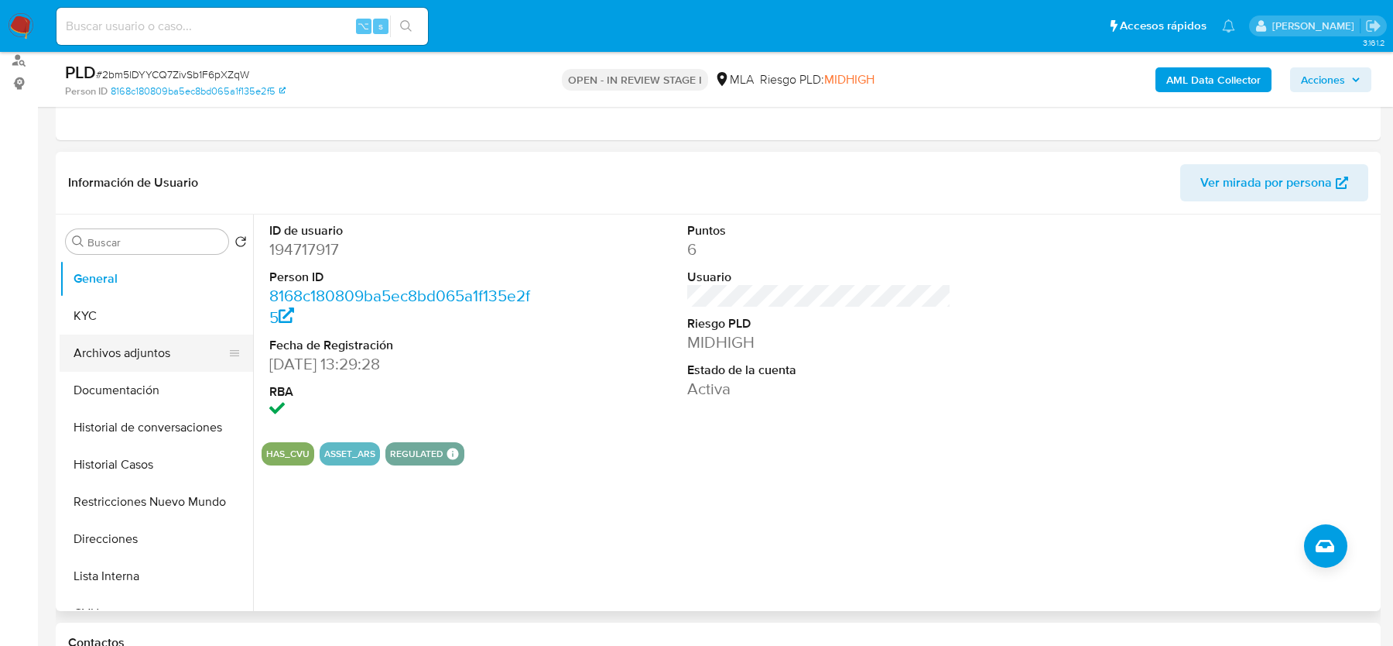
click at [133, 347] on button "Archivos adjuntos" at bounding box center [150, 352] width 181 height 37
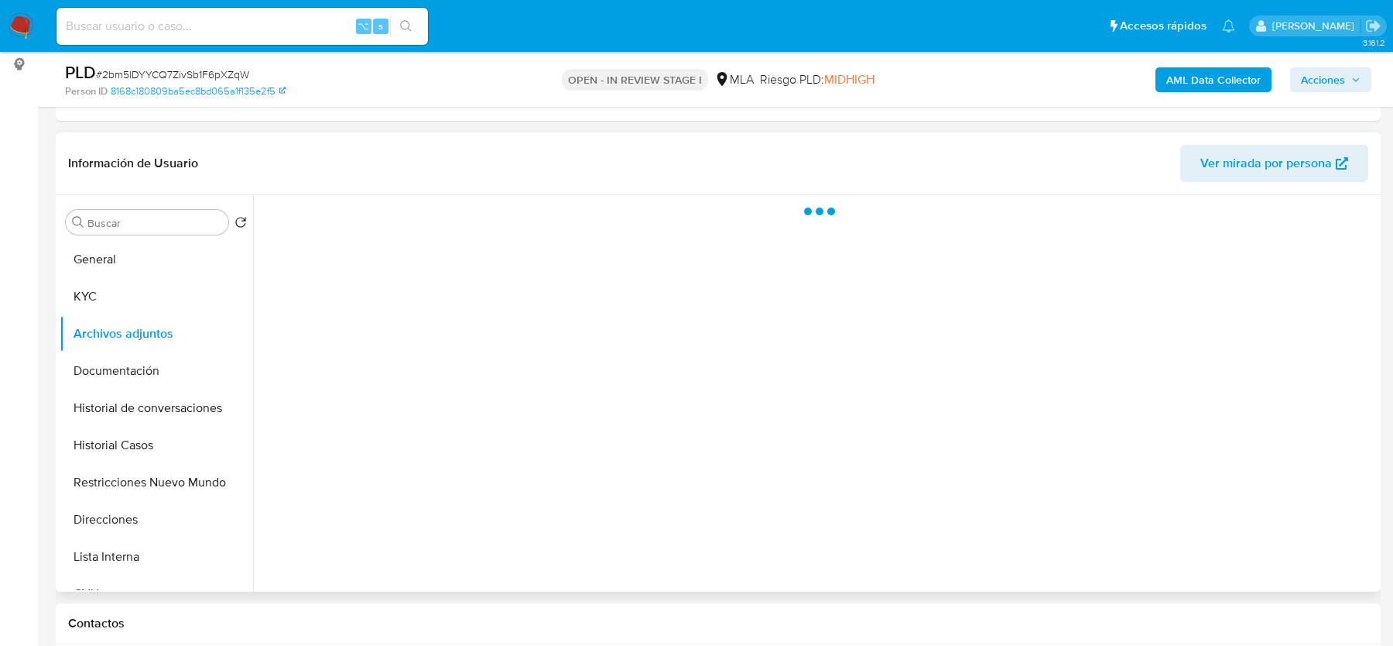
scroll to position [214, 0]
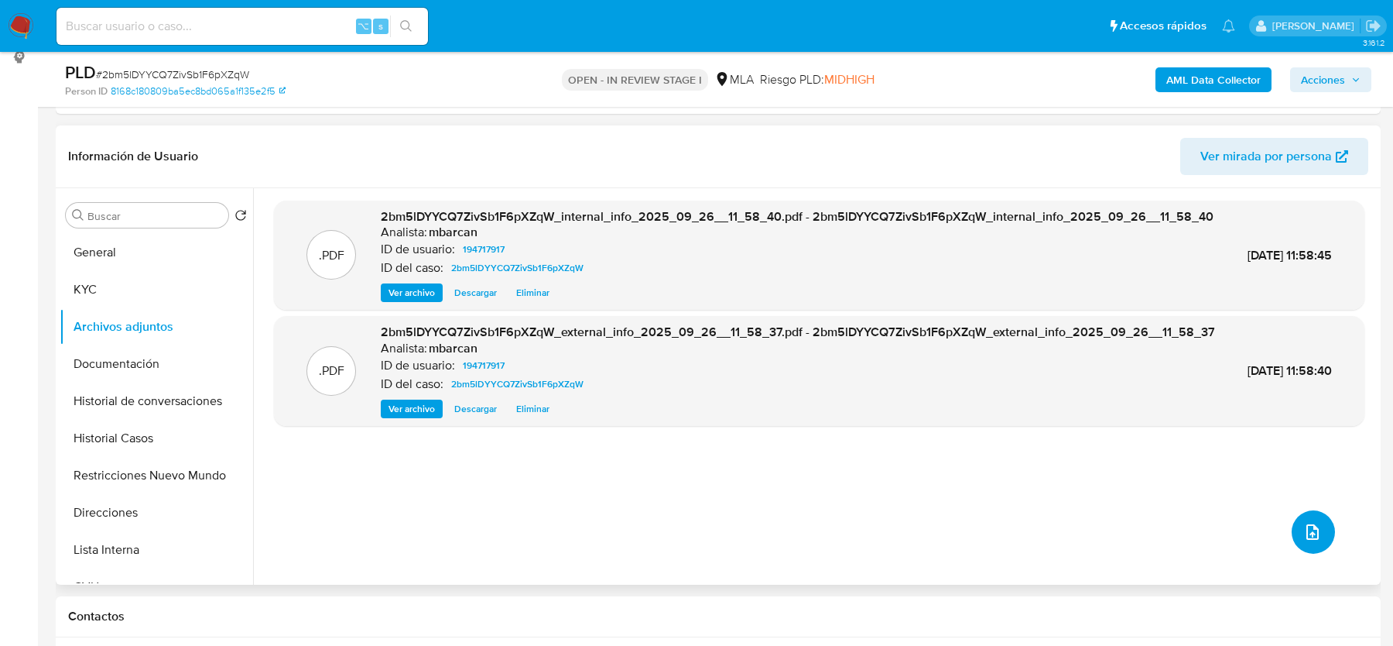
click at [1296, 536] on button "upload-file" at bounding box center [1313, 531] width 43 height 43
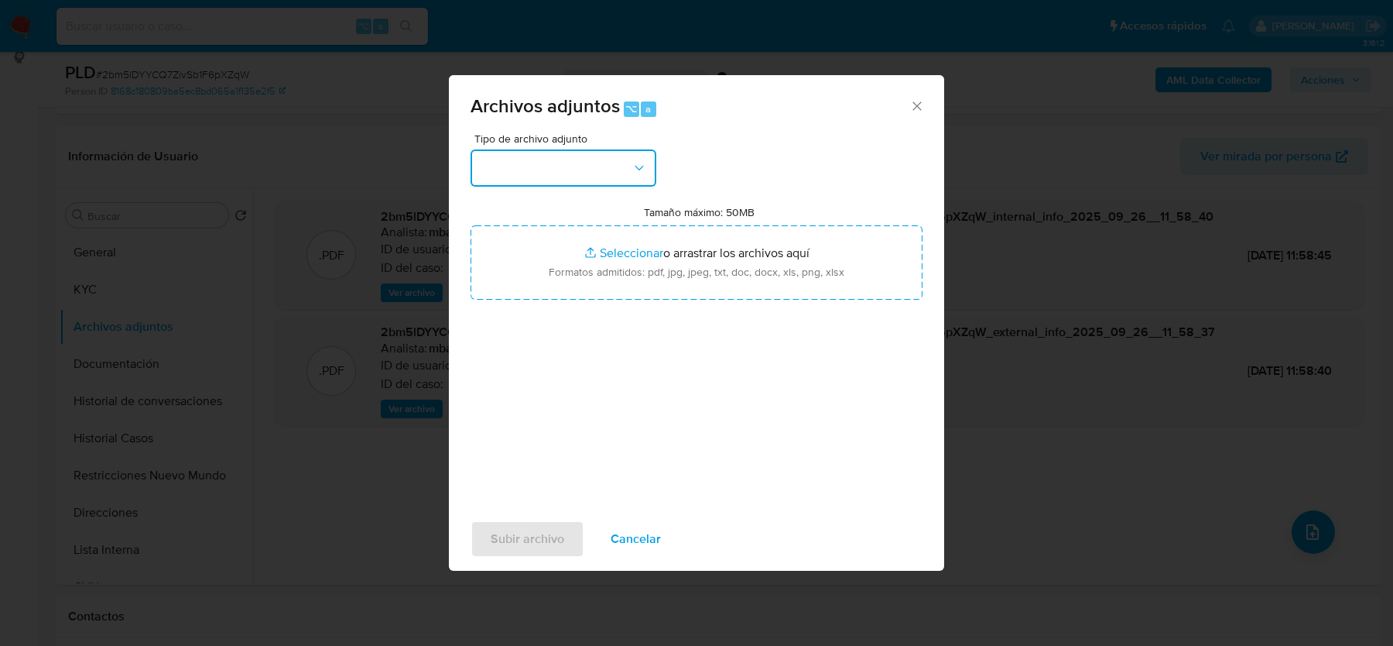
click at [591, 171] on button "button" at bounding box center [564, 167] width 186 height 37
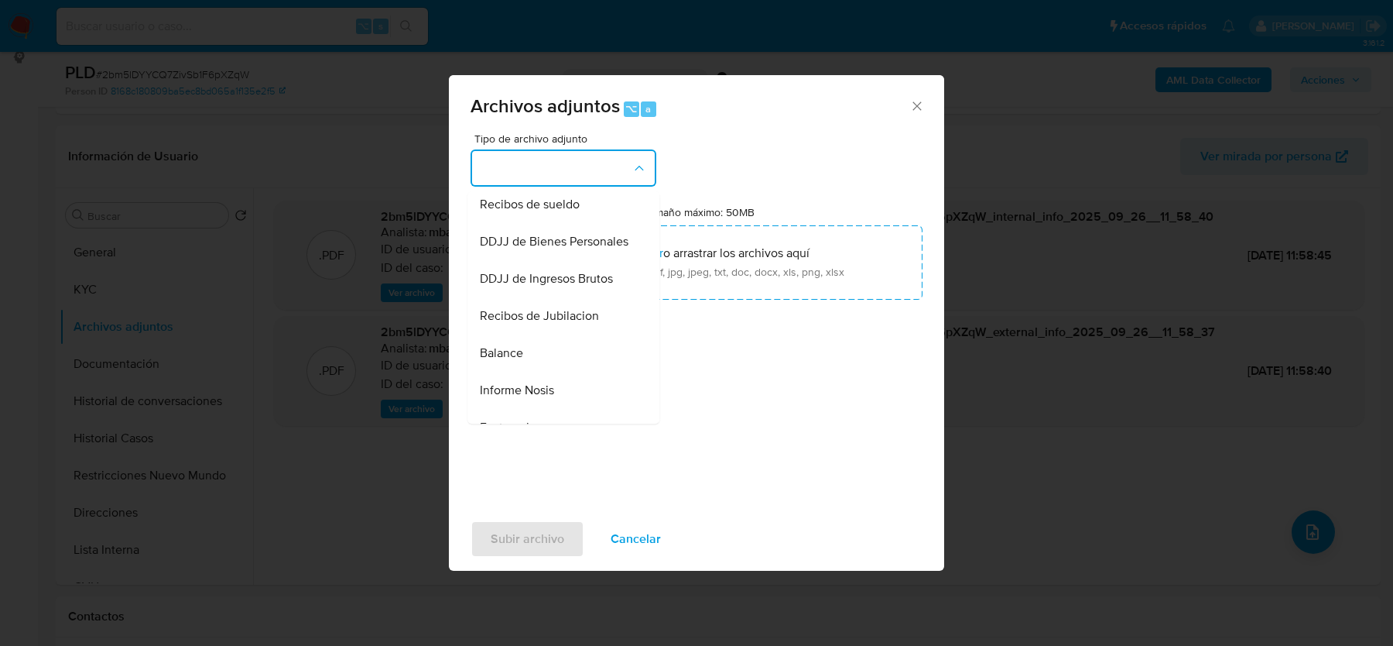
scroll to position [415, 0]
click at [543, 211] on span "Recibos de sueldo" at bounding box center [530, 203] width 100 height 15
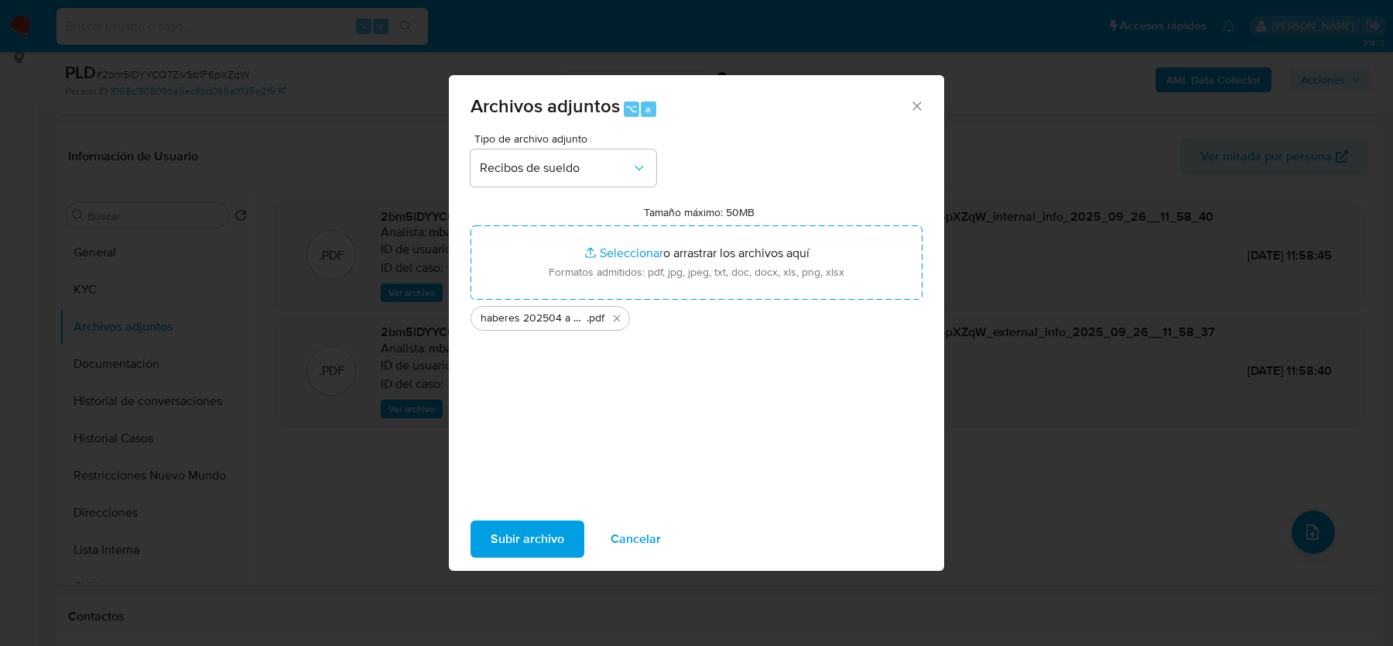
click at [522, 536] on span "Subir archivo" at bounding box center [528, 539] width 74 height 34
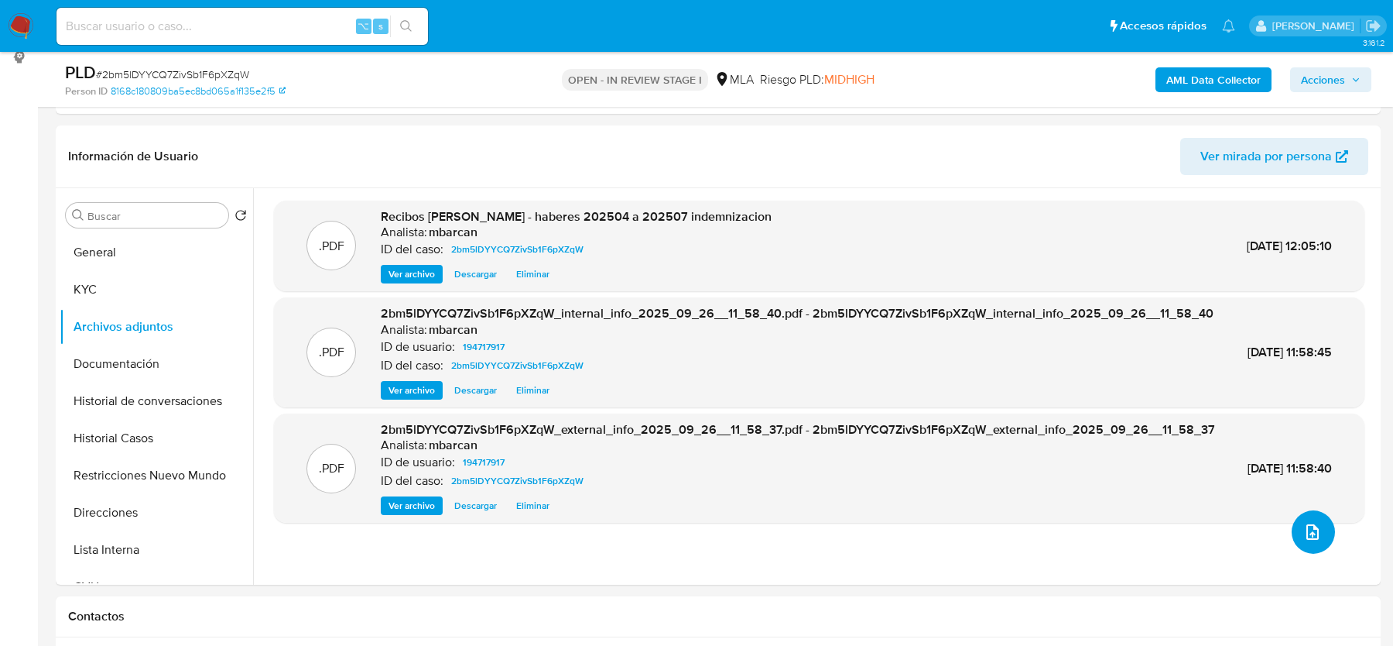
click at [1309, 539] on icon "upload-file" at bounding box center [1313, 532] width 19 height 19
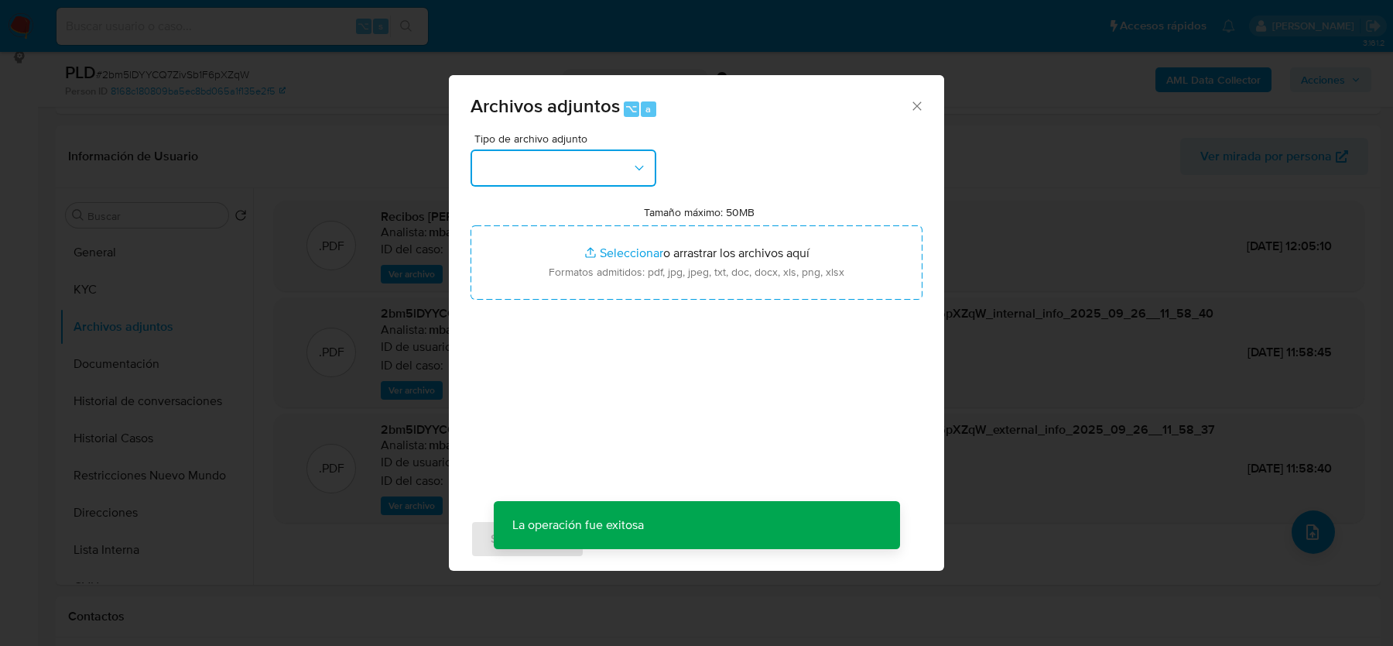
click at [537, 172] on button "button" at bounding box center [564, 167] width 186 height 37
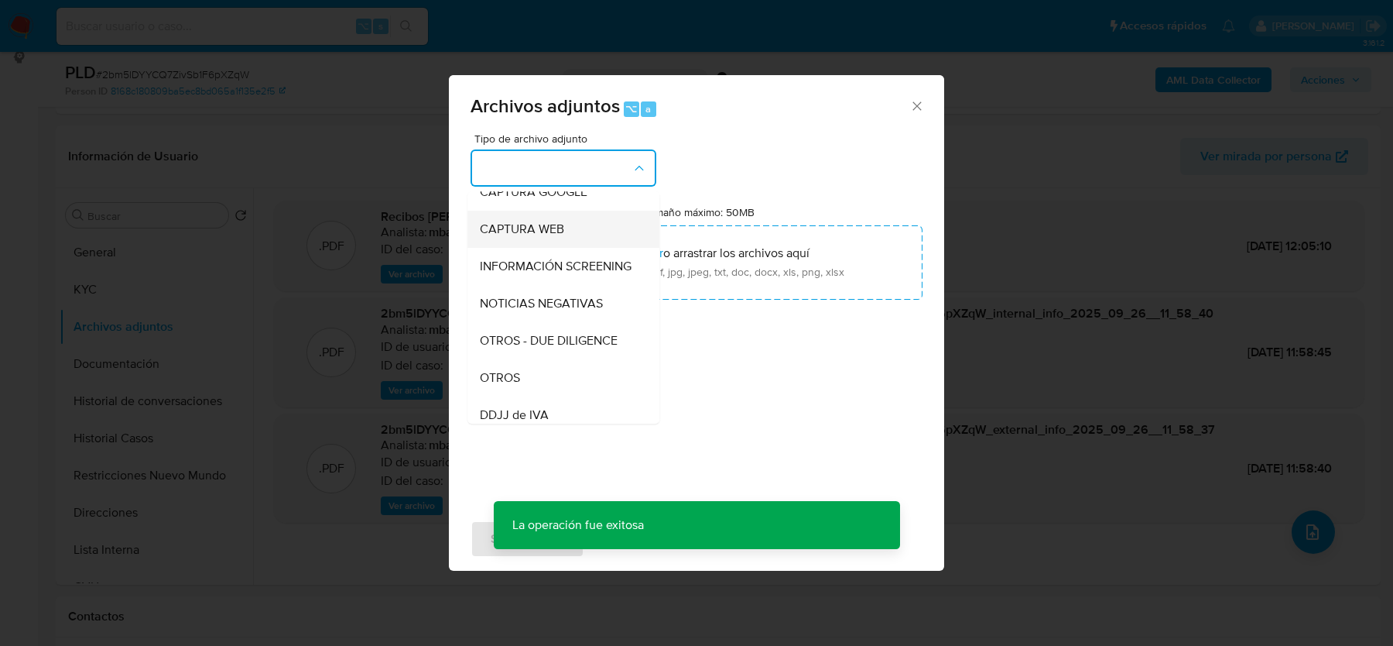
scroll to position [130, 0]
click at [506, 375] on span "OTROS" at bounding box center [500, 376] width 40 height 15
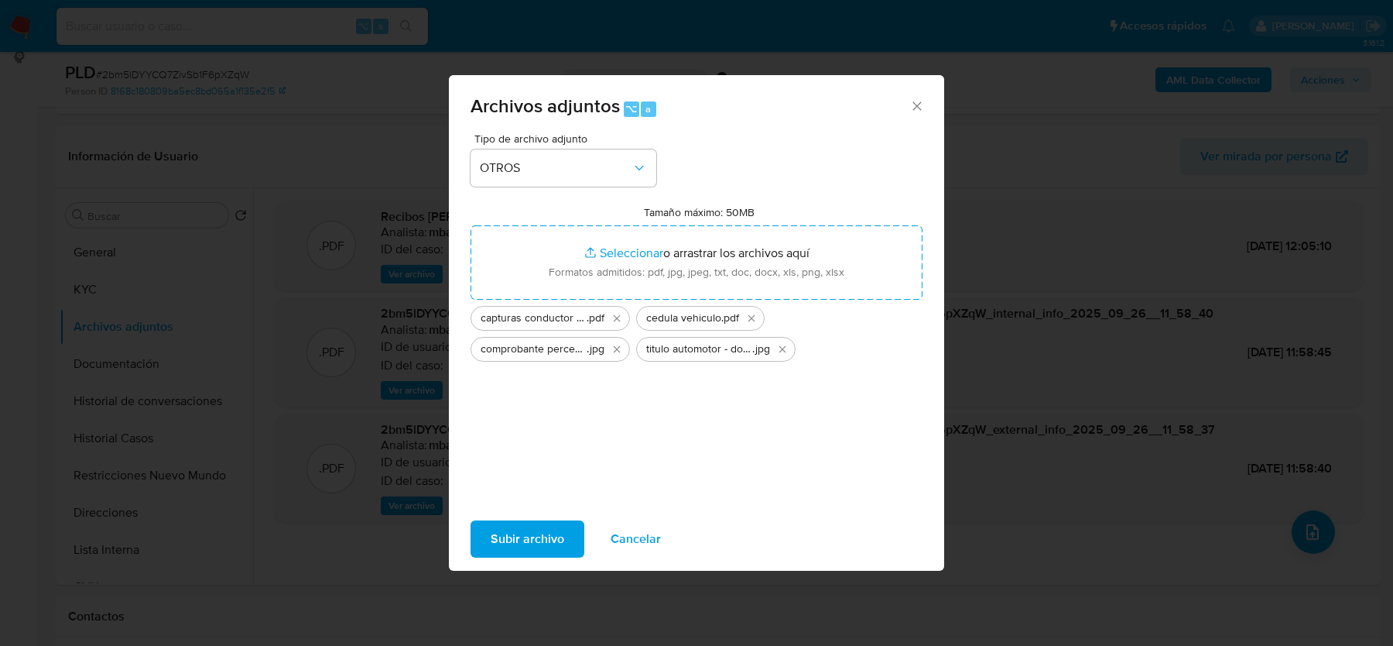
click at [526, 537] on span "Subir archivo" at bounding box center [528, 539] width 74 height 34
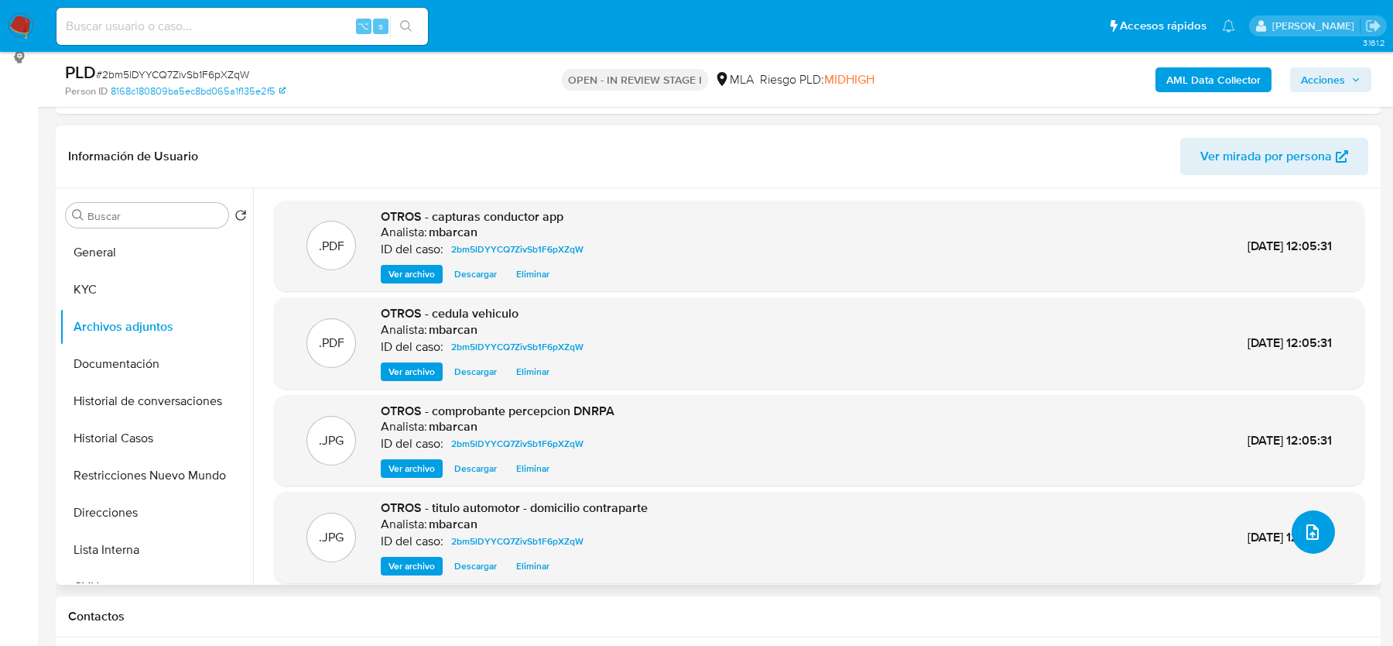
click at [1300, 546] on button "upload-file" at bounding box center [1313, 531] width 43 height 43
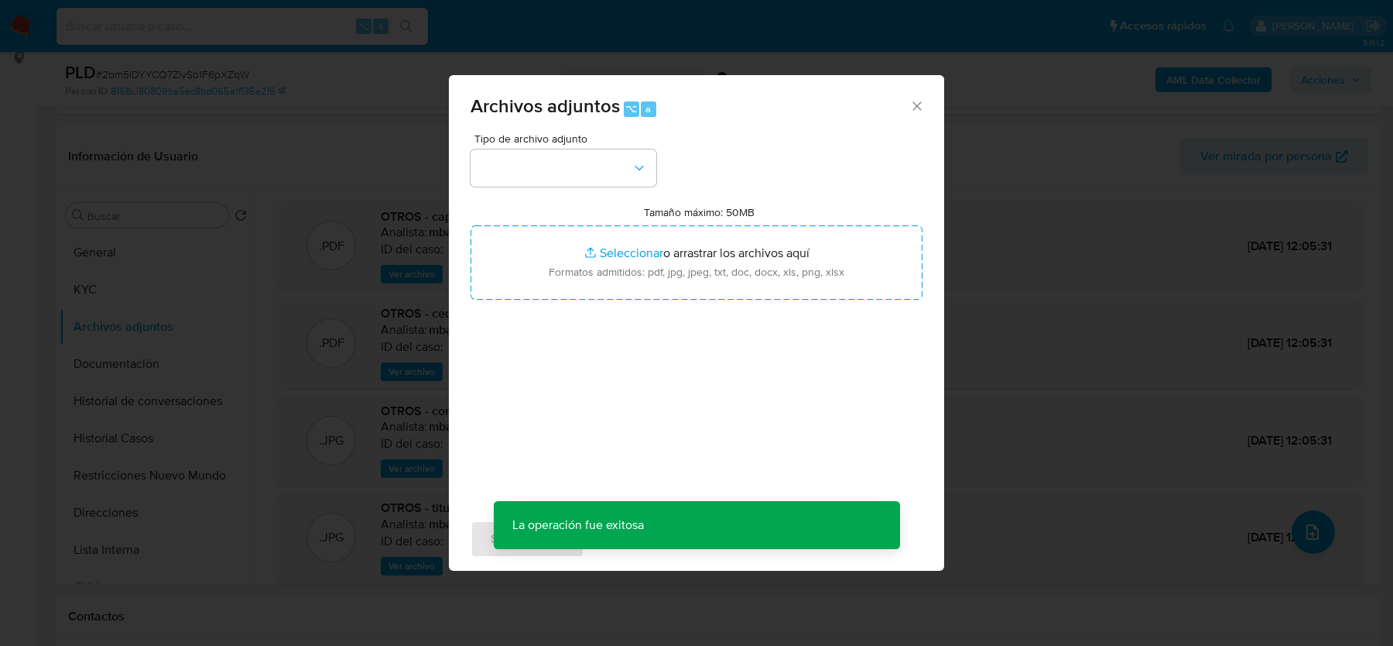
click at [614, 187] on div "Tipo de archivo adjunto Tamaño máximo: 50MB Seleccionar archivos Seleccionar o …" at bounding box center [697, 315] width 452 height 365
click at [614, 197] on div "Tipo de archivo adjunto Tamaño máximo: 50MB Seleccionar archivos Seleccionar o …" at bounding box center [697, 315] width 452 height 365
click at [614, 191] on div "Tipo de archivo adjunto Tamaño máximo: 50MB Seleccionar archivos Seleccionar o …" at bounding box center [697, 315] width 452 height 365
click at [614, 179] on button "button" at bounding box center [564, 167] width 186 height 37
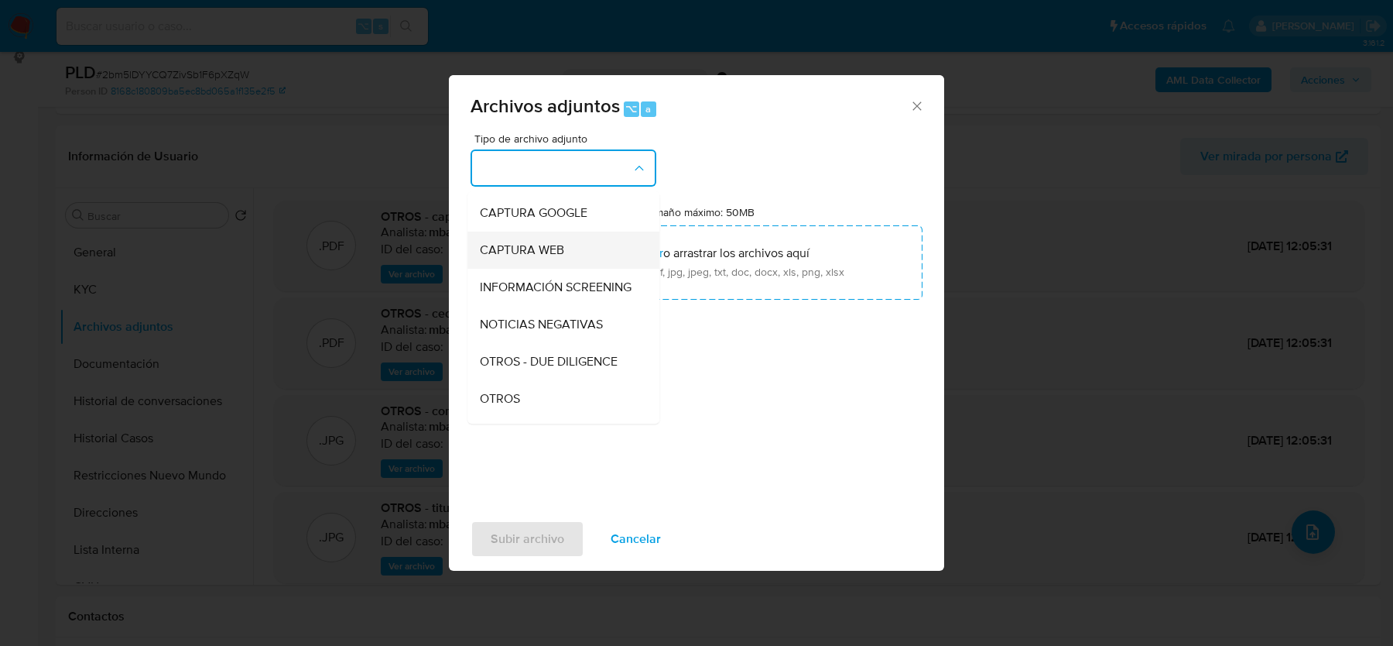
scroll to position [124, 0]
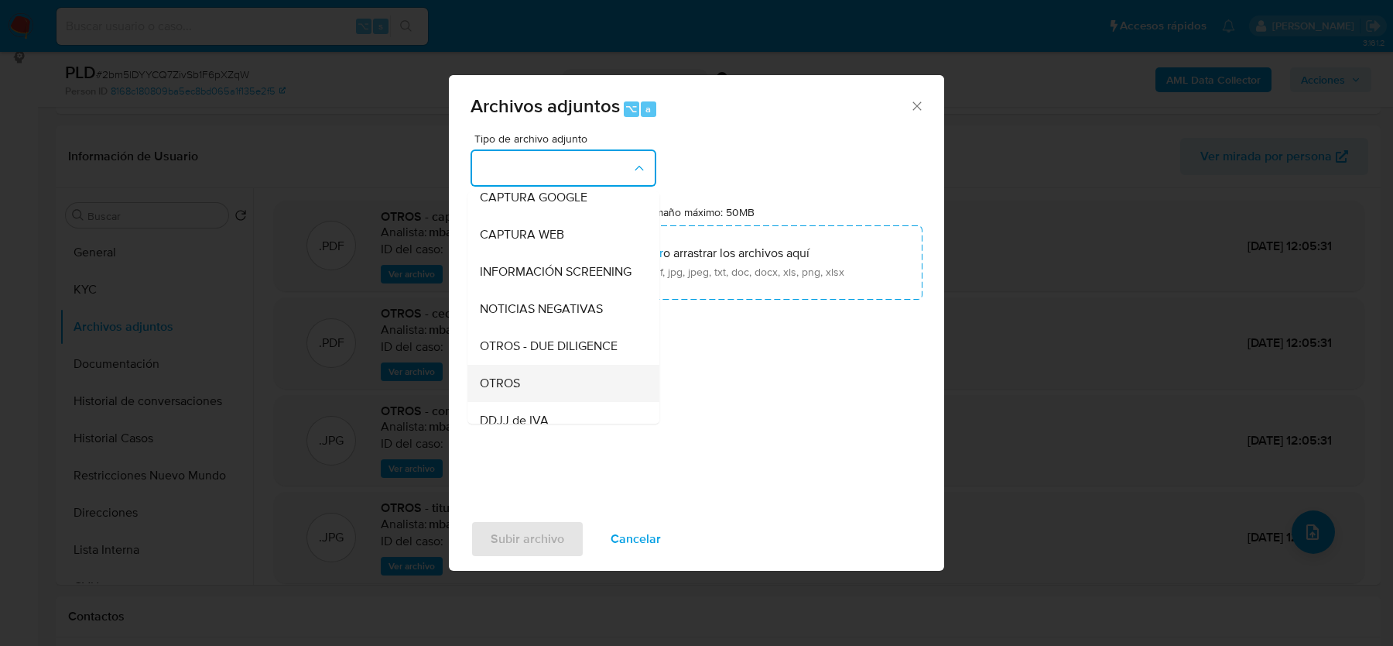
click at [585, 371] on div "OTROS" at bounding box center [559, 383] width 158 height 37
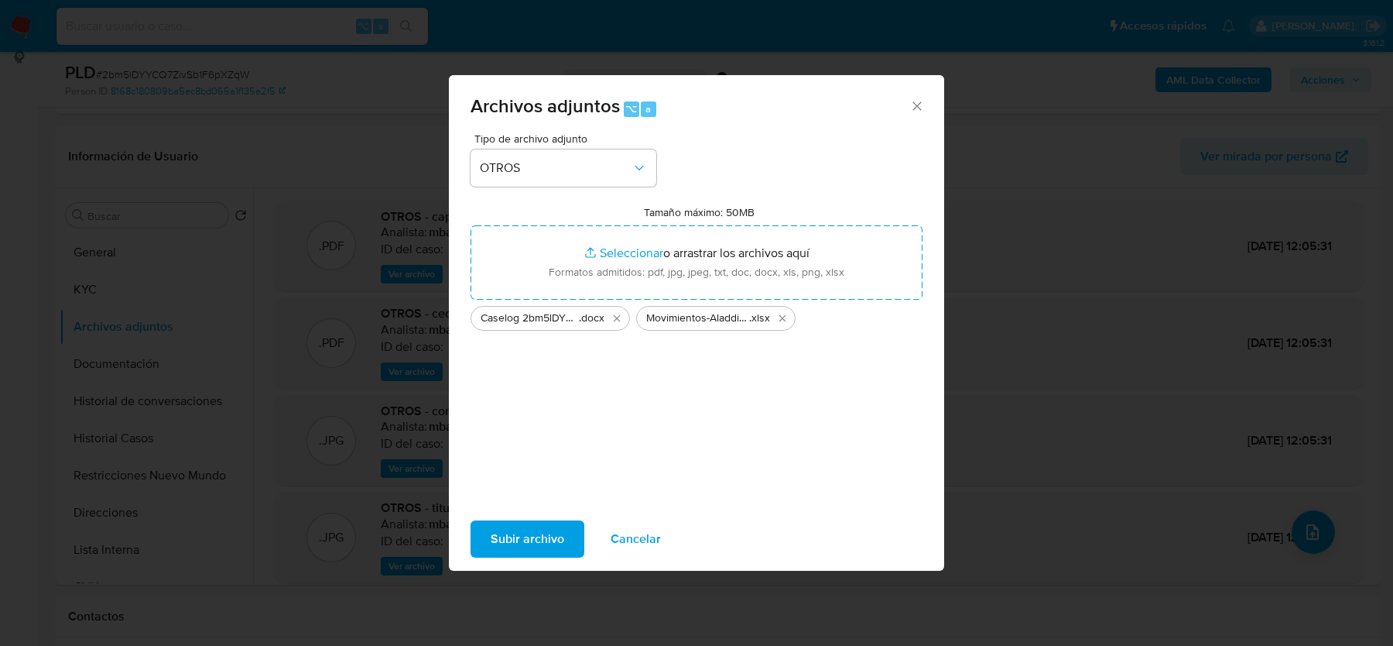
click at [510, 540] on span "Subir archivo" at bounding box center [528, 539] width 74 height 34
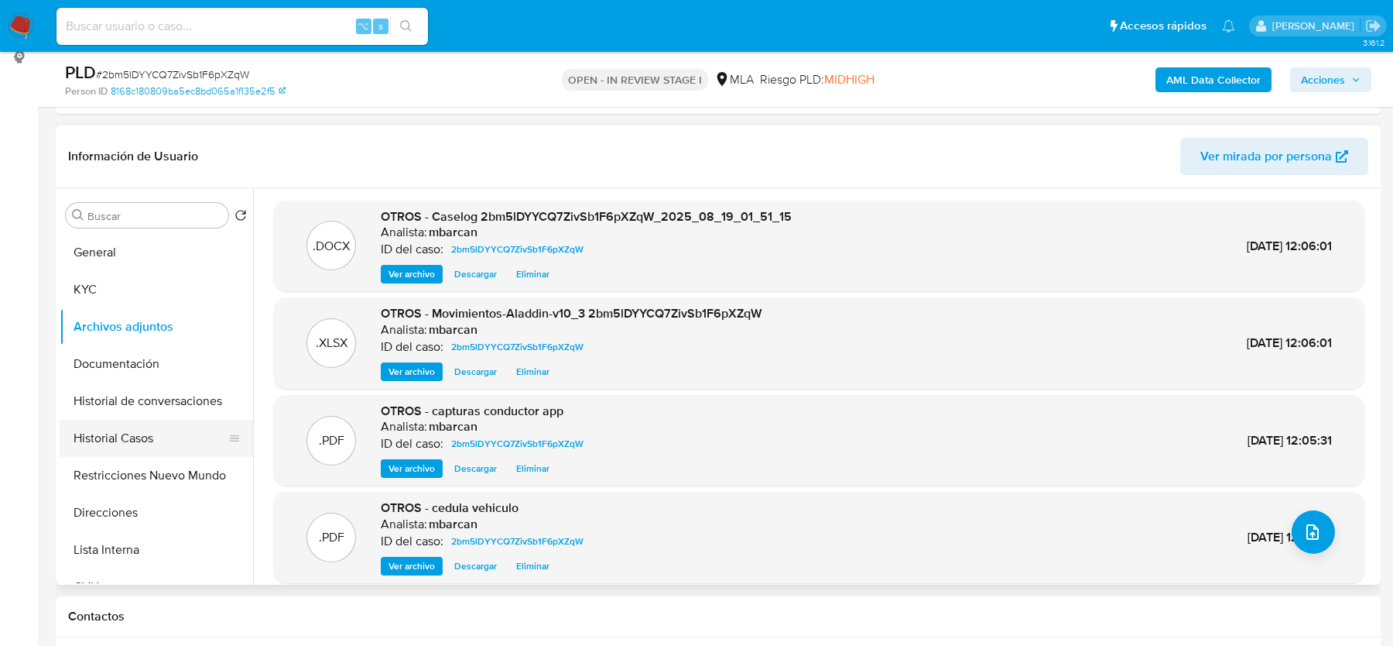
click at [152, 435] on button "Historial Casos" at bounding box center [150, 438] width 181 height 37
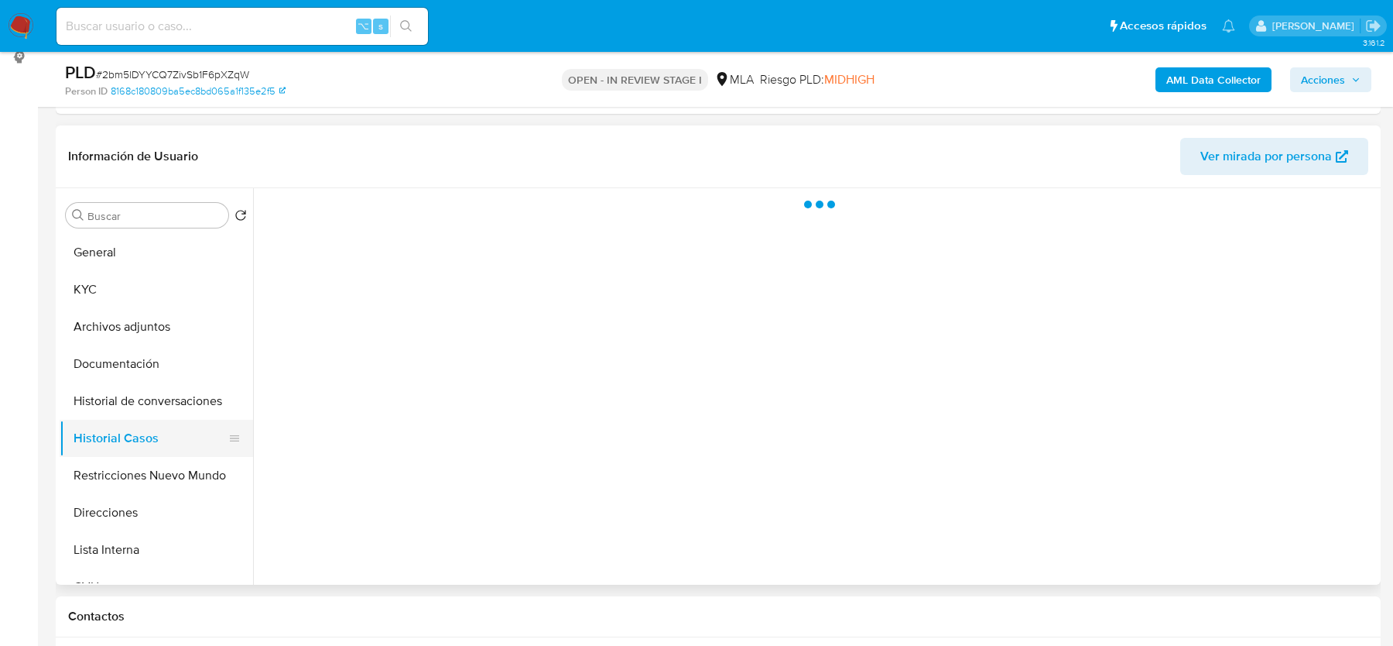
click at [152, 435] on button "Historial Casos" at bounding box center [150, 438] width 181 height 37
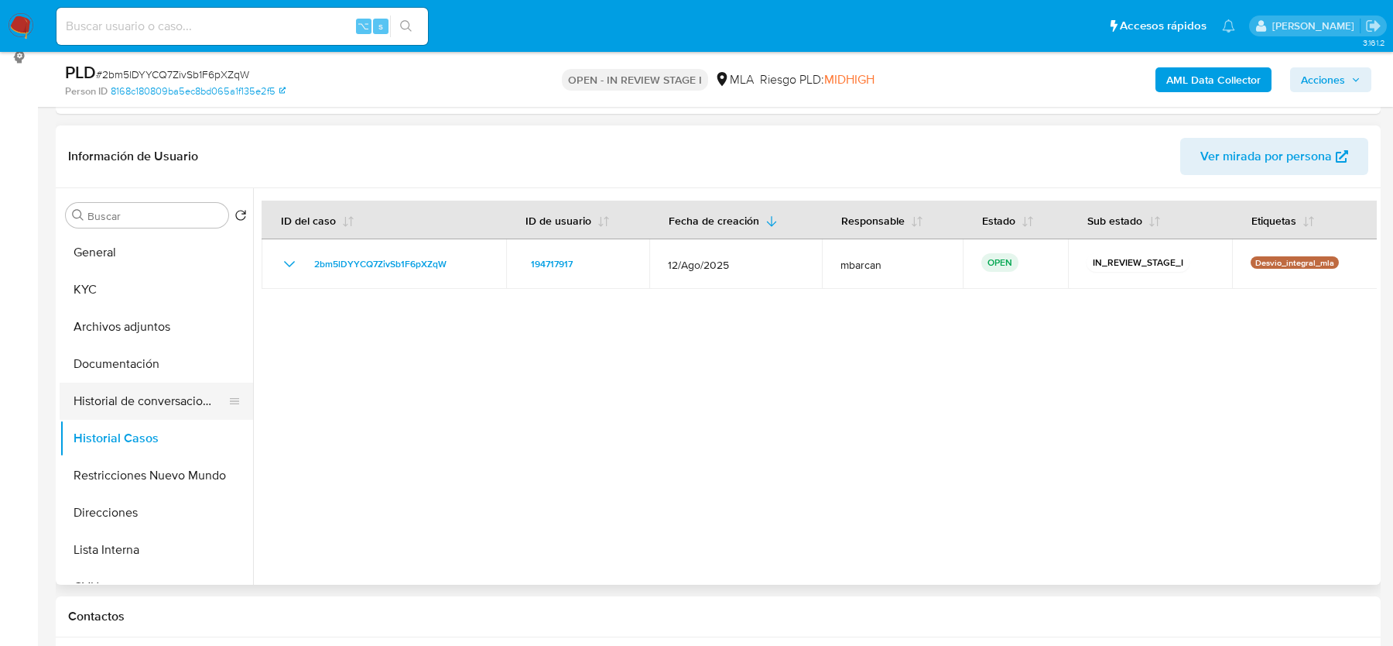
click at [136, 395] on button "Historial de conversaciones" at bounding box center [150, 400] width 181 height 37
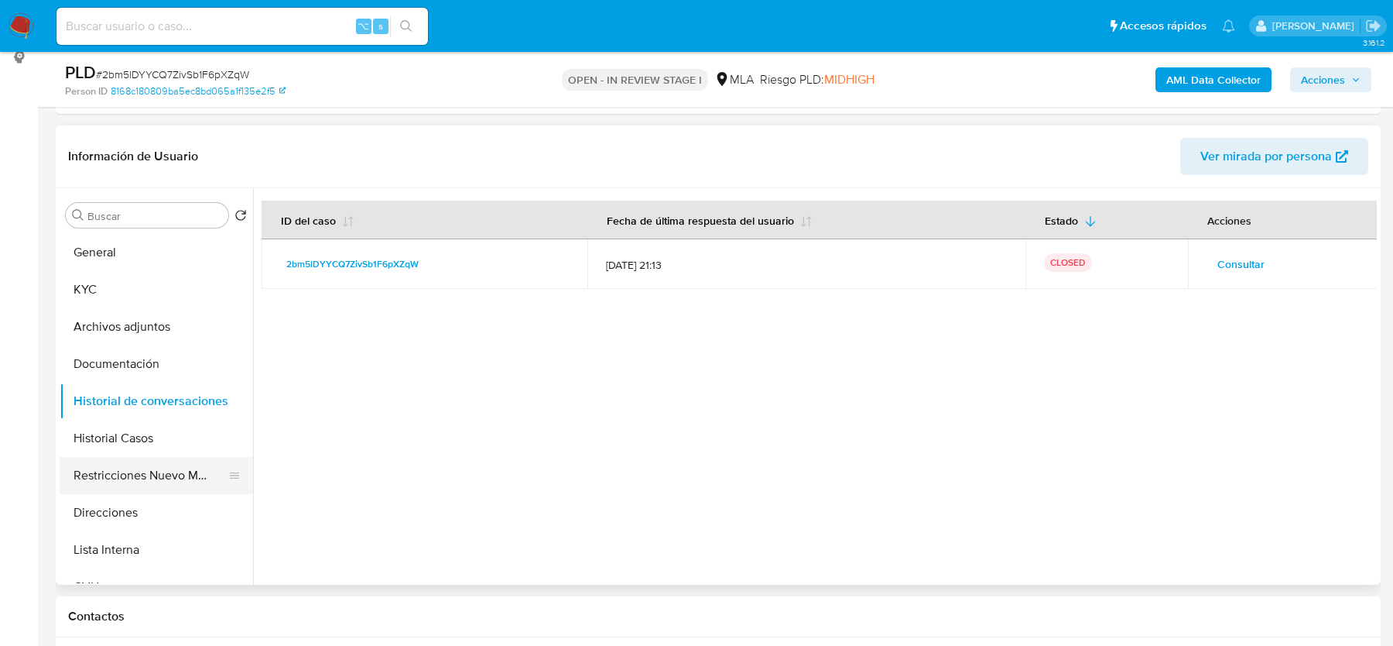
click at [143, 472] on button "Restricciones Nuevo Mundo" at bounding box center [150, 475] width 181 height 37
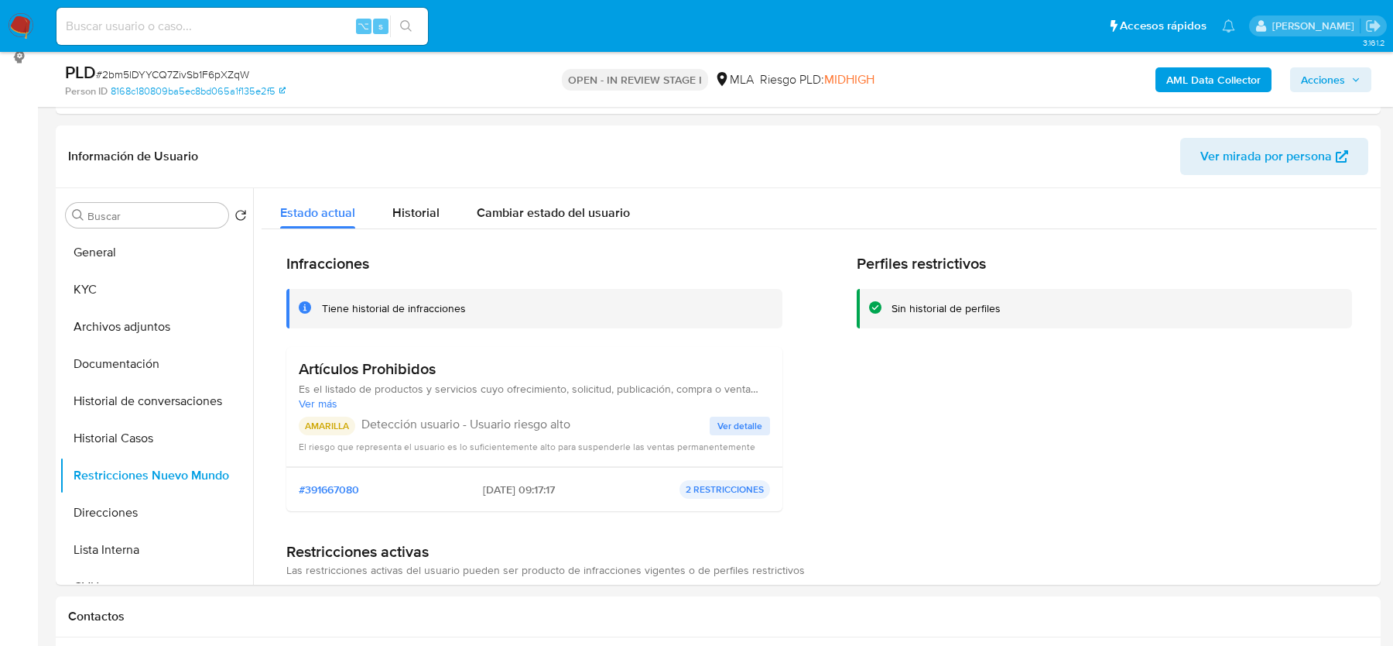
click at [1311, 78] on span "Acciones" at bounding box center [1323, 79] width 44 height 25
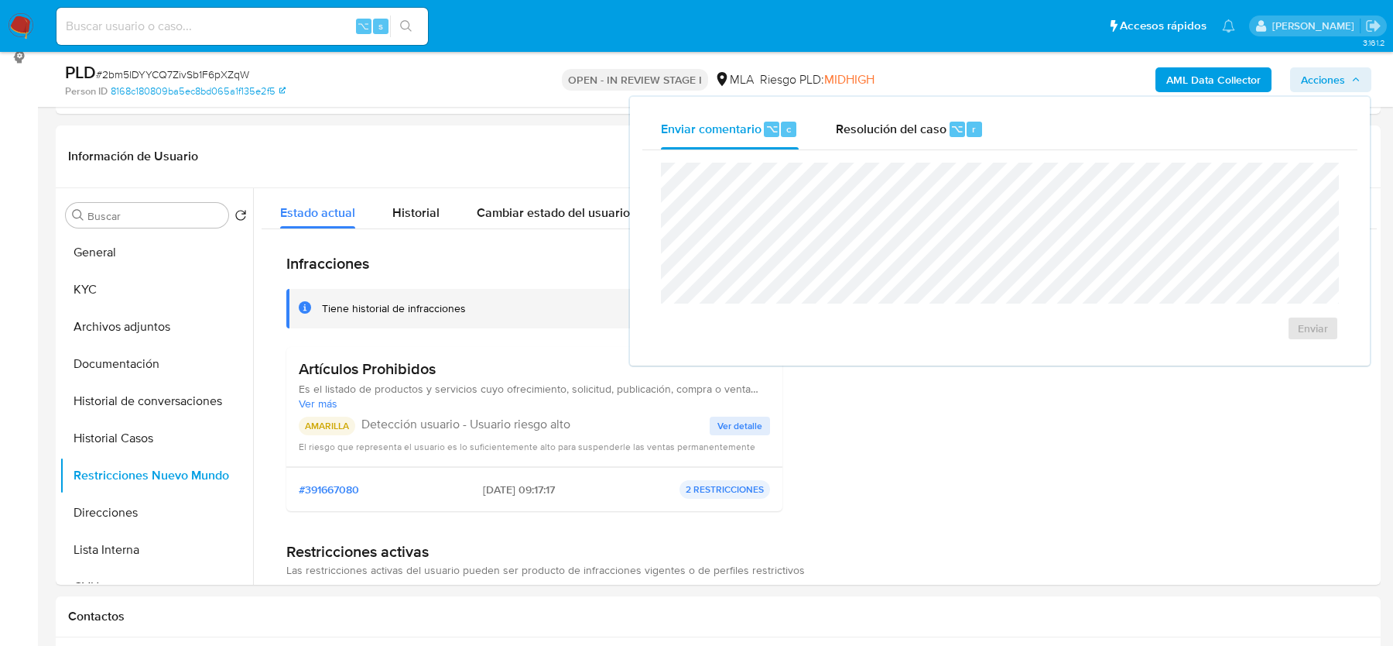
click at [982, 153] on div "Enviar" at bounding box center [1000, 251] width 715 height 203
click at [967, 135] on div "r" at bounding box center [974, 129] width 15 height 15
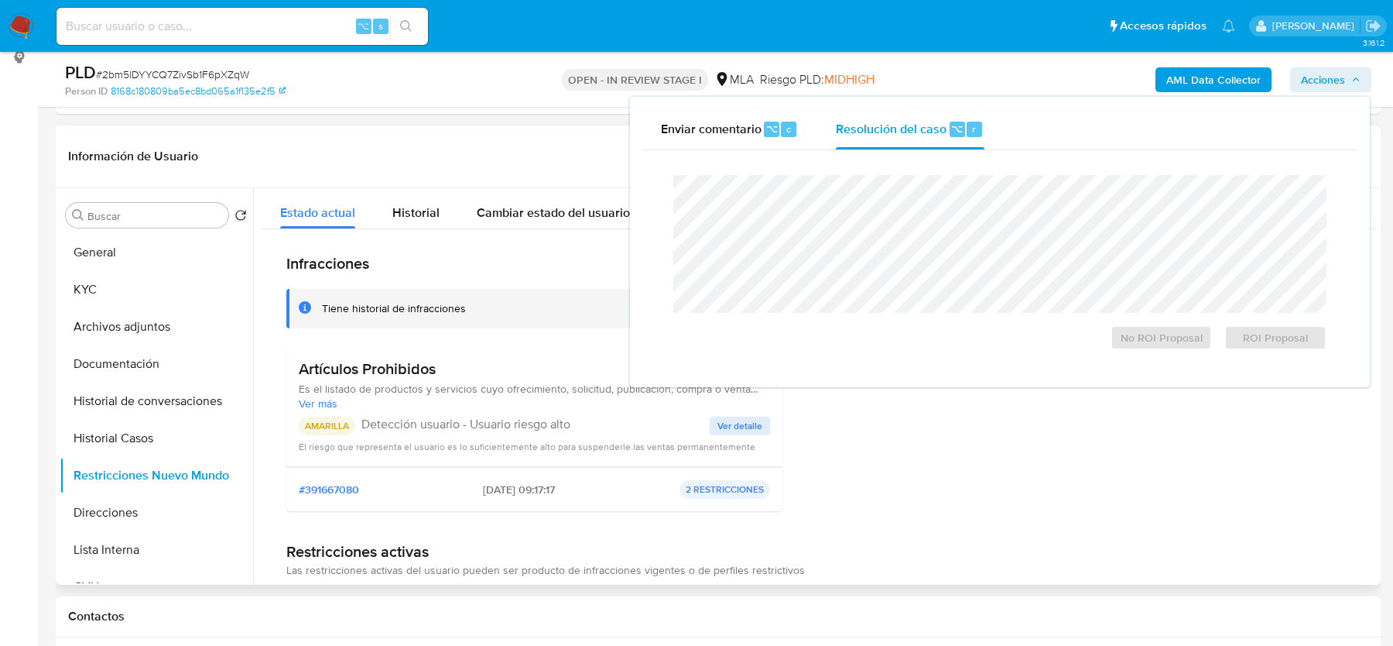
click at [462, 306] on div "Tiene historial de infracciones" at bounding box center [394, 308] width 144 height 15
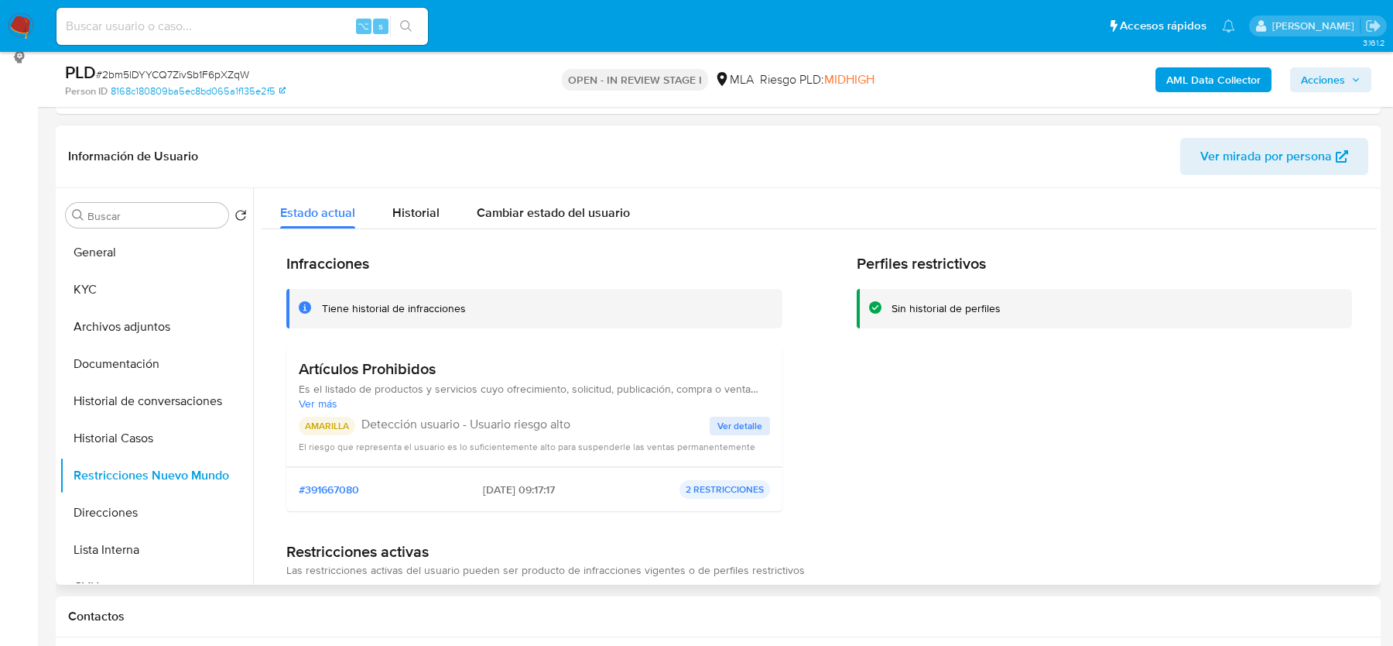
click at [737, 427] on span "Ver detalle" at bounding box center [740, 425] width 45 height 15
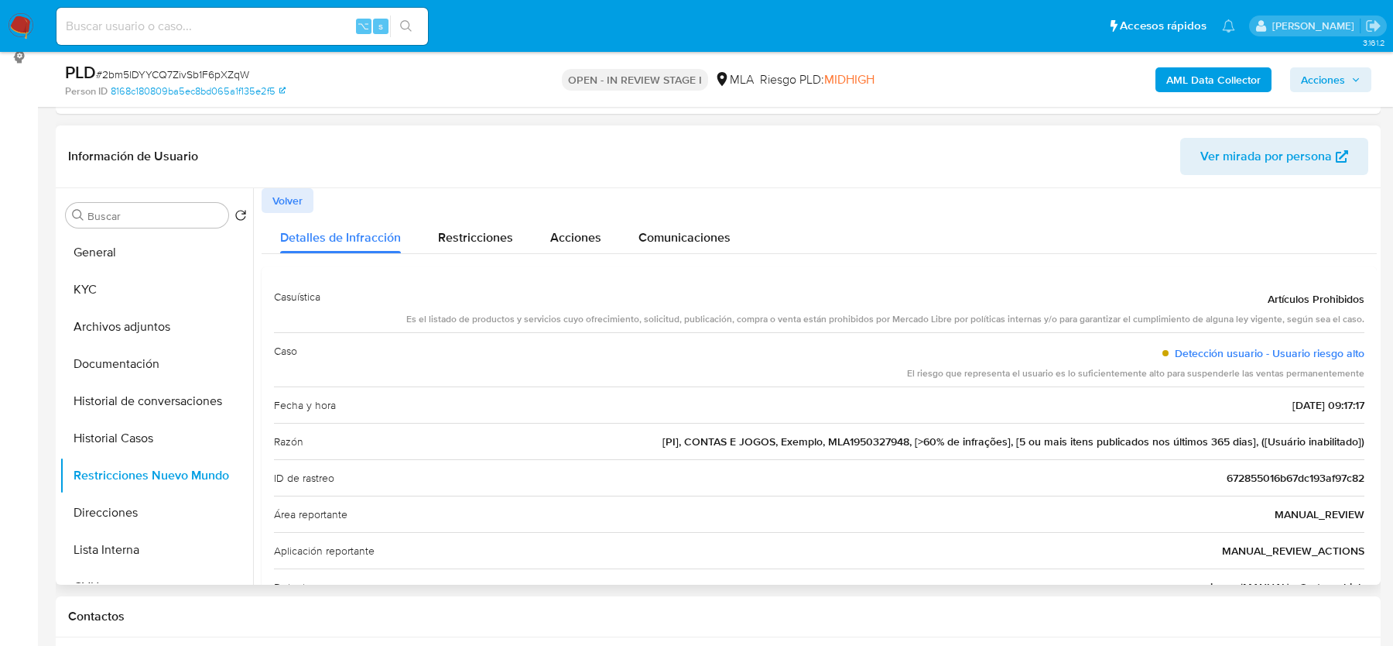
click at [948, 317] on div "Es el listado de productos y servicios cuyo ofrecimiento, solicitud, publicació…" at bounding box center [885, 319] width 958 height 13
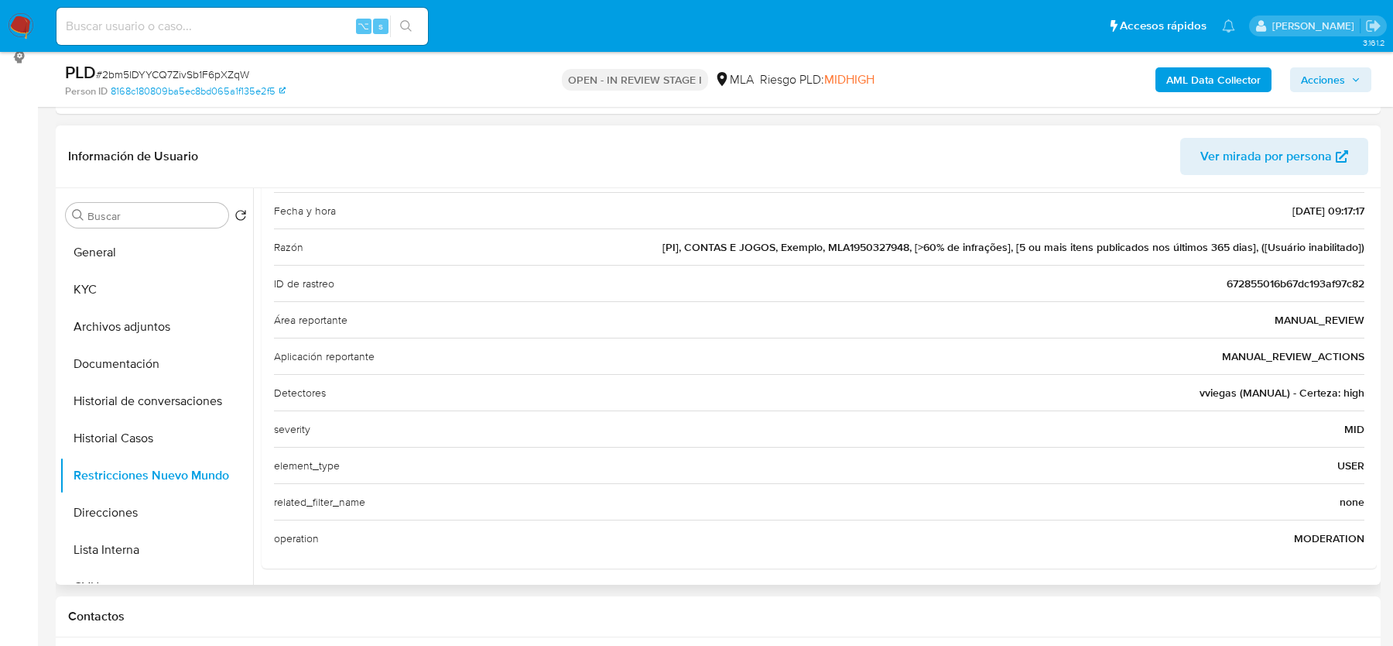
scroll to position [0, 0]
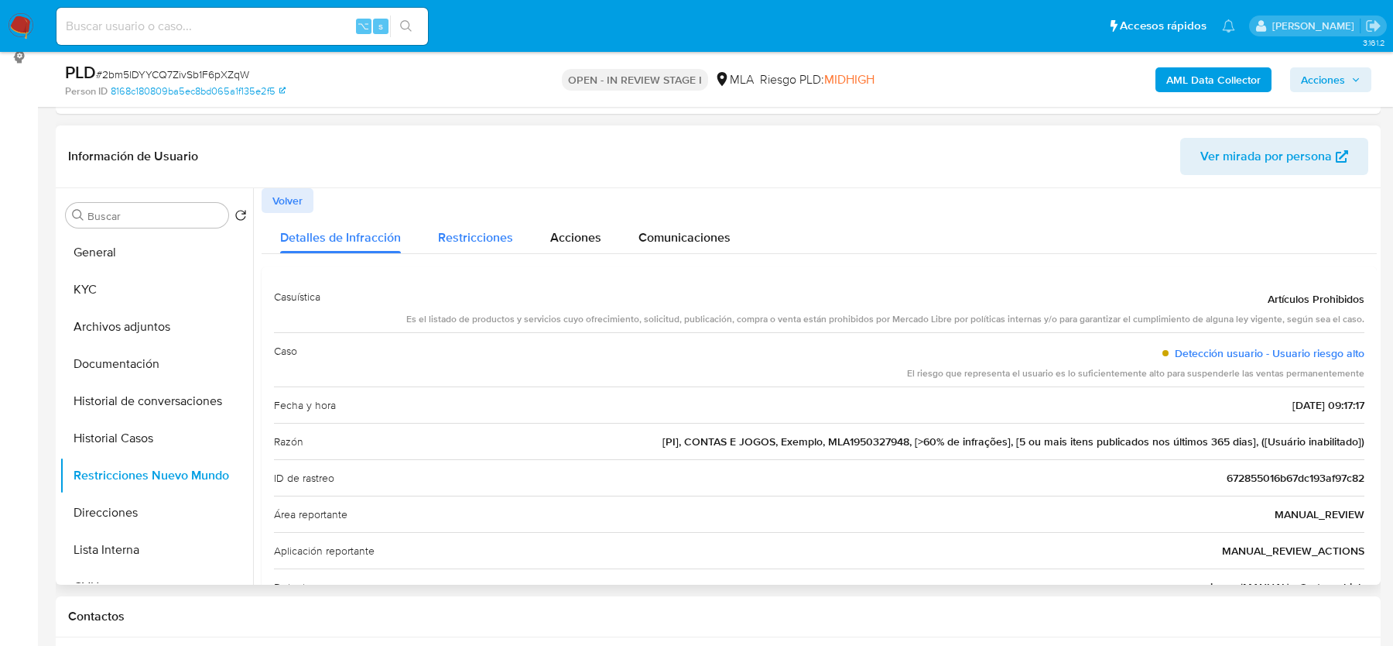
click at [478, 225] on div "Restricciones" at bounding box center [475, 233] width 75 height 41
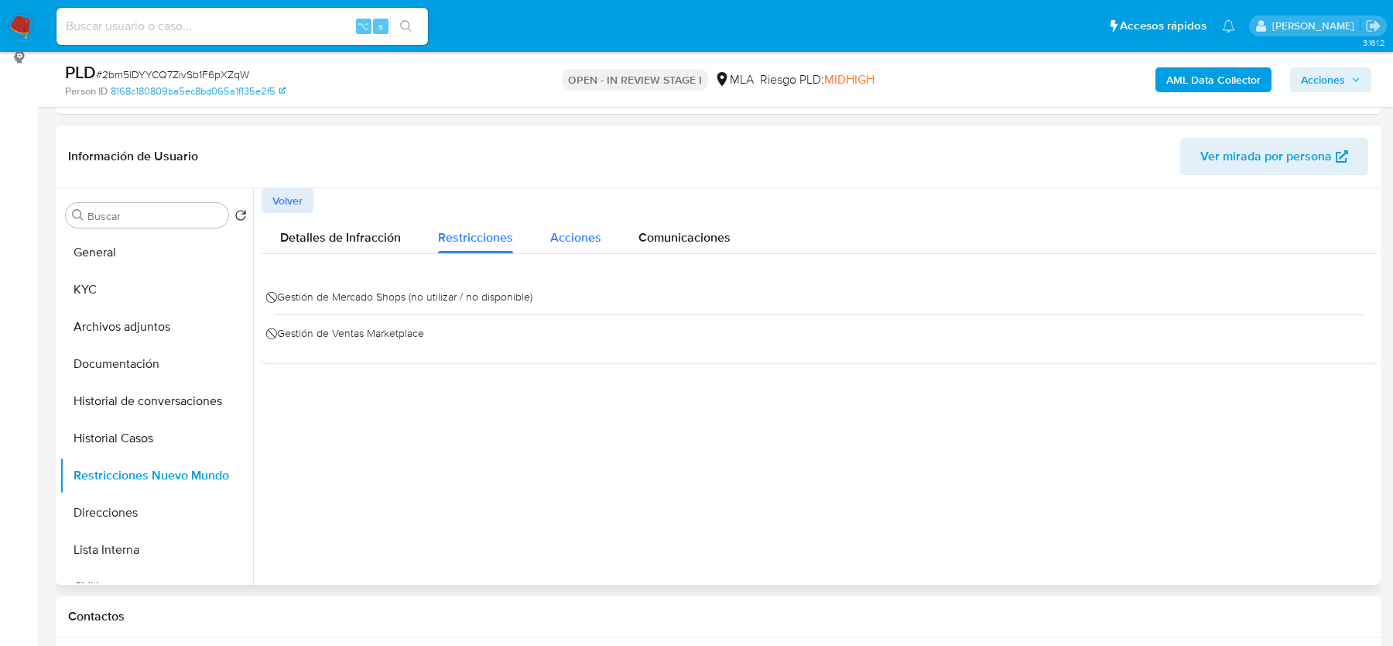
click at [564, 237] on span "Acciones" at bounding box center [575, 237] width 51 height 18
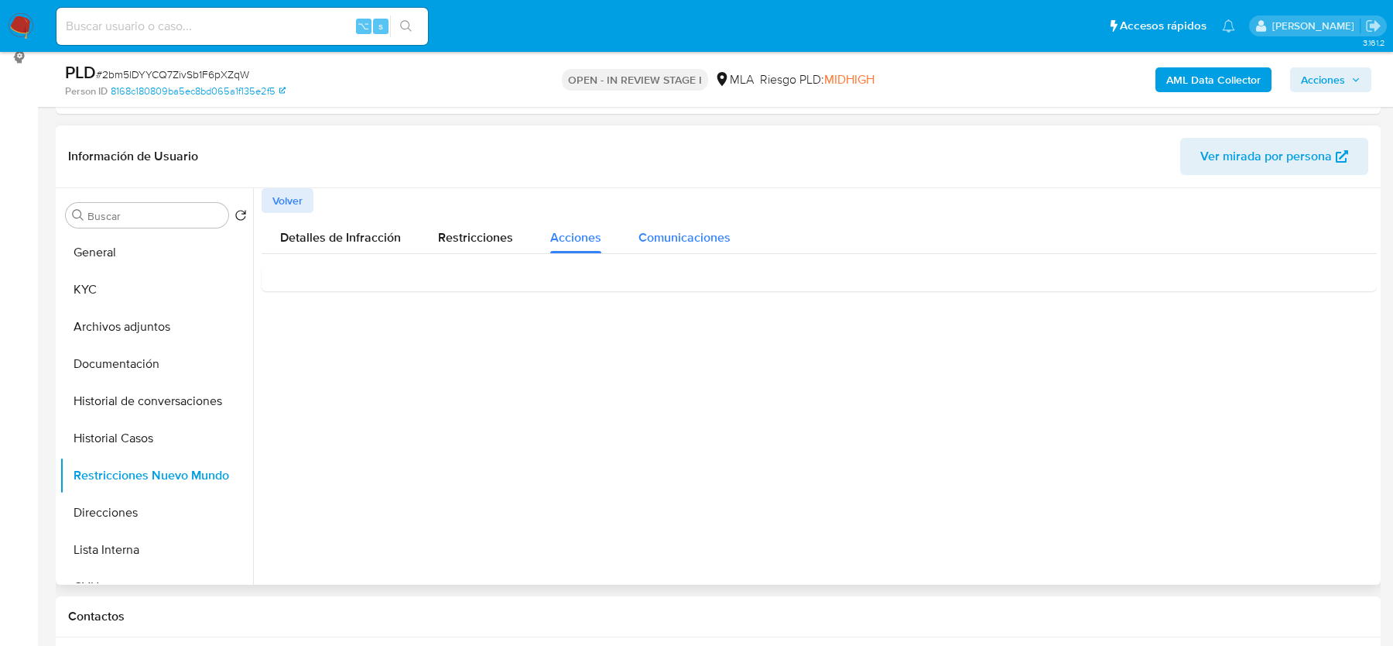
click at [677, 243] on span "Comunicaciones" at bounding box center [685, 237] width 92 height 18
click at [551, 239] on span "Acciones" at bounding box center [575, 237] width 51 height 18
click at [464, 245] on div "Restricciones" at bounding box center [475, 233] width 75 height 41
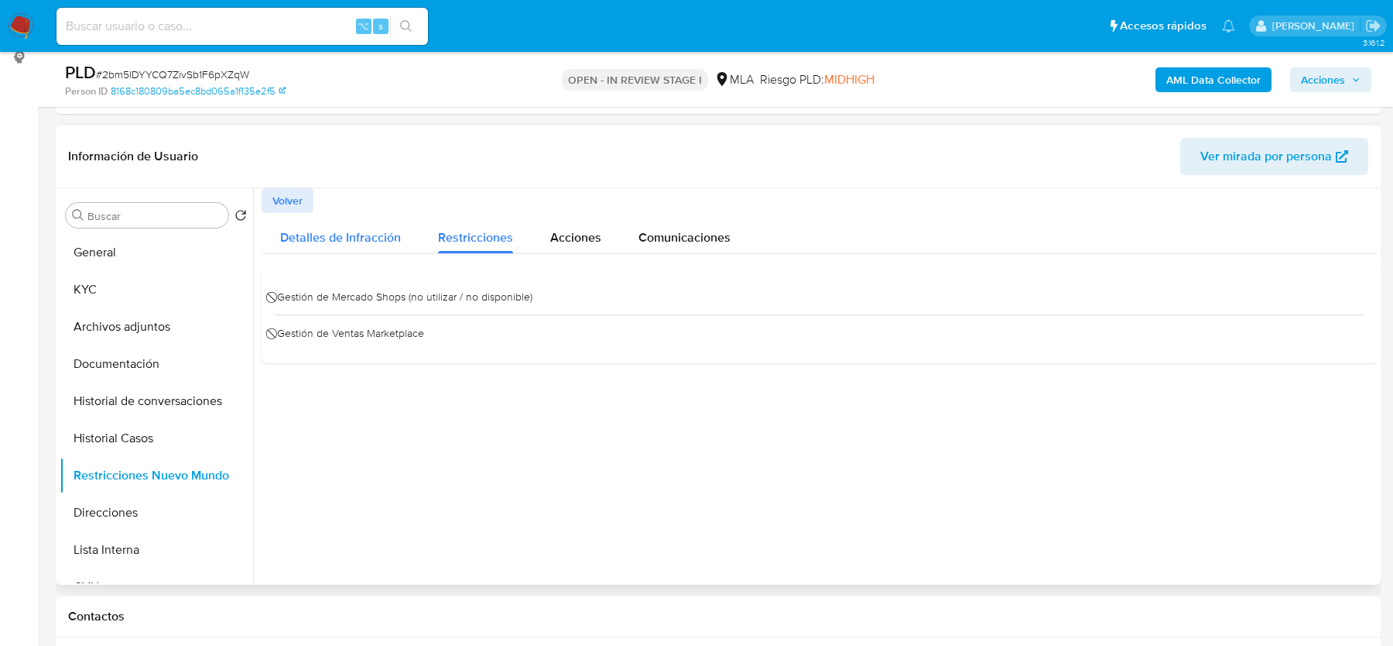
click at [370, 239] on span "Detalles de Infracción" at bounding box center [340, 237] width 121 height 18
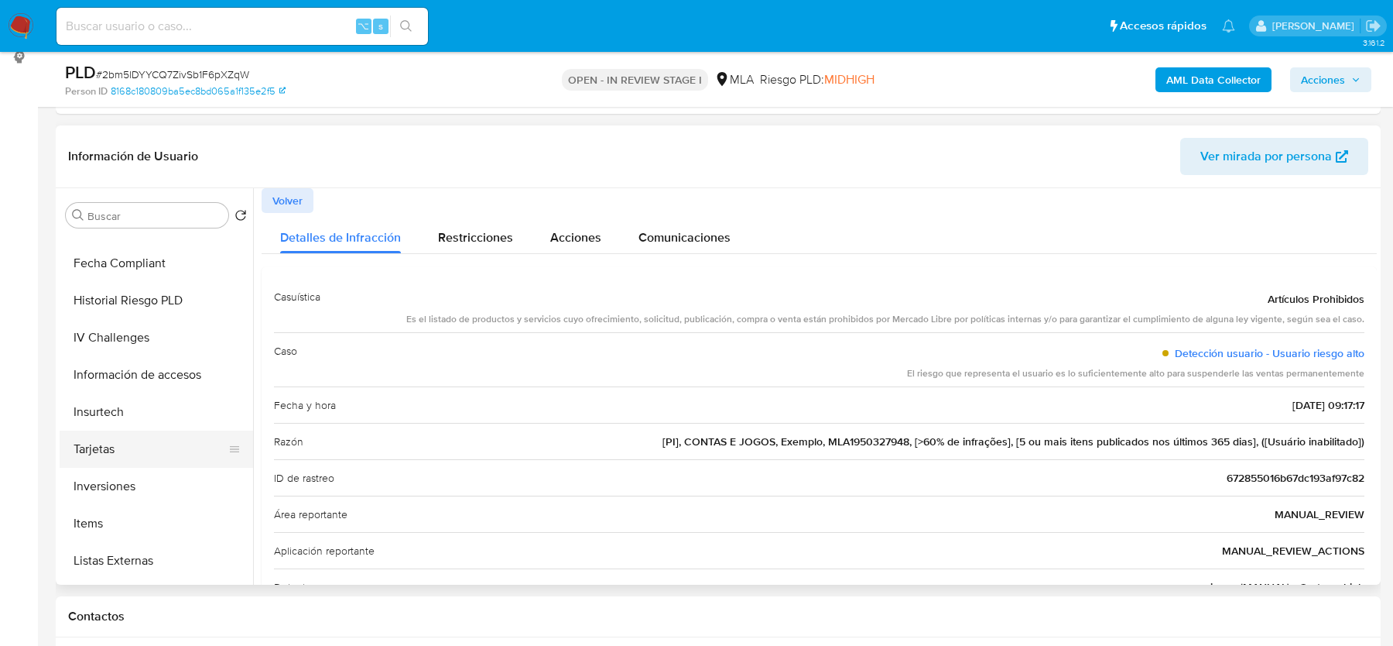
scroll to position [652, 0]
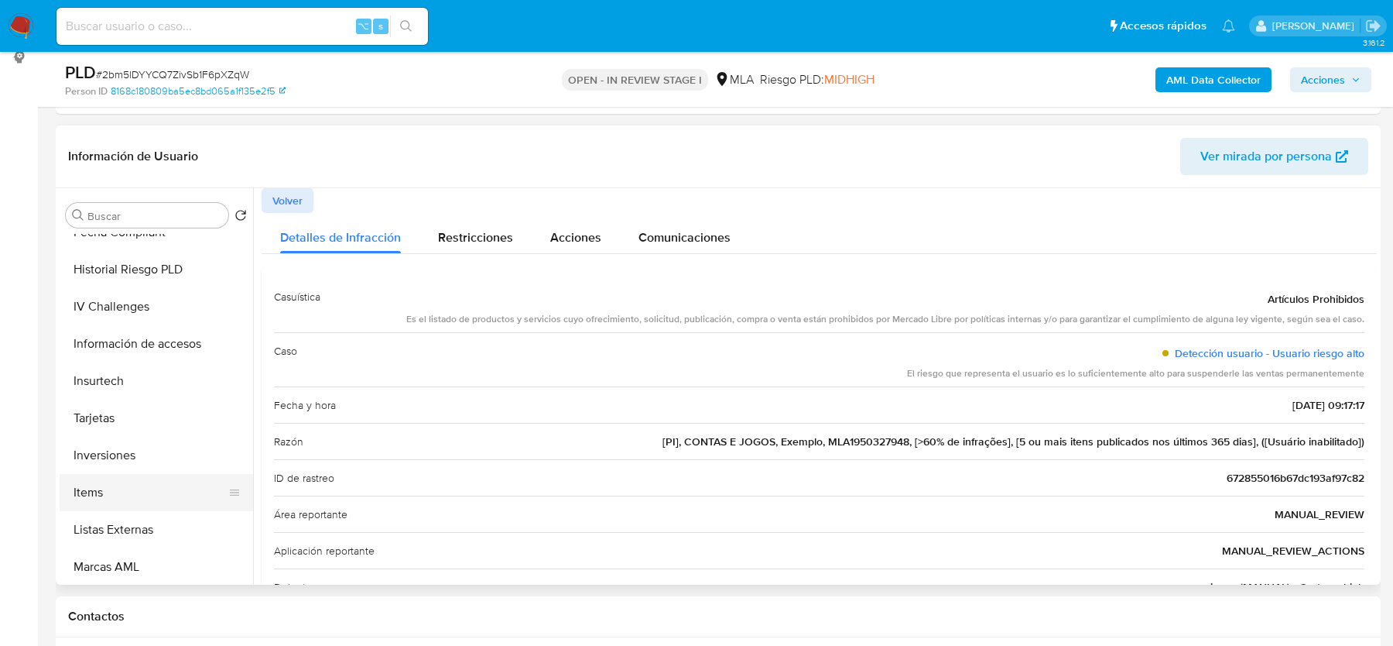
click at [98, 508] on button "Items" at bounding box center [150, 492] width 181 height 37
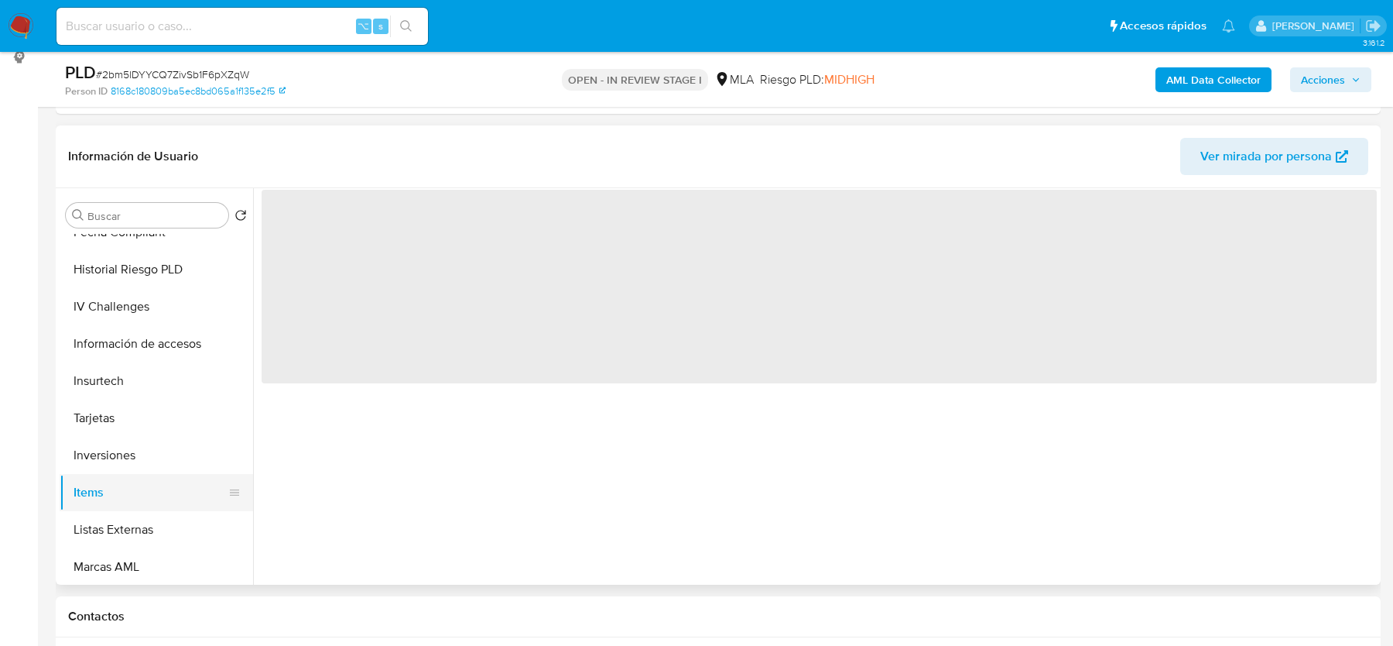
click at [98, 493] on button "Items" at bounding box center [150, 492] width 181 height 37
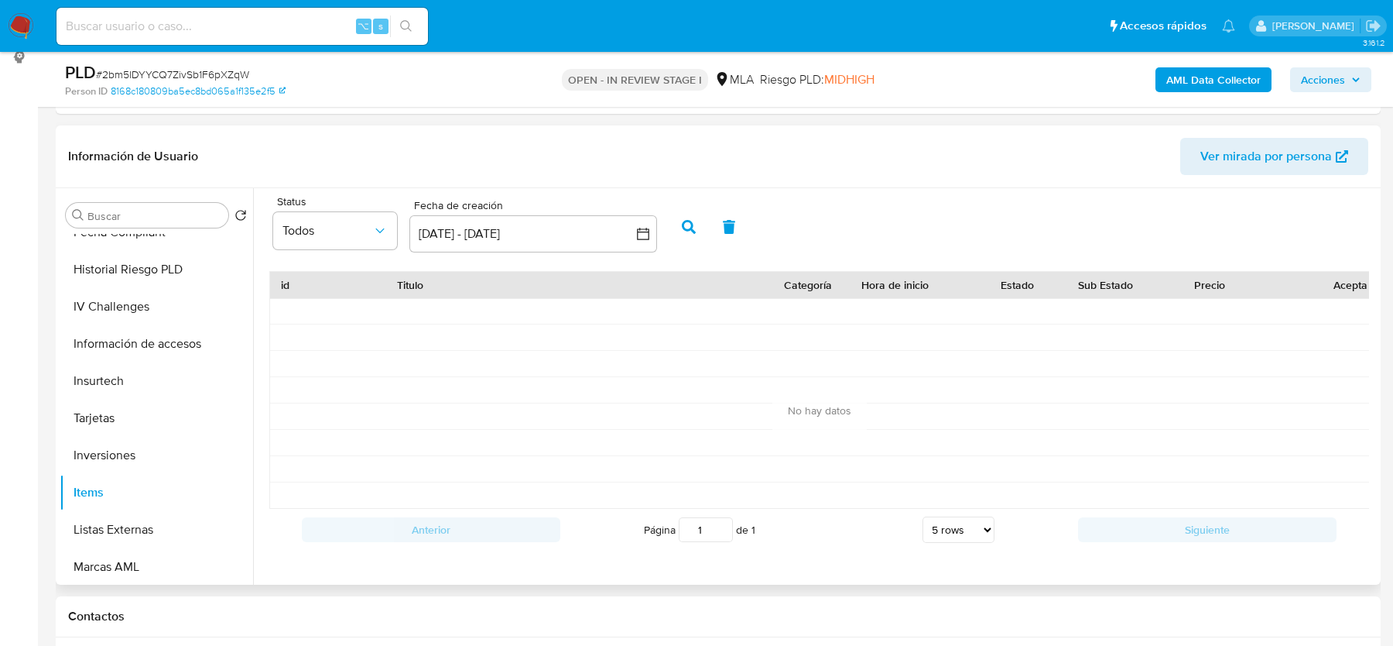
scroll to position [0, 0]
click at [460, 239] on button "30 ago 2025 - 29 sep 2025" at bounding box center [534, 233] width 248 height 37
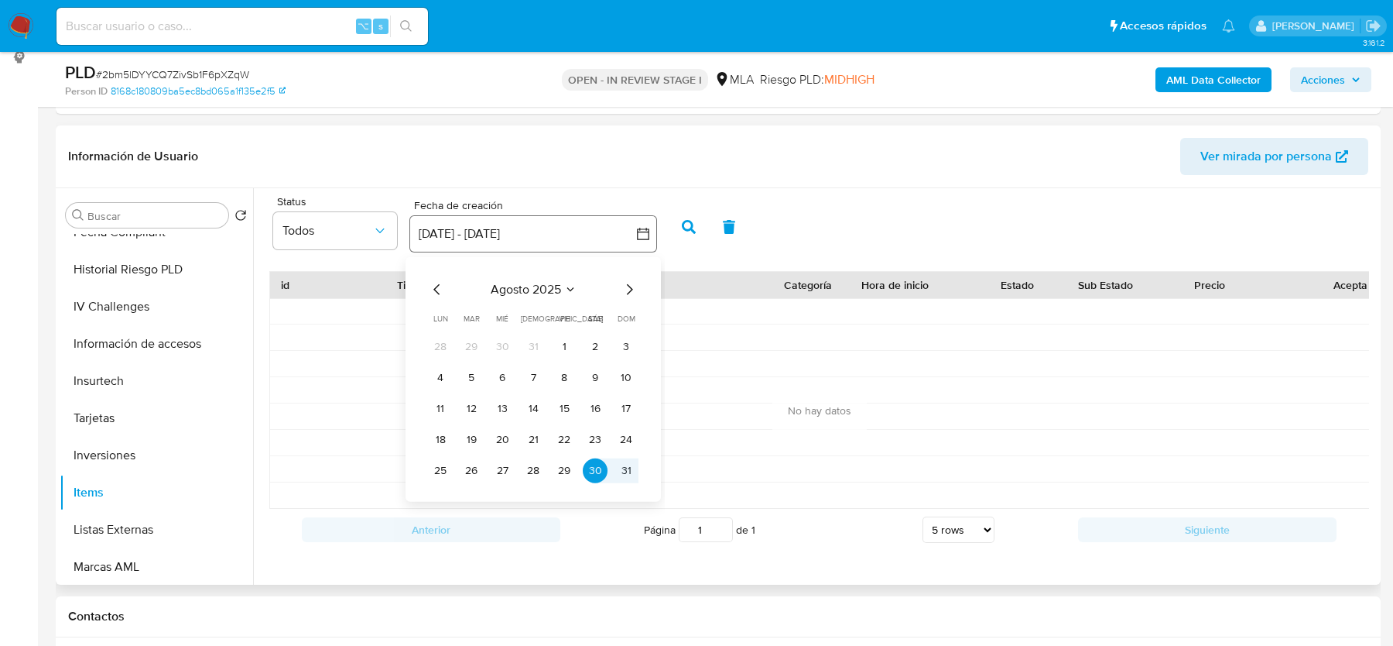
click at [461, 241] on button "30 ago 2025 - 29 sep 2025" at bounding box center [534, 233] width 248 height 37
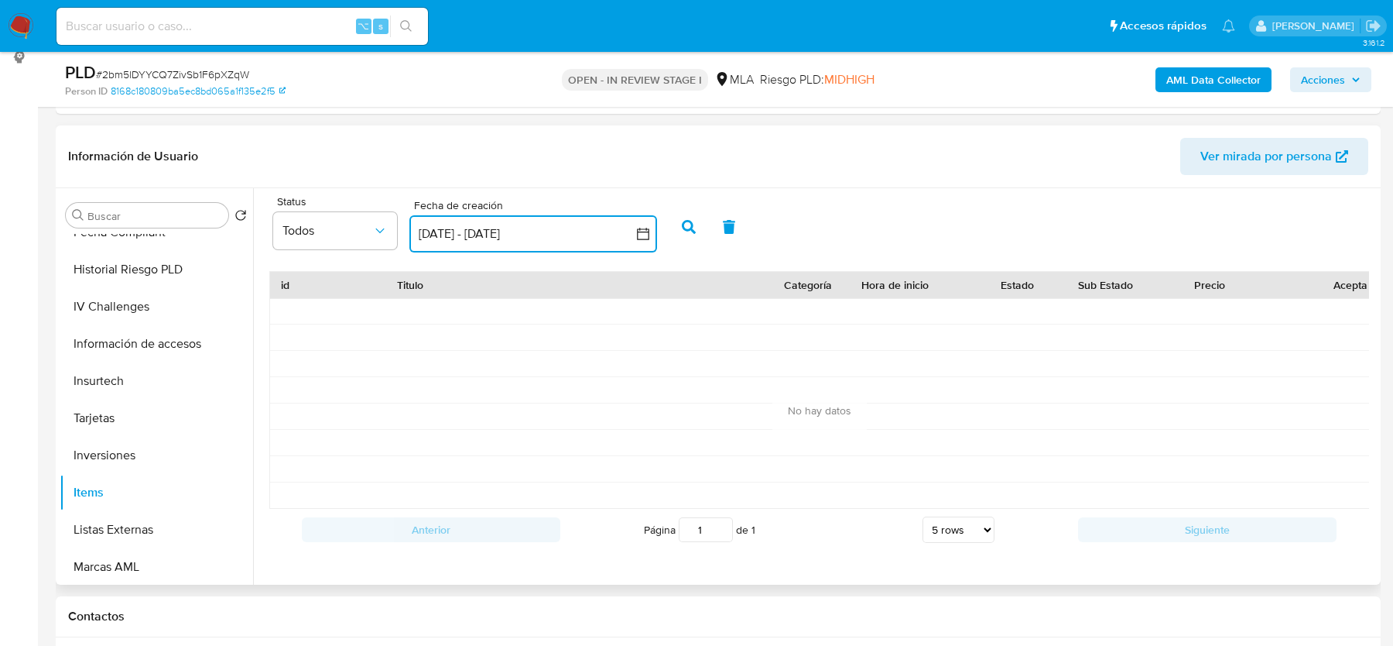
click at [581, 242] on button "30 ago 2025 - 29 sep 2025" at bounding box center [534, 233] width 248 height 37
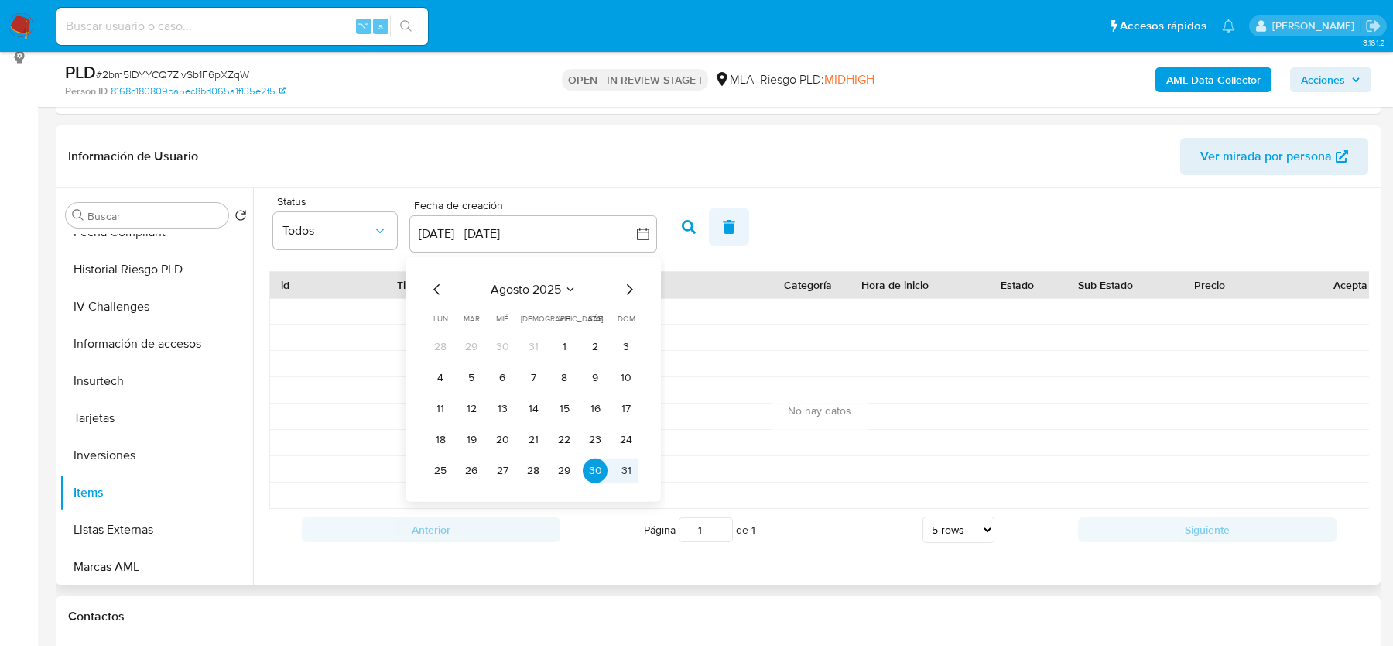
click at [732, 231] on icon "button" at bounding box center [729, 227] width 12 height 14
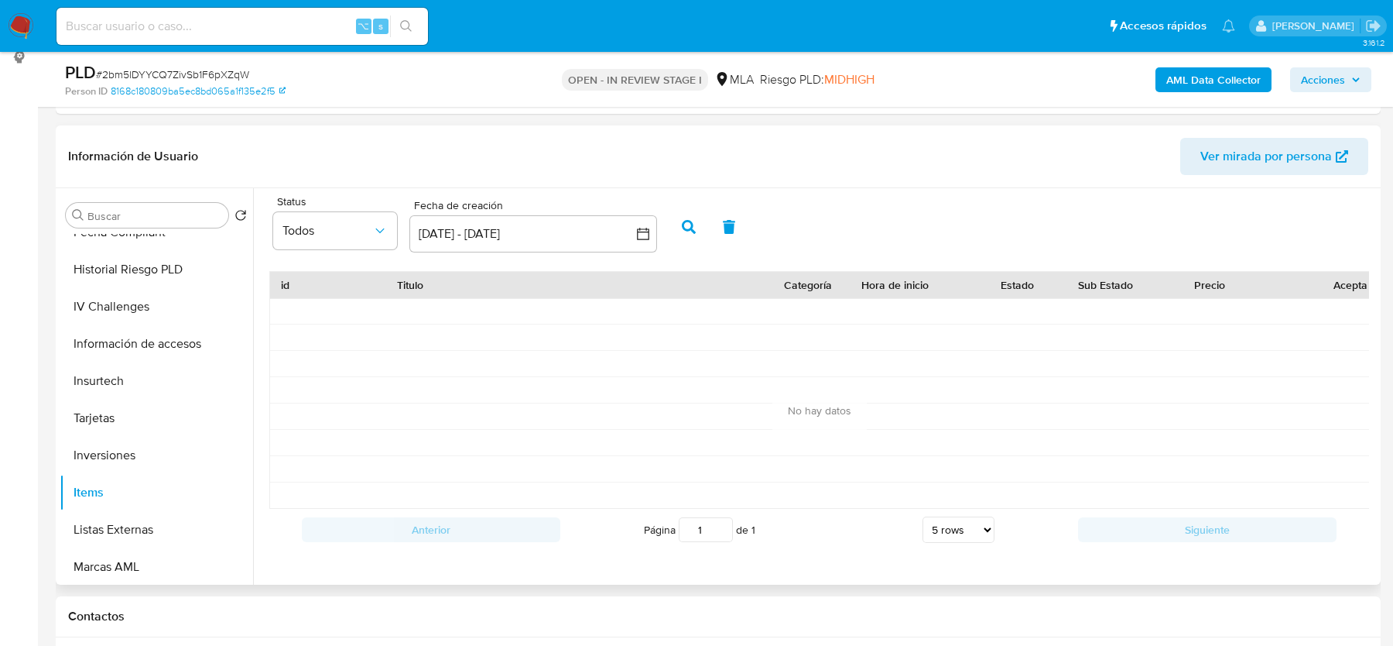
click at [812, 254] on div "Status Todos Fecha de creación Fecha de creación 30 ago 2025 - 29 sep 2025 30-0…" at bounding box center [820, 381] width 1116 height 370
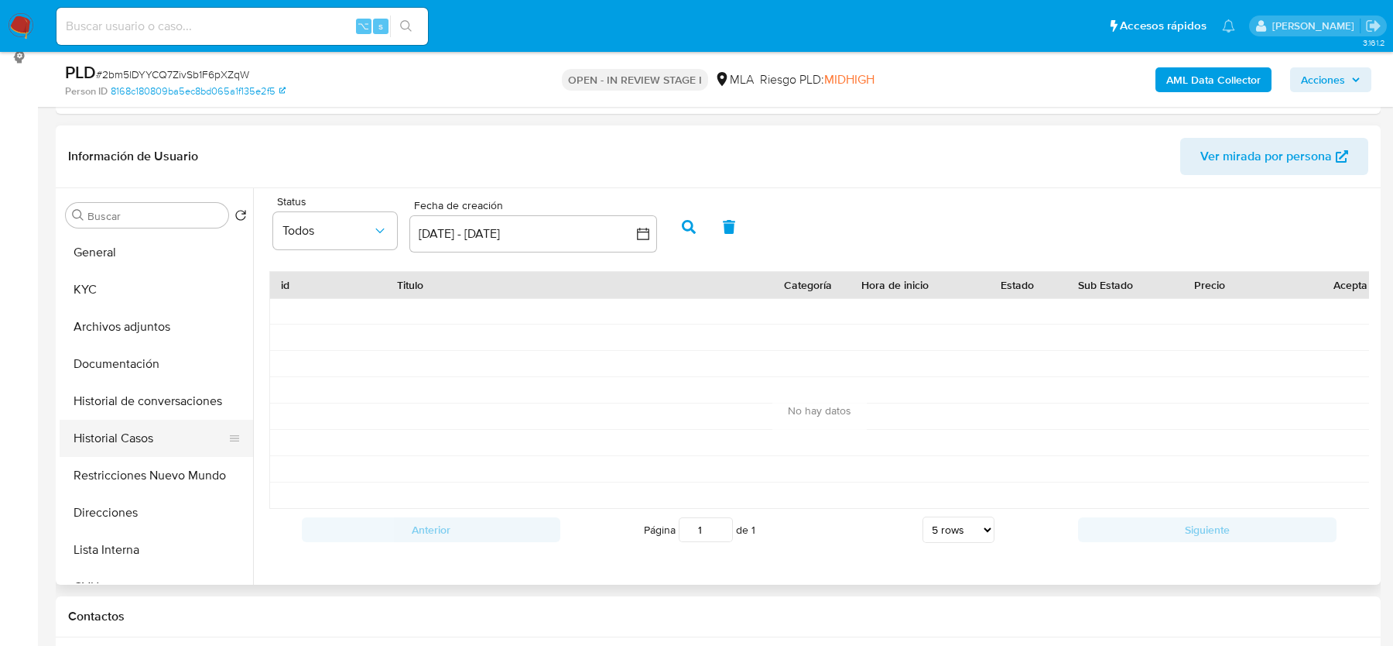
click at [125, 442] on button "Historial Casos" at bounding box center [150, 438] width 181 height 37
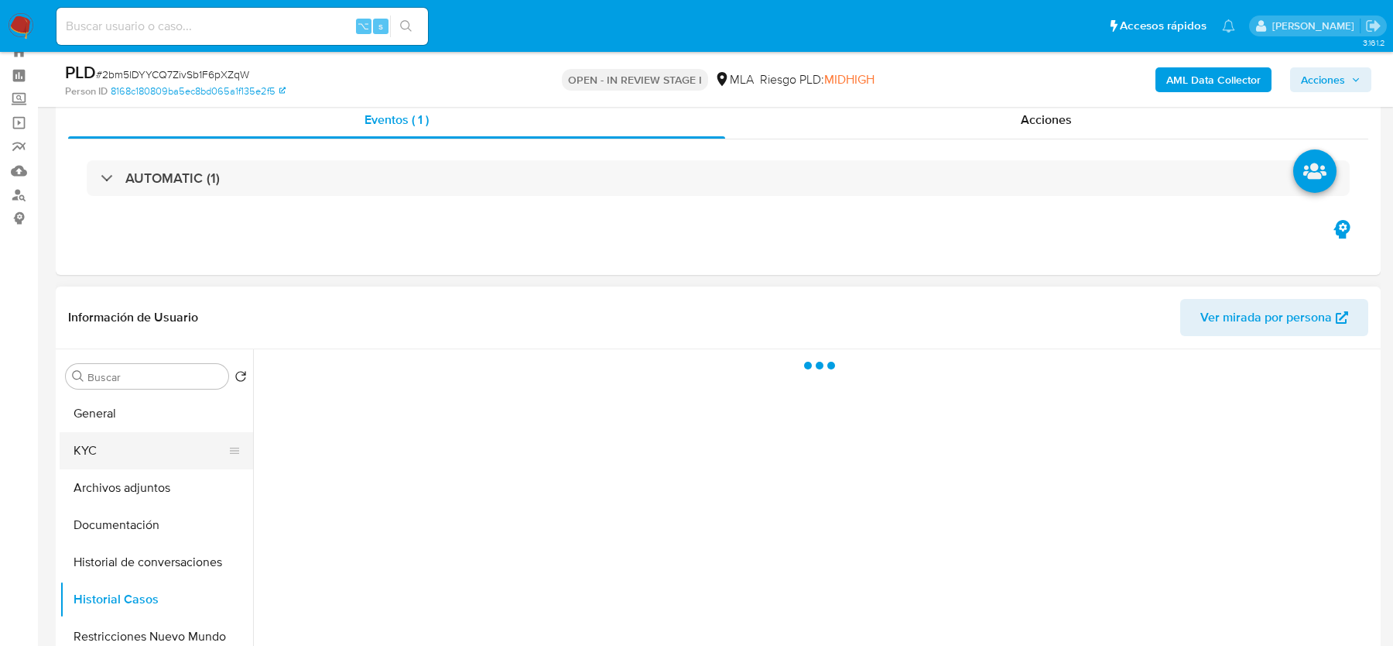
scroll to position [40, 0]
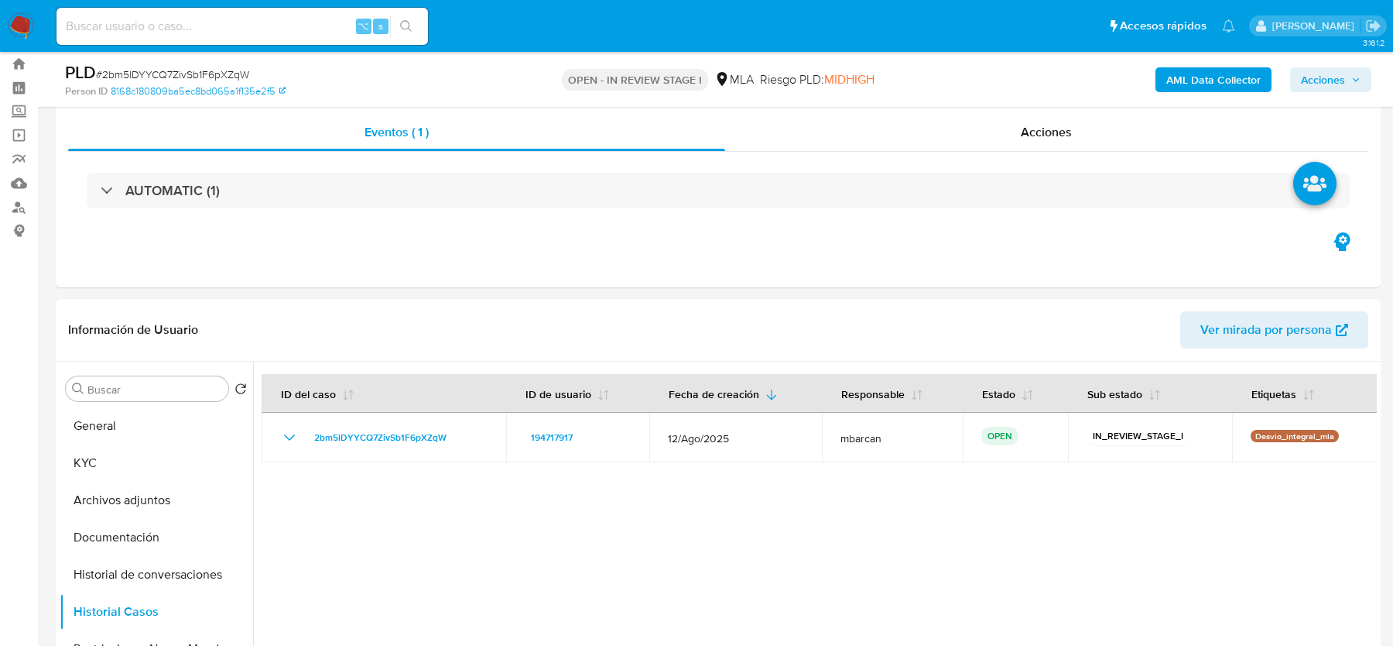
click at [1324, 94] on div "AML Data Collector Acciones" at bounding box center [1156, 79] width 431 height 36
click at [1324, 91] on span "Acciones" at bounding box center [1323, 79] width 44 height 25
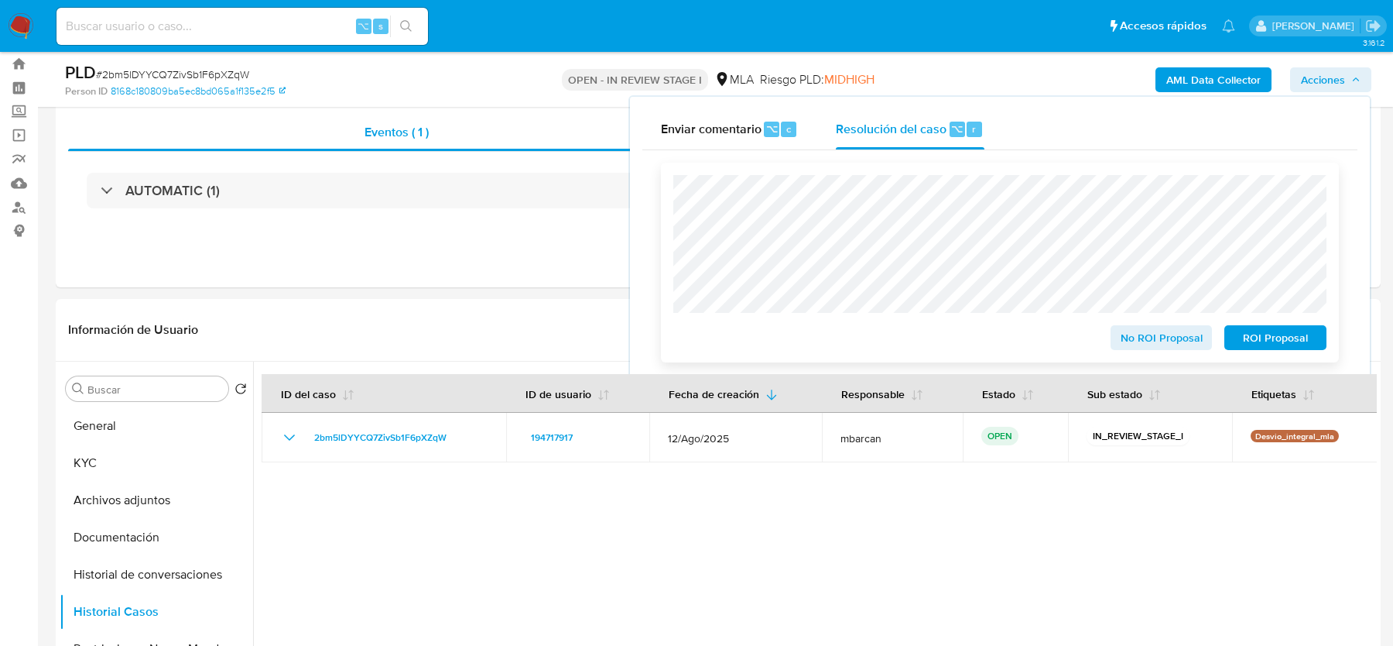
click at [1126, 341] on span "No ROI Proposal" at bounding box center [1162, 338] width 81 height 22
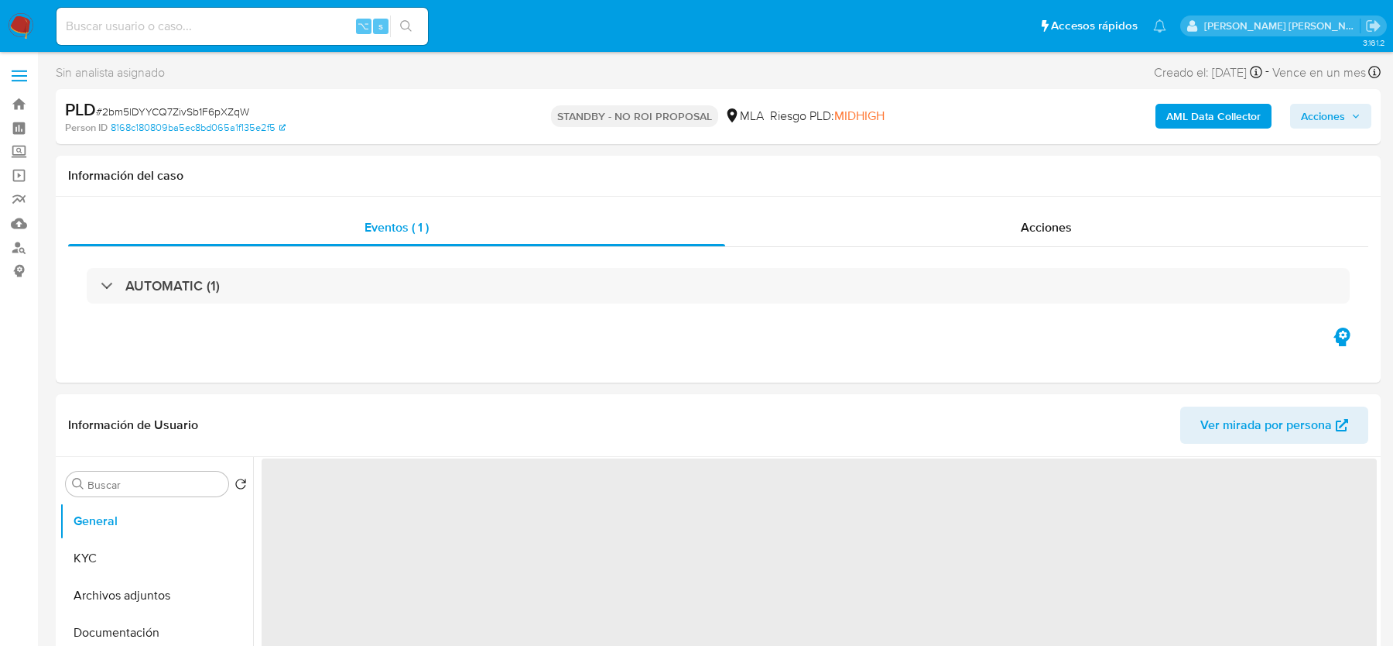
select select "10"
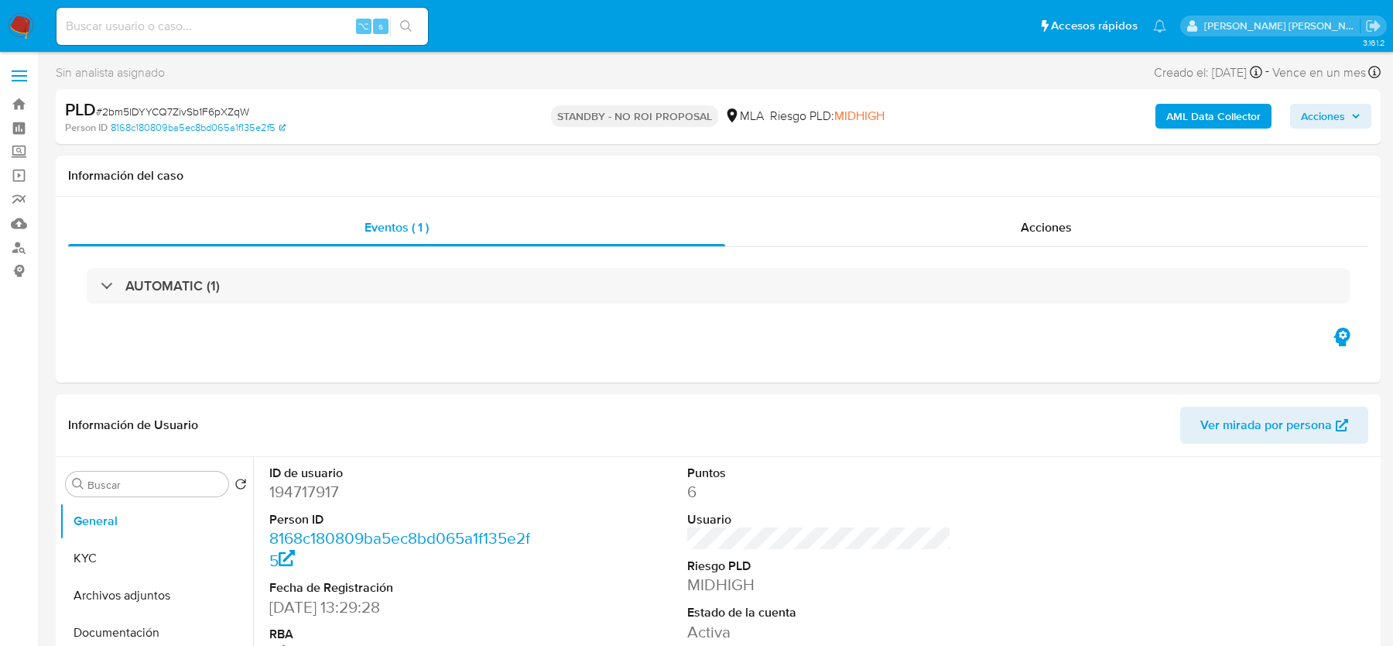
click at [25, 19] on img at bounding box center [21, 26] width 26 height 26
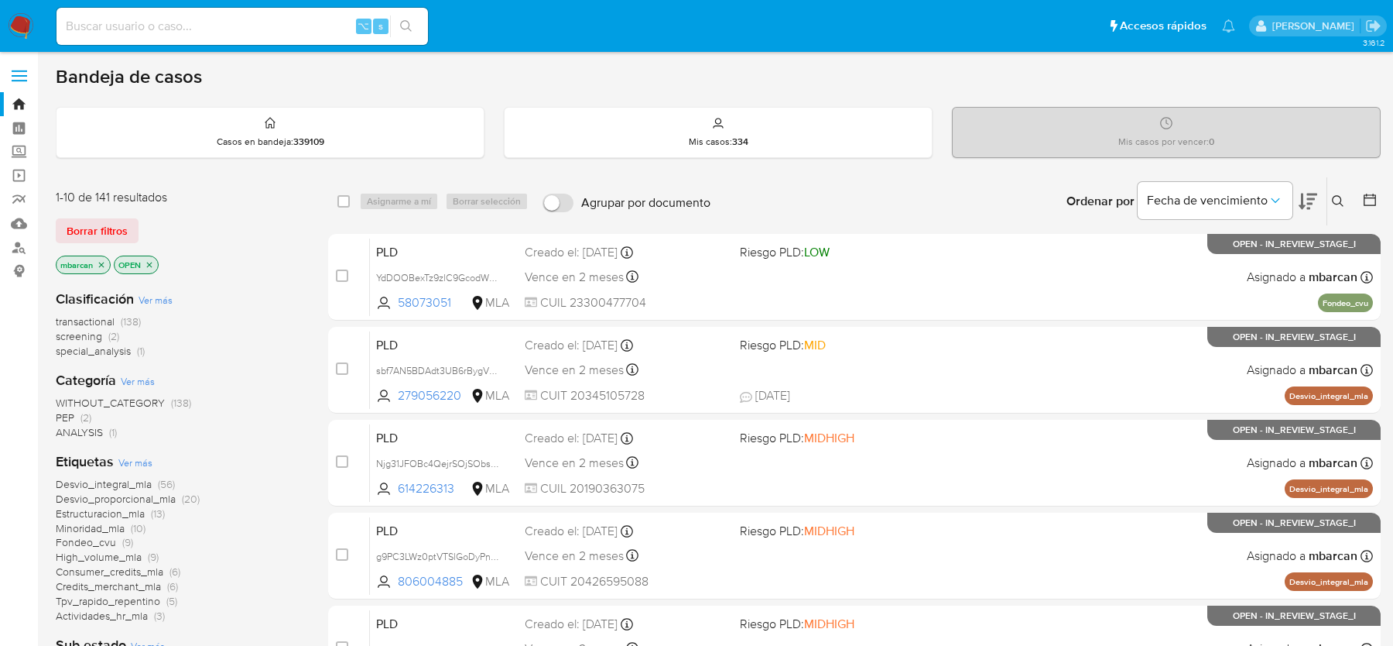
click at [187, 26] on input at bounding box center [243, 26] width 372 height 20
paste input "8YKhrDLCkVadBugFbXF8YO9h"
type input "8YKhrDLCkVadBugFbXF8YO9h"
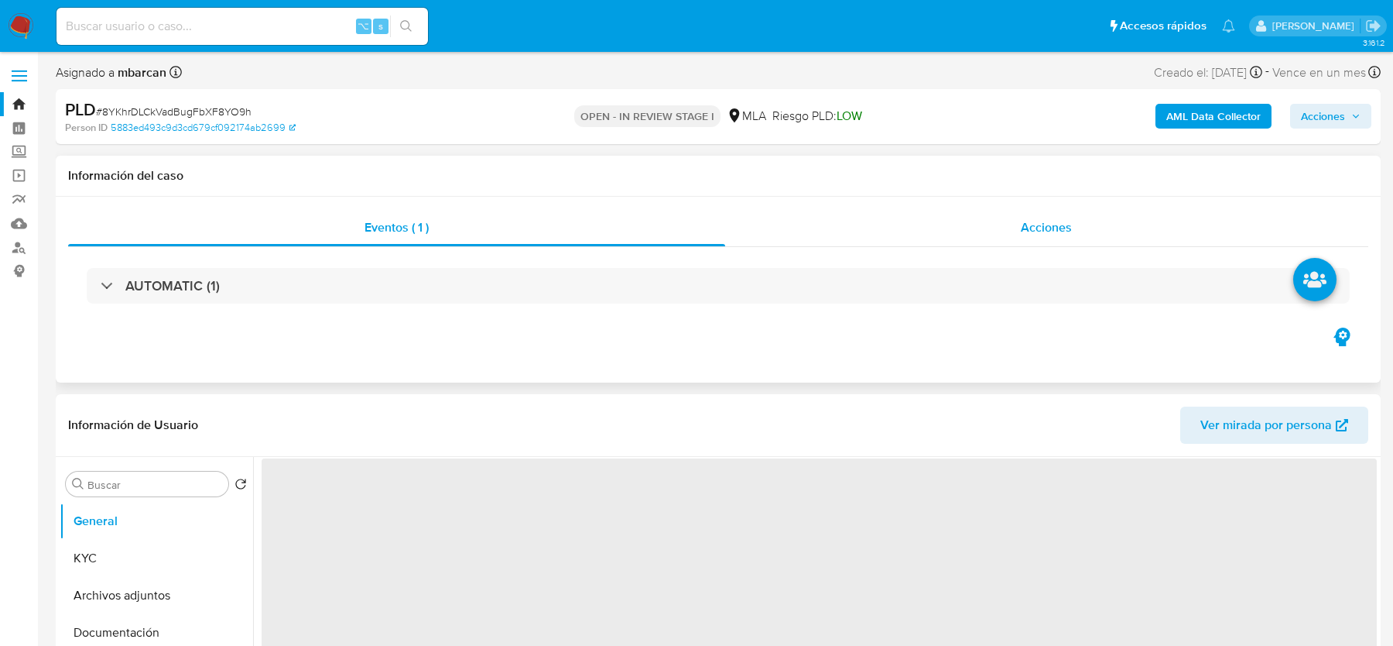
select select "10"
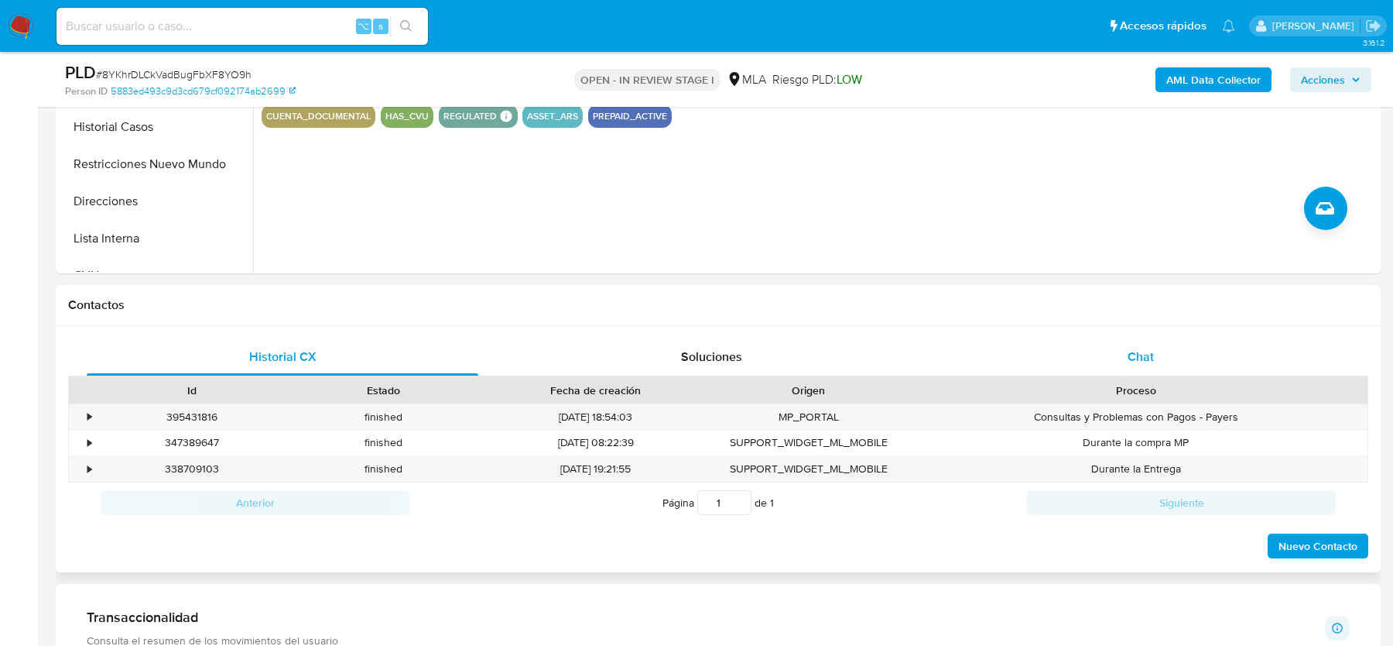
click at [1160, 344] on div "Chat" at bounding box center [1141, 356] width 392 height 37
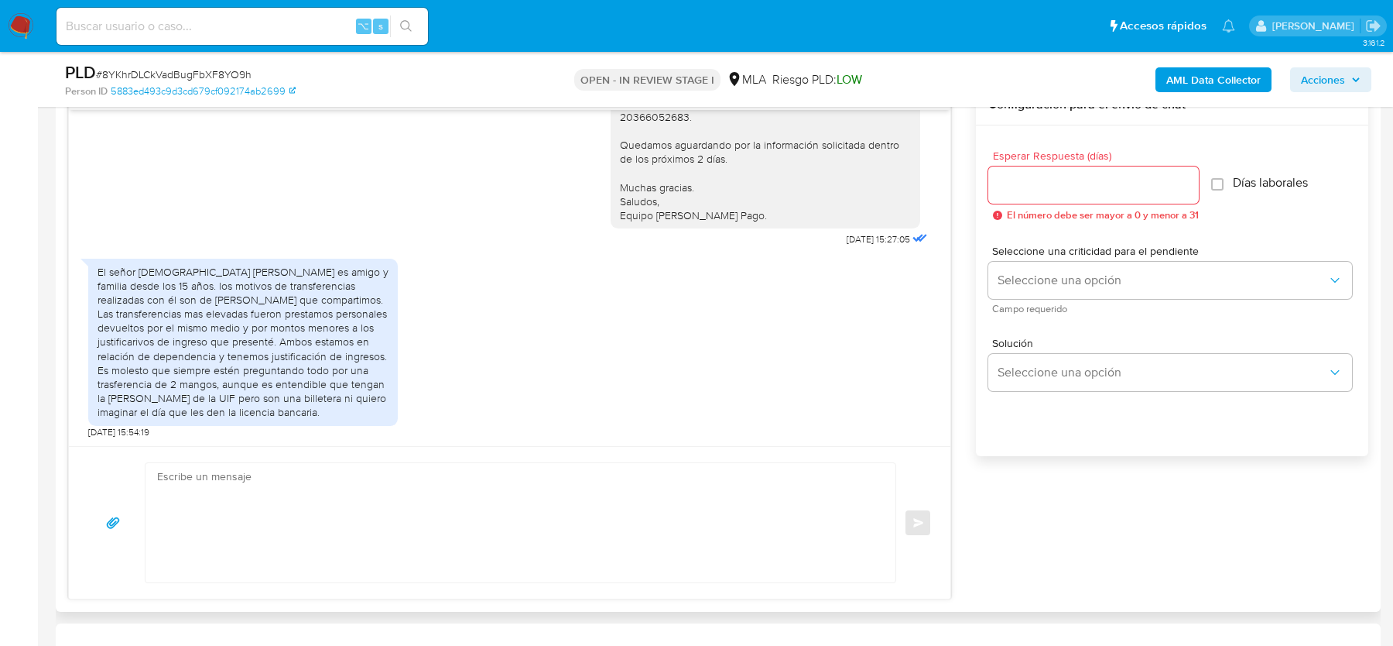
scroll to position [763, 0]
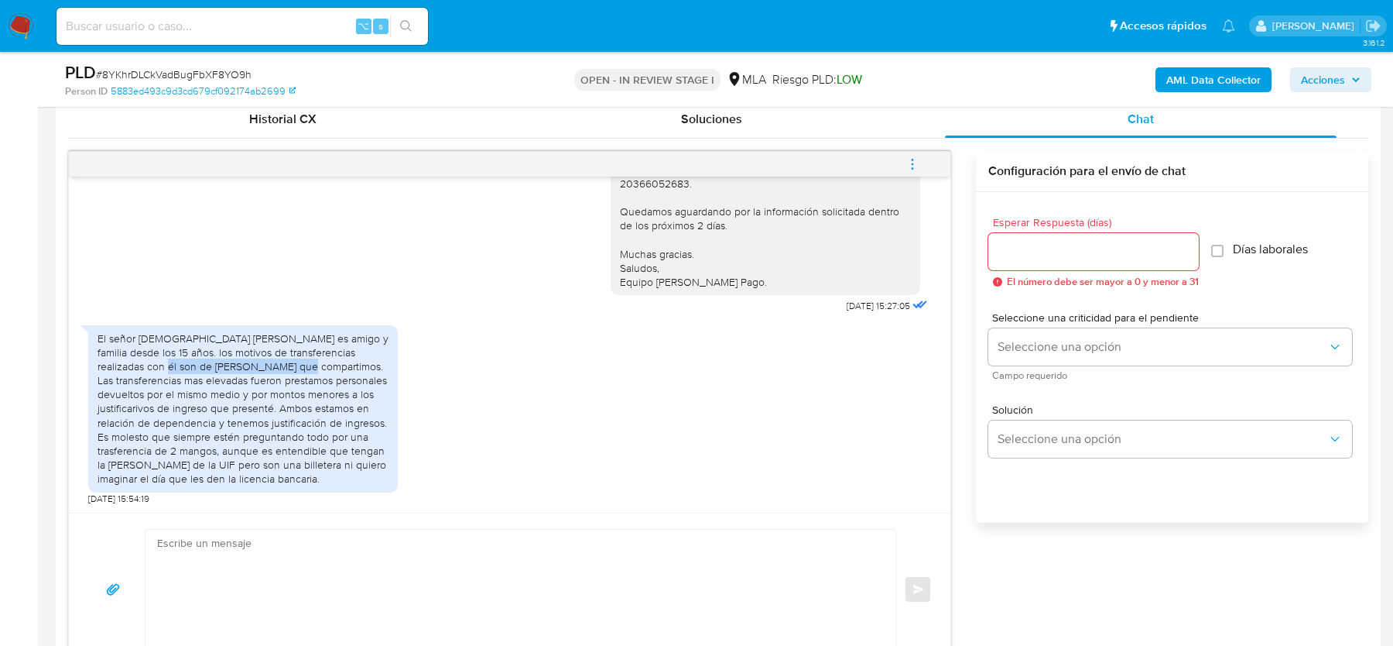
drag, startPoint x: 135, startPoint y: 354, endPoint x: 289, endPoint y: 354, distance: 153.3
click at [289, 354] on div "El señor German Carlos Alberto Carlon es amigo y familia desde los 15 años. los…" at bounding box center [243, 408] width 291 height 155
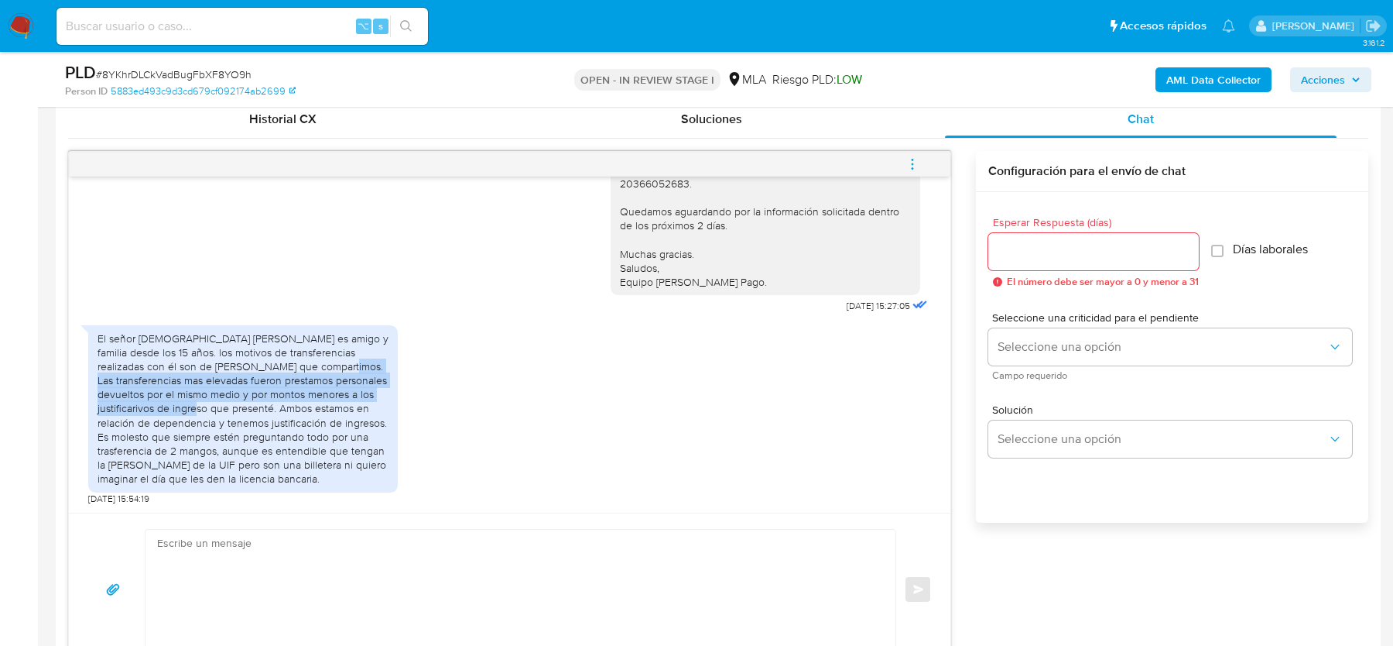
drag, startPoint x: 120, startPoint y: 368, endPoint x: 323, endPoint y: 395, distance: 204.6
click at [323, 395] on div "El señor German Carlos Alberto Carlon es amigo y familia desde los 15 años. los…" at bounding box center [243, 408] width 291 height 155
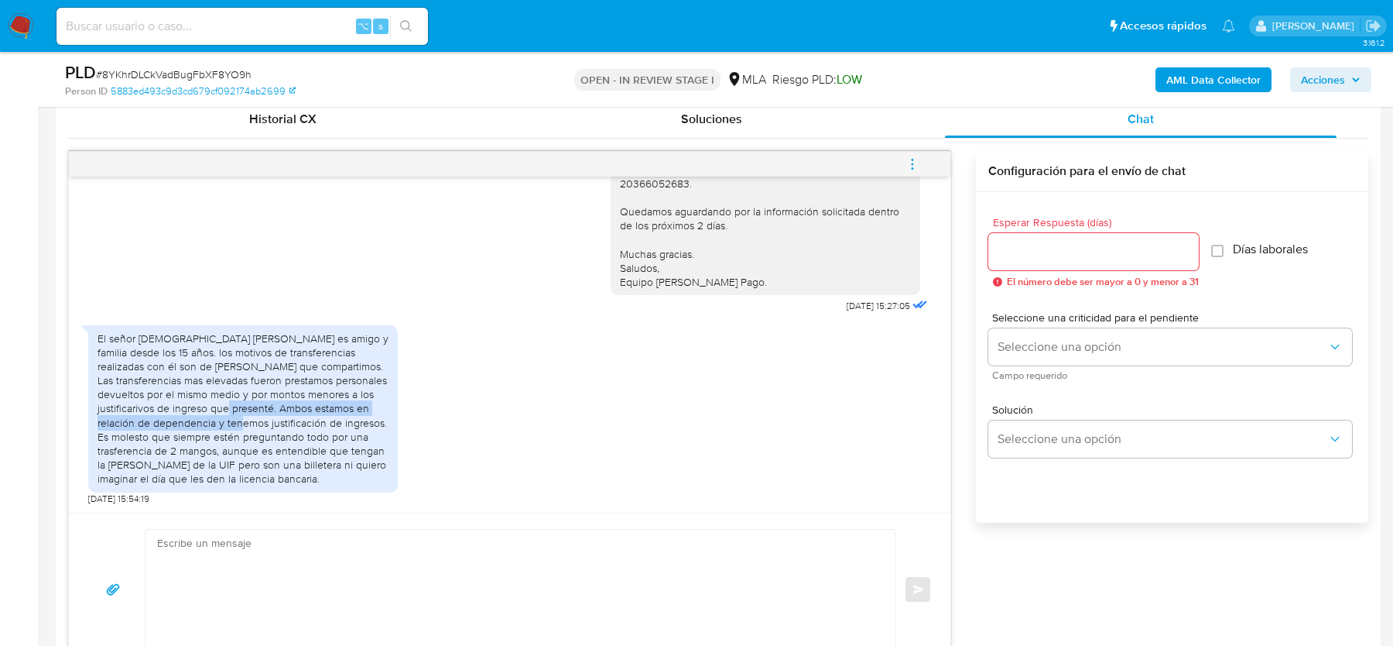
drag, startPoint x: 346, startPoint y: 392, endPoint x: 346, endPoint y: 413, distance: 20.9
click at [346, 413] on div "El señor German Carlos Alberto Carlon es amigo y familia desde los 15 años. los…" at bounding box center [243, 408] width 291 height 155
drag, startPoint x: 223, startPoint y: 446, endPoint x: 246, endPoint y: 446, distance: 23.2
click at [246, 446] on div "El señor [DEMOGRAPHIC_DATA] [PERSON_NAME] es amigo y familia desde los 15 años.…" at bounding box center [243, 408] width 291 height 155
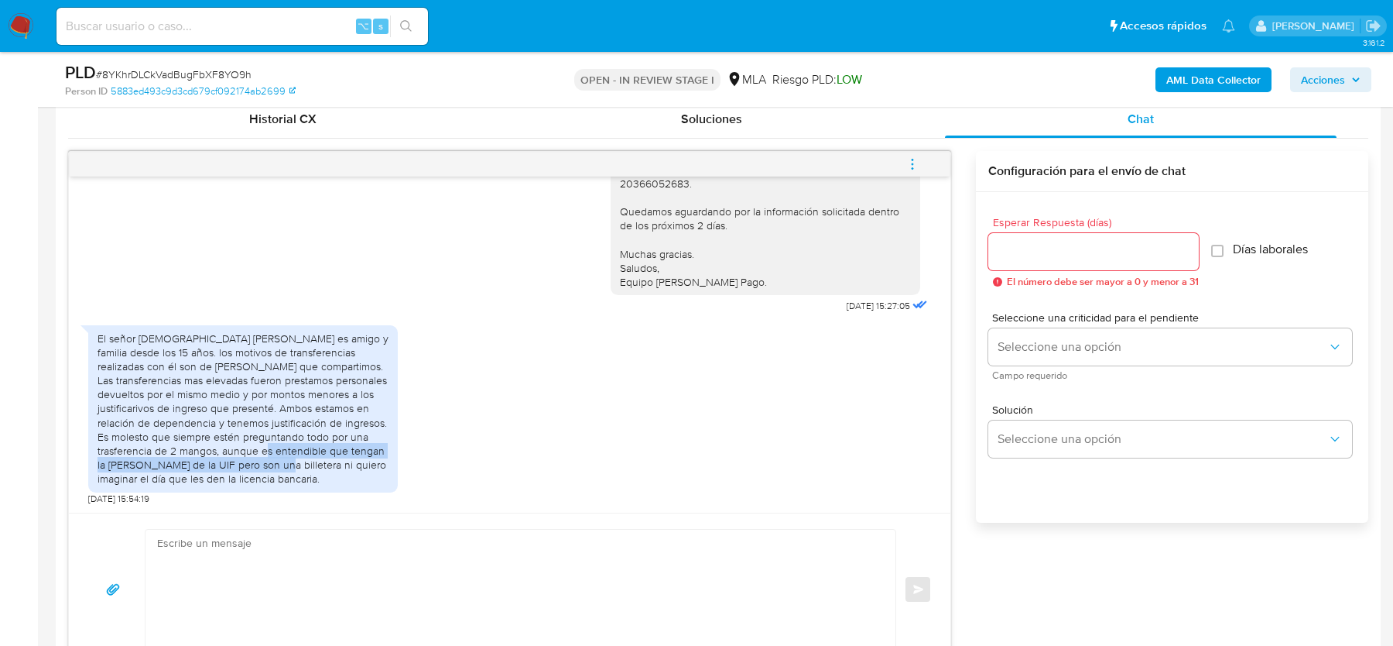
drag, startPoint x: 317, startPoint y: 451, endPoint x: 318, endPoint y: 463, distance: 11.6
click at [318, 463] on div "El señor [DEMOGRAPHIC_DATA] [PERSON_NAME] es amigo y familia desde los 15 años.…" at bounding box center [243, 408] width 291 height 155
click at [317, 475] on div "El señor [DEMOGRAPHIC_DATA] [PERSON_NAME] es amigo y familia desde los 15 años.…" at bounding box center [243, 408] width 291 height 155
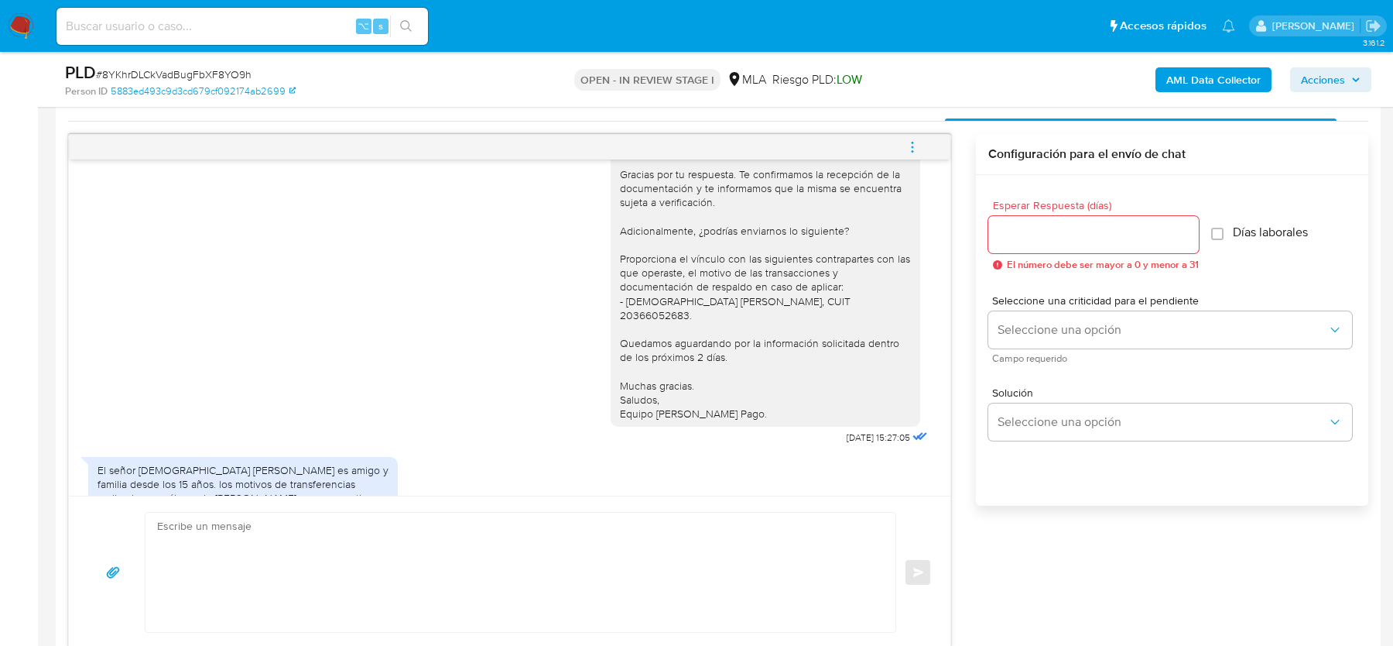
scroll to position [1246, 0]
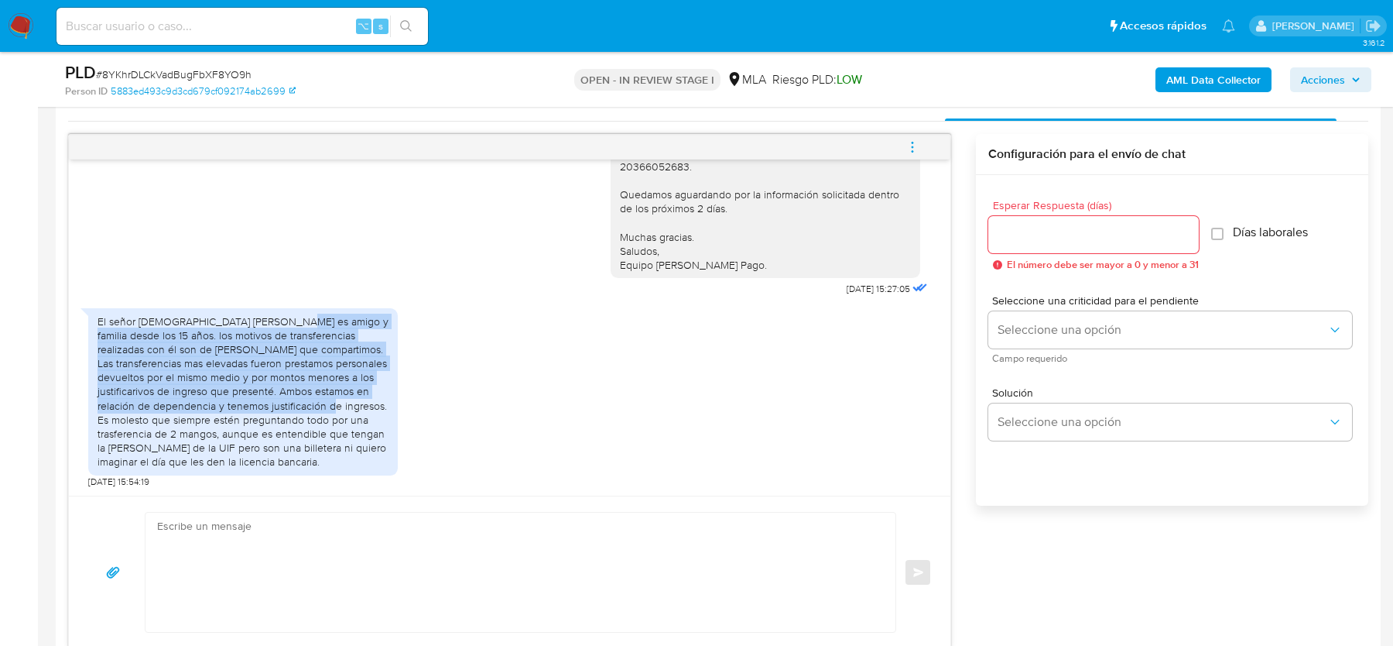
drag, startPoint x: 281, startPoint y: 308, endPoint x: 301, endPoint y: 401, distance: 95.1
click at [301, 401] on div "El señor [DEMOGRAPHIC_DATA] [PERSON_NAME] es amigo y familia desde los 15 años.…" at bounding box center [243, 391] width 291 height 155
copy div "es amigo y familia desde los 15 años. los motivos de transferencias realizadas …"
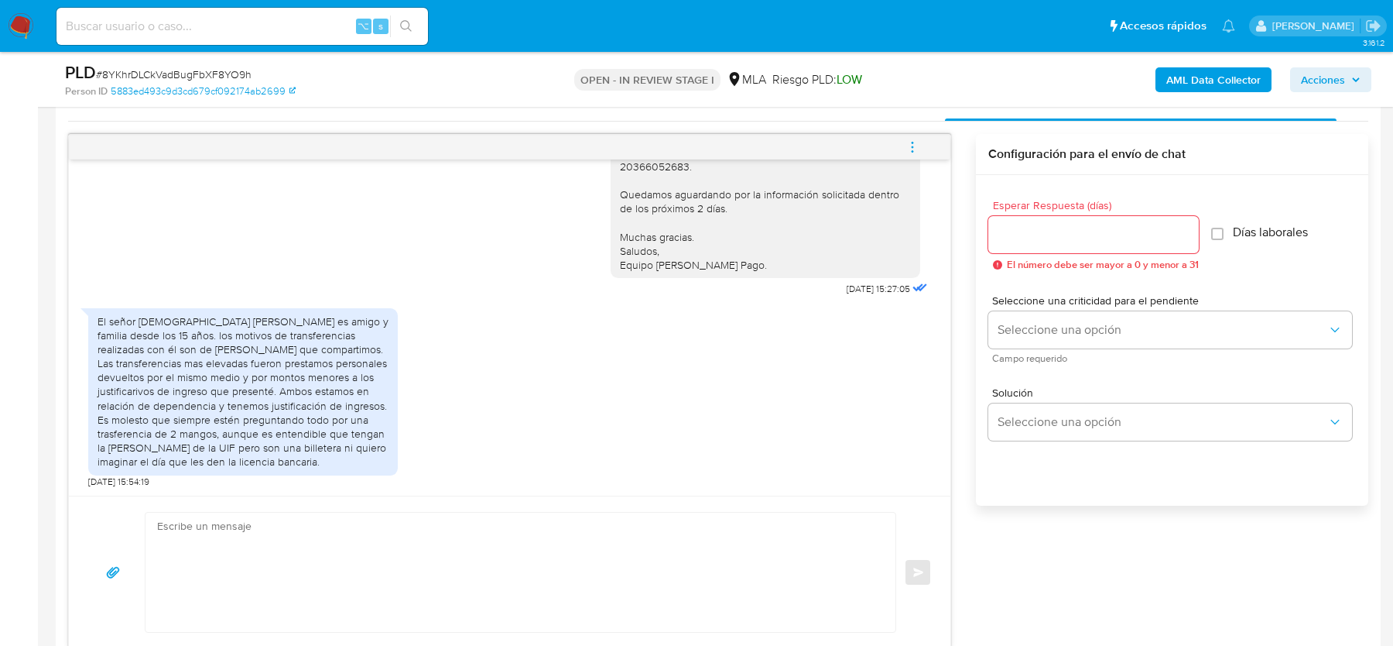
click at [410, 515] on textarea at bounding box center [516, 571] width 719 height 119
click at [458, 566] on textarea at bounding box center [516, 571] width 719 height 119
paste textarea "Hola, ¡Muchas gracias por tu respuesta! Confirmamos la recepción de la document…"
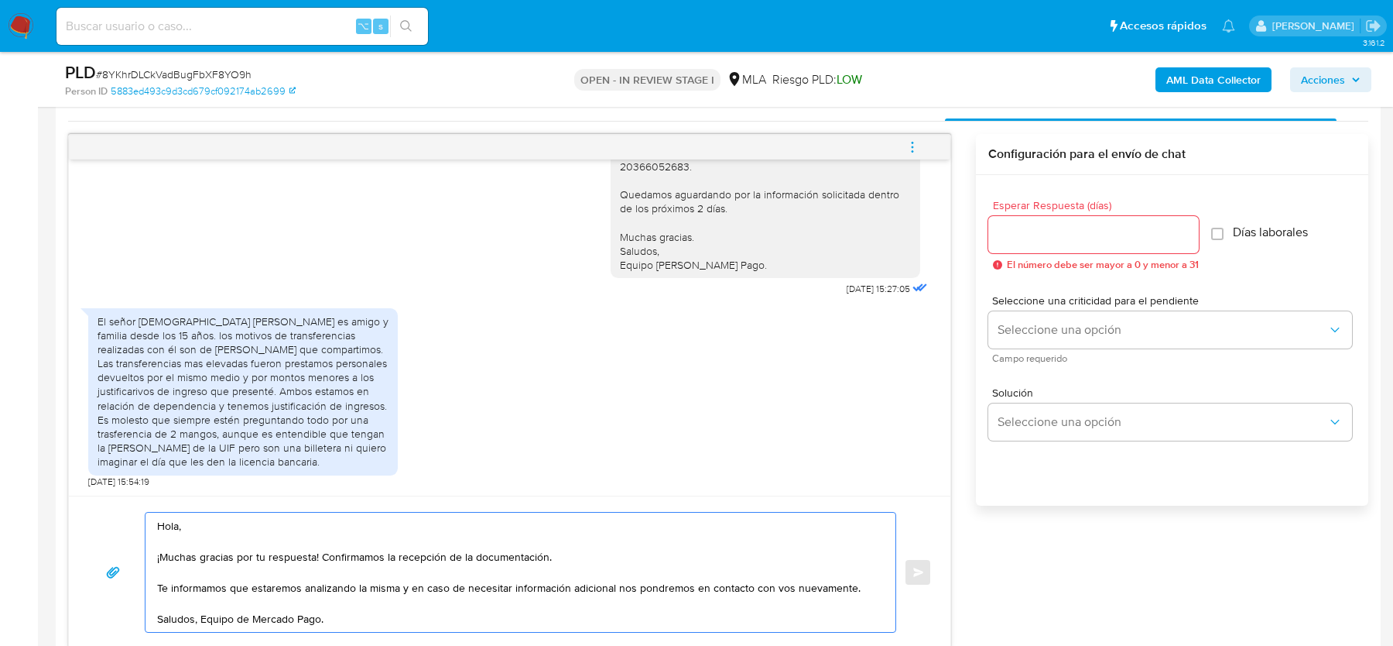
drag, startPoint x: 324, startPoint y: 551, endPoint x: 579, endPoint y: 551, distance: 255.5
click at [579, 551] on textarea "Hola, ¡Muchas gracias por tu respuesta! Confirmamos la recepción de la document…" at bounding box center [516, 571] width 719 height 119
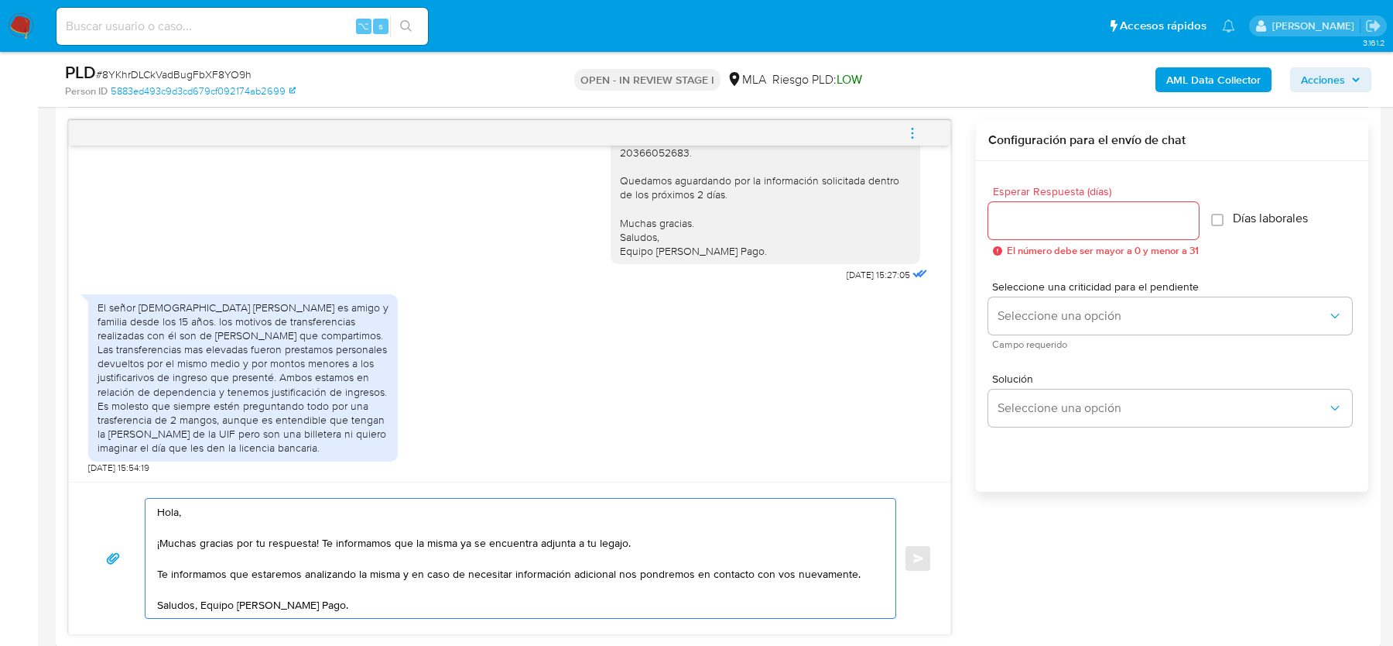
click at [440, 591] on textarea "Hola, ¡Muchas gracias por tu respuesta! Te informamos que la misma ya se encuen…" at bounding box center [516, 558] width 719 height 119
drag, startPoint x: 321, startPoint y: 543, endPoint x: 416, endPoint y: 541, distance: 94.5
click at [416, 541] on textarea "Hola, ¡Muchas gracias por tu respuesta! Te informamos que la misma ya se encuen…" at bounding box center [516, 558] width 719 height 119
click at [460, 598] on textarea "Hola, ¡Muchas gracias por tu respuesta! La misma ya se encuentra adjunta a tu l…" at bounding box center [516, 558] width 719 height 119
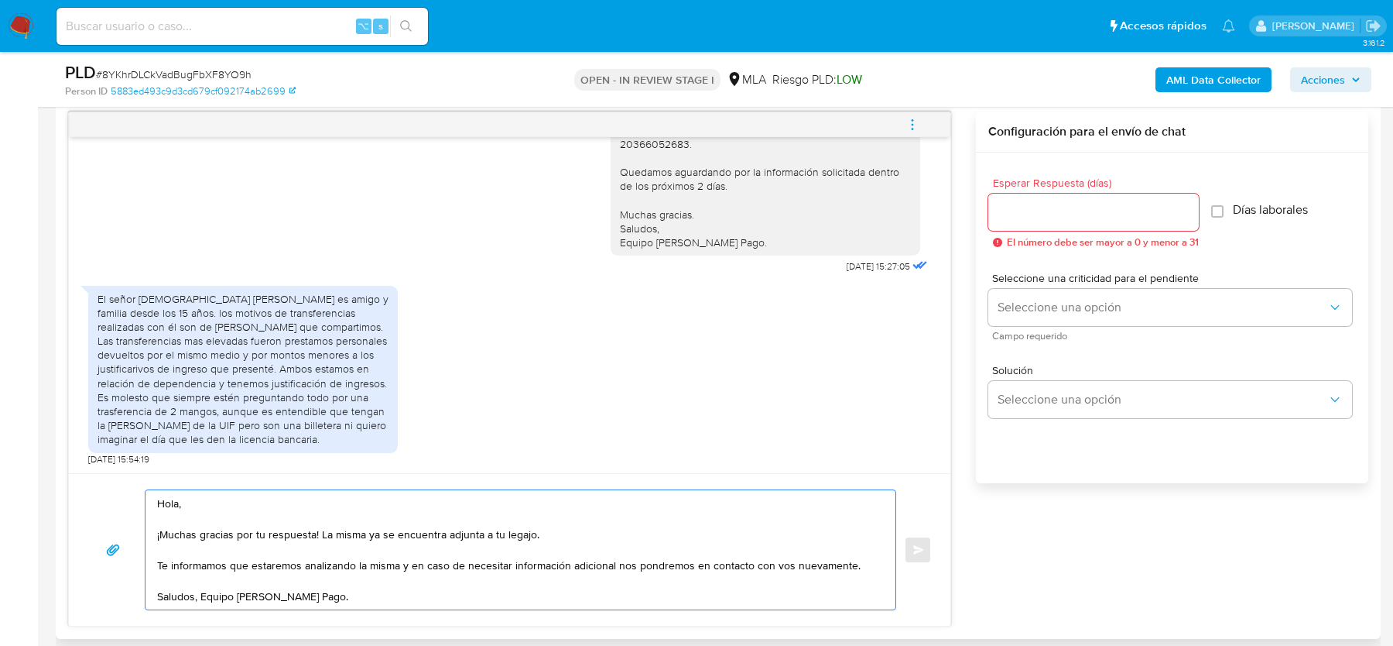
scroll to position [803, 0]
drag, startPoint x: 412, startPoint y: 564, endPoint x: 147, endPoint y: 564, distance: 264.8
click at [147, 564] on div "Hola, ¡Muchas gracias por tu respuesta! La misma ya se encuentra adjunta a tu l…" at bounding box center [517, 548] width 742 height 119
click at [381, 589] on textarea "Hola, ¡Muchas gracias por tu respuesta! La misma ya se encuentra adjunta a tu l…" at bounding box center [516, 548] width 719 height 119
drag, startPoint x: 320, startPoint y: 531, endPoint x: 648, endPoint y: 531, distance: 327.5
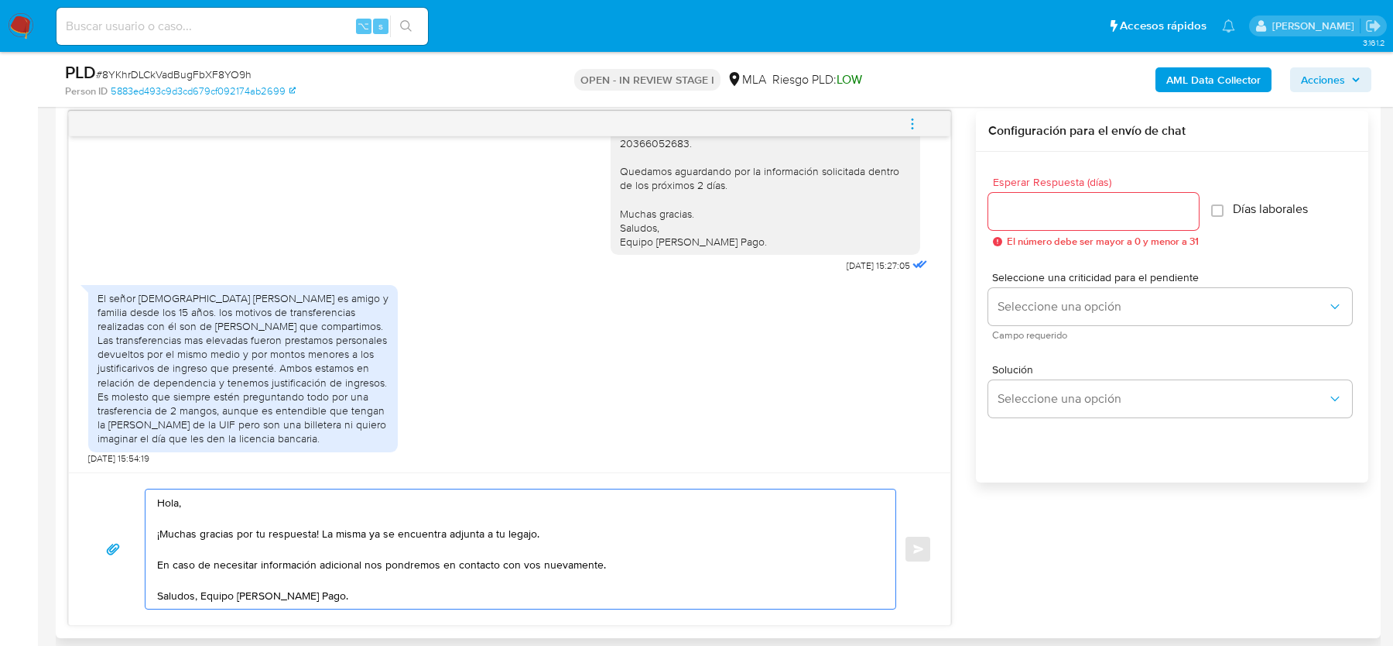
click at [648, 531] on textarea "Hola, ¡Muchas gracias por tu respuesta! La misma ya se encuentra adjunta a tu l…" at bounding box center [516, 548] width 719 height 119
click at [644, 533] on textarea "Hola, ¡Muchas gracias por tu respuesta! La misma ya se encuentra adjunta a tu l…" at bounding box center [516, 548] width 719 height 119
type textarea "Hola, ¡Muchas gracias por tu respuesta! La misma ya se encuentra adjunta a tu l…"
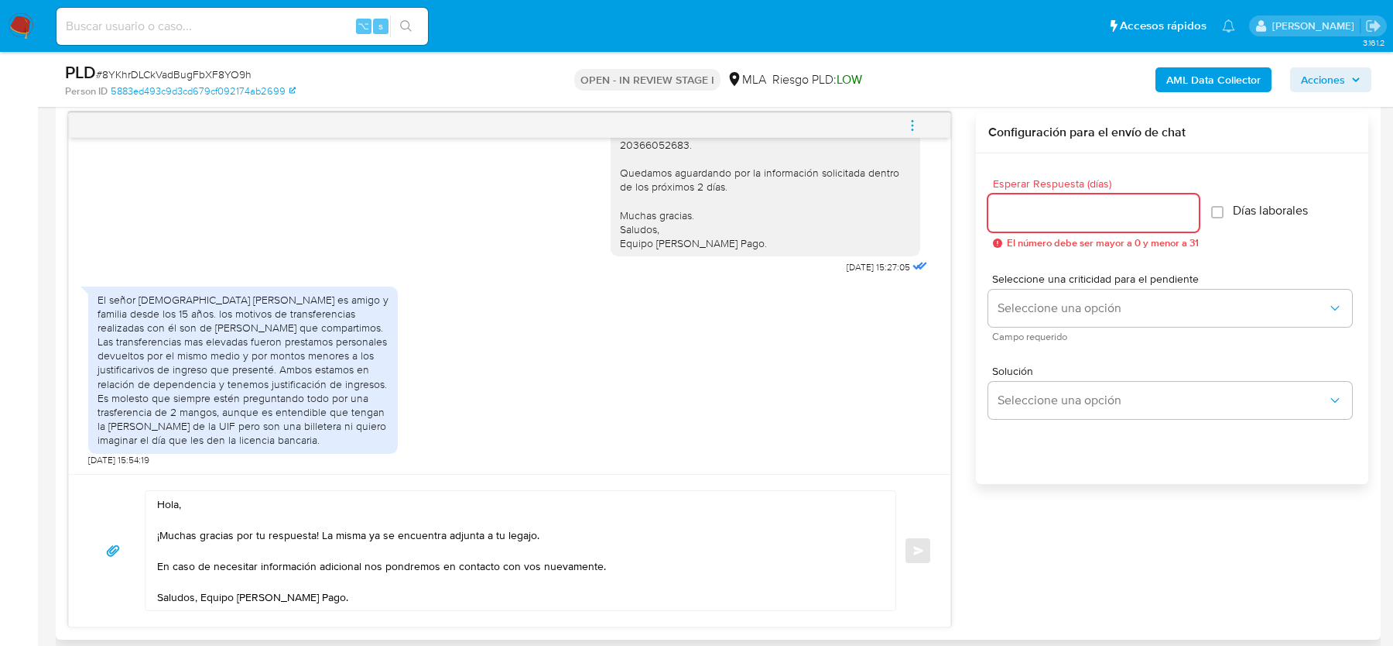
click at [1027, 213] on input "Esperar Respuesta (días)" at bounding box center [1094, 213] width 211 height 20
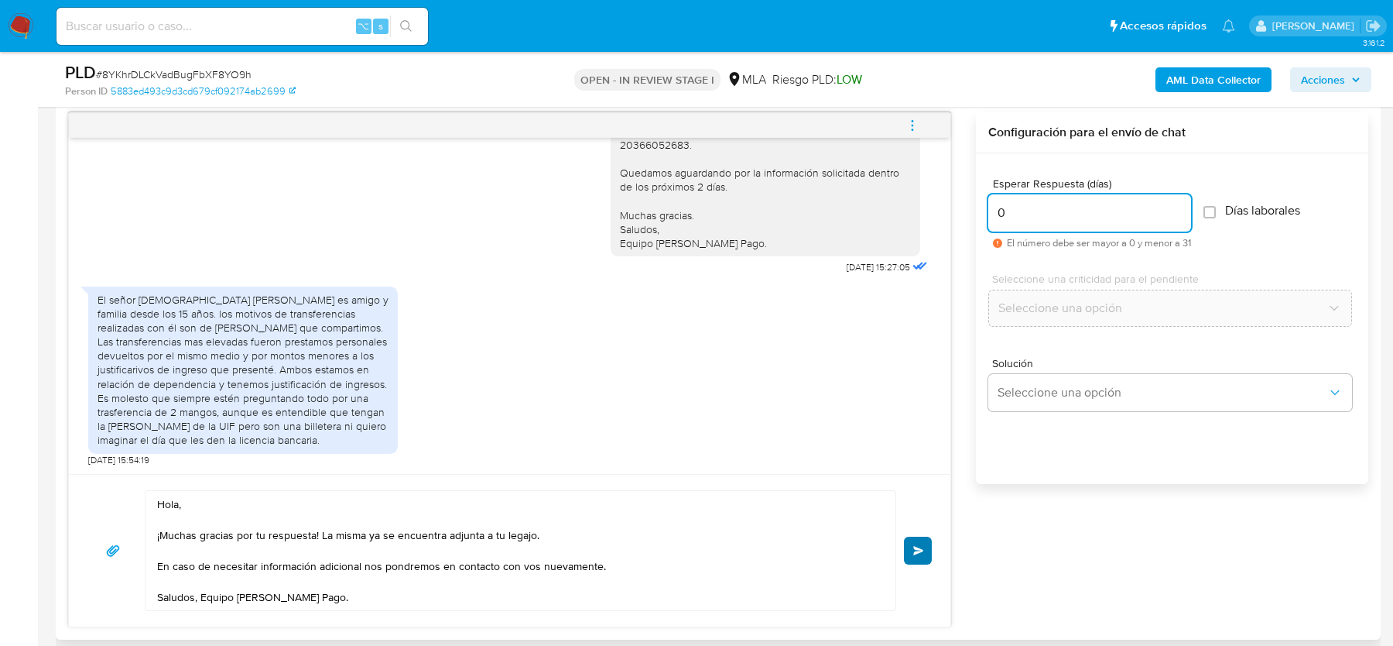
type input "0"
click at [921, 546] on span "Enviar" at bounding box center [918, 550] width 11 height 9
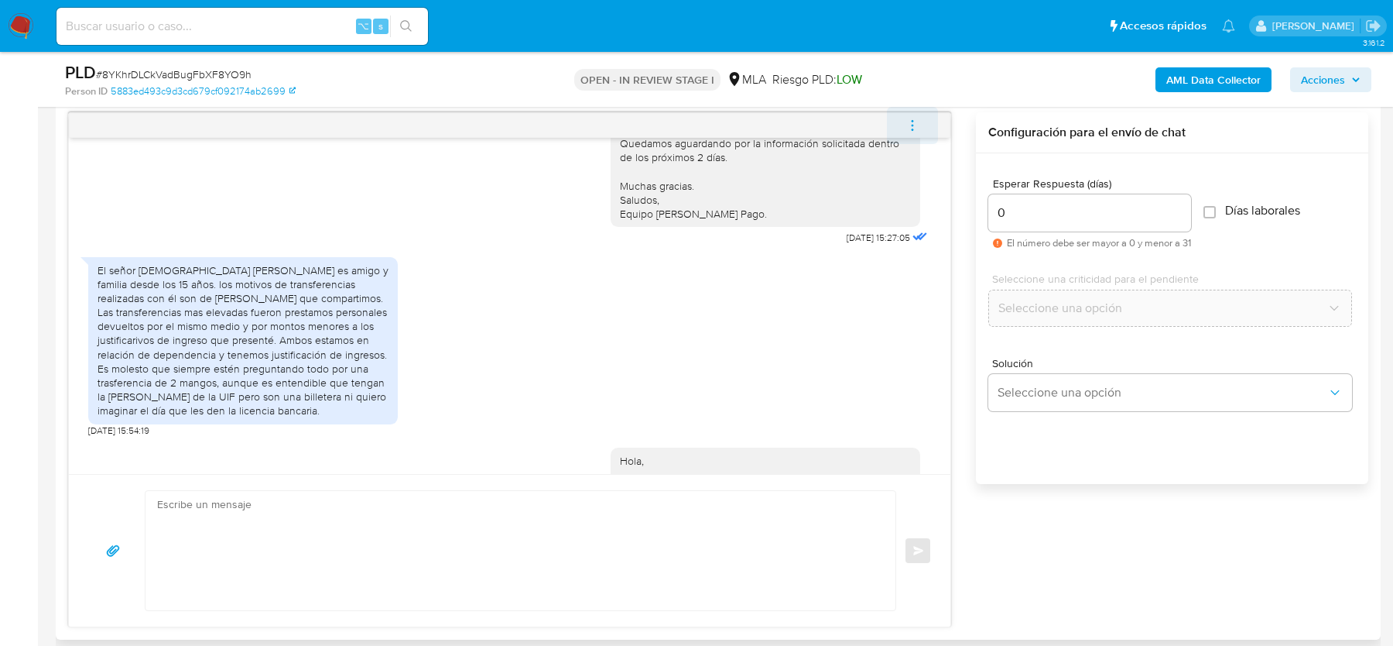
scroll to position [1417, 0]
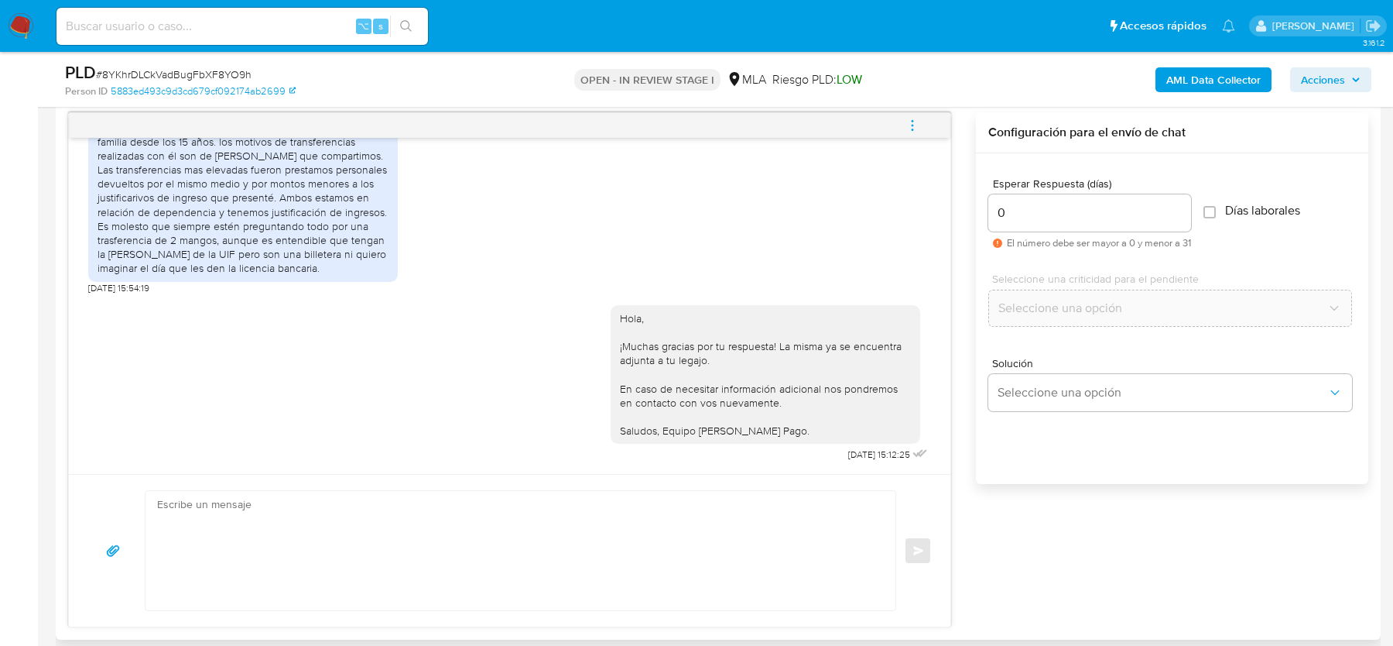
click at [914, 125] on icon "menu-action" at bounding box center [913, 125] width 14 height 14
click at [766, 98] on li "Cerrar conversación" at bounding box center [808, 95] width 159 height 28
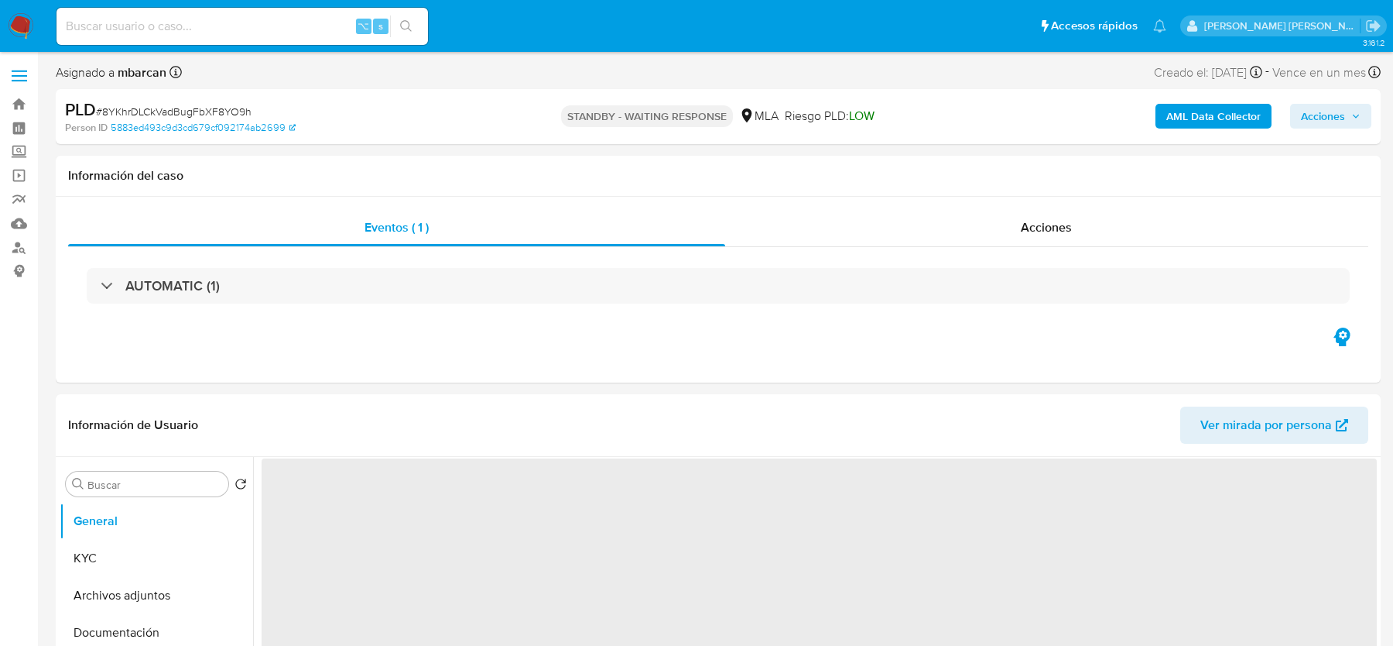
select select "10"
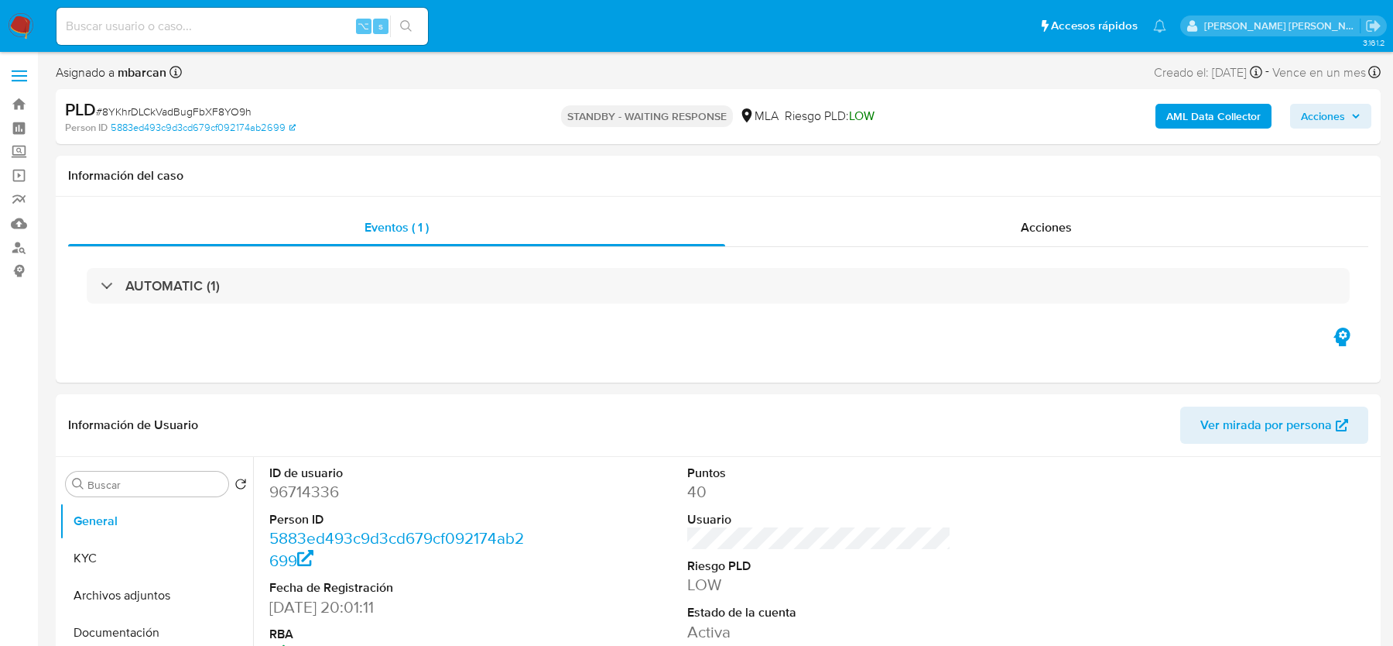
select select "10"
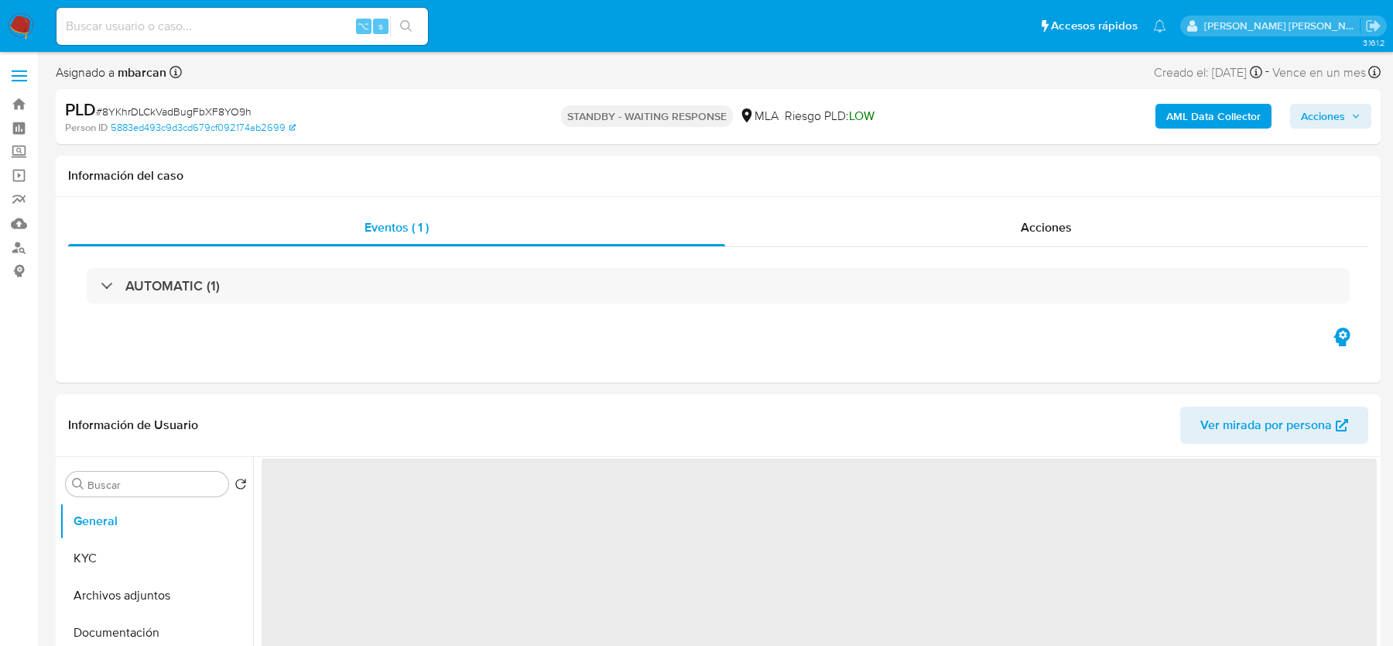
select select "10"
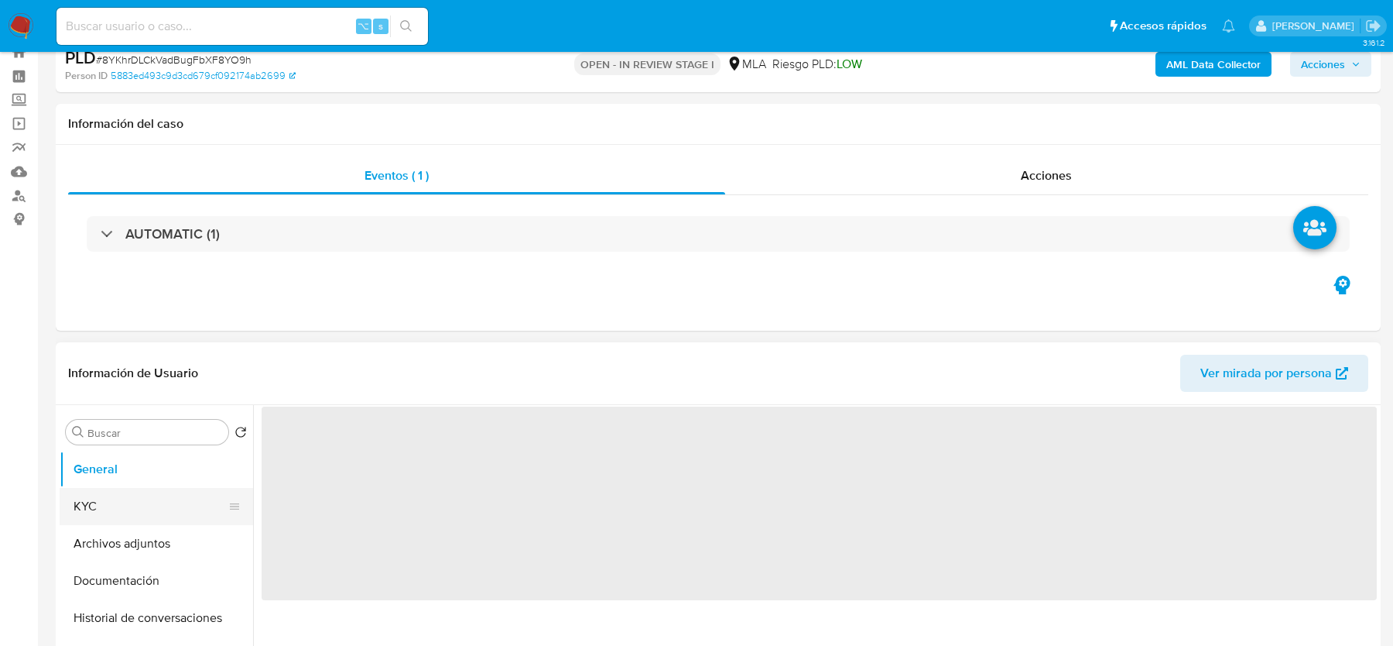
scroll to position [98, 0]
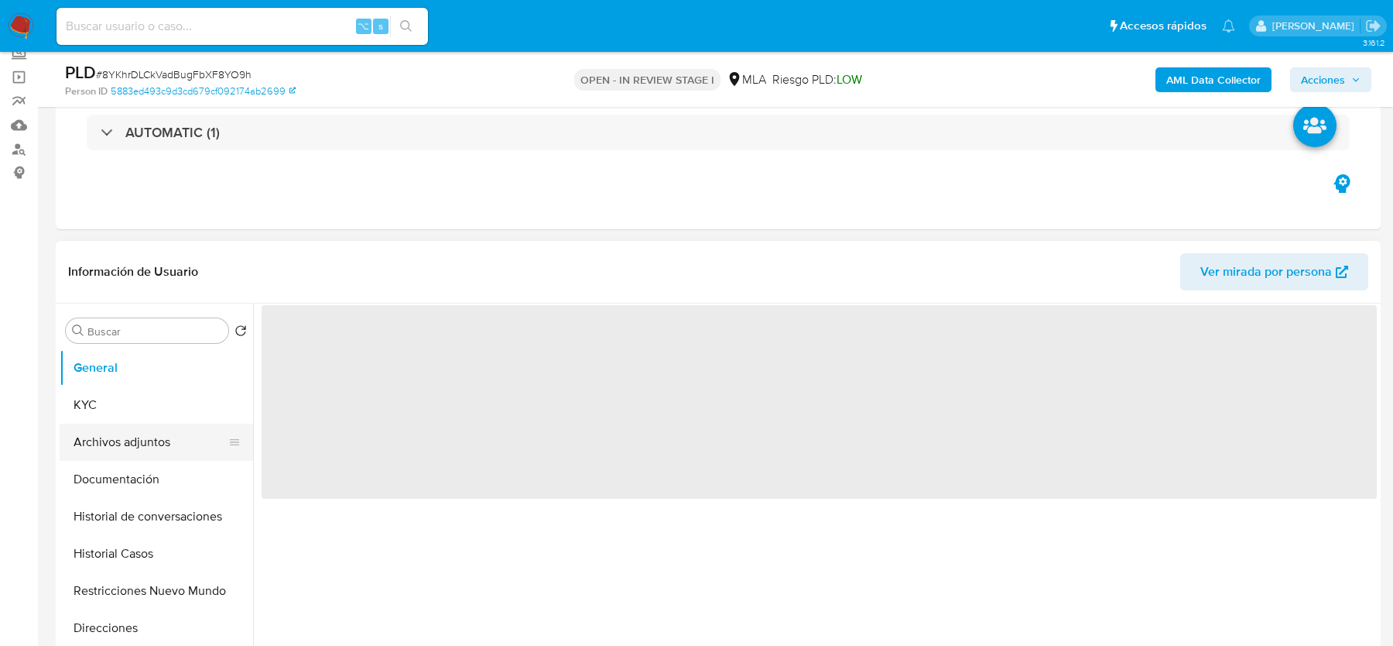
click at [114, 448] on button "Archivos adjuntos" at bounding box center [150, 441] width 181 height 37
select select "10"
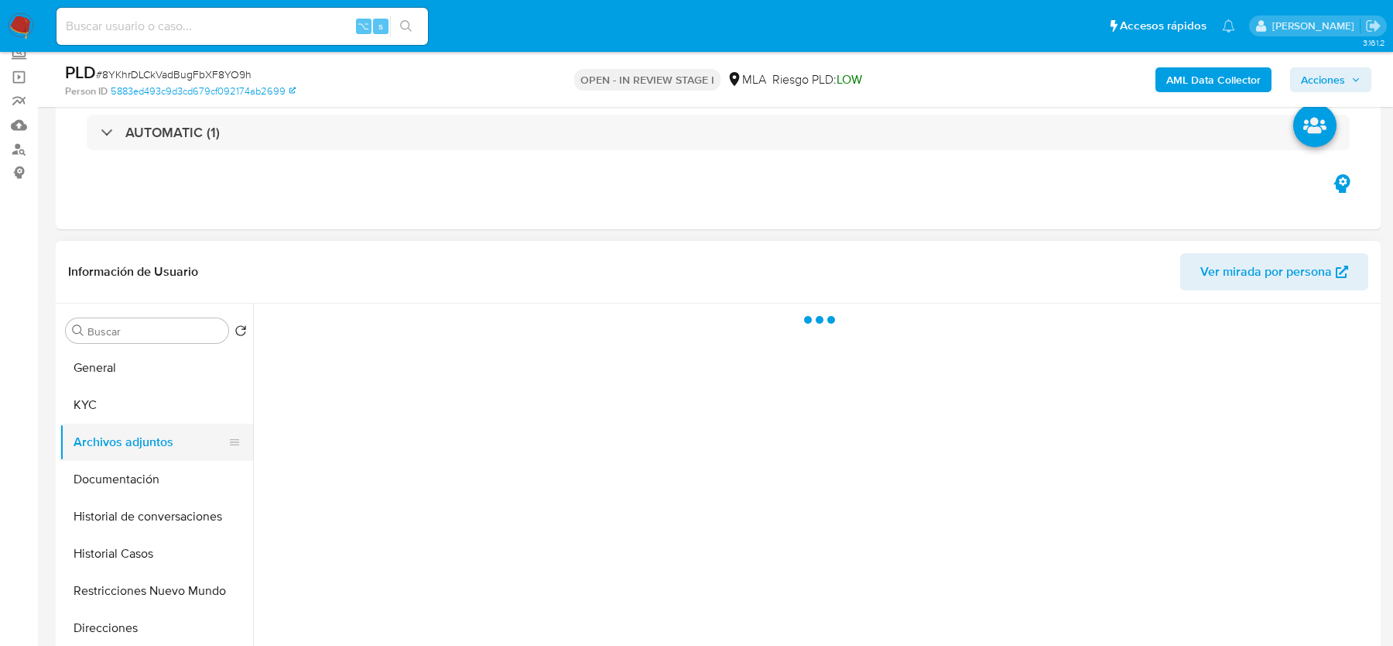
click at [122, 434] on button "Archivos adjuntos" at bounding box center [150, 441] width 181 height 37
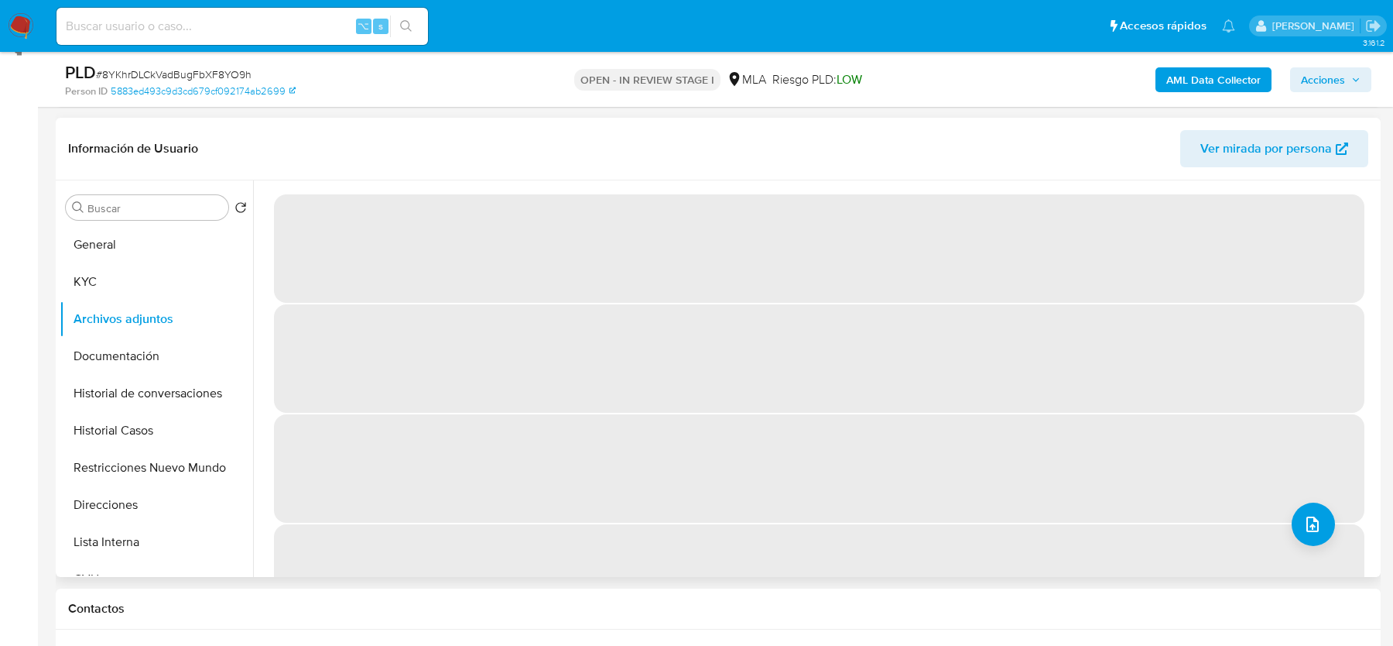
scroll to position [217, 0]
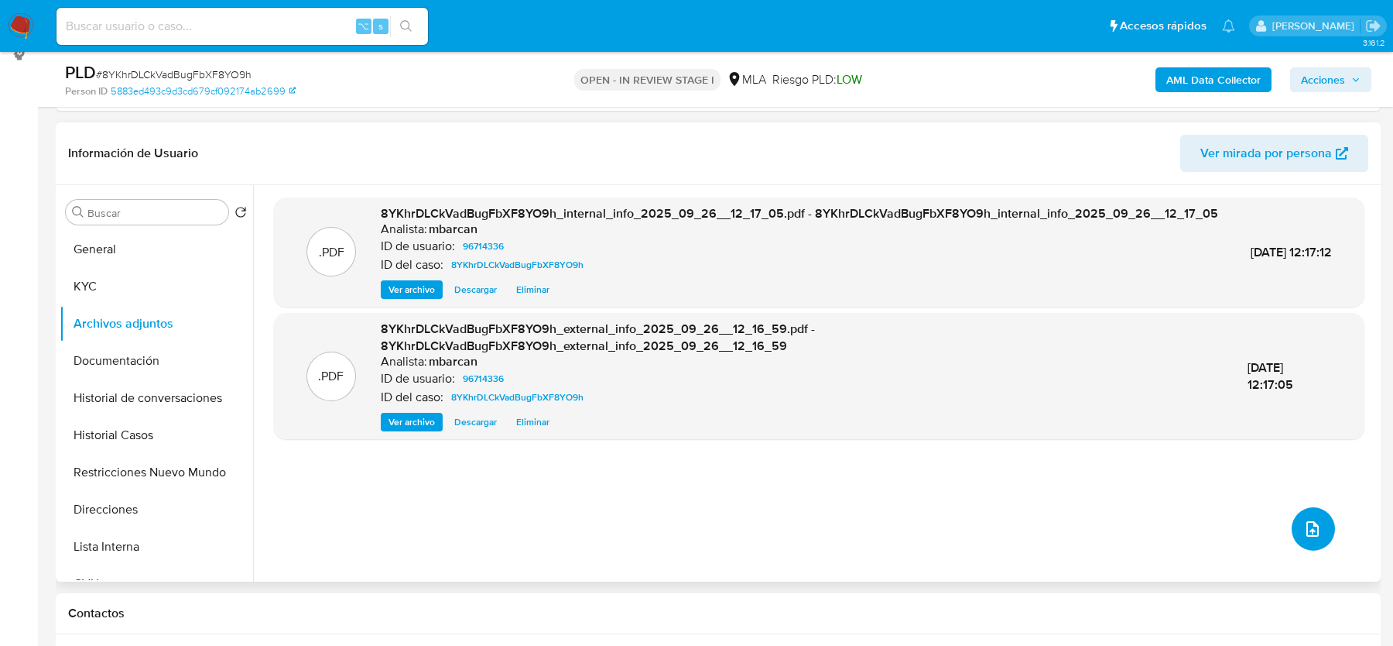
click at [1304, 530] on icon "upload-file" at bounding box center [1313, 528] width 19 height 19
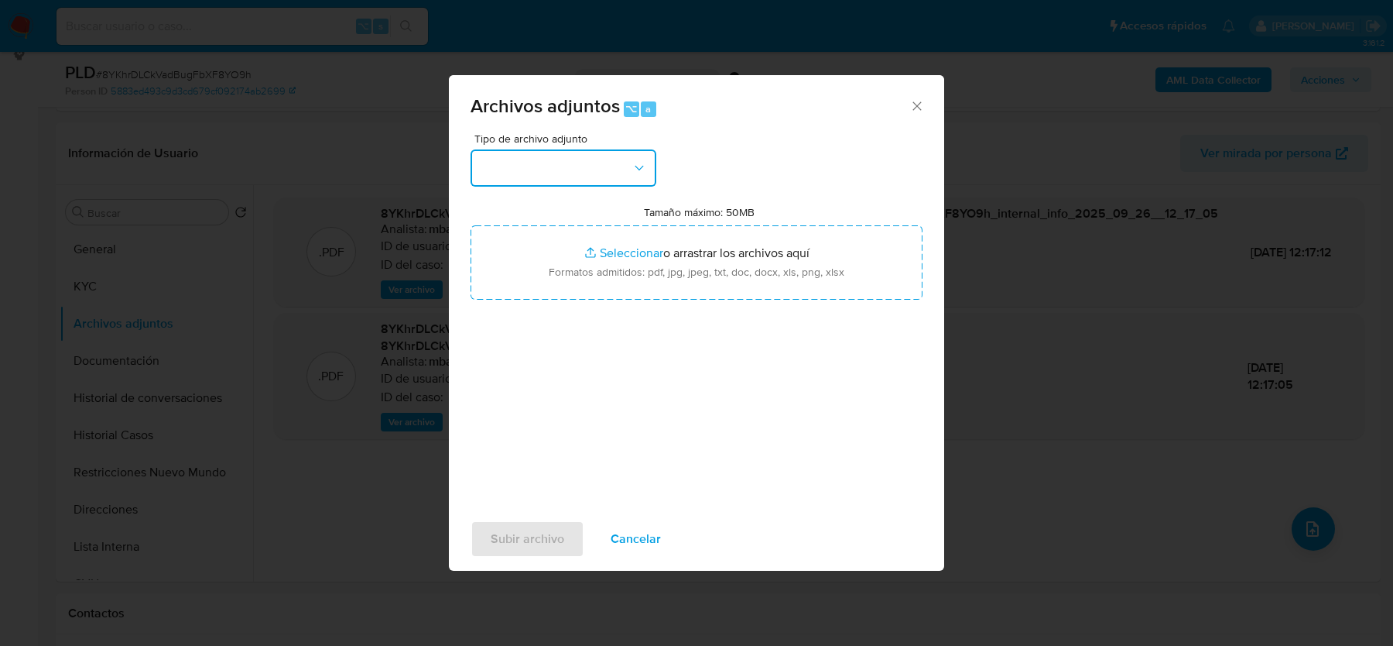
click at [592, 173] on button "button" at bounding box center [564, 167] width 186 height 37
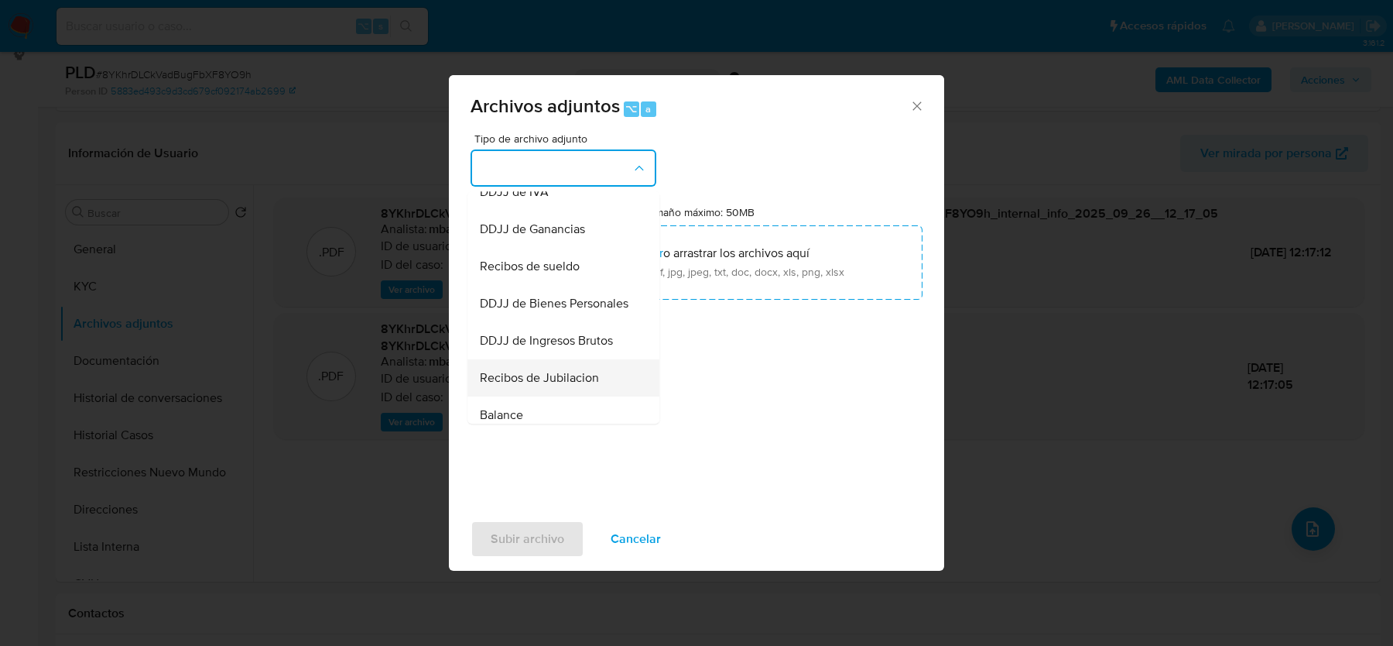
scroll to position [353, 0]
click at [545, 253] on div "Recibos de sueldo" at bounding box center [559, 265] width 158 height 37
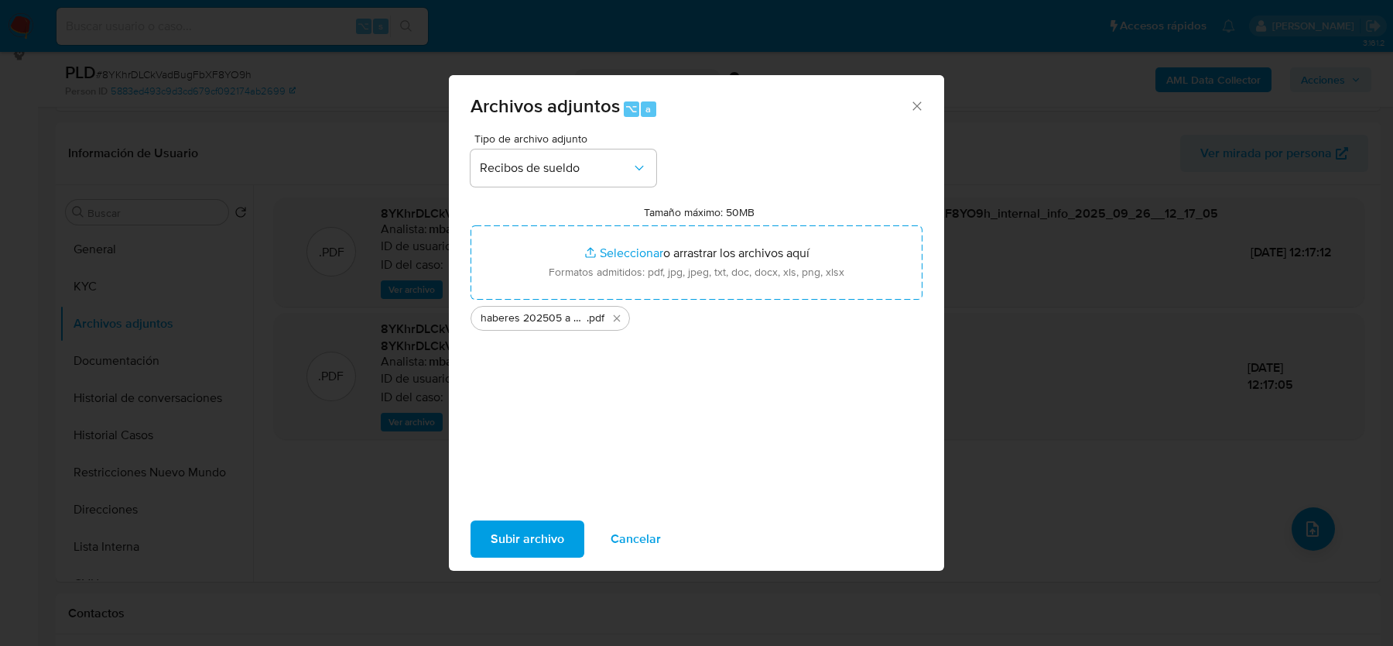
click at [516, 535] on span "Subir archivo" at bounding box center [528, 539] width 74 height 34
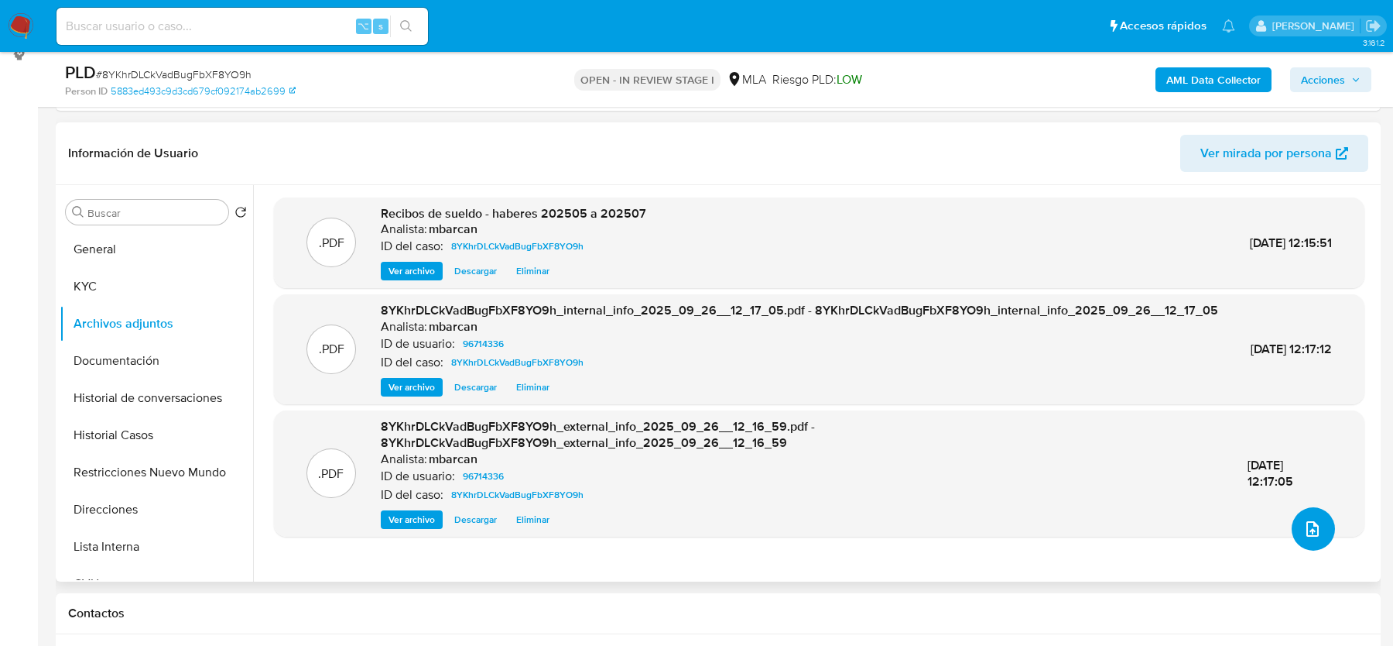
click at [1316, 531] on button "upload-file" at bounding box center [1313, 528] width 43 height 43
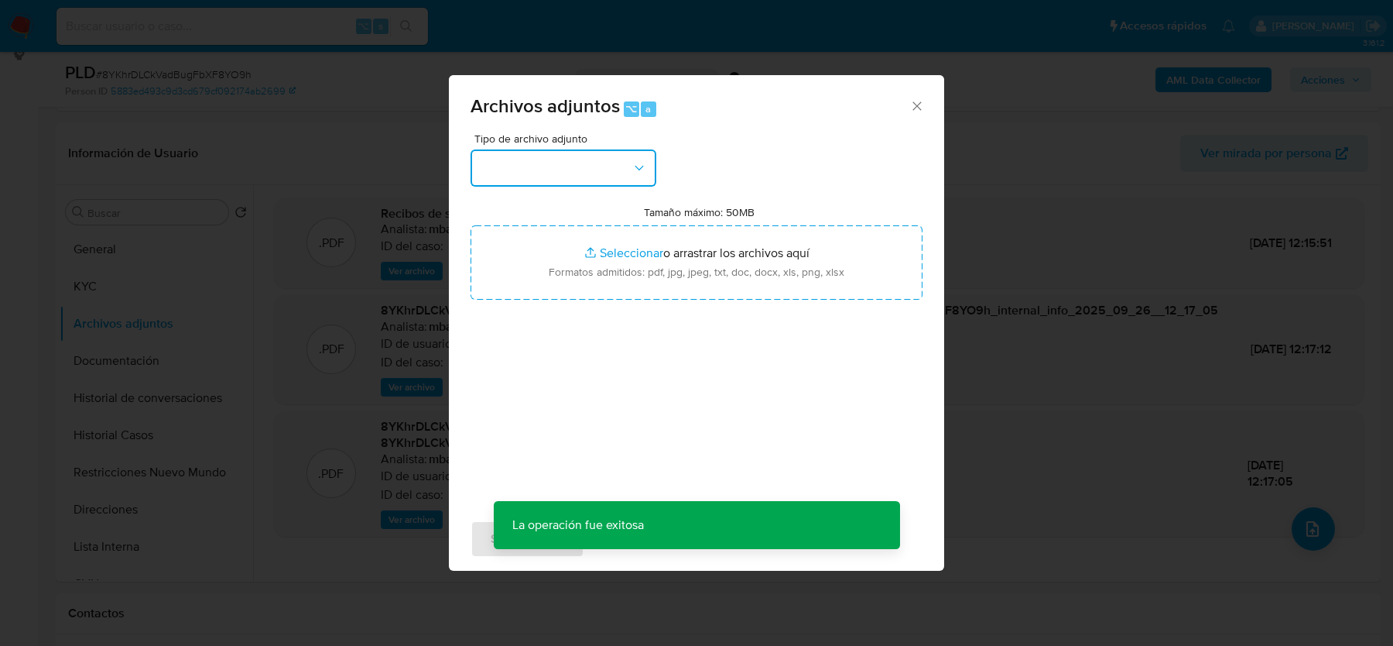
click at [515, 173] on button "button" at bounding box center [564, 167] width 186 height 37
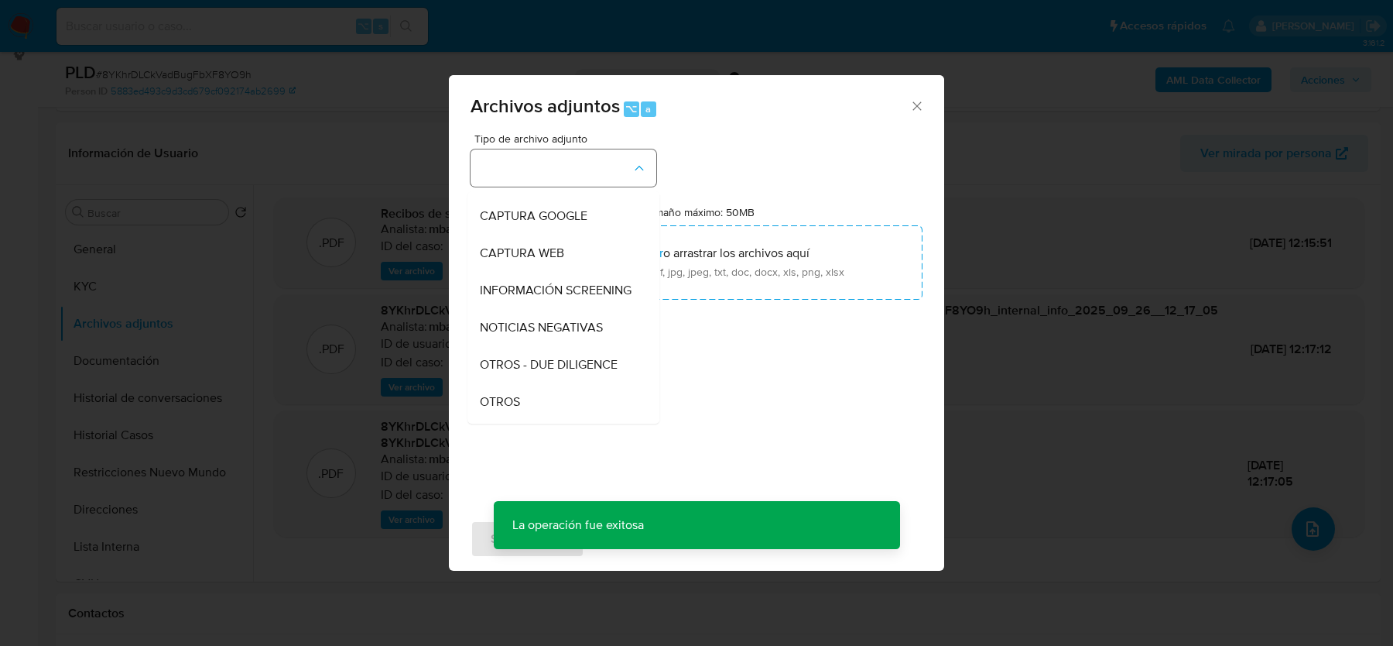
scroll to position [141, 0]
click at [497, 366] on span "OTROS" at bounding box center [500, 365] width 40 height 15
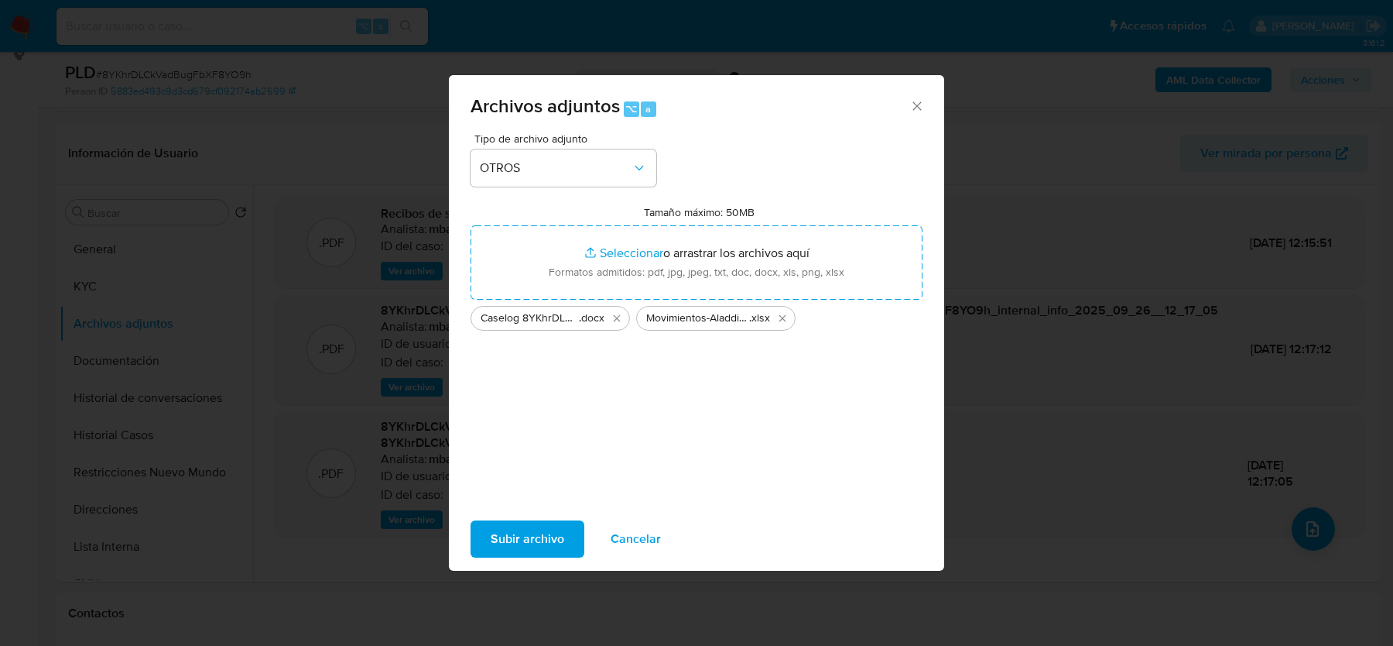
click at [519, 540] on span "Subir archivo" at bounding box center [528, 539] width 74 height 34
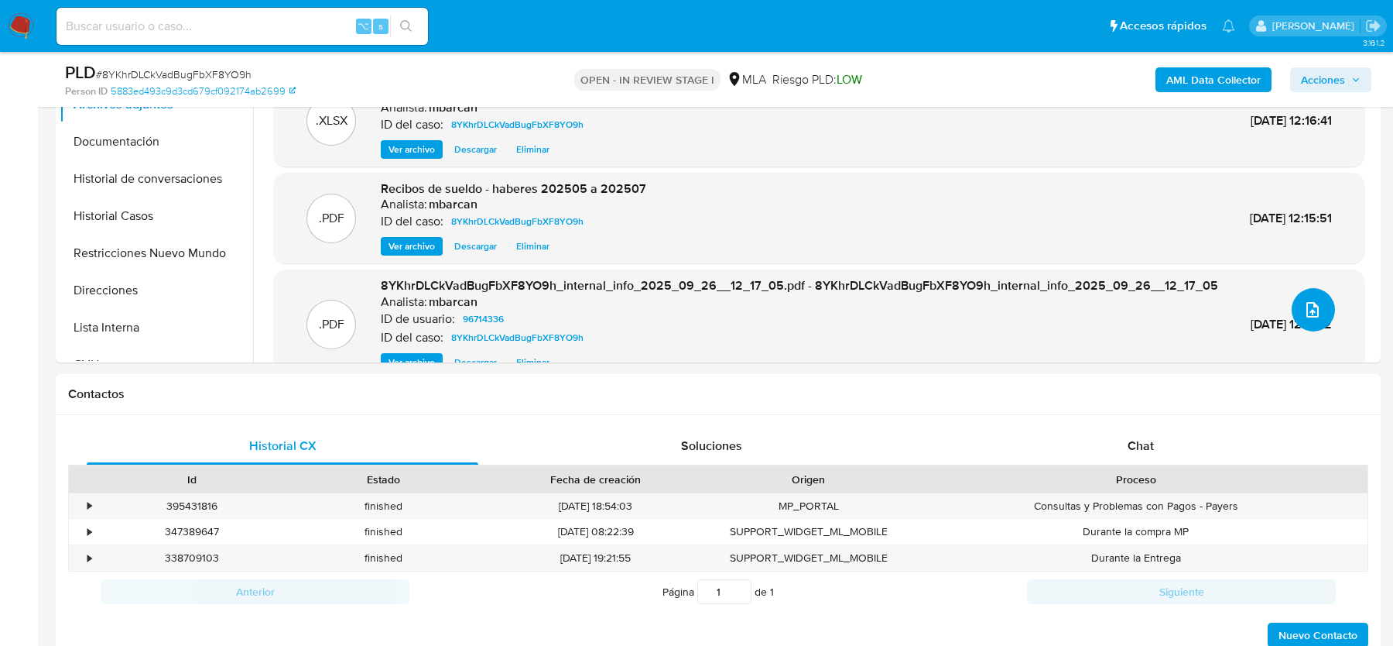
scroll to position [547, 0]
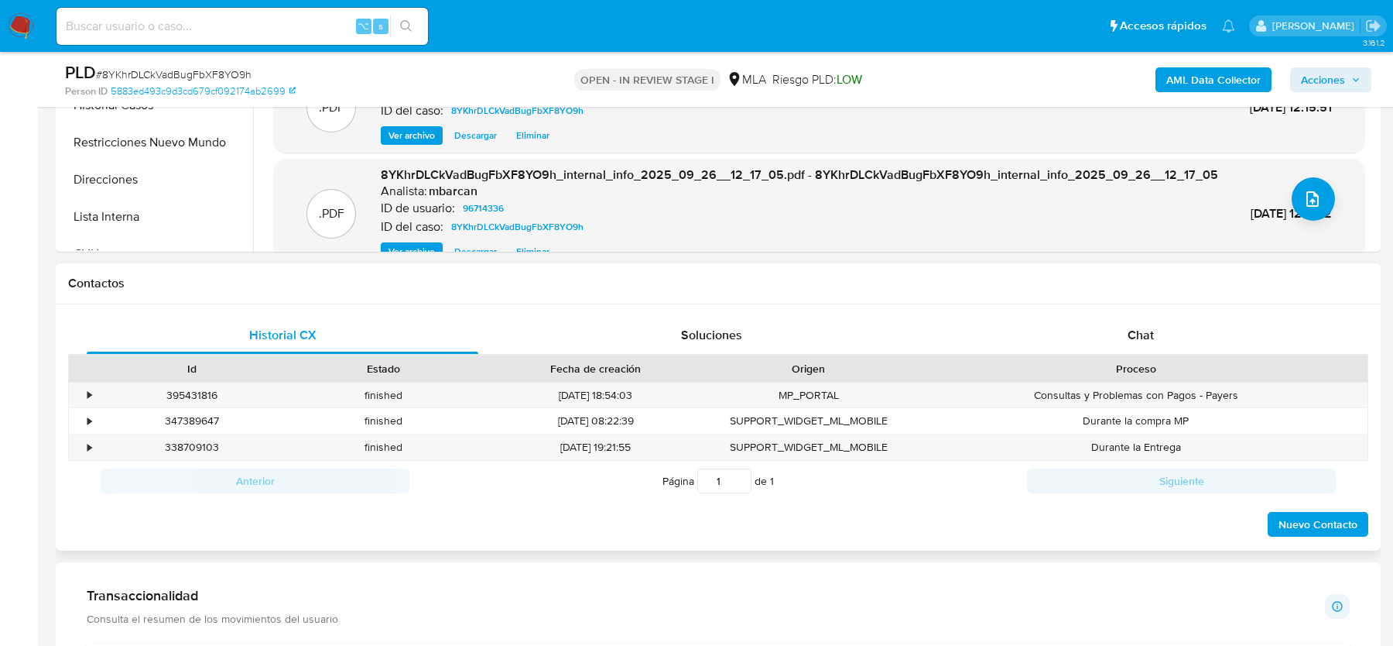
click at [1136, 356] on div "Proceso" at bounding box center [1136, 368] width 464 height 26
click at [1136, 341] on span "Chat" at bounding box center [1141, 335] width 26 height 18
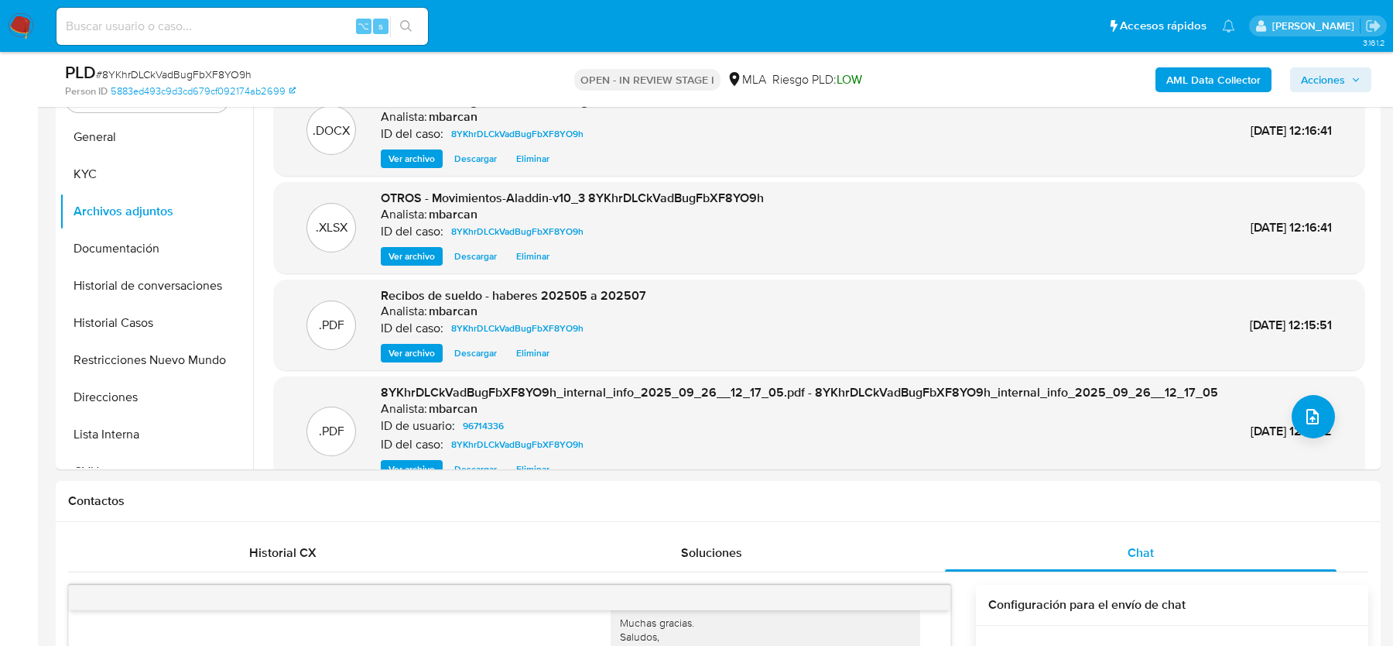
scroll to position [203, 0]
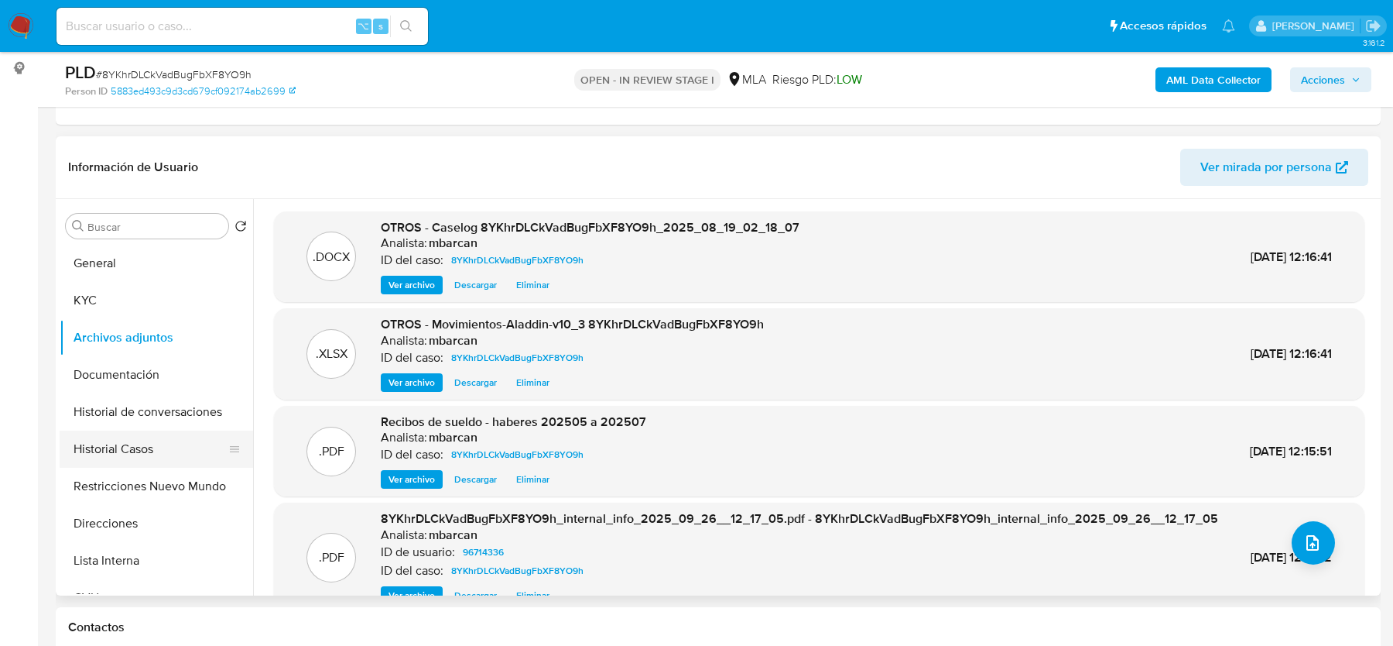
click at [181, 451] on button "Historial Casos" at bounding box center [150, 448] width 181 height 37
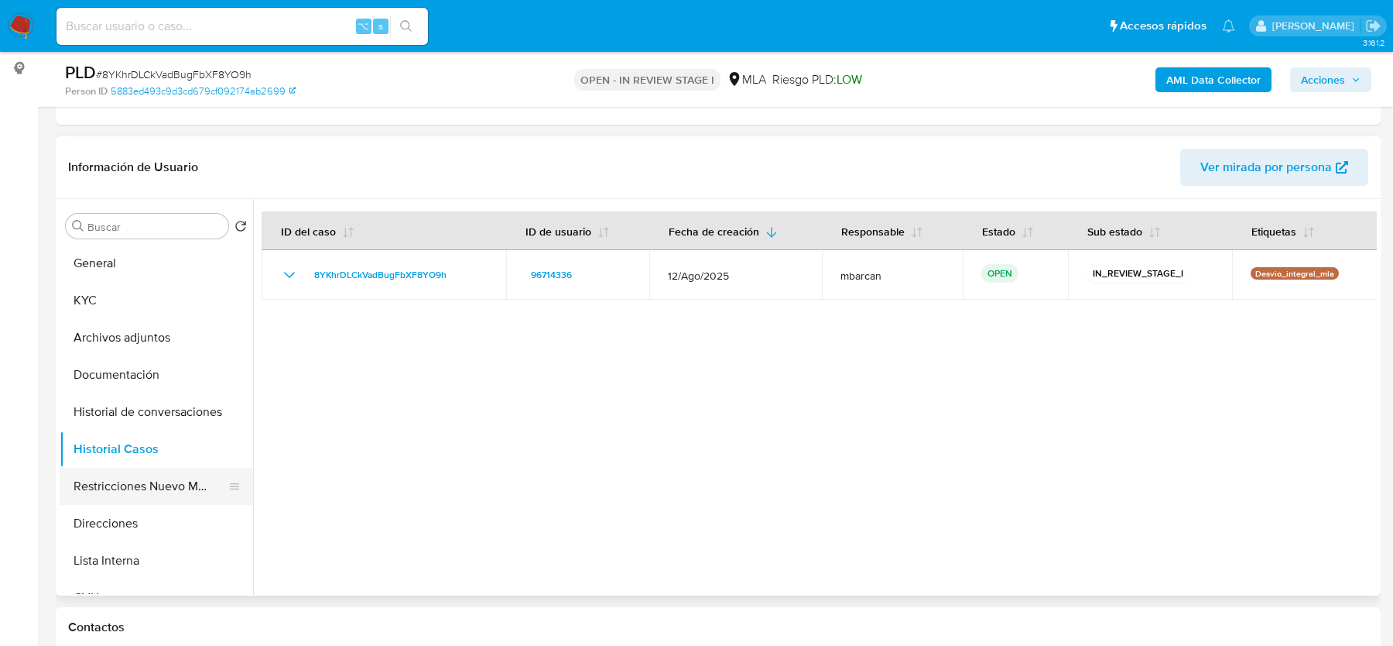
click at [146, 480] on button "Restricciones Nuevo Mundo" at bounding box center [150, 486] width 181 height 37
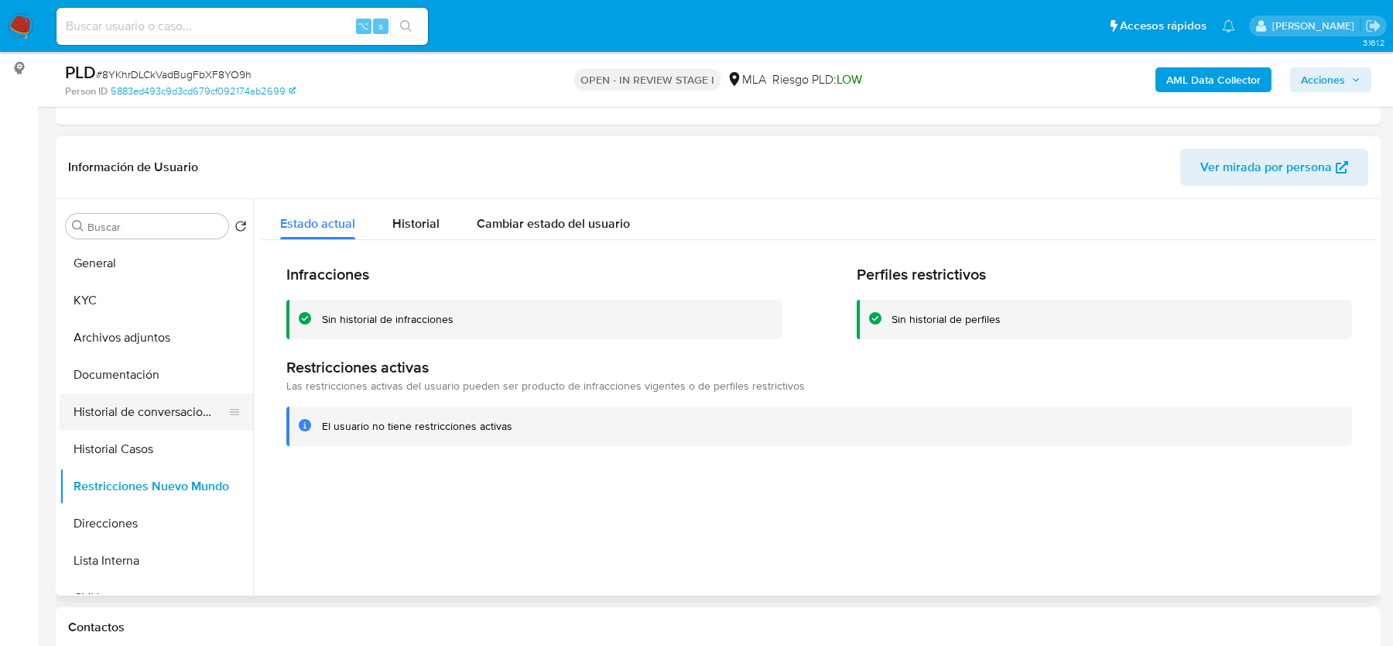
click at [134, 404] on button "Historial de conversaciones" at bounding box center [150, 411] width 181 height 37
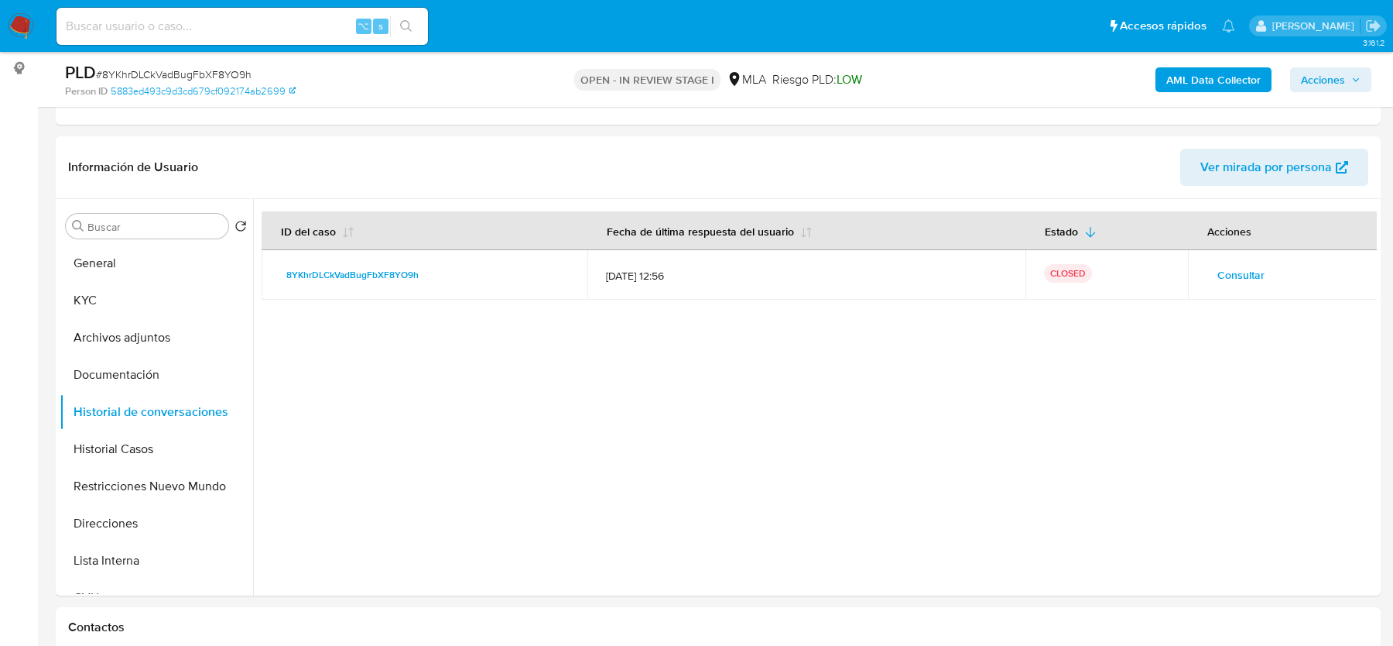
click at [1324, 75] on span "Acciones" at bounding box center [1323, 79] width 44 height 25
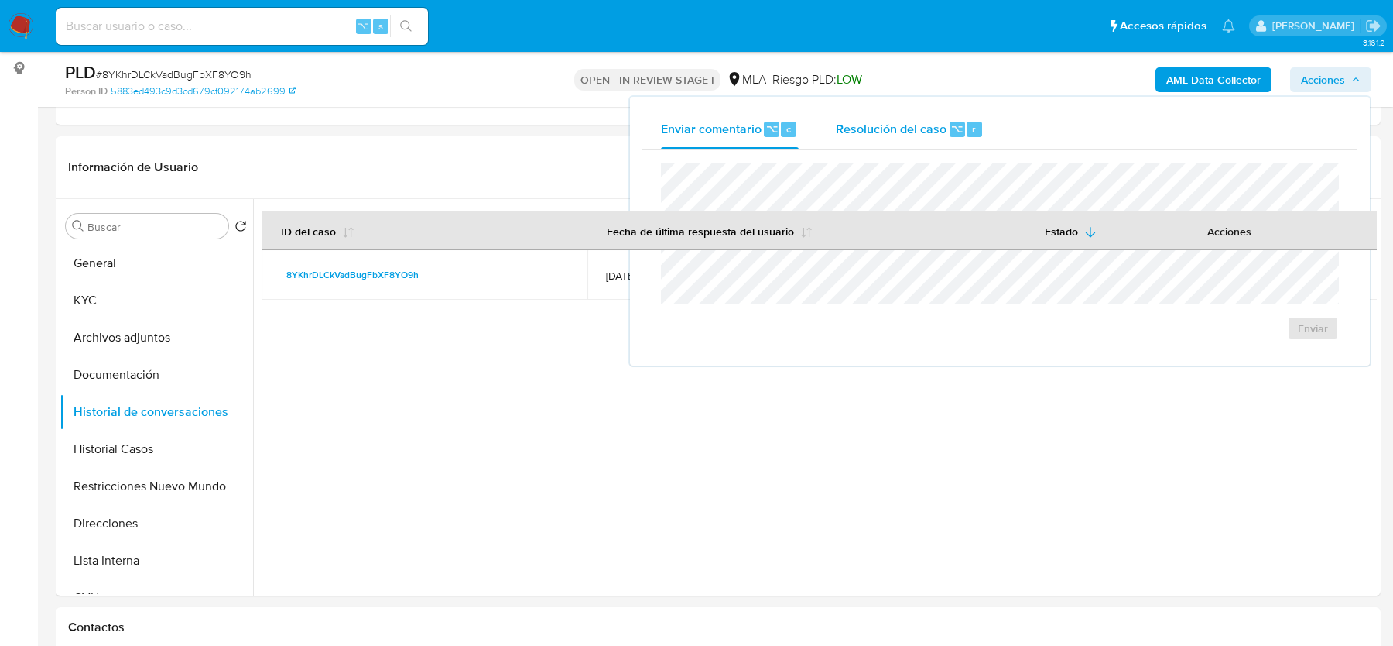
click at [888, 137] on div "Resolución del caso ⌥ r" at bounding box center [910, 129] width 148 height 40
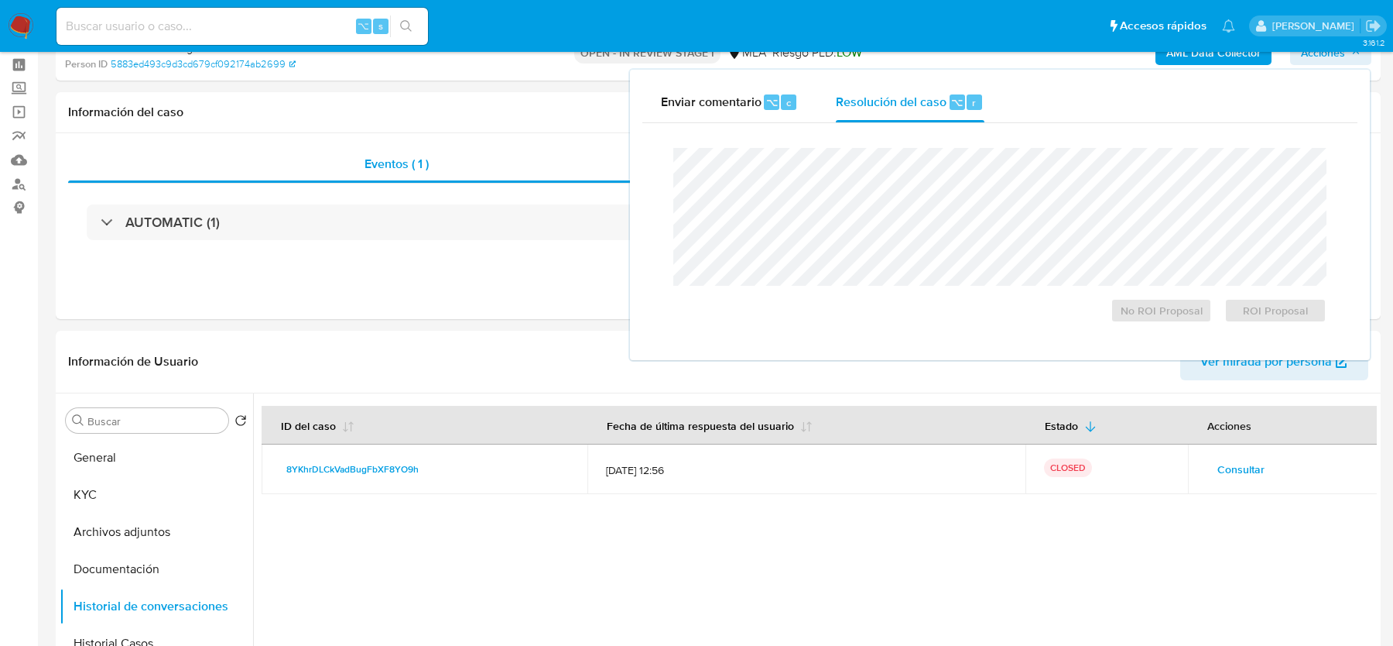
scroll to position [0, 0]
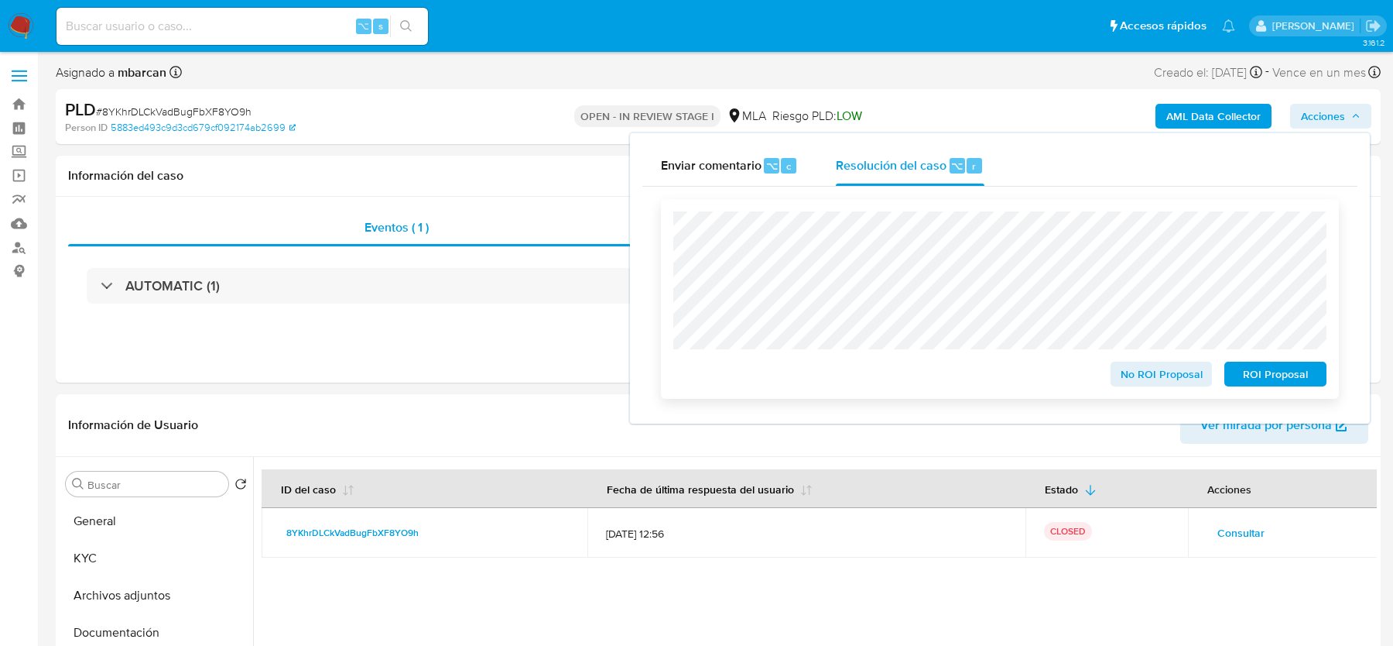
click at [1119, 386] on button "No ROI Proposal" at bounding box center [1162, 374] width 102 height 25
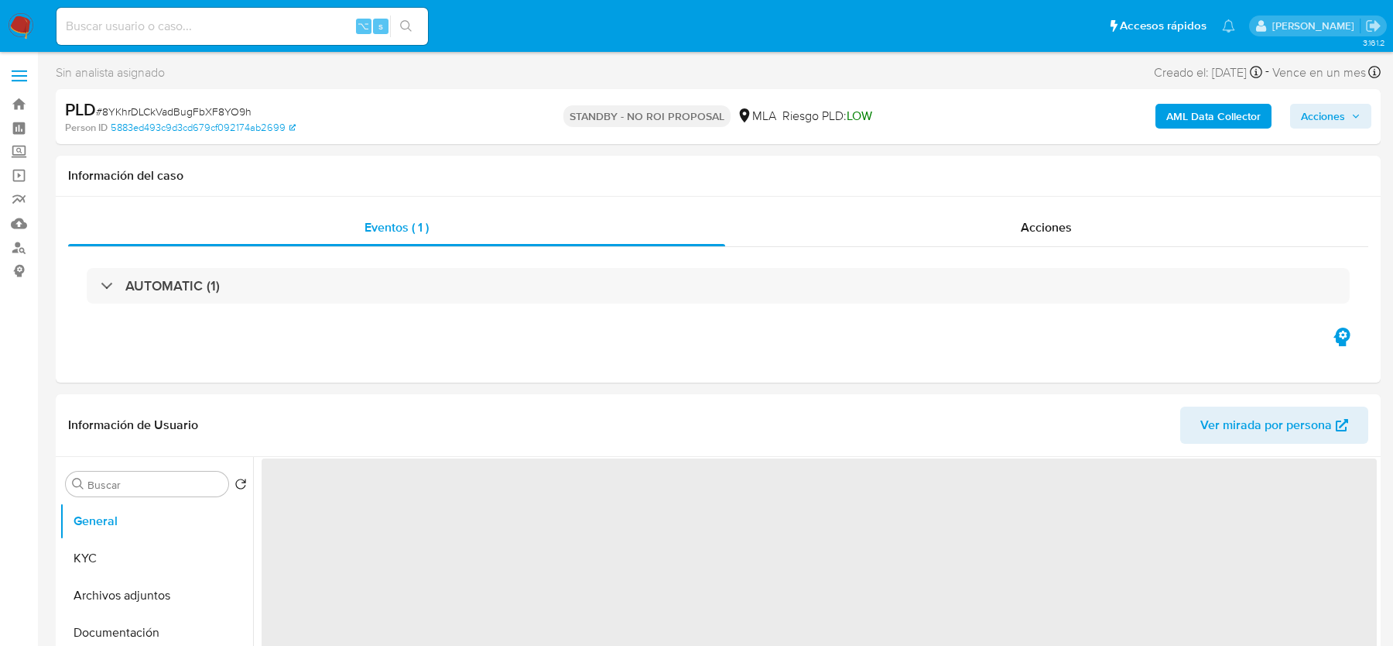
select select "10"
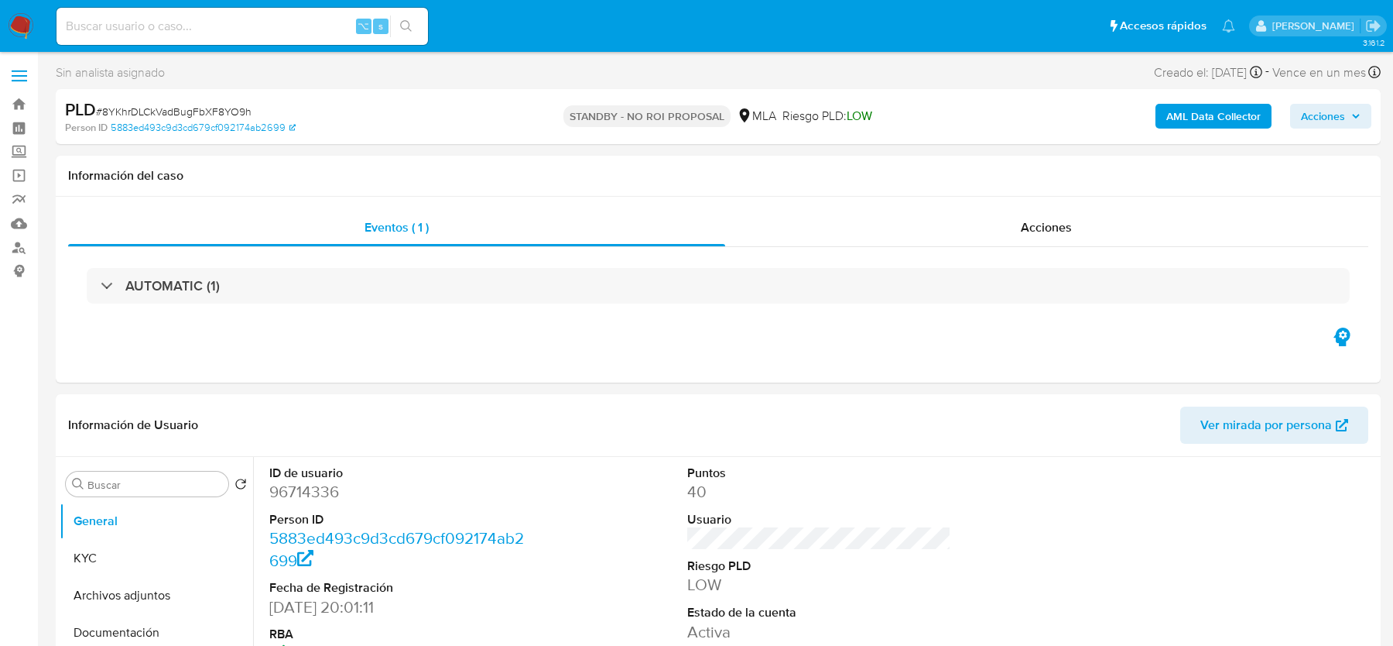
click at [173, 22] on input at bounding box center [243, 26] width 372 height 20
paste input "j0USKDAgmNjwDhBjY0n66ZNs"
type input "j0USKDAgmNjwDhBjY0n66ZNs"
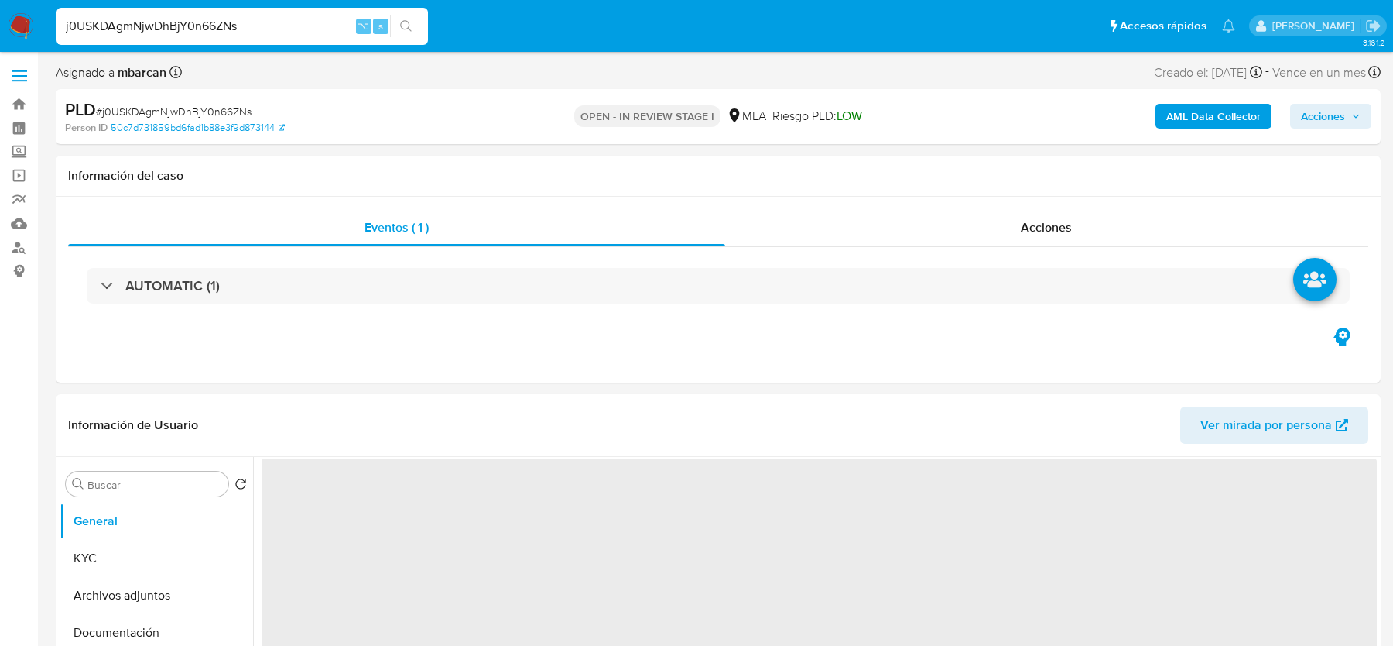
select select "10"
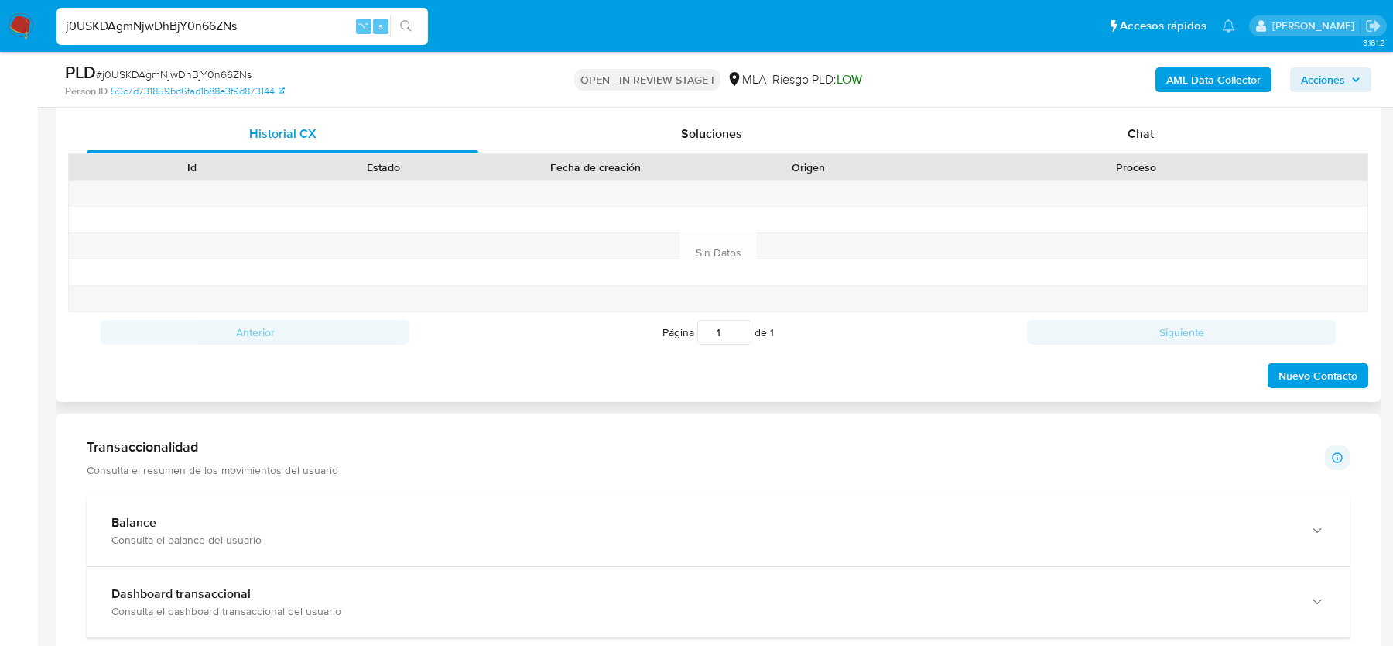
scroll to position [664, 0]
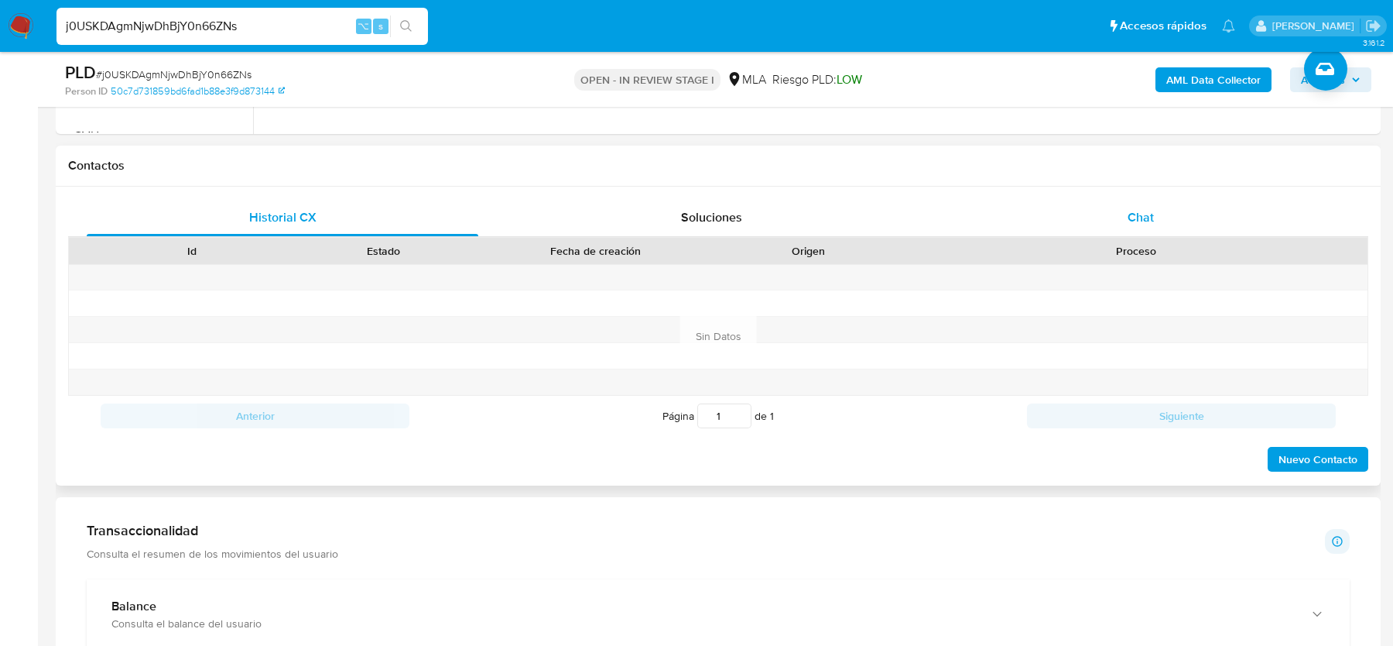
click at [1170, 214] on div "Chat" at bounding box center [1141, 217] width 392 height 37
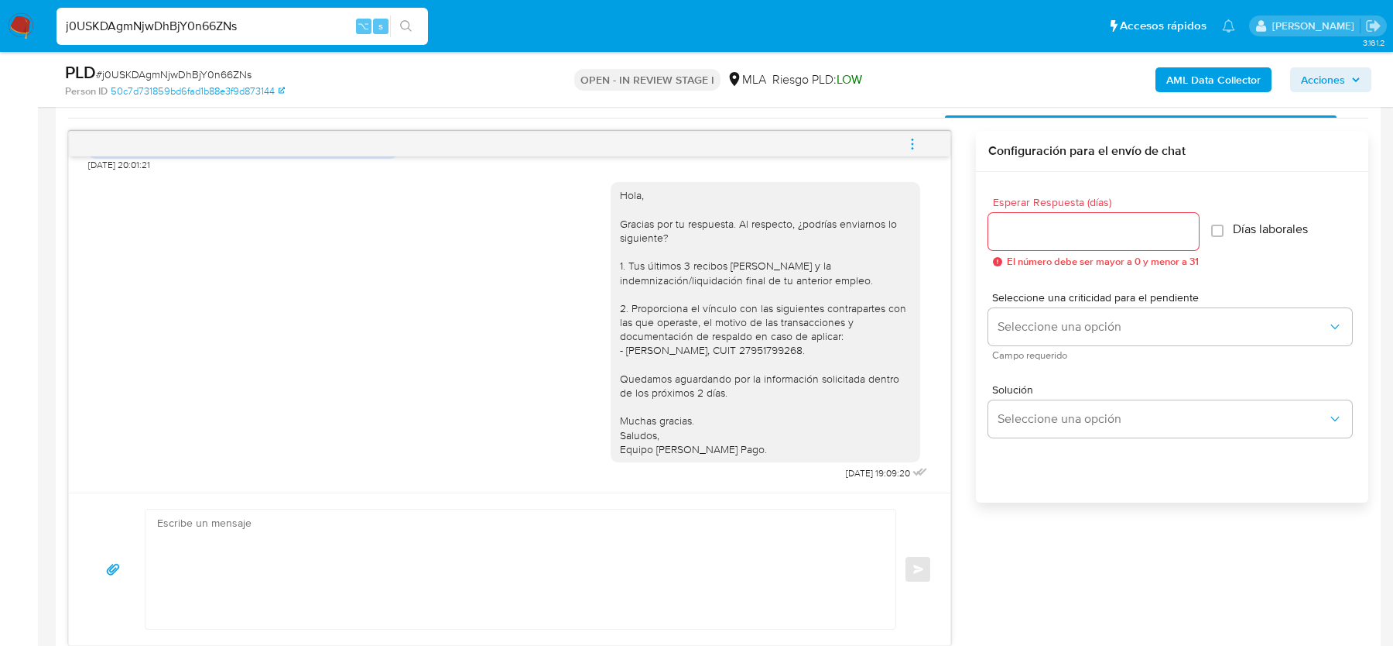
scroll to position [787, 0]
drag, startPoint x: 621, startPoint y: 191, endPoint x: 752, endPoint y: 453, distance: 292.9
click at [752, 453] on div "Hola, Gracias por tu respuesta. Al respecto, ¿podrías enviarnos lo siguiente? 1…" at bounding box center [766, 318] width 310 height 280
copy div "Hola, Gracias por tu respuesta. Al respecto, ¿podrías enviarnos lo siguiente? 1…"
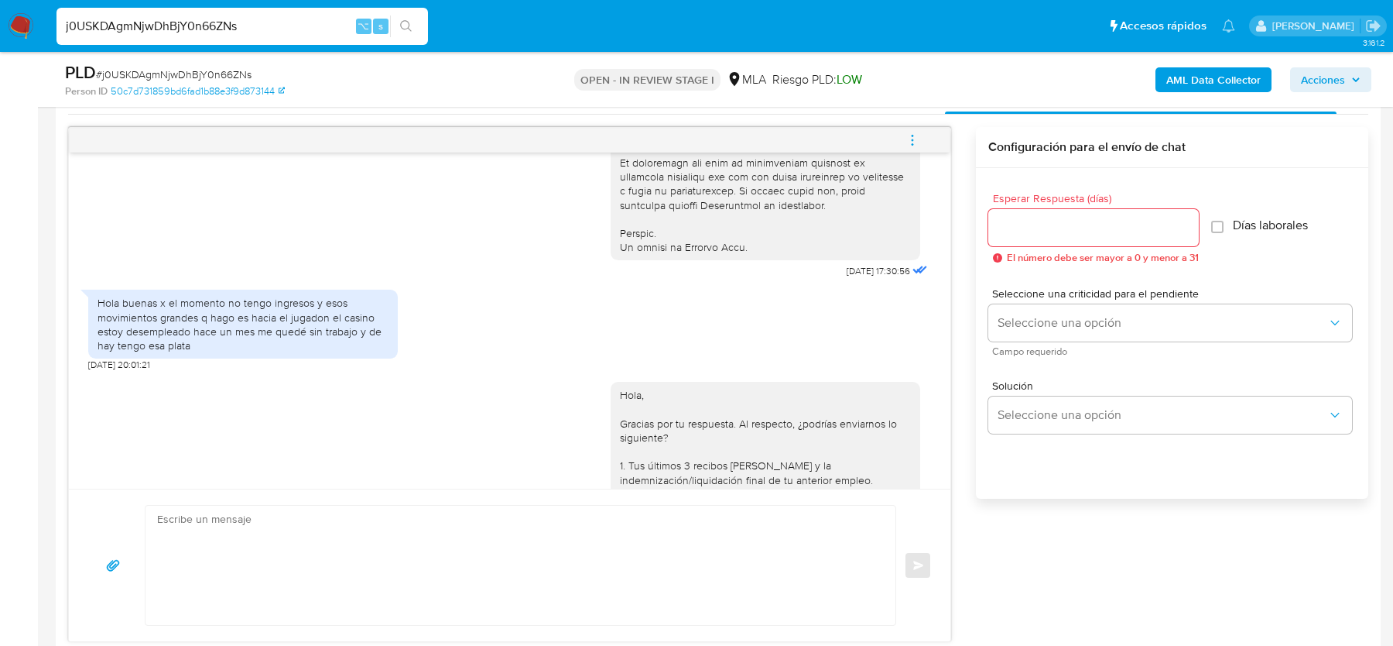
scroll to position [958, 0]
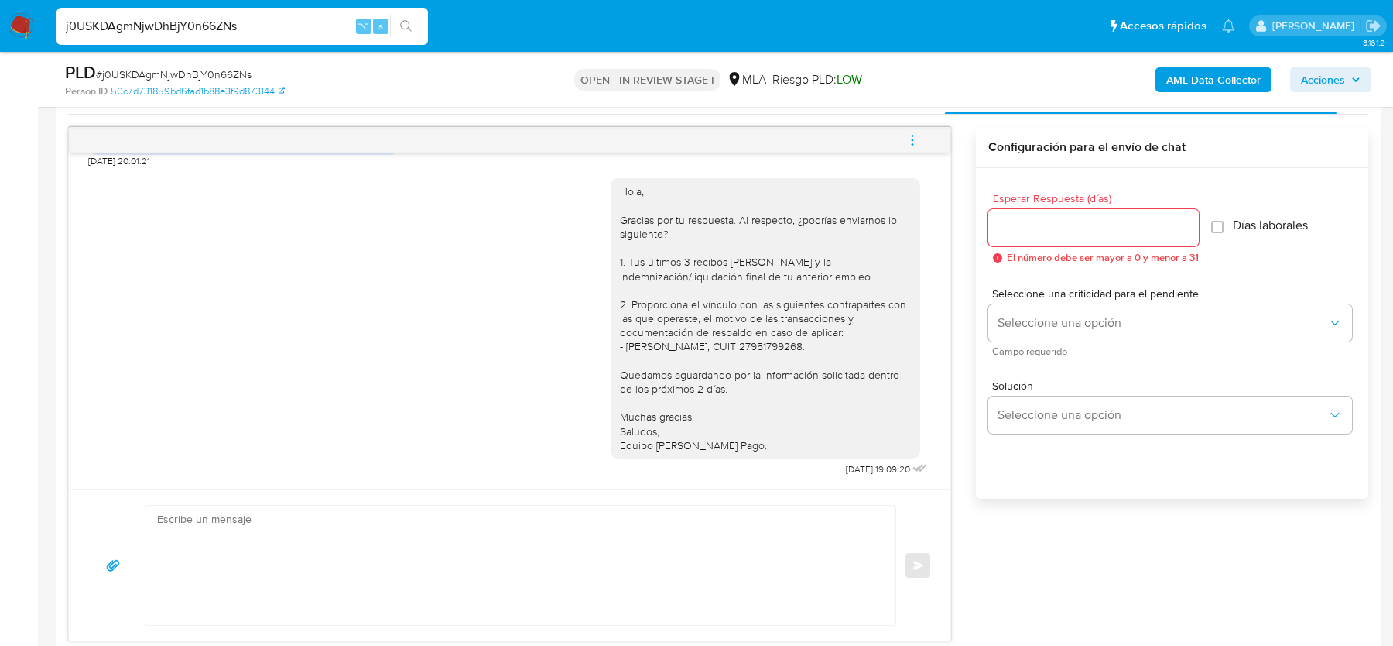
click at [852, 254] on div "Hola, Gracias por tu respuesta. Al respecto, ¿podrías enviarnos lo siguiente? 1…" at bounding box center [765, 318] width 291 height 268
click at [20, 34] on img at bounding box center [21, 26] width 26 height 26
click at [19, 34] on img at bounding box center [21, 26] width 26 height 26
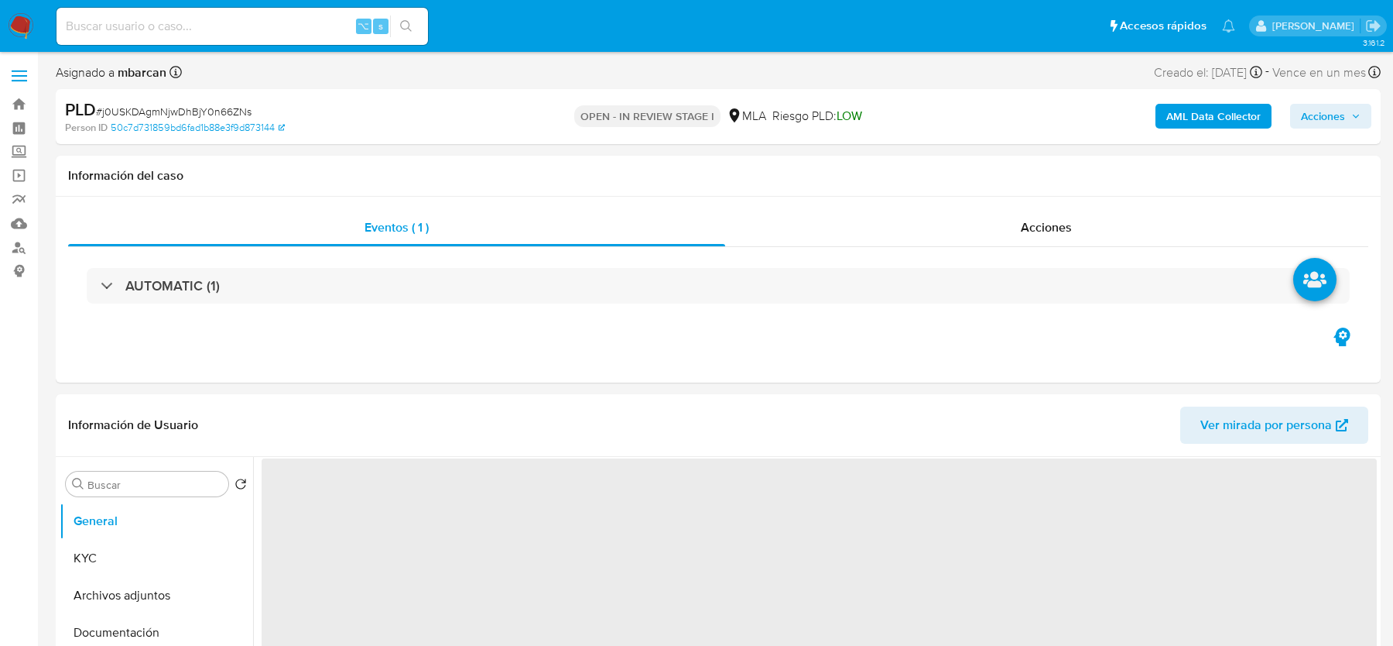
select select "10"
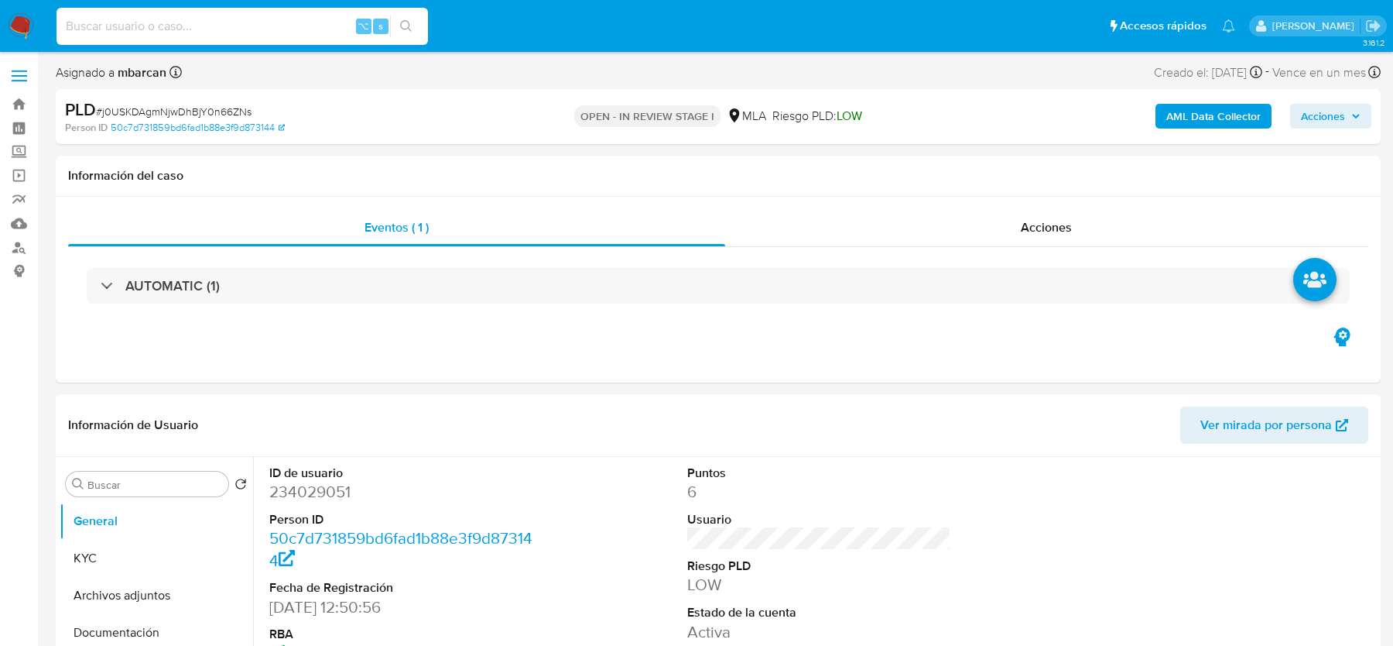
click at [238, 19] on input at bounding box center [243, 26] width 372 height 20
paste input "zfbUG4yvjjbbhkSUA37zSwzF"
type input "zfbUG4yvjjbbhkSUA37zSwzF"
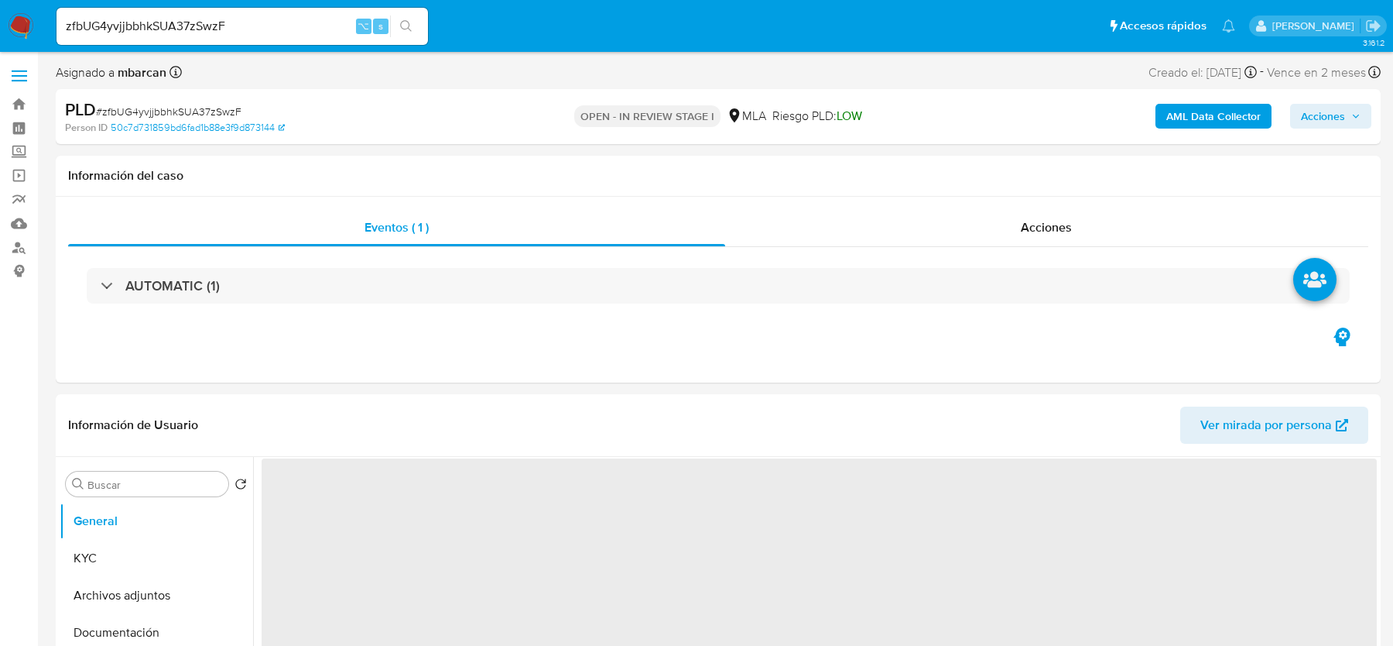
select select "10"
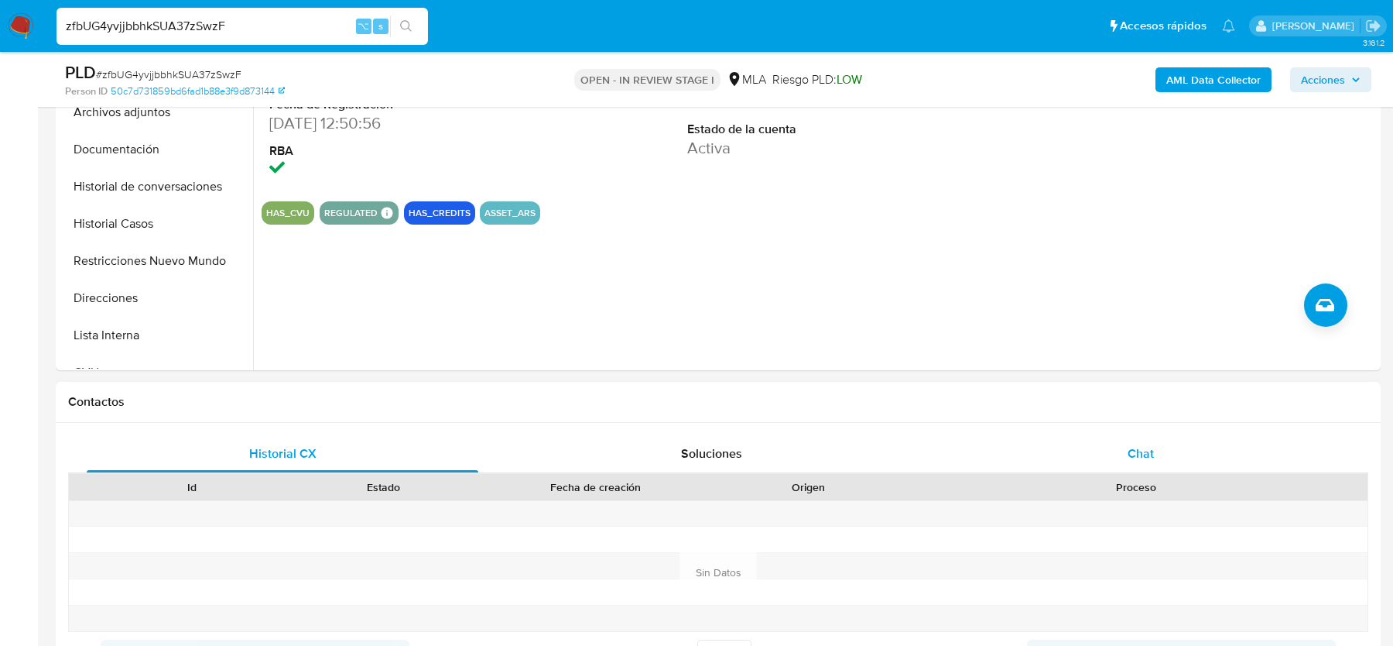
click at [1224, 453] on div "Chat" at bounding box center [1141, 453] width 392 height 37
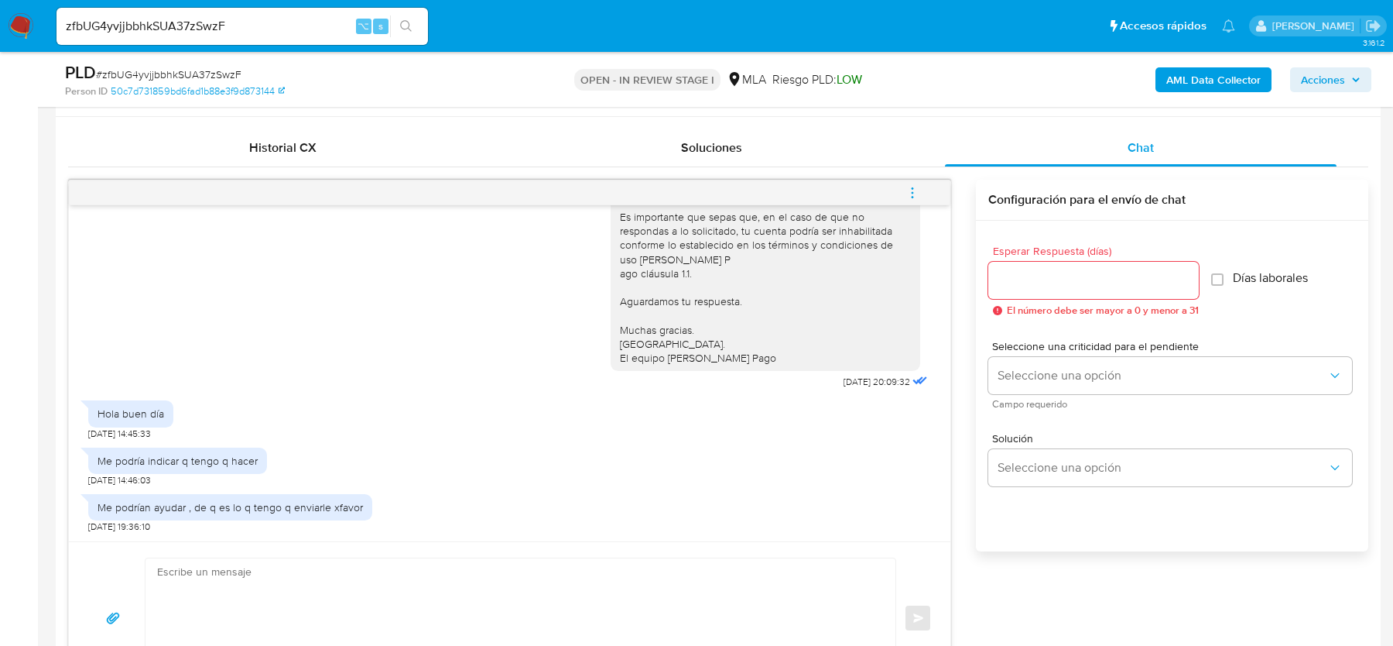
scroll to position [735, 0]
click at [191, 568] on textarea at bounding box center [516, 616] width 719 height 119
paste textarea "Hola, Gracias por tu respuesta. Al respecto, ¿podrías enviarnos lo siguiente? 1…"
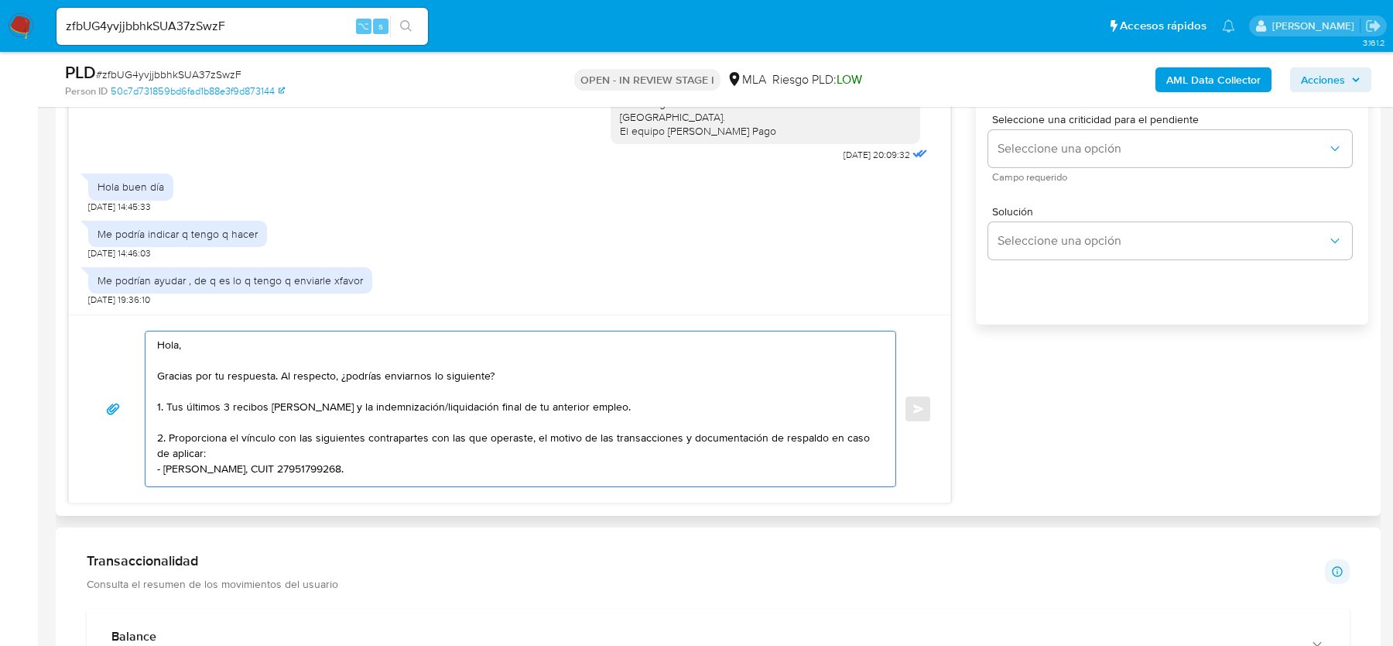
scroll to position [968, 0]
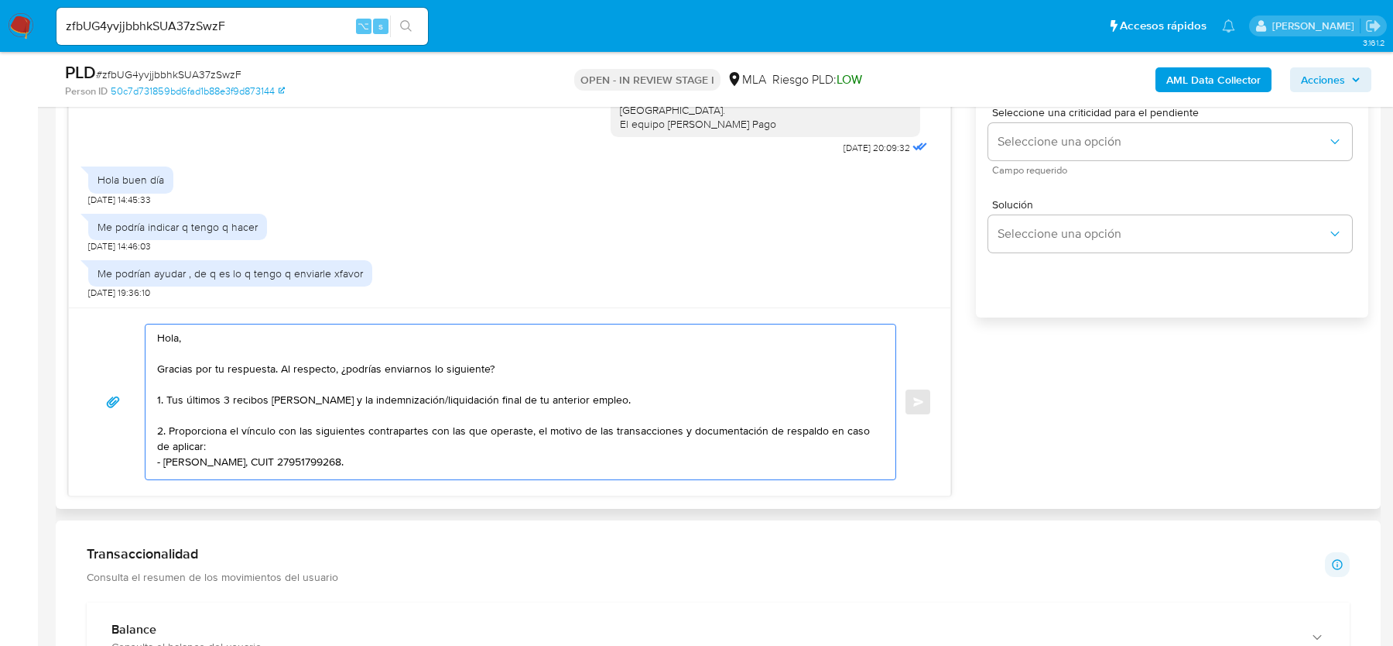
drag, startPoint x: 278, startPoint y: 368, endPoint x: 132, endPoint y: 368, distance: 145.5
click at [132, 368] on div "Hola, Gracias por tu respuesta. Al respecto, ¿podrías enviarnos lo siguiente? 1…" at bounding box center [509, 402] width 845 height 156
click at [158, 368] on textarea "Hola, Gracias por tu respuesta. Al respecto, ¿podrías enviarnos lo siguiente? 1…" at bounding box center [516, 401] width 719 height 155
drag, startPoint x: 330, startPoint y: 368, endPoint x: 507, endPoint y: 365, distance: 177.3
click at [507, 365] on textarea "Hola, Esperamos que te encuentres bien. Gracias por tu respuesta. Al respecto, …" at bounding box center [516, 401] width 719 height 155
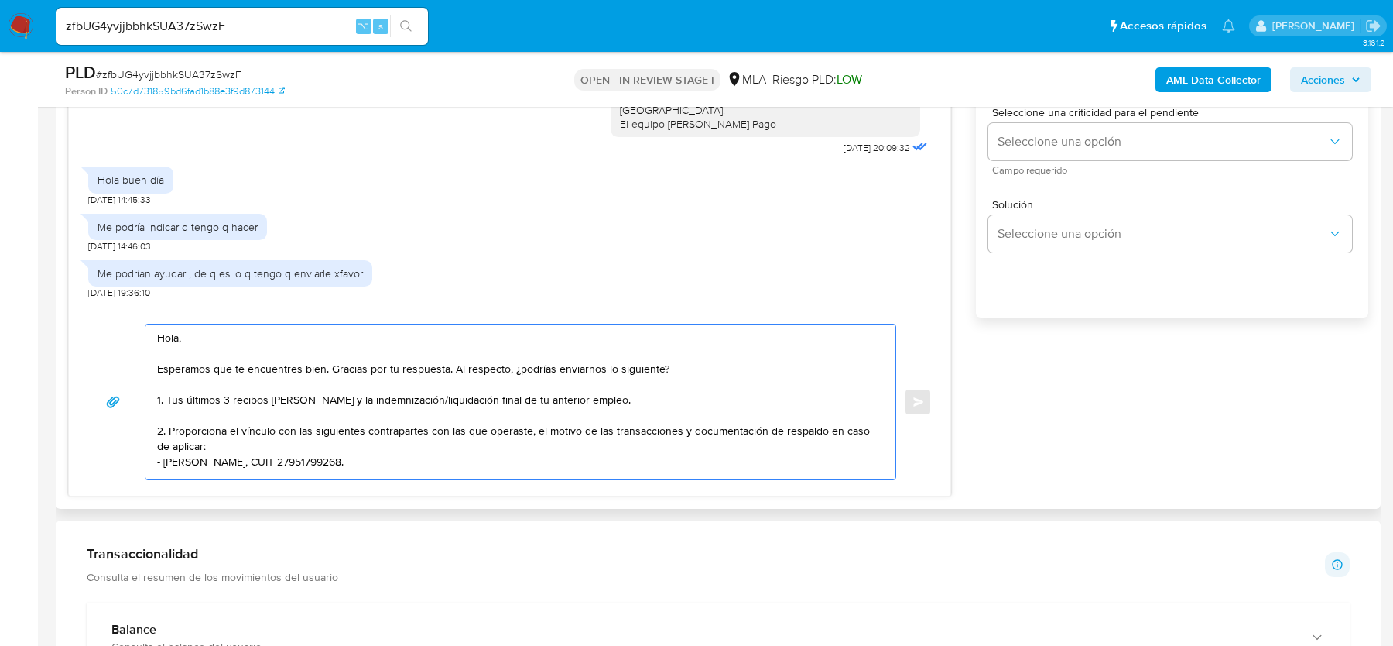
click at [440, 365] on textarea "Hola, Esperamos que te encuentres bien. Gracias por tu respuesta. Al respecto, …" at bounding box center [516, 401] width 719 height 155
drag, startPoint x: 331, startPoint y: 366, endPoint x: 441, endPoint y: 366, distance: 110.7
click at [441, 366] on textarea "Hola, Esperamos que te encuentres bien. Gracias por tu respuesta. Al respecto, …" at bounding box center [516, 401] width 719 height 155
click at [512, 397] on textarea "Hola, Esperamos que te encuentres bien. Gracias por tu respuesta. Al respecto, …" at bounding box center [516, 401] width 719 height 155
drag, startPoint x: 330, startPoint y: 365, endPoint x: 443, endPoint y: 365, distance: 113.0
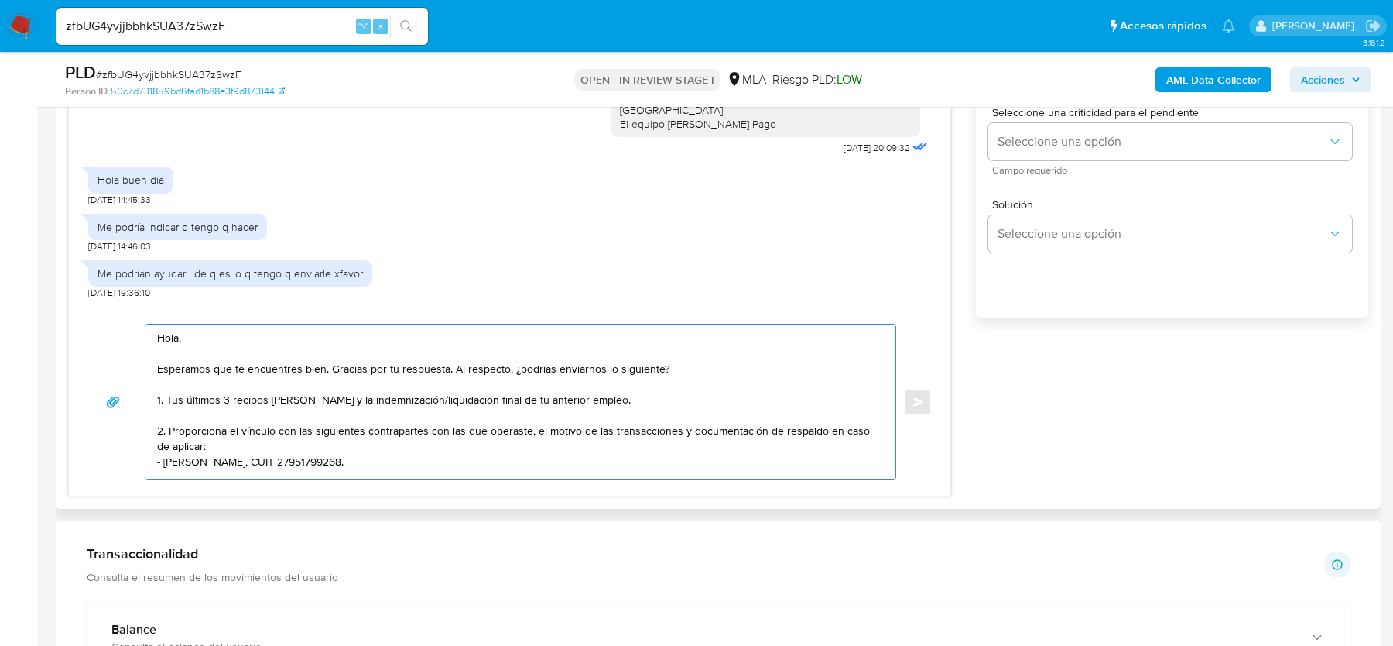
click at [443, 365] on textarea "Hola, Esperamos que te encuentres bien. Gracias por tu respuesta. Al respecto, …" at bounding box center [516, 401] width 719 height 155
click at [429, 389] on textarea "Hola, Esperamos que te encuentres bien. Gracias por tu respuesta. Al respecto, …" at bounding box center [516, 401] width 719 height 155
click at [331, 365] on textarea "Hola, Esperamos que te encuentres bien. Gracias por tu respuesta. Al respecto, …" at bounding box center [516, 401] width 719 height 155
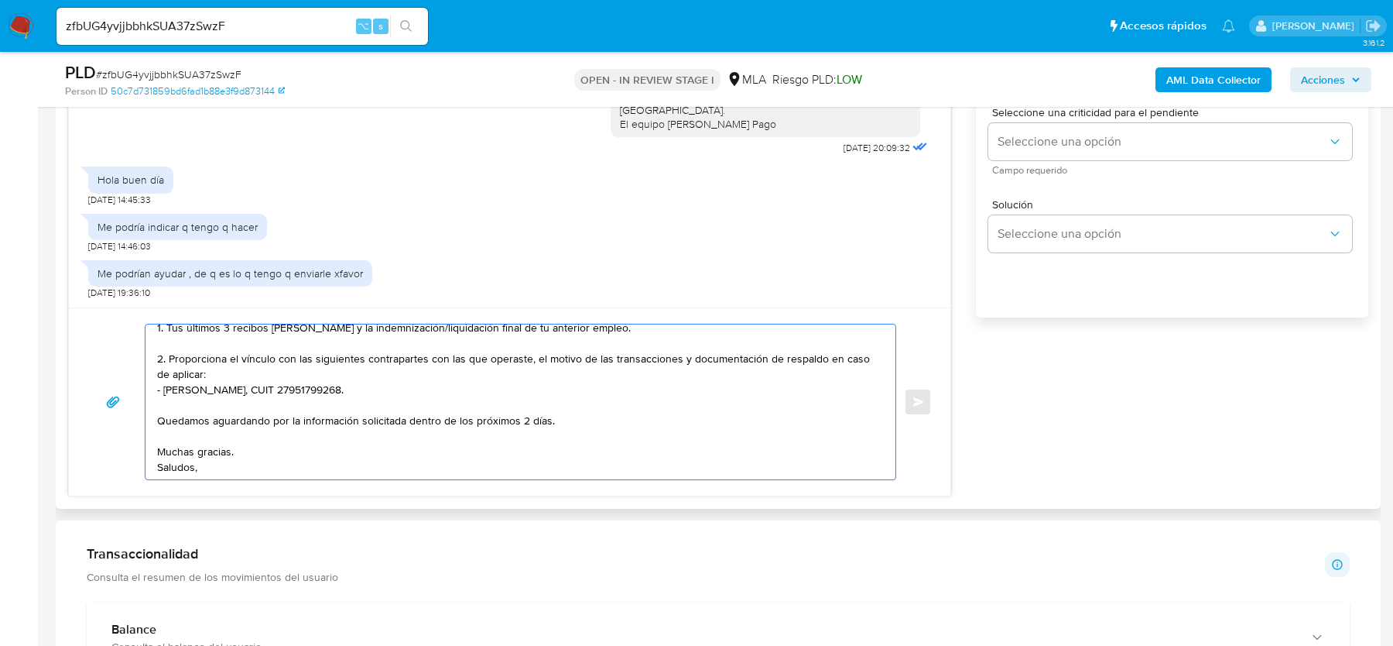
scroll to position [118, 0]
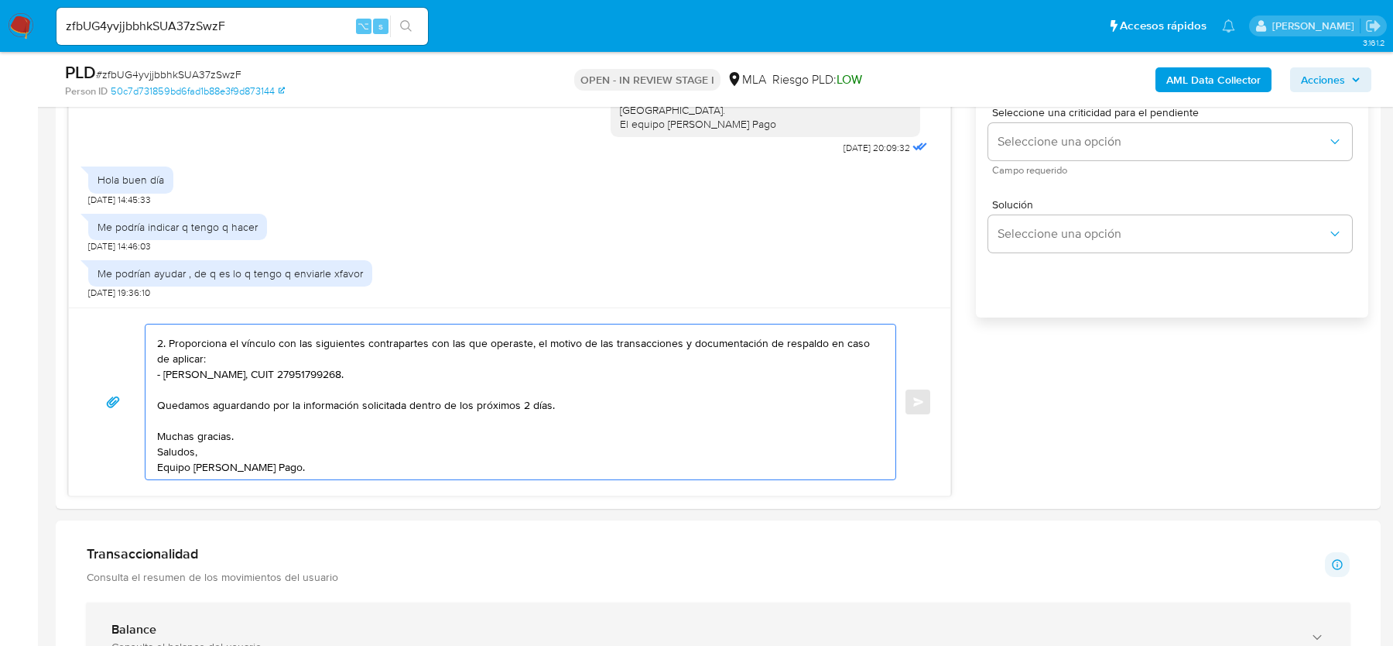
type textarea "Hola, Esperamos que te encuentres bien. Gracias por tu respuesta. Al respecto, …"
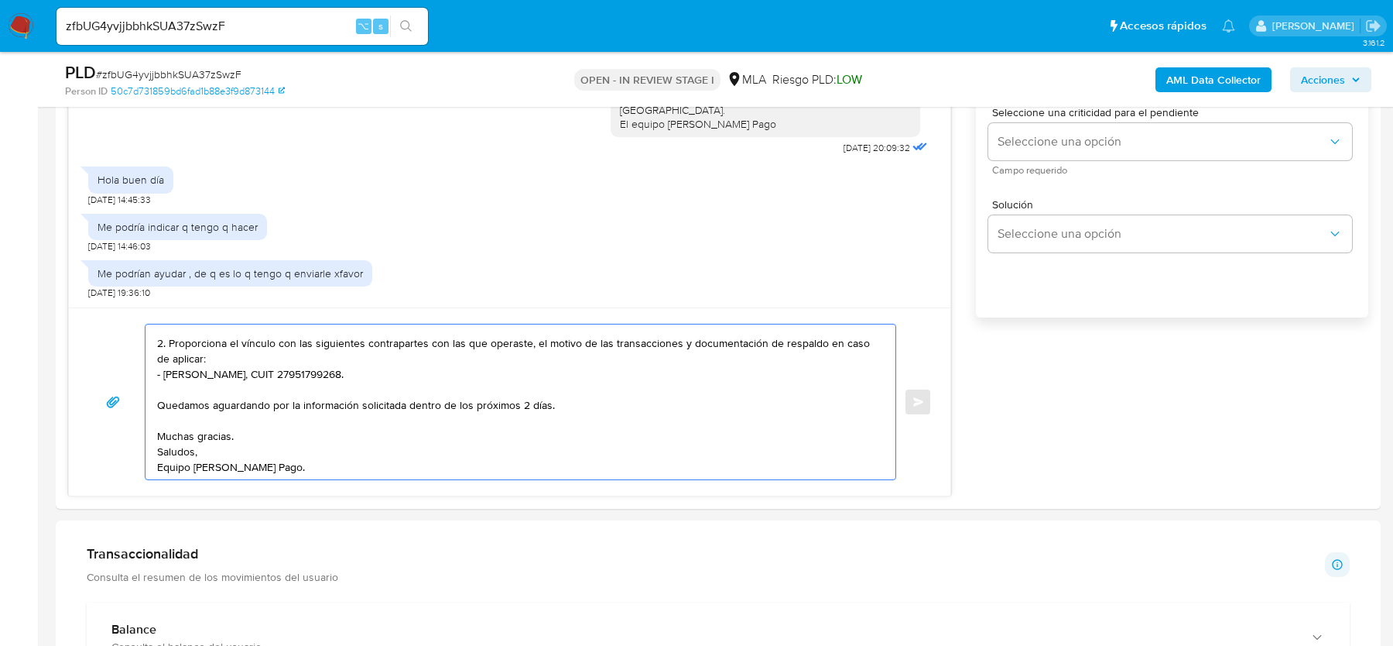
click at [148, 72] on span "# zfbUG4yvjjbbhkSUA37zSwzF" at bounding box center [169, 74] width 146 height 15
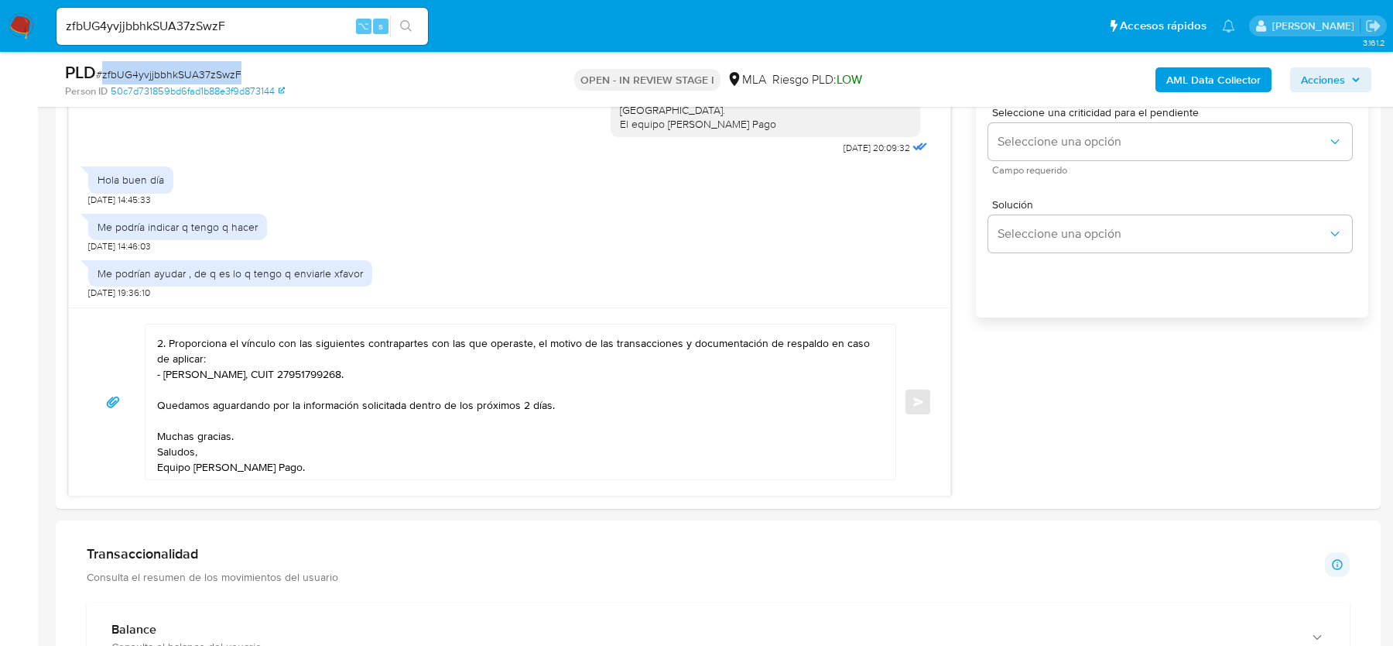
copy span "zfbUG4yvjjbbhkSUA37zSwzF"
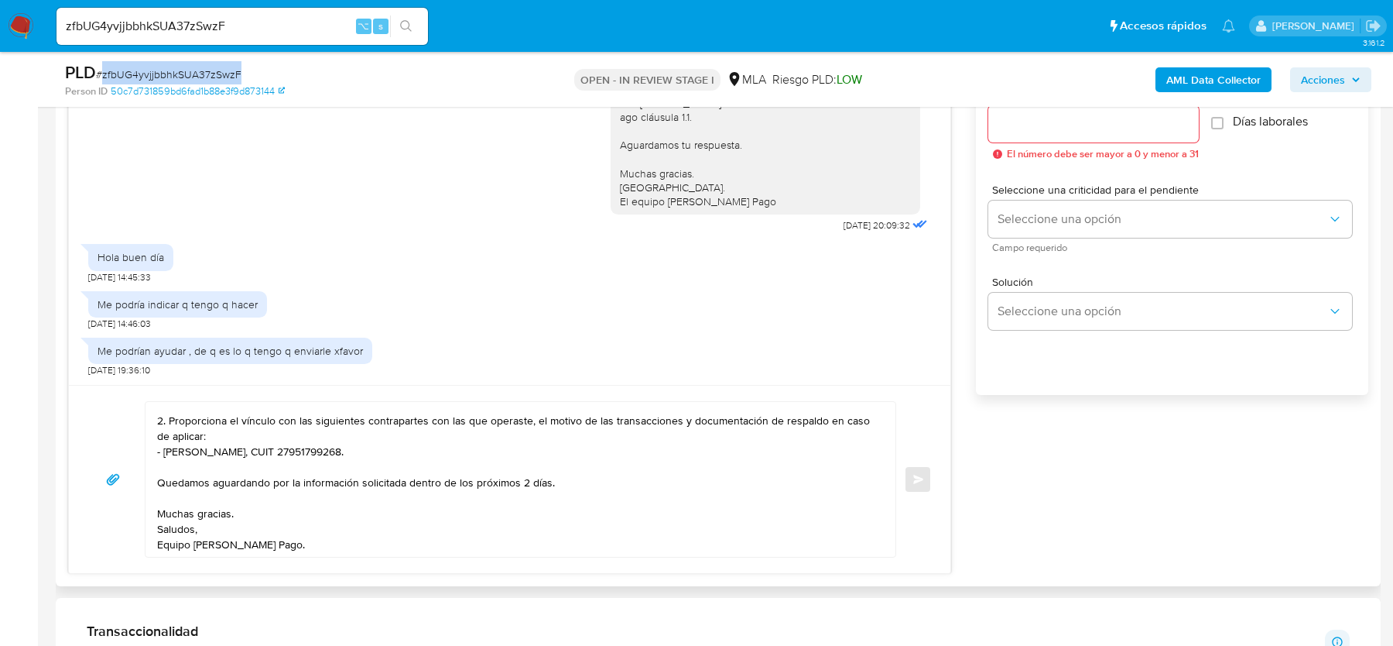
scroll to position [863, 0]
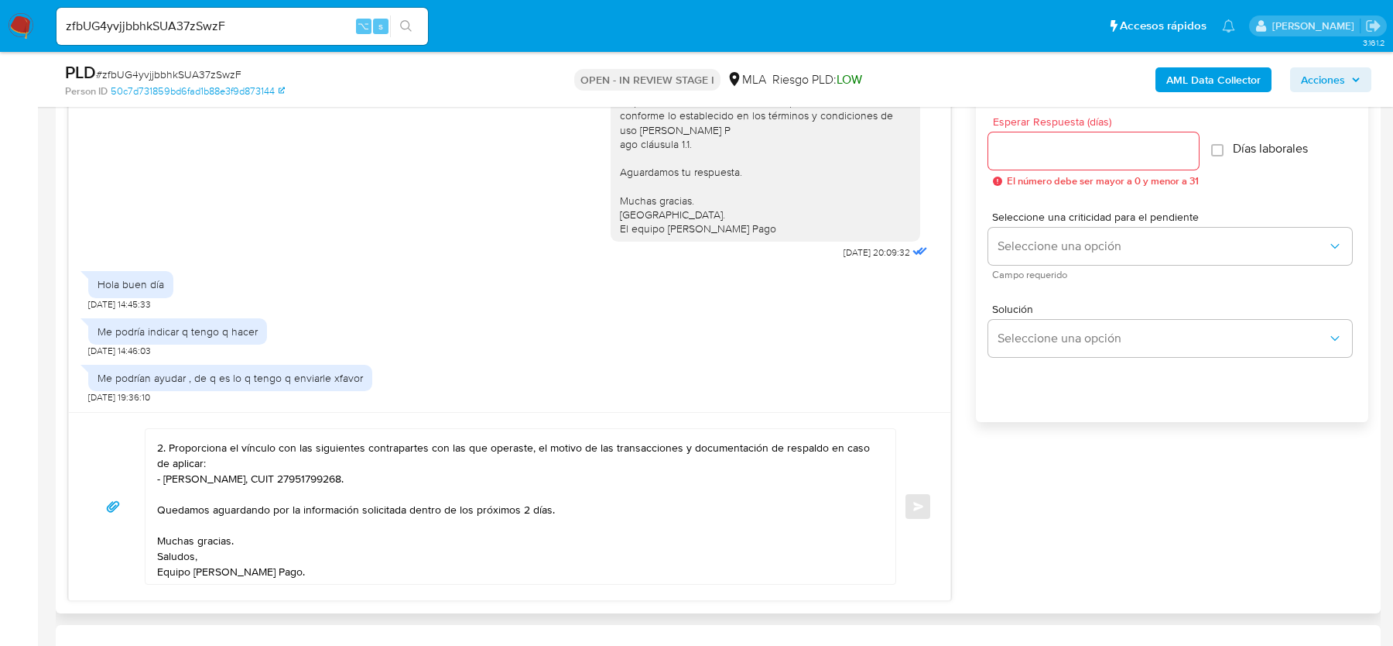
click at [1043, 138] on div at bounding box center [1094, 150] width 211 height 37
click at [1037, 146] on input "Esperar Respuesta (días)" at bounding box center [1094, 151] width 211 height 20
type input "2"
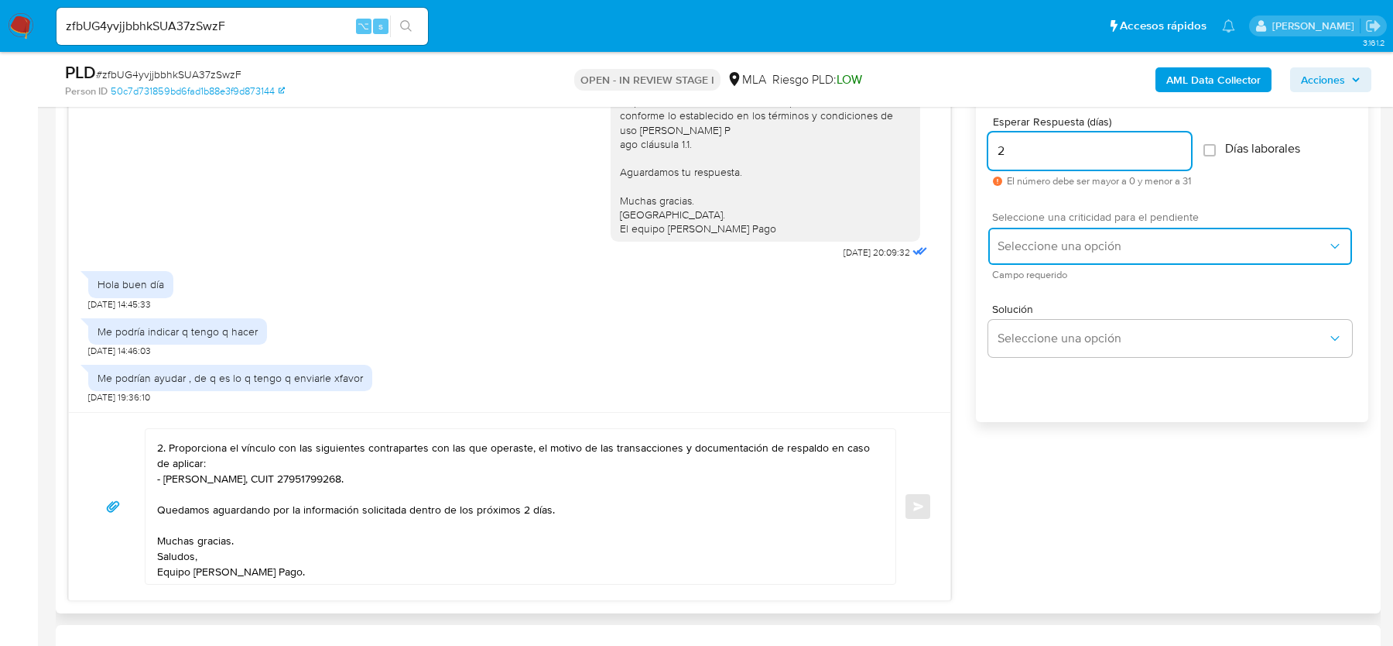
click at [1026, 245] on span "Seleccione una opción" at bounding box center [1163, 245] width 330 height 15
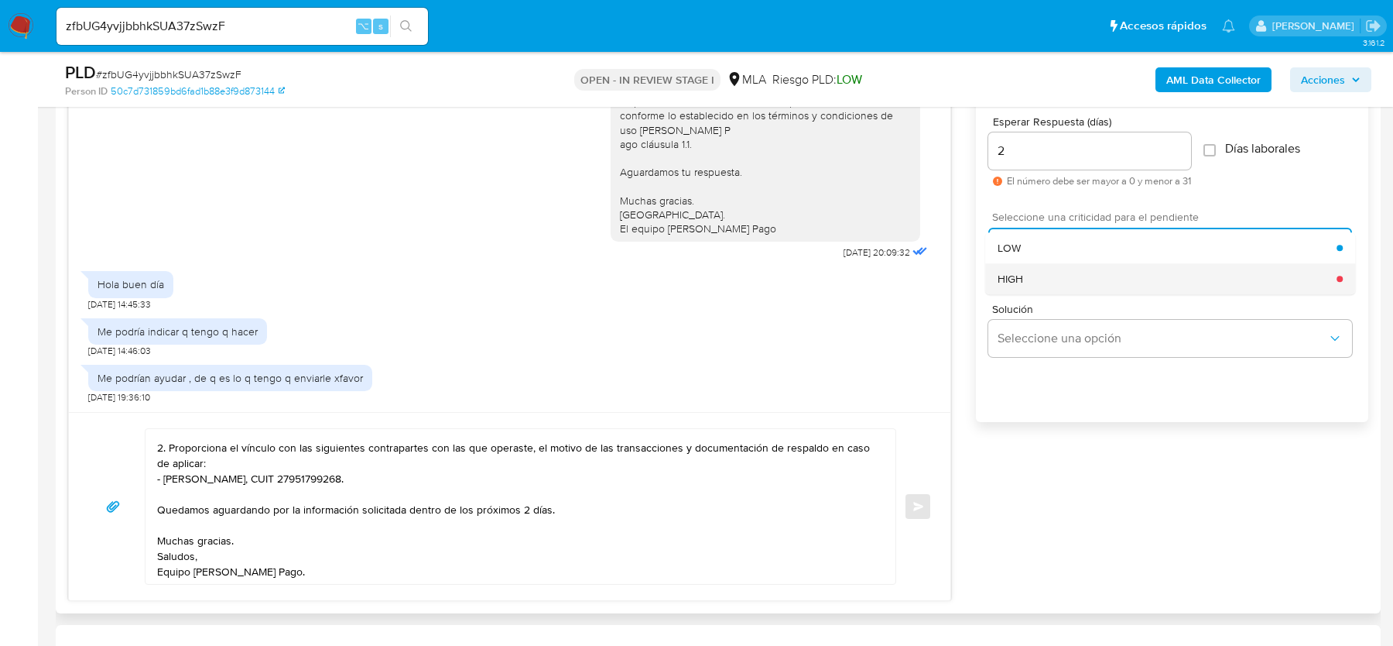
click at [1026, 269] on div "HIGH" at bounding box center [1167, 278] width 339 height 31
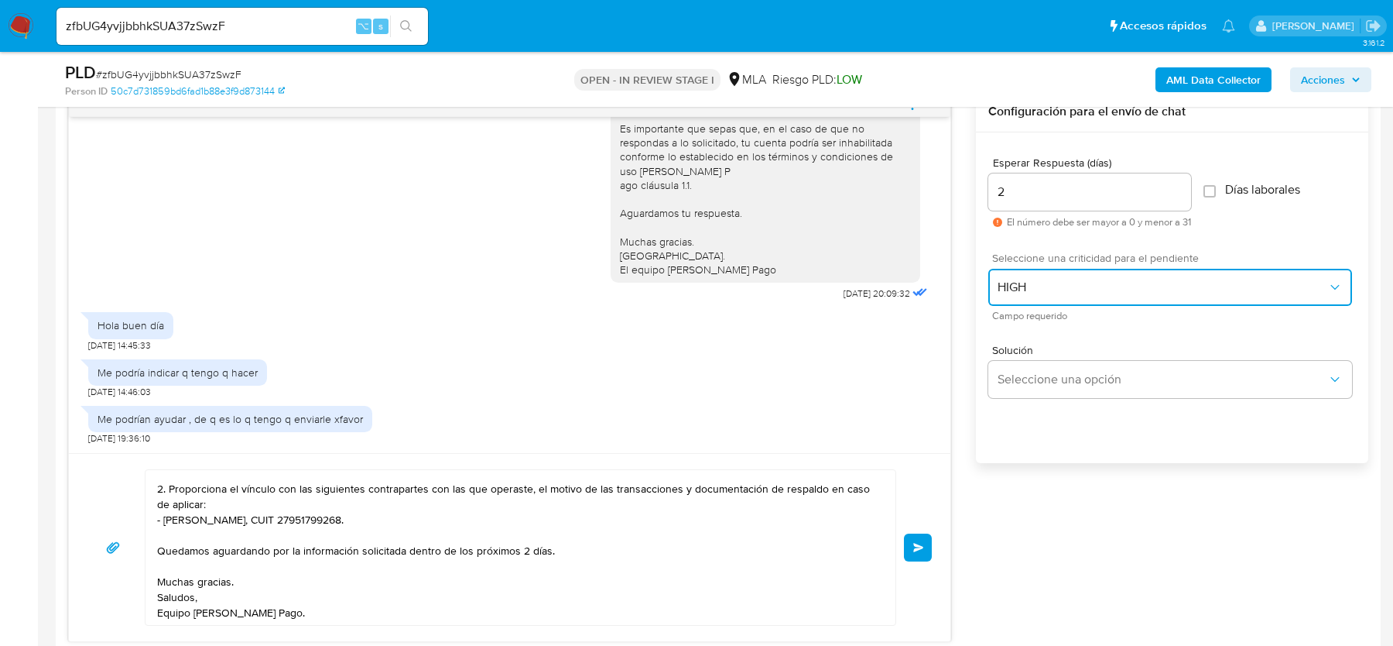
scroll to position [825, 0]
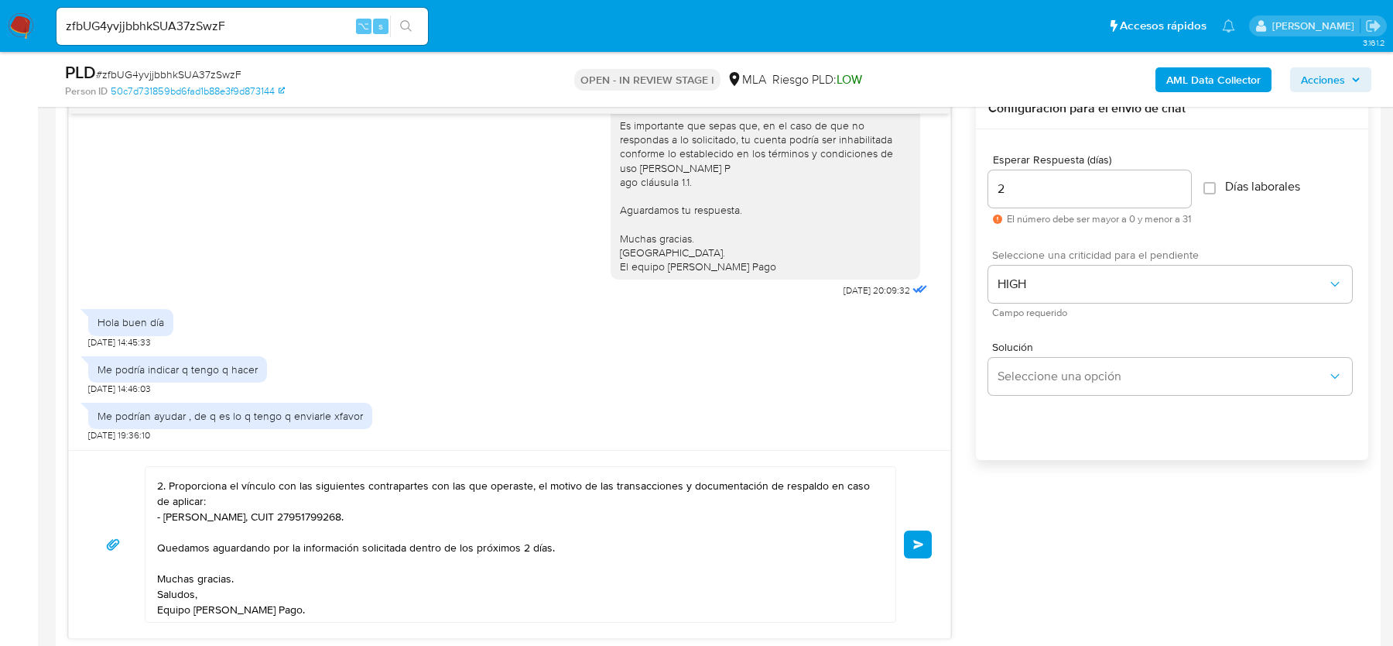
click at [927, 541] on button "Enviar" at bounding box center [918, 544] width 28 height 28
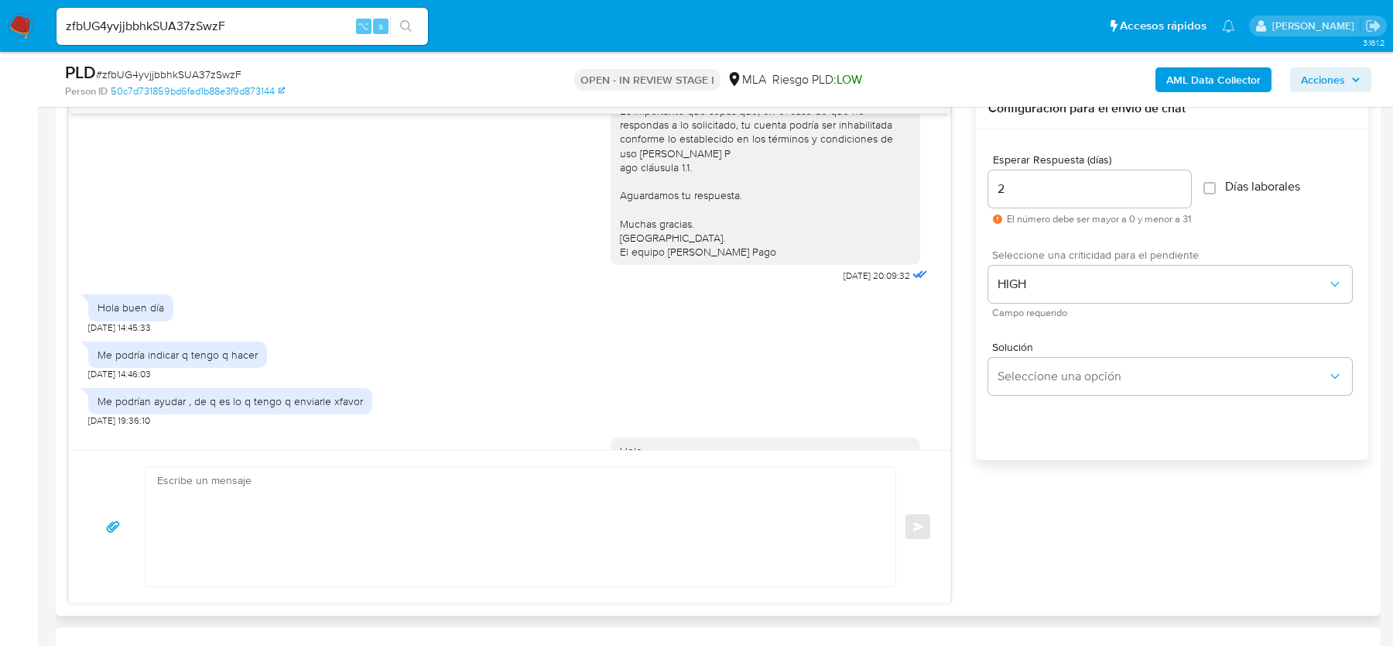
scroll to position [488, 0]
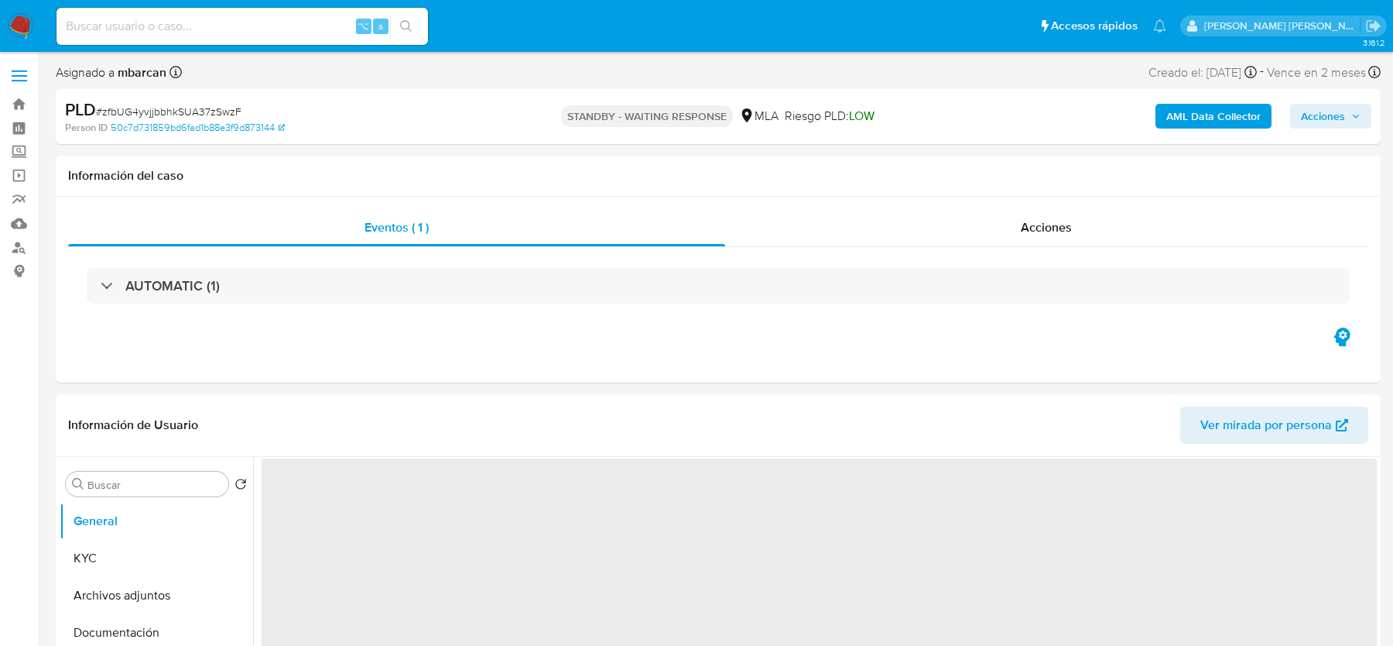
select select "10"
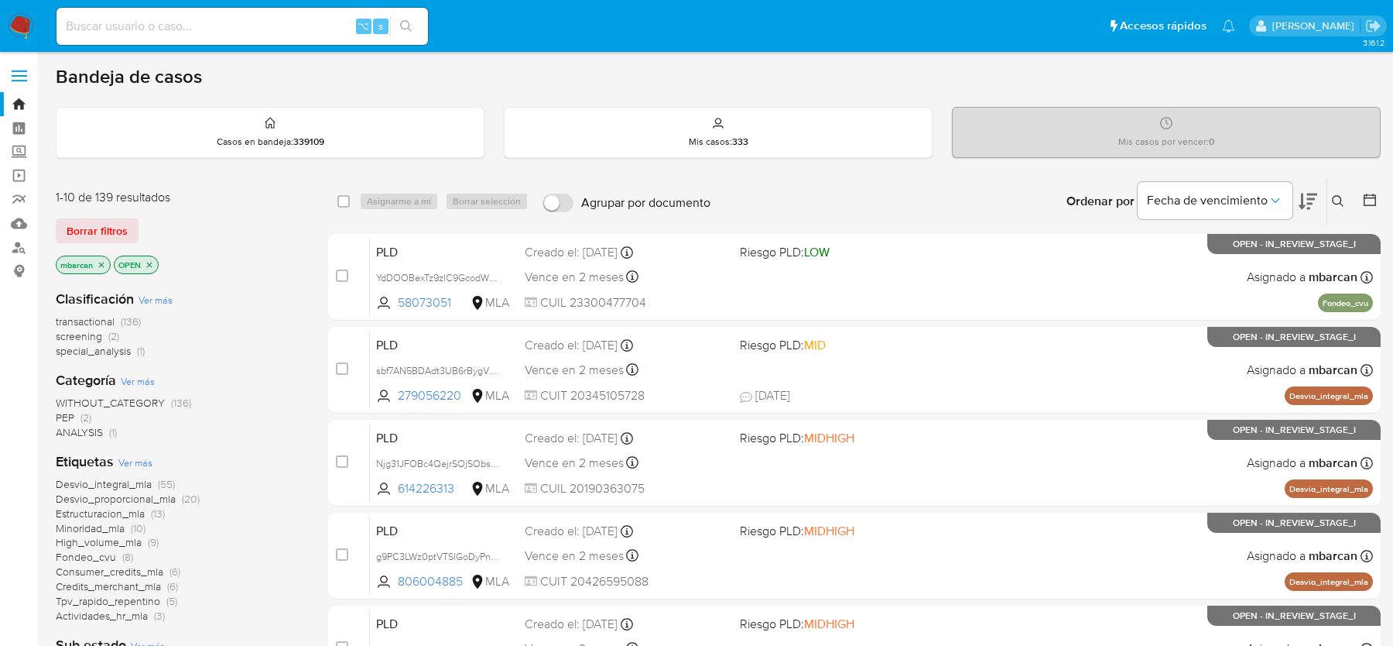
click at [158, 19] on input at bounding box center [243, 26] width 372 height 20
paste input "udrgXirMHQSKdchKj32wylW1"
type input "udrgXirMHQSKdchKj32wylW1"
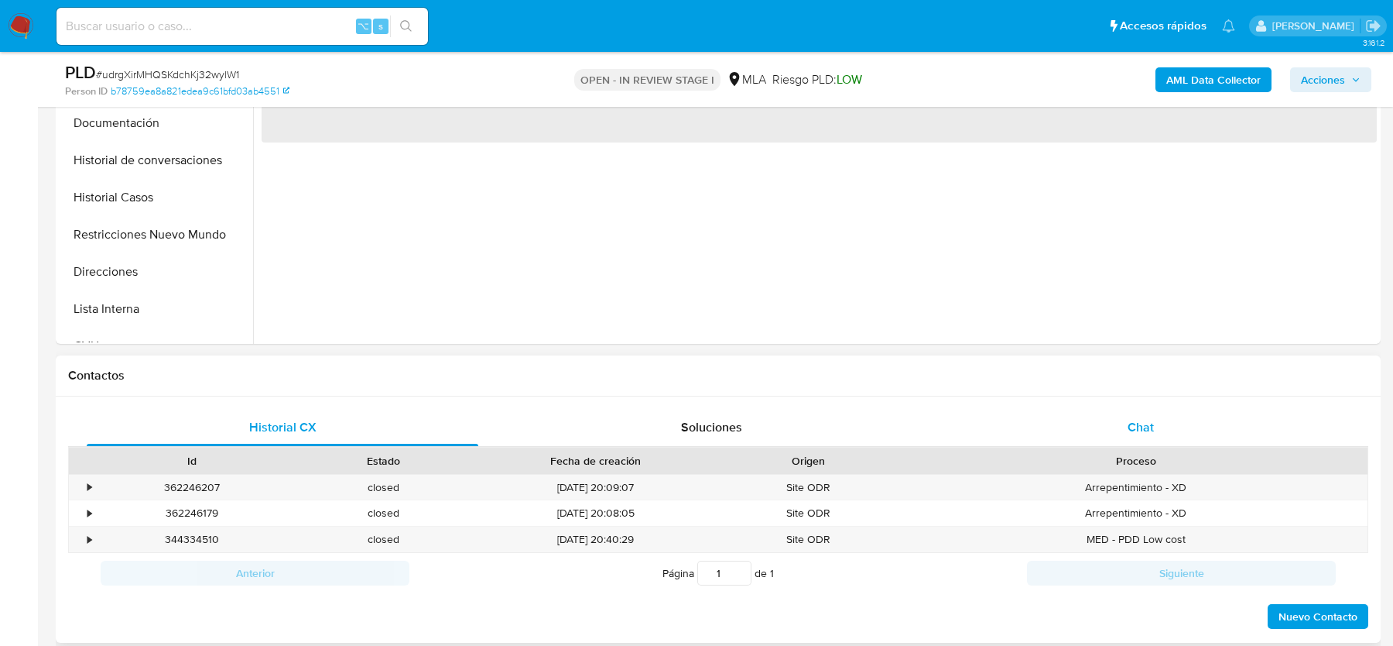
click at [1136, 414] on div "Chat" at bounding box center [1141, 427] width 392 height 37
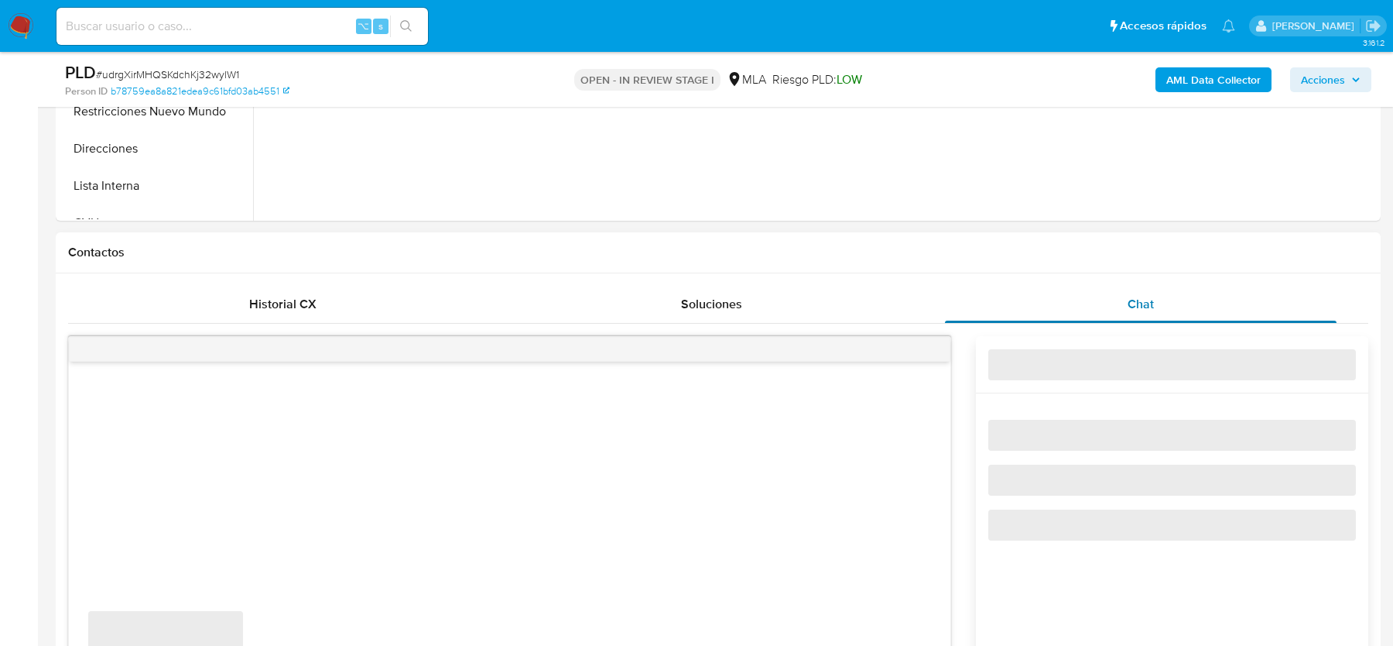
select select "10"
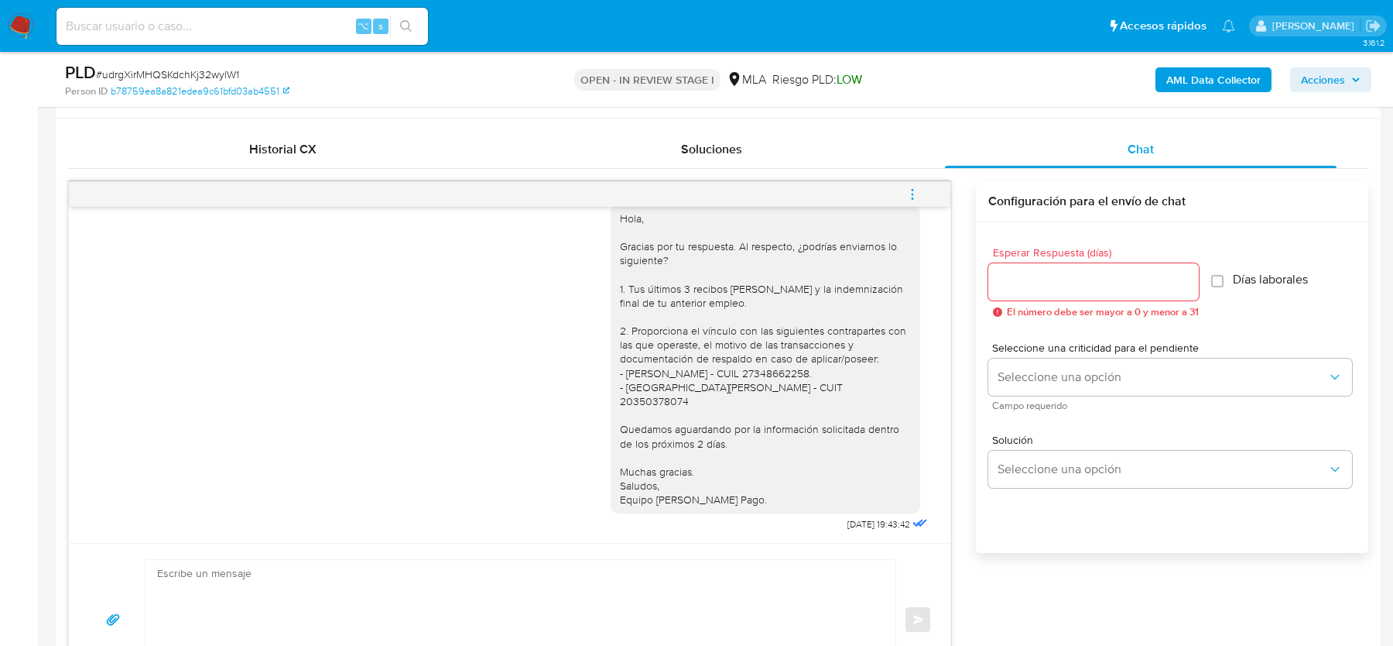
scroll to position [764, 0]
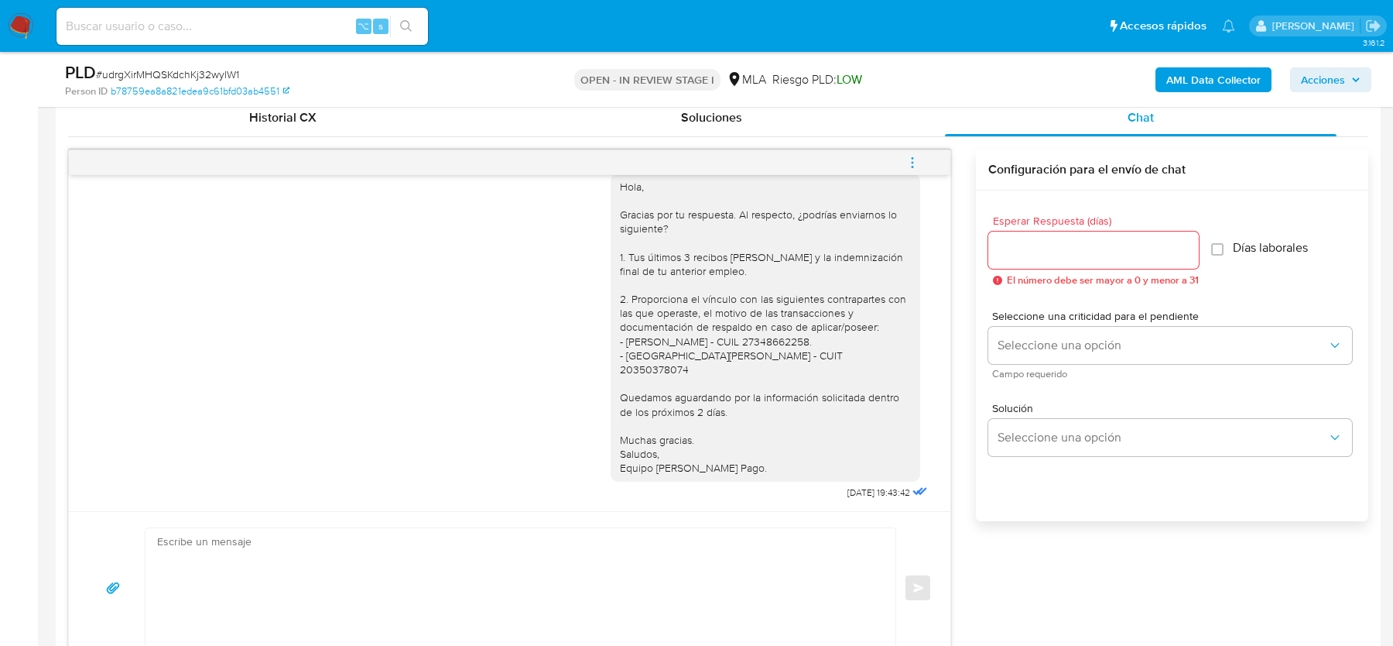
click at [916, 153] on span "menu-action" at bounding box center [913, 162] width 14 height 37
click at [788, 134] on li "Cerrar conversación" at bounding box center [808, 131] width 159 height 28
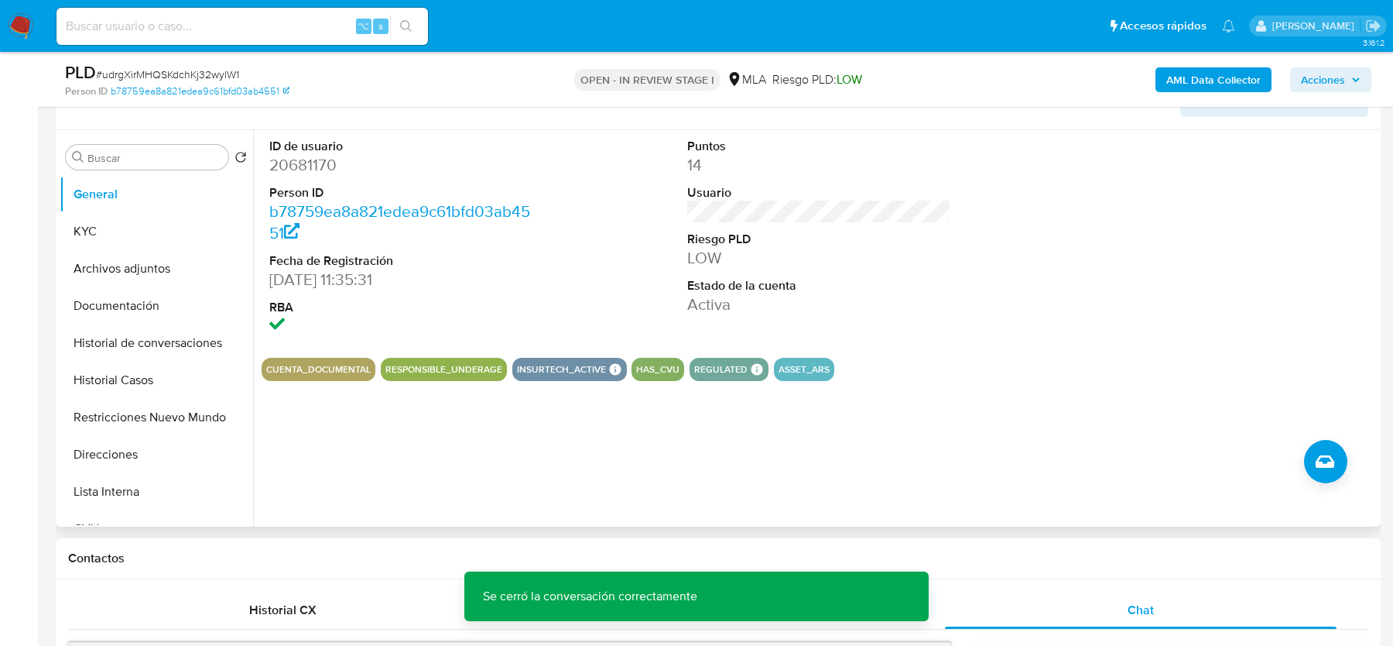
scroll to position [240, 0]
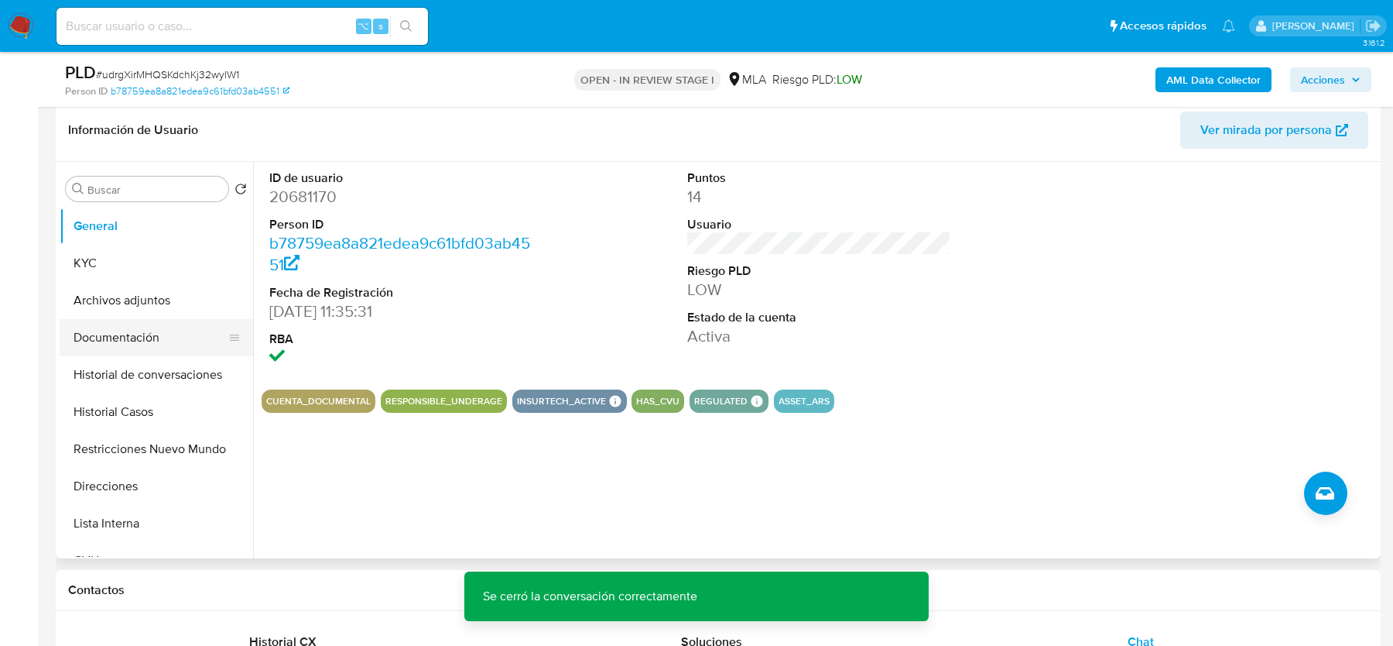
click at [115, 334] on button "Documentación" at bounding box center [150, 337] width 181 height 37
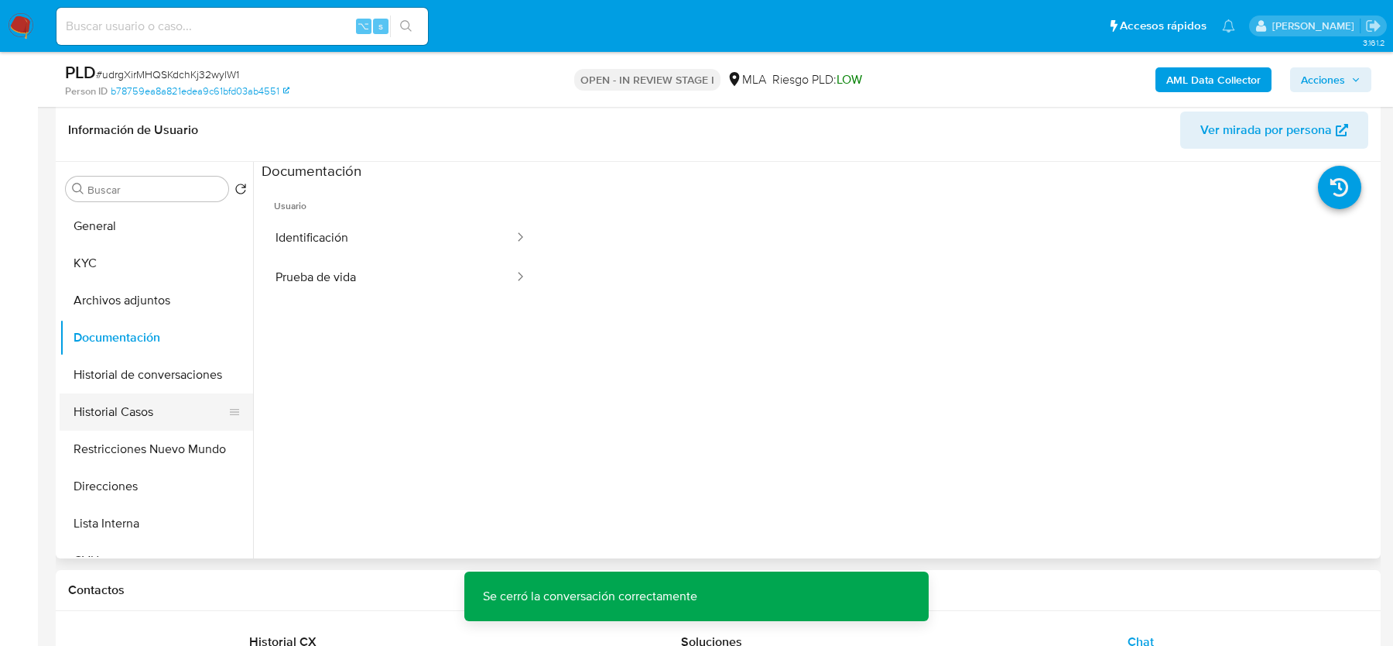
click at [117, 407] on button "Historial Casos" at bounding box center [150, 411] width 181 height 37
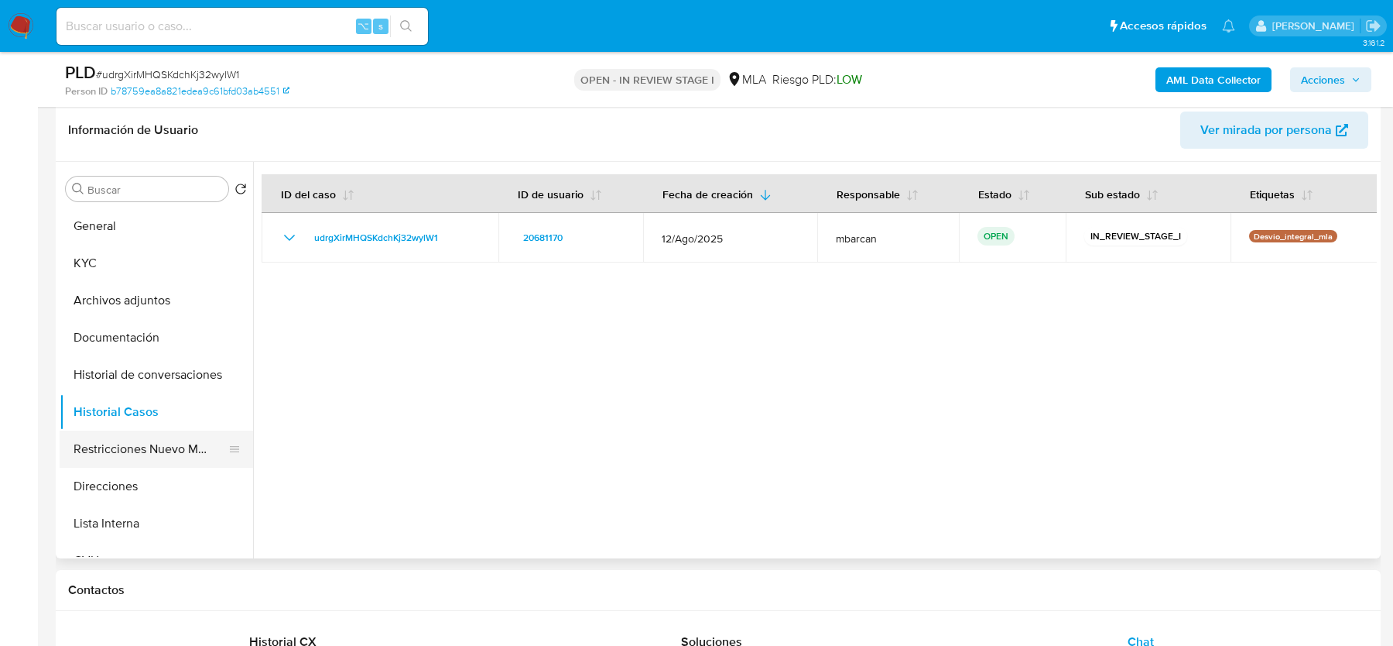
click at [144, 443] on button "Restricciones Nuevo Mundo" at bounding box center [150, 448] width 181 height 37
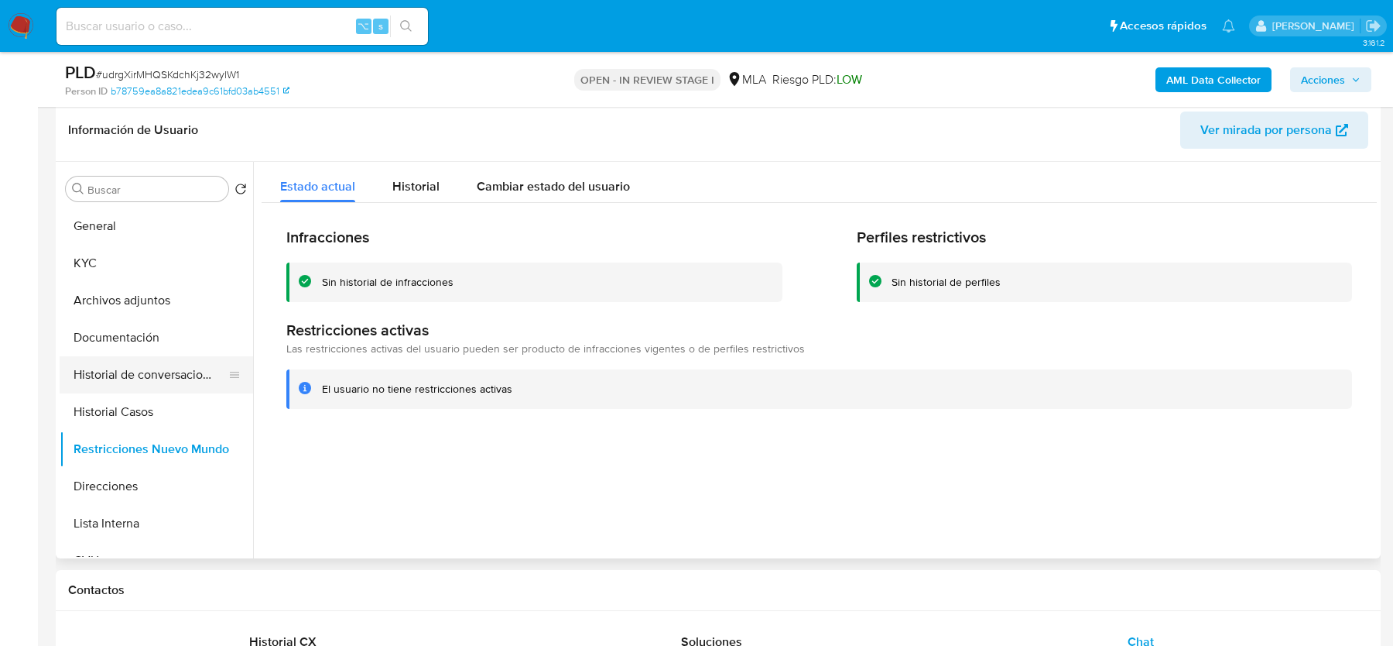
click at [134, 371] on button "Historial de conversaciones" at bounding box center [150, 374] width 181 height 37
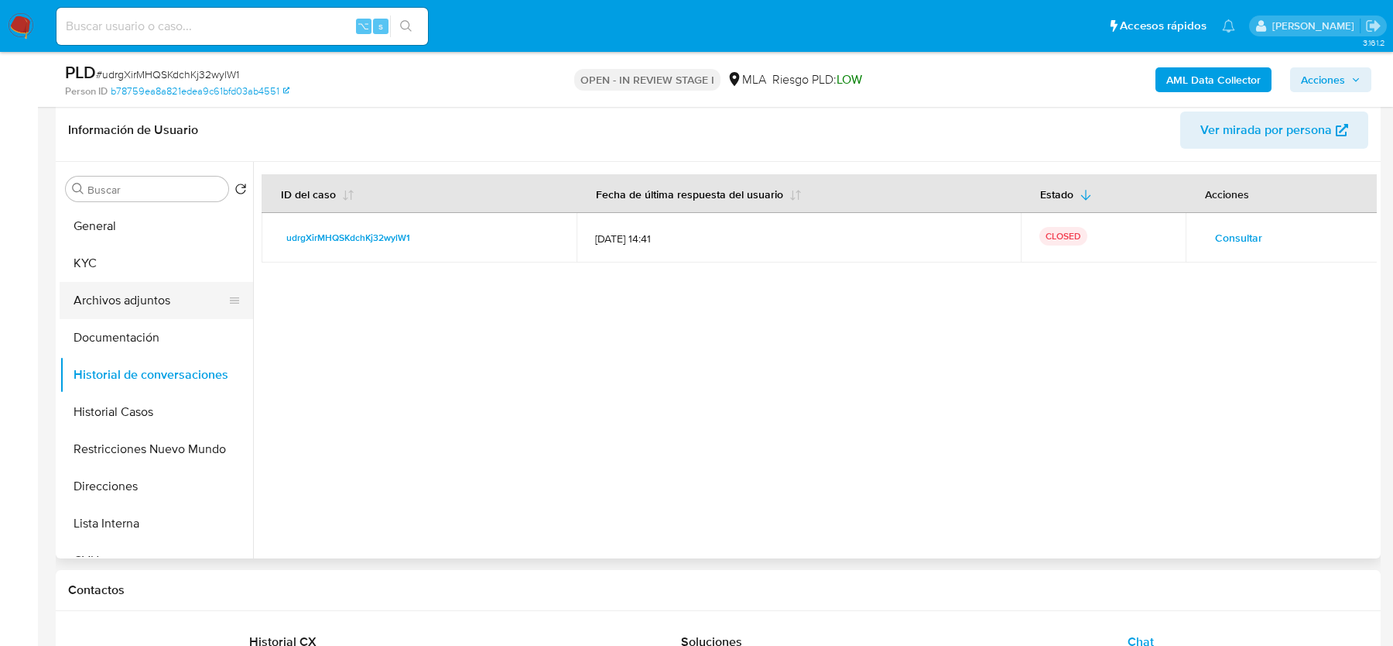
click at [118, 292] on button "Archivos adjuntos" at bounding box center [150, 300] width 181 height 37
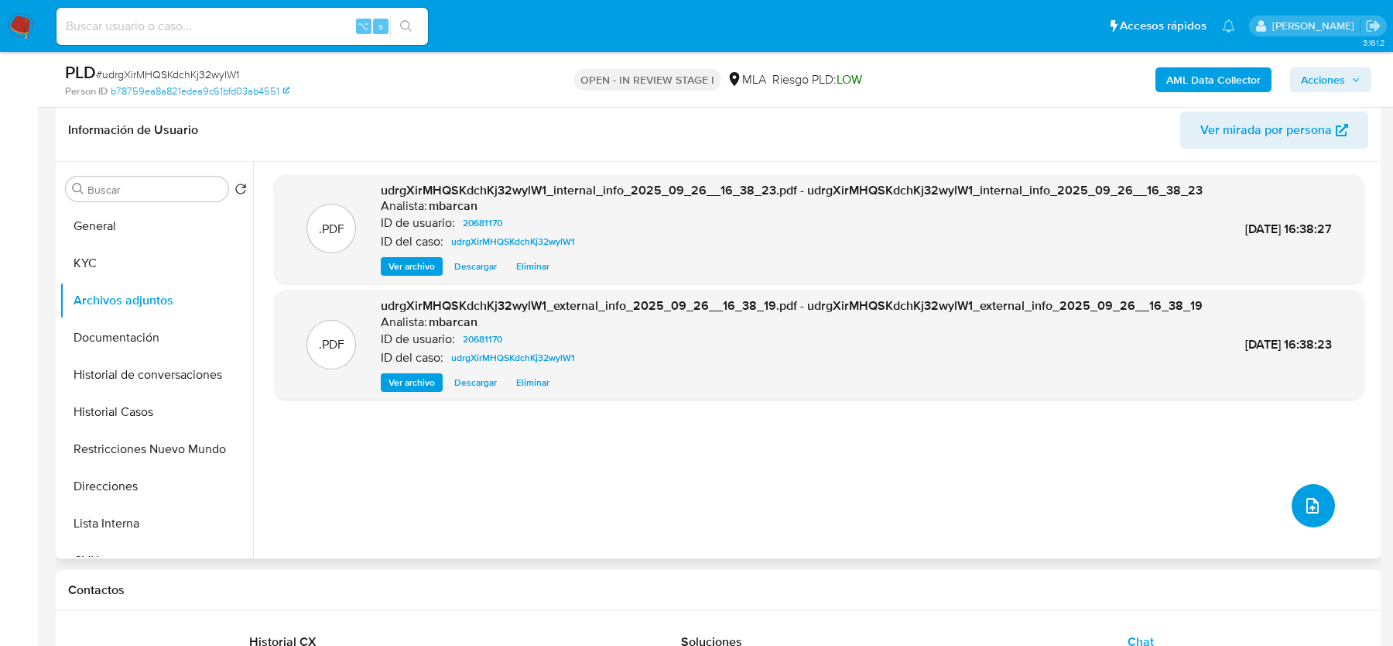
click at [1304, 506] on icon "upload-file" at bounding box center [1313, 505] width 19 height 19
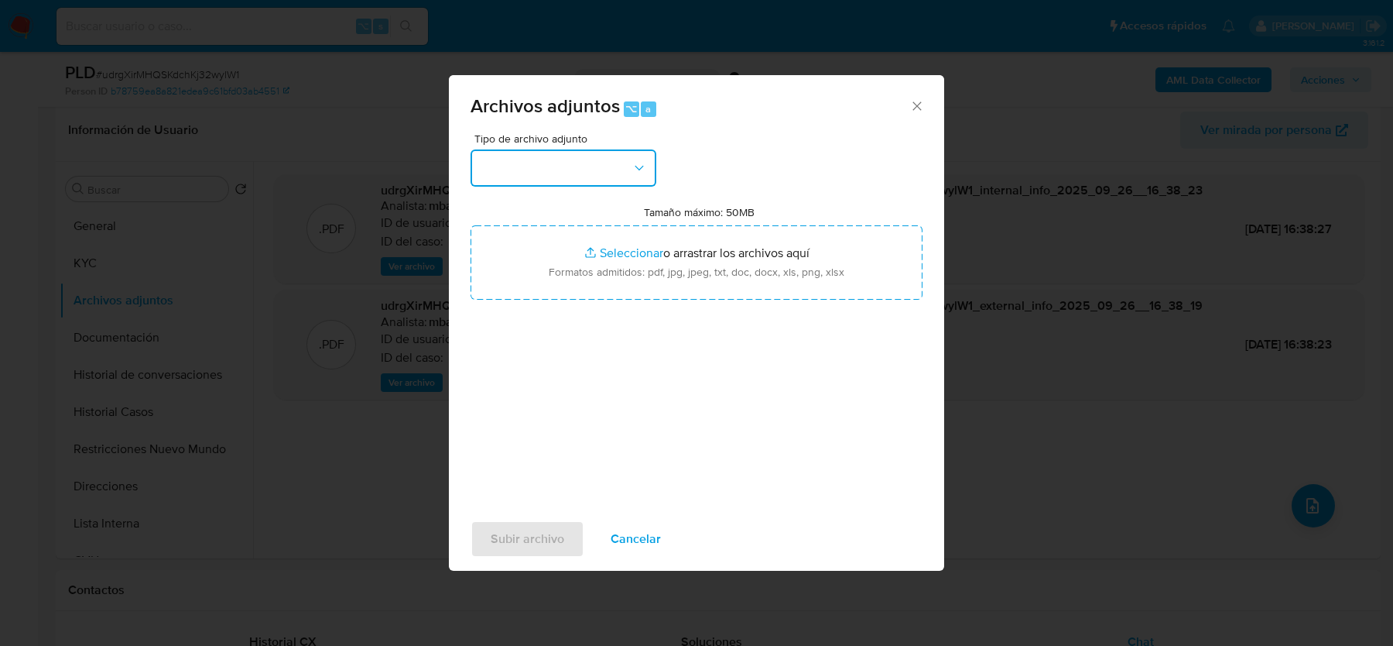
click at [626, 173] on button "button" at bounding box center [564, 167] width 186 height 37
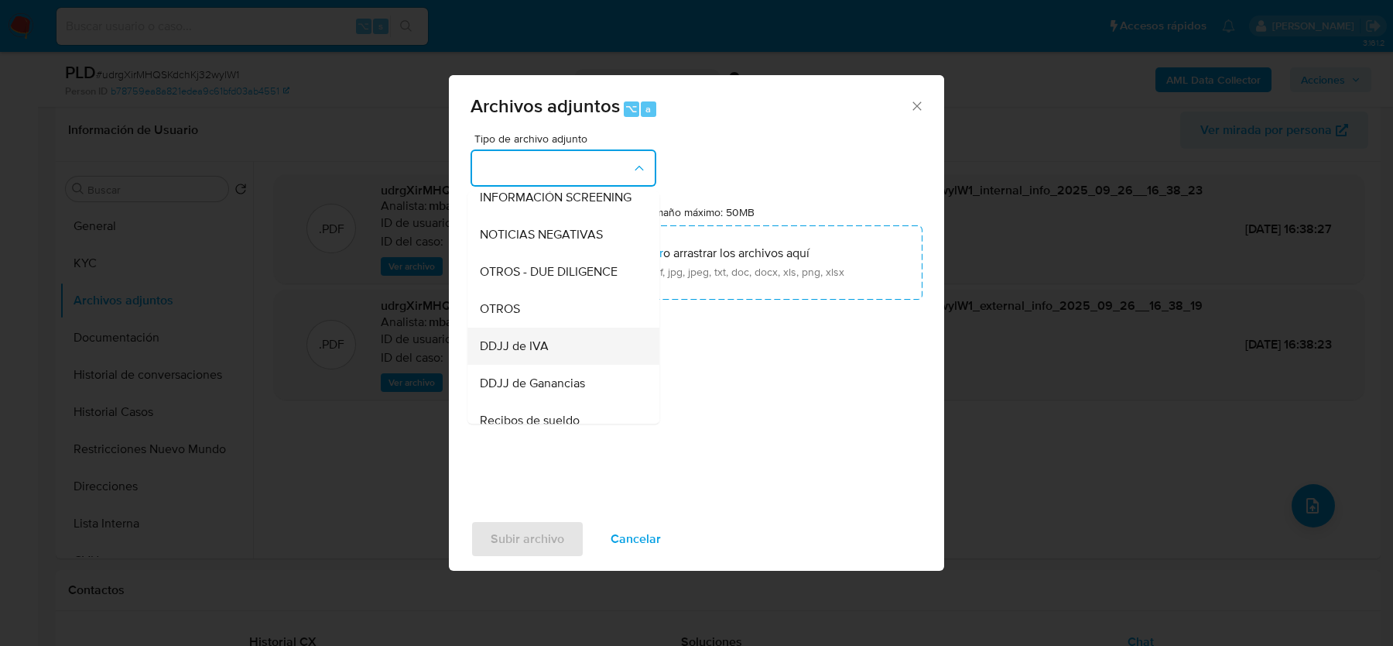
scroll to position [209, 0]
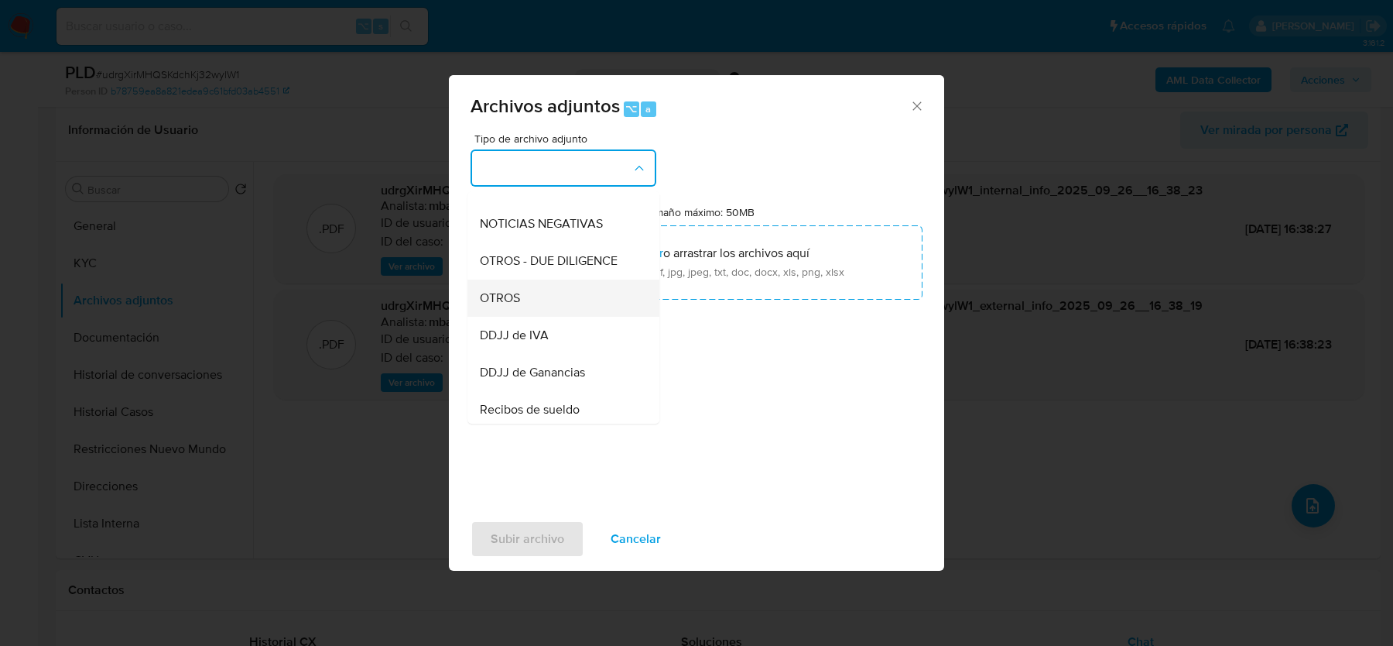
click at [516, 298] on span "OTROS" at bounding box center [500, 297] width 40 height 15
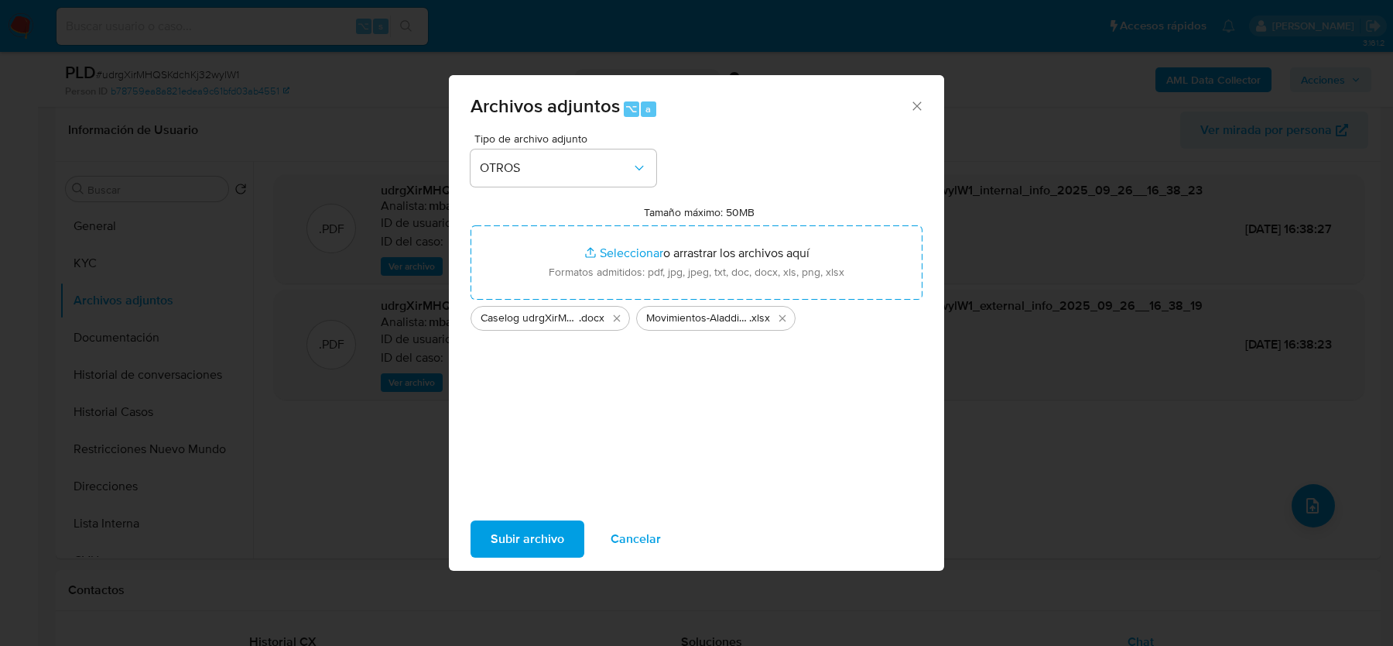
click at [538, 532] on span "Subir archivo" at bounding box center [528, 539] width 74 height 34
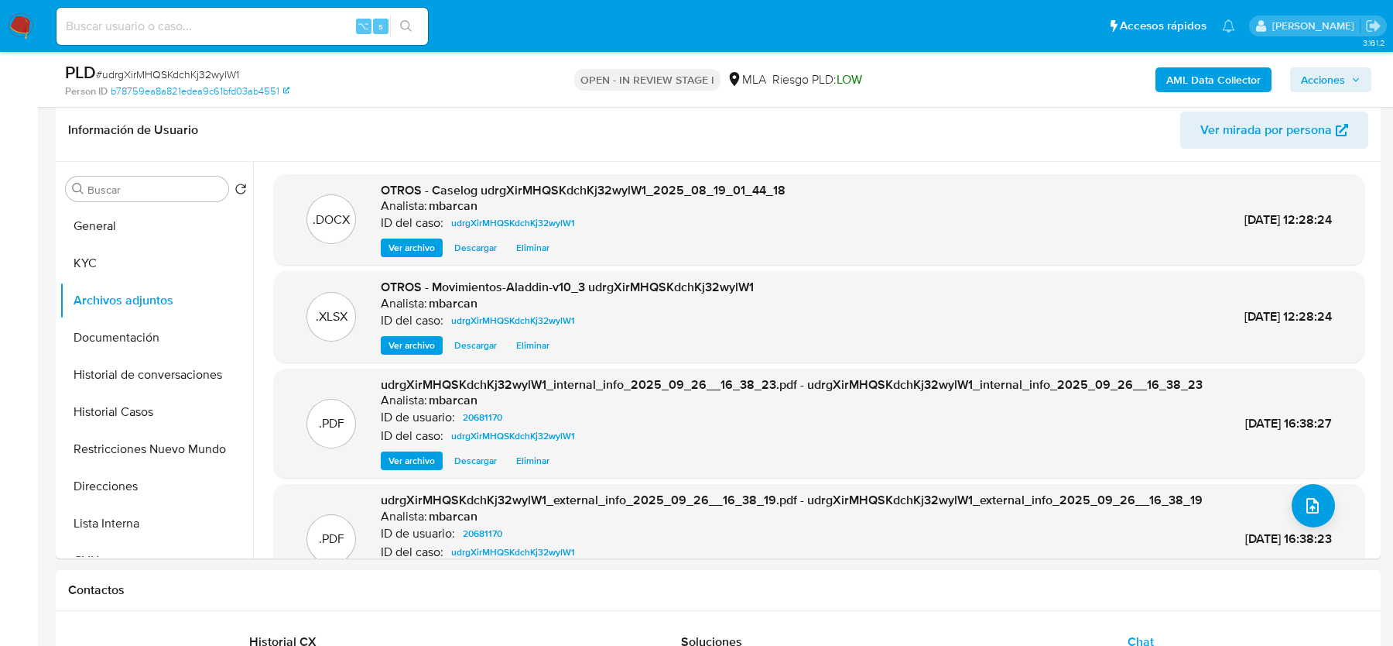
click at [1349, 74] on span "Acciones" at bounding box center [1331, 80] width 60 height 22
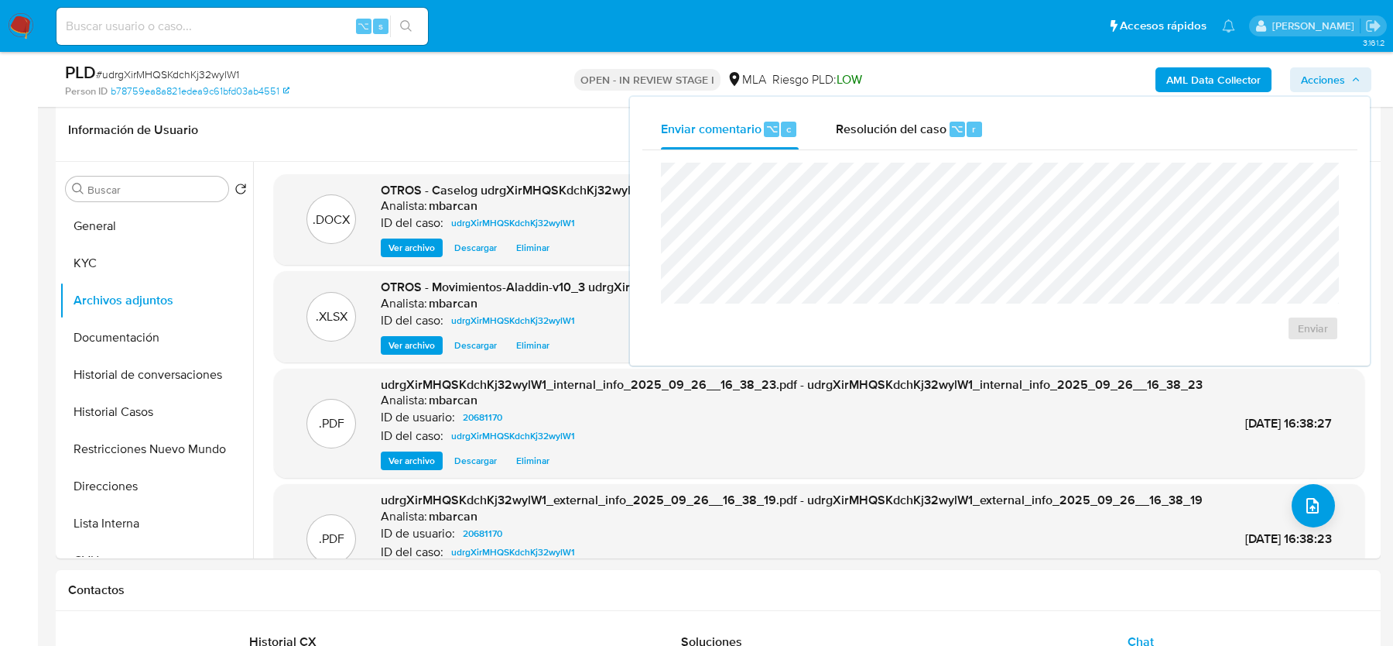
click at [889, 158] on div "Enviar" at bounding box center [1000, 251] width 715 height 203
click at [892, 135] on span "Resolución del caso" at bounding box center [891, 128] width 111 height 18
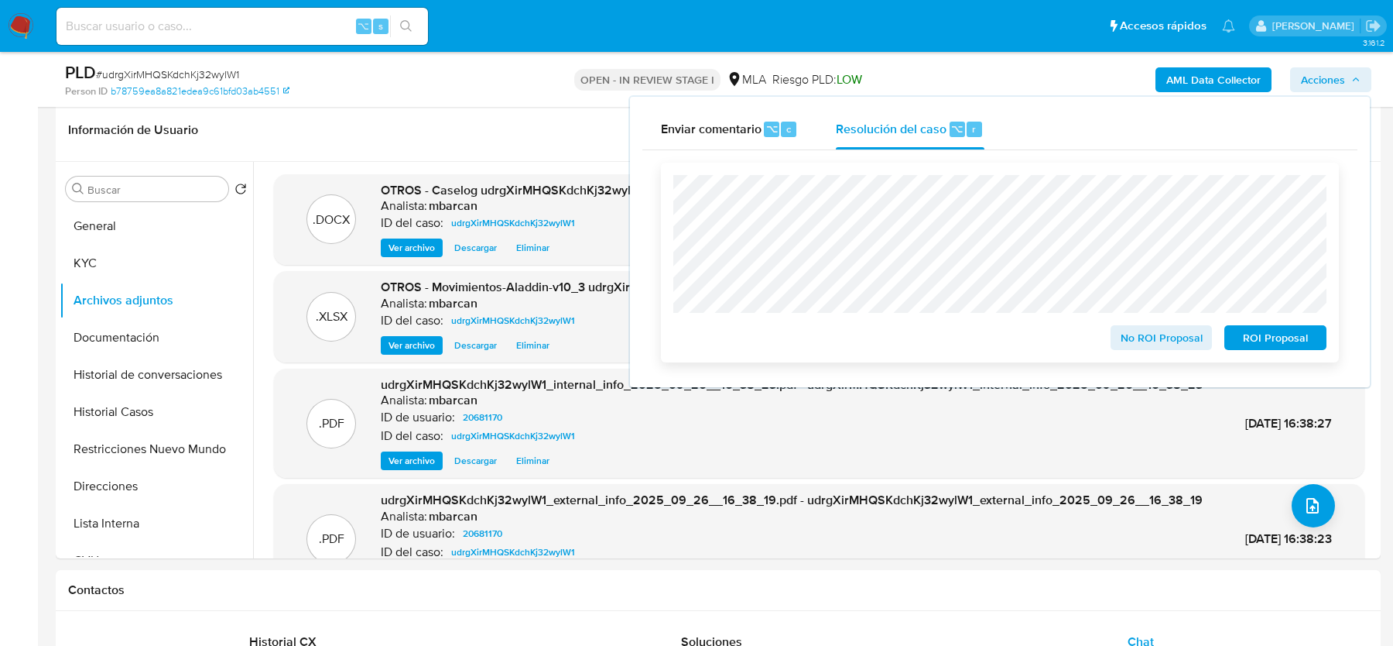
click at [1146, 347] on span "No ROI Proposal" at bounding box center [1162, 338] width 81 height 22
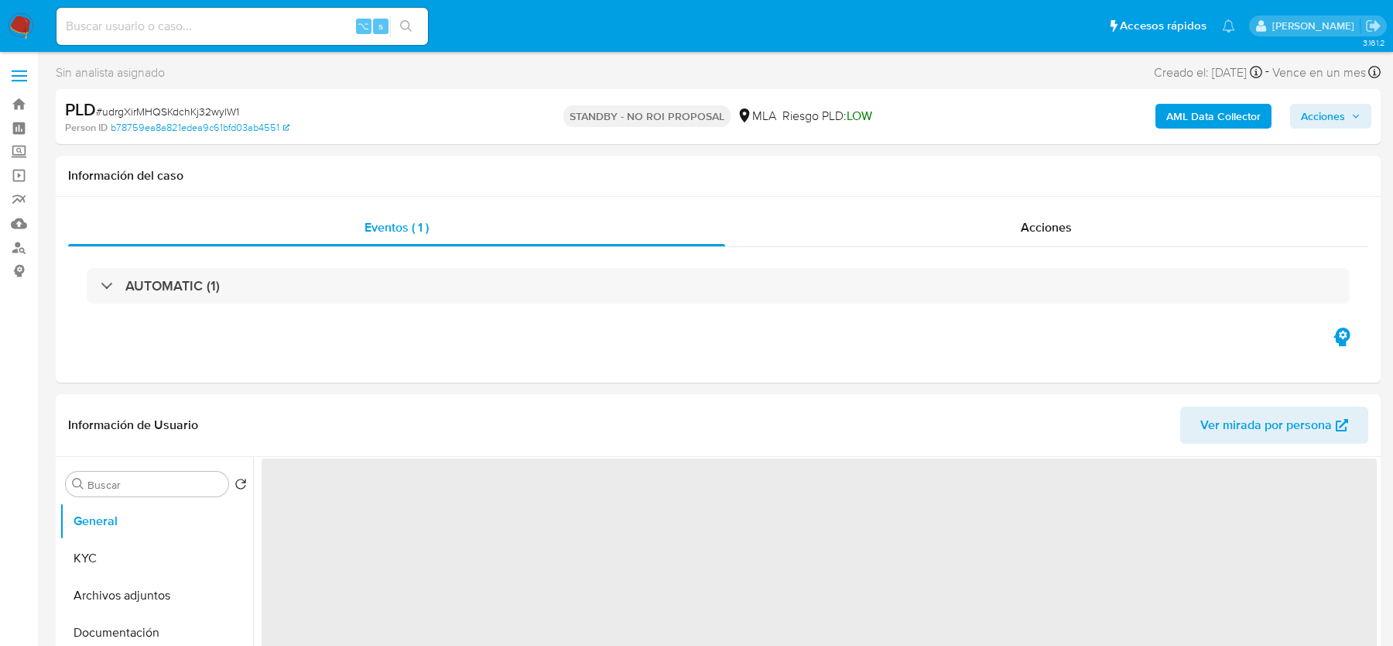
select select "10"
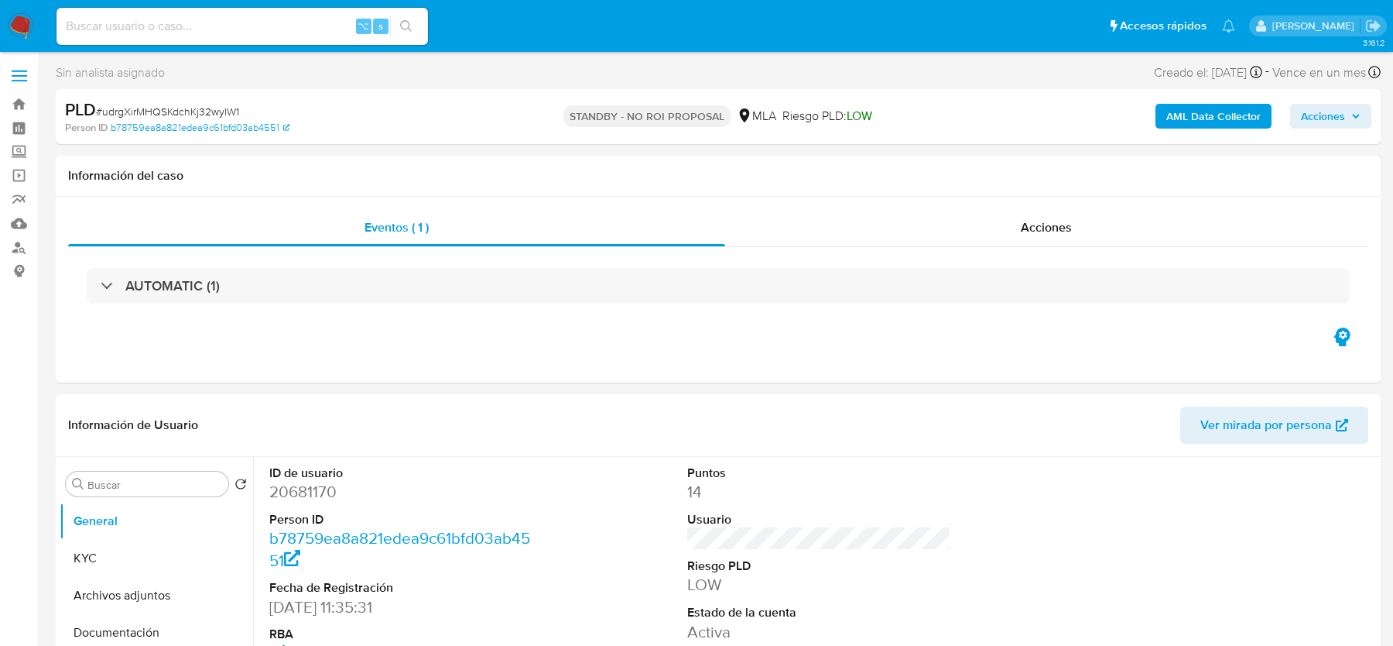
click at [163, 19] on input at bounding box center [243, 26] width 372 height 20
paste input "omz6KEHabHXrYOVYTNcSs9yR"
type input "omz6KEHabHXrYOVYTNcSs9yR"
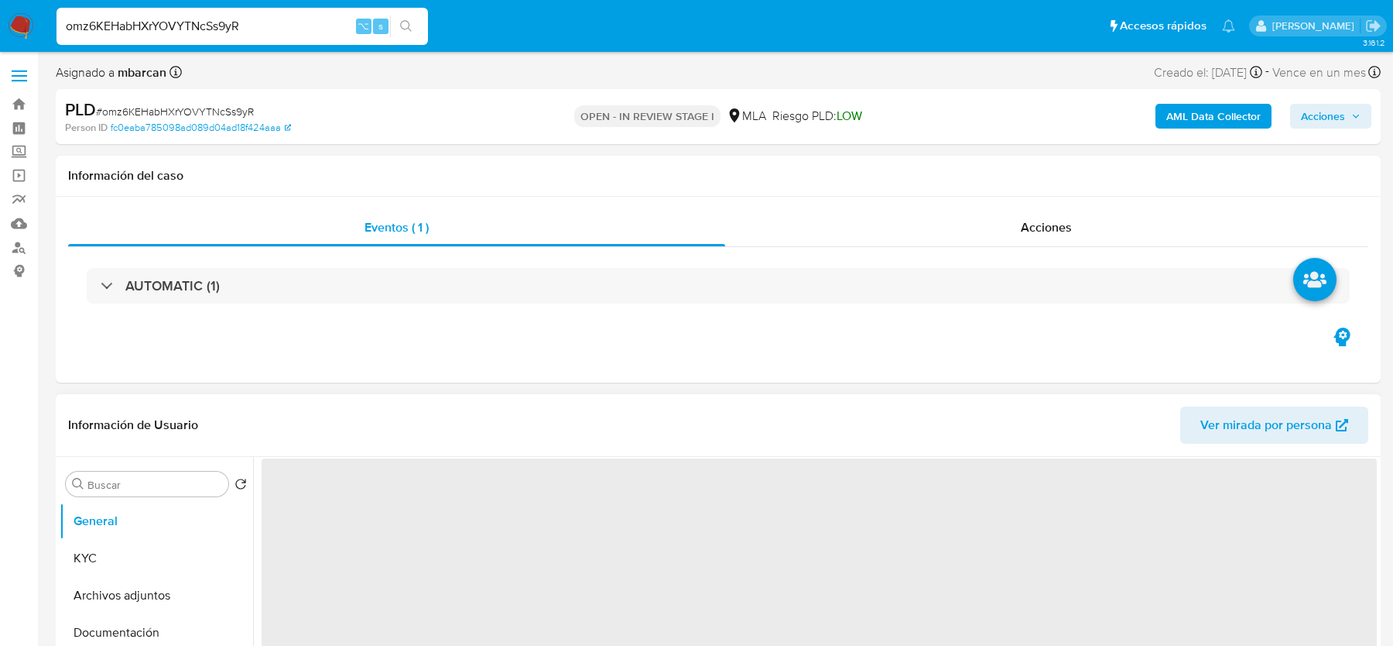
select select "10"
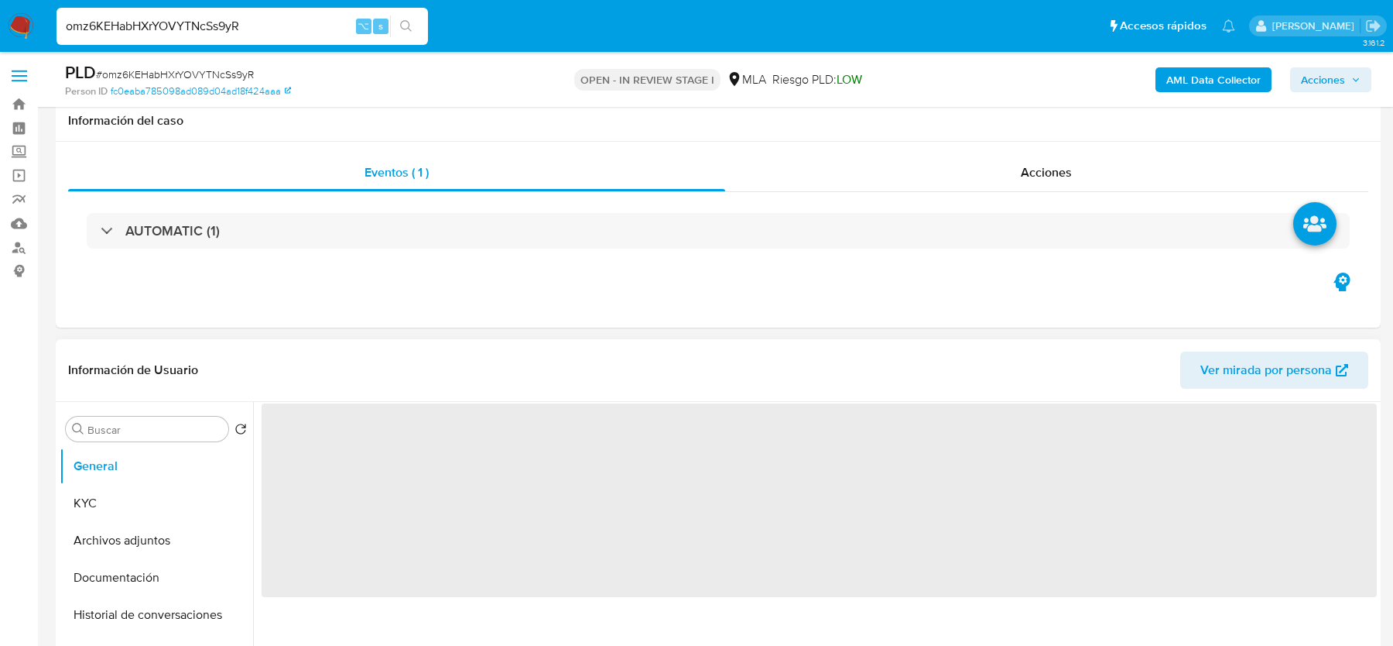
scroll to position [435, 0]
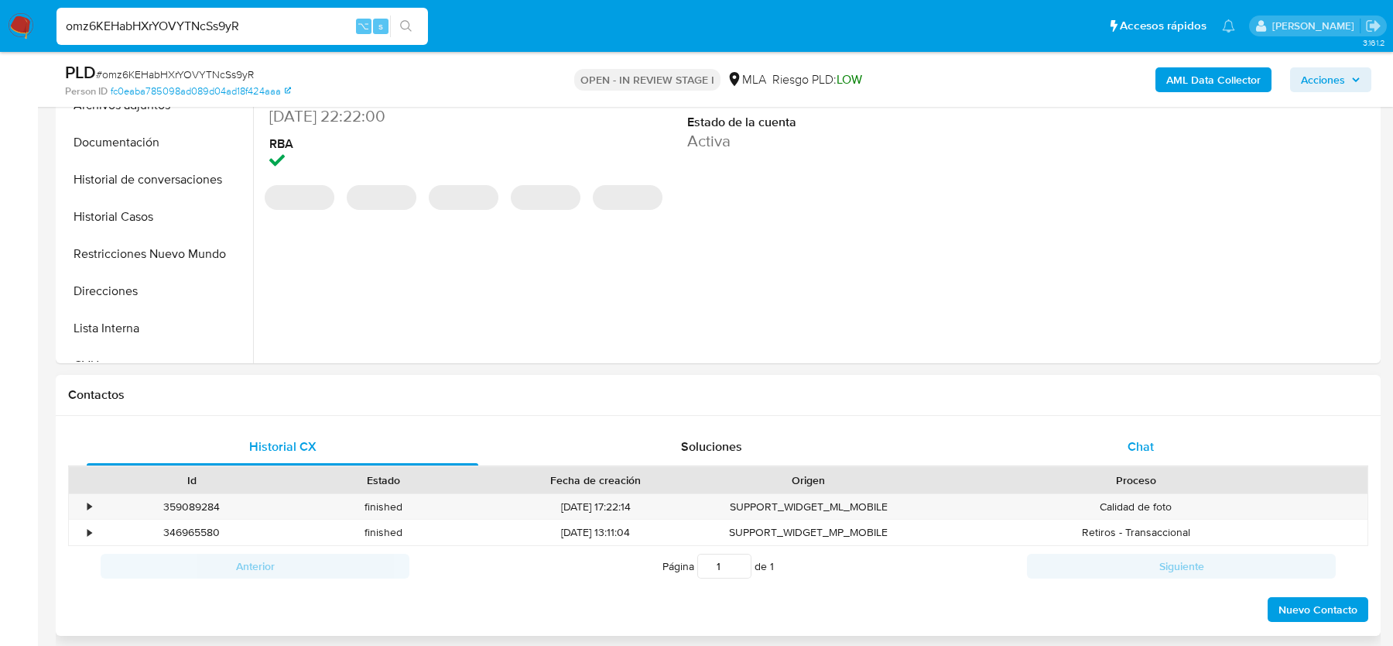
click at [1145, 451] on span "Chat" at bounding box center [1141, 446] width 26 height 18
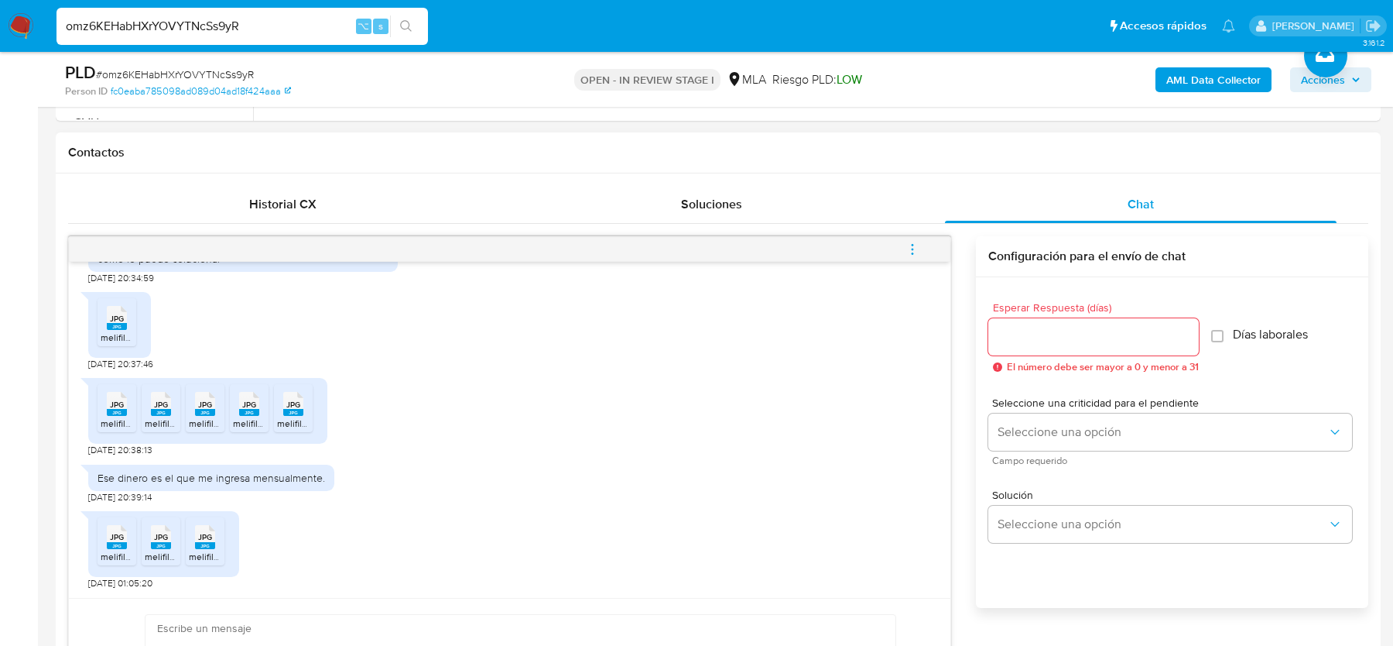
scroll to position [1667, 0]
click at [177, 22] on input "omz6KEHabHXrYOVYTNcSs9yR" at bounding box center [243, 26] width 372 height 20
paste input "06YW10aQhYhOvX285A3E9XJM"
type input "06YW10aQhYhOvX285A3E9XJM"
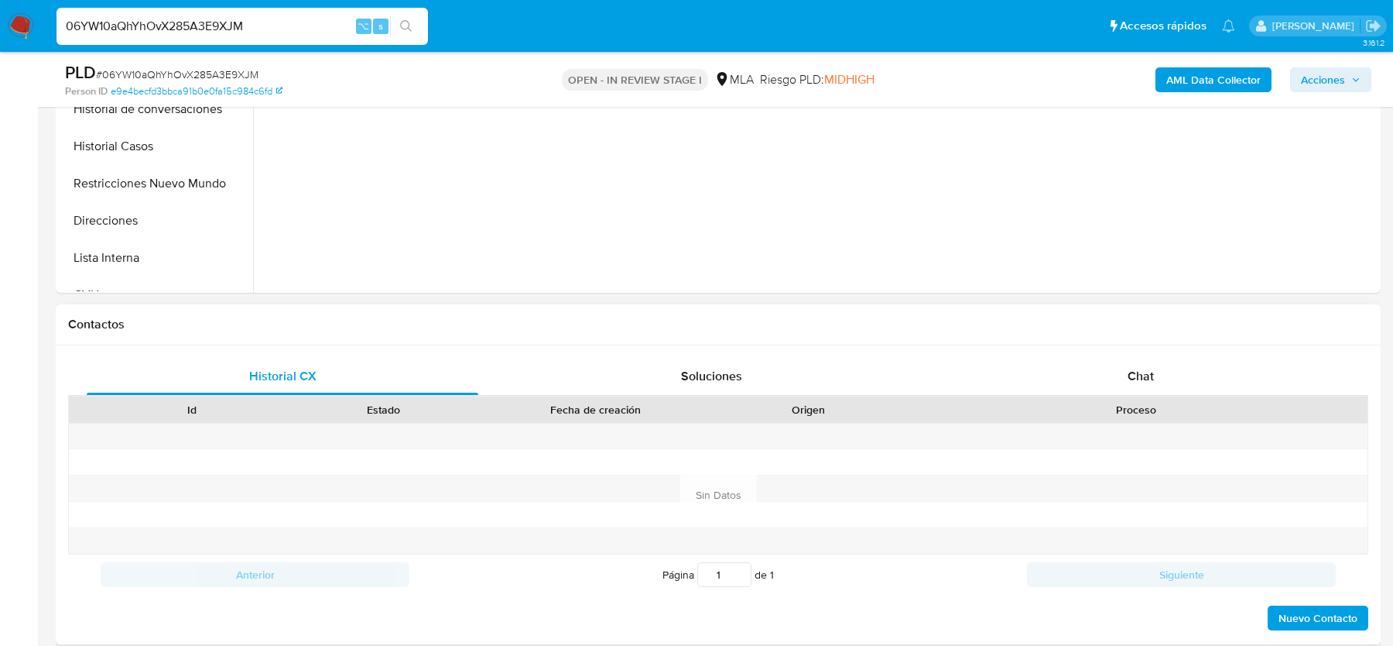
scroll to position [632, 0]
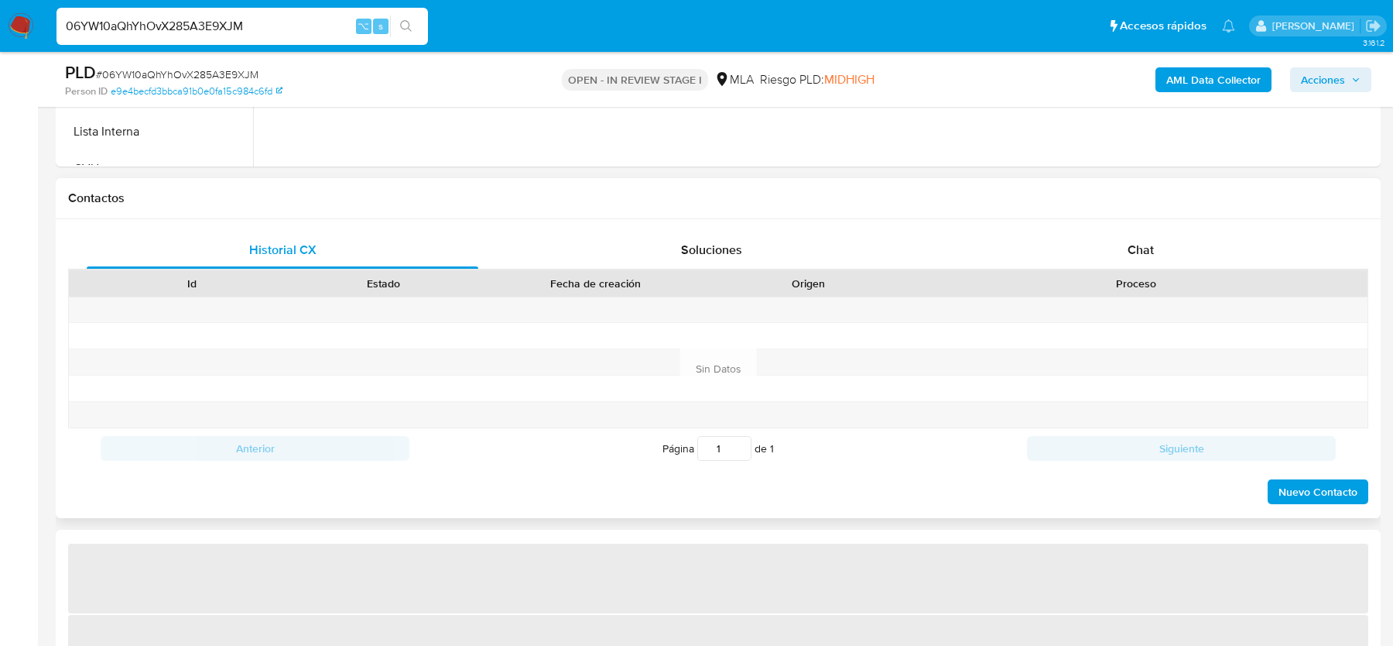
select select "10"
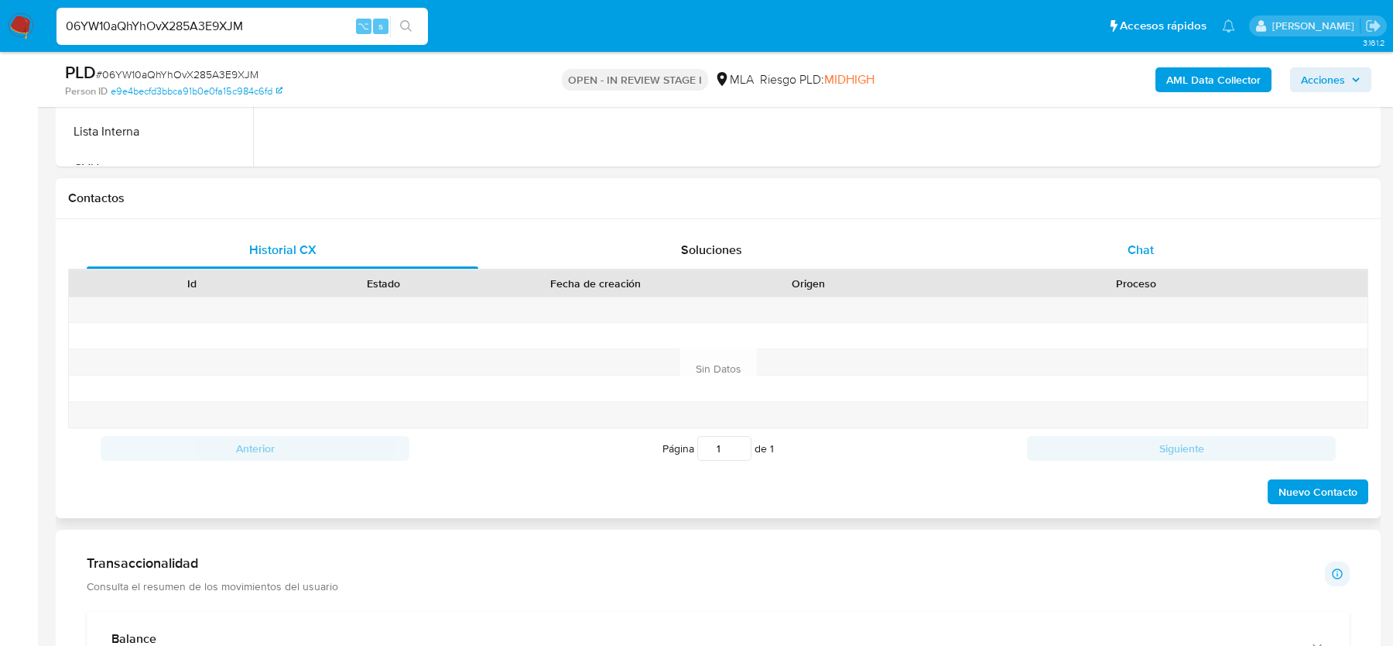
click at [1136, 237] on div "Chat" at bounding box center [1141, 249] width 392 height 37
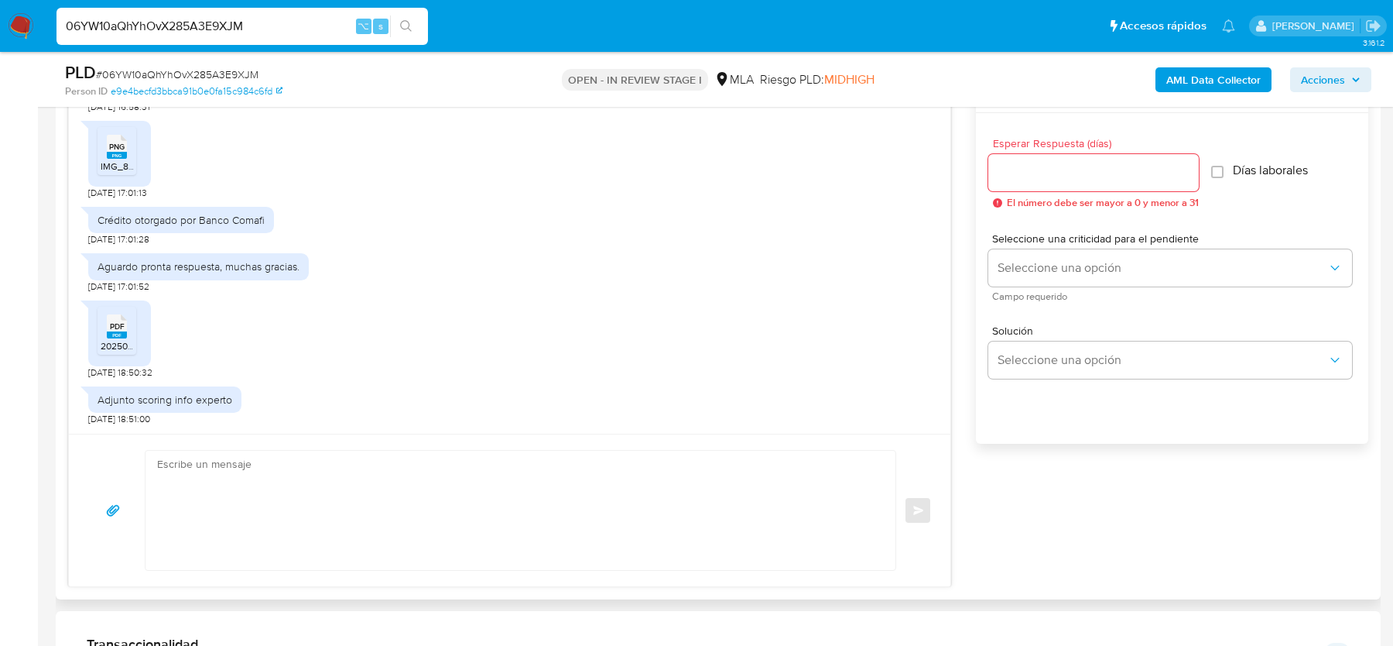
scroll to position [2665, 0]
click at [279, 29] on input "06YW10aQhYhOvX285A3E9XJM" at bounding box center [243, 26] width 372 height 20
paste input "CNJJUjYSAkMtE1ebsiCQXKfv"
type input "CNJJUjYSAkMtE1ebsiCQXKfv"
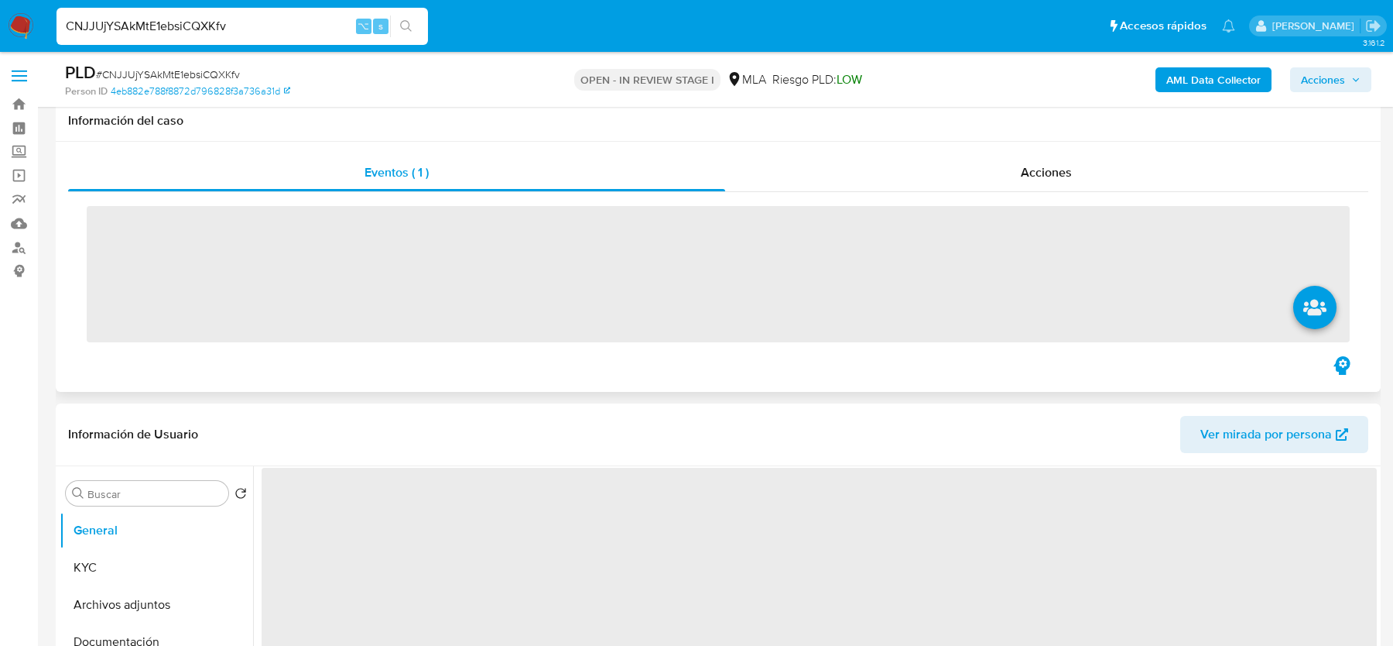
scroll to position [387, 0]
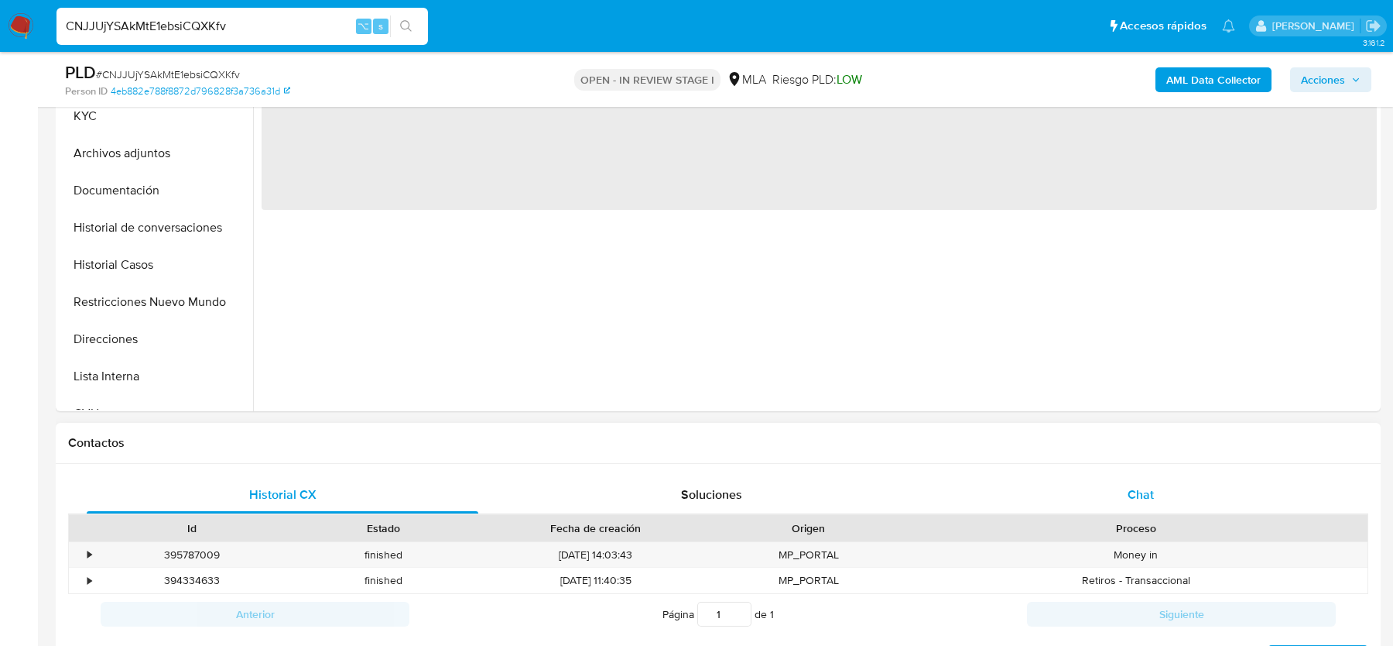
click at [1170, 476] on div "Chat" at bounding box center [1141, 494] width 392 height 37
select select "10"
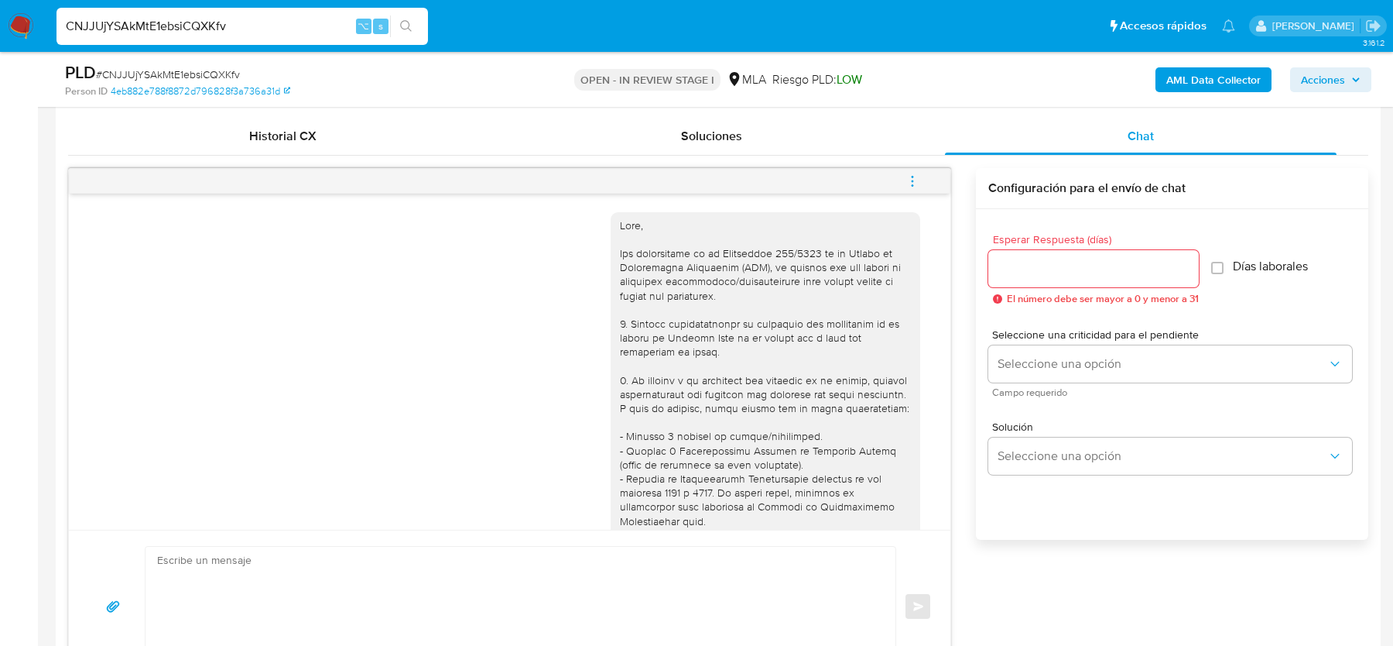
scroll to position [1619, 0]
